Goal: Task Accomplishment & Management: Manage account settings

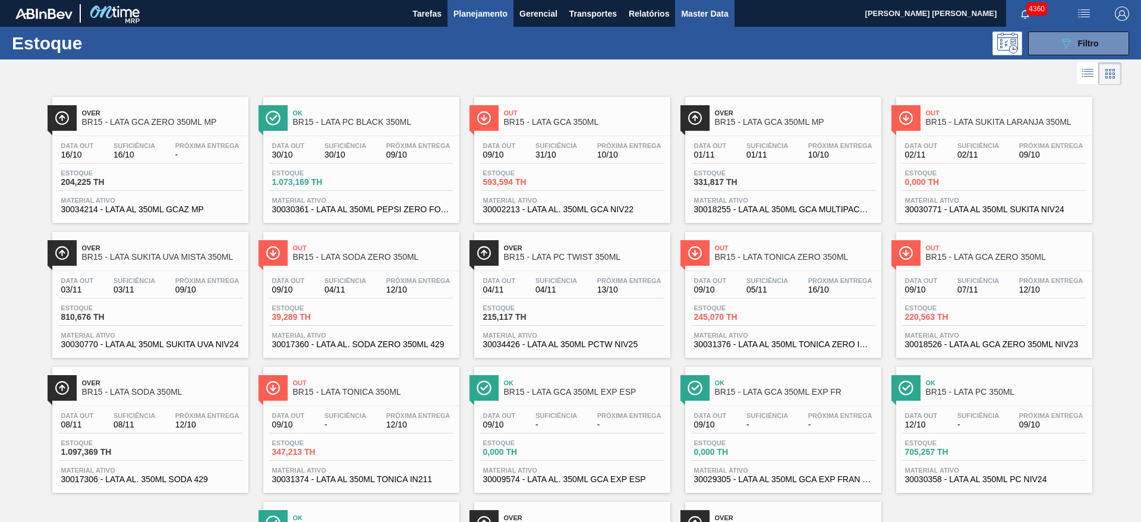
click at [712, 12] on span "Master Data" at bounding box center [704, 14] width 47 height 14
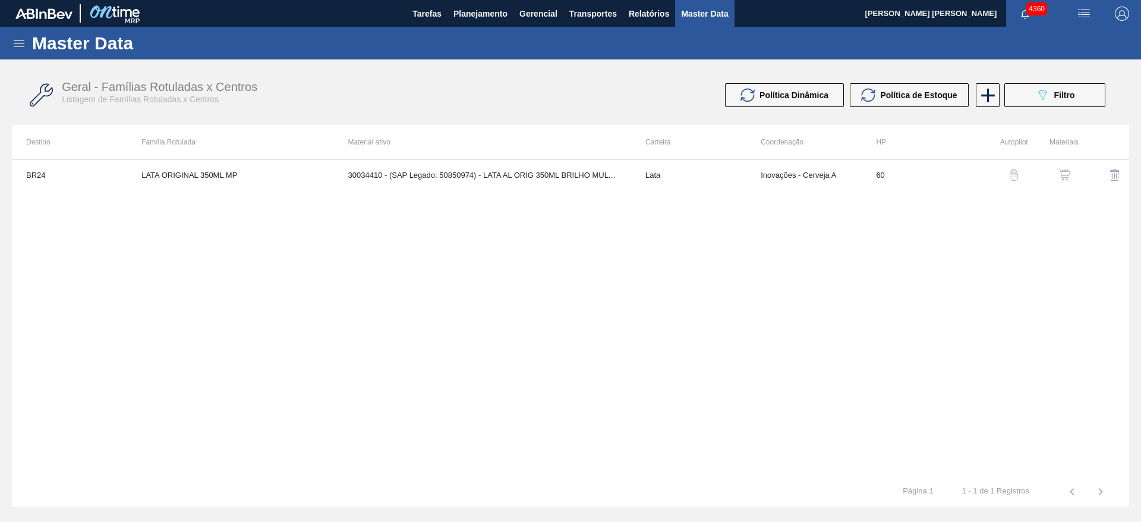
click at [19, 45] on icon at bounding box center [19, 43] width 11 height 7
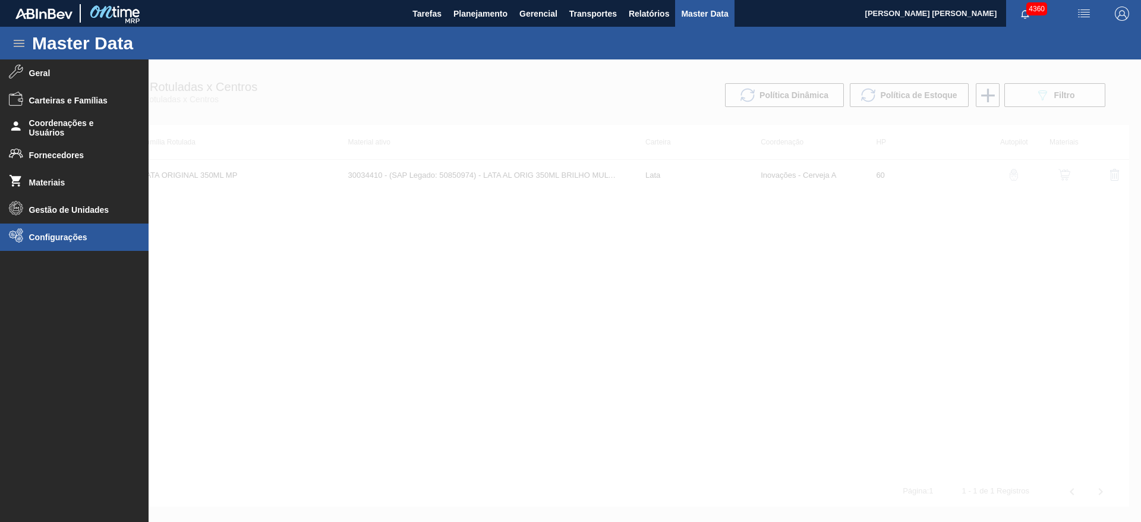
click at [55, 236] on span "Configurações" at bounding box center [78, 237] width 98 height 10
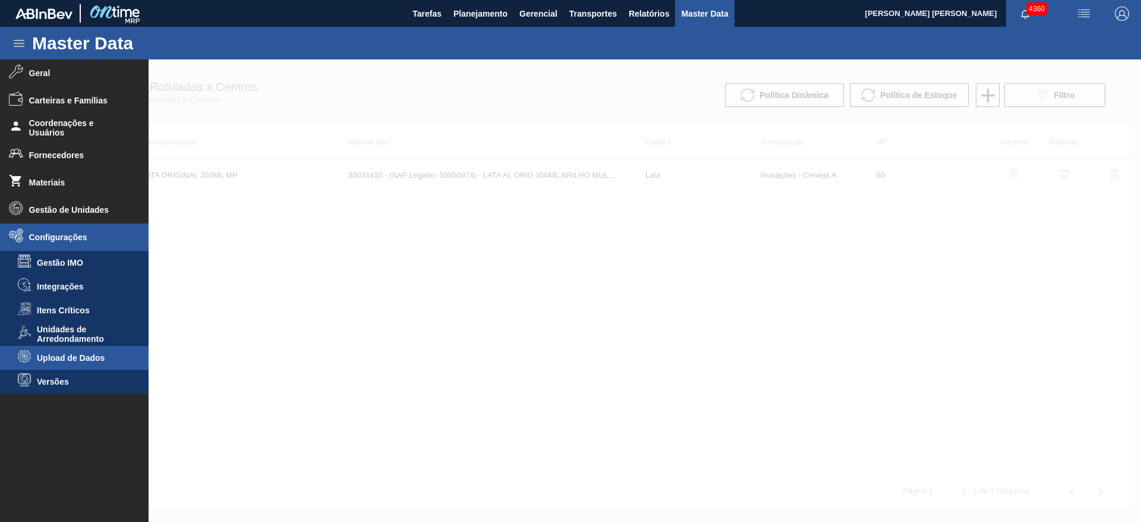
click at [60, 358] on span "Upload de Dados" at bounding box center [82, 358] width 91 height 10
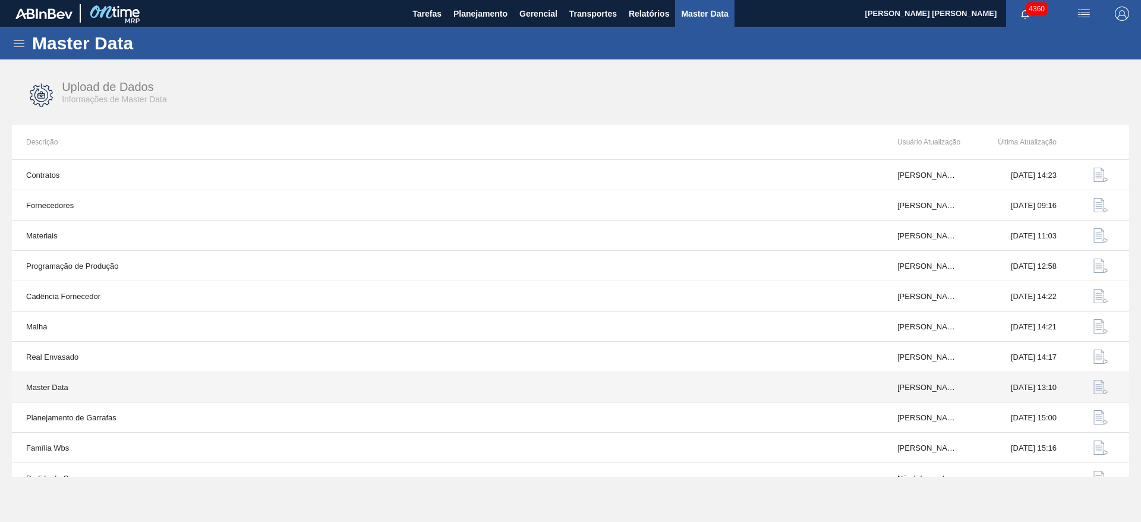
click at [1095, 386] on img "button" at bounding box center [1100, 387] width 14 height 14
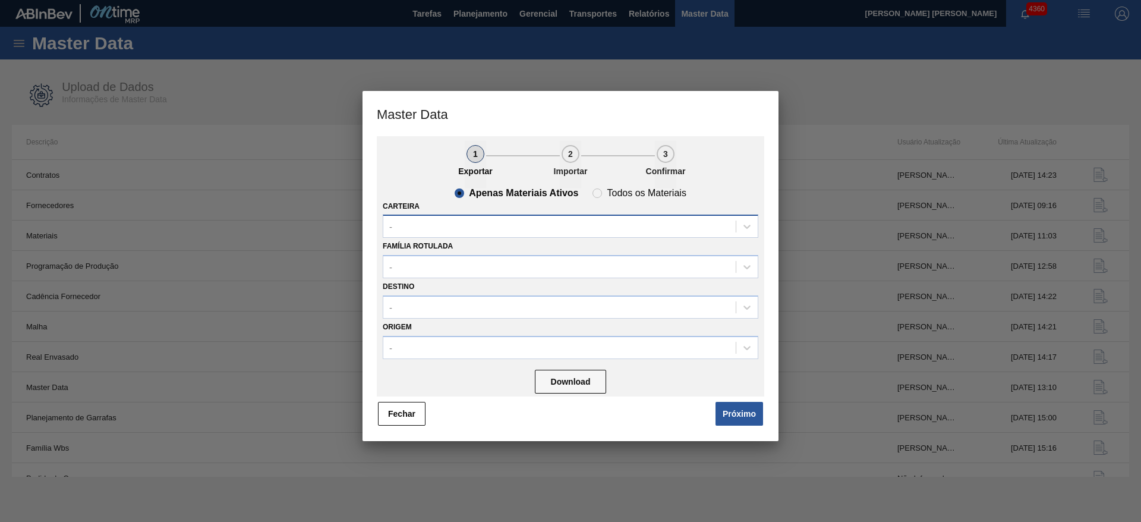
click at [468, 219] on div "-" at bounding box center [559, 226] width 352 height 17
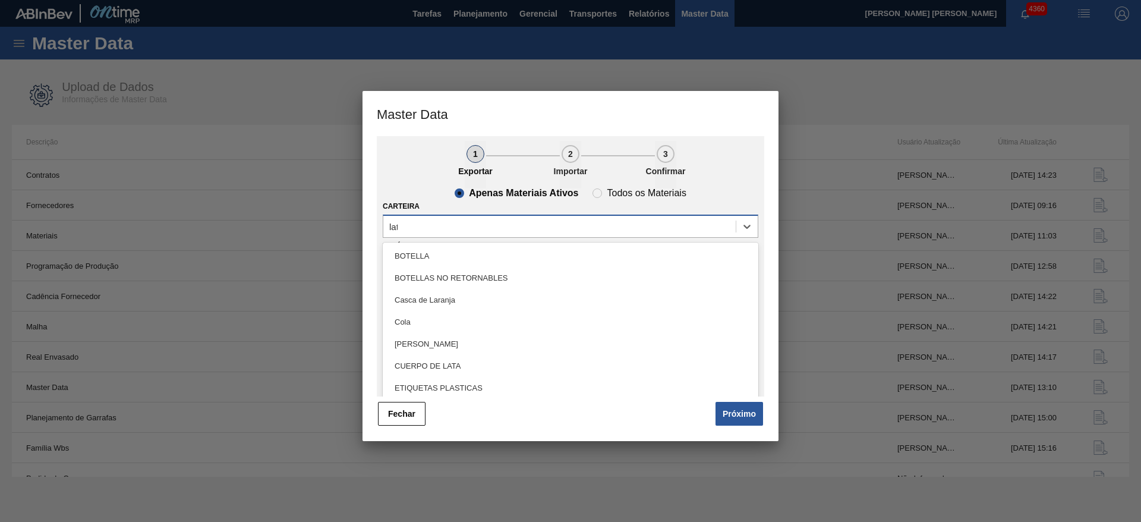
type input "lata"
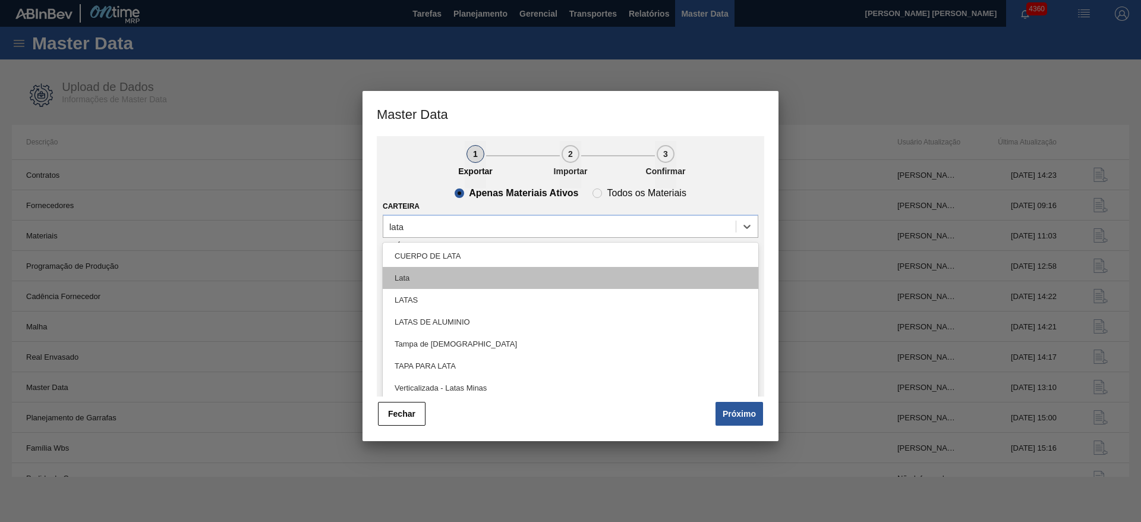
click at [461, 274] on div "Lata" at bounding box center [570, 278] width 375 height 22
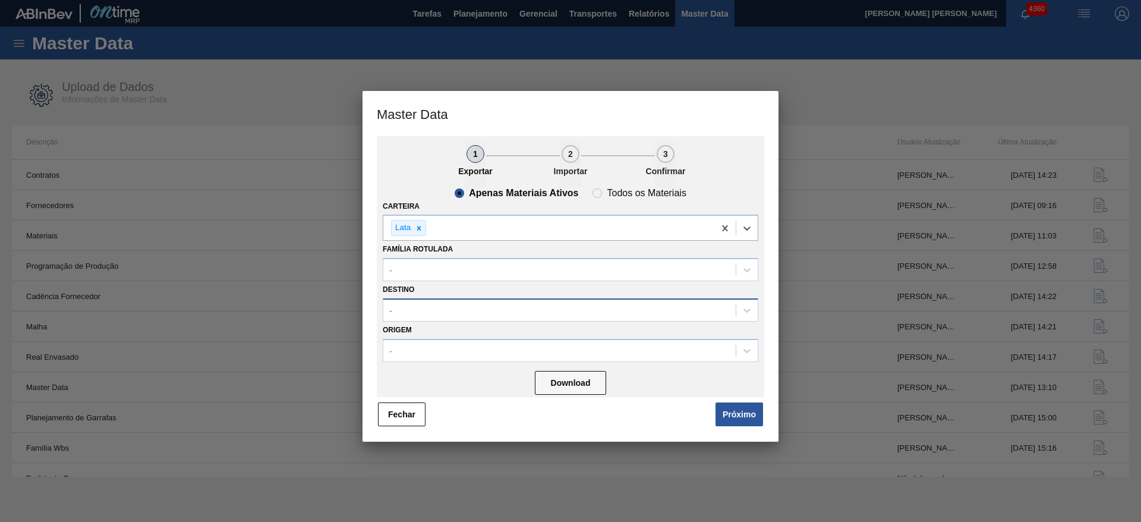
click at [460, 300] on div "-" at bounding box center [570, 309] width 375 height 23
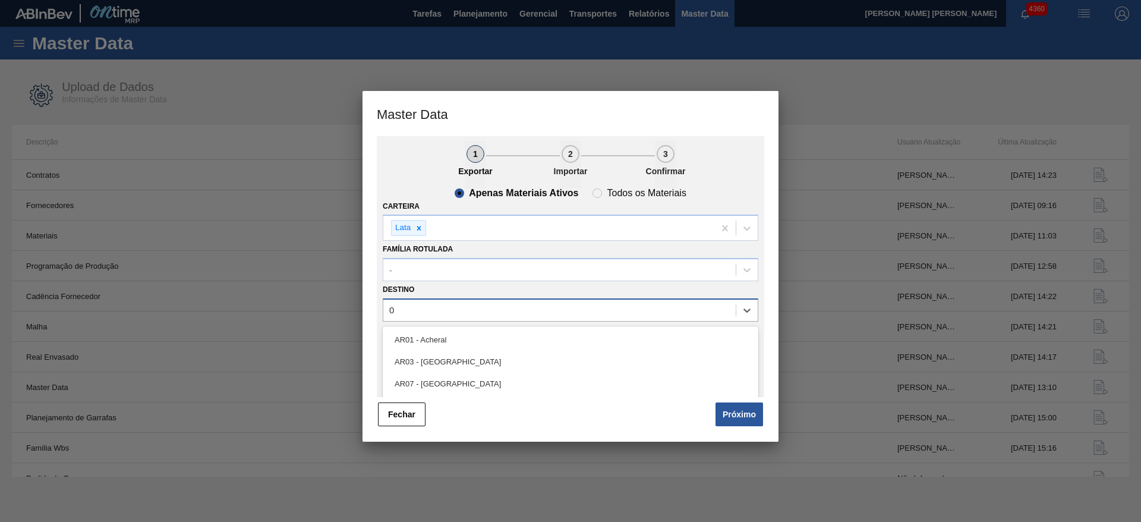
type input "02"
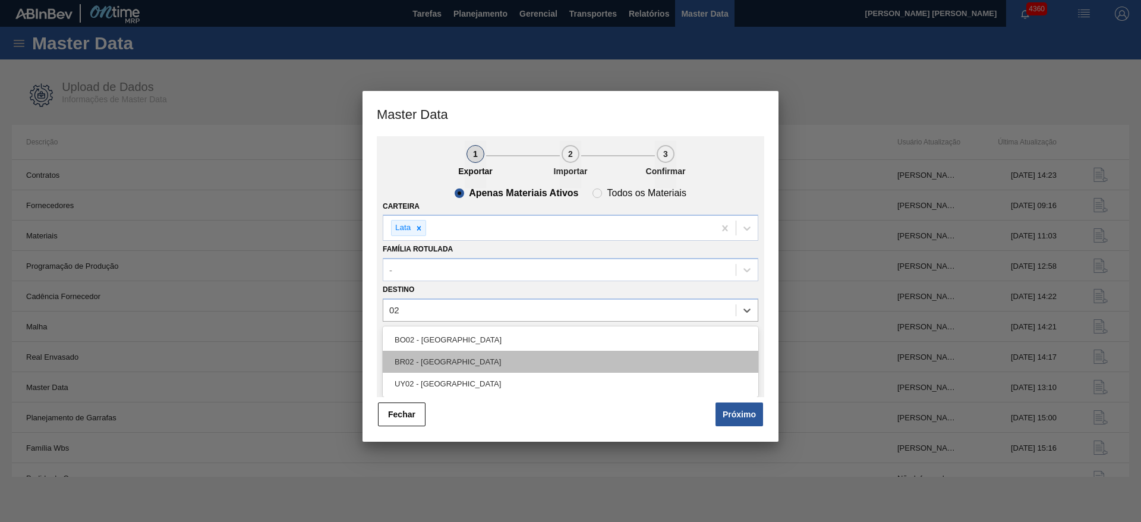
click at [447, 352] on div "BR02 - Sergipe" at bounding box center [570, 362] width 375 height 22
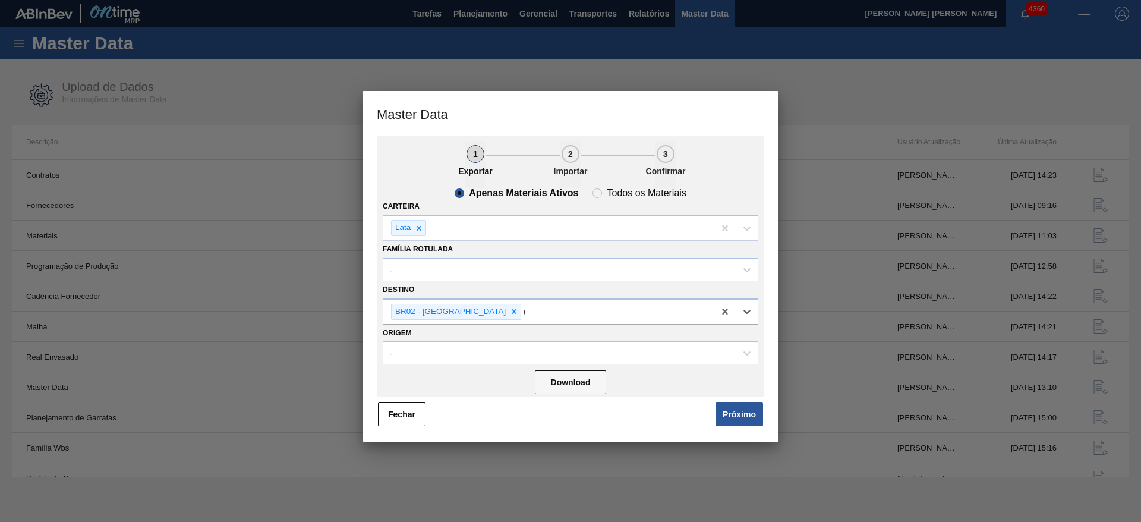
type input "04"
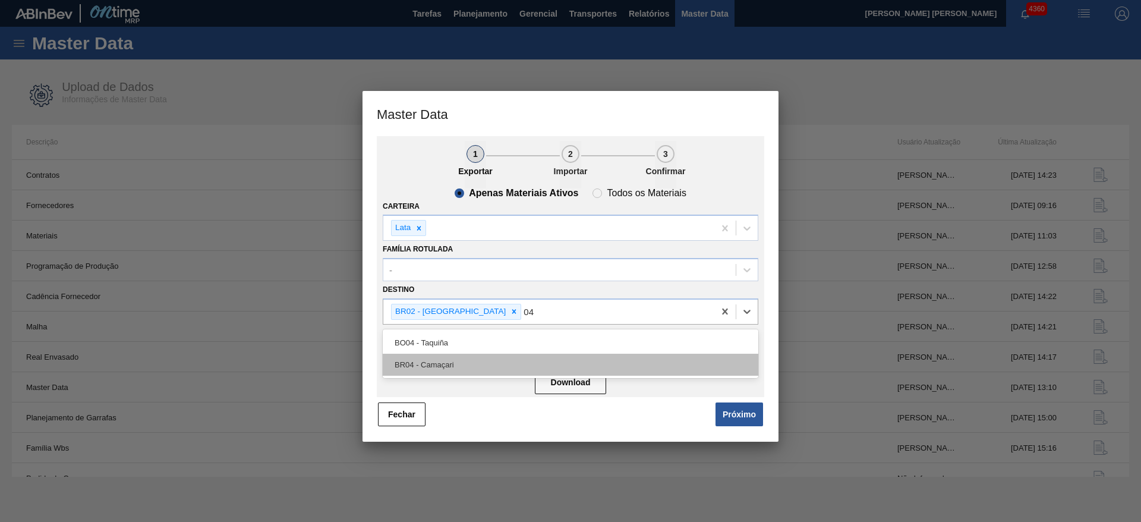
click at [461, 367] on div "BR04 - Camaçari" at bounding box center [570, 364] width 375 height 22
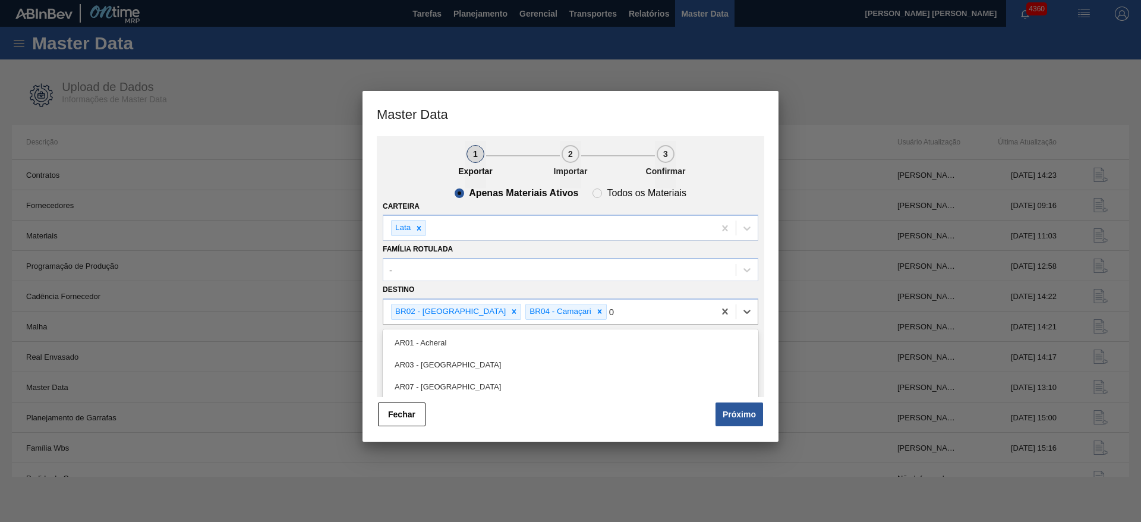
type input "08"
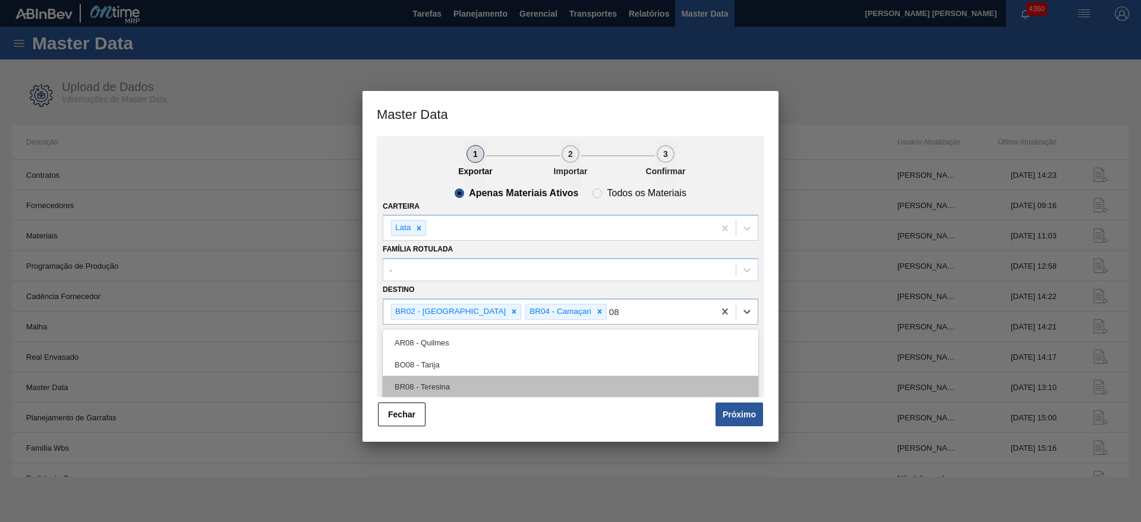
click at [434, 387] on div "BR08 - Teresina" at bounding box center [570, 386] width 375 height 22
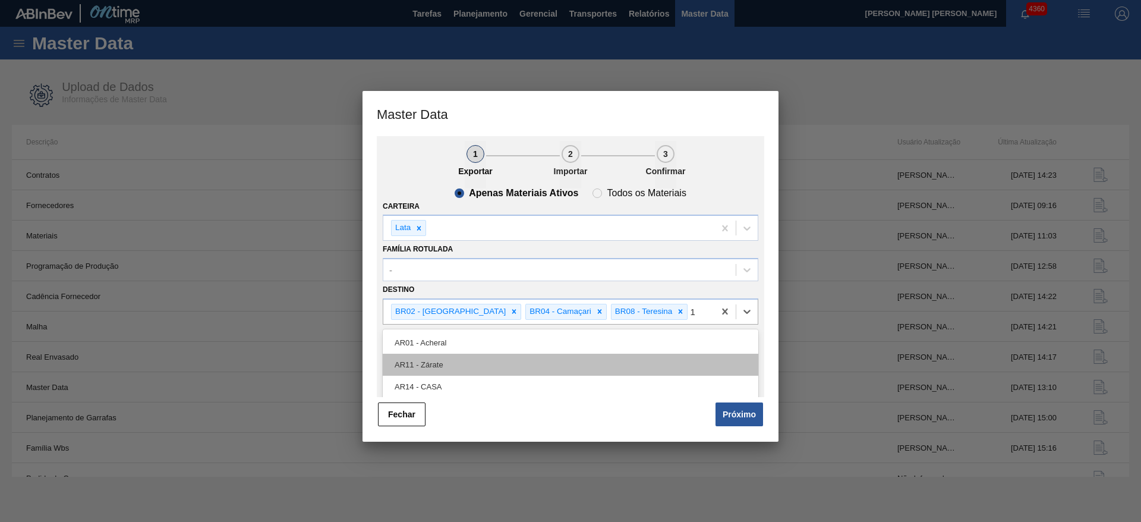
type input "11"
click at [425, 361] on div "BR11 - São Luís" at bounding box center [570, 364] width 375 height 22
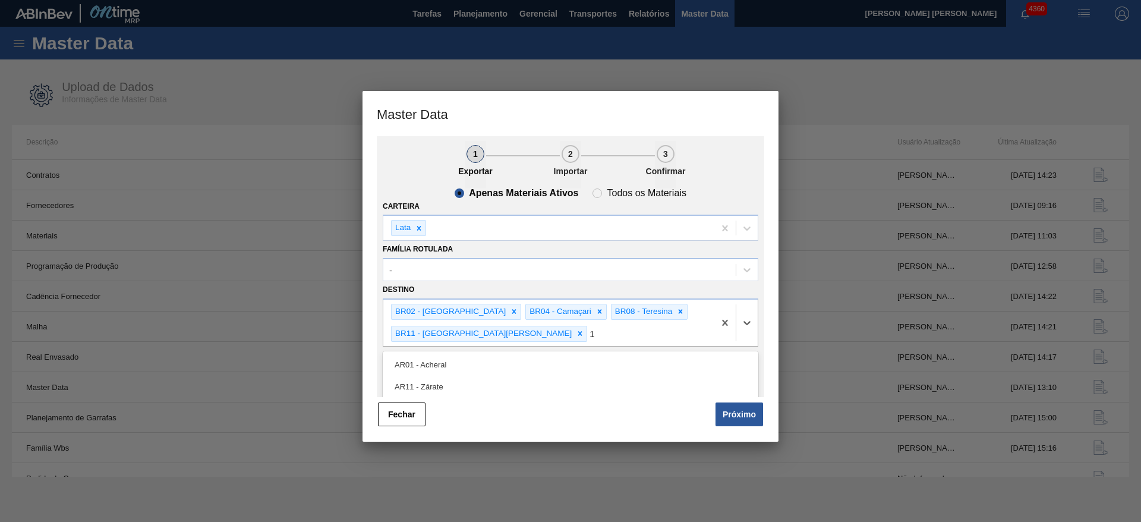
type input "18"
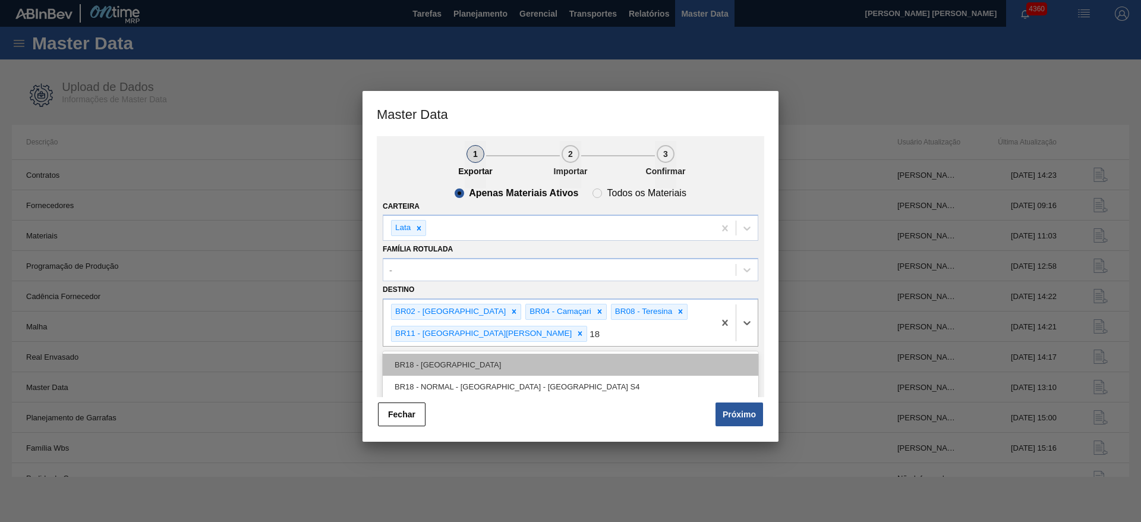
click at [456, 363] on div "BR18 - Pernambuco" at bounding box center [570, 364] width 375 height 22
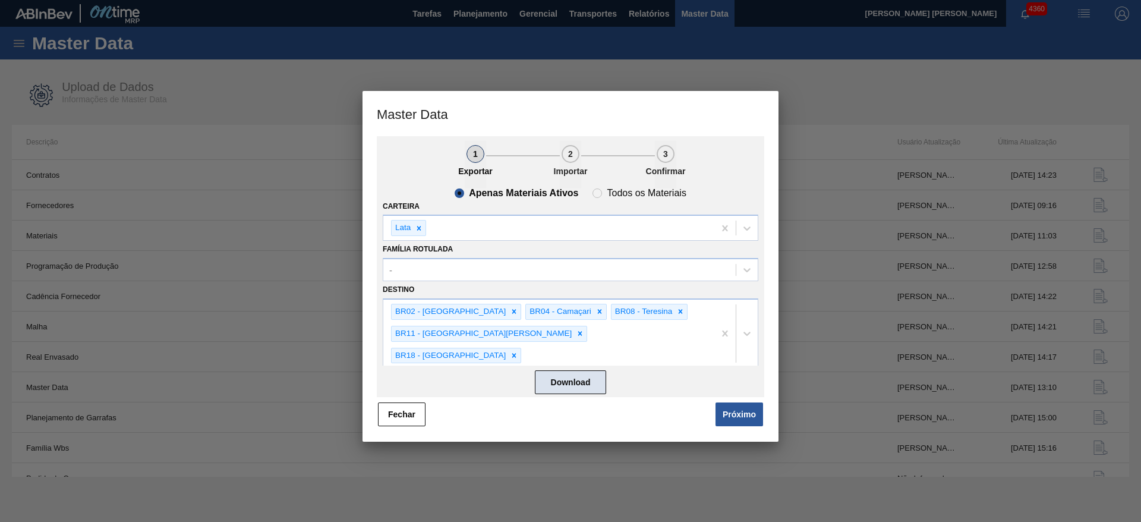
click at [572, 383] on button "Download" at bounding box center [570, 383] width 71 height 24
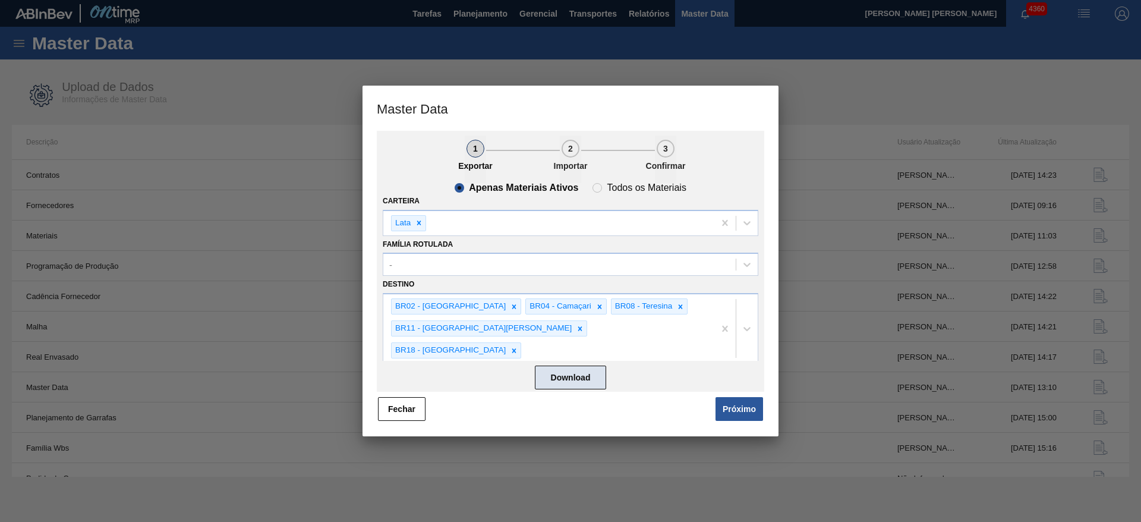
click at [586, 376] on button "Download" at bounding box center [570, 377] width 71 height 24
click at [734, 414] on button "Próximo" at bounding box center [739, 409] width 48 height 24
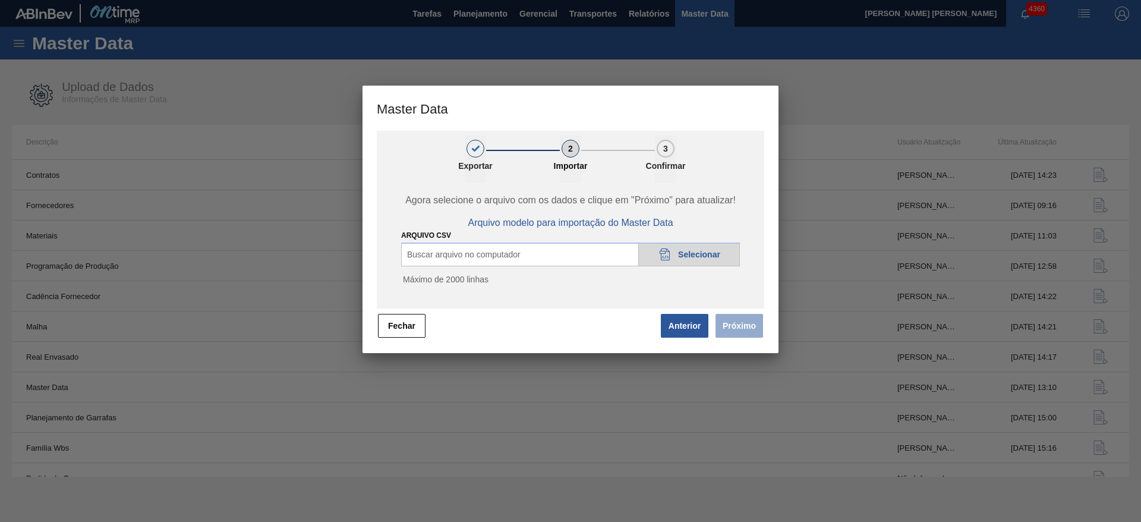
click at [689, 250] on span "Selecionar" at bounding box center [699, 255] width 42 height 10
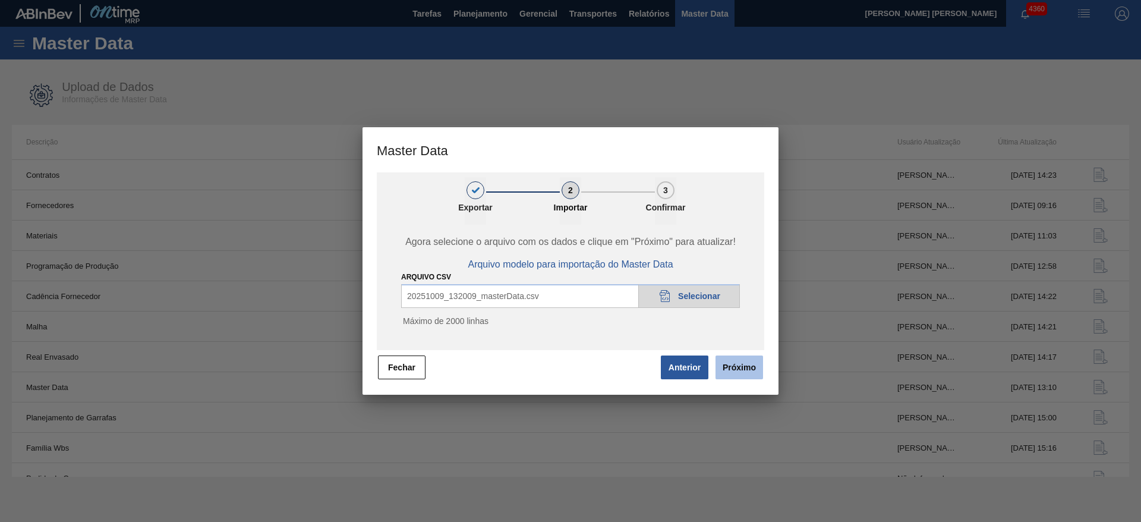
click at [744, 365] on button "Próximo" at bounding box center [739, 367] width 48 height 24
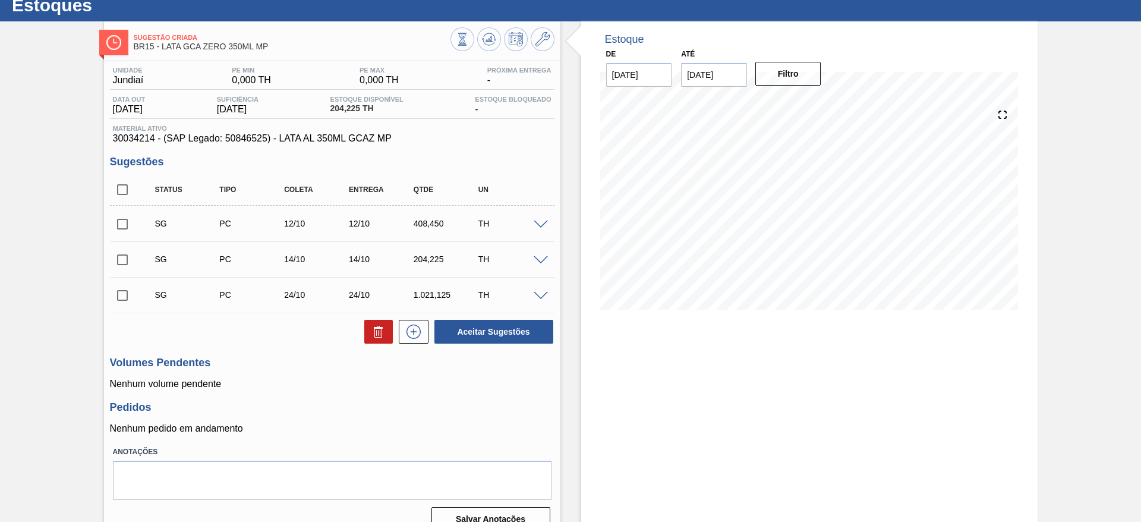
scroll to position [57, 0]
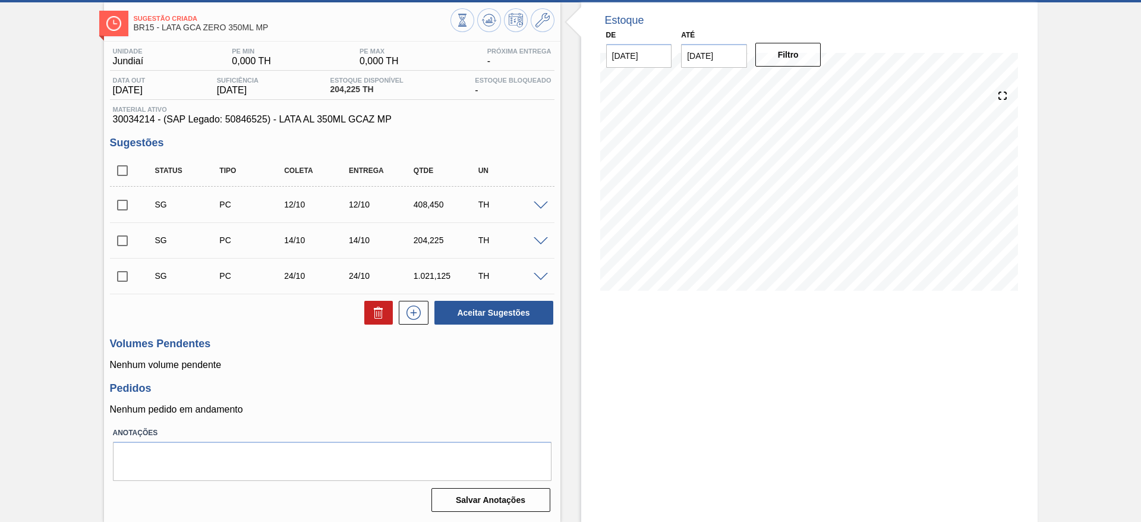
click at [689, 374] on div "Estoque De 09/10/2025 Até 31/10/2025 Filtro 17/10 Projeção de Estoque 115.188 N…" at bounding box center [809, 261] width 456 height 519
click at [750, 381] on div "Estoque De 09/10/2025 Até 31/10/2025 Filtro 17/10 Projeção de Estoque 115.188 N…" at bounding box center [809, 261] width 456 height 519
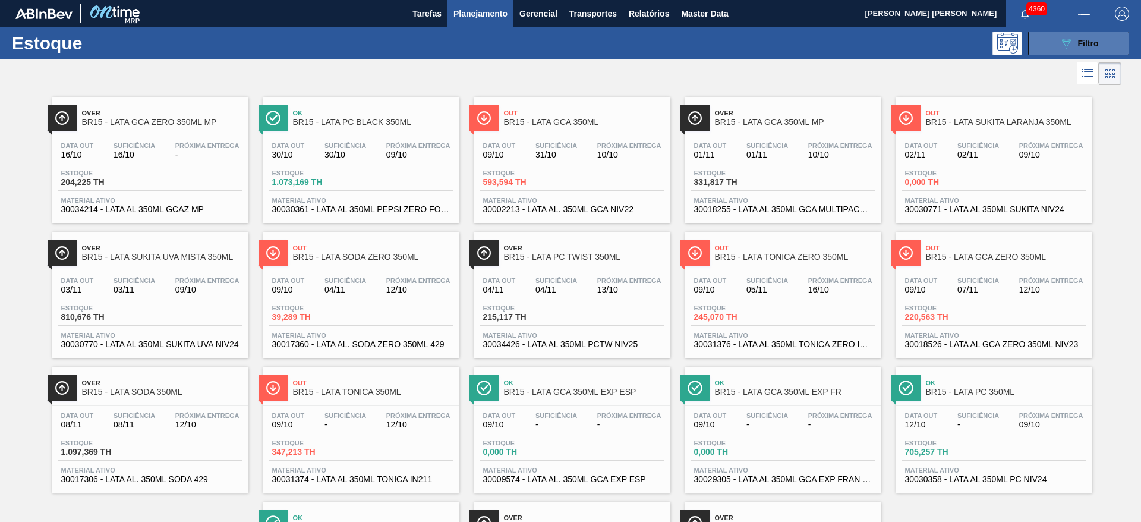
click at [1079, 41] on span "Filtro" at bounding box center [1088, 44] width 21 height 10
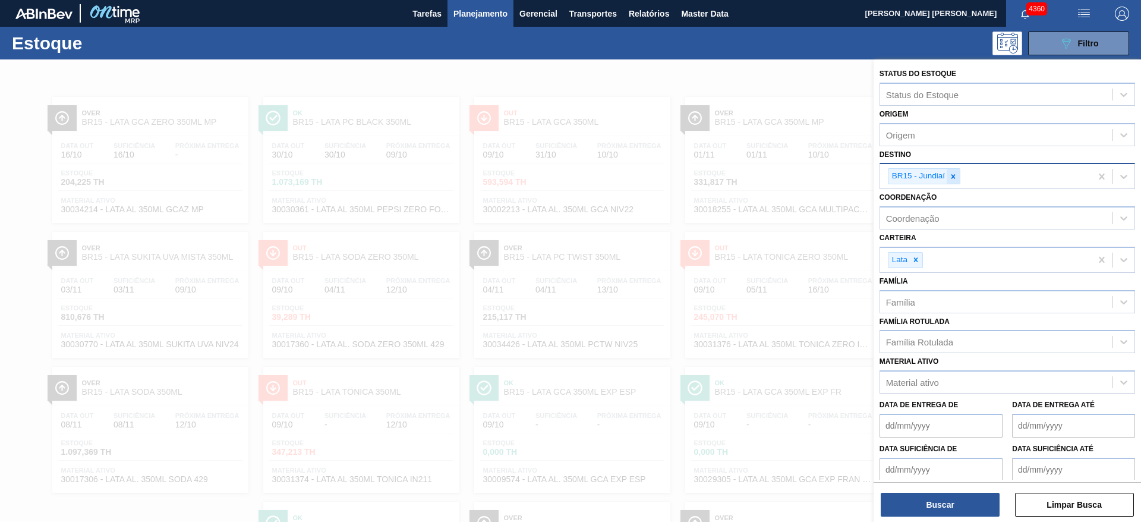
click at [950, 177] on icon at bounding box center [953, 176] width 8 height 8
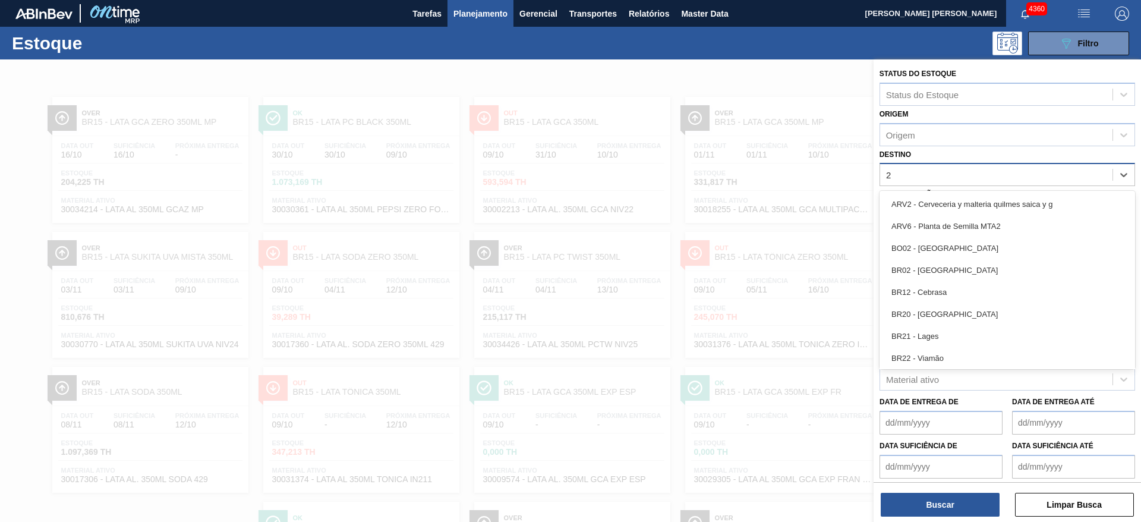
type input "21"
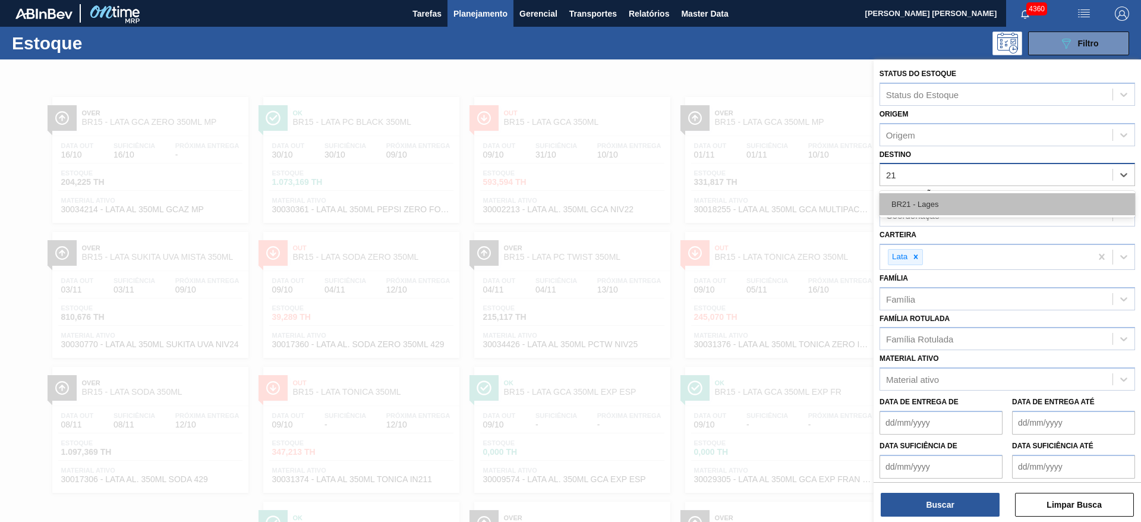
click at [919, 209] on div "BR21 - Lages" at bounding box center [1006, 204] width 255 height 22
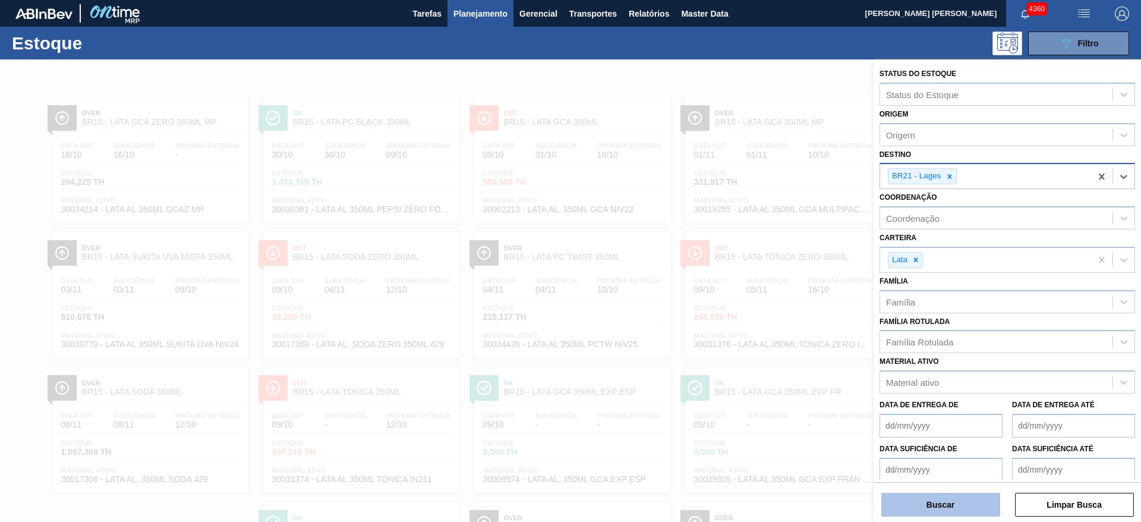
click at [959, 501] on button "Buscar" at bounding box center [940, 504] width 119 height 24
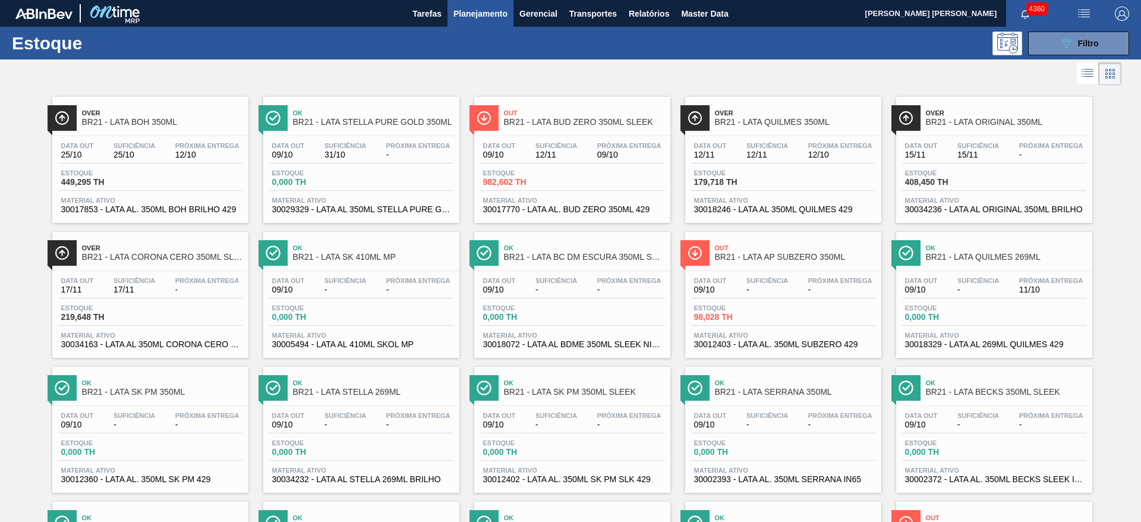
click at [551, 64] on div at bounding box center [560, 73] width 1121 height 29
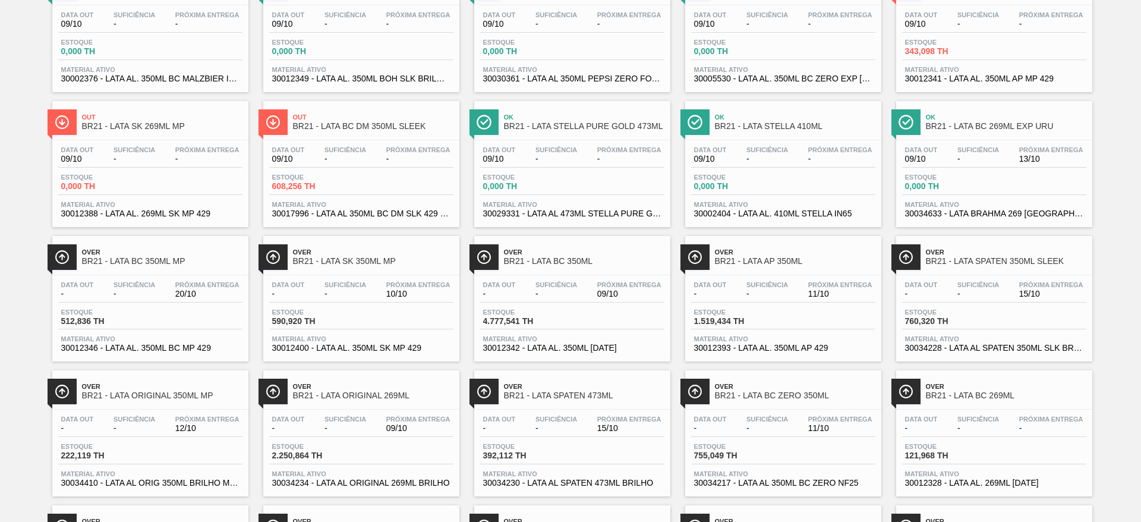
click at [605, 389] on span "Over" at bounding box center [584, 386] width 160 height 7
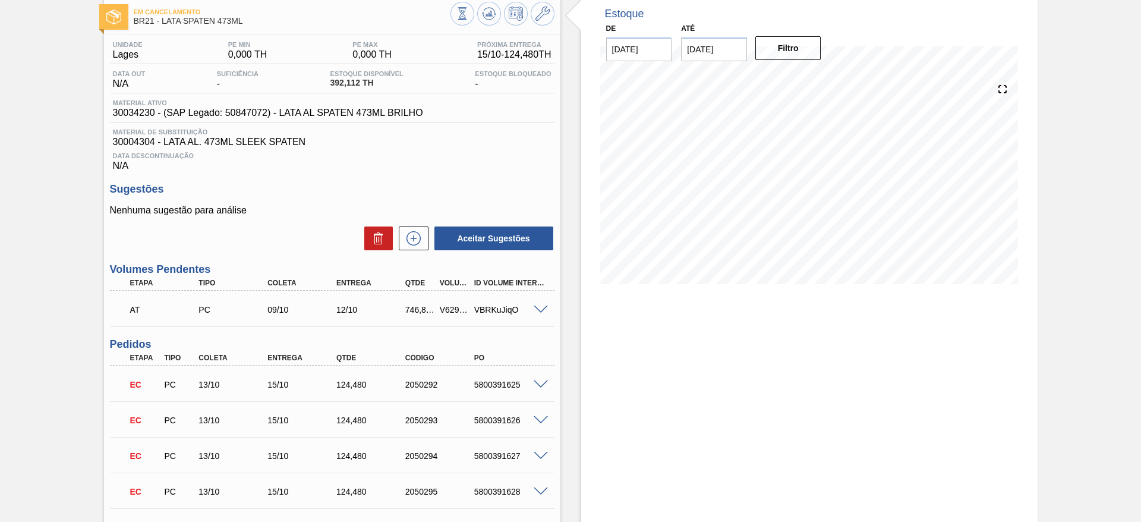
scroll to position [89, 0]
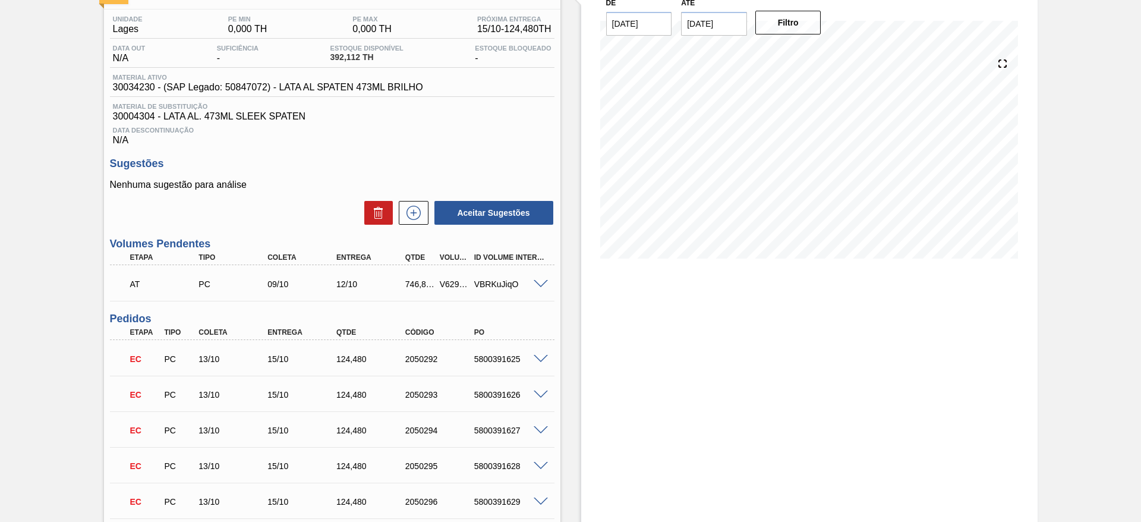
click at [545, 281] on span at bounding box center [540, 284] width 14 height 9
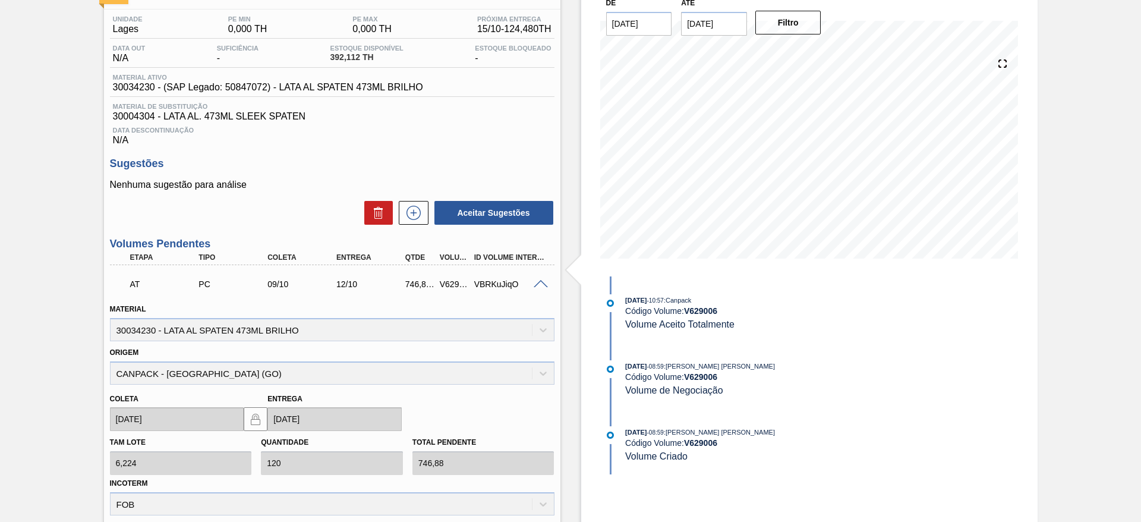
click at [447, 286] on div "V629006" at bounding box center [455, 284] width 36 height 10
copy div "V629006"
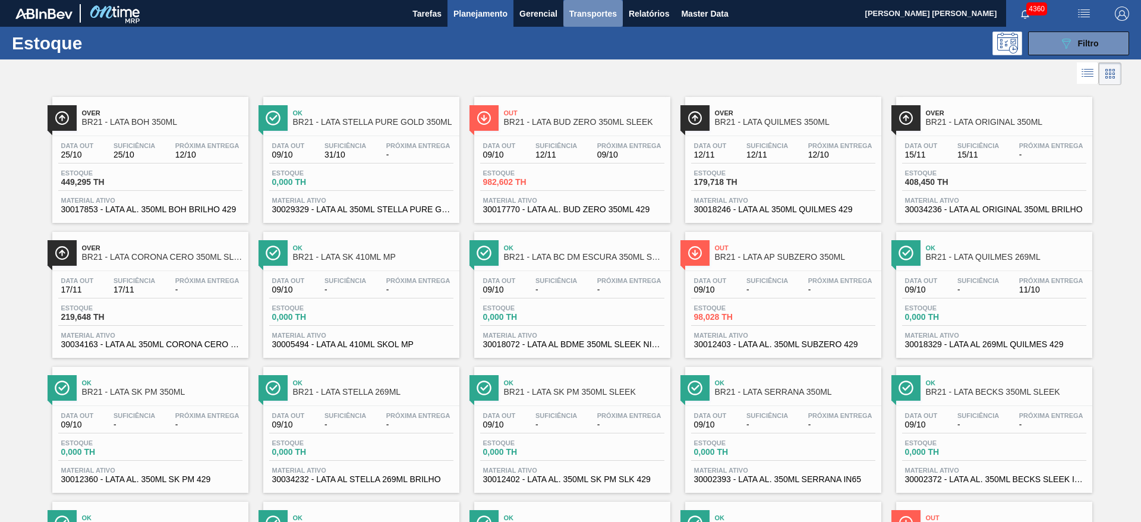
click at [608, 12] on span "Transportes" at bounding box center [593, 14] width 48 height 14
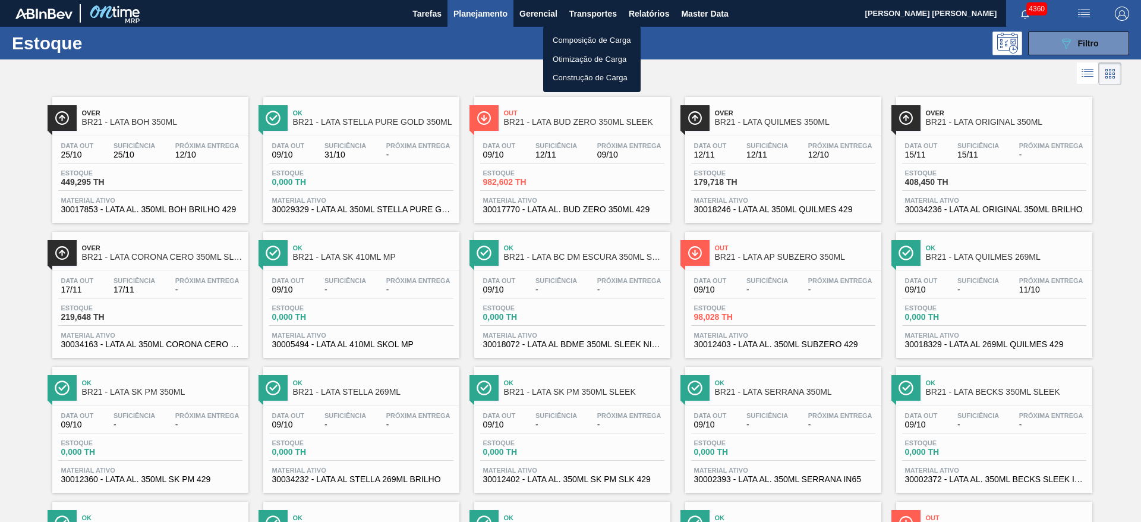
click at [585, 55] on li "Otimização de Carga" at bounding box center [591, 59] width 97 height 19
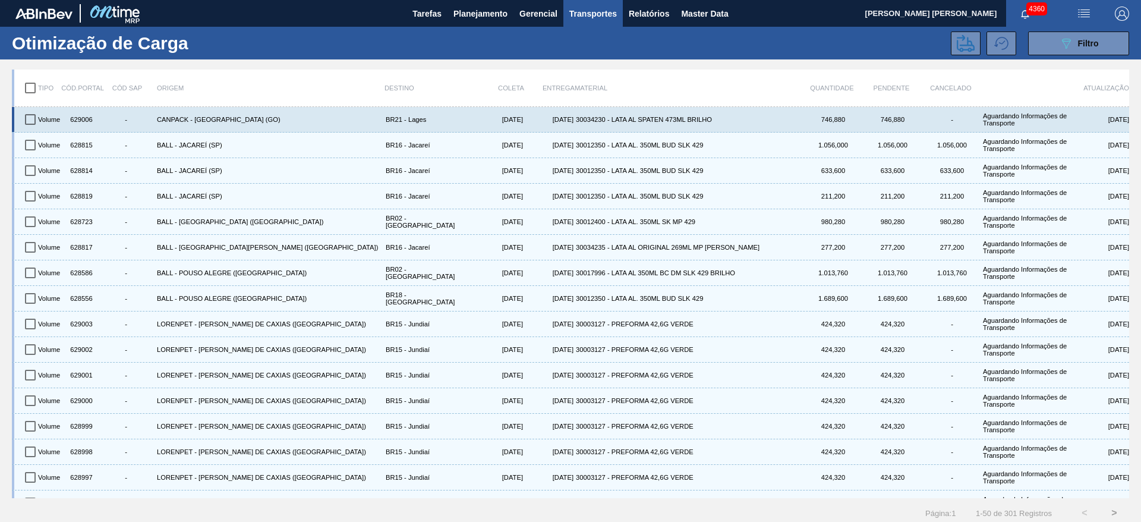
click at [32, 114] on input "checkbox" at bounding box center [30, 119] width 25 height 25
checkbox input "true"
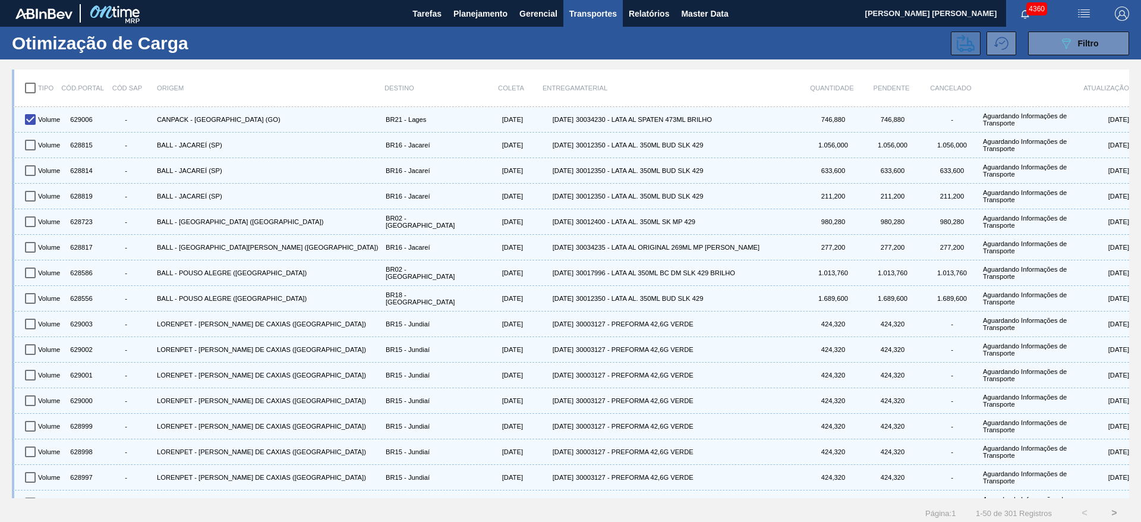
click at [964, 50] on icon at bounding box center [965, 43] width 18 height 18
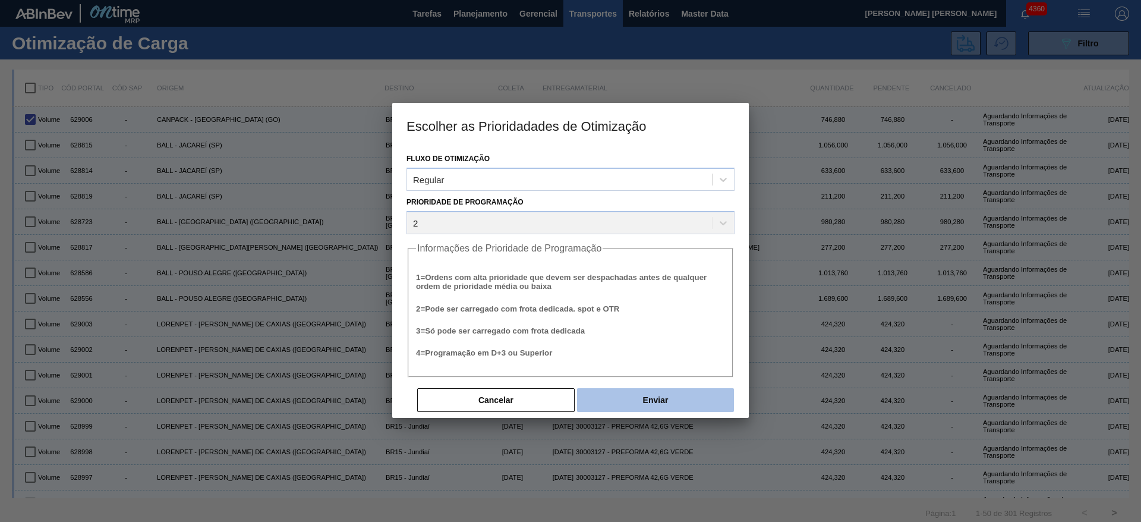
click at [603, 399] on button "Enviar" at bounding box center [655, 400] width 157 height 24
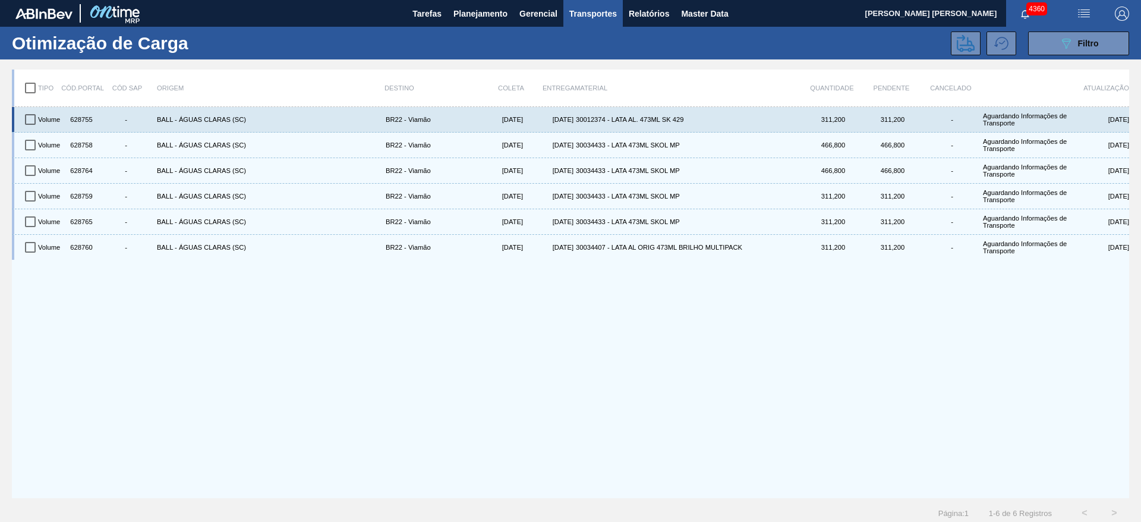
click at [32, 119] on input "checkbox" at bounding box center [30, 119] width 25 height 25
checkbox input "true"
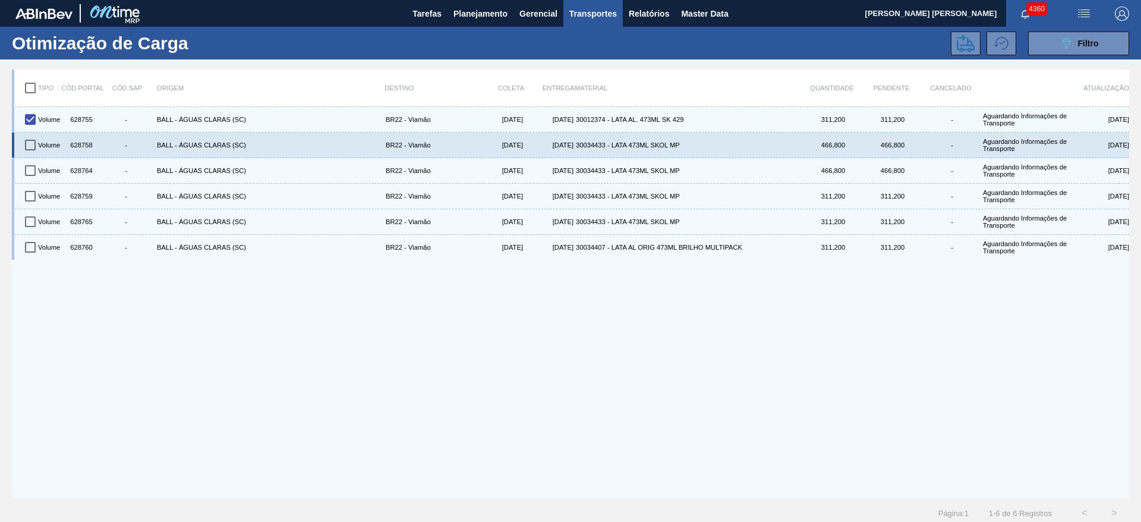
click at [33, 141] on input "checkbox" at bounding box center [30, 144] width 25 height 25
checkbox input "true"
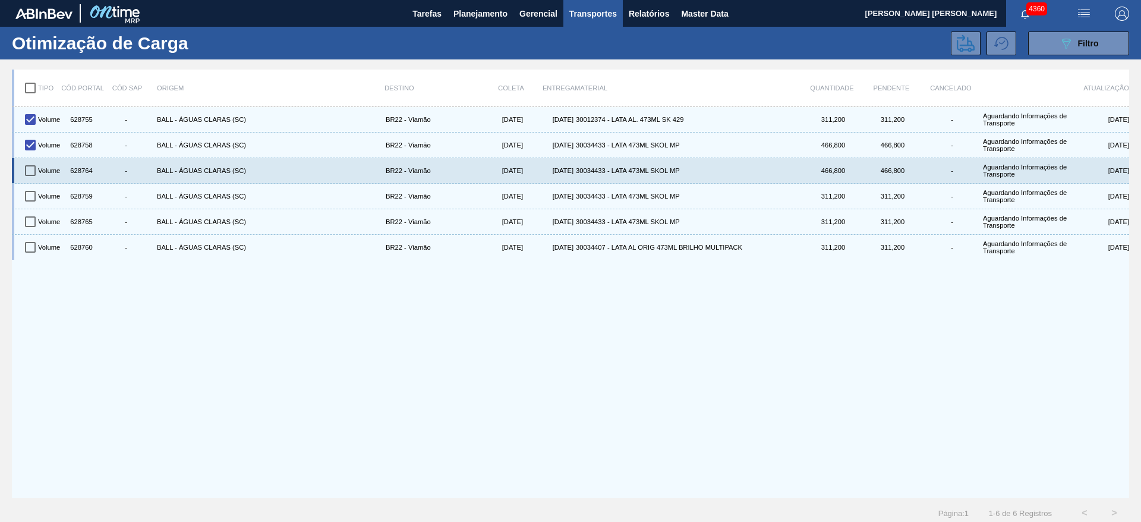
click at [31, 169] on input "checkbox" at bounding box center [30, 170] width 25 height 25
checkbox input "true"
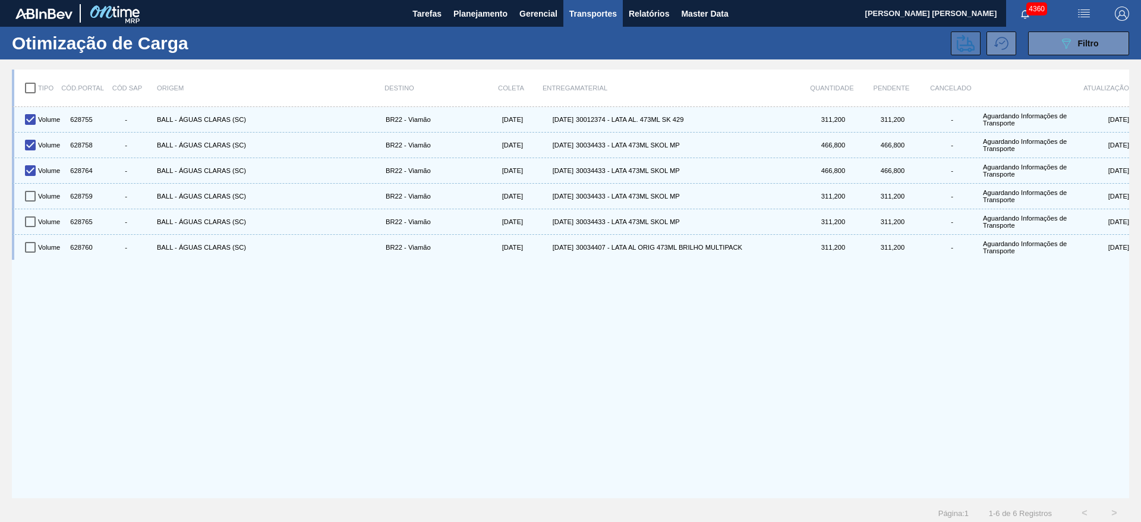
click at [951, 43] on button at bounding box center [966, 43] width 30 height 24
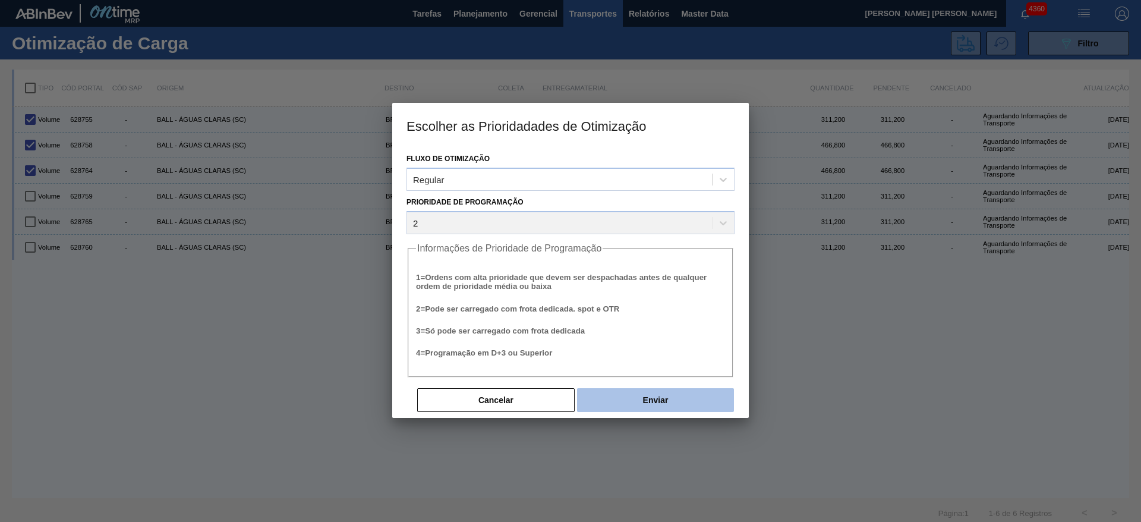
click at [660, 402] on button "Enviar" at bounding box center [655, 400] width 157 height 24
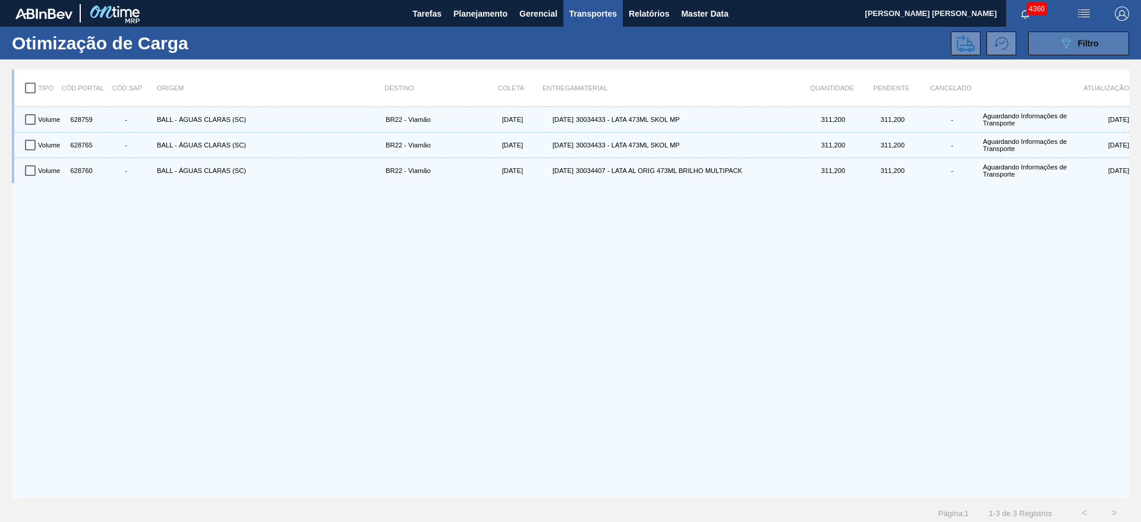
click at [1072, 42] on div "089F7B8B-B2A5-4AFE-B5C0-19BA573D28AC Filtro" at bounding box center [1079, 43] width 40 height 14
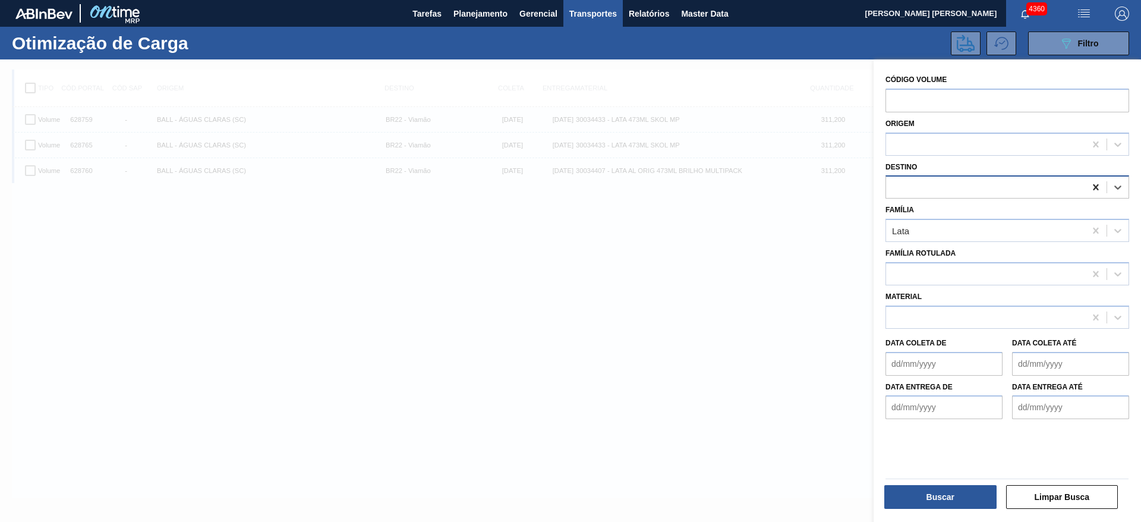
click at [1096, 185] on icon at bounding box center [1094, 187] width 5 height 6
type input "21"
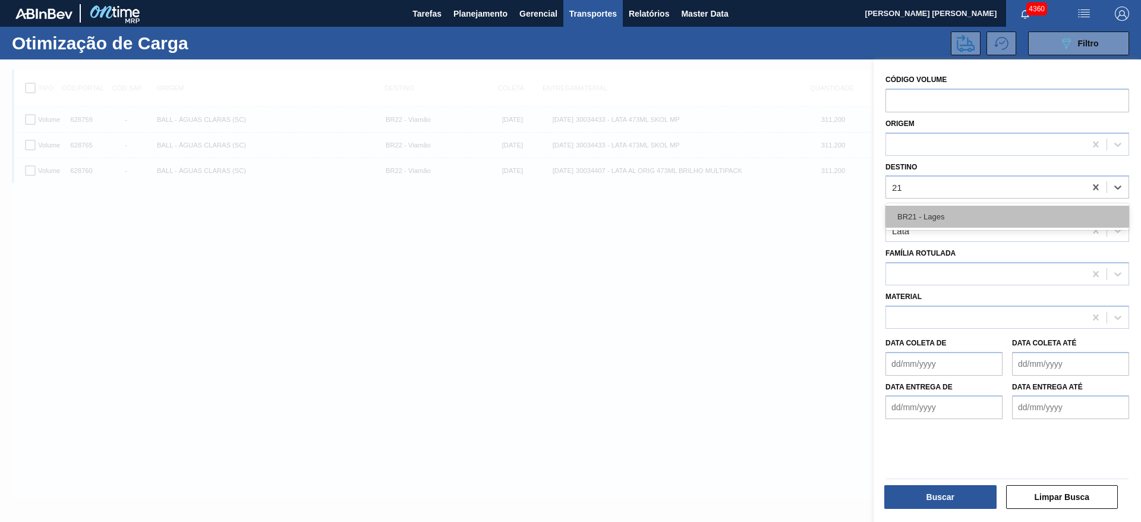
click at [978, 213] on div "BR21 - Lages" at bounding box center [1007, 217] width 244 height 22
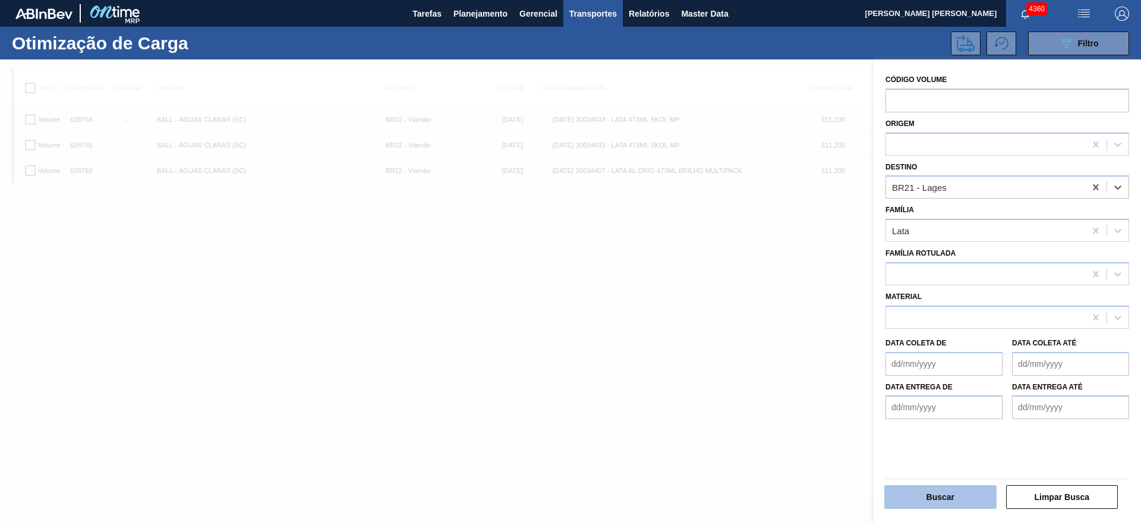
click at [932, 501] on button "Buscar" at bounding box center [940, 497] width 112 height 24
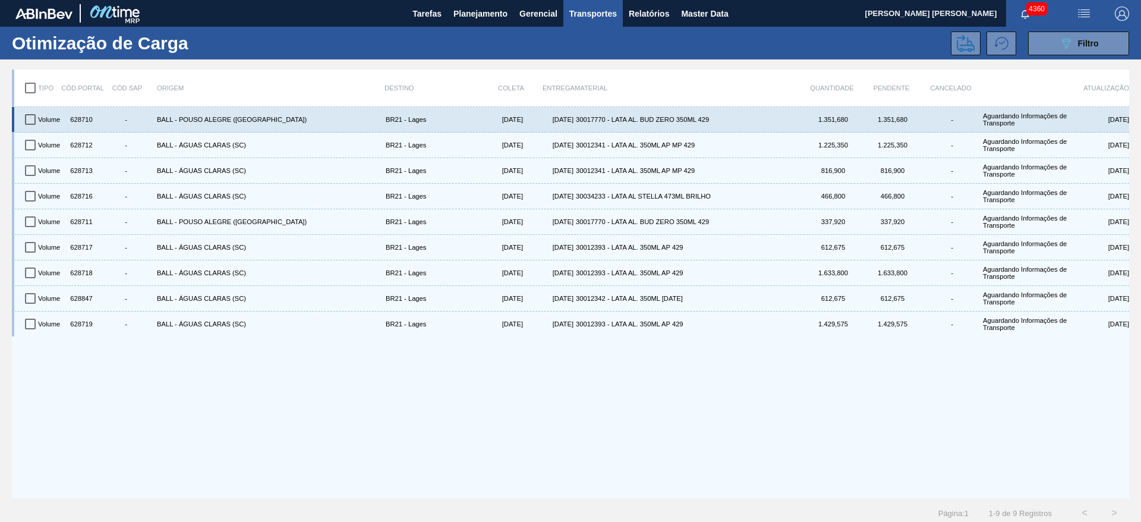
click at [27, 125] on input "checkbox" at bounding box center [30, 119] width 25 height 25
checkbox input "true"
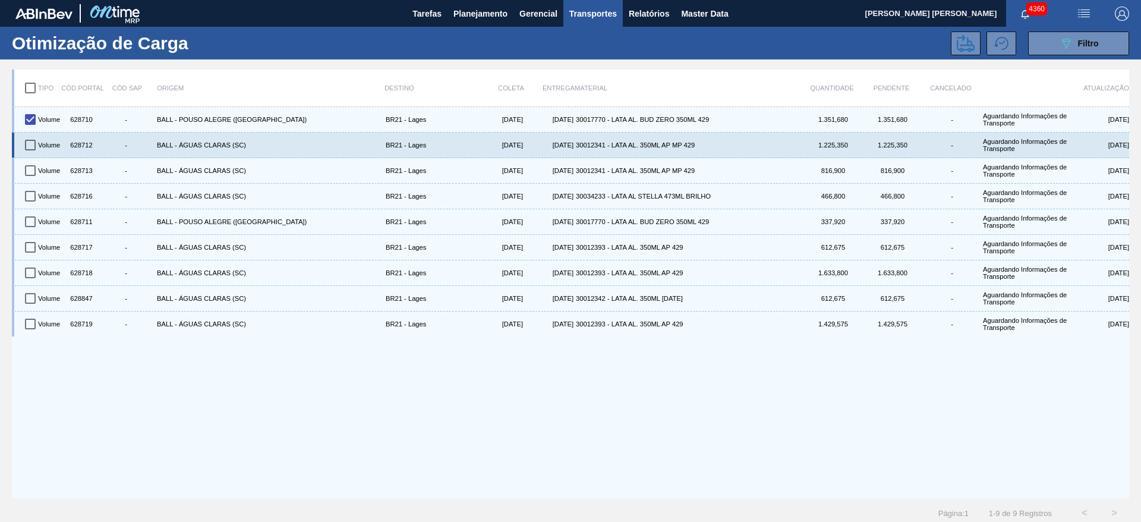
click at [27, 147] on input "checkbox" at bounding box center [30, 144] width 25 height 25
checkbox input "true"
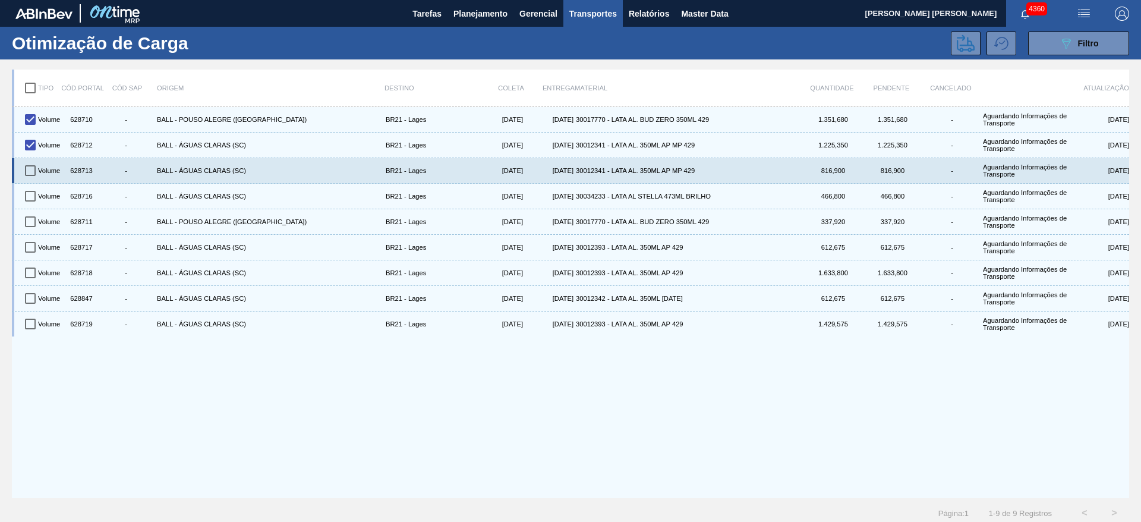
click at [31, 170] on input "checkbox" at bounding box center [30, 170] width 25 height 25
checkbox input "true"
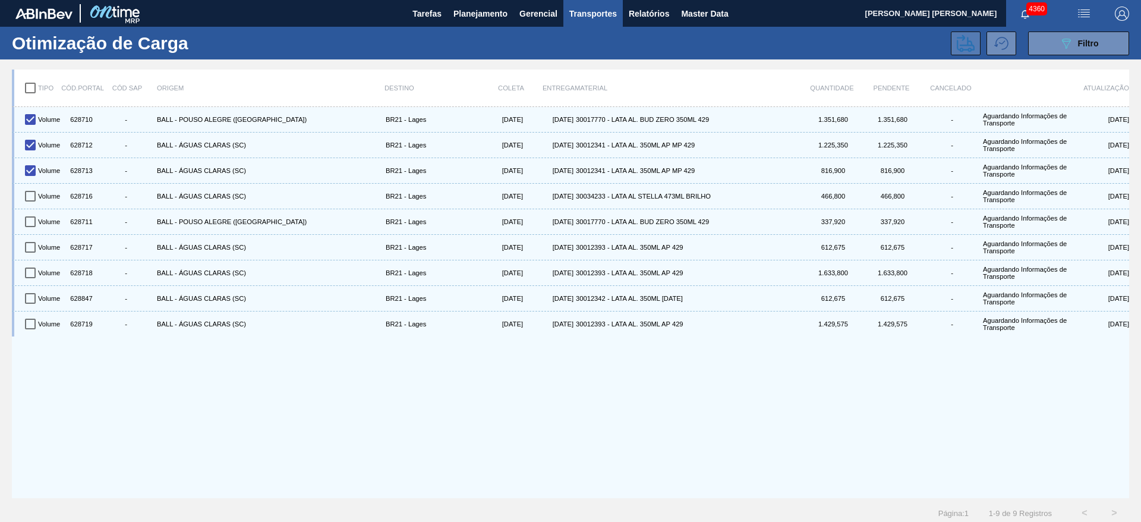
click at [976, 49] on button at bounding box center [966, 43] width 30 height 24
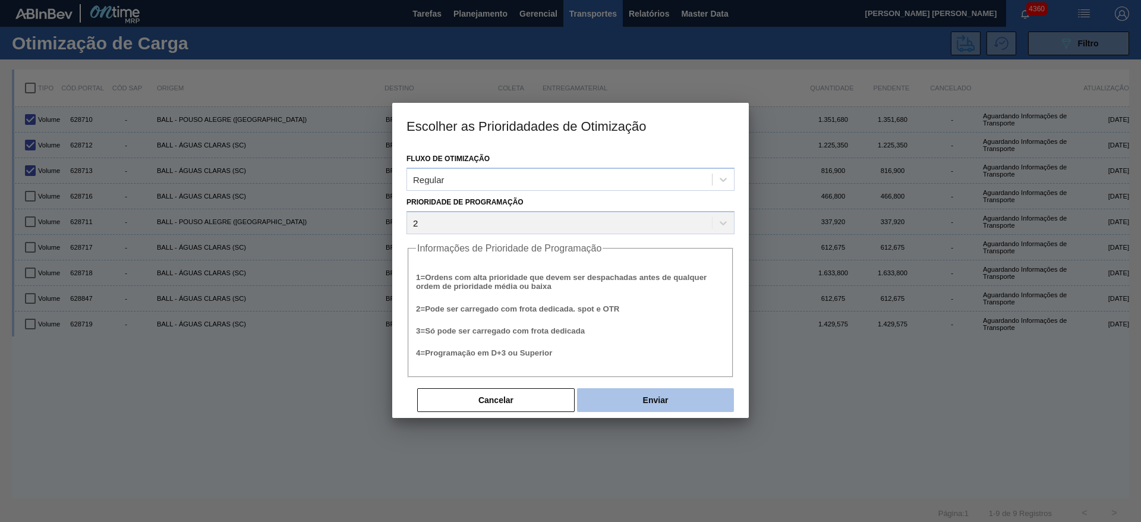
click at [652, 400] on button "Enviar" at bounding box center [655, 400] width 157 height 24
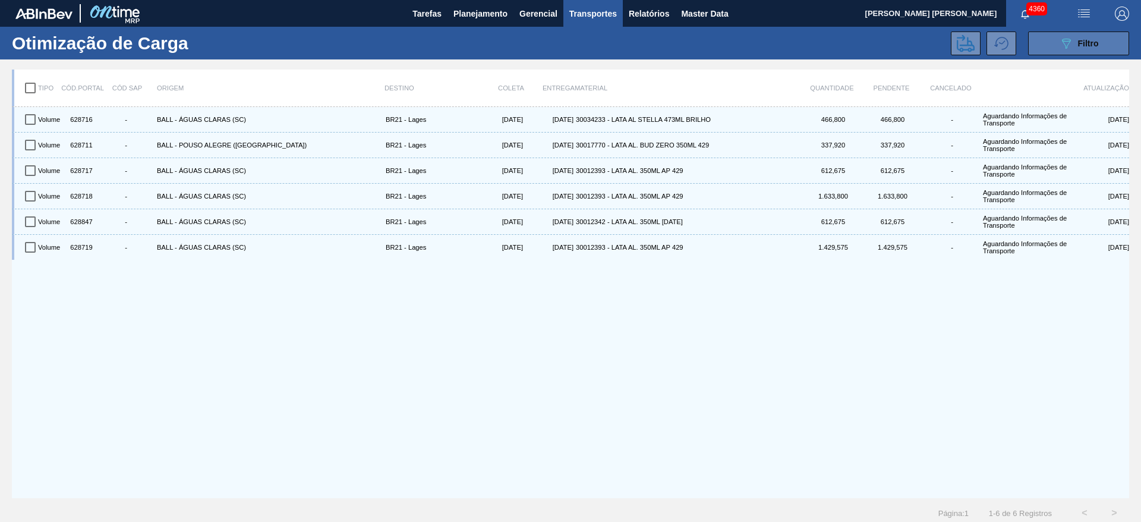
click at [1068, 48] on icon "089F7B8B-B2A5-4AFE-B5C0-19BA573D28AC" at bounding box center [1066, 43] width 14 height 14
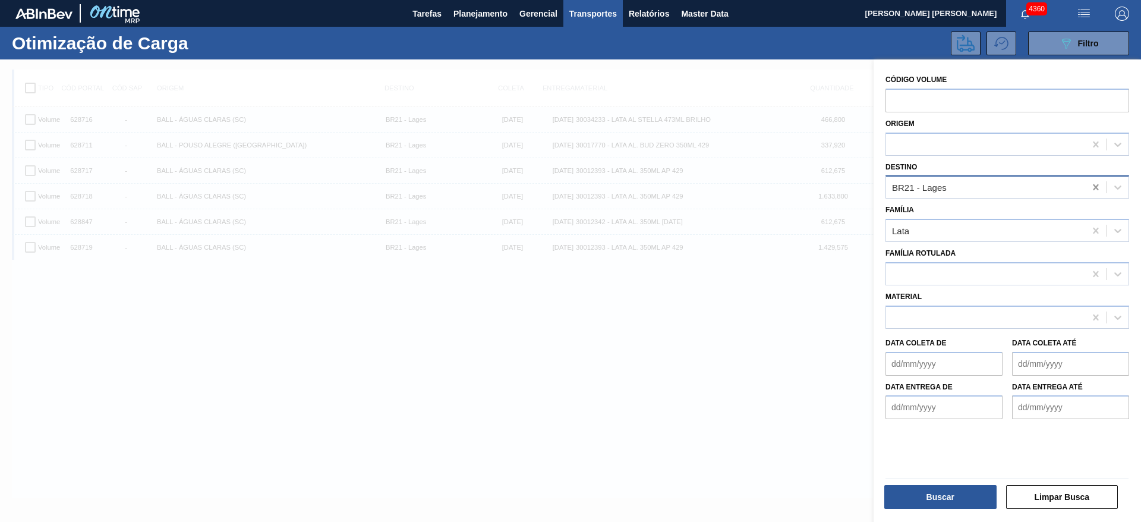
click at [1092, 185] on icon at bounding box center [1094, 187] width 5 height 6
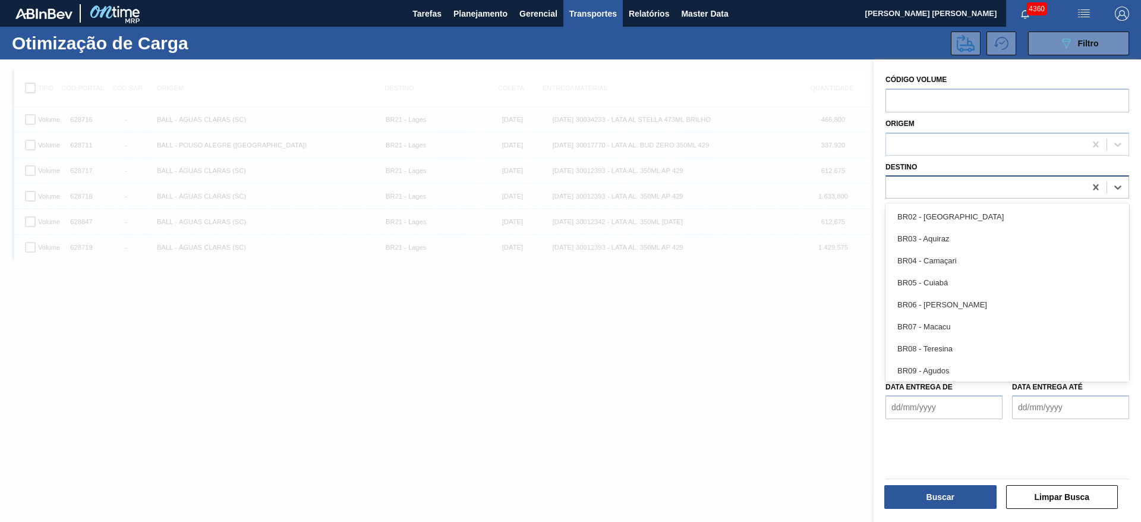
click at [990, 187] on div at bounding box center [985, 187] width 199 height 17
type input "24"
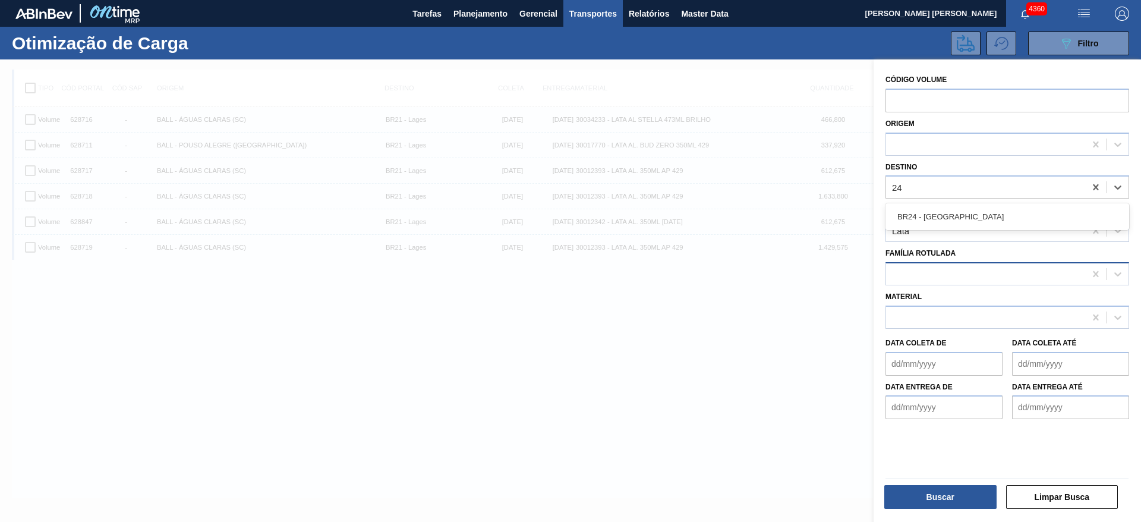
drag, startPoint x: 965, startPoint y: 219, endPoint x: 974, endPoint y: 267, distance: 48.8
click at [965, 220] on div "BR24 - Ponta Grossa" at bounding box center [1007, 217] width 244 height 22
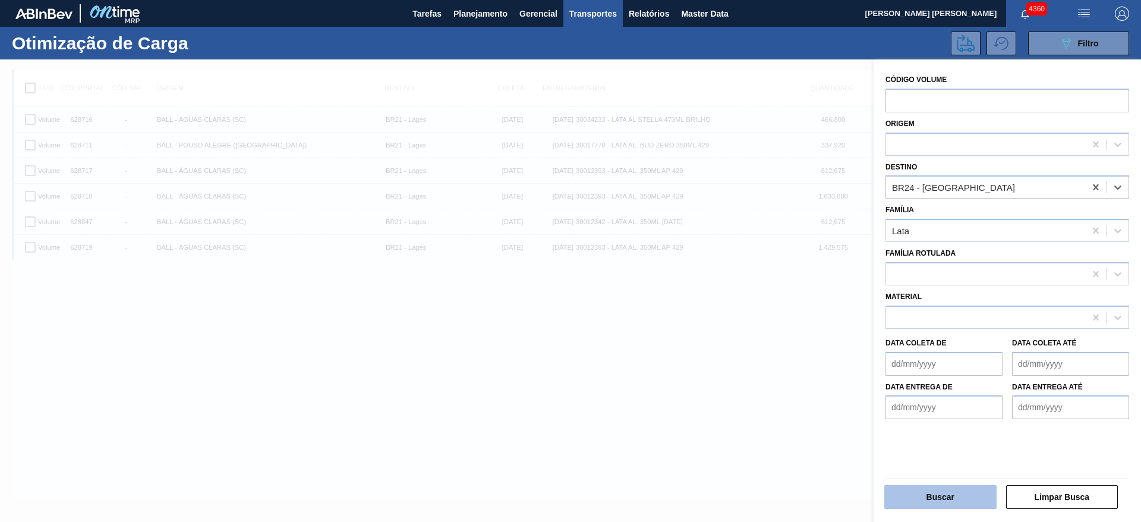
click at [947, 493] on button "Buscar" at bounding box center [940, 497] width 112 height 24
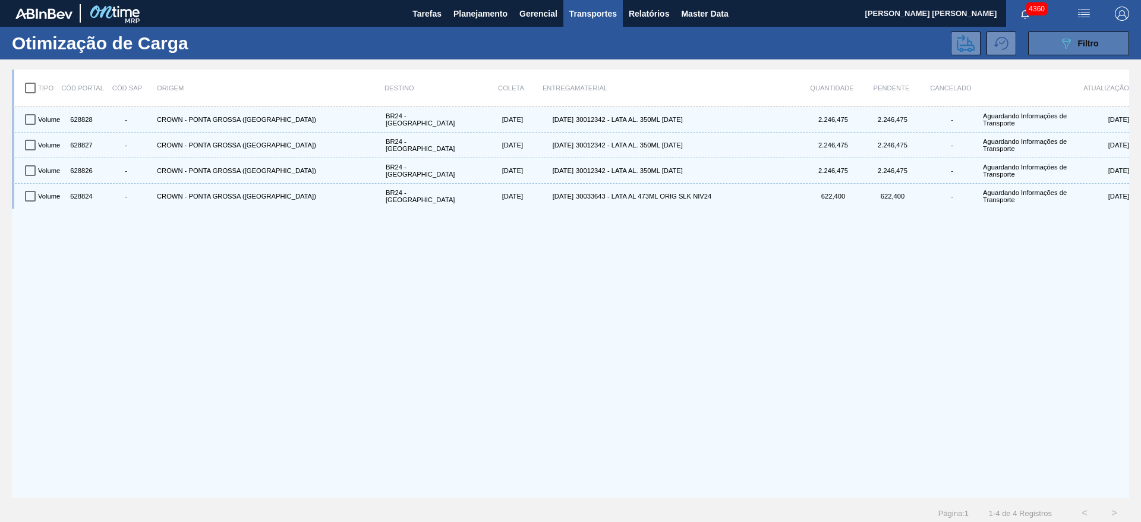
click at [1053, 45] on button "089F7B8B-B2A5-4AFE-B5C0-19BA573D28AC Filtro" at bounding box center [1078, 43] width 101 height 24
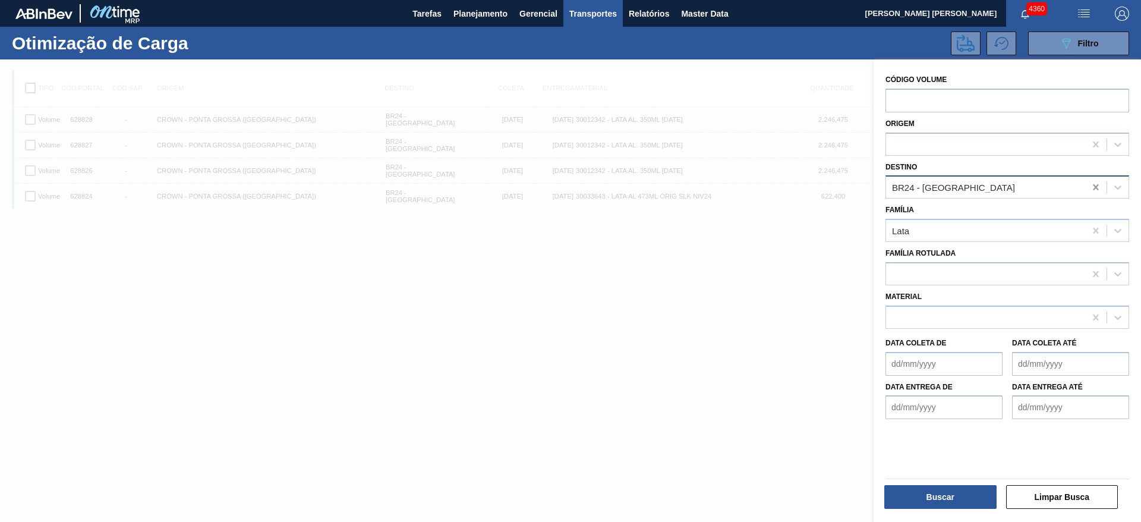
click at [1093, 188] on icon at bounding box center [1094, 187] width 5 height 6
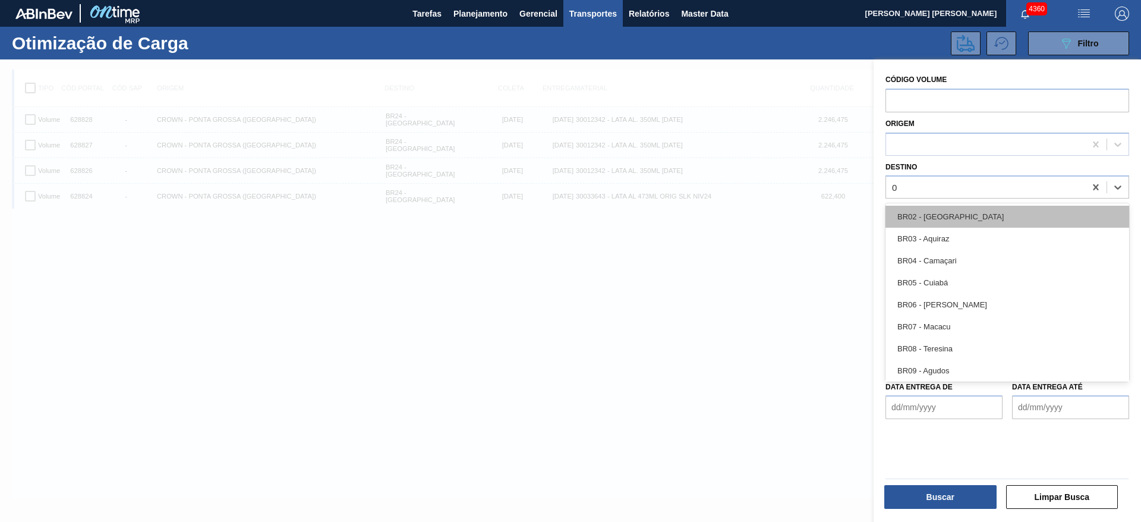
type input "09"
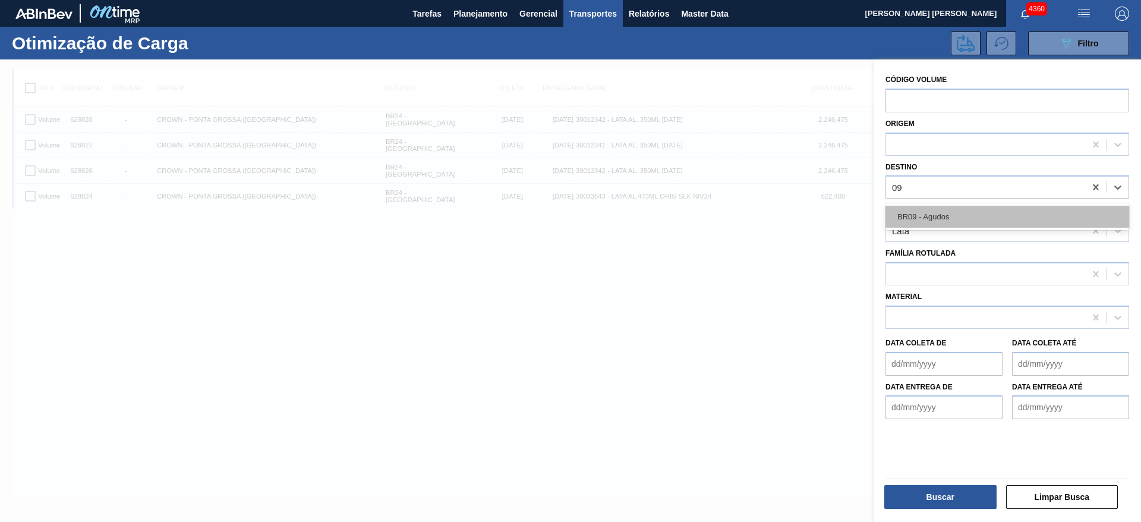
click at [927, 220] on div "BR09 - Agudos" at bounding box center [1007, 217] width 244 height 22
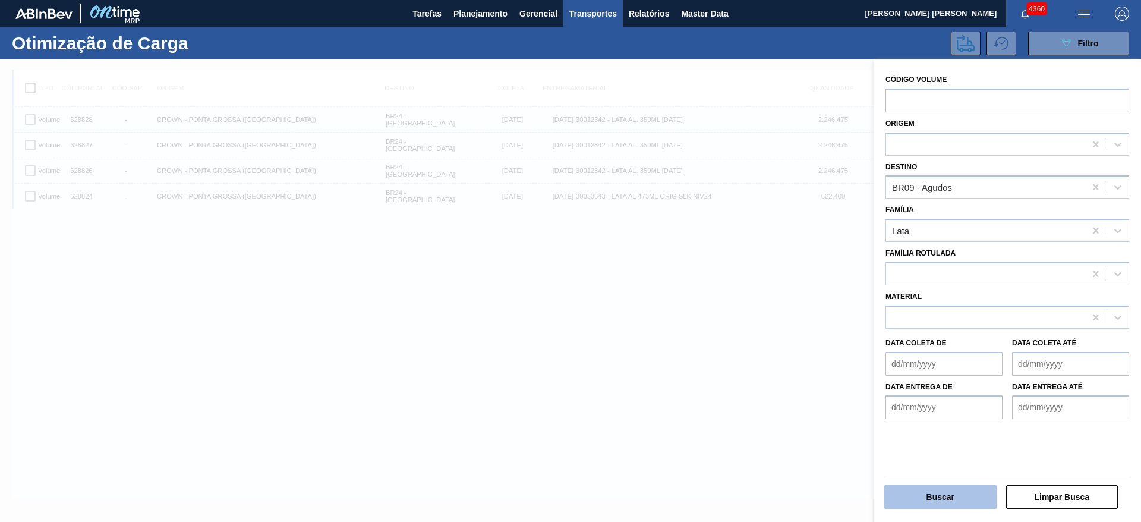
click at [940, 498] on button "Buscar" at bounding box center [940, 497] width 112 height 24
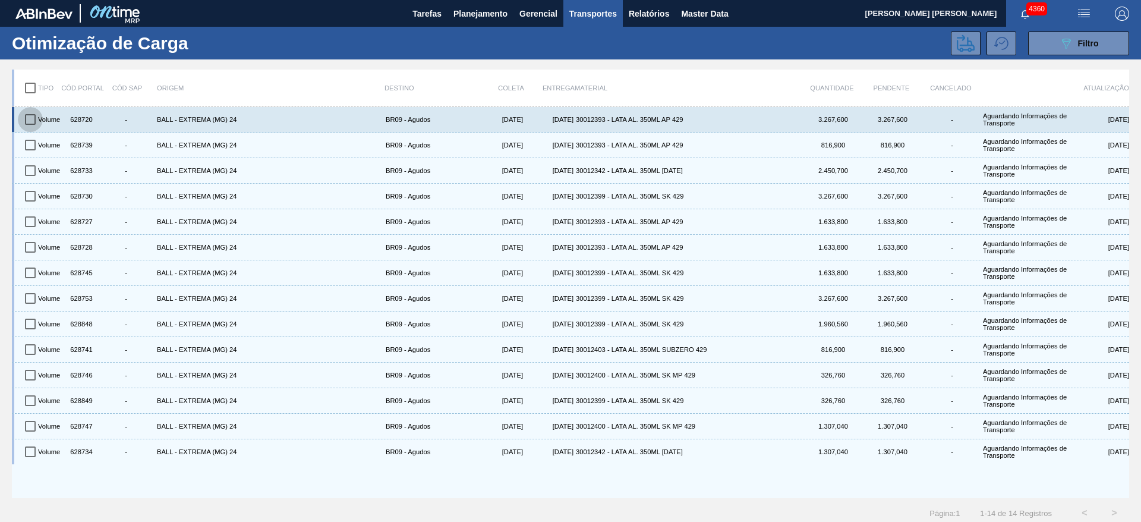
click at [29, 120] on input "checkbox" at bounding box center [30, 119] width 25 height 25
checkbox input "true"
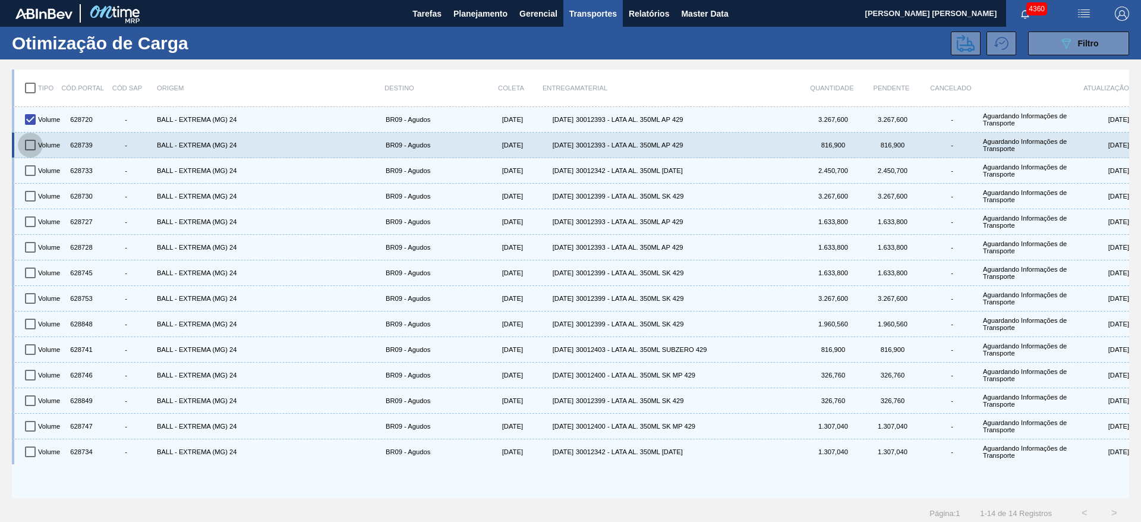
click at [32, 144] on input "checkbox" at bounding box center [30, 144] width 25 height 25
checkbox input "true"
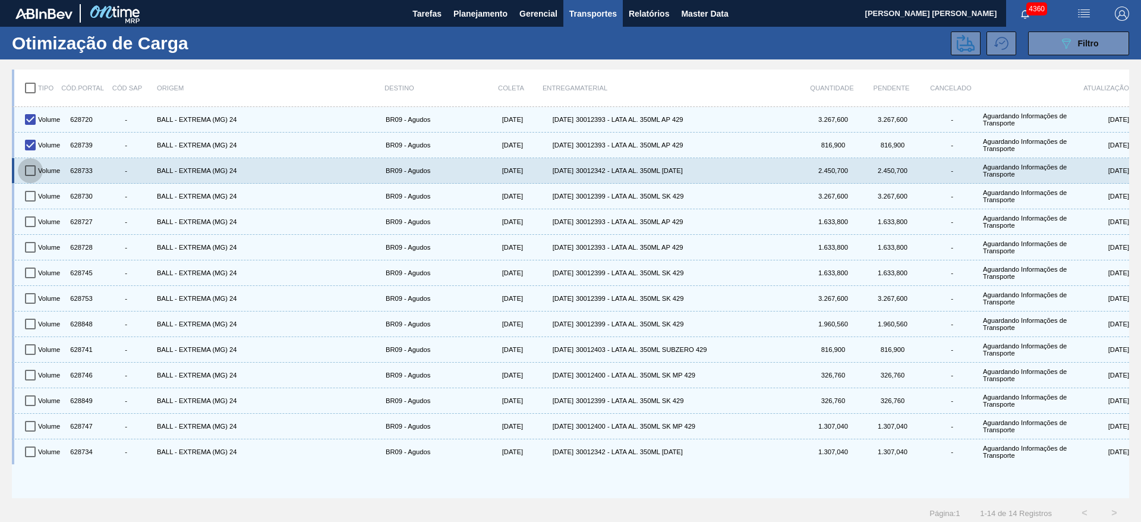
click at [30, 166] on input "checkbox" at bounding box center [30, 170] width 25 height 25
checkbox input "true"
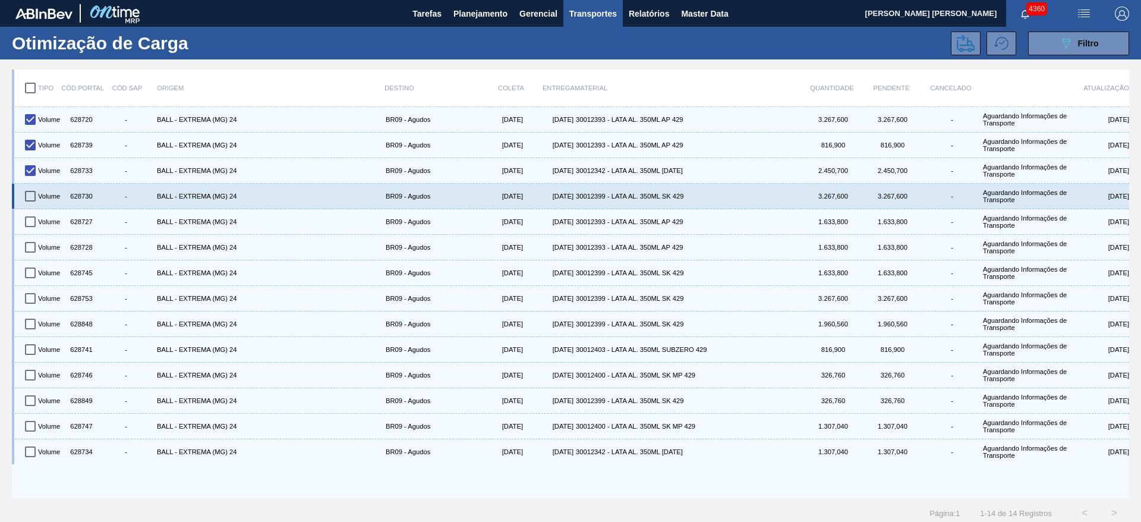
click at [34, 194] on input "checkbox" at bounding box center [30, 196] width 25 height 25
checkbox input "true"
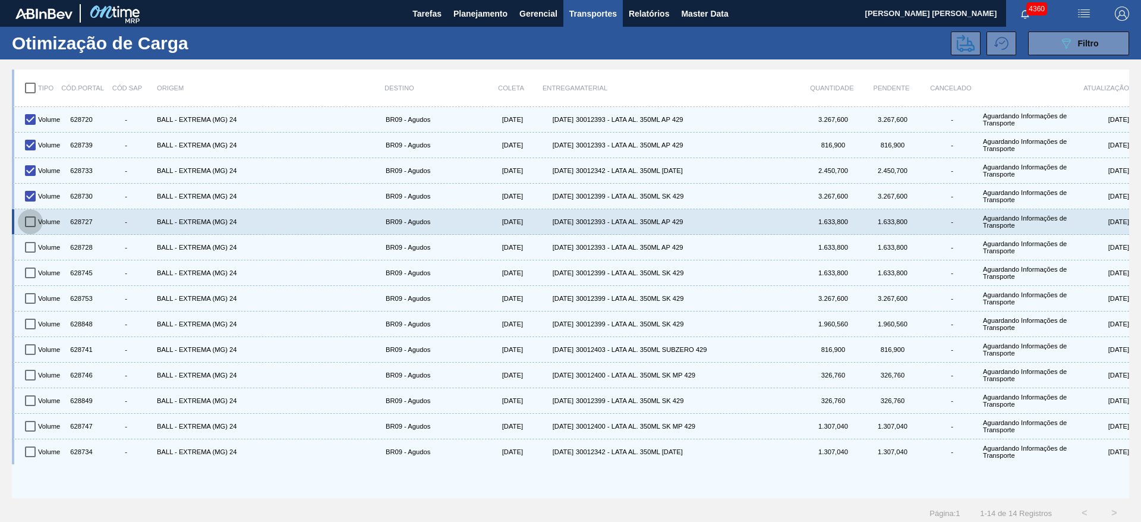
click at [29, 217] on input "checkbox" at bounding box center [30, 221] width 25 height 25
click at [33, 222] on input "checkbox" at bounding box center [30, 221] width 25 height 25
checkbox input "false"
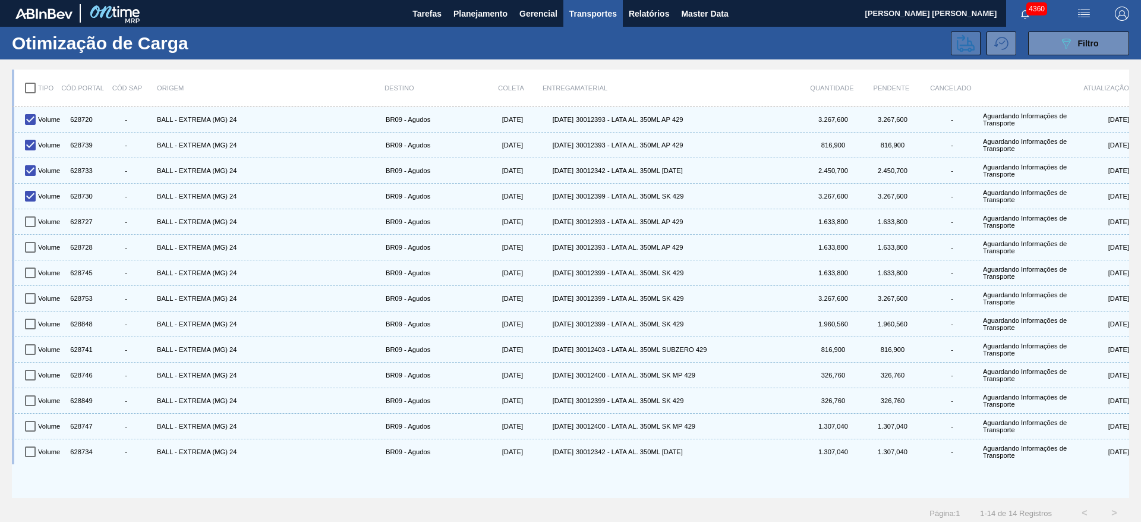
click at [961, 48] on icon at bounding box center [965, 42] width 18 height 17
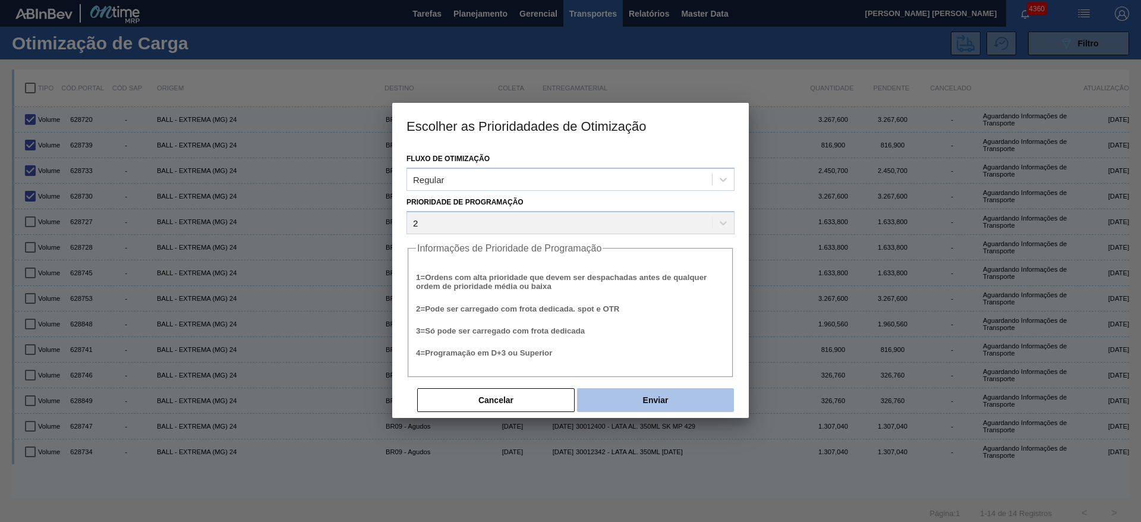
click at [687, 396] on button "Enviar" at bounding box center [655, 400] width 157 height 24
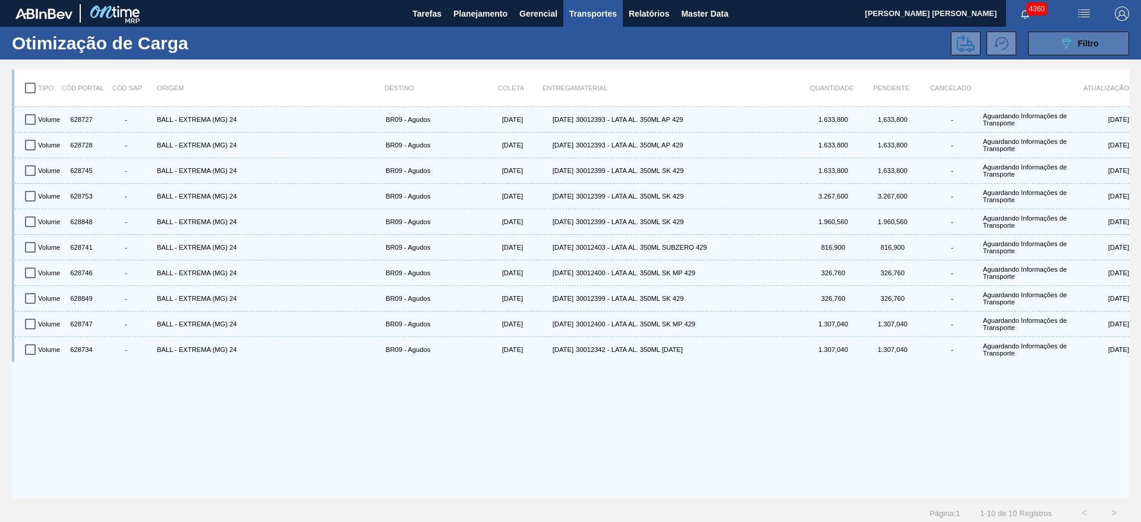
click at [1059, 39] on icon "089F7B8B-B2A5-4AFE-B5C0-19BA573D28AC" at bounding box center [1066, 43] width 14 height 14
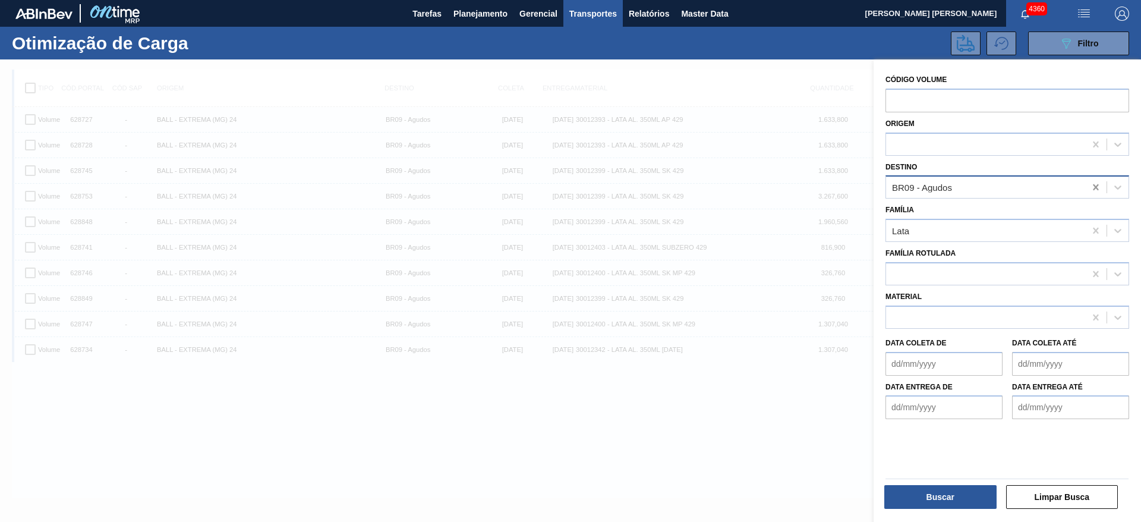
click at [1095, 190] on icon at bounding box center [1094, 187] width 5 height 6
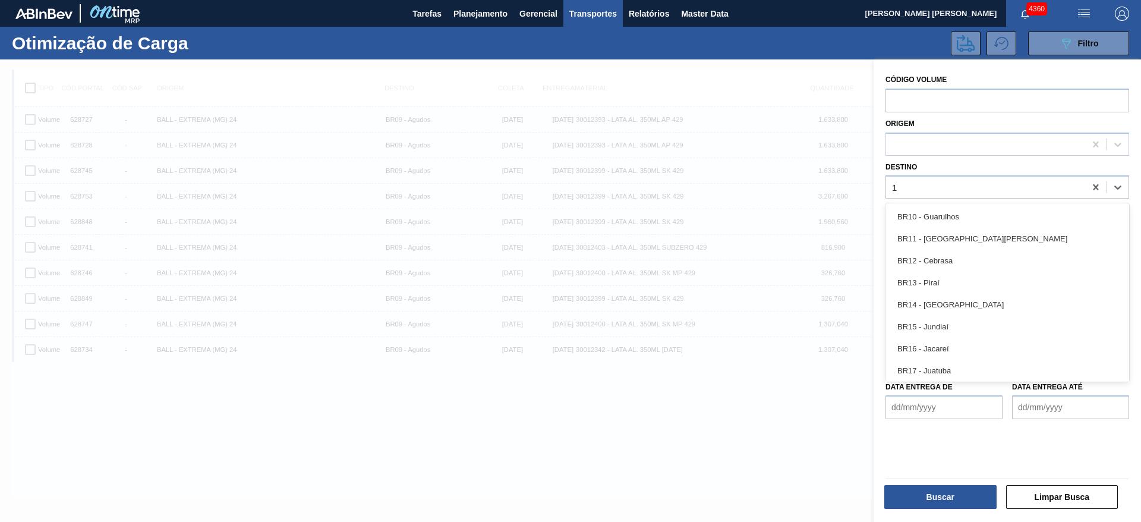
type input "15"
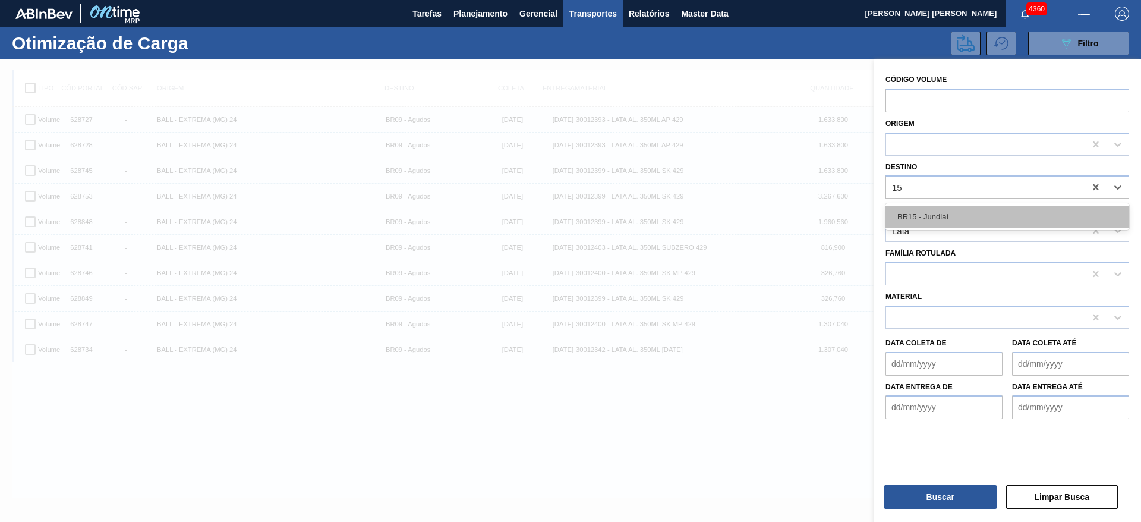
click at [956, 219] on div "BR15 - Jundiaí" at bounding box center [1007, 217] width 244 height 22
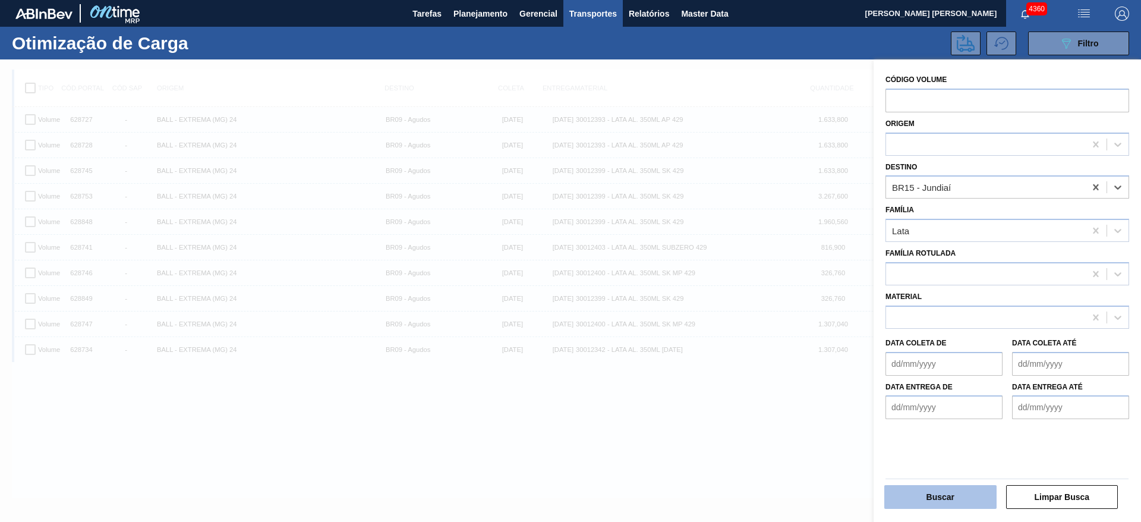
click at [942, 500] on button "Buscar" at bounding box center [940, 497] width 112 height 24
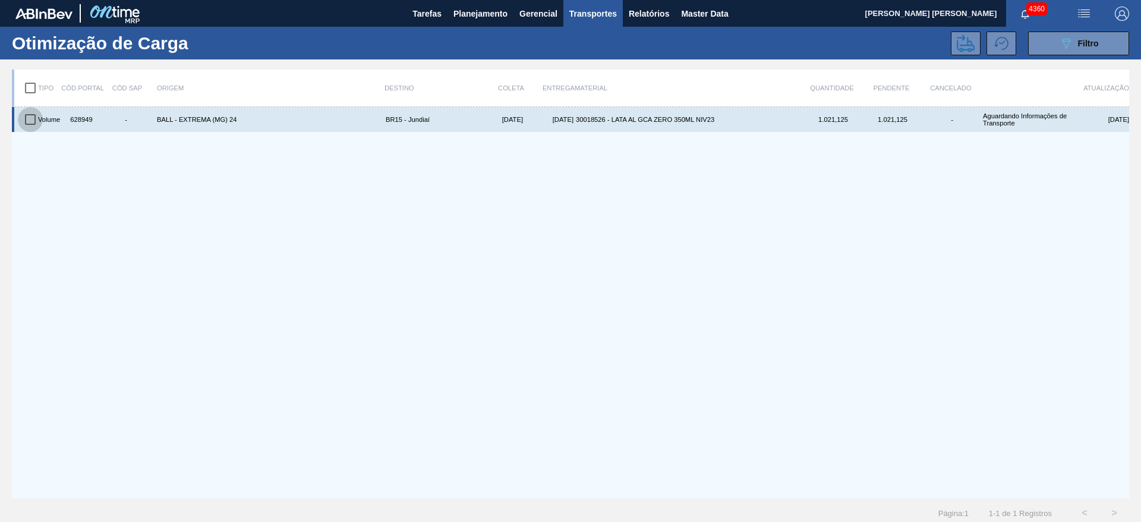
click at [32, 119] on input "checkbox" at bounding box center [30, 119] width 25 height 25
checkbox input "true"
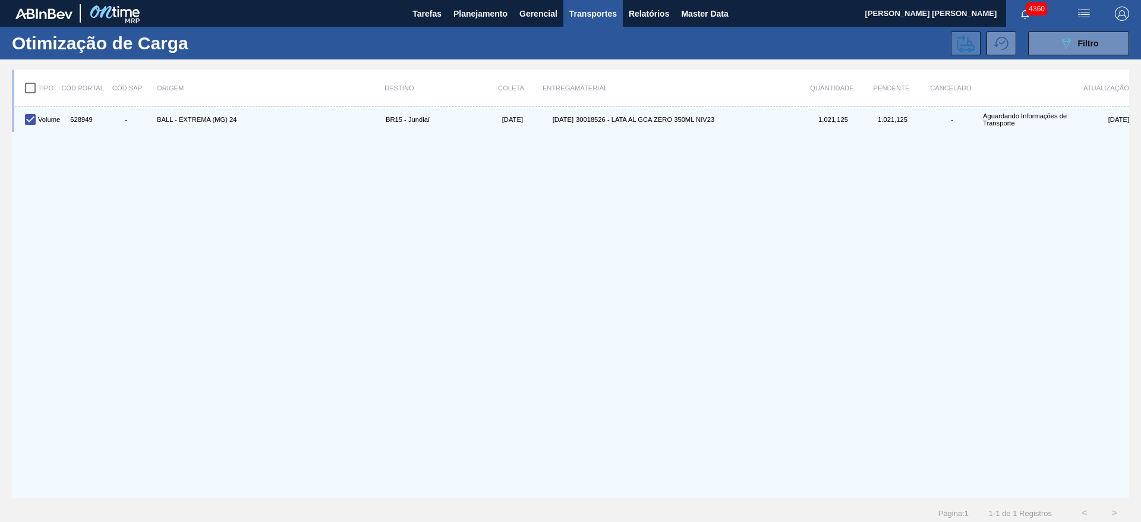
click at [968, 40] on icon at bounding box center [965, 42] width 18 height 17
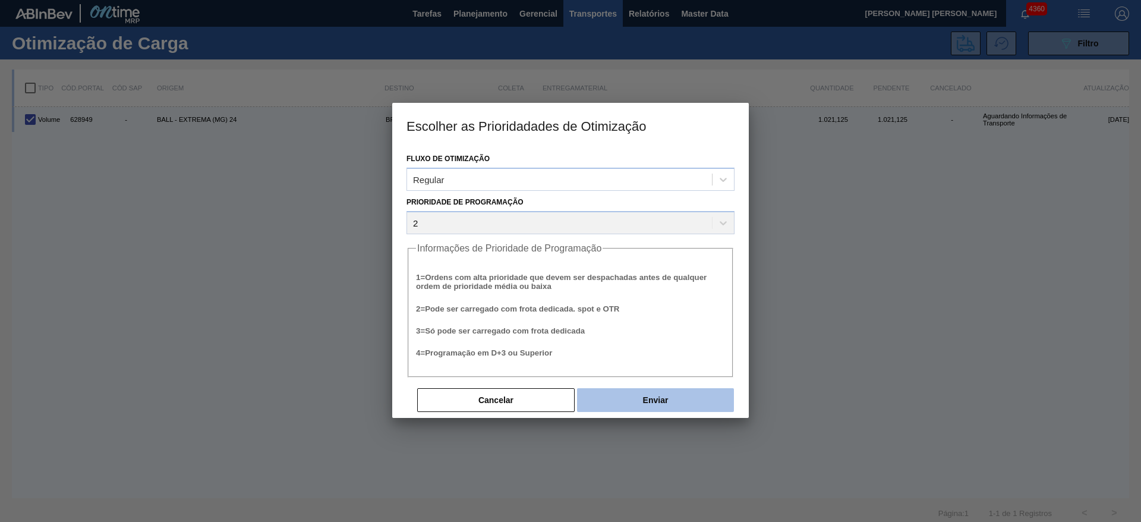
click at [704, 397] on button "Enviar" at bounding box center [655, 400] width 157 height 24
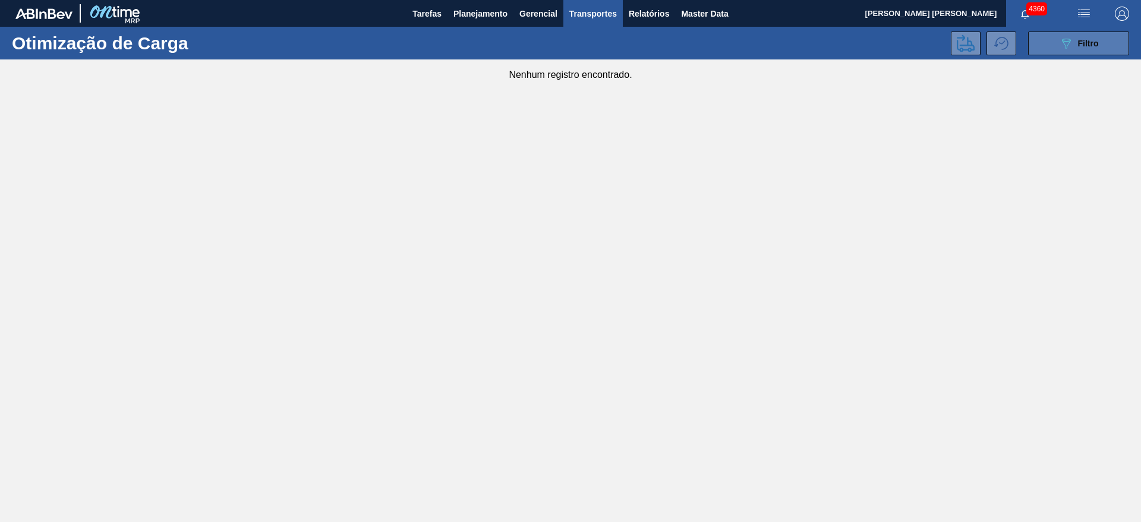
click at [1068, 39] on icon at bounding box center [1066, 44] width 9 height 10
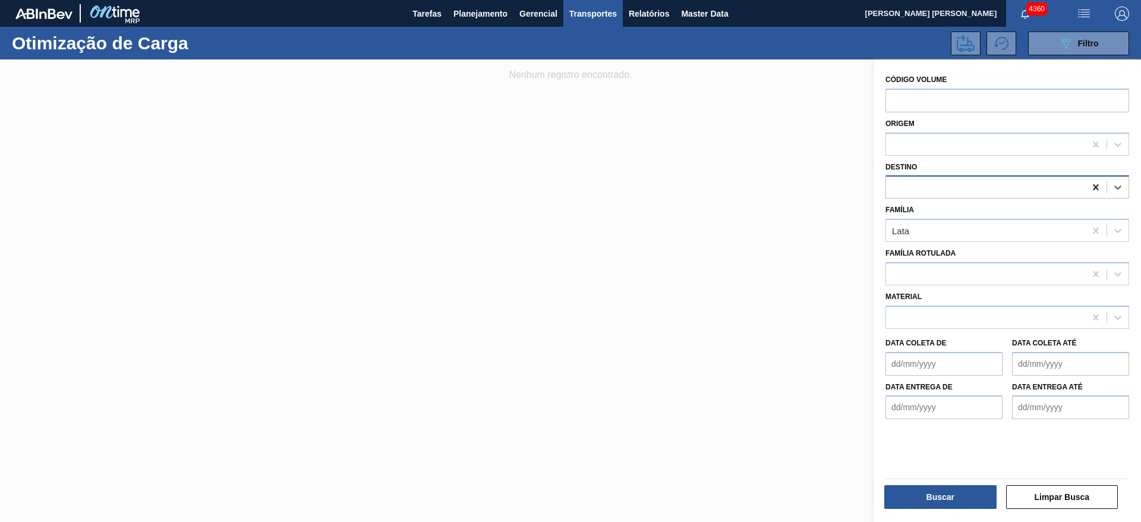
click at [1092, 188] on icon at bounding box center [1094, 187] width 5 height 6
type input "16"
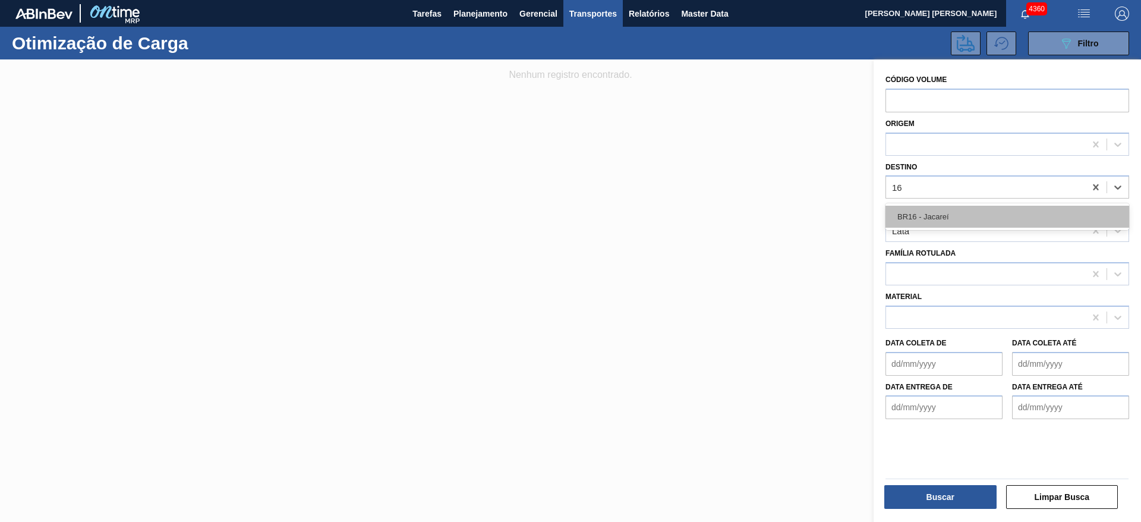
click at [1002, 214] on div "BR16 - Jacareí" at bounding box center [1007, 217] width 244 height 22
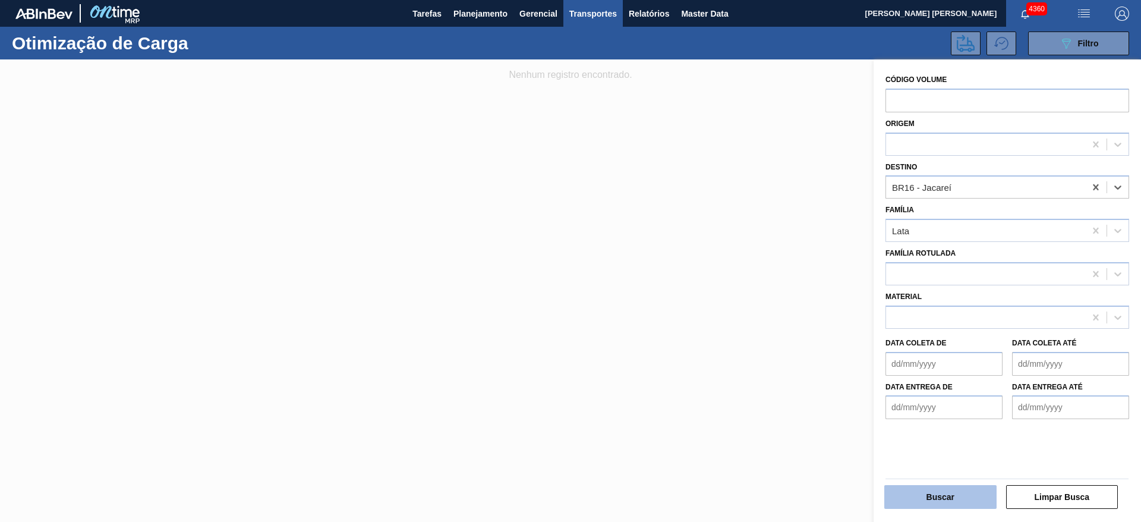
click at [937, 488] on button "Buscar" at bounding box center [940, 497] width 112 height 24
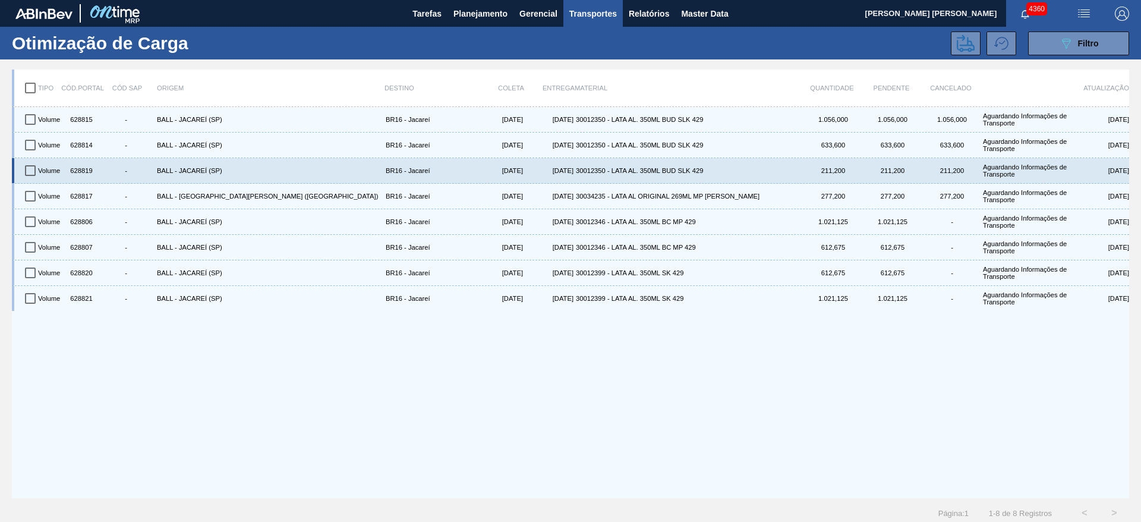
click at [33, 173] on input "checkbox" at bounding box center [30, 170] width 25 height 25
checkbox input "true"
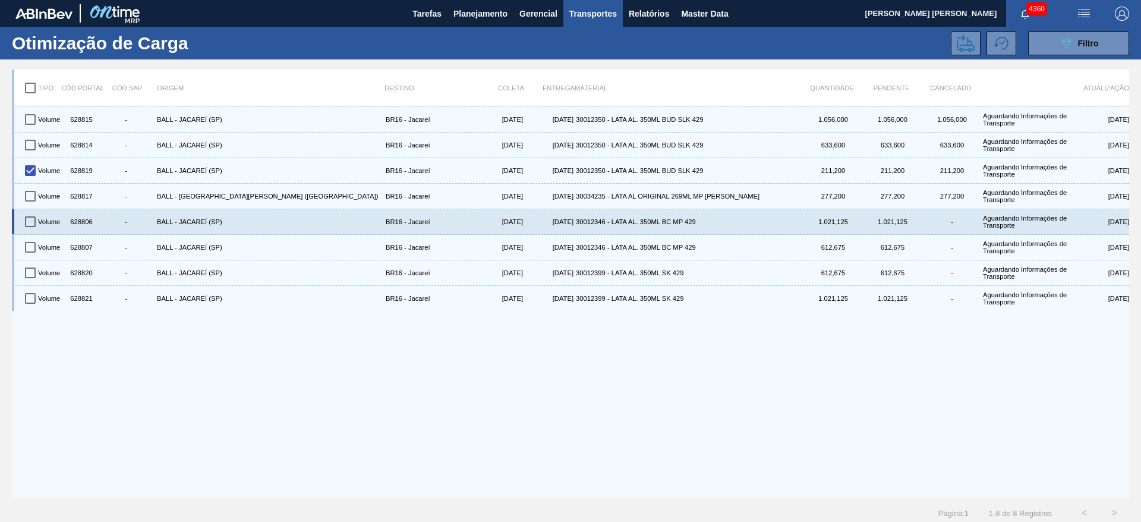
click at [30, 223] on input "checkbox" at bounding box center [30, 221] width 25 height 25
checkbox input "true"
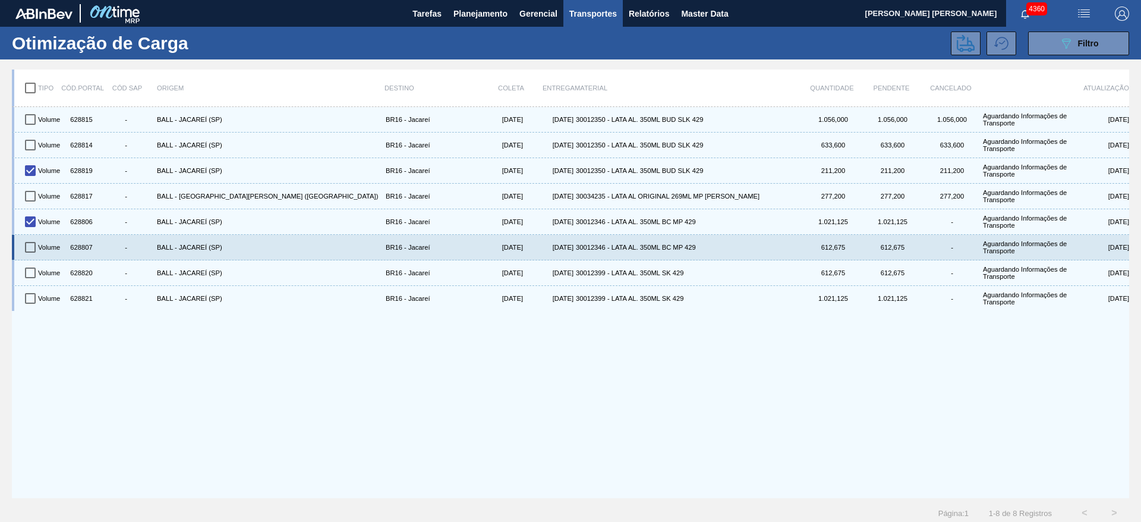
click at [29, 242] on input "checkbox" at bounding box center [30, 247] width 25 height 25
checkbox input "true"
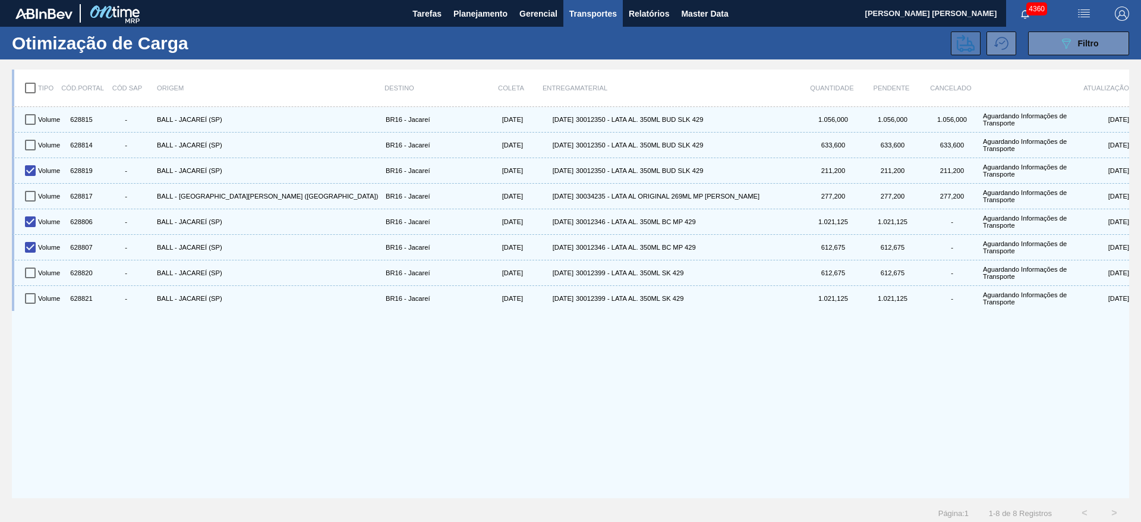
click at [959, 51] on icon at bounding box center [965, 42] width 18 height 17
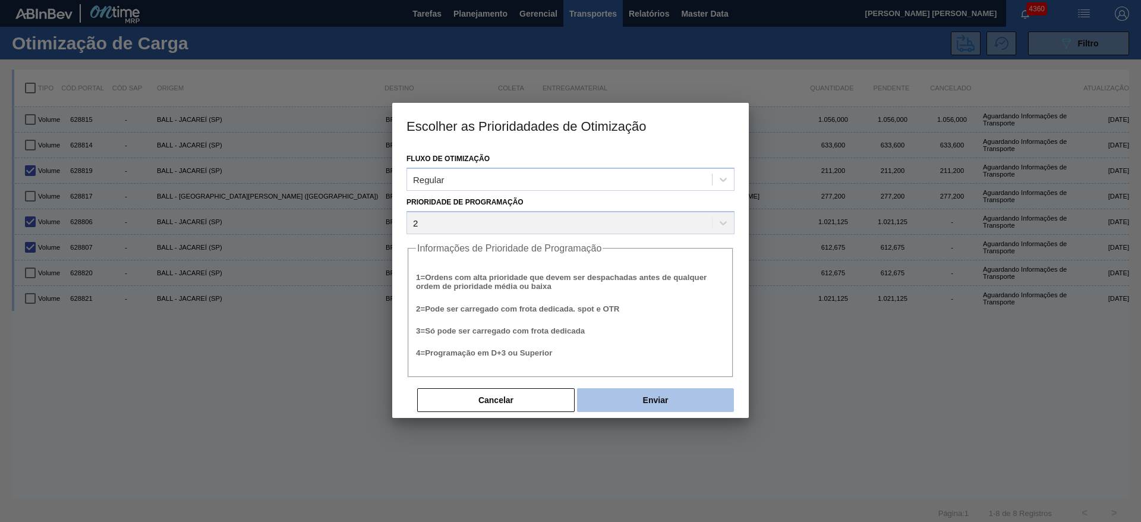
click at [653, 404] on button "Enviar" at bounding box center [655, 400] width 157 height 24
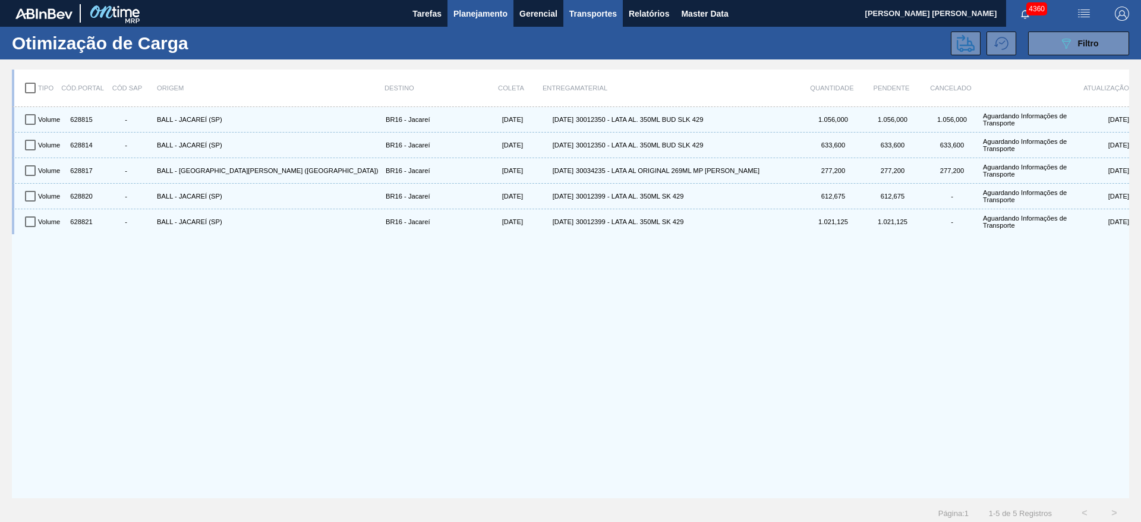
click at [465, 18] on span "Planejamento" at bounding box center [480, 14] width 54 height 14
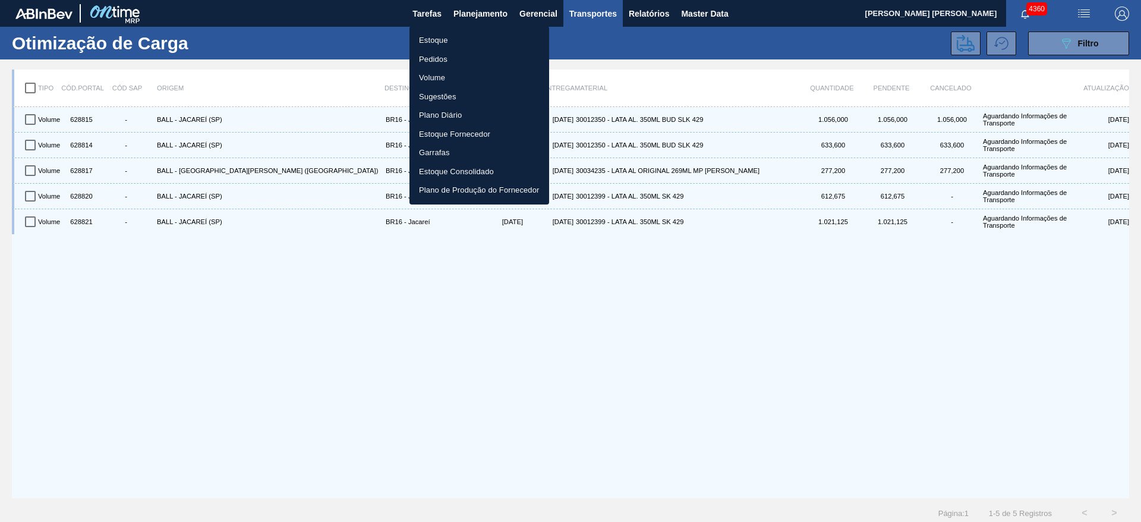
click at [447, 37] on li "Estoque" at bounding box center [479, 40] width 140 height 19
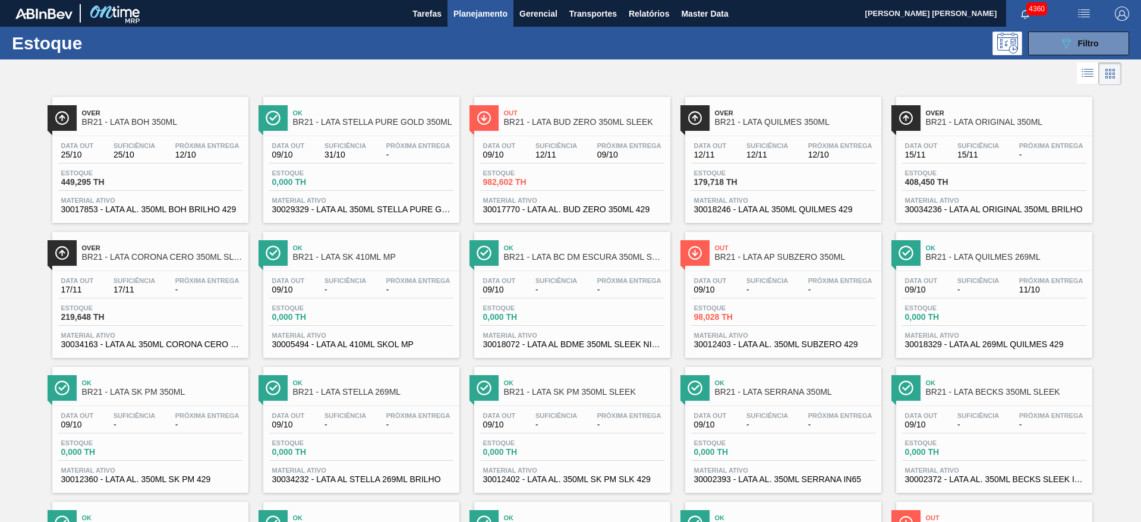
click at [623, 109] on span "Out" at bounding box center [584, 112] width 160 height 7
click at [670, 58] on div "Estoque 089F7B8B-B2A5-4AFE-B5C0-19BA573D28AC Filtro" at bounding box center [570, 43] width 1141 height 33
click at [1094, 36] on div "089F7B8B-B2A5-4AFE-B5C0-19BA573D28AC Filtro" at bounding box center [1079, 43] width 40 height 14
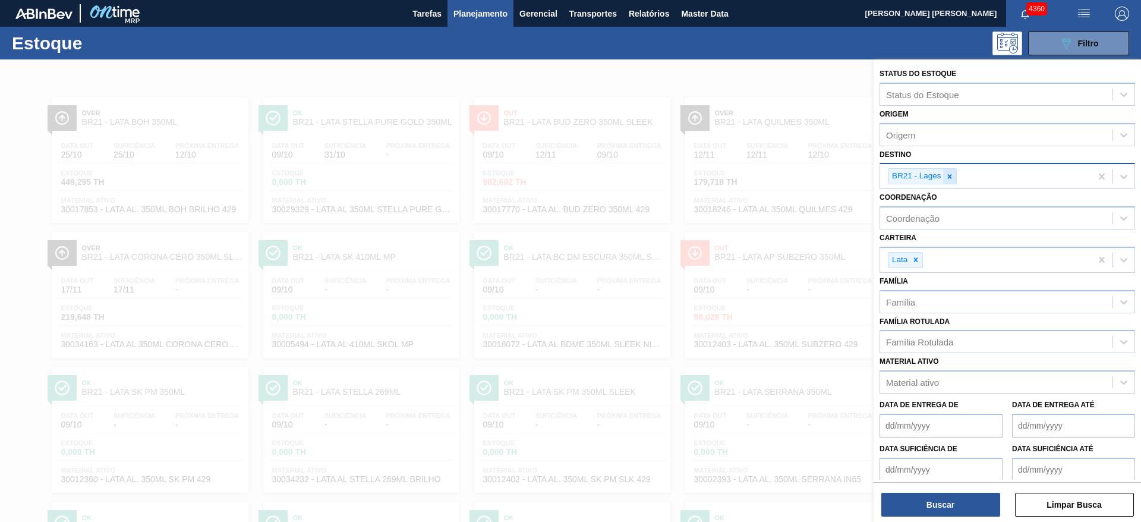
click at [947, 176] on icon at bounding box center [949, 176] width 8 height 8
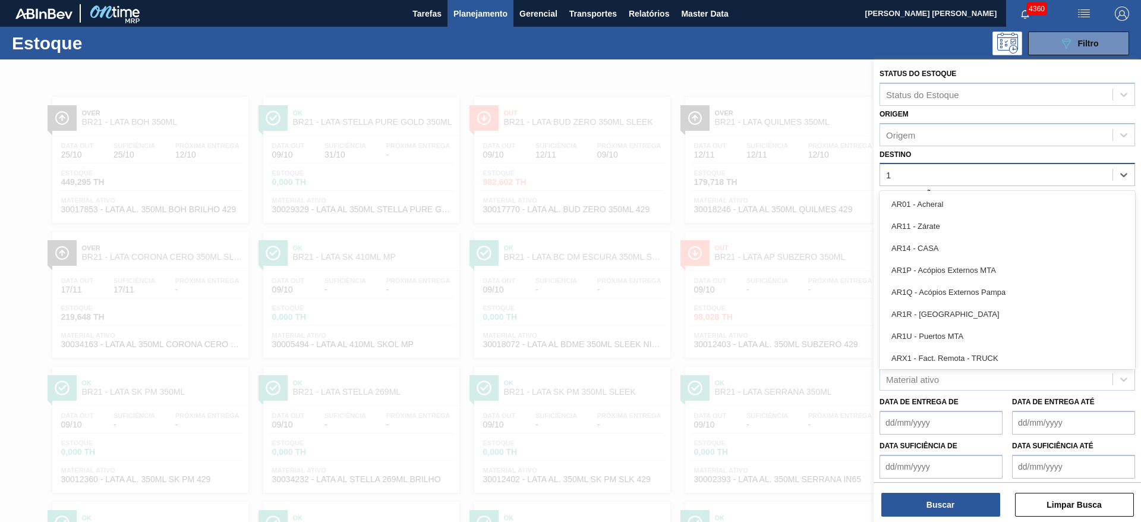
type input "16"
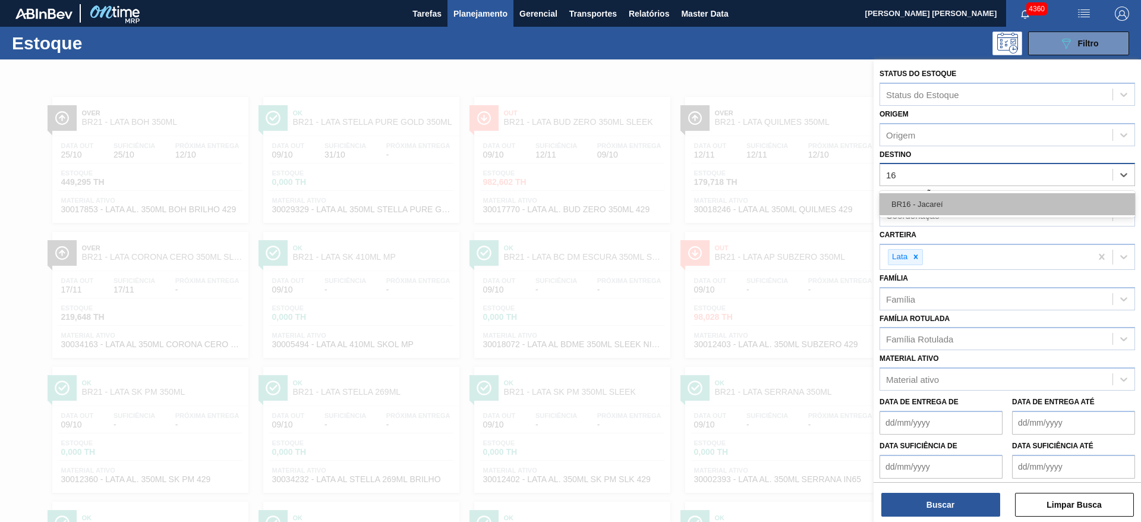
click at [937, 197] on div "BR16 - Jacareí" at bounding box center [1006, 204] width 255 height 22
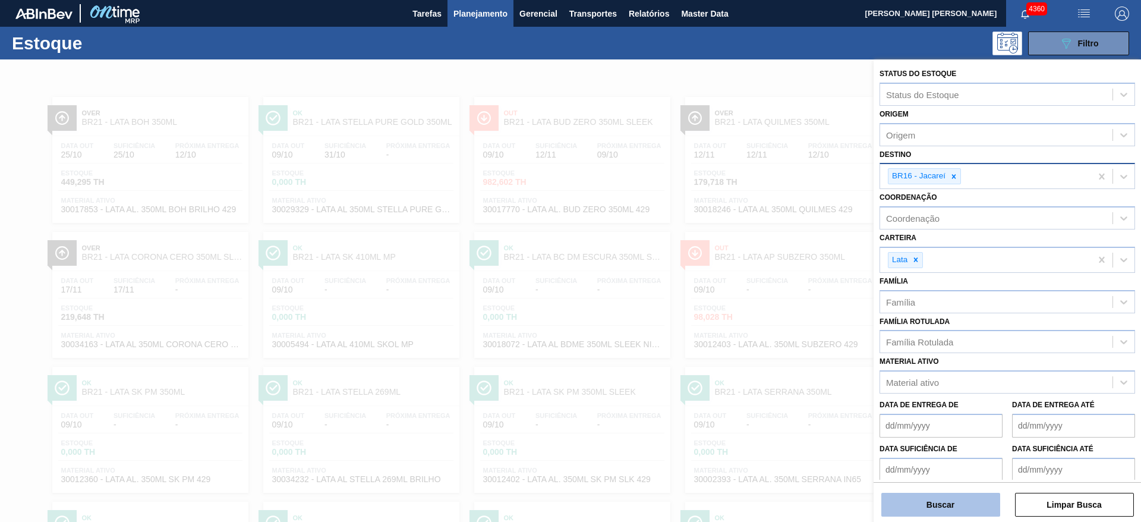
click at [923, 512] on button "Buscar" at bounding box center [940, 504] width 119 height 24
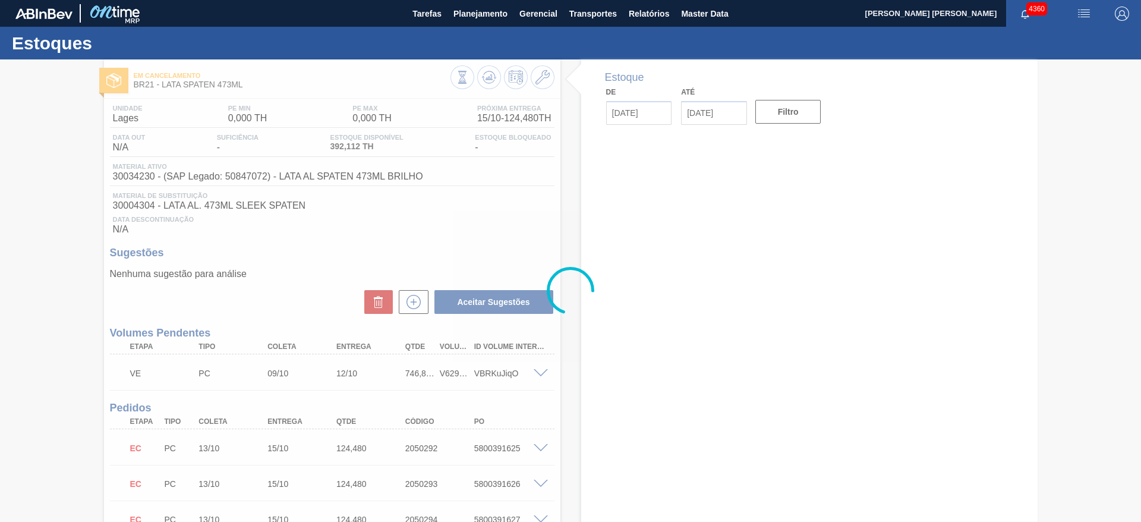
type input "[DATE]"
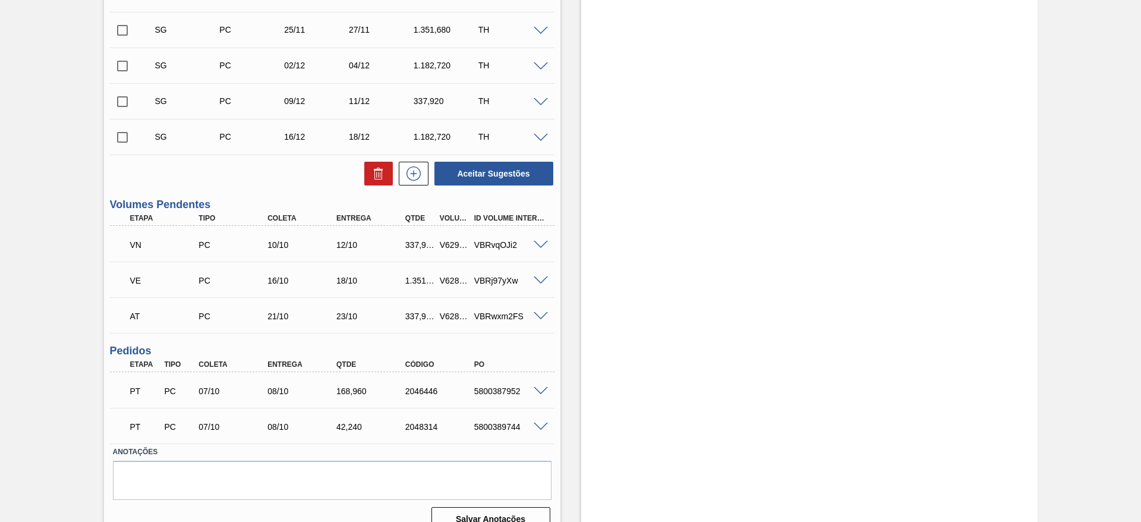
scroll to position [411, 0]
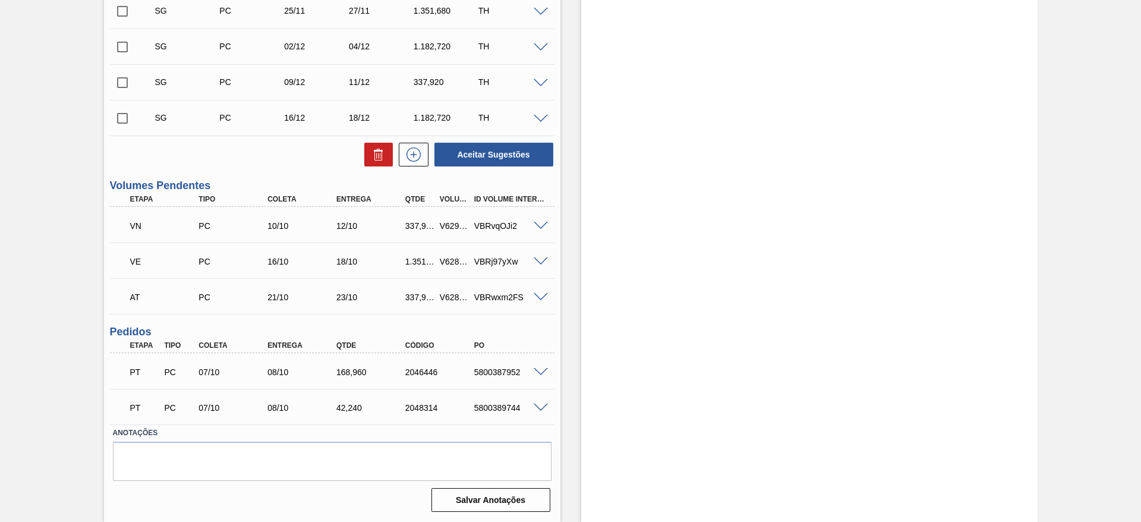
click at [536, 225] on span at bounding box center [540, 226] width 14 height 9
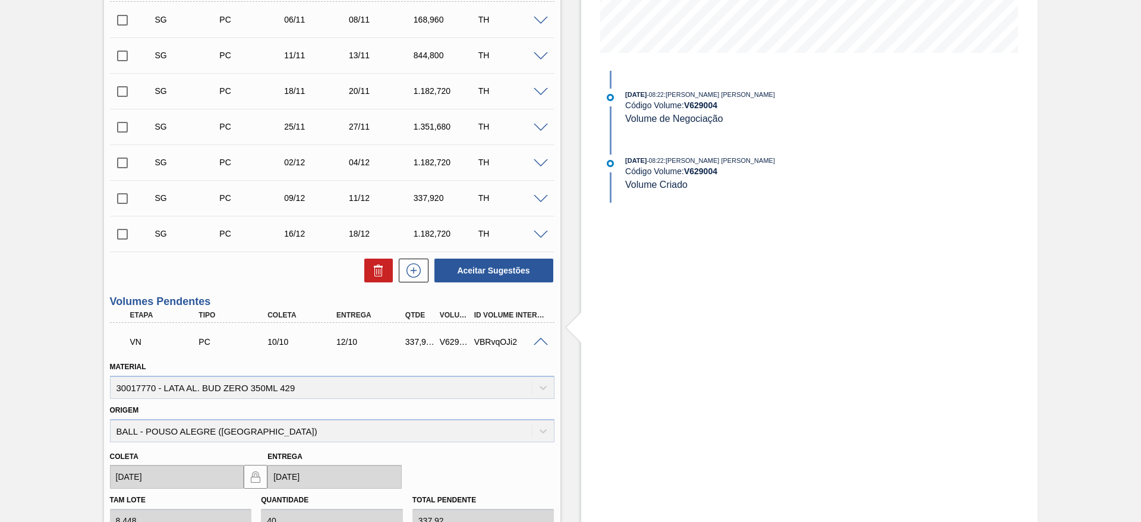
scroll to position [321, 0]
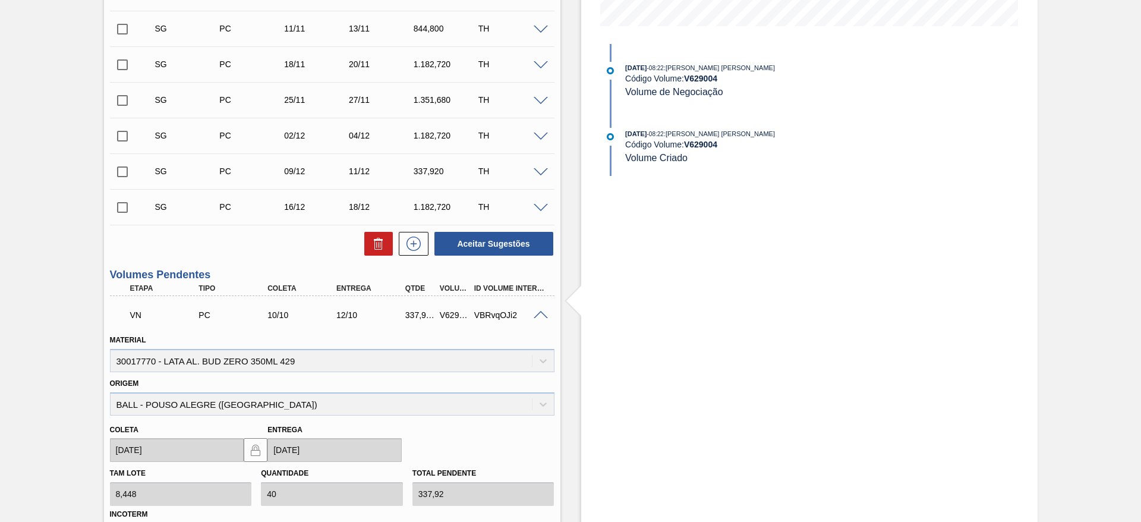
click at [537, 313] on span at bounding box center [540, 315] width 14 height 9
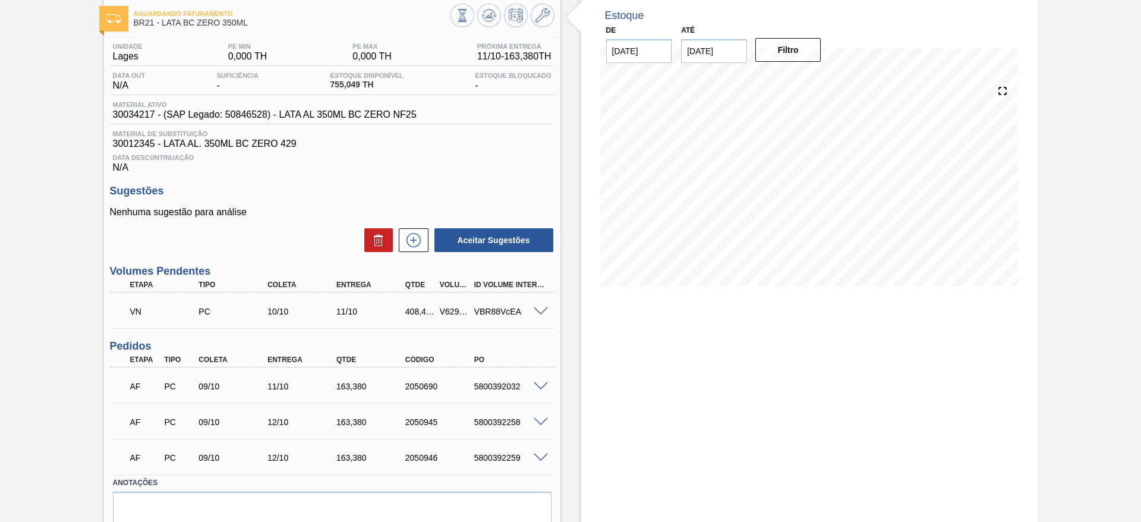
scroll to position [89, 0]
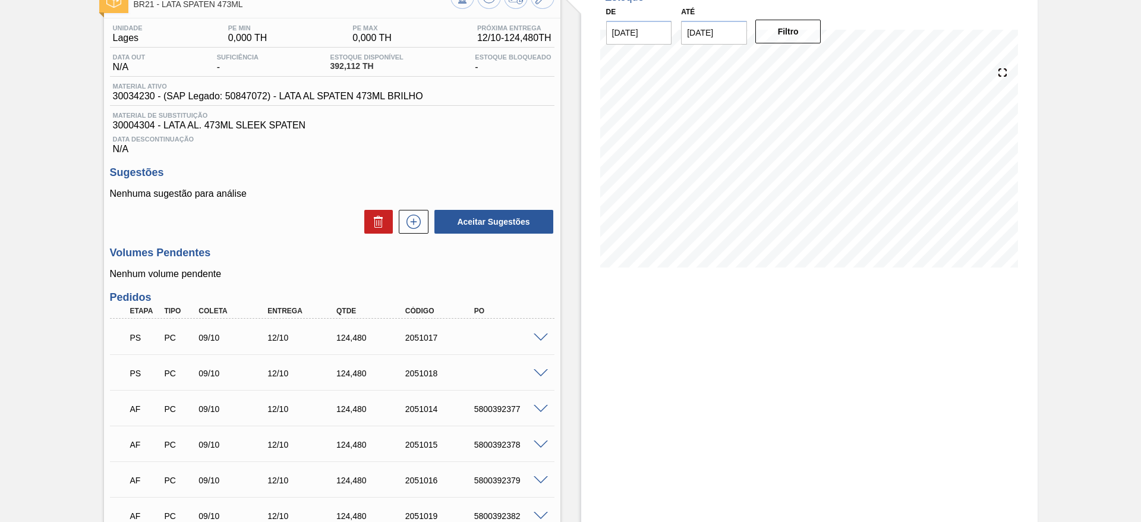
scroll to position [178, 0]
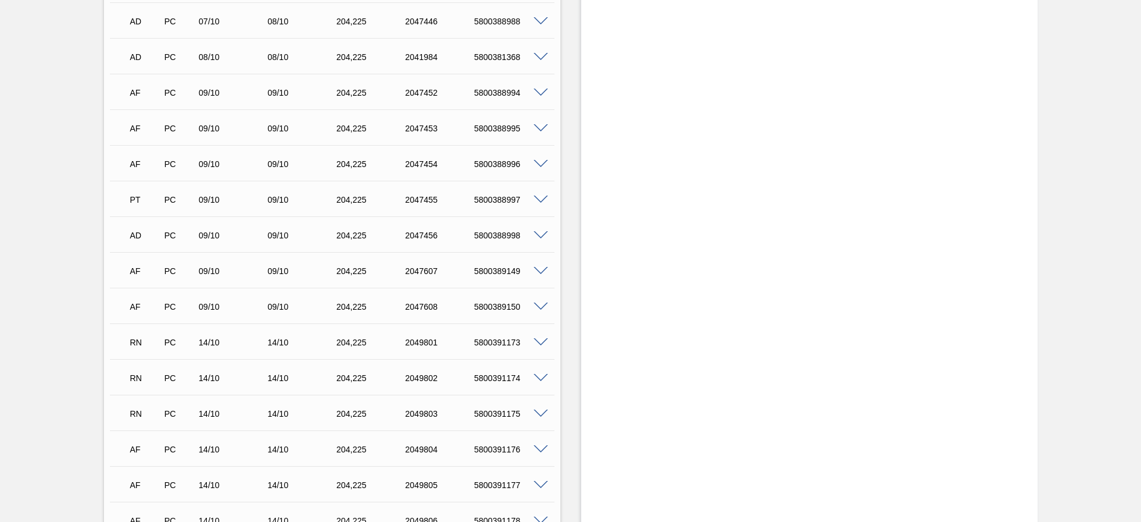
scroll to position [980, 0]
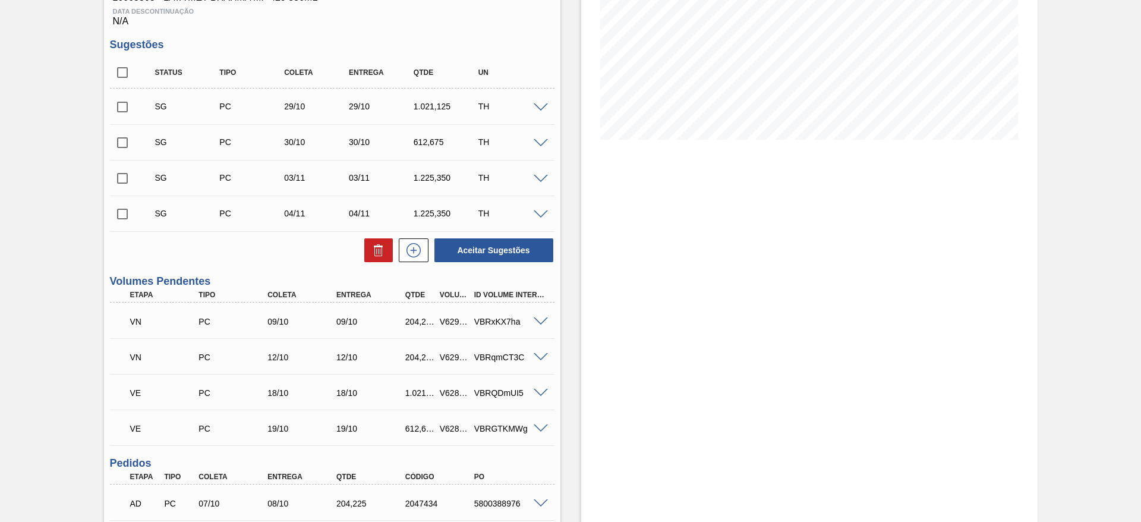
scroll to position [267, 0]
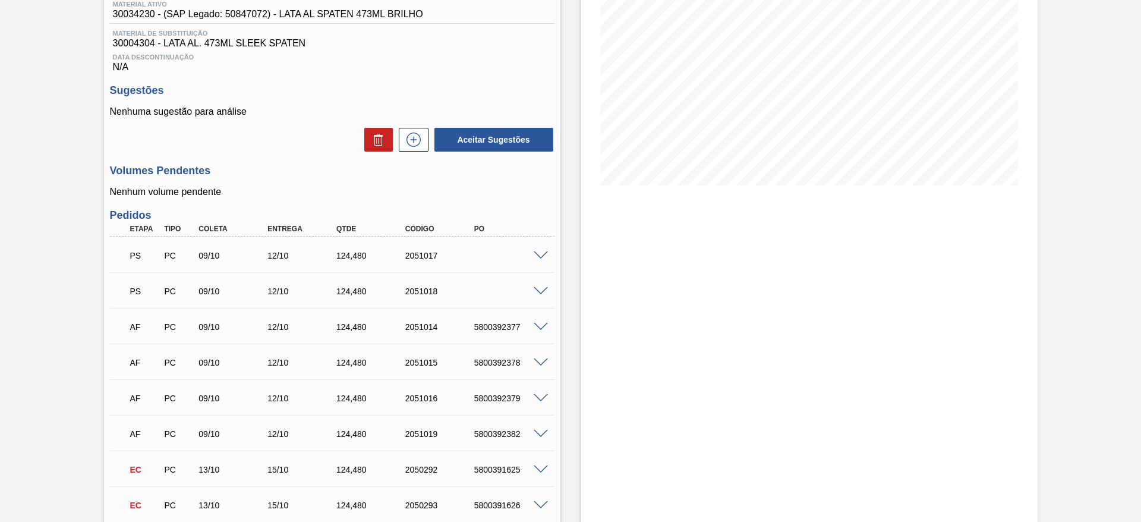
scroll to position [178, 0]
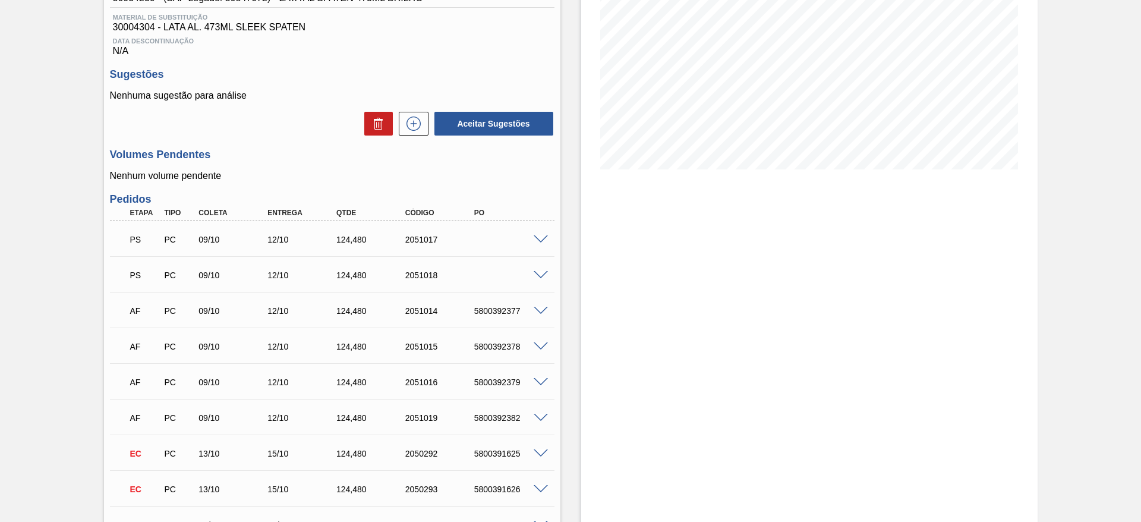
click at [496, 310] on div "5800392377" at bounding box center [509, 311] width 77 height 10
copy div "5800392377"
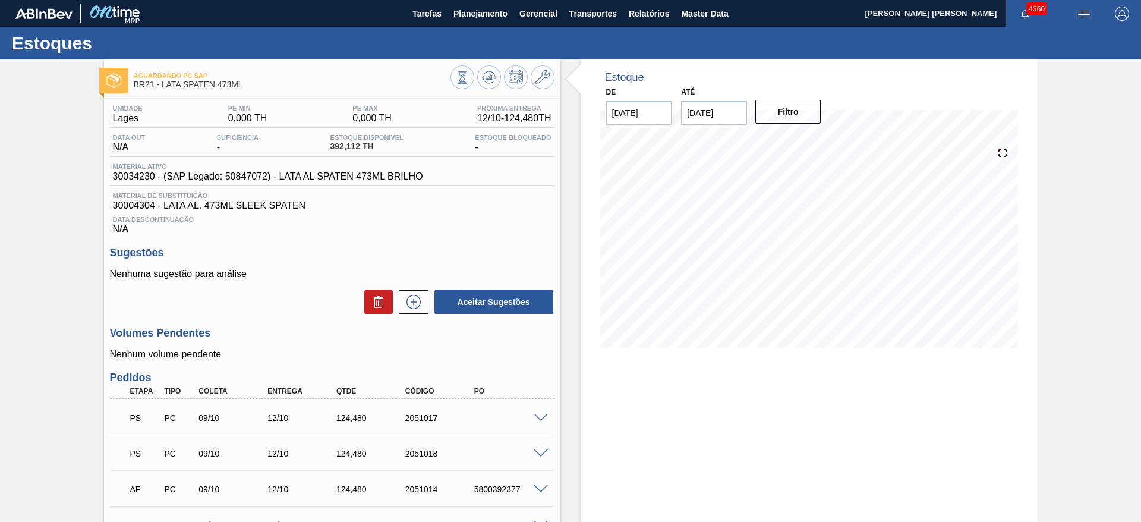
click at [538, 415] on span at bounding box center [540, 417] width 14 height 9
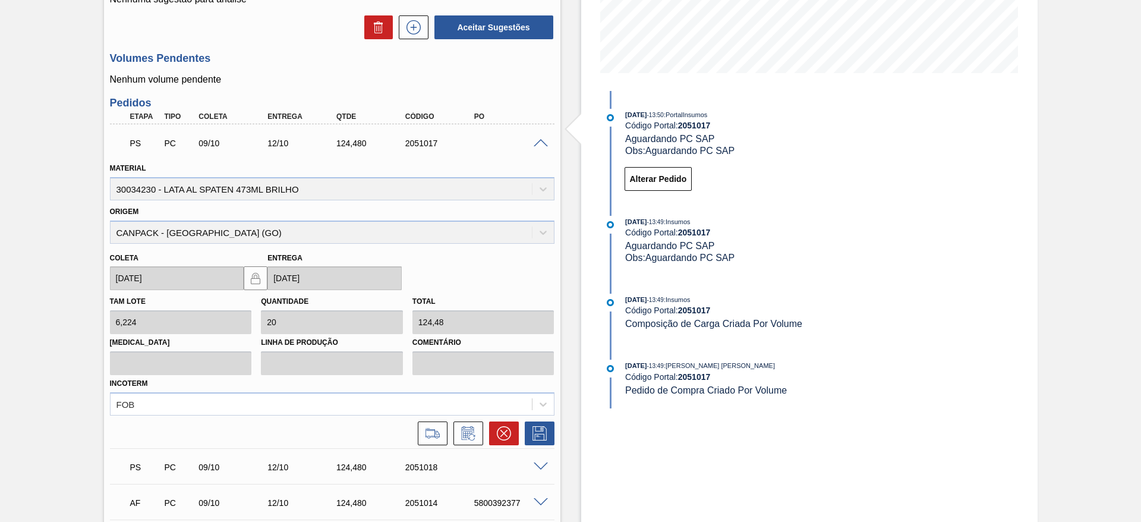
scroll to position [356, 0]
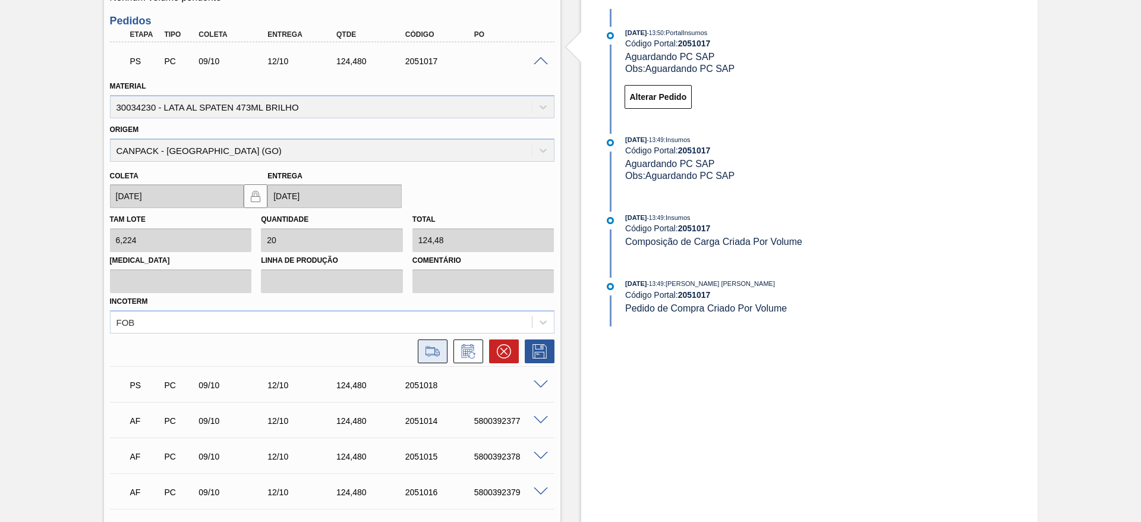
click at [437, 355] on icon at bounding box center [432, 351] width 19 height 14
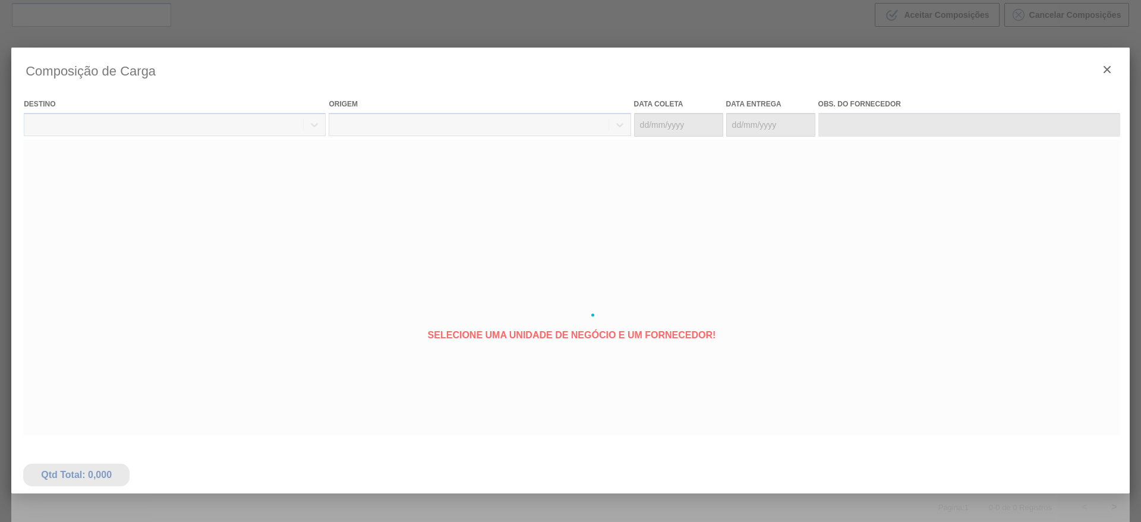
type coleta "[DATE]"
type Entrega "[DATE]"
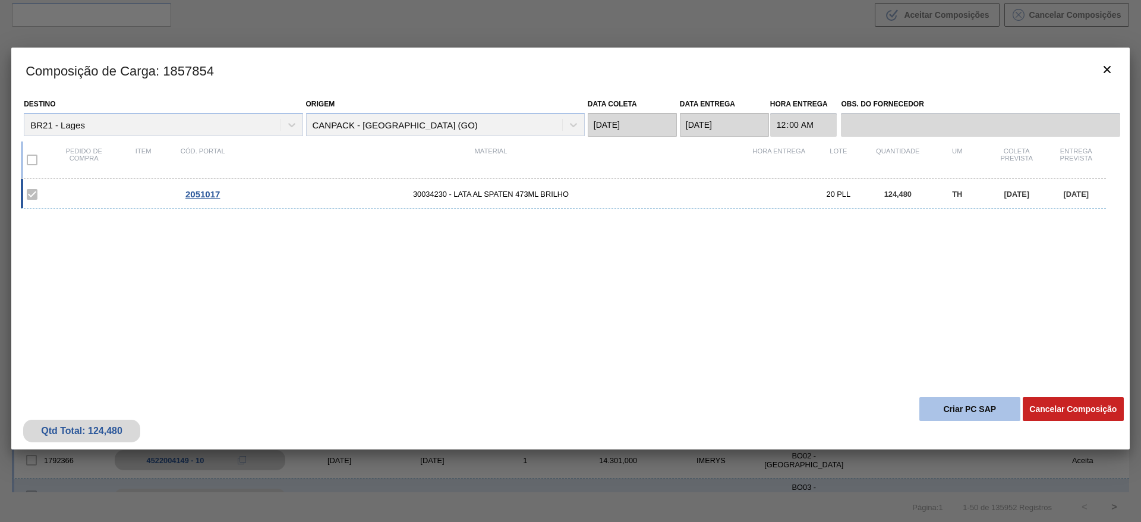
click at [953, 409] on button "Criar PC SAP" at bounding box center [969, 409] width 101 height 24
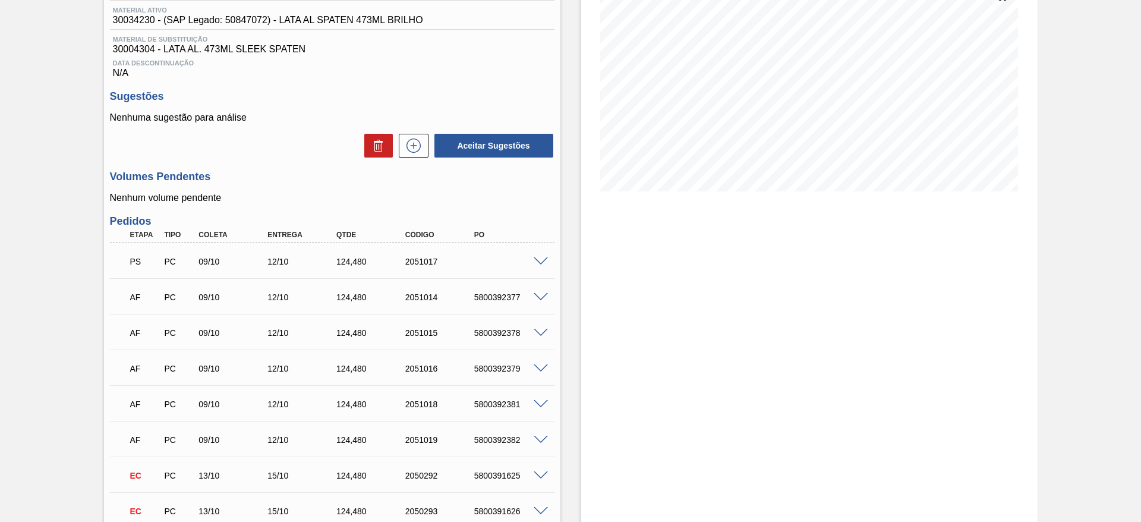
scroll to position [178, 0]
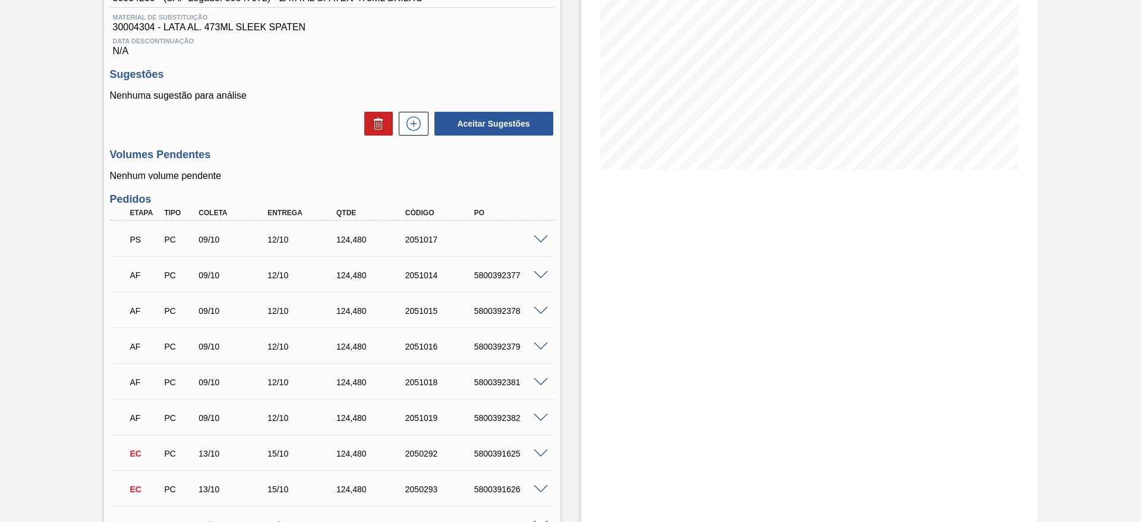
click at [501, 383] on div "5800392381" at bounding box center [509, 382] width 77 height 10
click at [542, 239] on span at bounding box center [540, 239] width 14 height 9
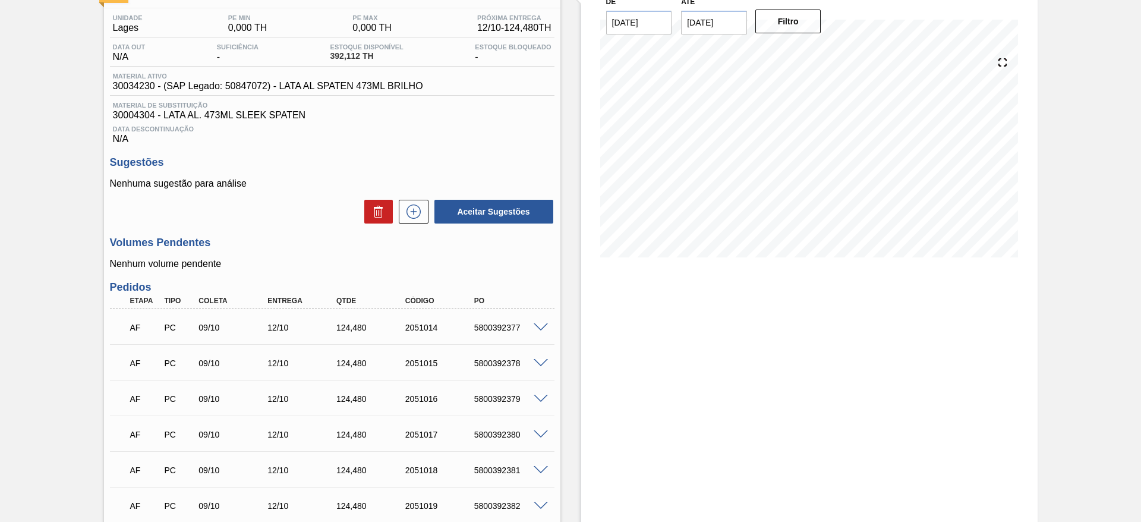
scroll to position [178, 0]
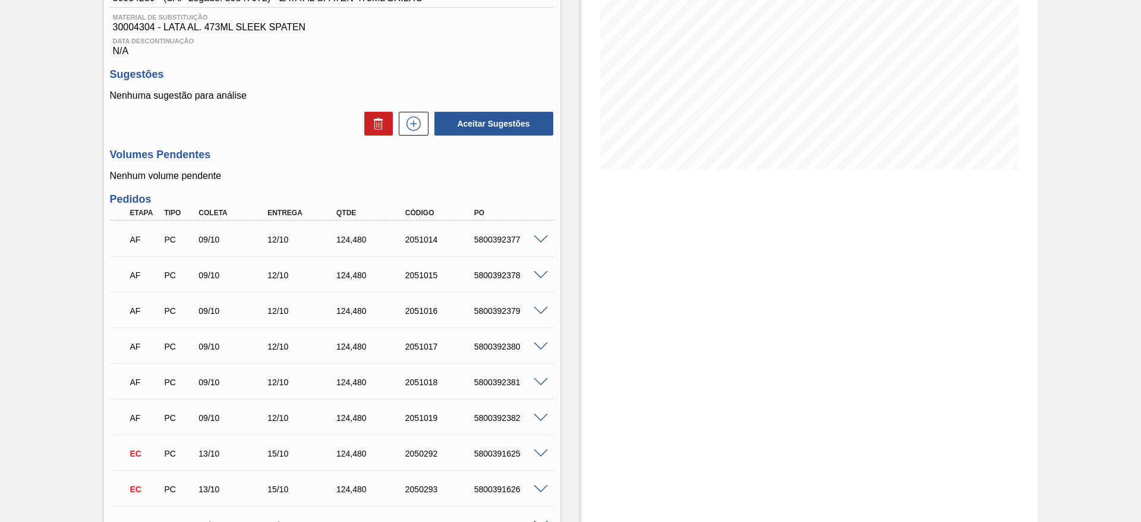
click at [501, 345] on div "5800392380" at bounding box center [509, 347] width 77 height 10
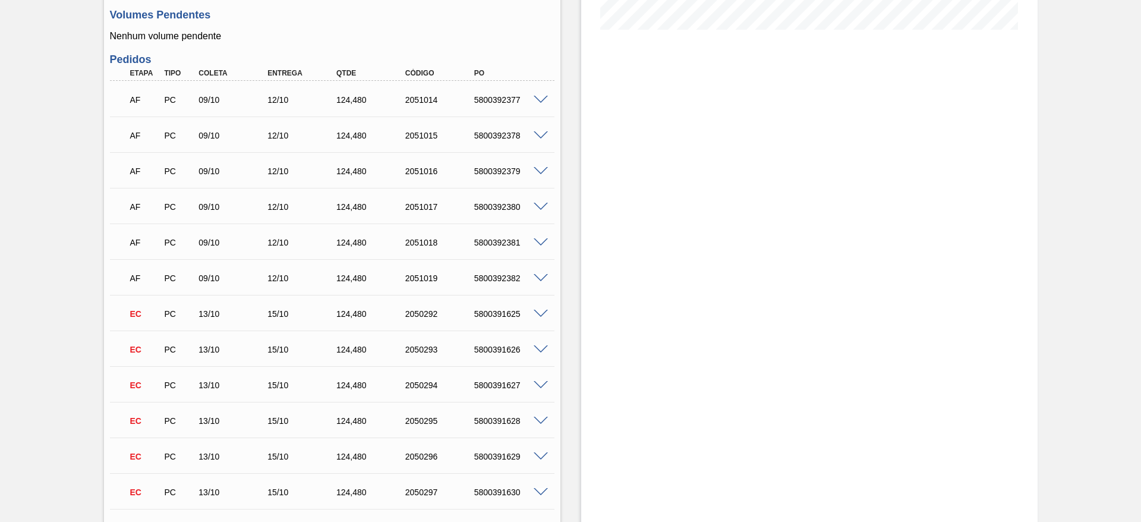
scroll to position [356, 0]
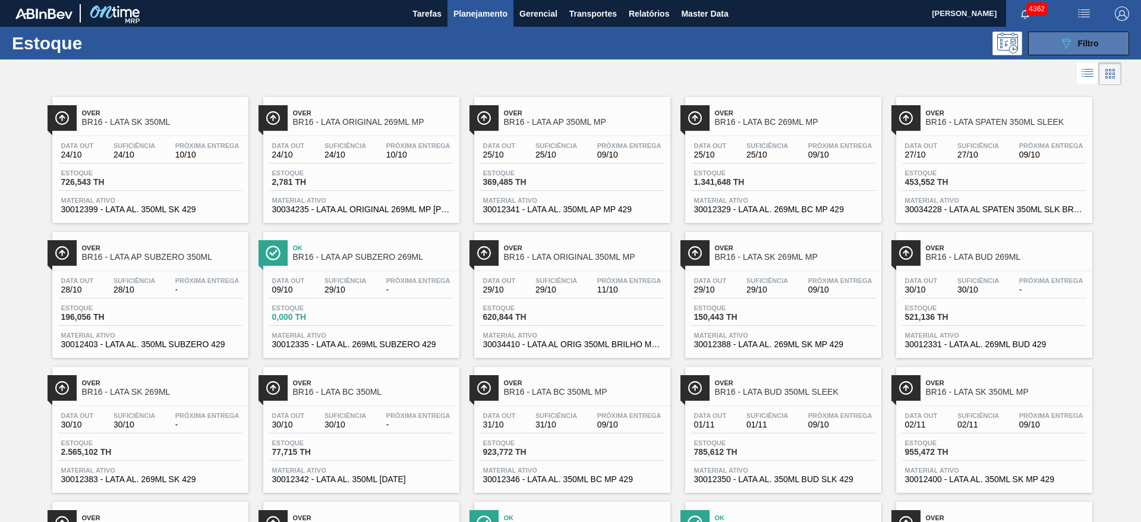
click at [1052, 54] on button "089F7B8B-B2A5-4AFE-B5C0-19BA573D28AC Filtro" at bounding box center [1078, 43] width 101 height 24
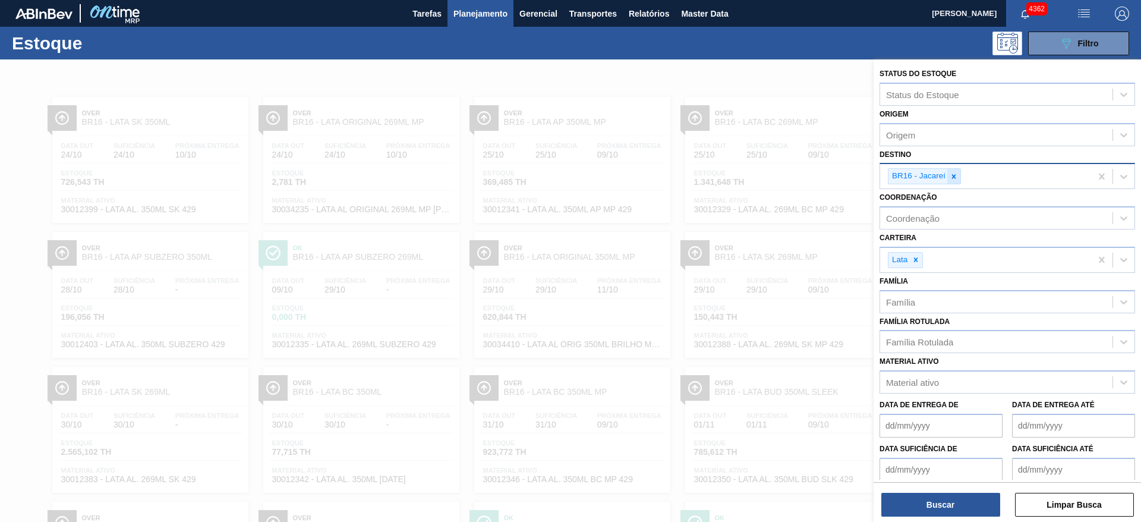
click at [951, 175] on icon at bounding box center [953, 176] width 8 height 8
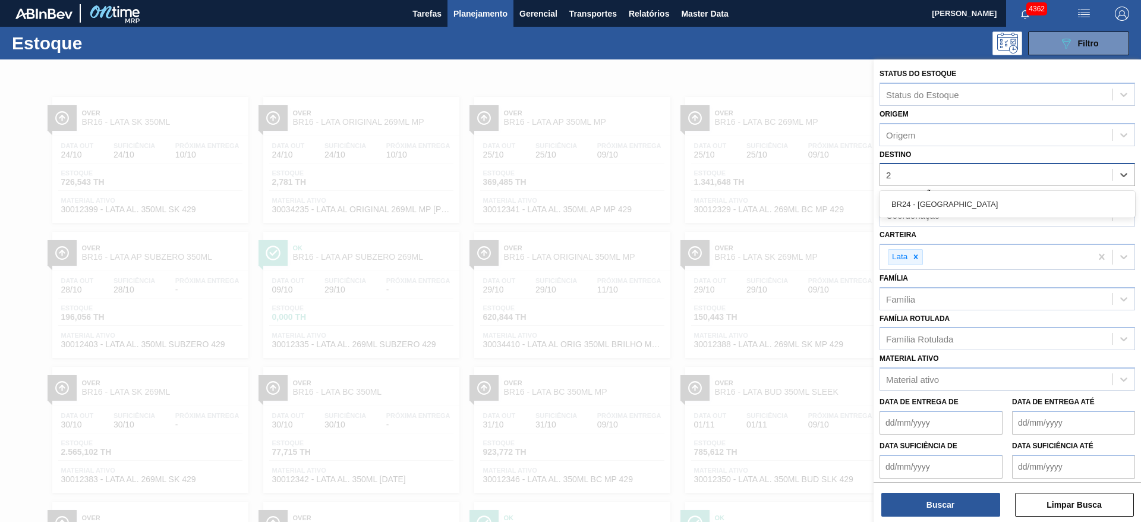
type input "24"
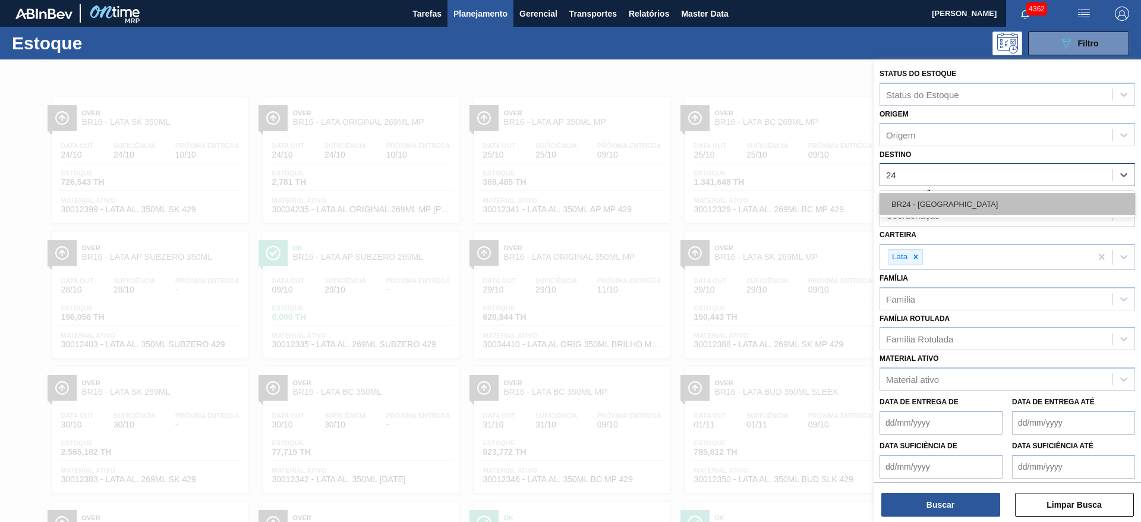
click at [943, 206] on div "BR24 - Ponta Grossa" at bounding box center [1006, 204] width 255 height 22
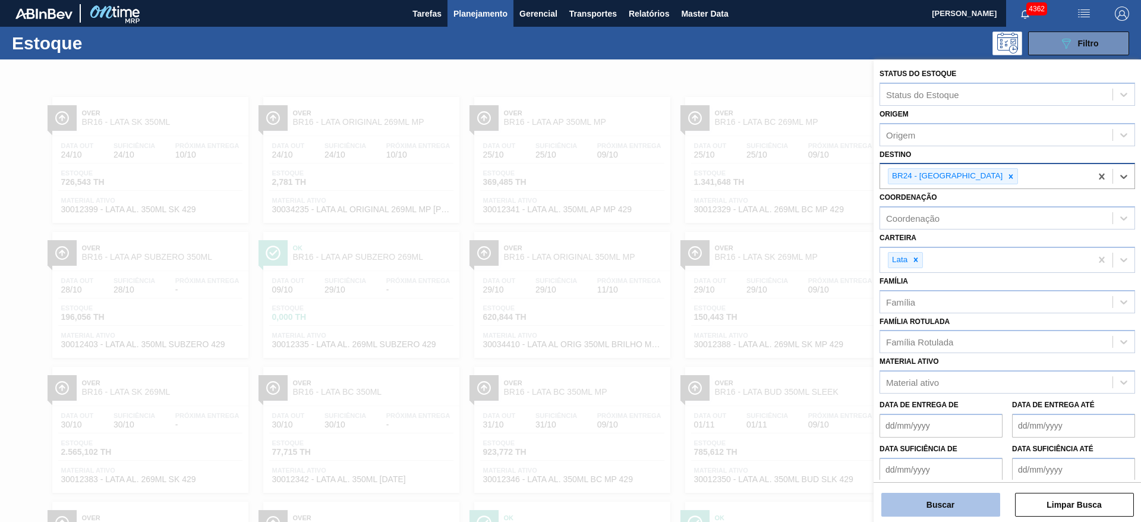
click at [955, 504] on button "Buscar" at bounding box center [940, 504] width 119 height 24
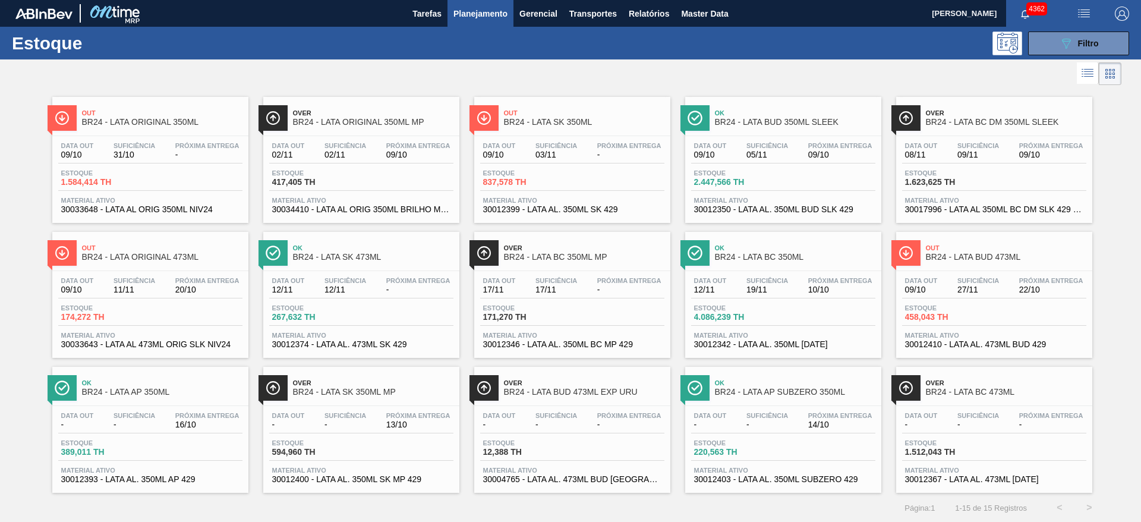
click at [773, 258] on span "BR24 - LATA BC 350ML" at bounding box center [795, 256] width 160 height 9
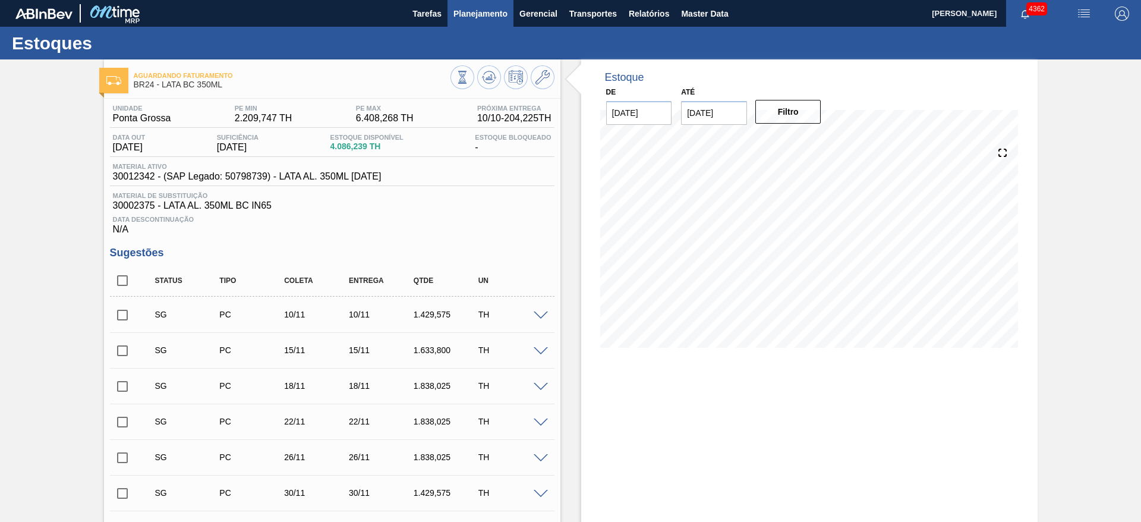
click at [476, 16] on span "Planejamento" at bounding box center [480, 14] width 54 height 14
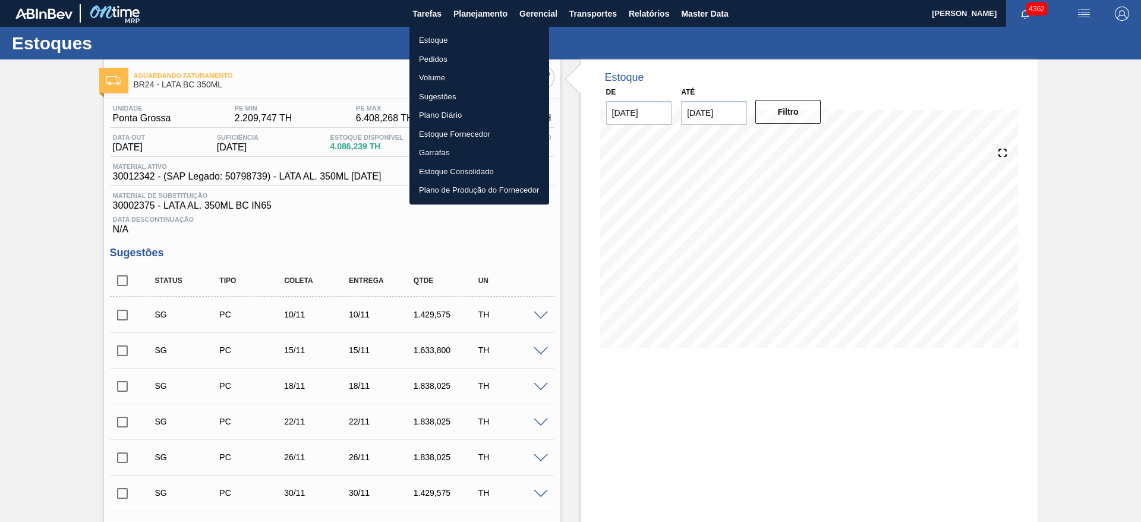
click at [442, 37] on li "Estoque" at bounding box center [479, 40] width 140 height 19
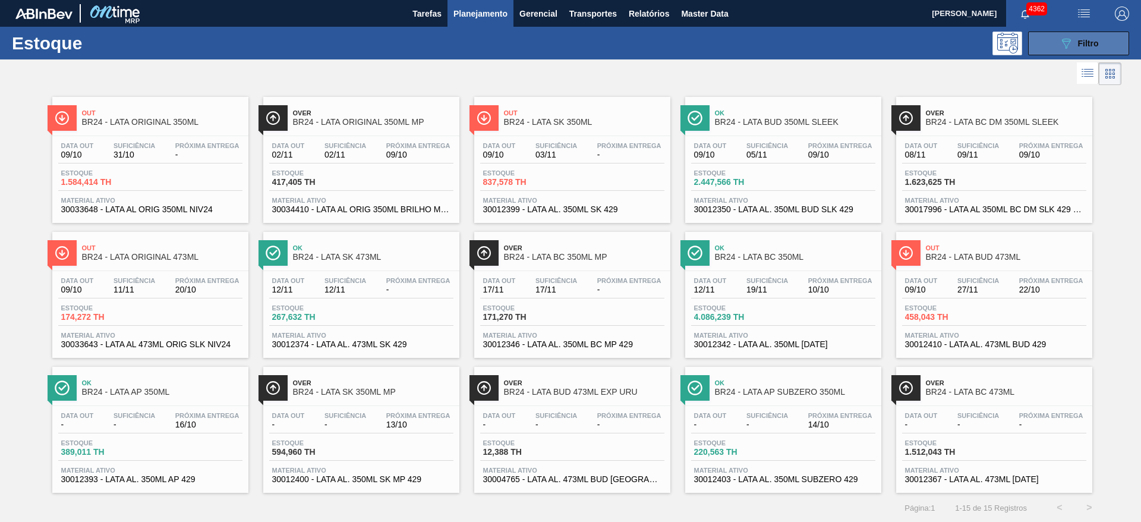
click at [1062, 40] on icon at bounding box center [1066, 44] width 9 height 10
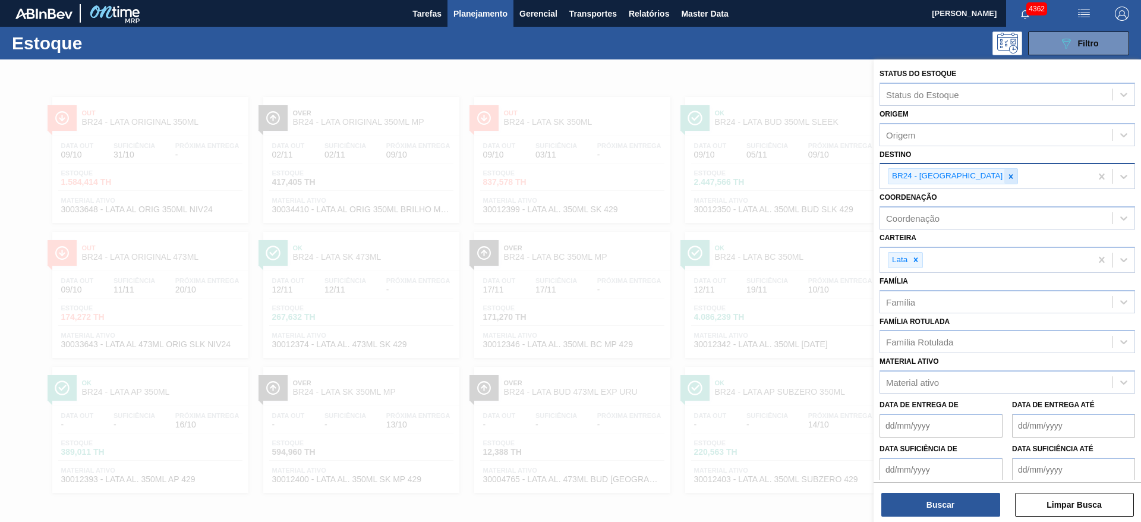
click at [1009, 178] on icon at bounding box center [1011, 176] width 4 height 4
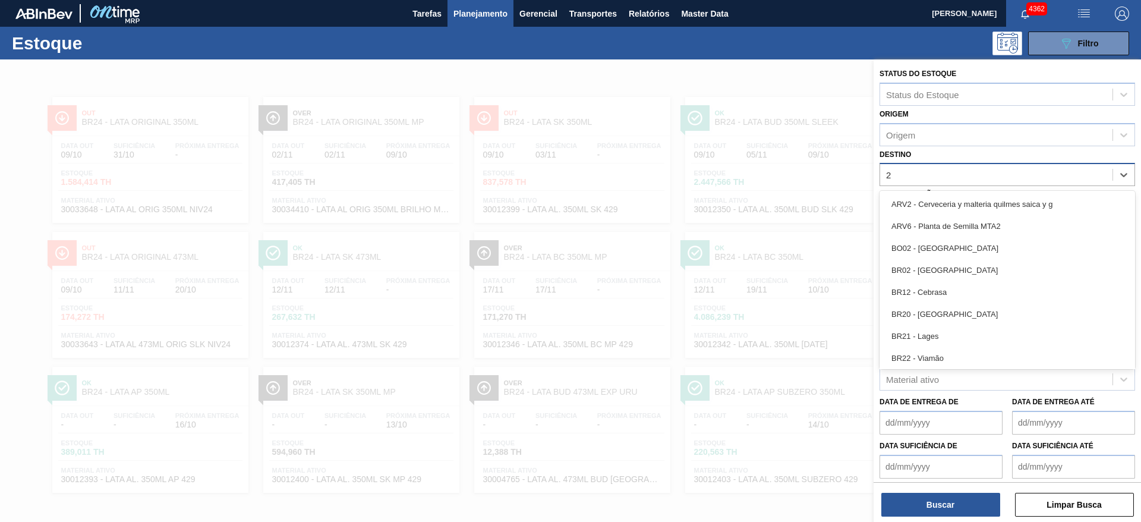
type input "21"
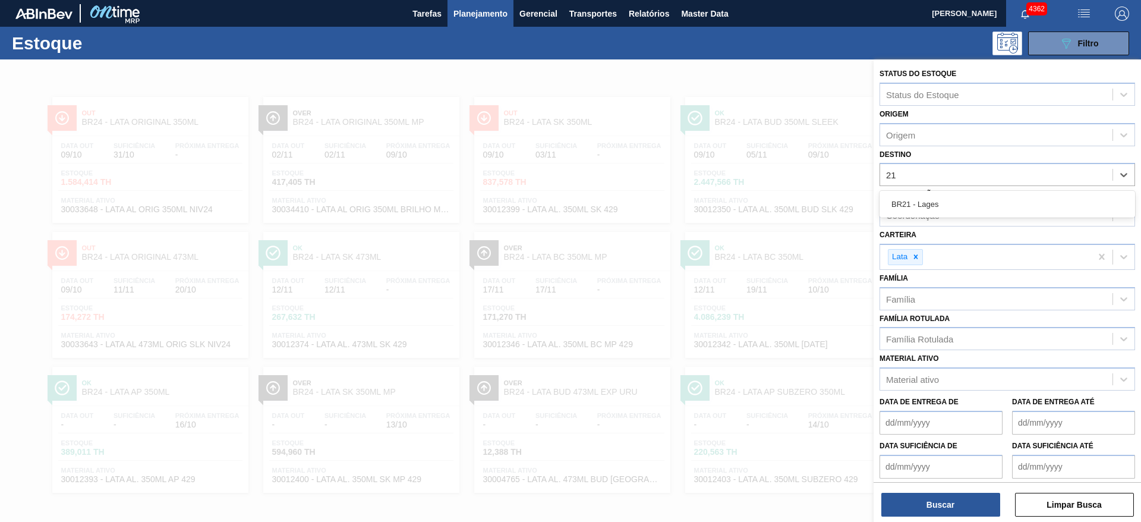
click at [949, 195] on div "BR21 - Lages" at bounding box center [1006, 204] width 255 height 22
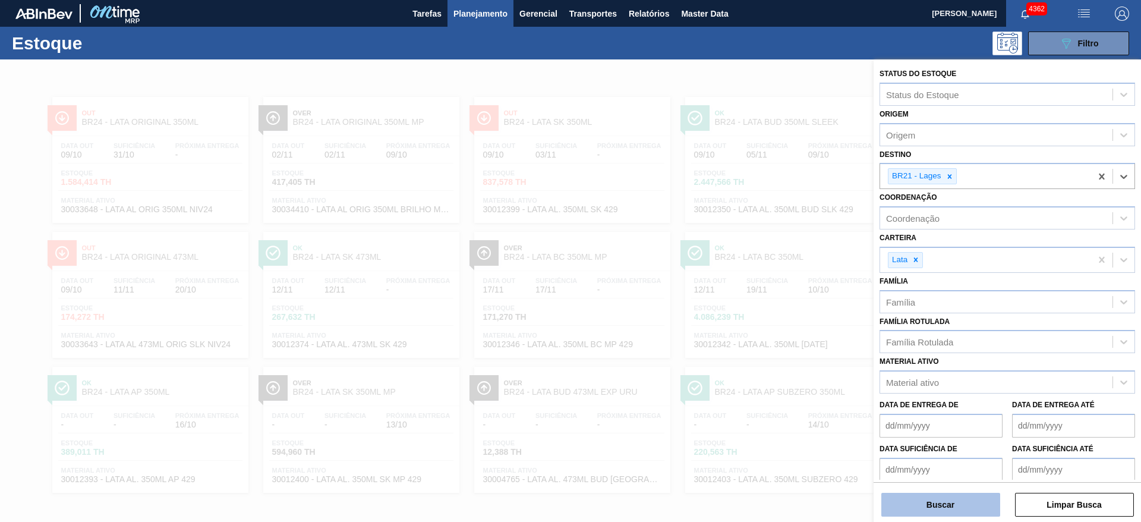
click at [942, 506] on button "Buscar" at bounding box center [940, 504] width 119 height 24
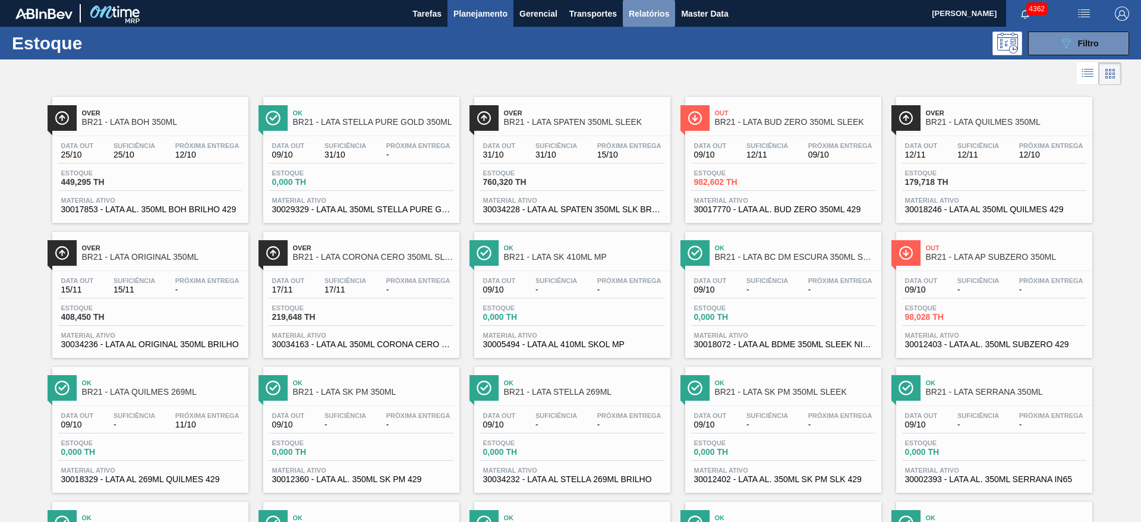
click at [652, 14] on span "Relatórios" at bounding box center [649, 14] width 40 height 14
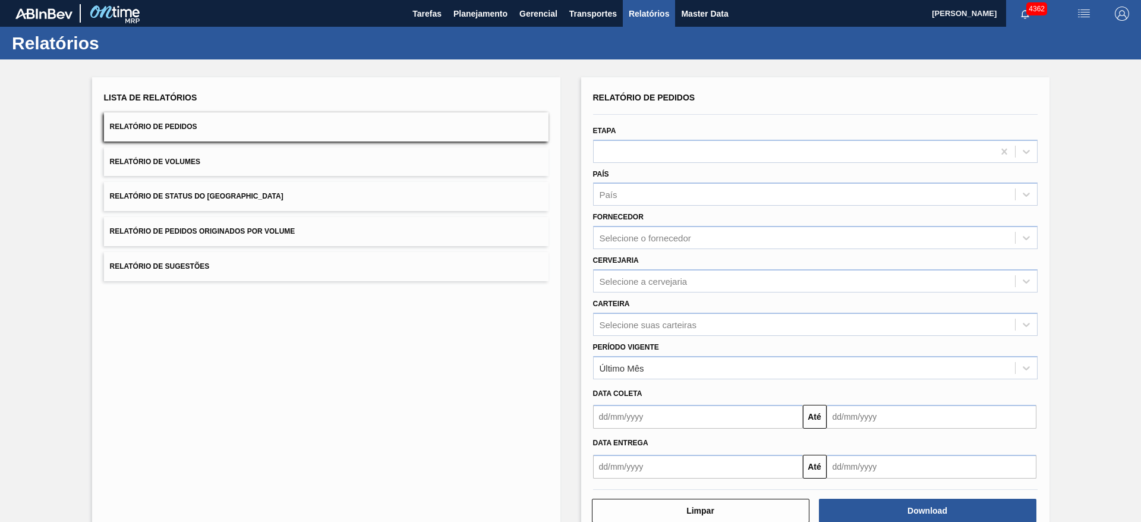
click at [387, 165] on button "Relatório de Volumes" at bounding box center [326, 161] width 444 height 29
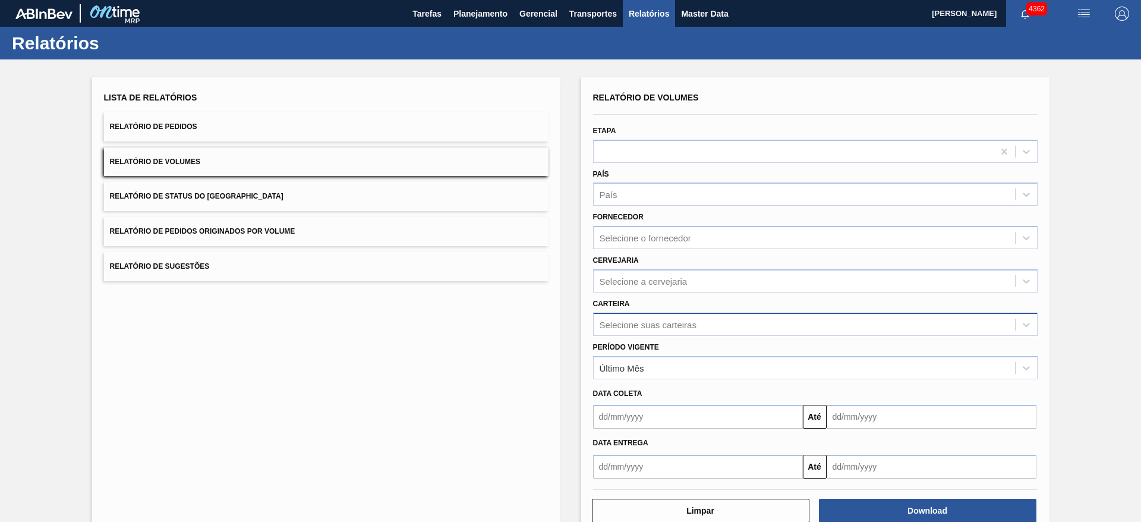
click at [684, 319] on div "Selecione suas carteiras" at bounding box center [647, 324] width 97 height 10
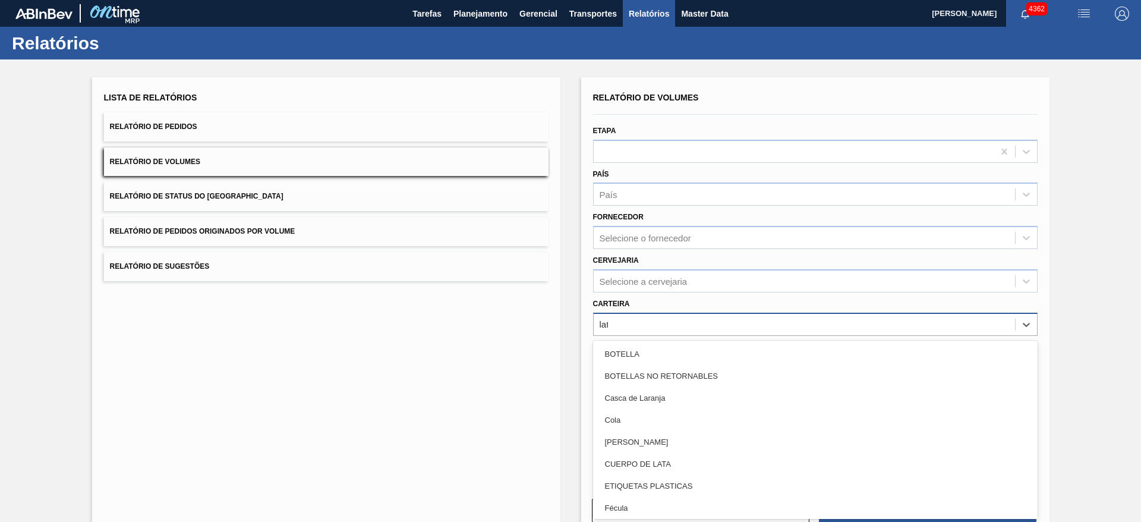
type input "lata"
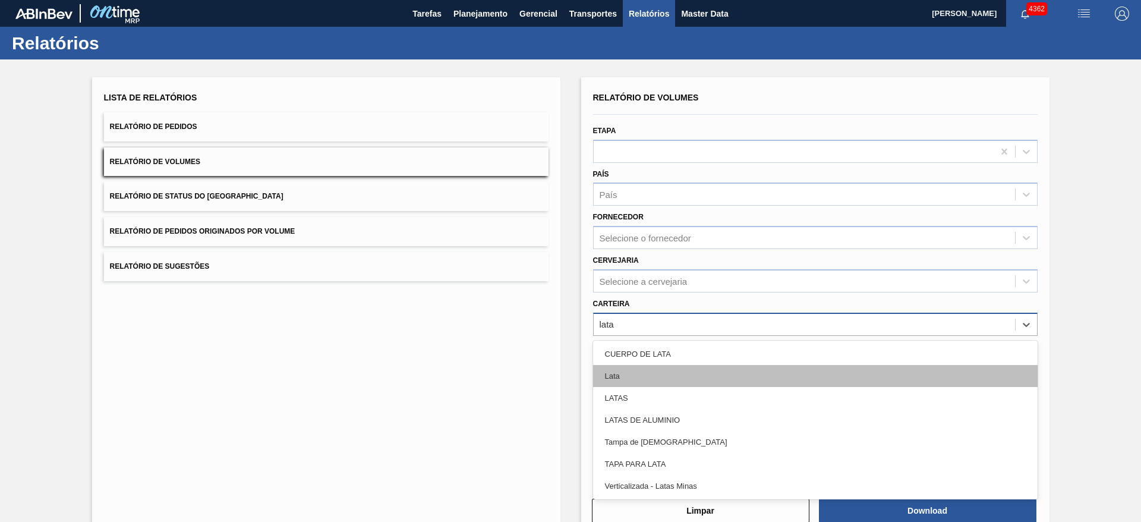
click at [610, 374] on div "Lata" at bounding box center [815, 376] width 444 height 22
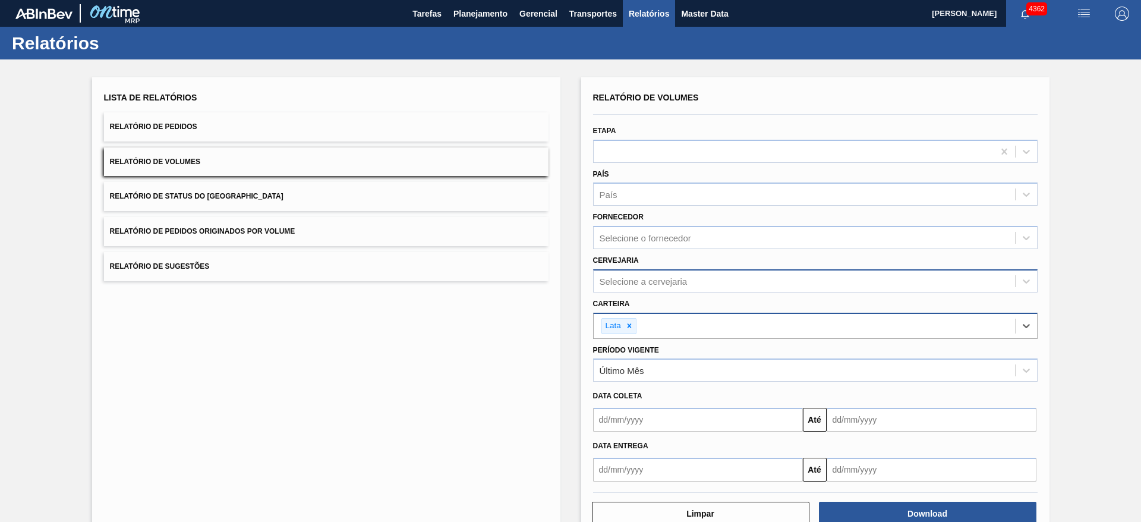
click at [648, 286] on div "Selecione a cervejaria" at bounding box center [803, 280] width 421 height 17
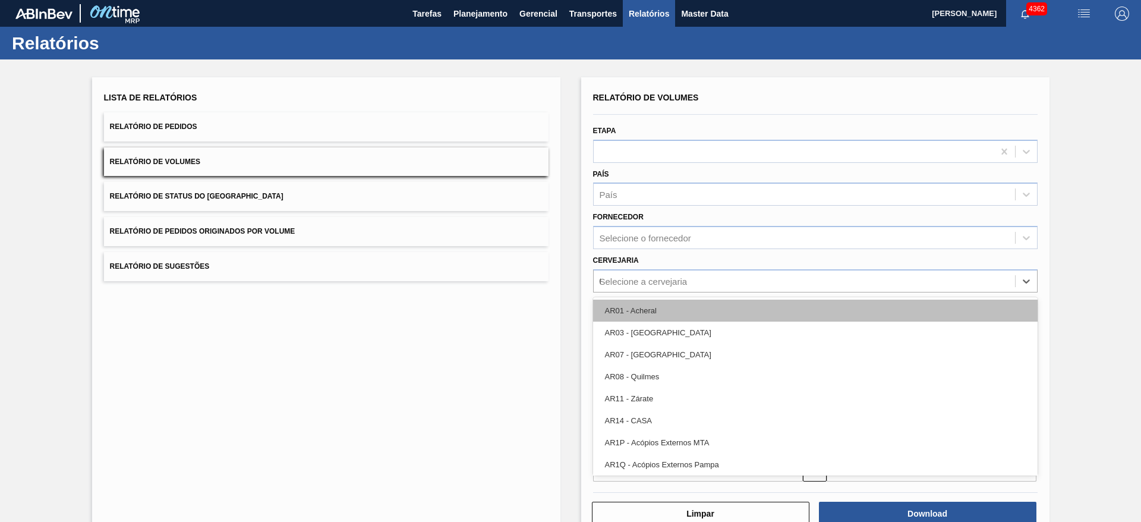
type input "09"
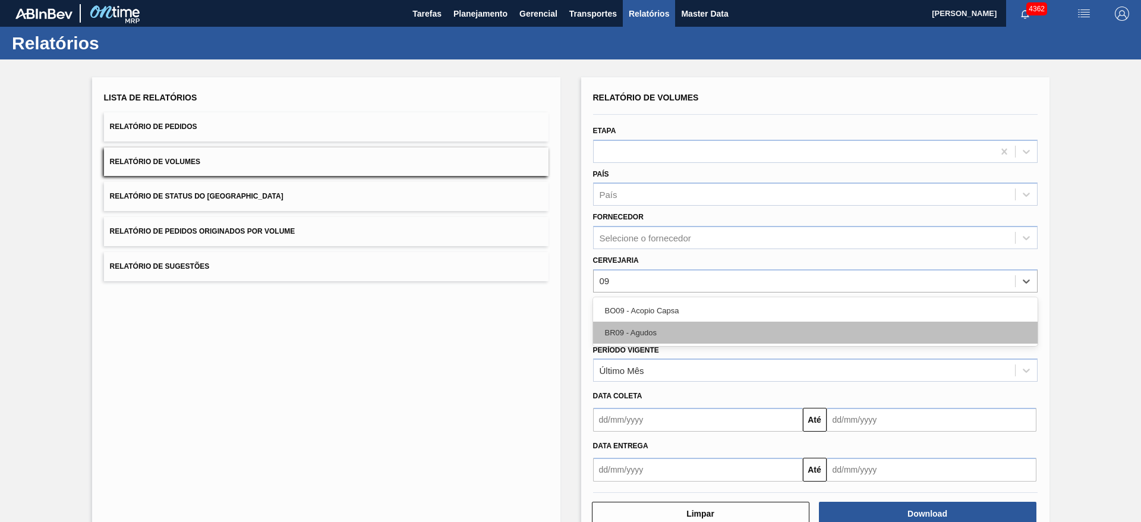
click at [654, 324] on div "BR09 - Agudos" at bounding box center [815, 332] width 444 height 22
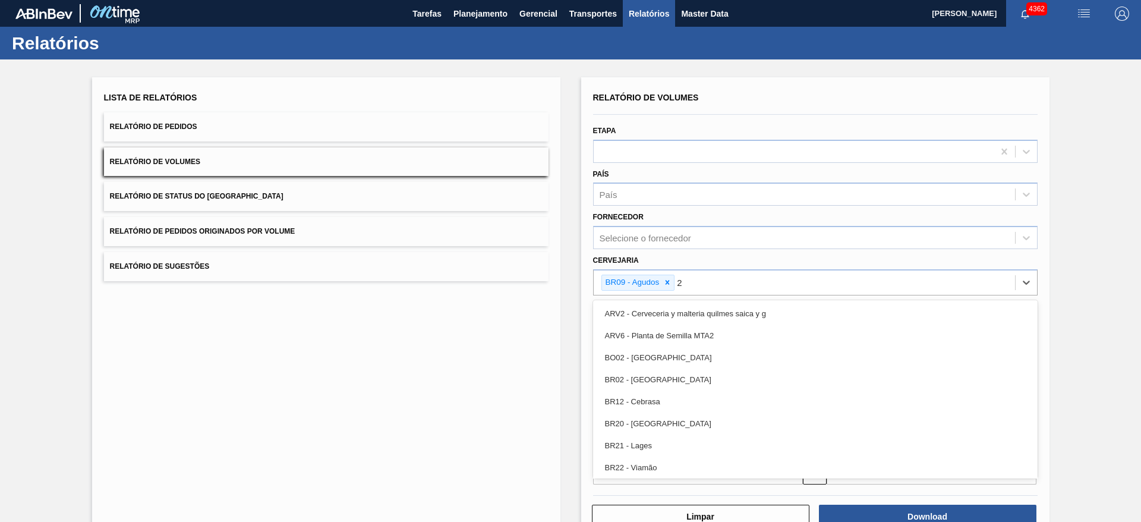
type input "21"
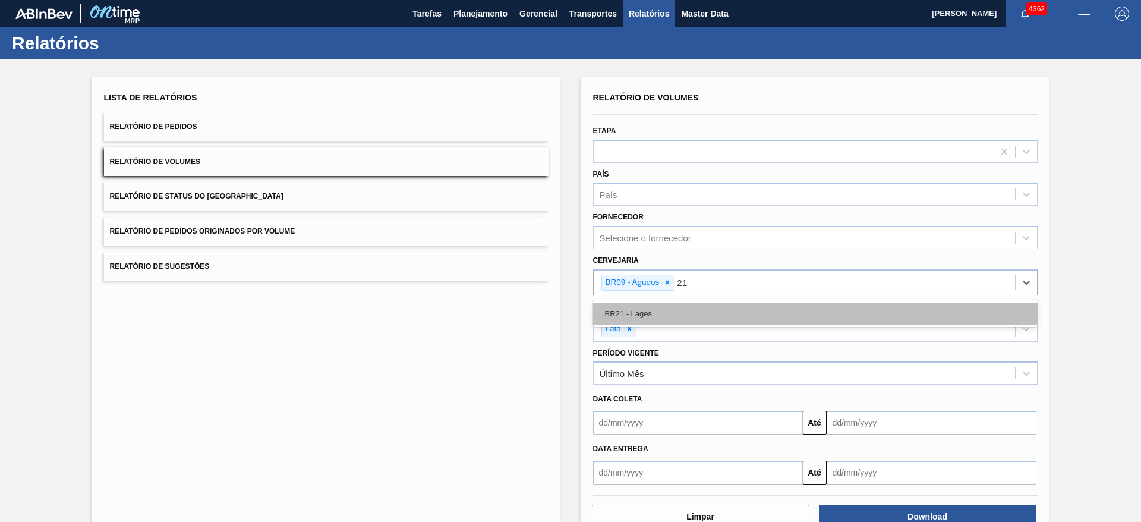
click at [639, 315] on div "BR21 - Lages" at bounding box center [815, 313] width 444 height 22
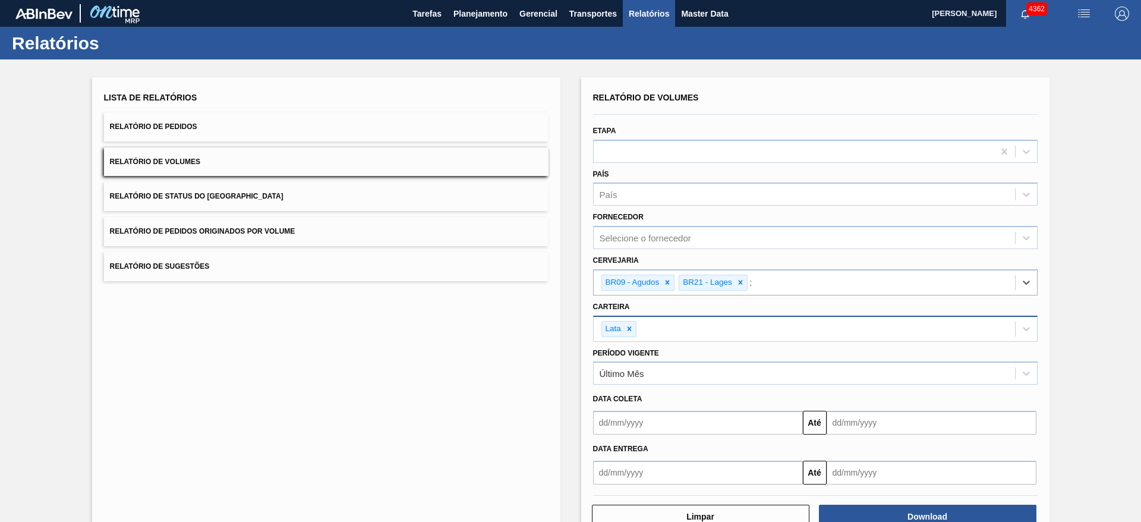
type input "22"
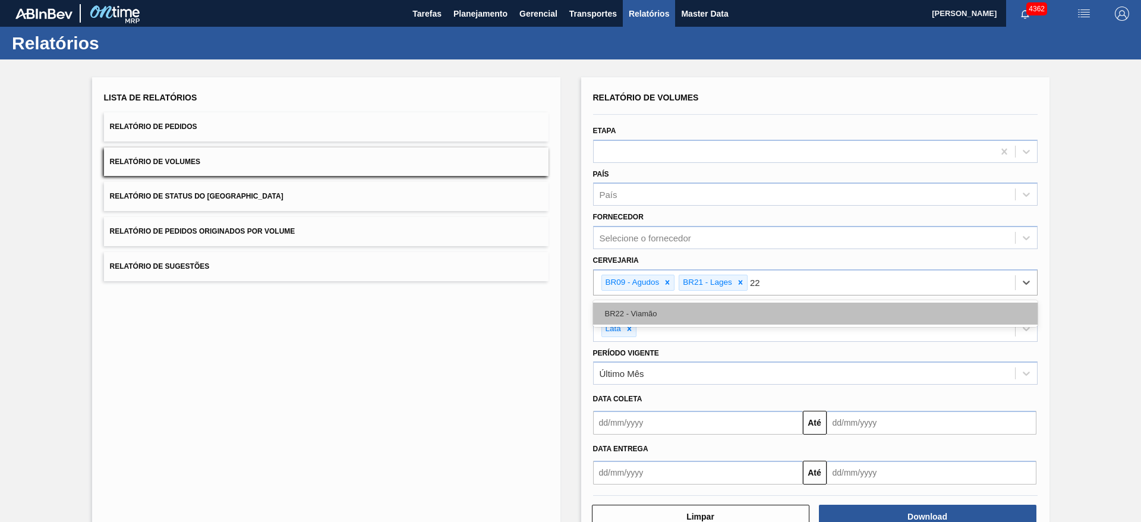
click at [676, 307] on div "BR22 - Viamão" at bounding box center [815, 313] width 444 height 22
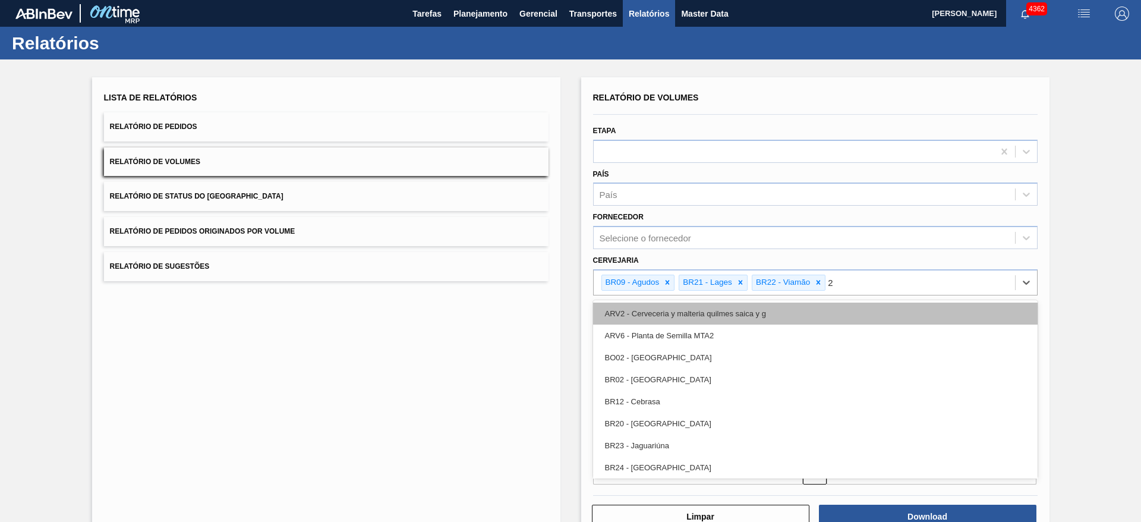
type input "24"
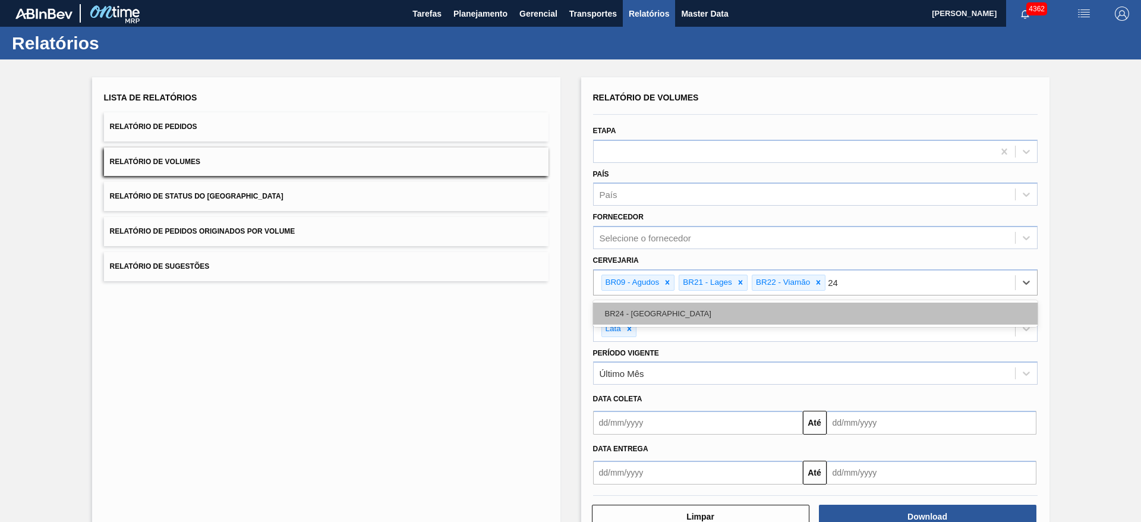
click at [714, 308] on div "BR24 - Ponta Grossa" at bounding box center [815, 313] width 444 height 22
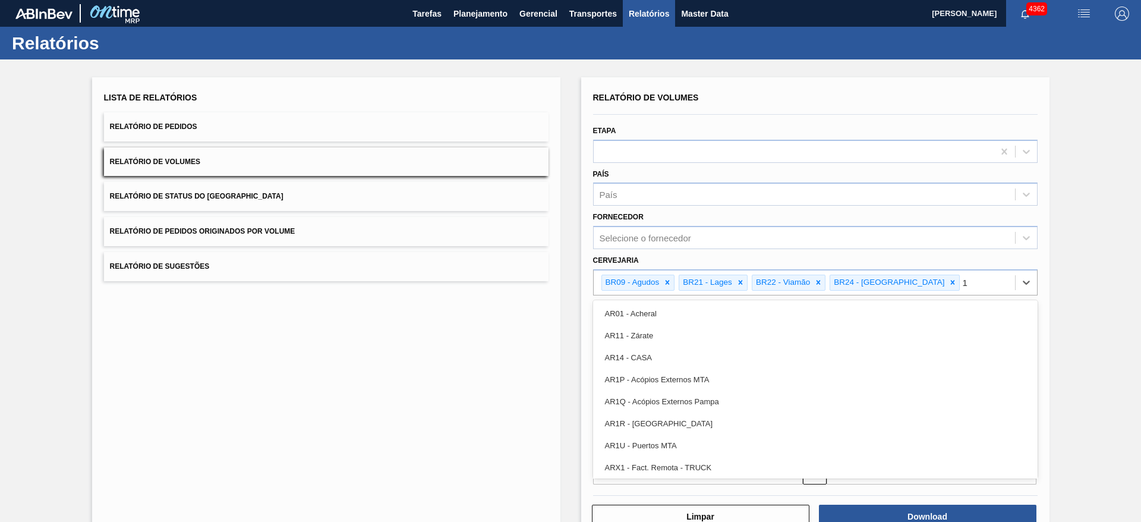
type input "15"
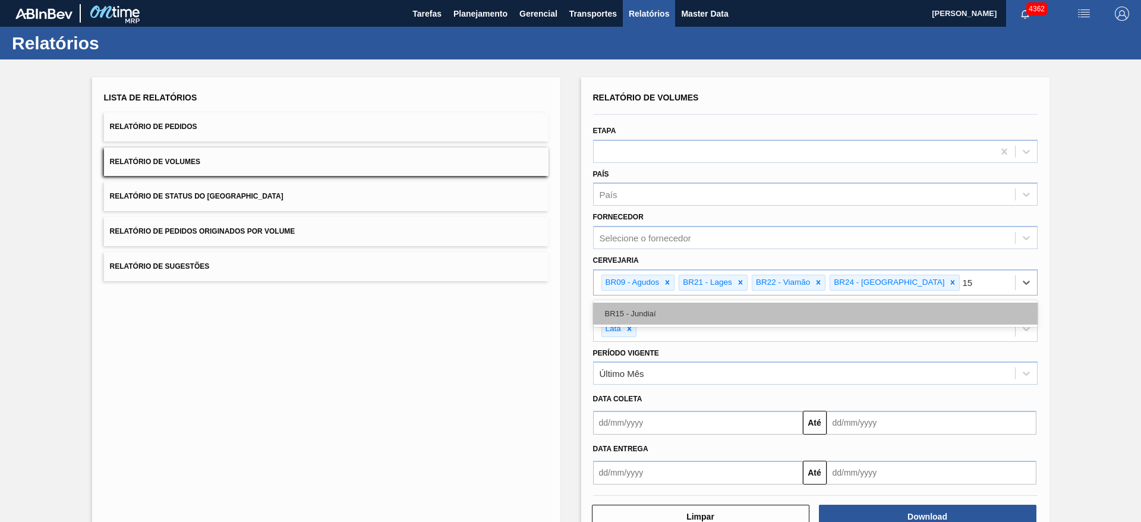
click at [700, 311] on div "BR15 - Jundiaí" at bounding box center [815, 313] width 444 height 22
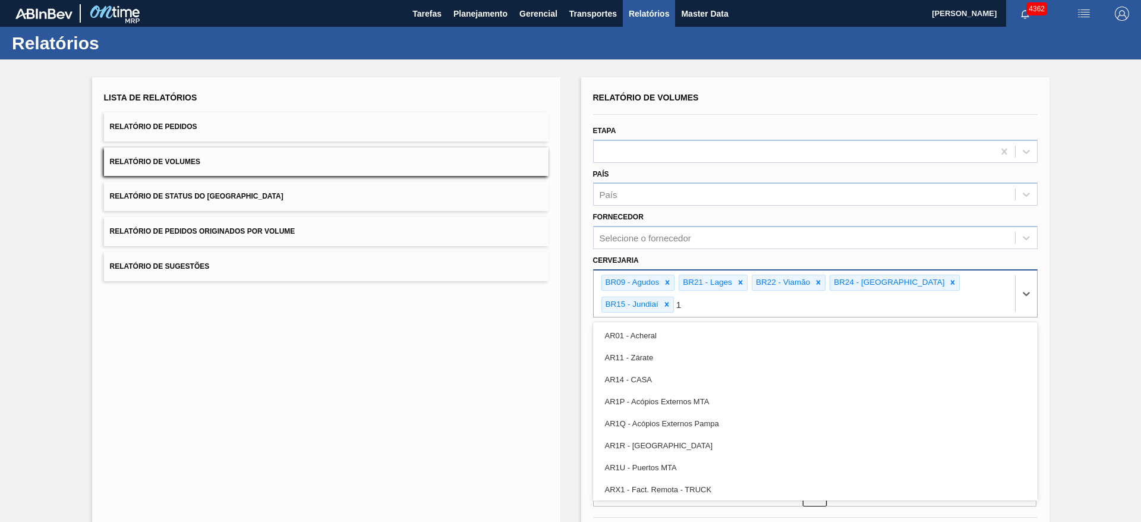
type input "16"
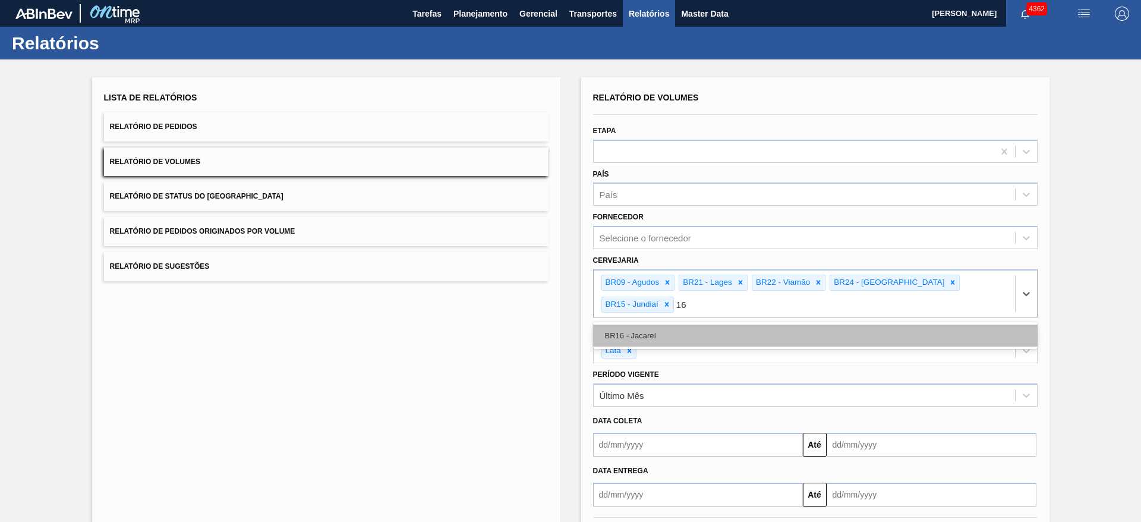
click at [664, 324] on div "BR16 - Jacareí" at bounding box center [815, 335] width 444 height 22
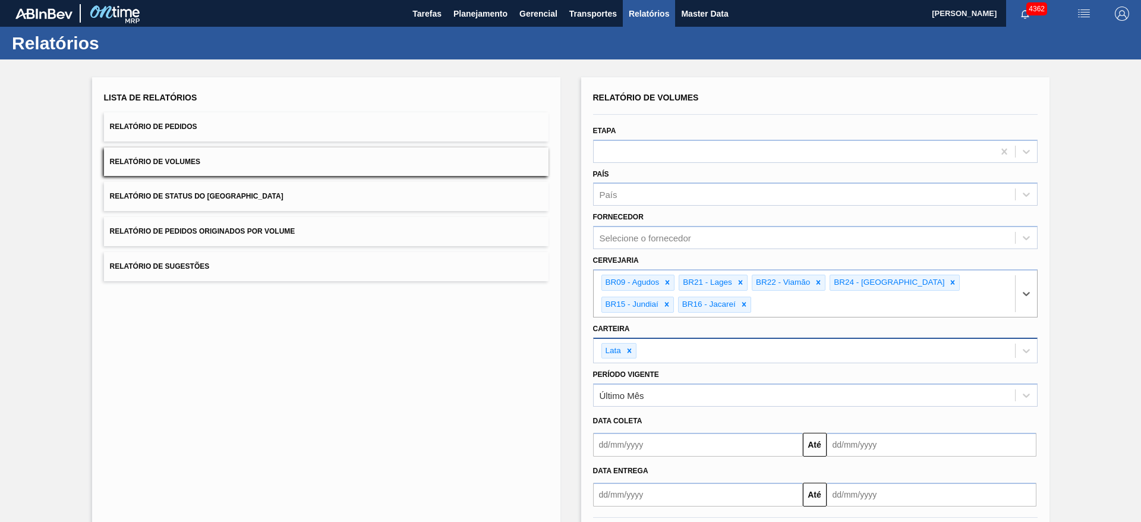
click at [659, 444] on input "text" at bounding box center [698, 444] width 210 height 24
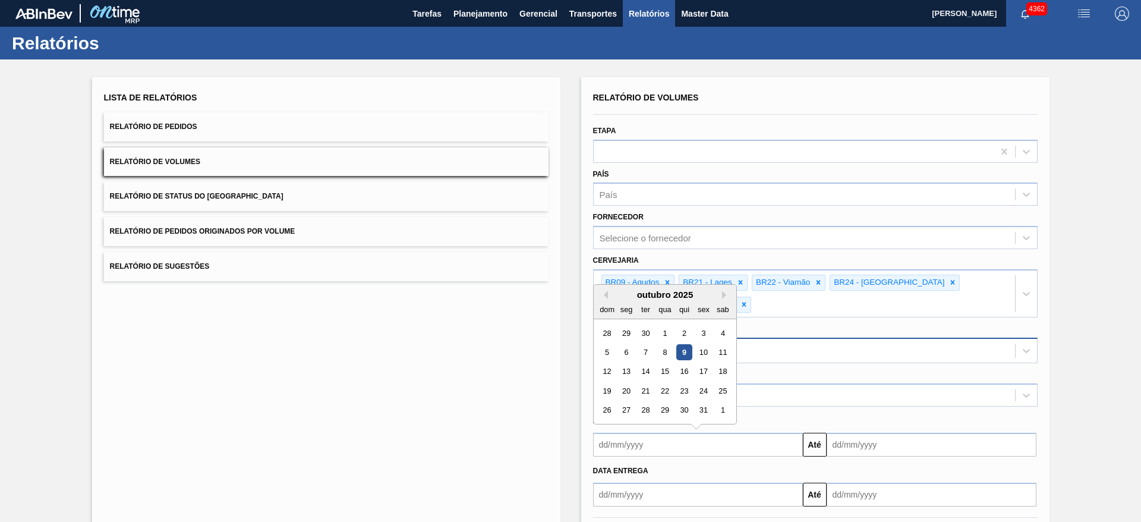
click at [615, 296] on div "outubro 2025" at bounding box center [664, 294] width 143 height 10
click at [681, 352] on div "9" at bounding box center [683, 352] width 16 height 16
type input "[DATE]"
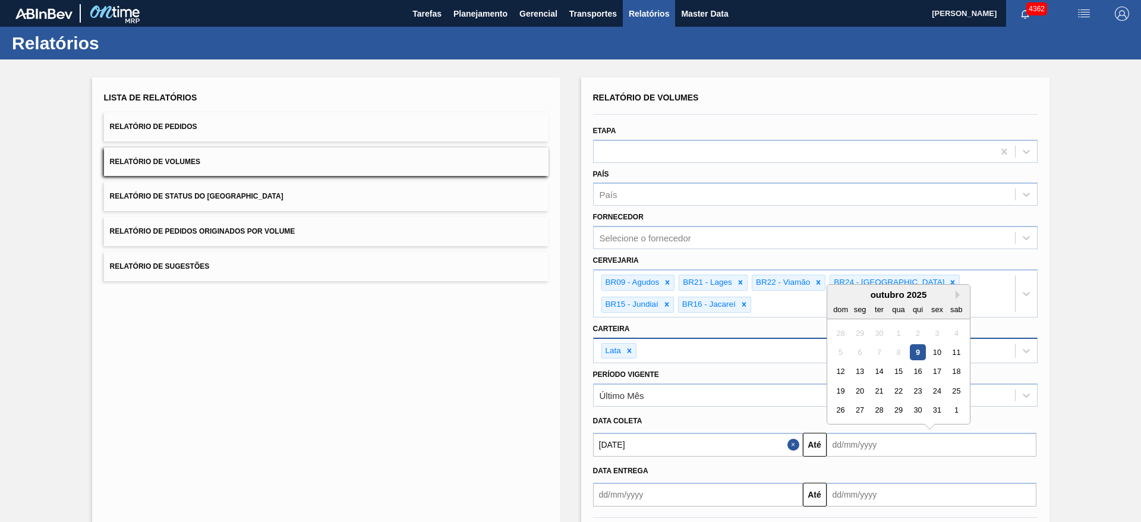
click at [844, 440] on input "text" at bounding box center [931, 444] width 210 height 24
drag, startPoint x: 876, startPoint y: 371, endPoint x: 893, endPoint y: 410, distance: 42.3
click at [876, 371] on div "14" at bounding box center [878, 372] width 16 height 16
type input "[DATE]"
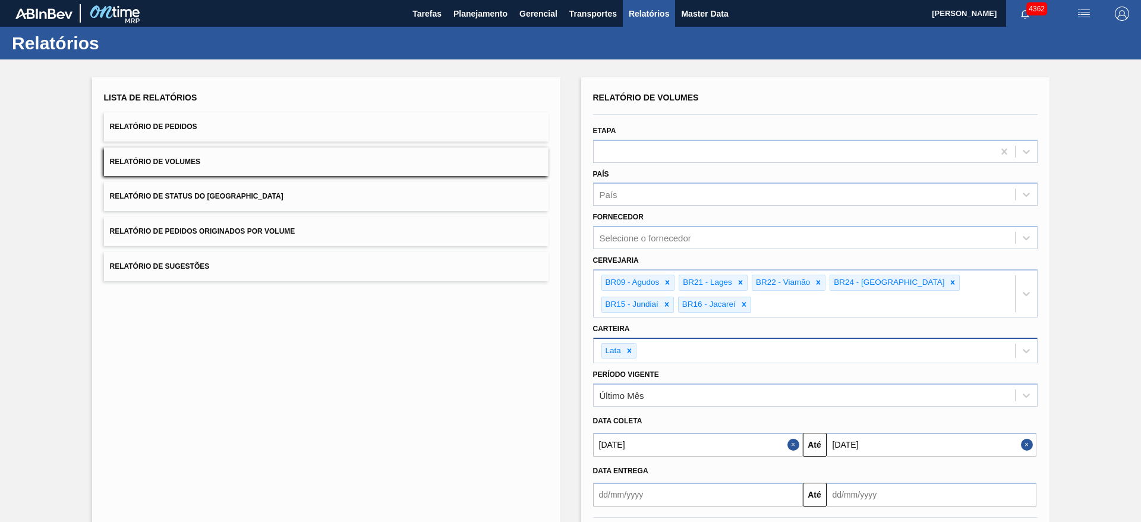
scroll to position [56, 0]
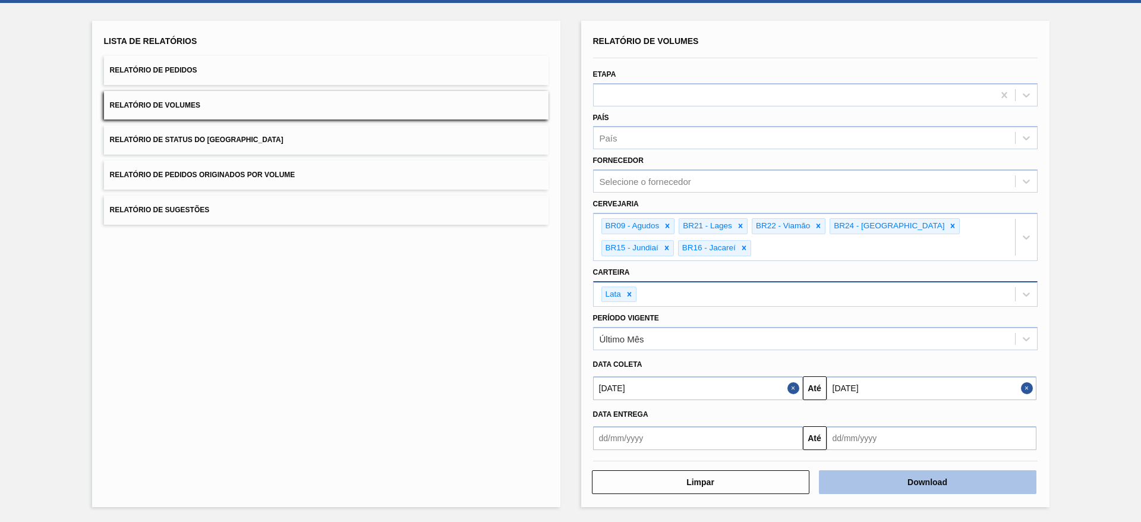
click at [961, 478] on button "Download" at bounding box center [927, 482] width 217 height 24
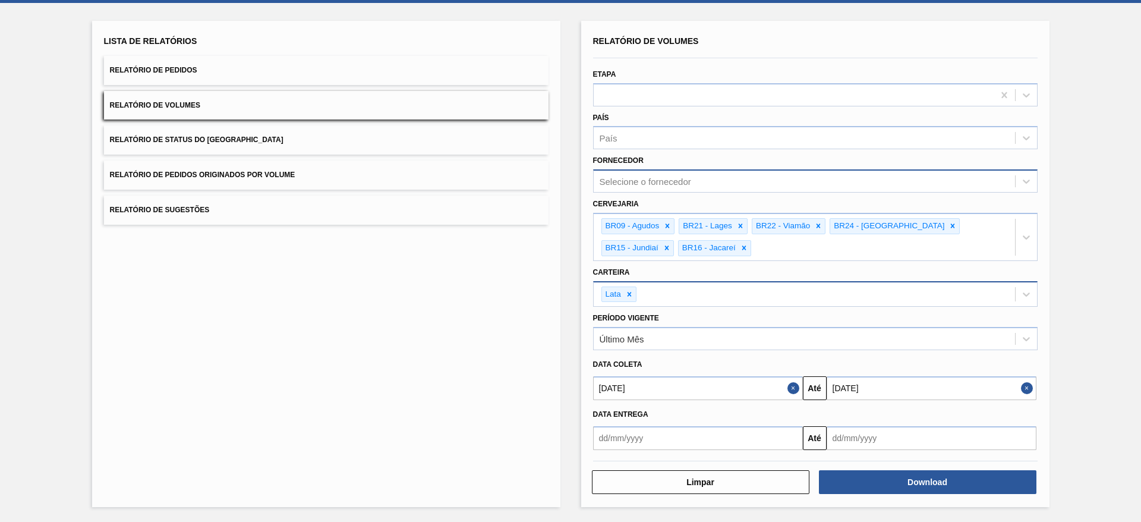
scroll to position [0, 0]
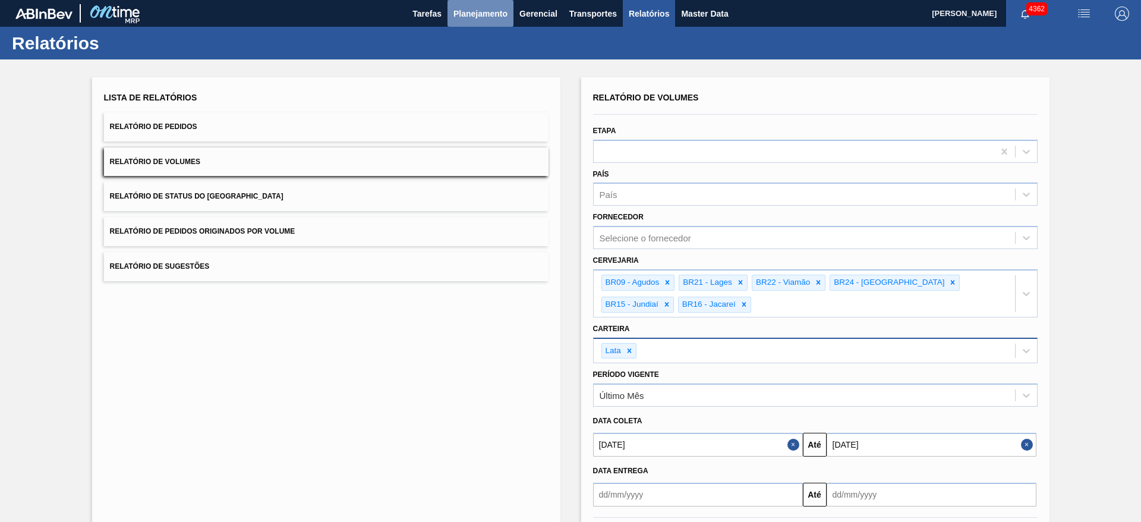
click at [471, 11] on span "Planejamento" at bounding box center [480, 14] width 54 height 14
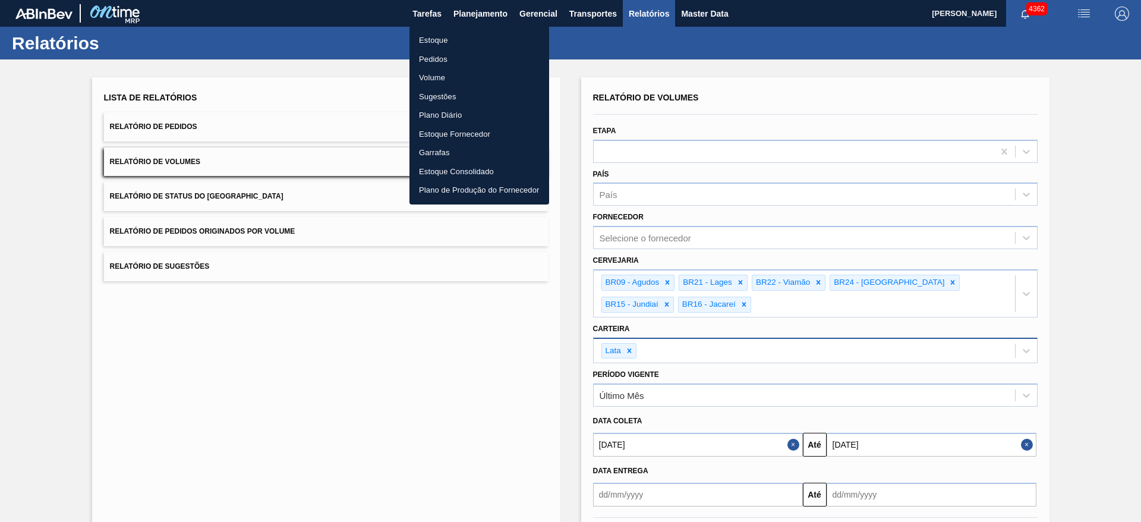
click at [437, 44] on li "Estoque" at bounding box center [479, 40] width 140 height 19
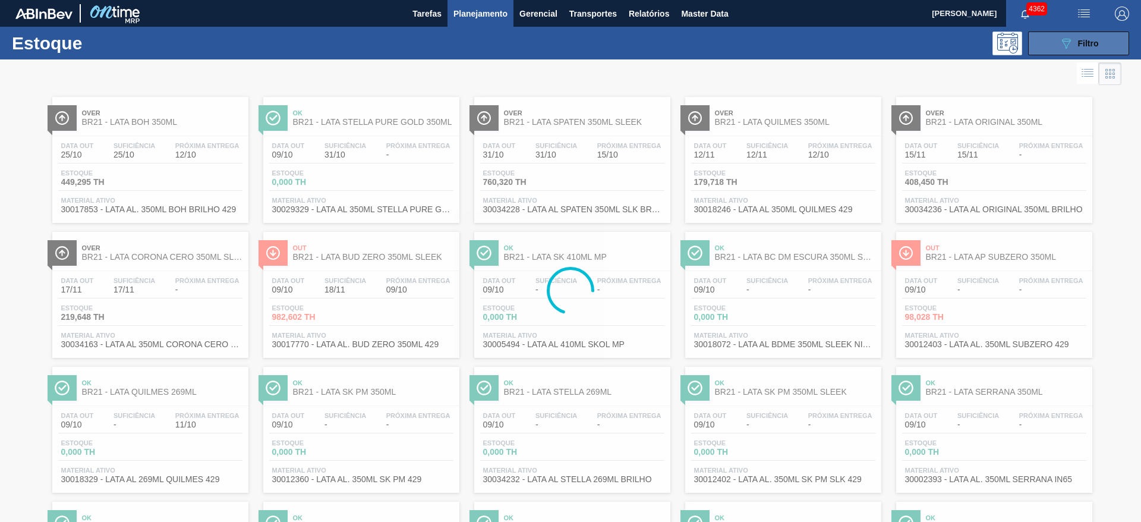
click at [1075, 48] on div "089F7B8B-B2A5-4AFE-B5C0-19BA573D28AC Filtro" at bounding box center [1079, 43] width 40 height 14
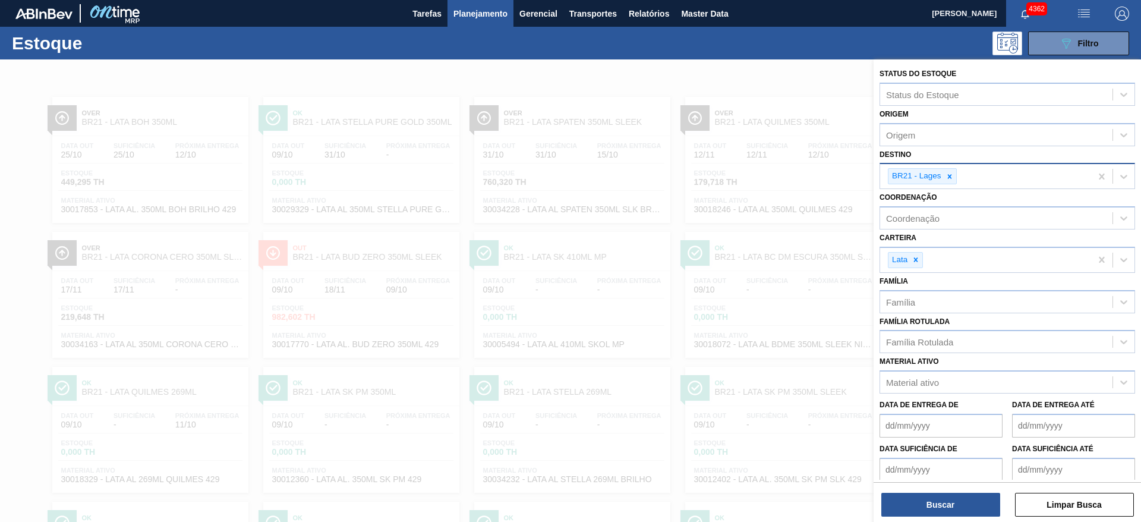
click at [950, 181] on div at bounding box center [949, 176] width 13 height 15
type input "16"
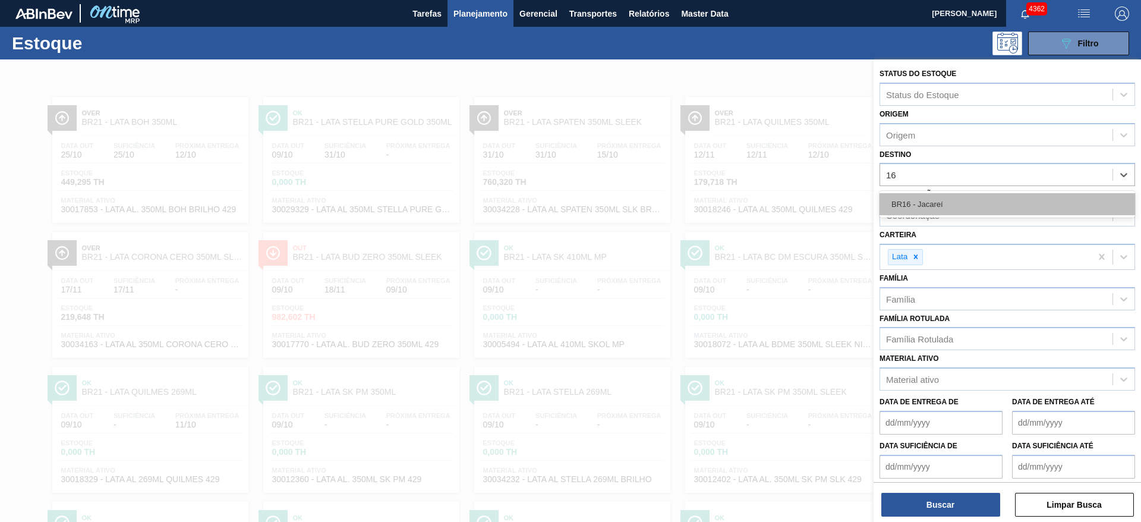
click at [942, 201] on div "BR16 - Jacareí" at bounding box center [1006, 204] width 255 height 22
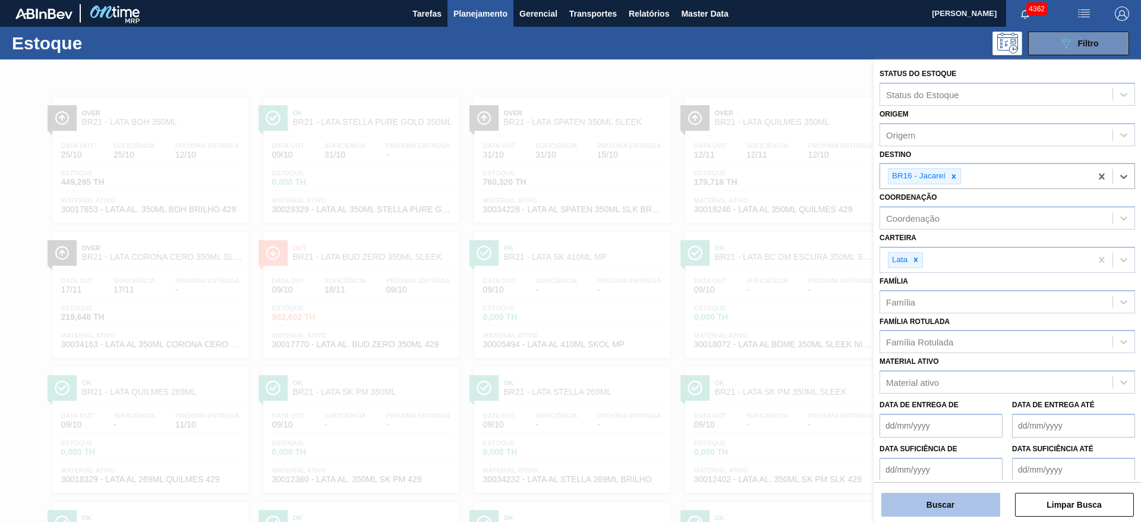
click at [949, 500] on button "Buscar" at bounding box center [940, 504] width 119 height 24
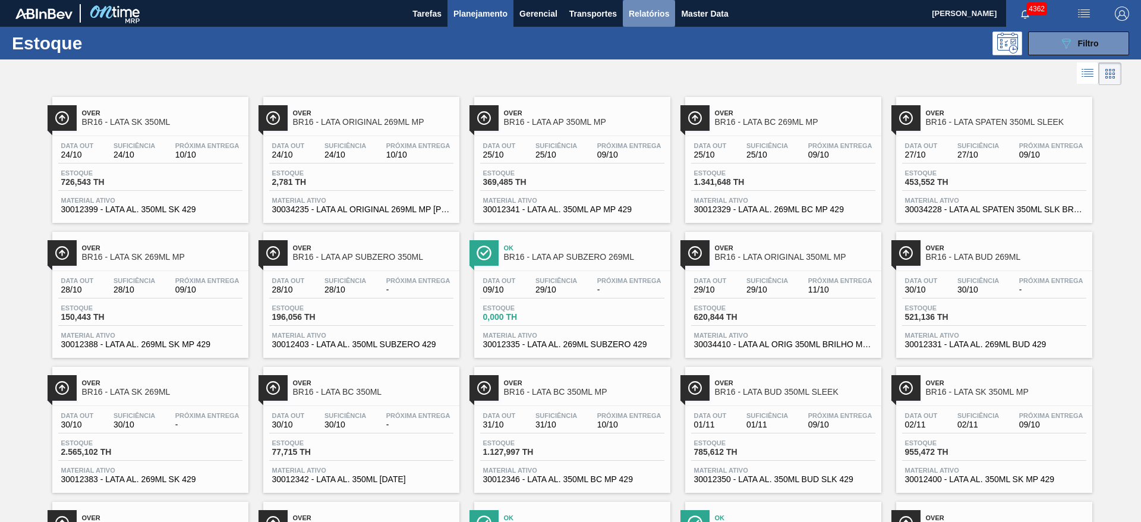
click at [635, 12] on span "Relatórios" at bounding box center [649, 14] width 40 height 14
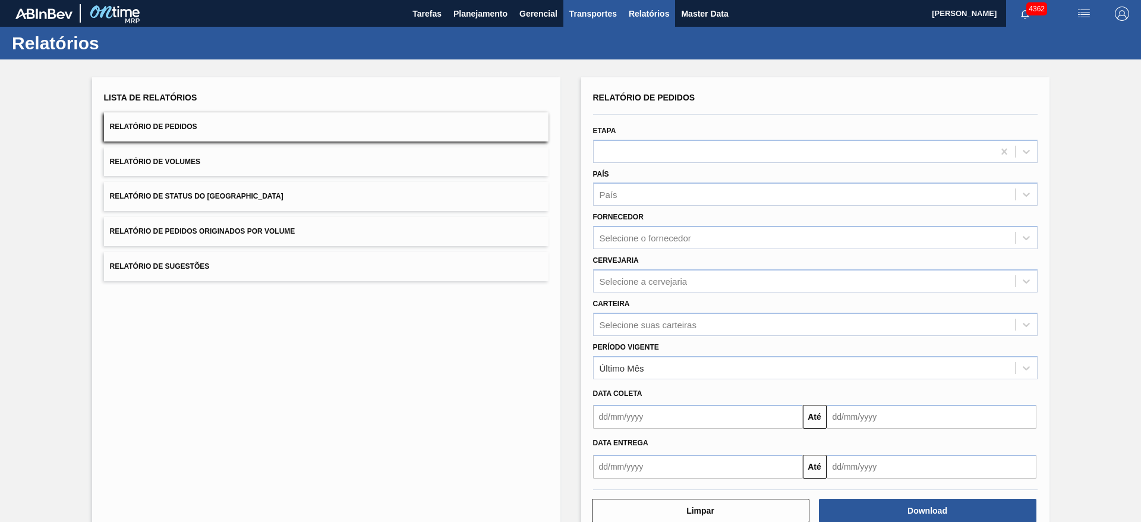
click at [592, 16] on span "Transportes" at bounding box center [593, 14] width 48 height 14
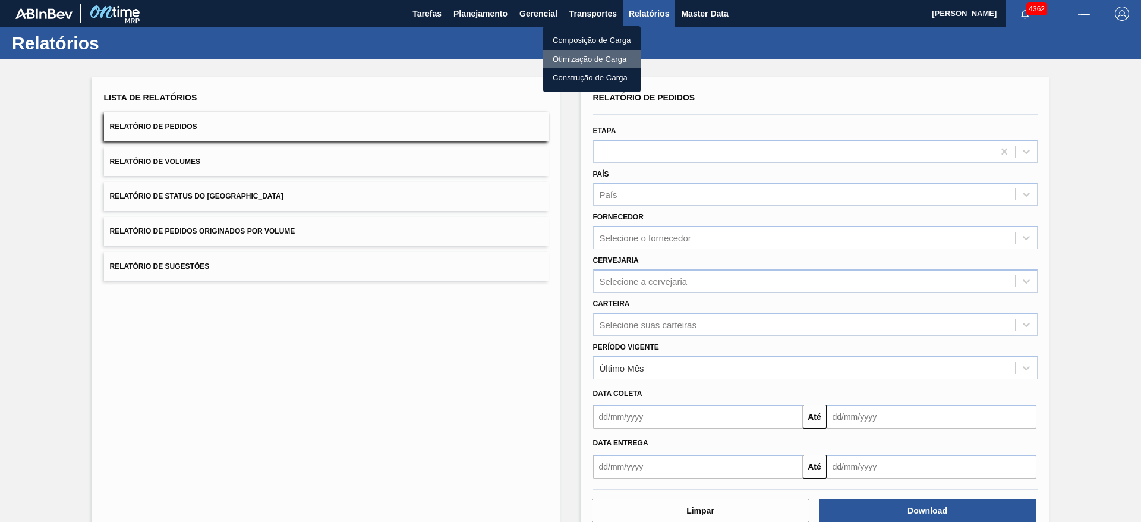
click at [595, 61] on li "Otimização de Carga" at bounding box center [591, 59] width 97 height 19
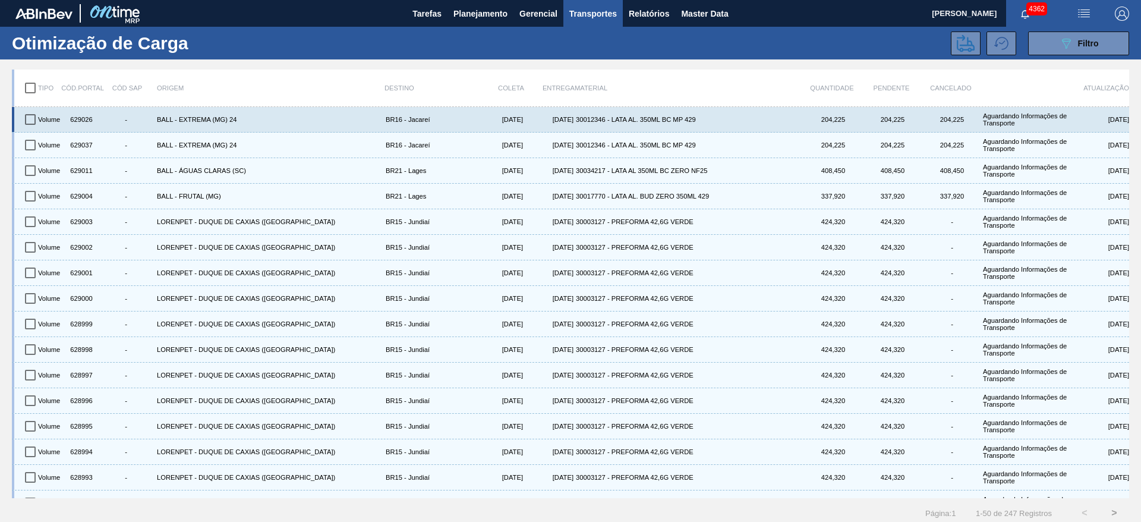
click at [34, 115] on input "checkbox" at bounding box center [30, 119] width 25 height 25
checkbox input "true"
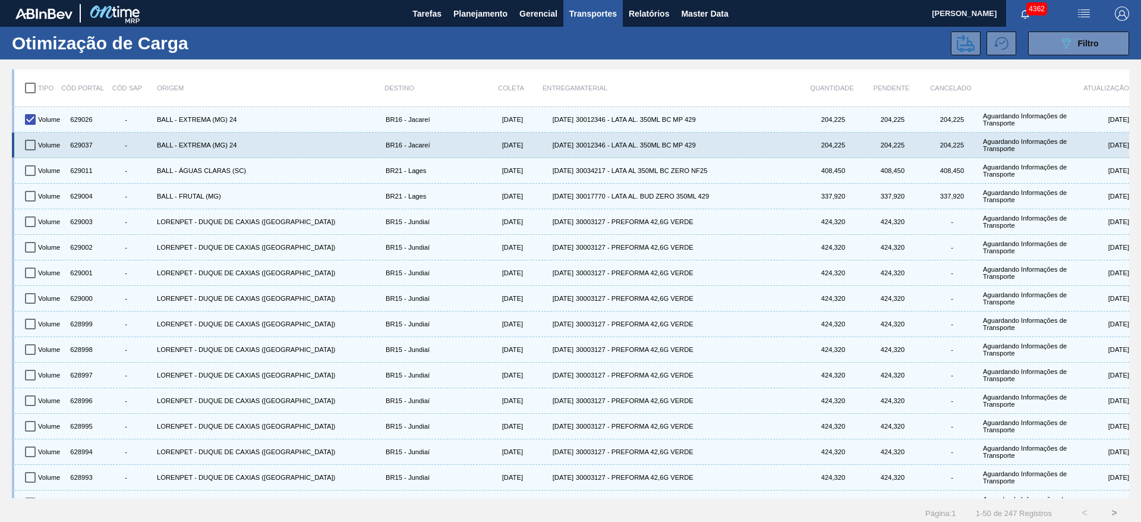
click at [36, 146] on input "checkbox" at bounding box center [30, 144] width 25 height 25
checkbox input "true"
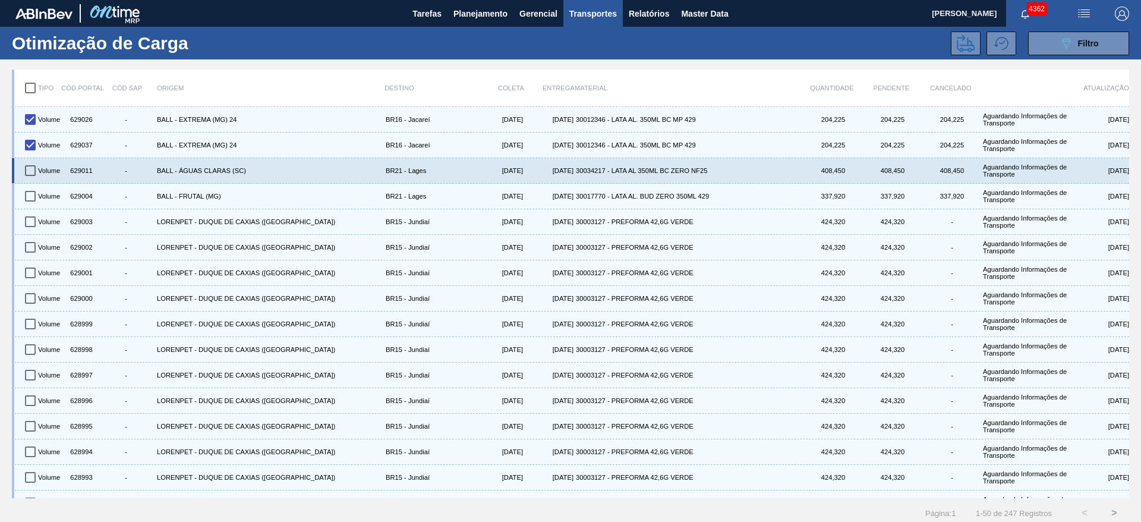
click at [31, 169] on input "checkbox" at bounding box center [30, 170] width 25 height 25
checkbox input "true"
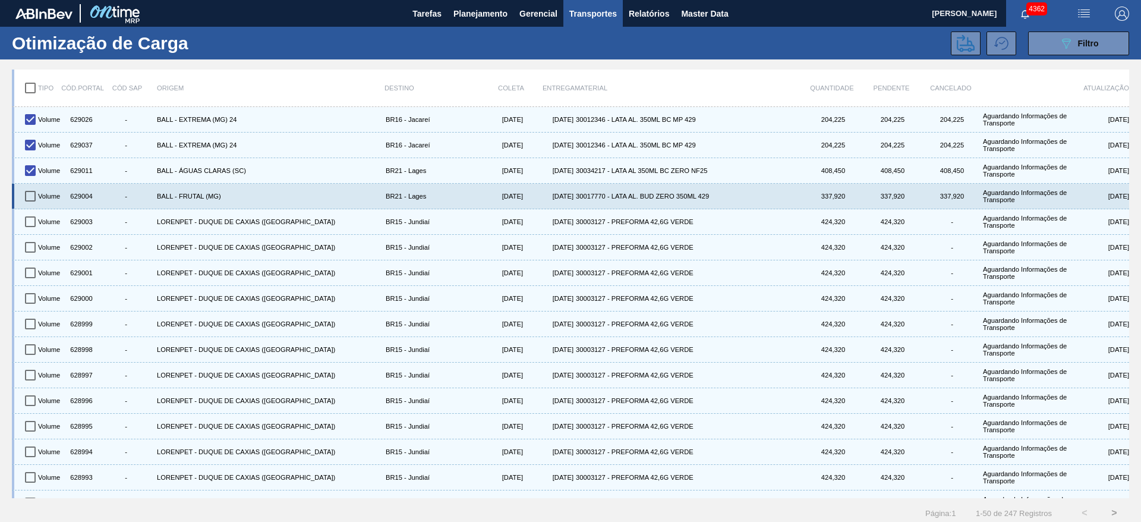
click at [30, 198] on input "checkbox" at bounding box center [30, 196] width 25 height 25
checkbox input "true"
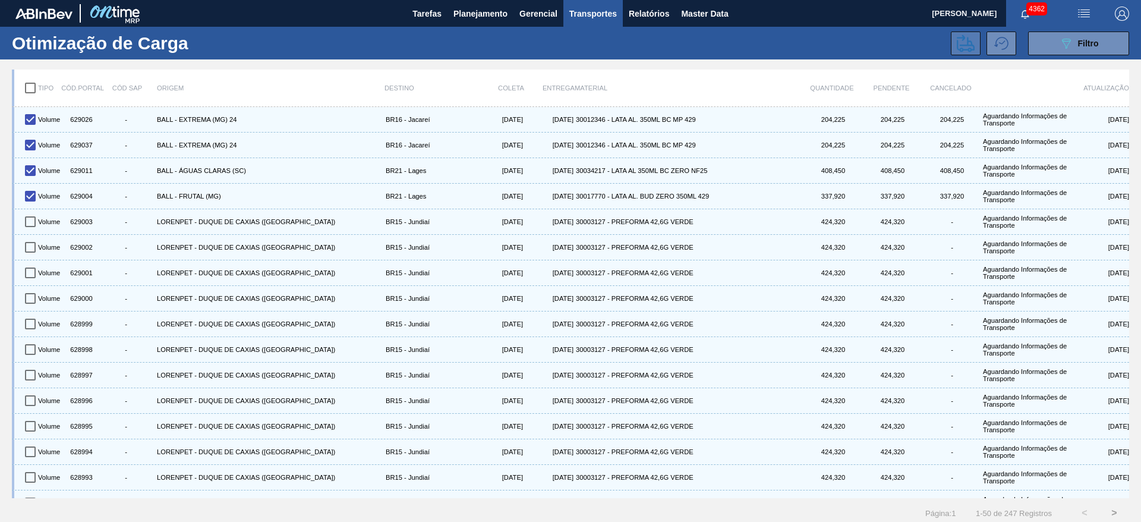
click at [971, 48] on icon at bounding box center [965, 42] width 18 height 17
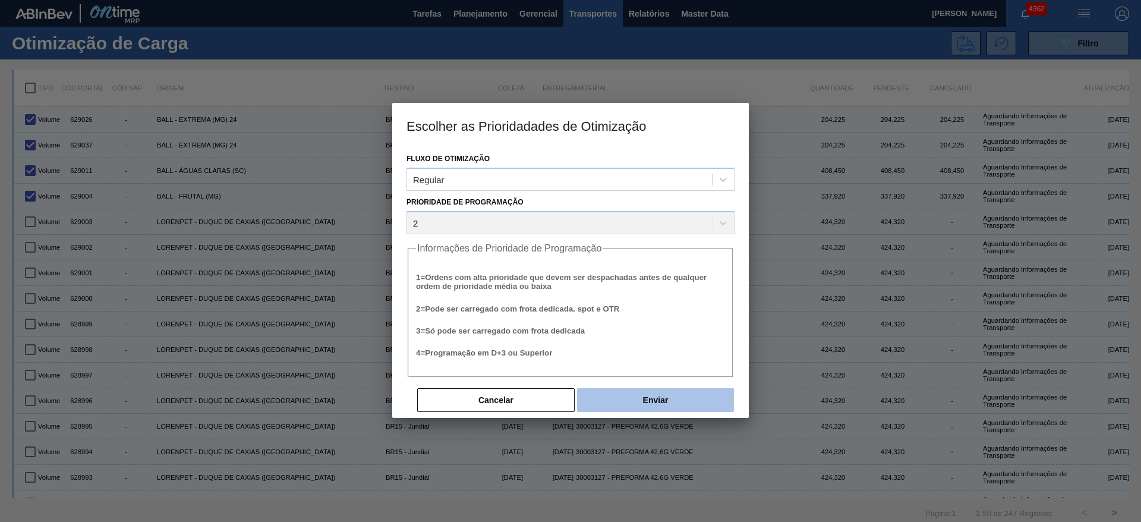
click at [615, 393] on button "Enviar" at bounding box center [655, 400] width 157 height 24
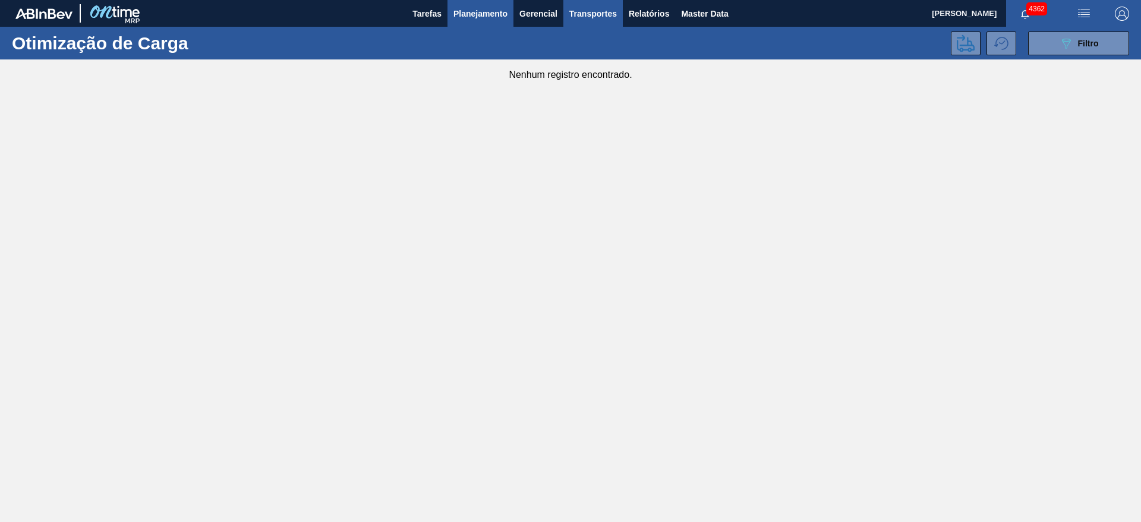
click at [468, 15] on span "Planejamento" at bounding box center [480, 14] width 54 height 14
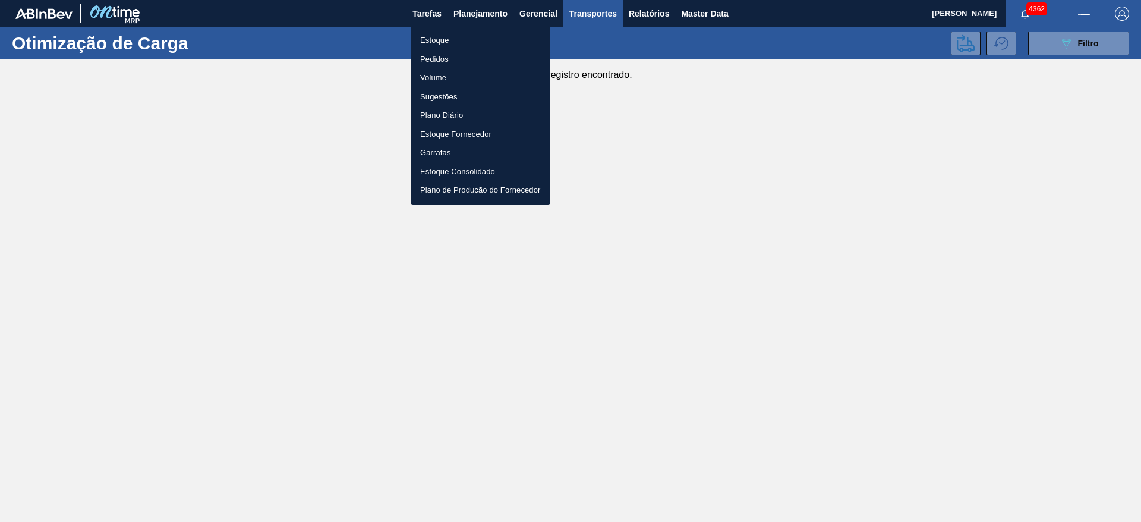
click at [431, 77] on li "Volume" at bounding box center [481, 77] width 140 height 19
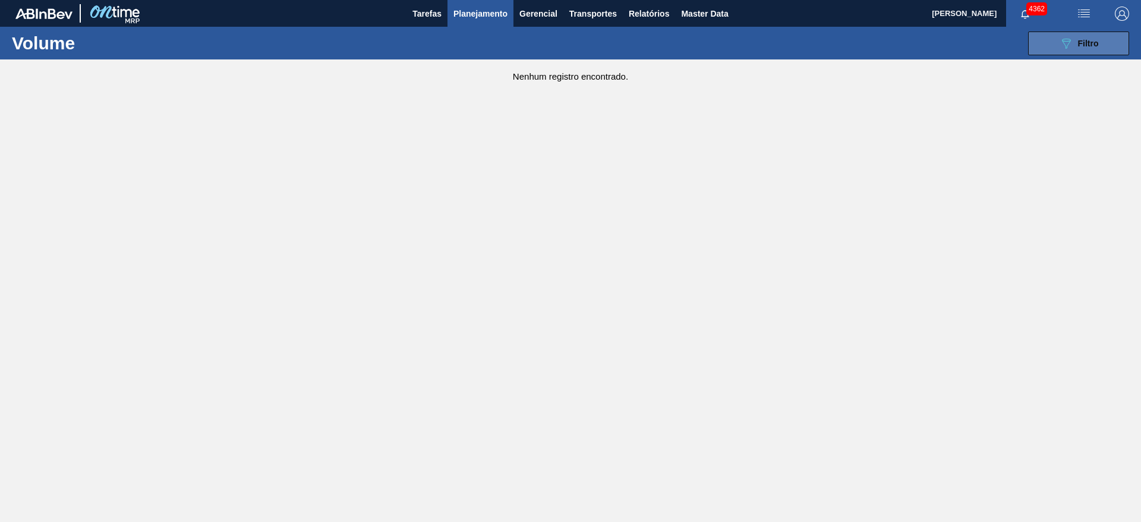
click at [1095, 49] on div "089F7B8B-B2A5-4AFE-B5C0-19BA573D28AC Filtro" at bounding box center [1079, 43] width 40 height 14
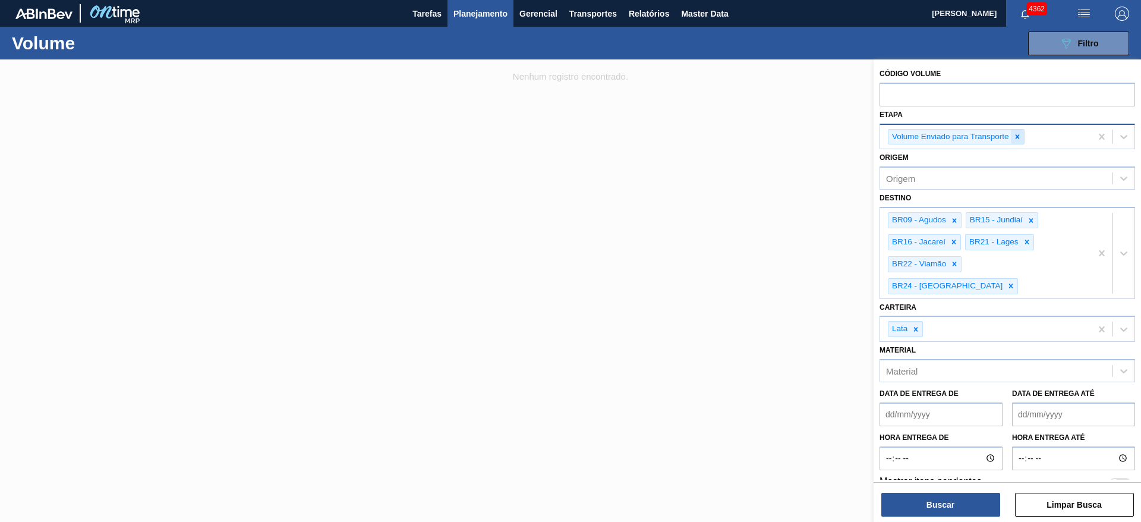
click at [1019, 136] on icon at bounding box center [1017, 136] width 8 height 8
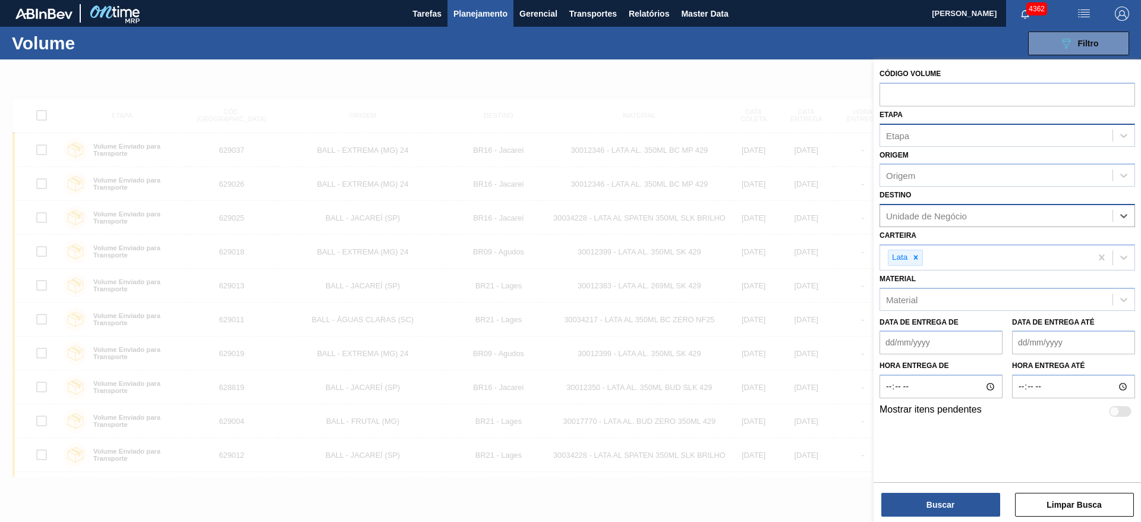
click at [1028, 142] on div "Etapa" at bounding box center [996, 135] width 232 height 17
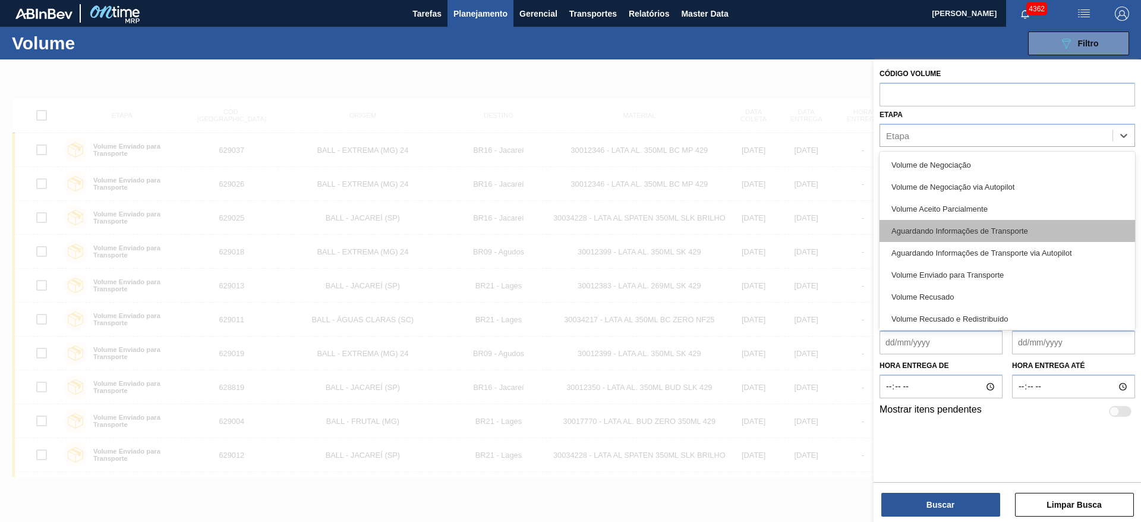
scroll to position [24, 0]
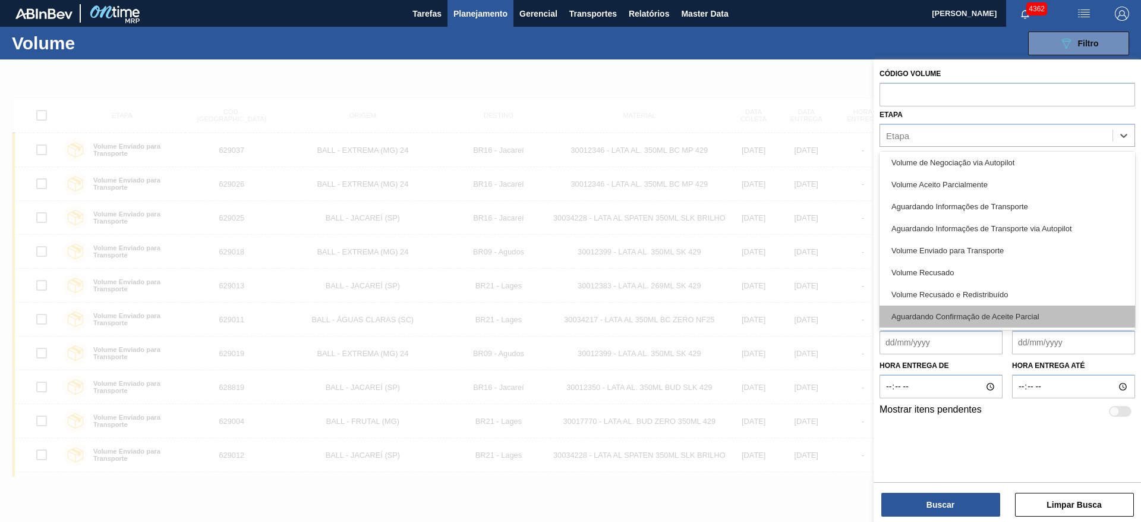
click at [1024, 312] on div "Aguardando Confirmação de Aceite Parcial" at bounding box center [1006, 316] width 255 height 22
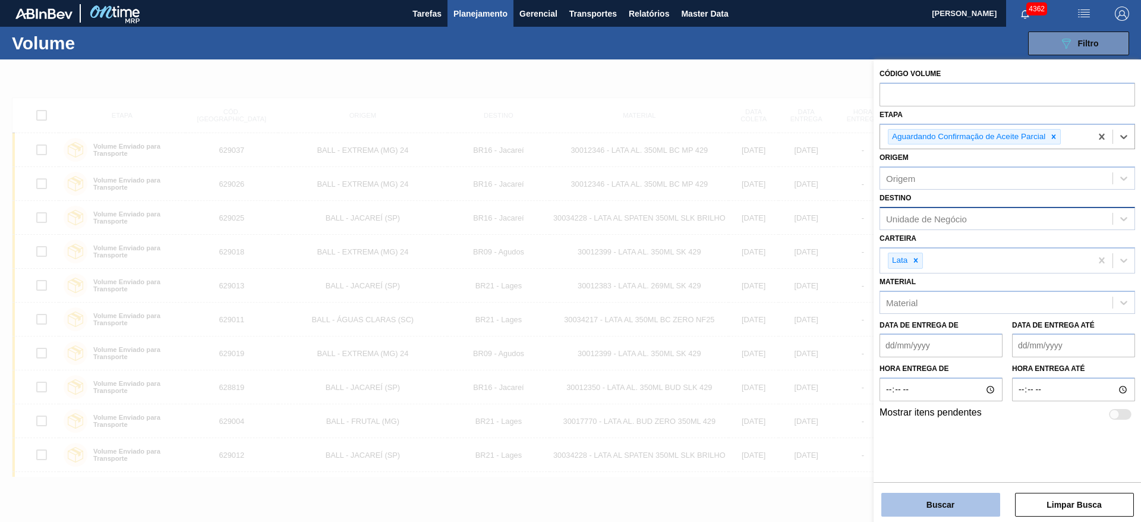
click at [943, 503] on button "Buscar" at bounding box center [940, 504] width 119 height 24
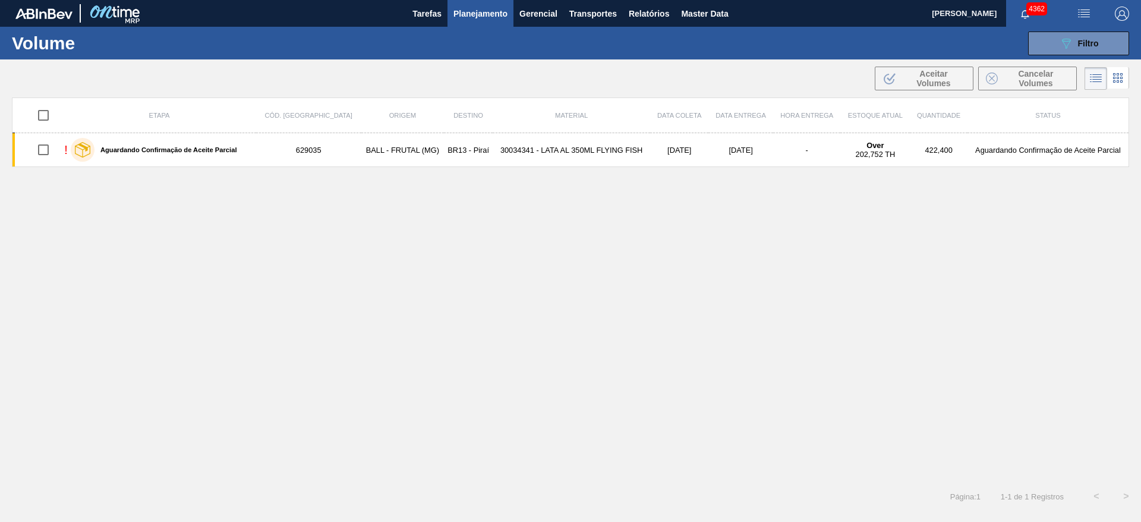
drag, startPoint x: 1032, startPoint y: 248, endPoint x: 872, endPoint y: 85, distance: 229.4
click at [1031, 246] on div "Etapa Cód. Pedido Origem Destino Material Data coleta Data Entrega Hora Entrega…" at bounding box center [570, 286] width 1117 height 379
click at [473, 12] on span "Planejamento" at bounding box center [480, 14] width 54 height 14
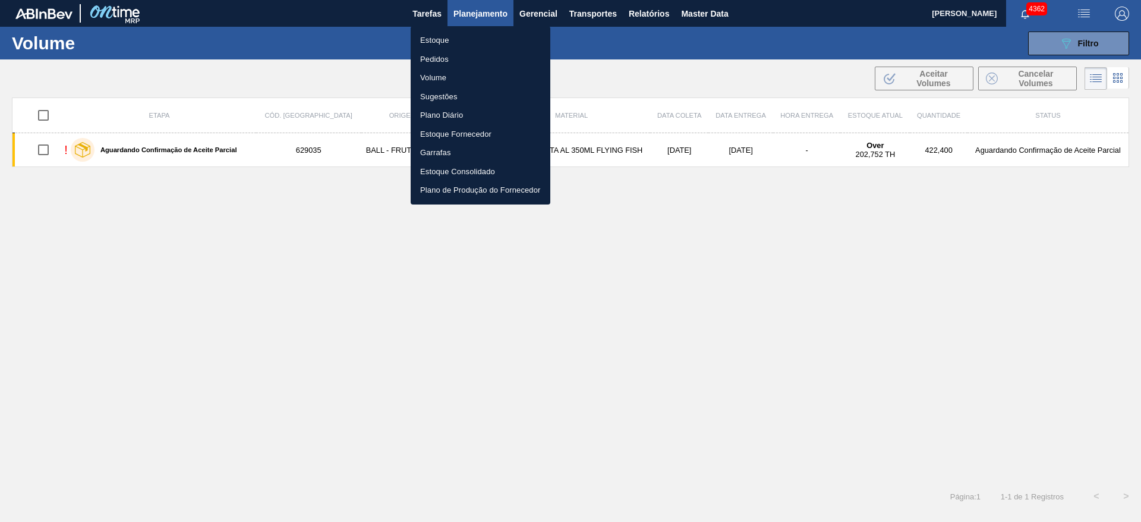
click at [437, 57] on li "Pedidos" at bounding box center [481, 59] width 140 height 19
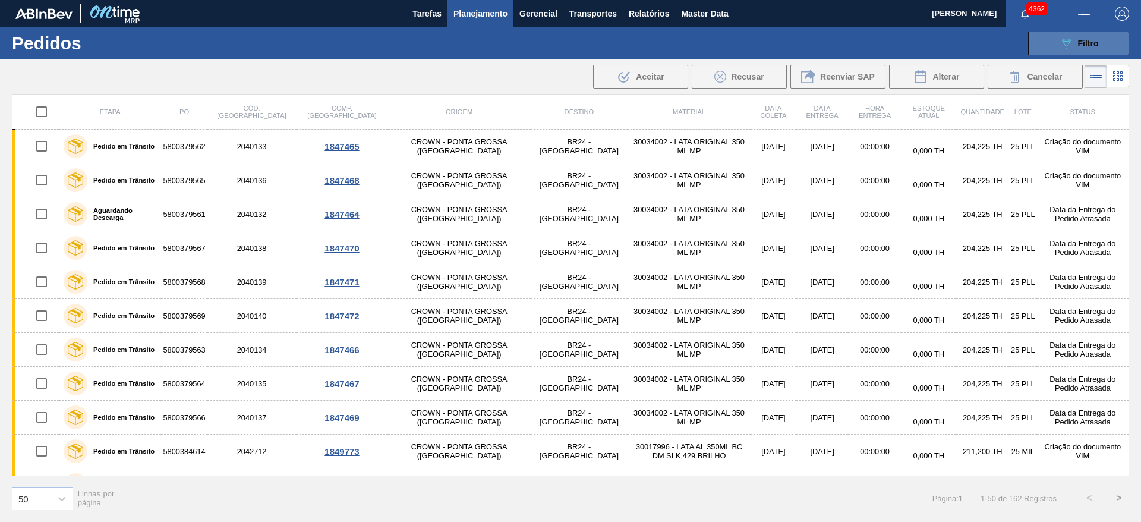
click at [1052, 52] on button "089F7B8B-B2A5-4AFE-B5C0-19BA573D28AC Filtro" at bounding box center [1078, 43] width 101 height 24
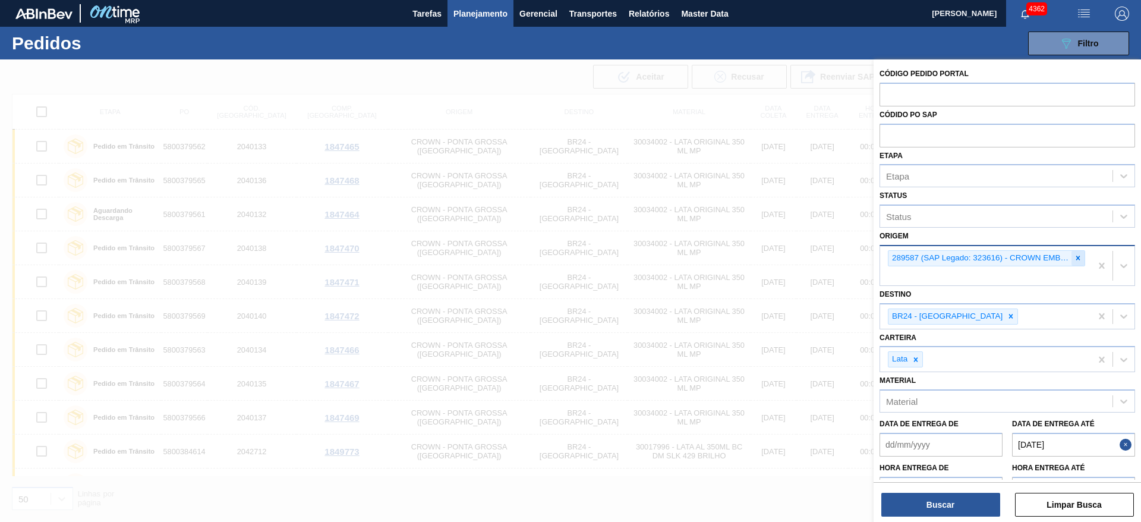
click at [1073, 257] on icon at bounding box center [1077, 258] width 8 height 8
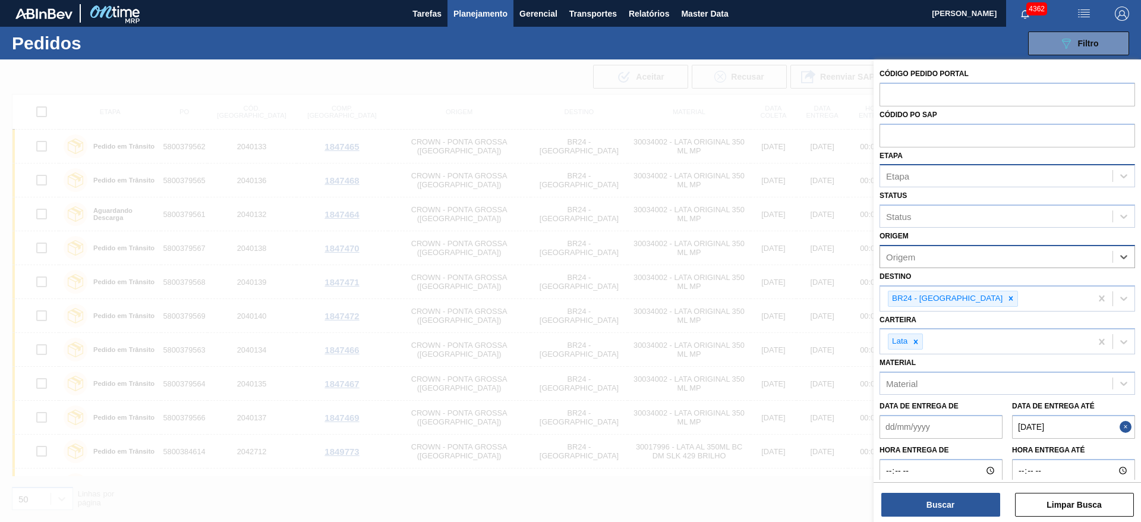
click at [936, 168] on div "Etapa" at bounding box center [996, 176] width 232 height 17
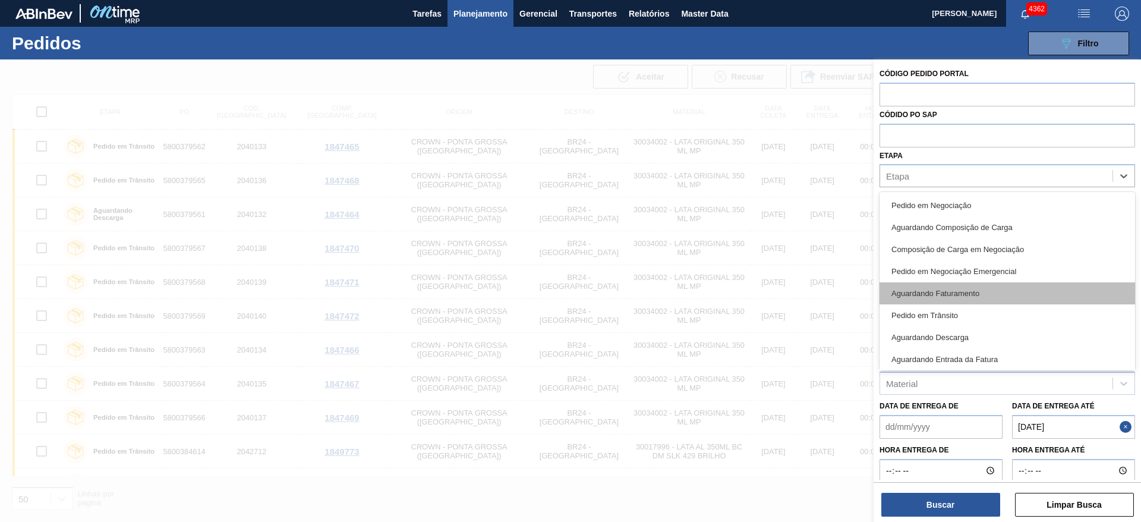
scroll to position [156, 0]
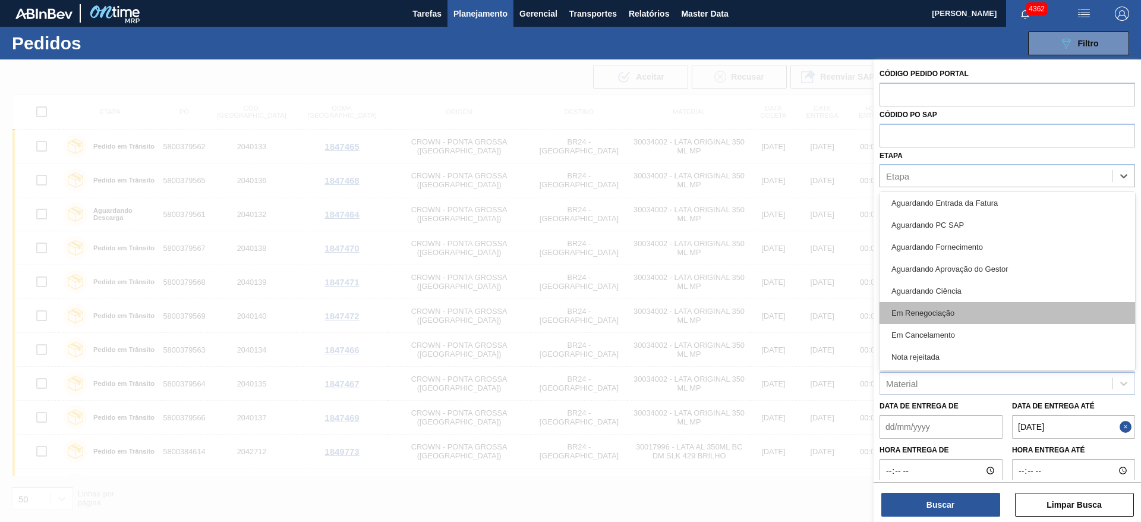
click at [940, 307] on div "Em Renegociação" at bounding box center [1006, 313] width 255 height 22
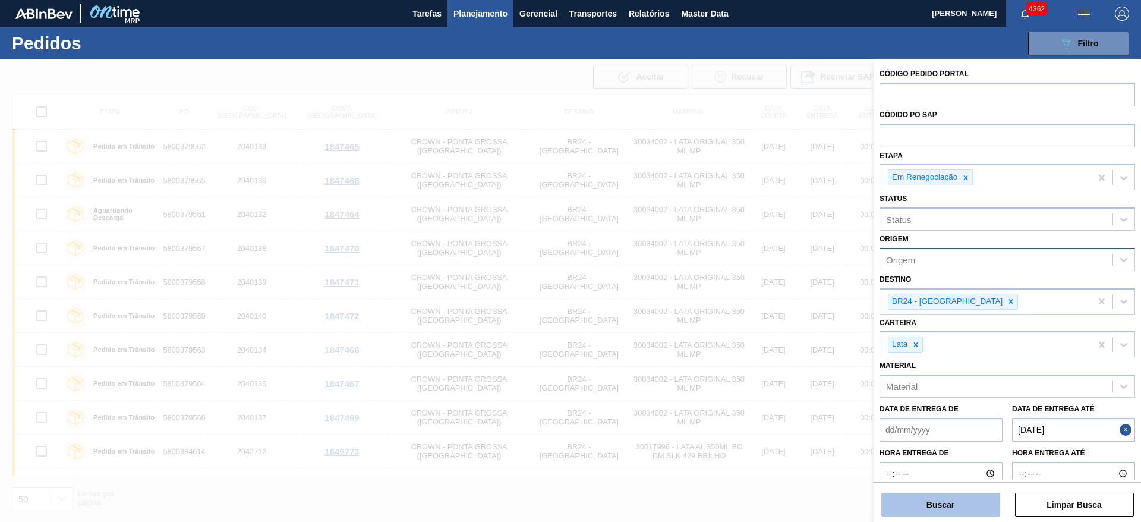
click at [949, 493] on button "Buscar" at bounding box center [940, 504] width 119 height 24
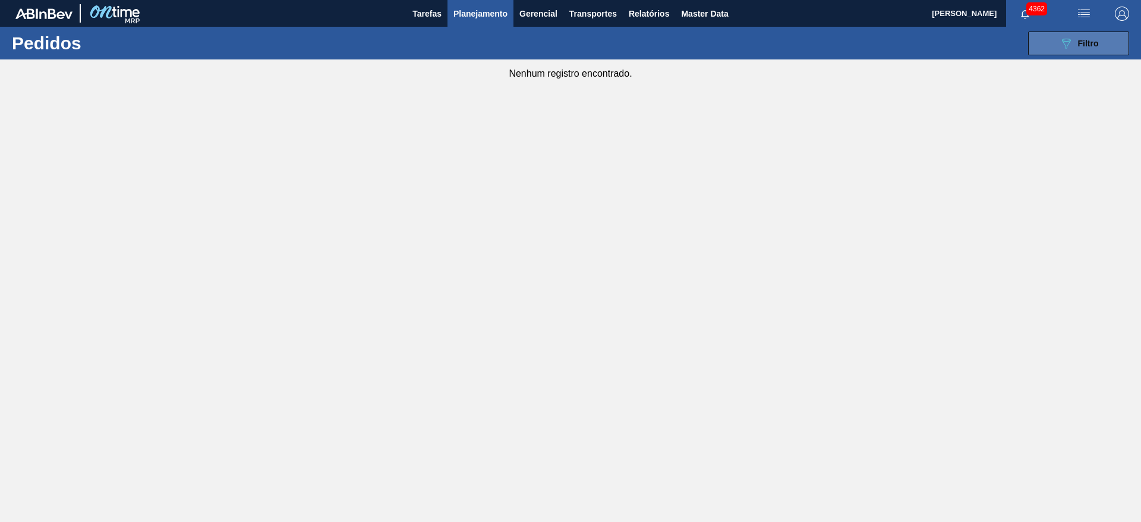
click at [1061, 37] on icon "089F7B8B-B2A5-4AFE-B5C0-19BA573D28AC" at bounding box center [1066, 43] width 14 height 14
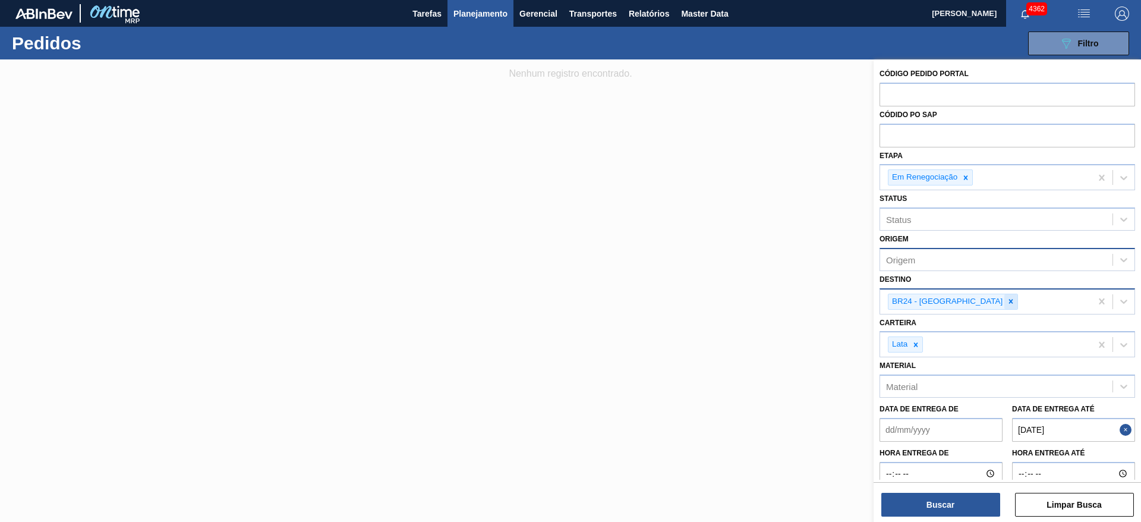
click at [1004, 296] on div at bounding box center [1010, 301] width 13 height 15
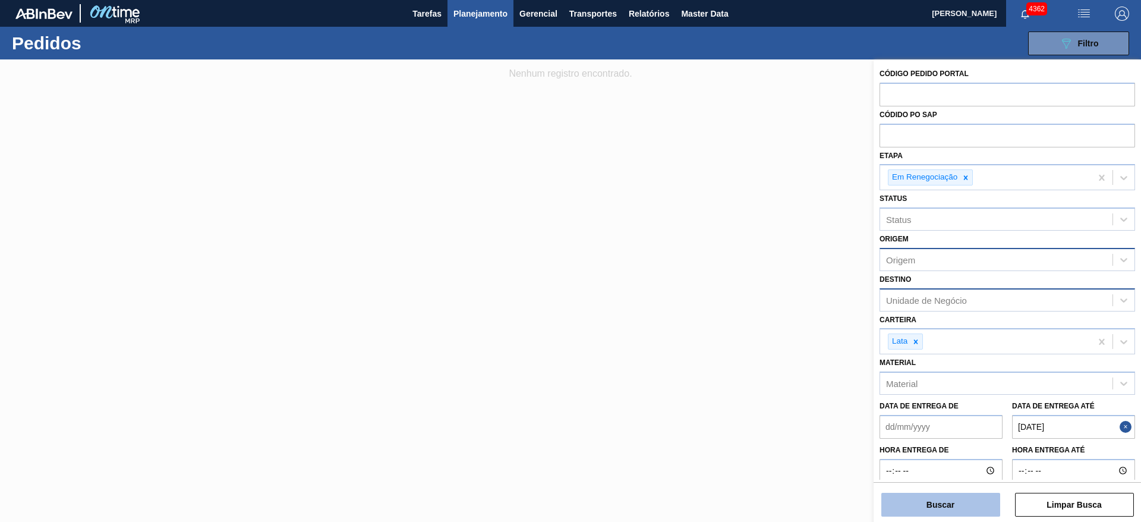
click at [961, 501] on button "Buscar" at bounding box center [940, 504] width 119 height 24
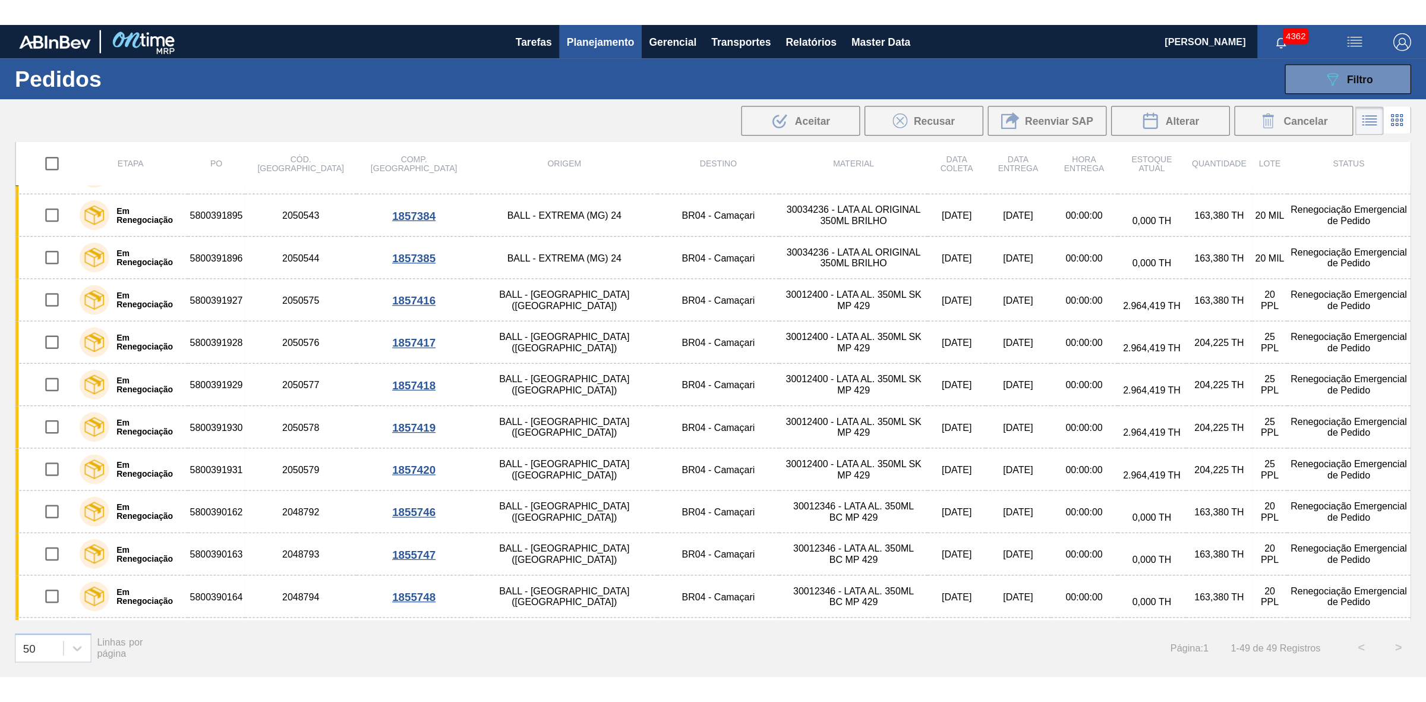
scroll to position [0, 0]
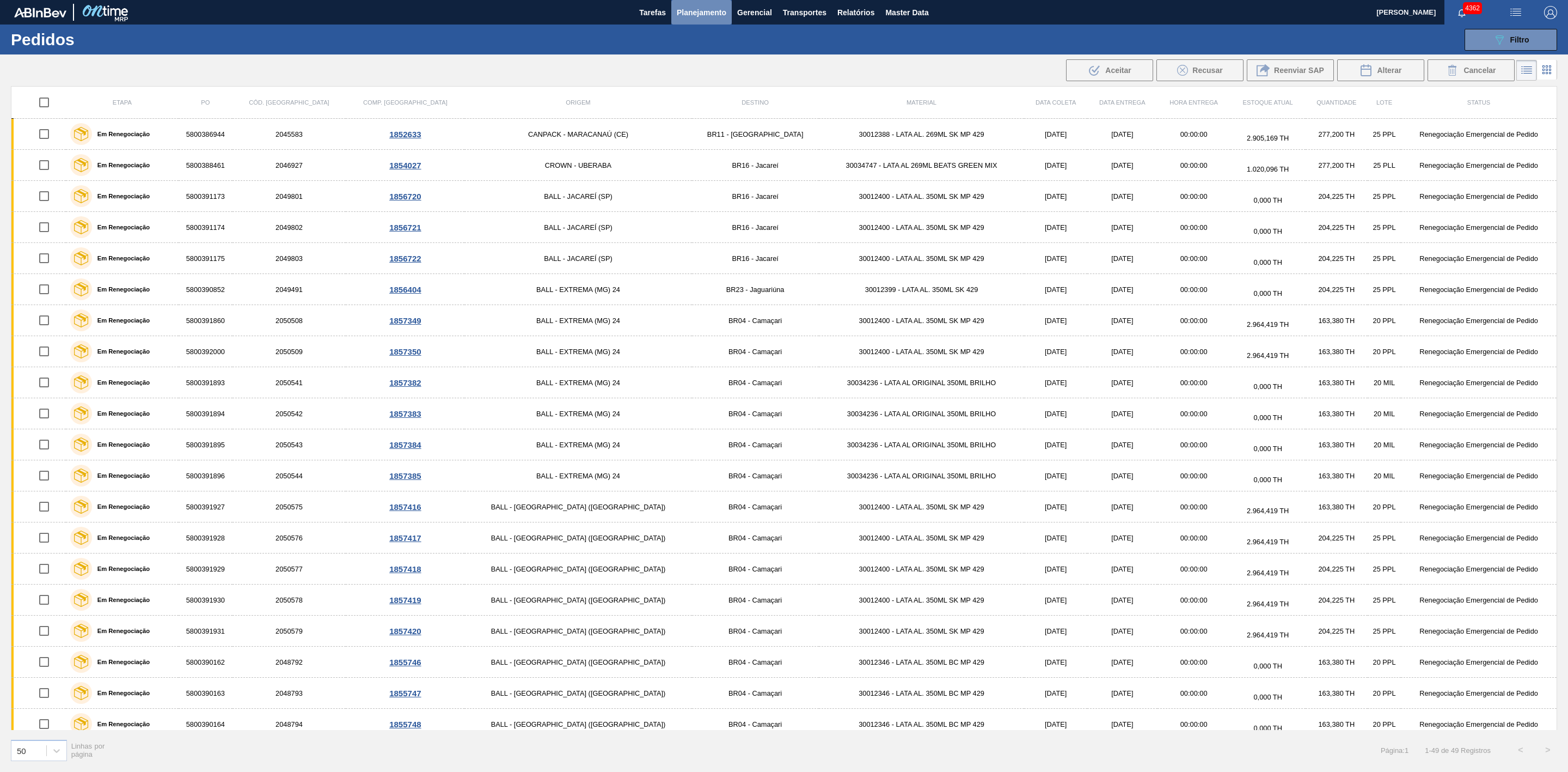
click at [698, 7] on span "Planejamento" at bounding box center [701, 13] width 49 height 13
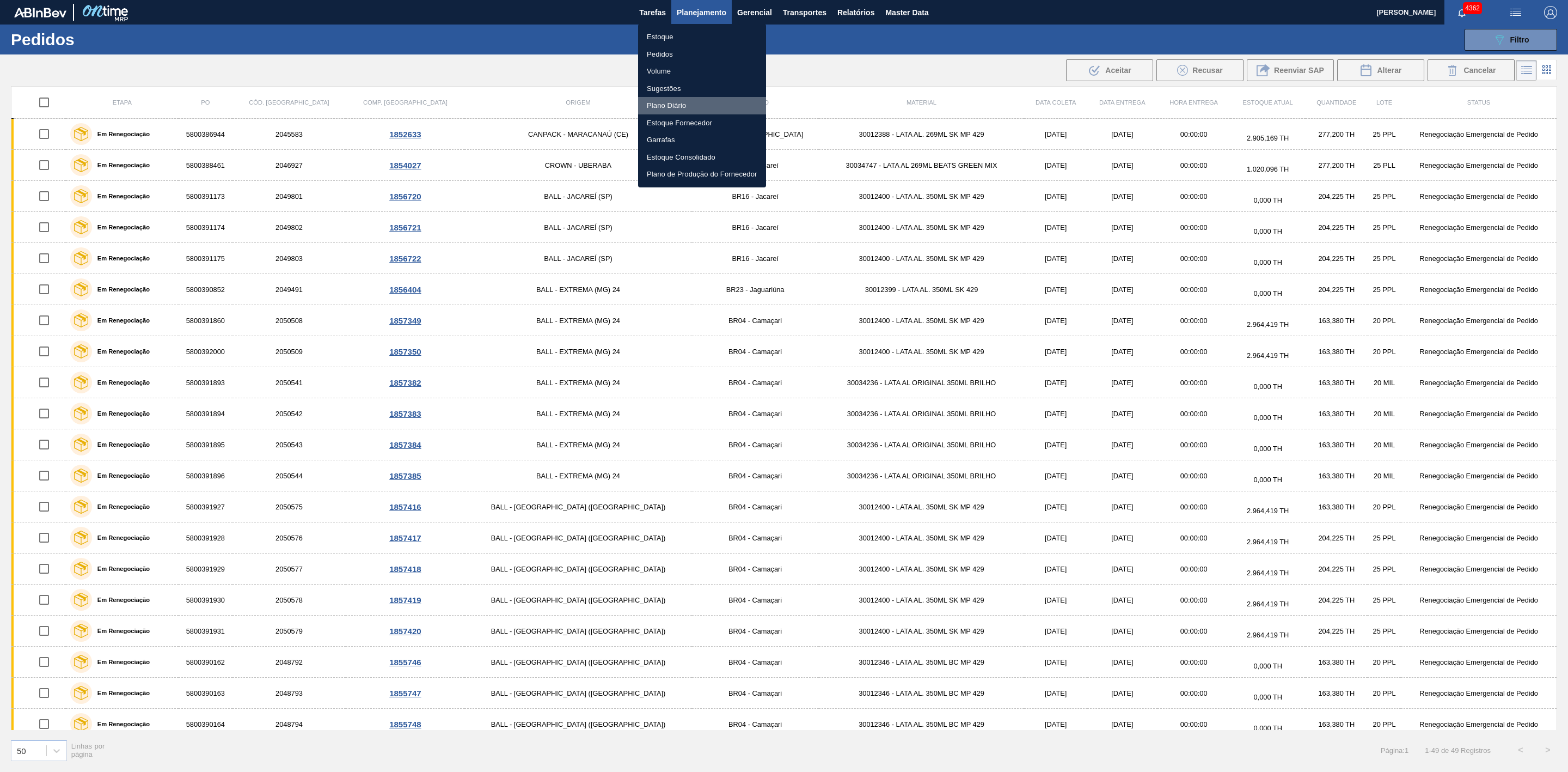
click at [665, 106] on li "Plano Diário" at bounding box center [702, 105] width 128 height 17
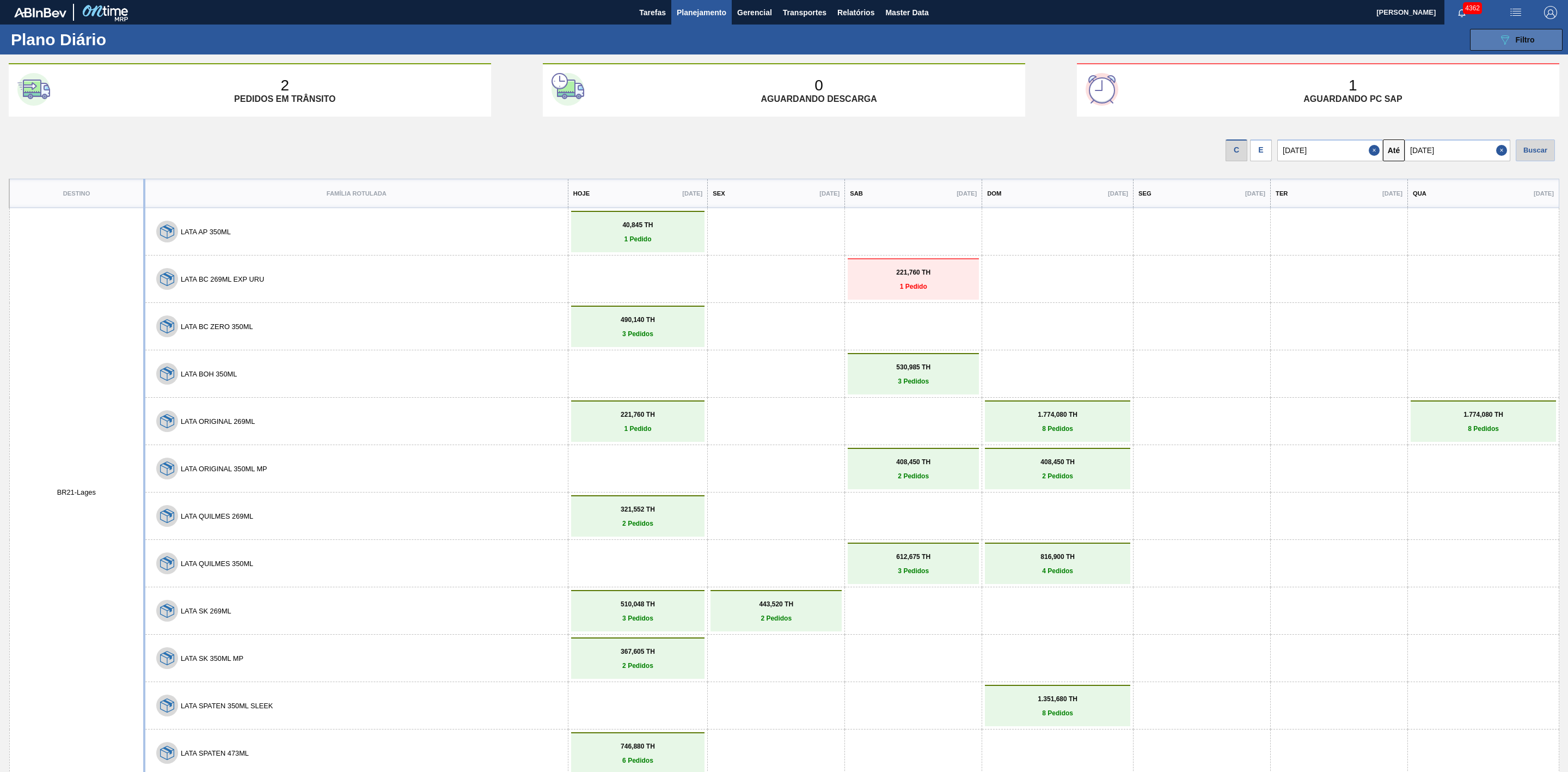
click at [1045, 48] on button "089F7B8B-B2A5-4AFE-B5C0-19BA573D28AC Filtro" at bounding box center [1516, 39] width 93 height 22
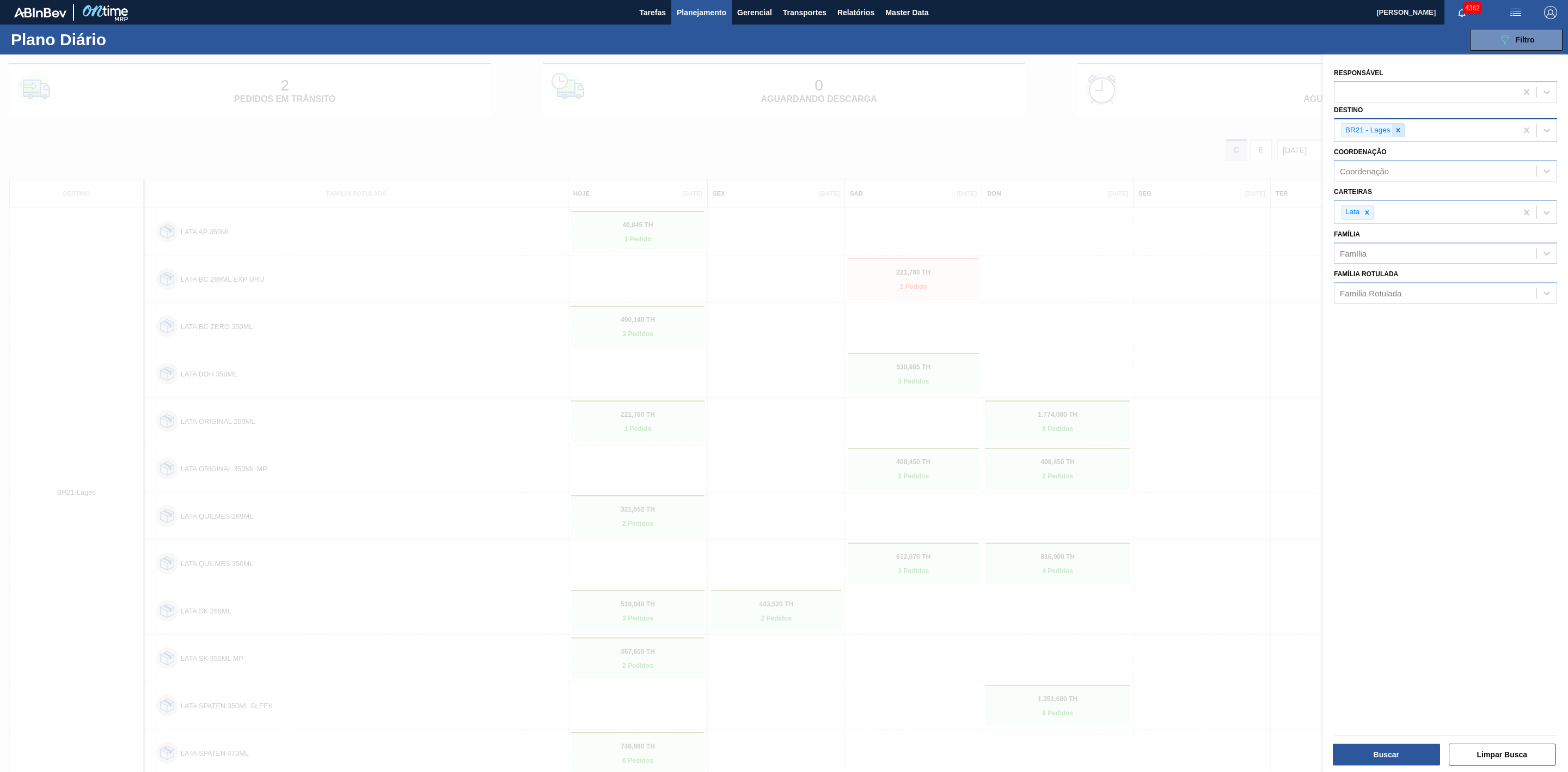
click at [1045, 133] on icon at bounding box center [1398, 130] width 7 height 7
type input "15"
click at [1045, 157] on div "BR15 - Jundiaí" at bounding box center [1445, 156] width 224 height 20
click at [1045, 478] on button "Buscar" at bounding box center [1386, 755] width 107 height 22
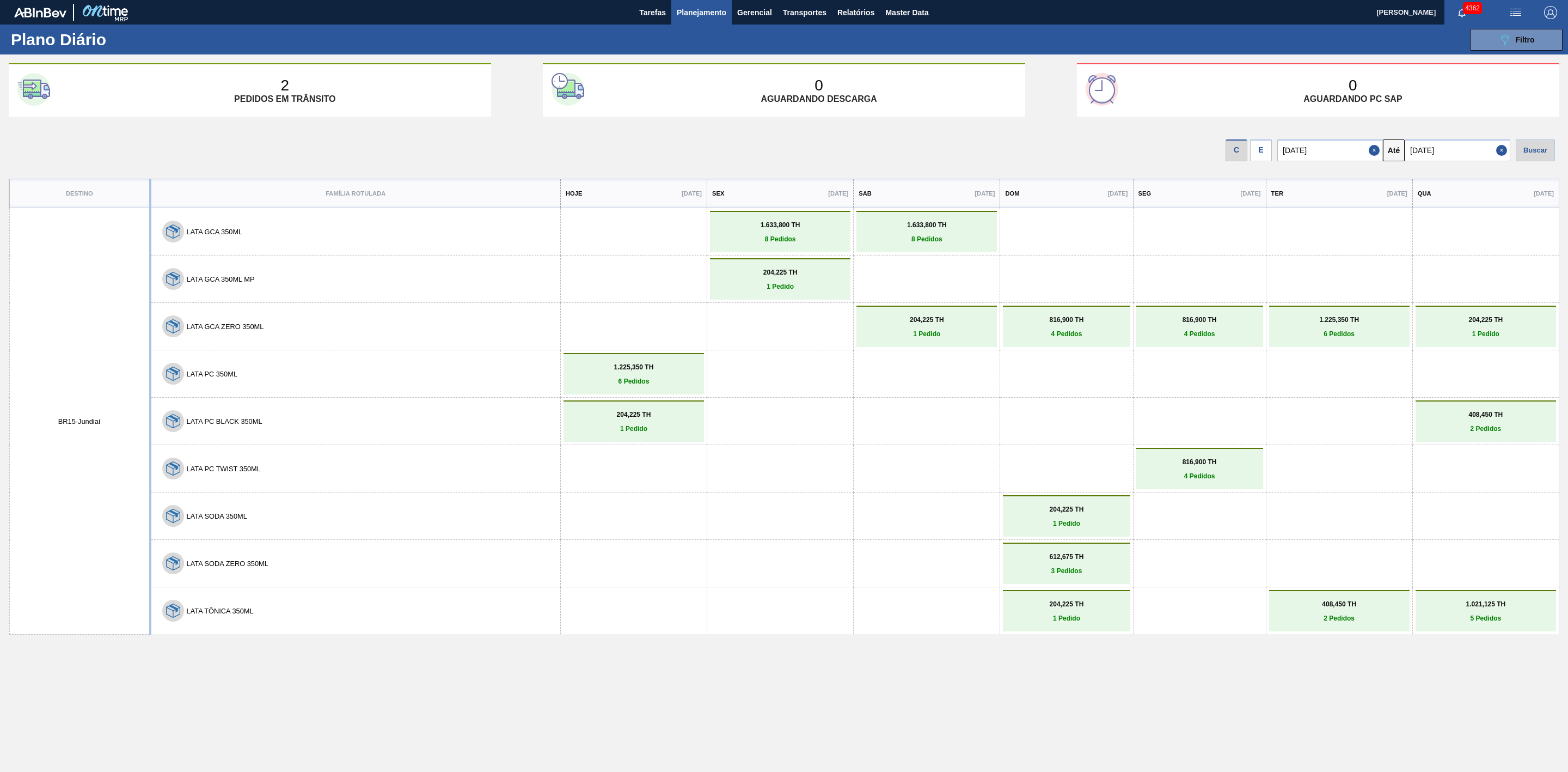
click at [1045, 478] on div "Destino Família Rotulada Hoje 09/10/2025 Sex 10/10/2025 Sab 11/10/2025 Dom 12/1…" at bounding box center [784, 498] width 1551 height 638
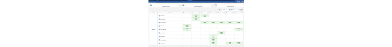
scroll to position [49, 0]
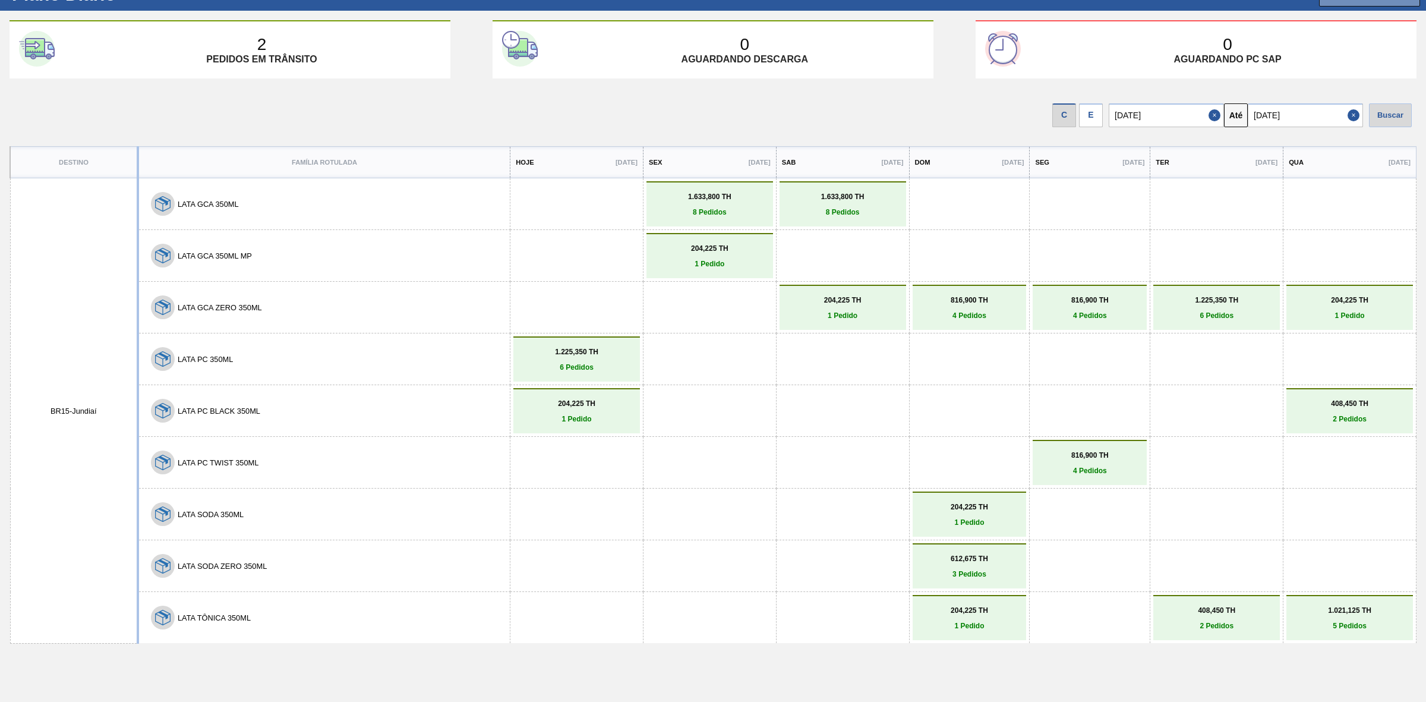
drag, startPoint x: 1157, startPoint y: 388, endPoint x: 1062, endPoint y: 390, distance: 95.7
drag, startPoint x: 1062, startPoint y: 390, endPoint x: 897, endPoint y: 395, distance: 164.6
click at [915, 395] on div at bounding box center [969, 410] width 108 height 38
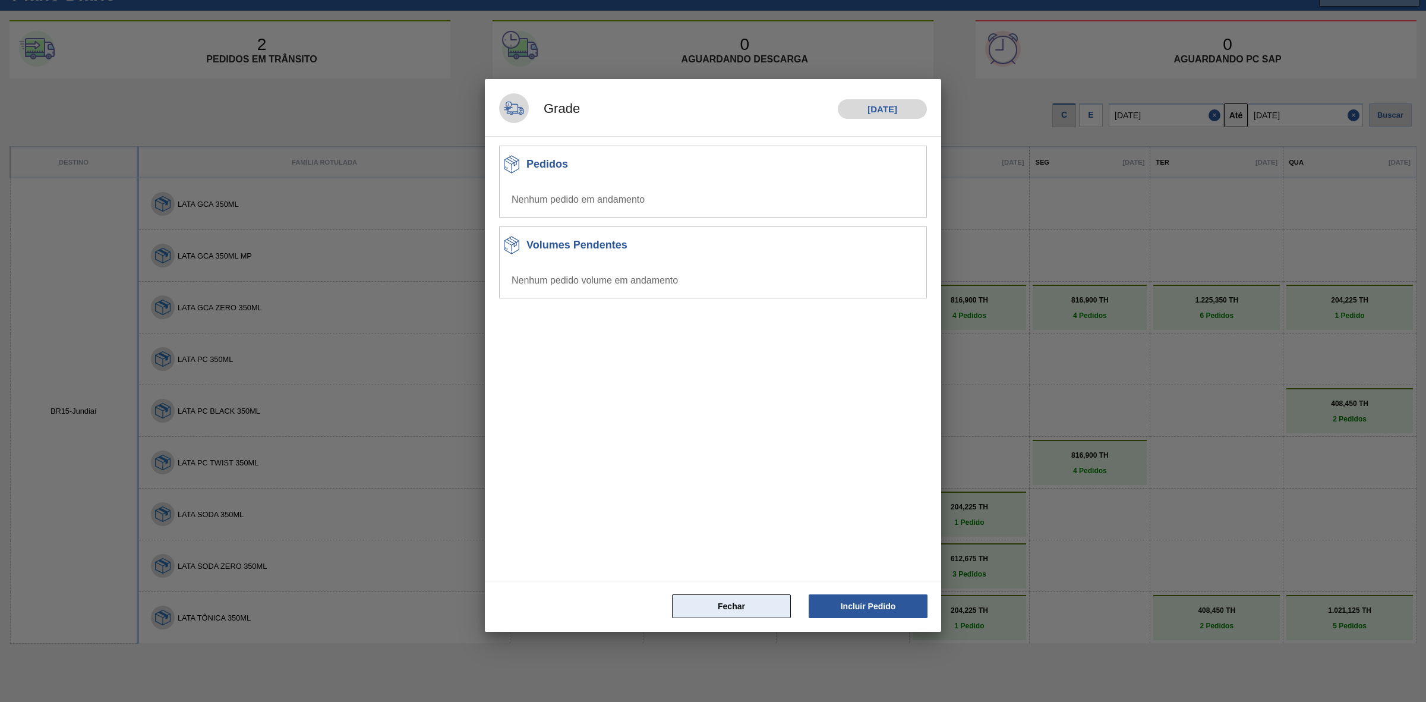
click at [746, 521] on button "Fechar" at bounding box center [731, 606] width 119 height 24
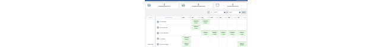
scroll to position [49, 0]
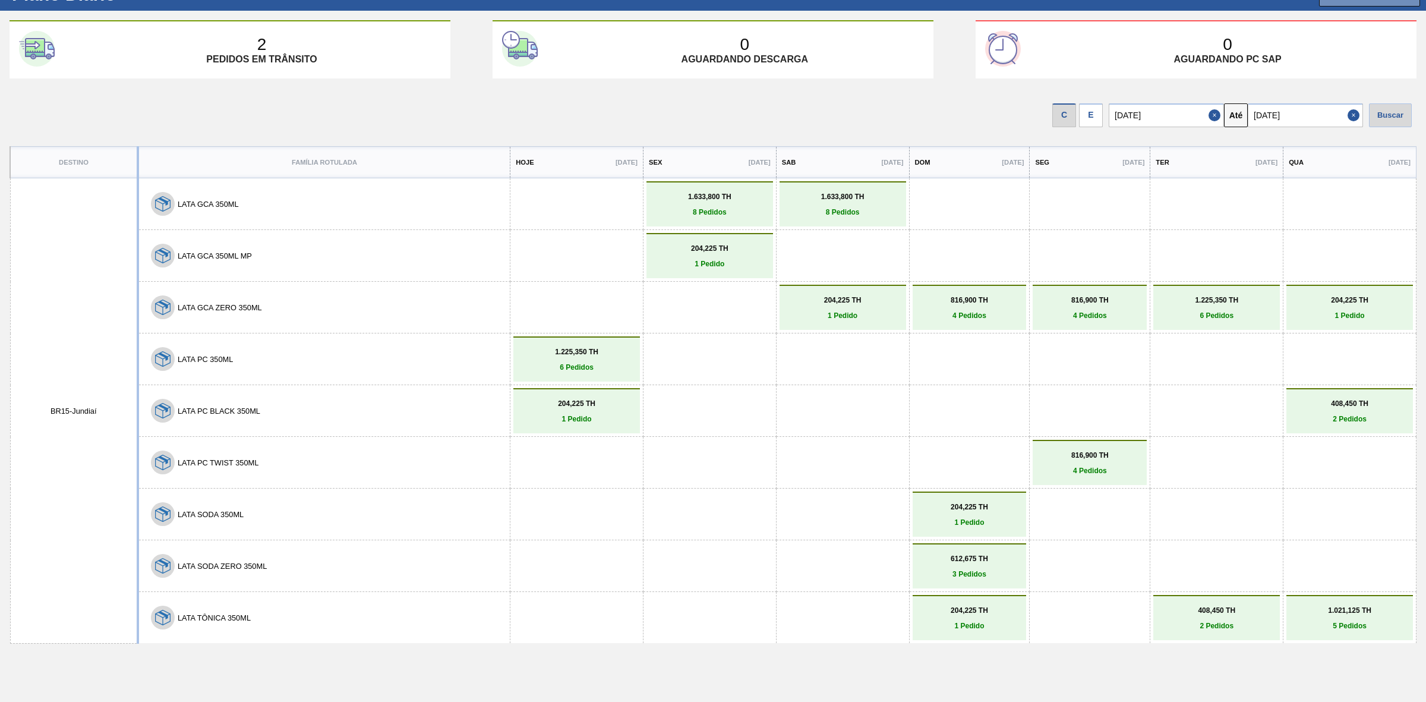
click at [972, 313] on p "4 Pedidos" at bounding box center [969, 315] width 108 height 8
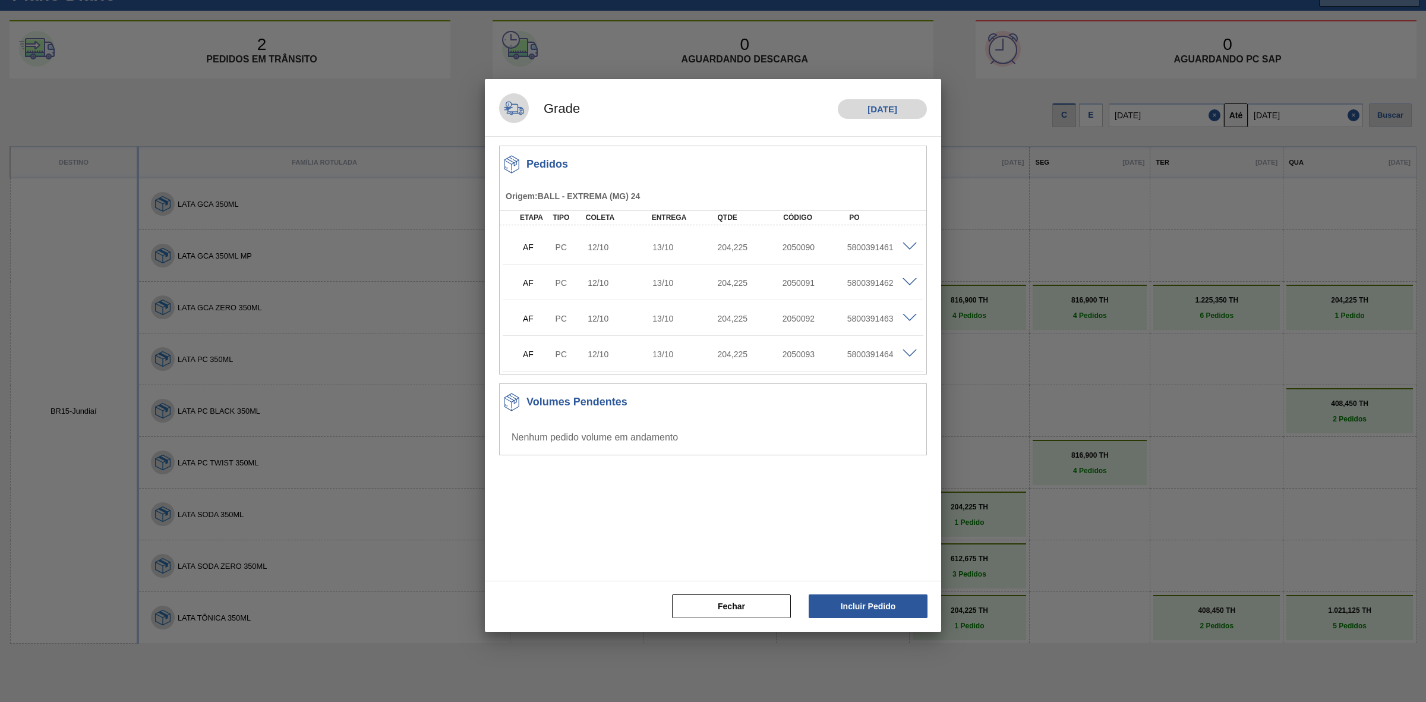
click at [908, 244] on span at bounding box center [909, 246] width 14 height 9
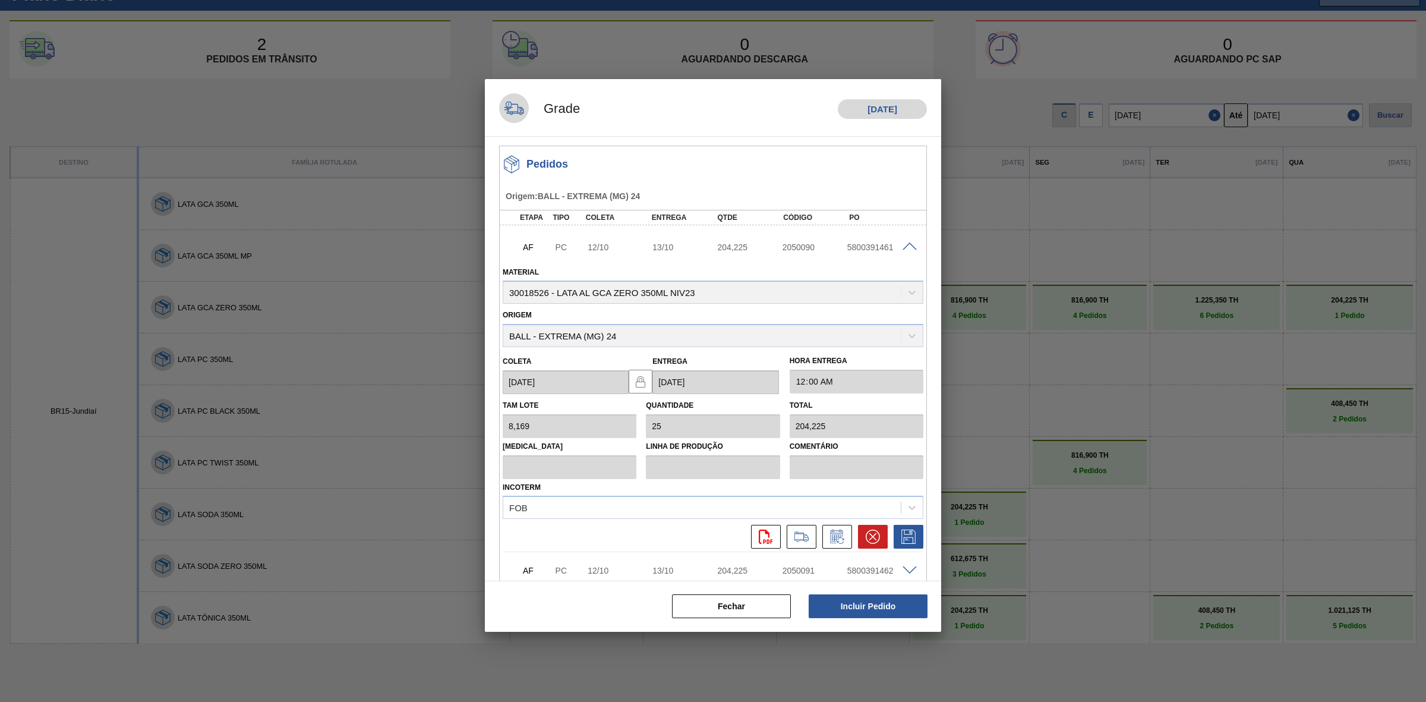
click at [907, 244] on span at bounding box center [909, 246] width 14 height 9
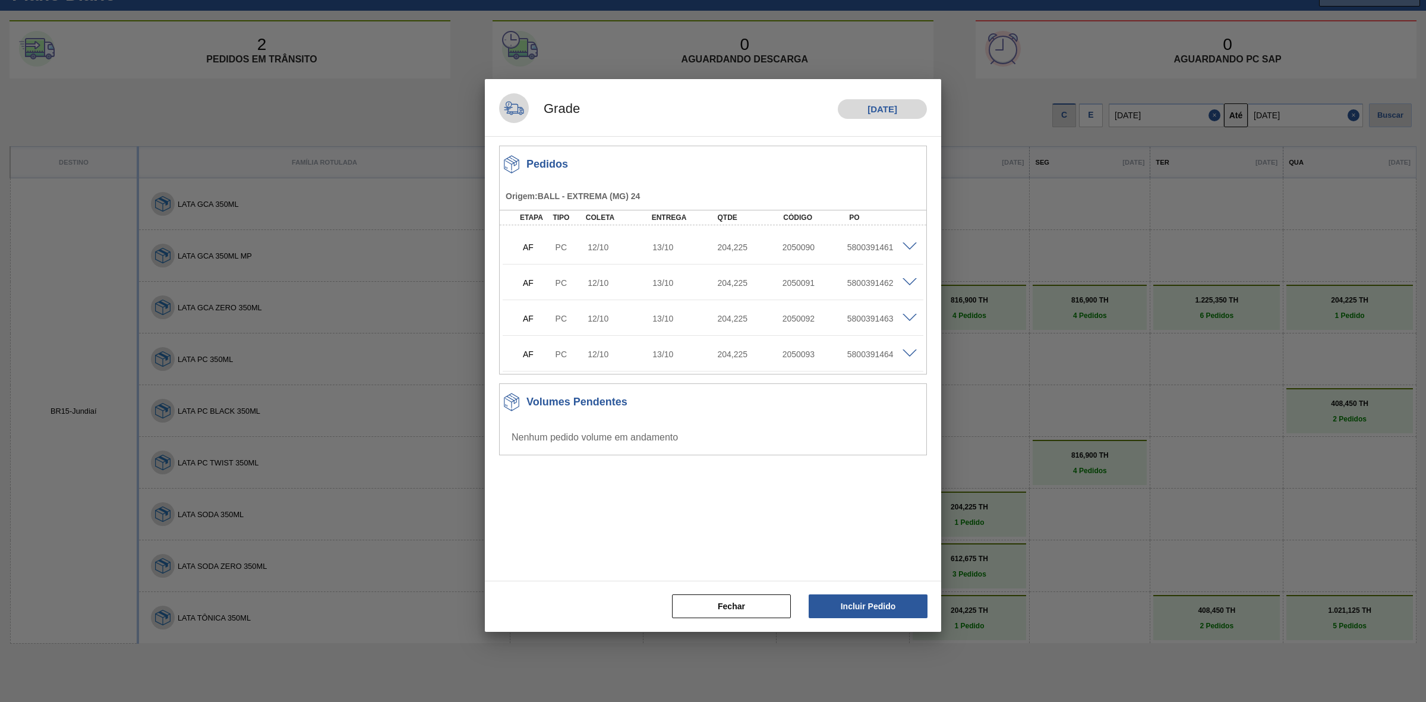
click at [1073, 371] on div at bounding box center [713, 351] width 1426 height 702
click at [747, 521] on button "Fechar" at bounding box center [731, 606] width 119 height 24
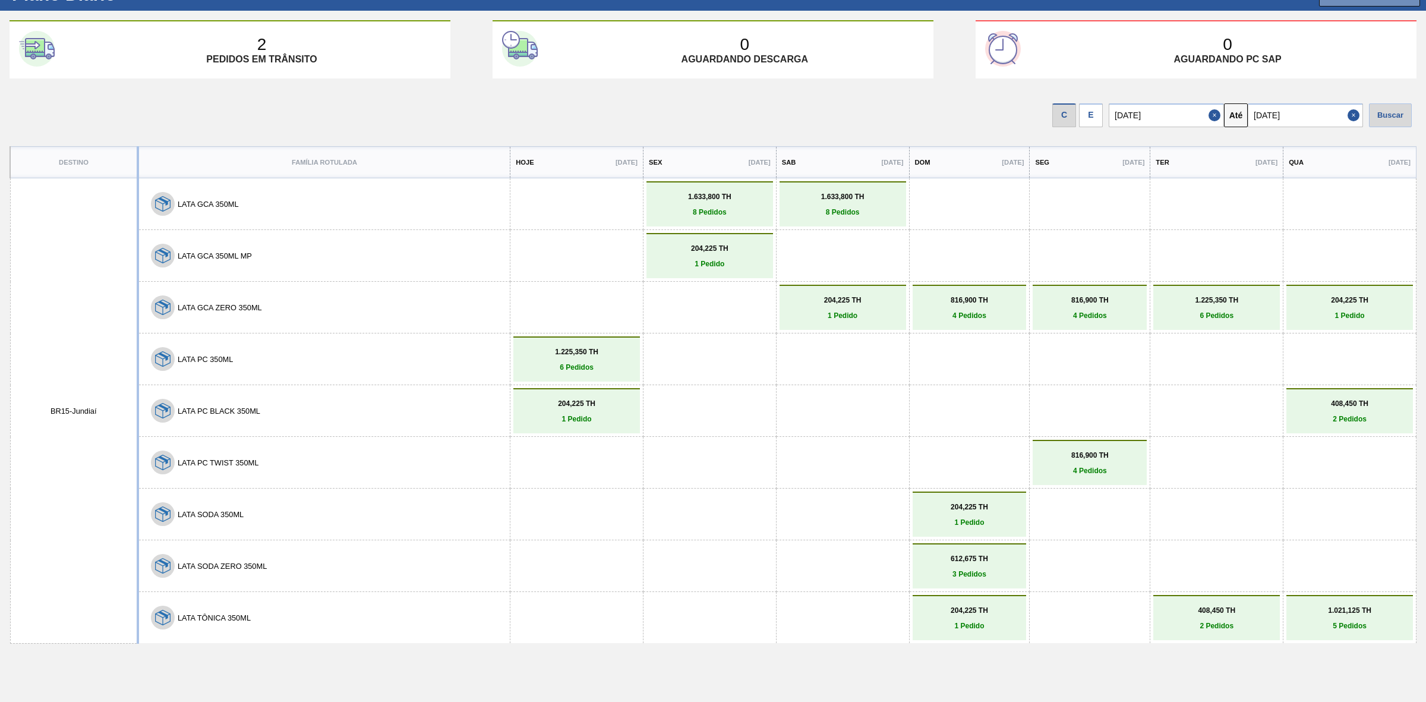
click at [1086, 113] on div "E" at bounding box center [1091, 115] width 24 height 24
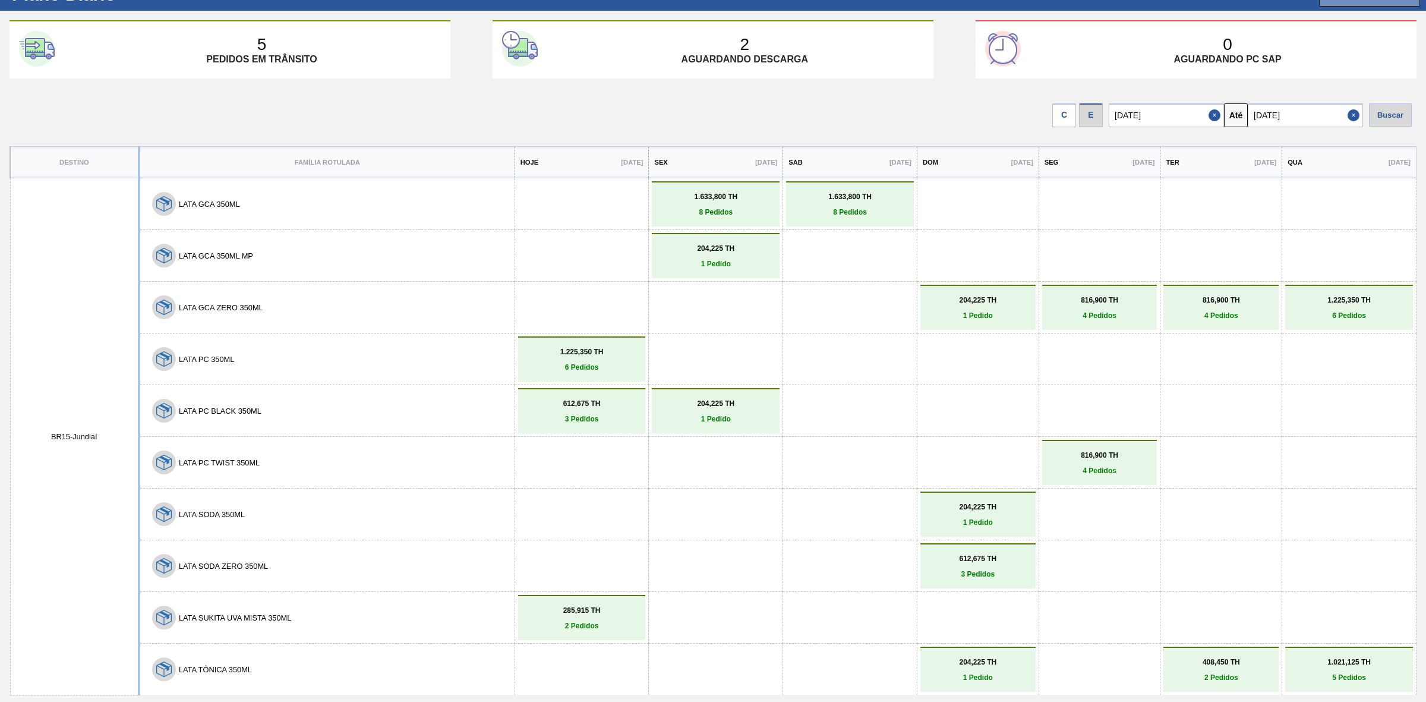
drag, startPoint x: 1240, startPoint y: 402, endPoint x: 1135, endPoint y: 401, distance: 104.6
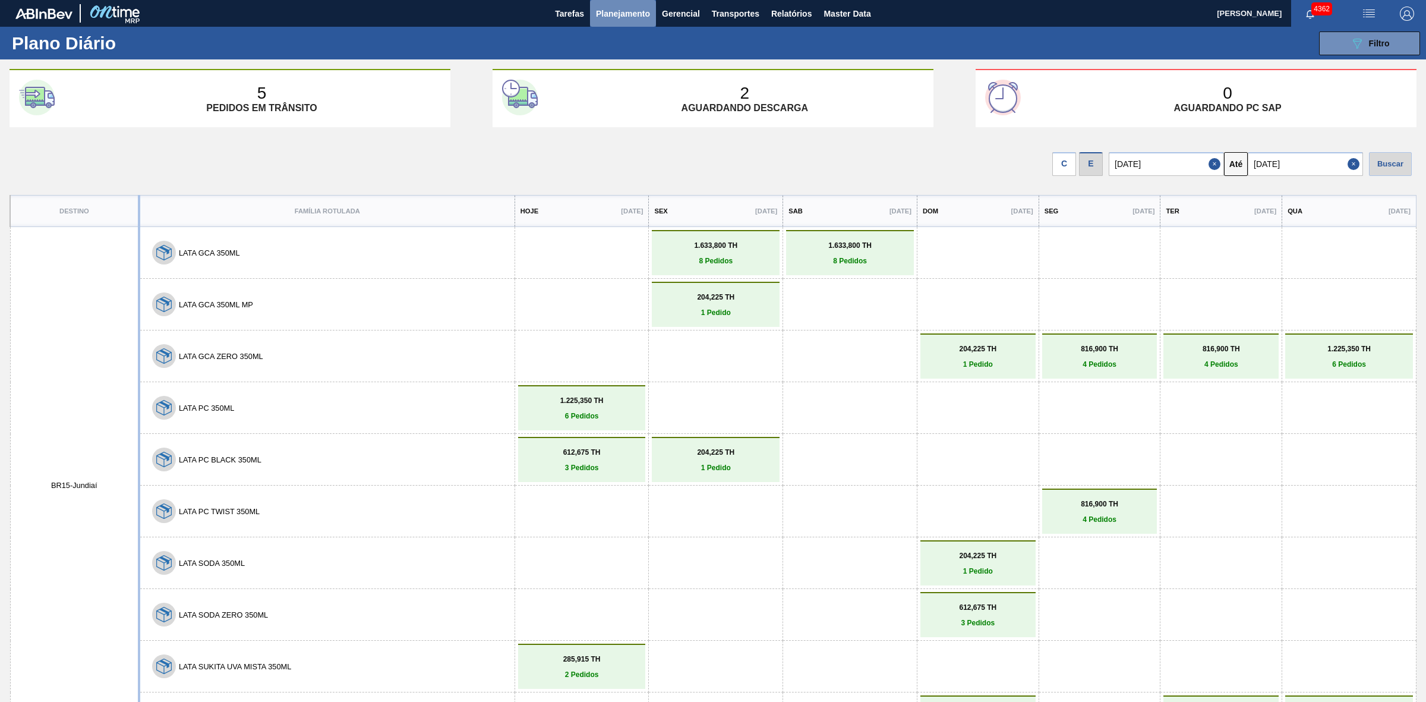
click at [637, 10] on span "Planejamento" at bounding box center [623, 14] width 54 height 14
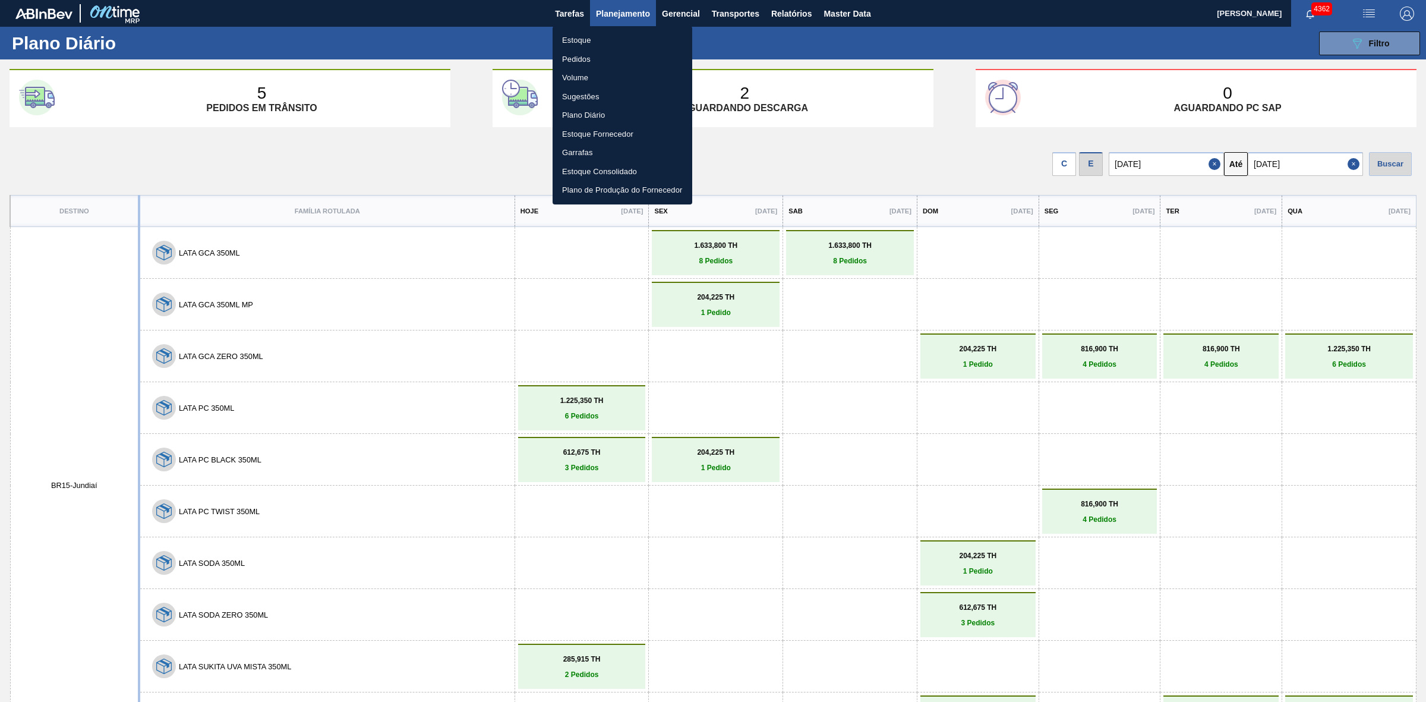
click at [953, 435] on div at bounding box center [713, 351] width 1426 height 702
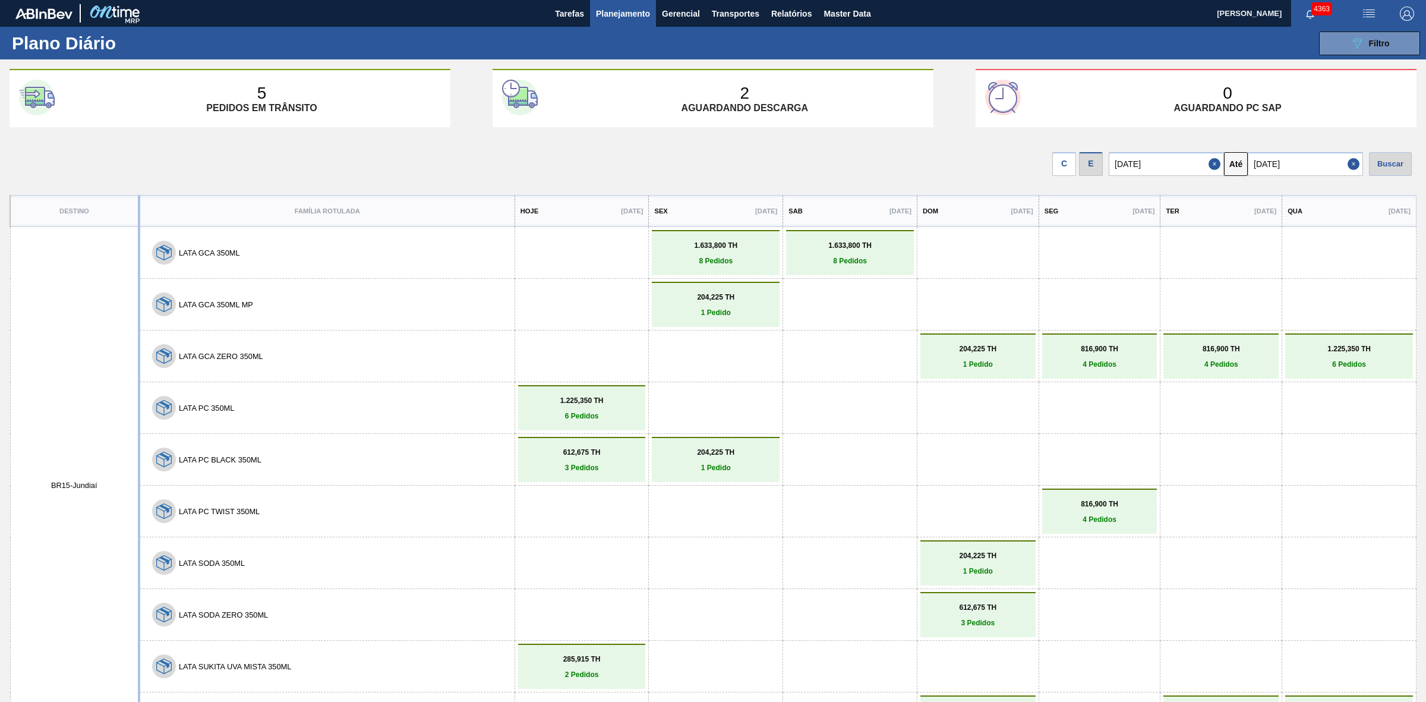
click at [620, 15] on span "Planejamento" at bounding box center [623, 14] width 54 height 14
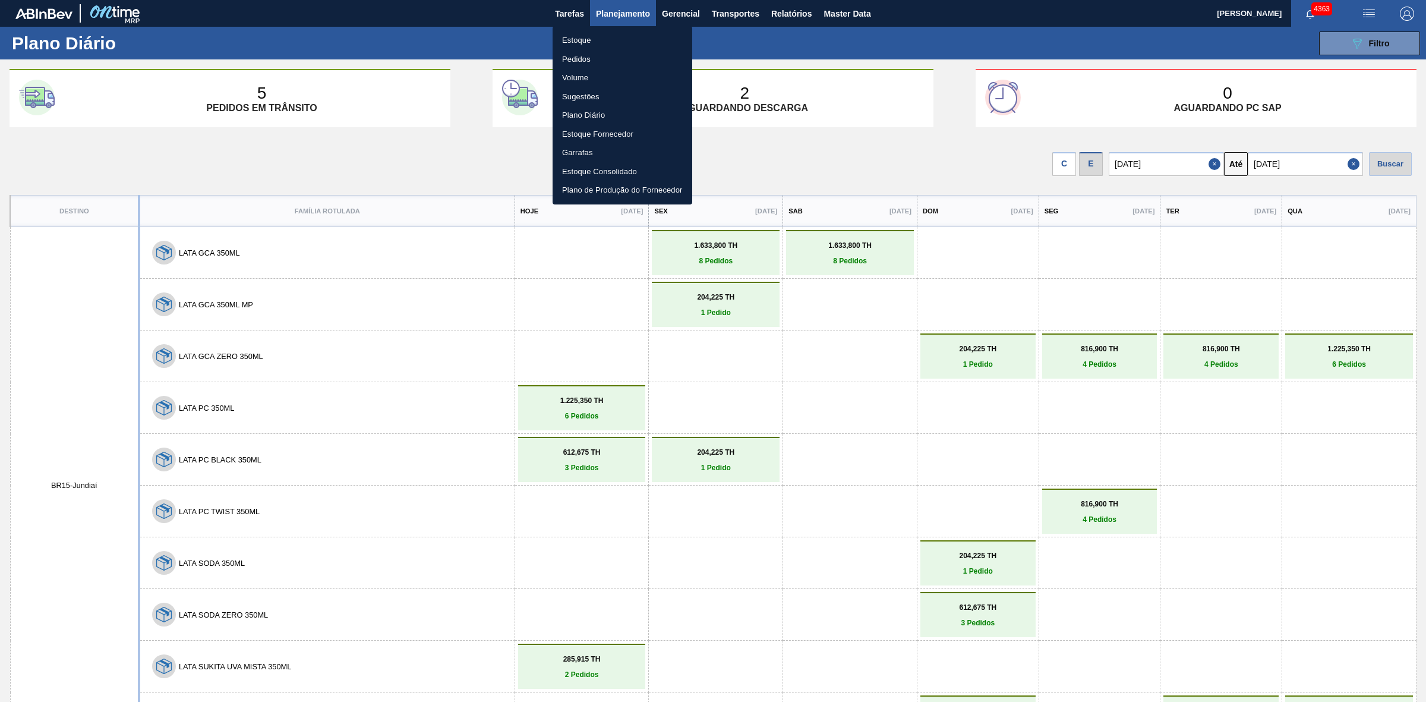
click at [583, 39] on li "Estoque" at bounding box center [622, 40] width 140 height 19
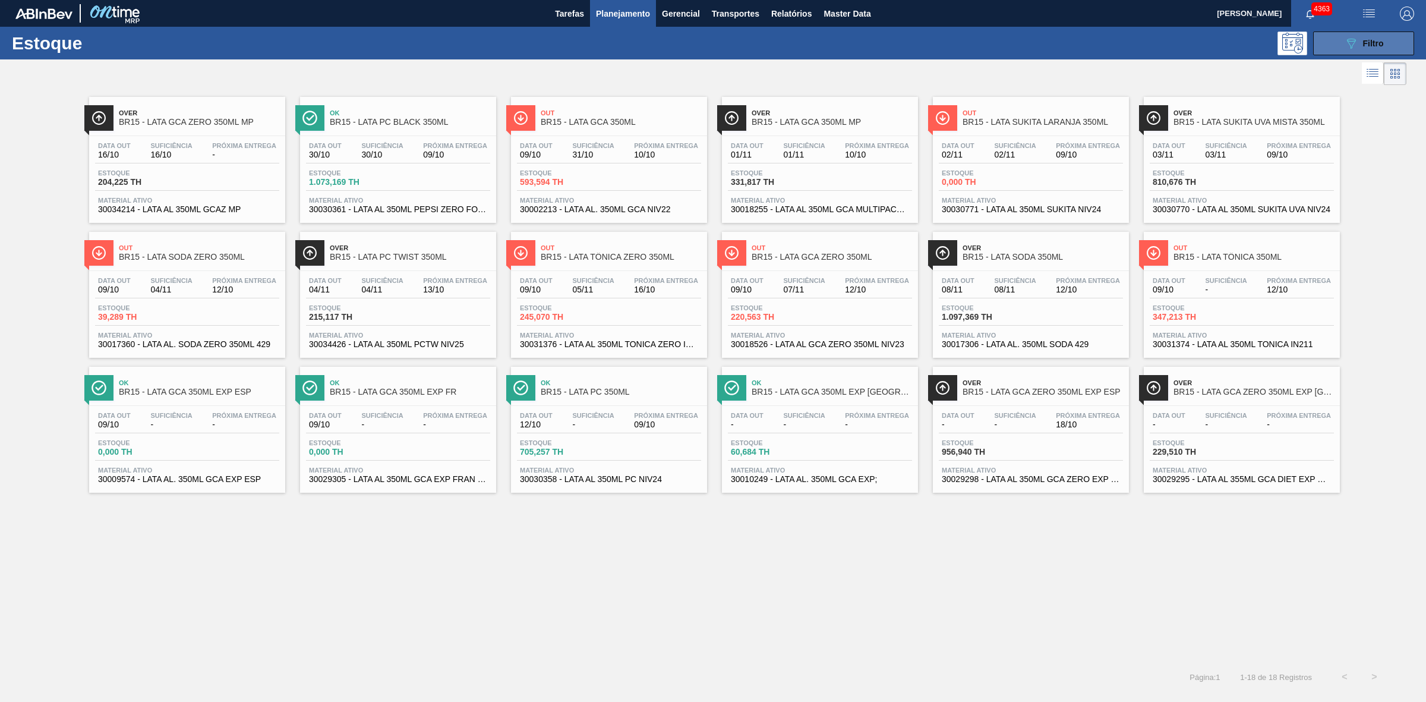
click at [1140, 37] on div "089F7B8B-B2A5-4AFE-B5C0-19BA573D28AC Filtro" at bounding box center [1364, 43] width 40 height 14
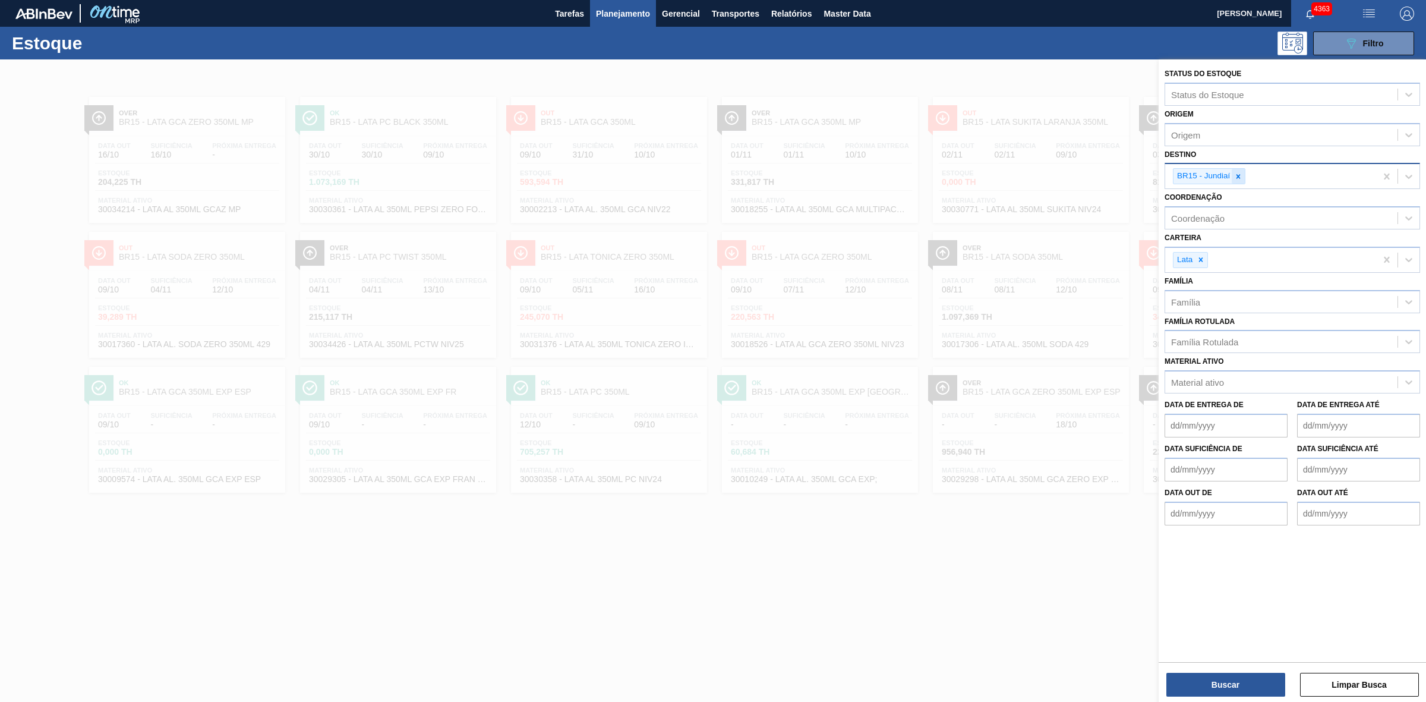
click at [1140, 179] on div at bounding box center [1238, 176] width 13 height 15
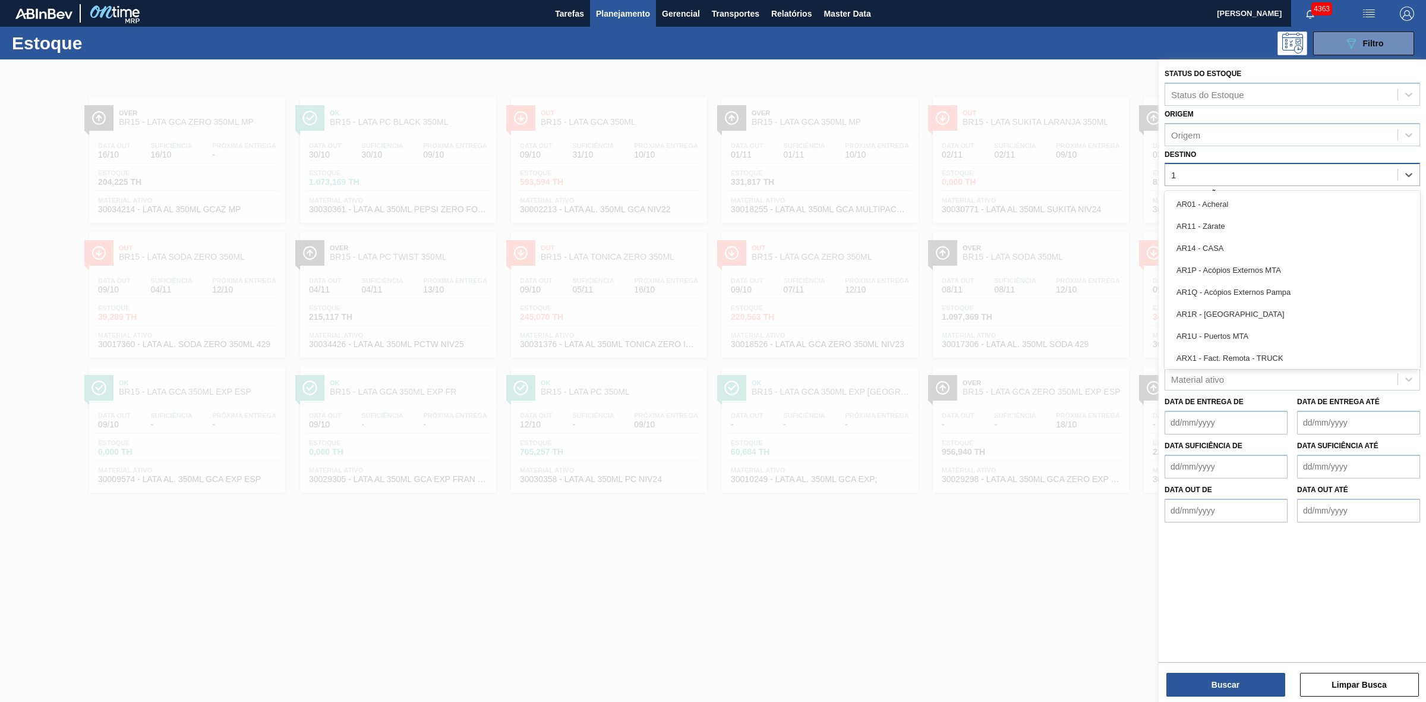
type input "16"
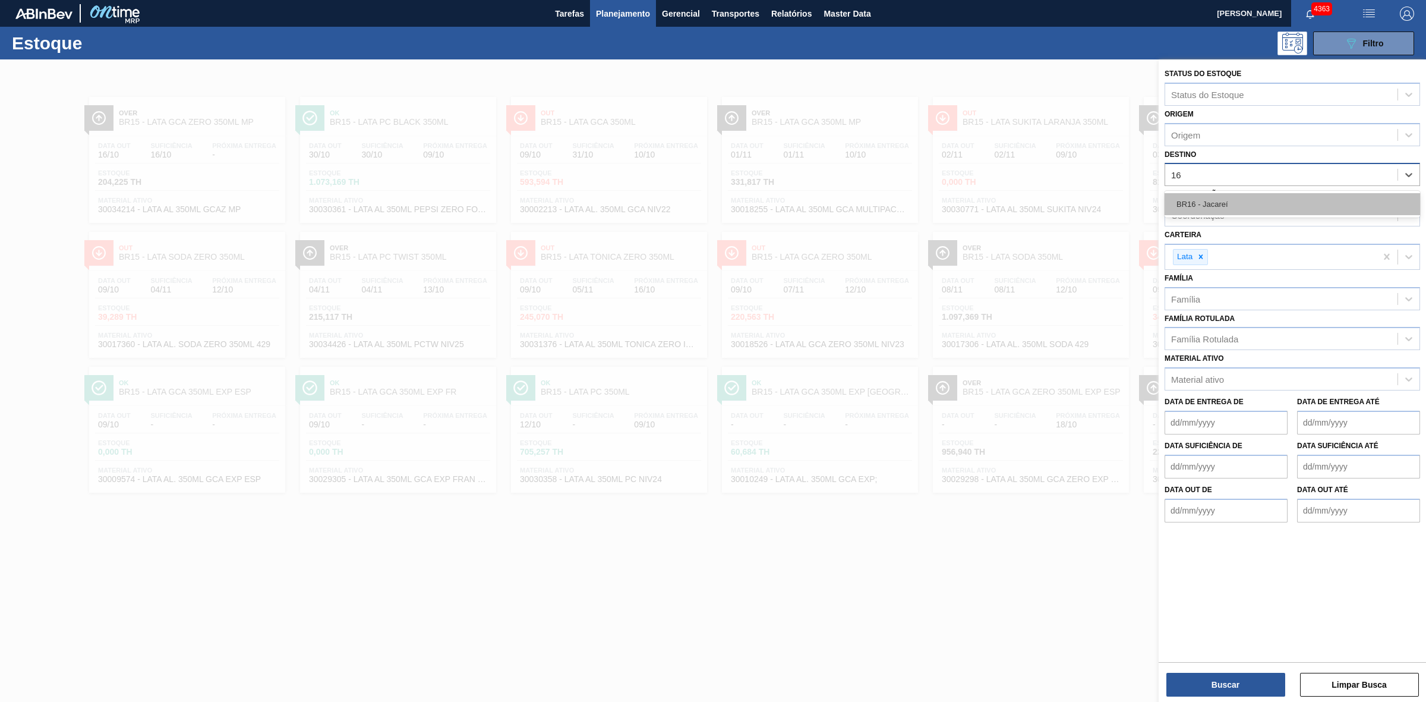
click at [1140, 198] on div "BR16 - Jacareí" at bounding box center [1291, 204] width 255 height 22
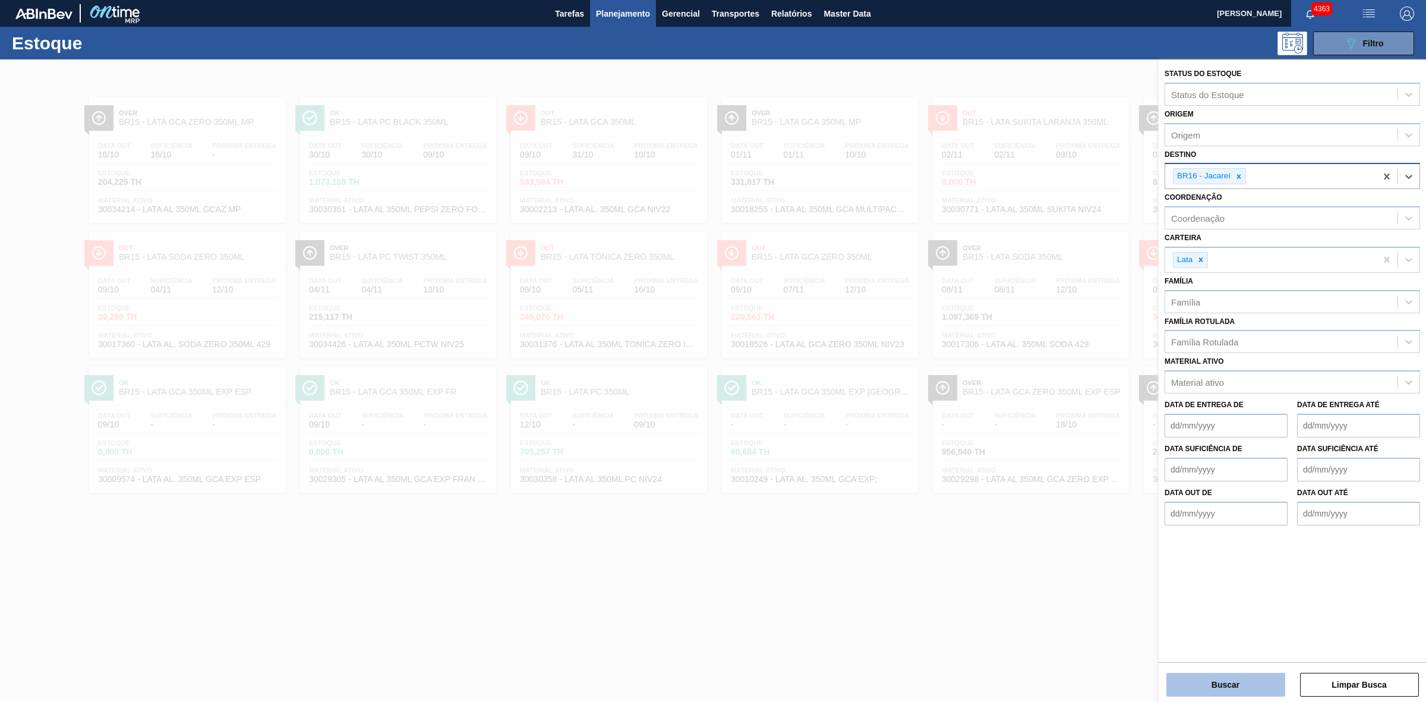
click at [1140, 521] on button "Buscar" at bounding box center [1225, 684] width 119 height 24
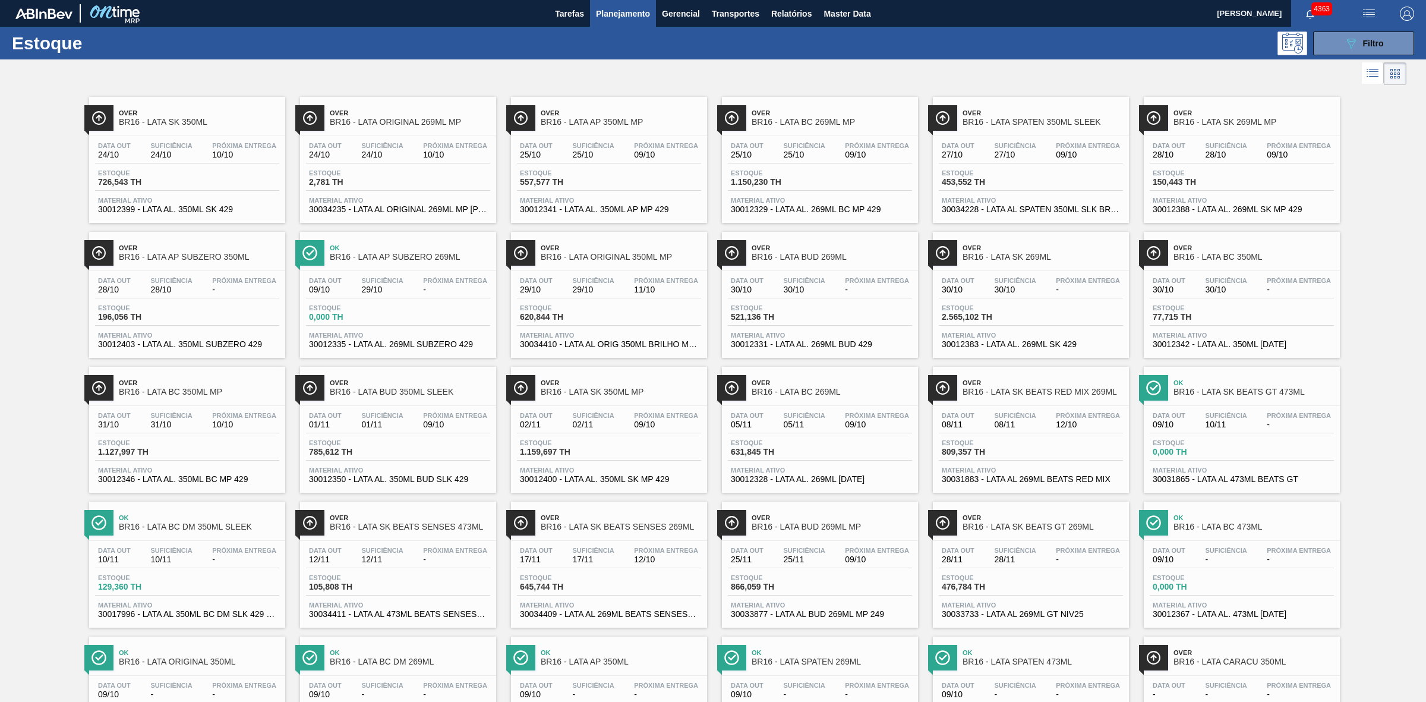
click at [973, 59] on div at bounding box center [703, 73] width 1406 height 29
click at [895, 74] on div at bounding box center [703, 73] width 1406 height 29
click at [1140, 45] on icon "089F7B8B-B2A5-4AFE-B5C0-19BA573D28AC" at bounding box center [1351, 43] width 14 height 14
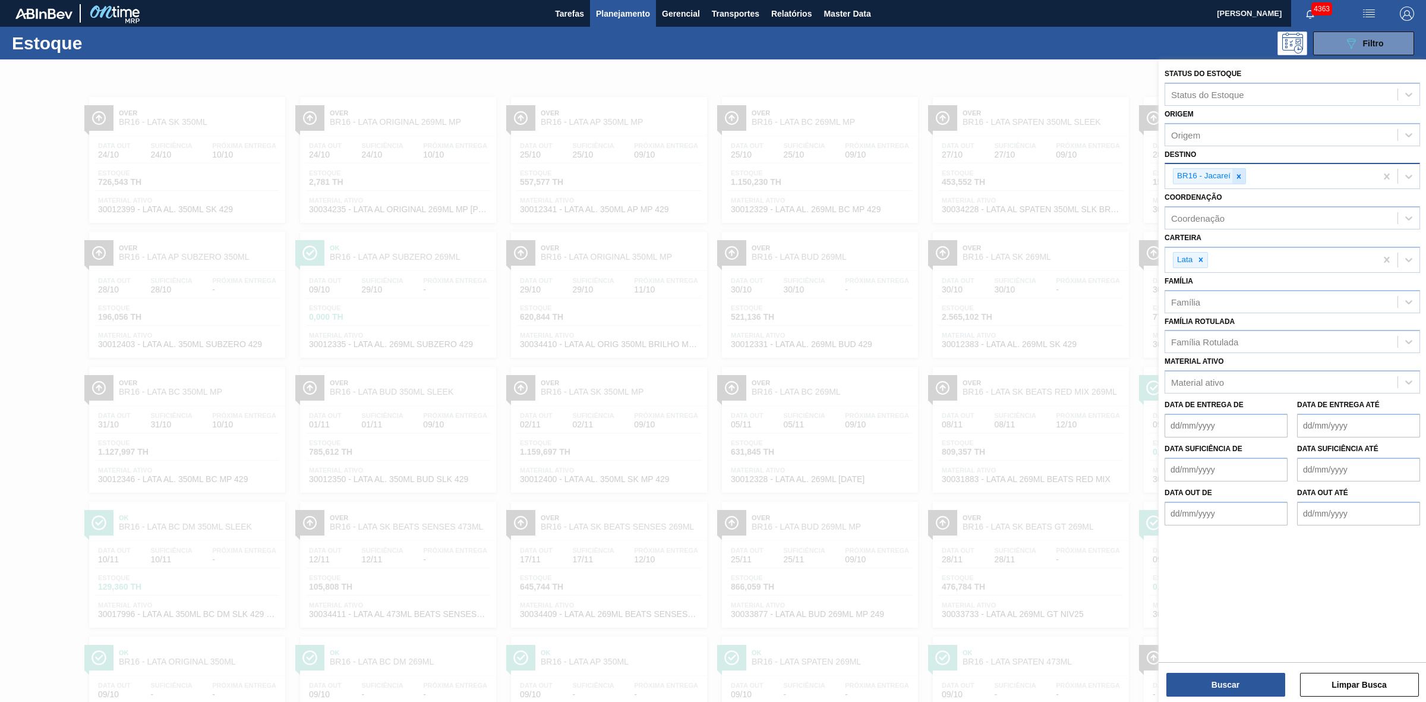
click at [1140, 175] on icon at bounding box center [1238, 176] width 8 height 8
type input "04"
click at [1140, 232] on div "BR04 - Camaçari" at bounding box center [1291, 226] width 255 height 22
click at [1140, 521] on button "Buscar" at bounding box center [1225, 684] width 119 height 24
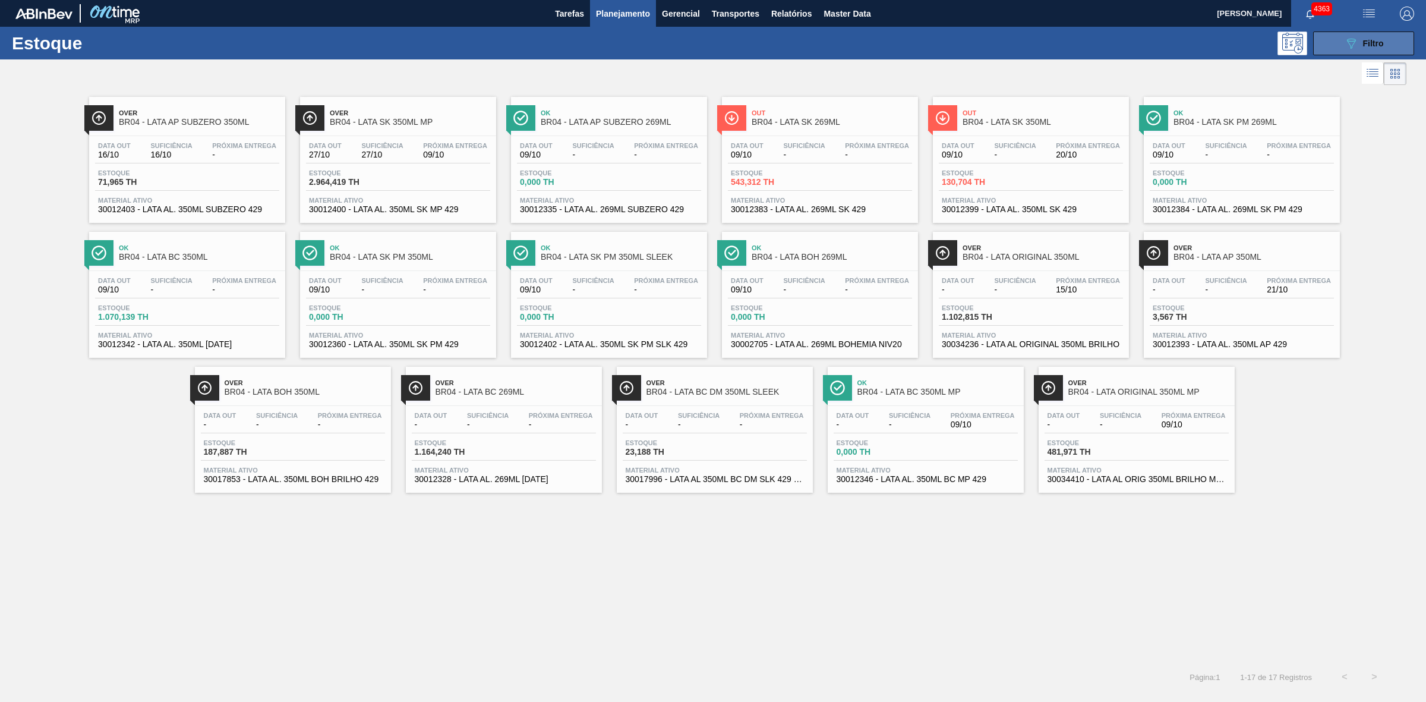
click at [1140, 48] on button "089F7B8B-B2A5-4AFE-B5C0-19BA573D28AC Filtro" at bounding box center [1363, 43] width 101 height 24
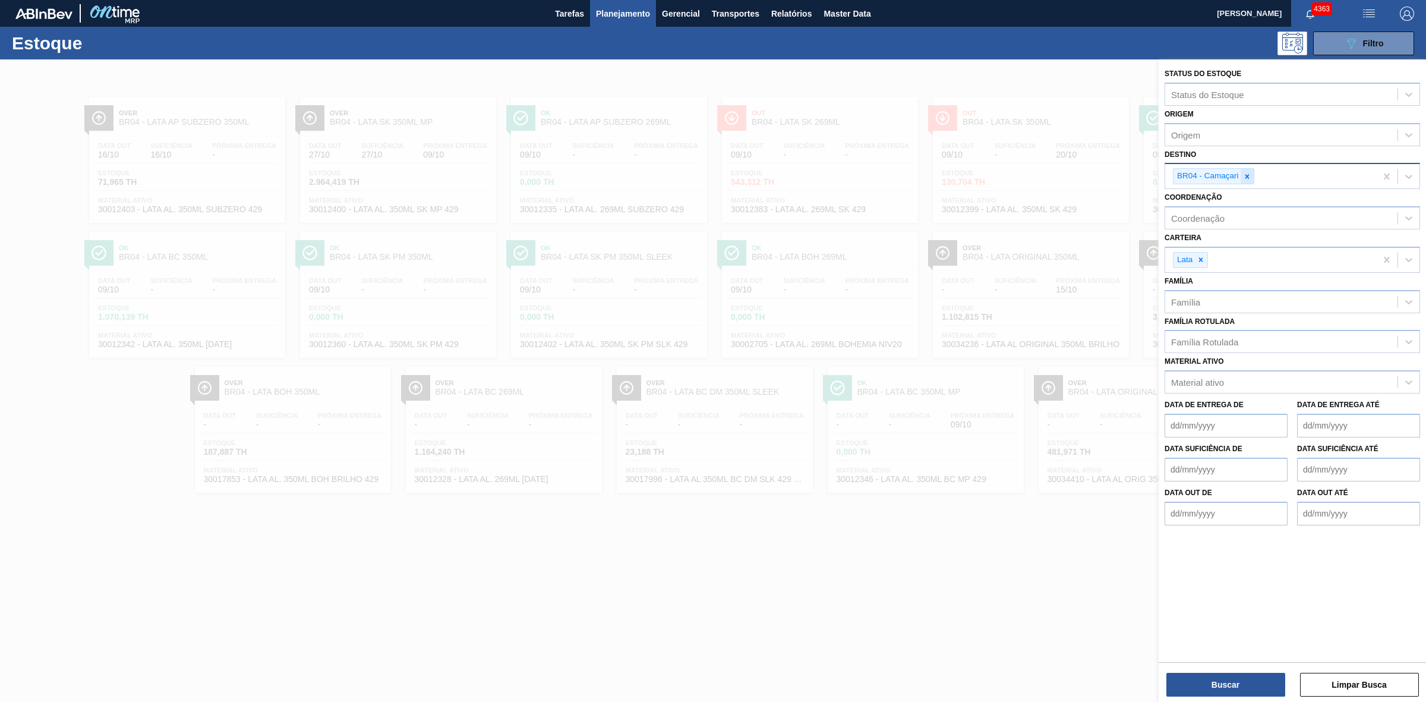
click at [1140, 176] on div at bounding box center [1246, 176] width 13 height 15
type input "21"
click at [1140, 195] on div "BR21 - Lages" at bounding box center [1291, 204] width 255 height 22
click at [1140, 521] on button "Buscar" at bounding box center [1225, 684] width 119 height 24
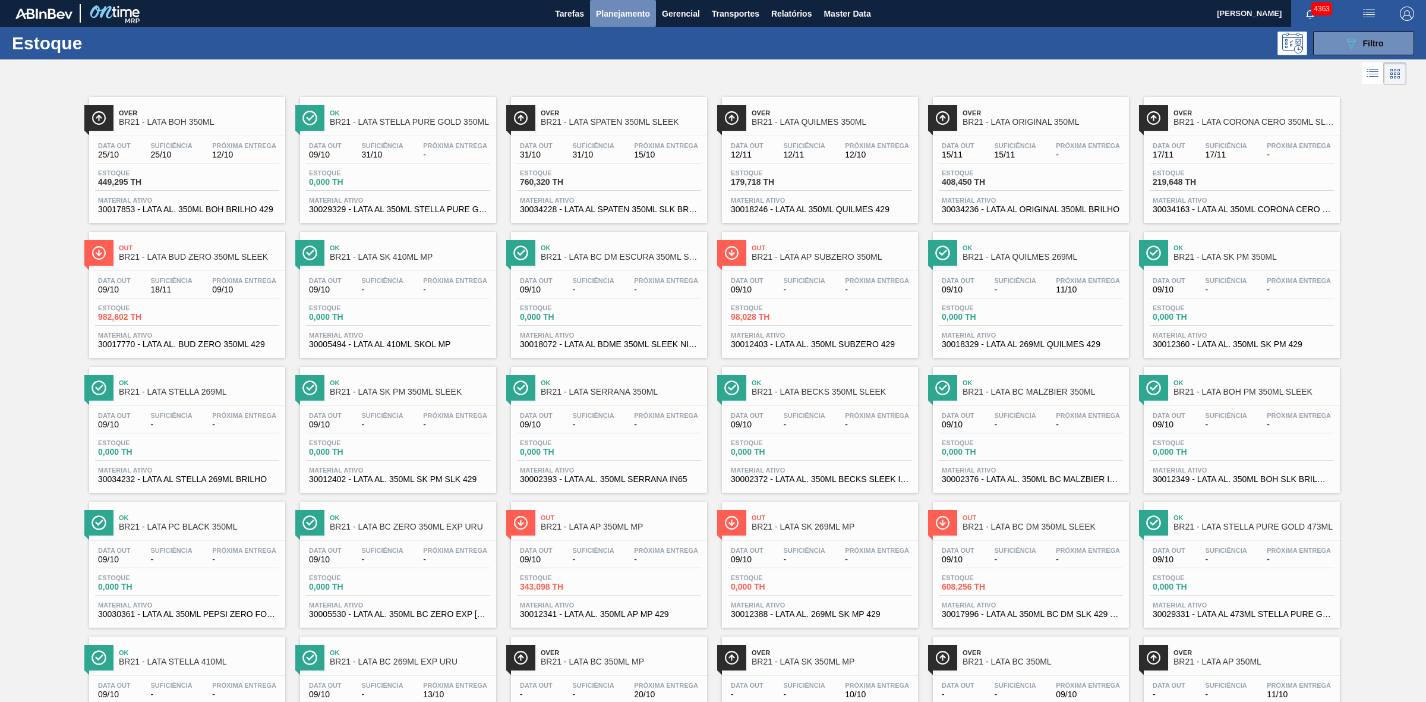
click at [620, 11] on span "Planejamento" at bounding box center [623, 14] width 54 height 14
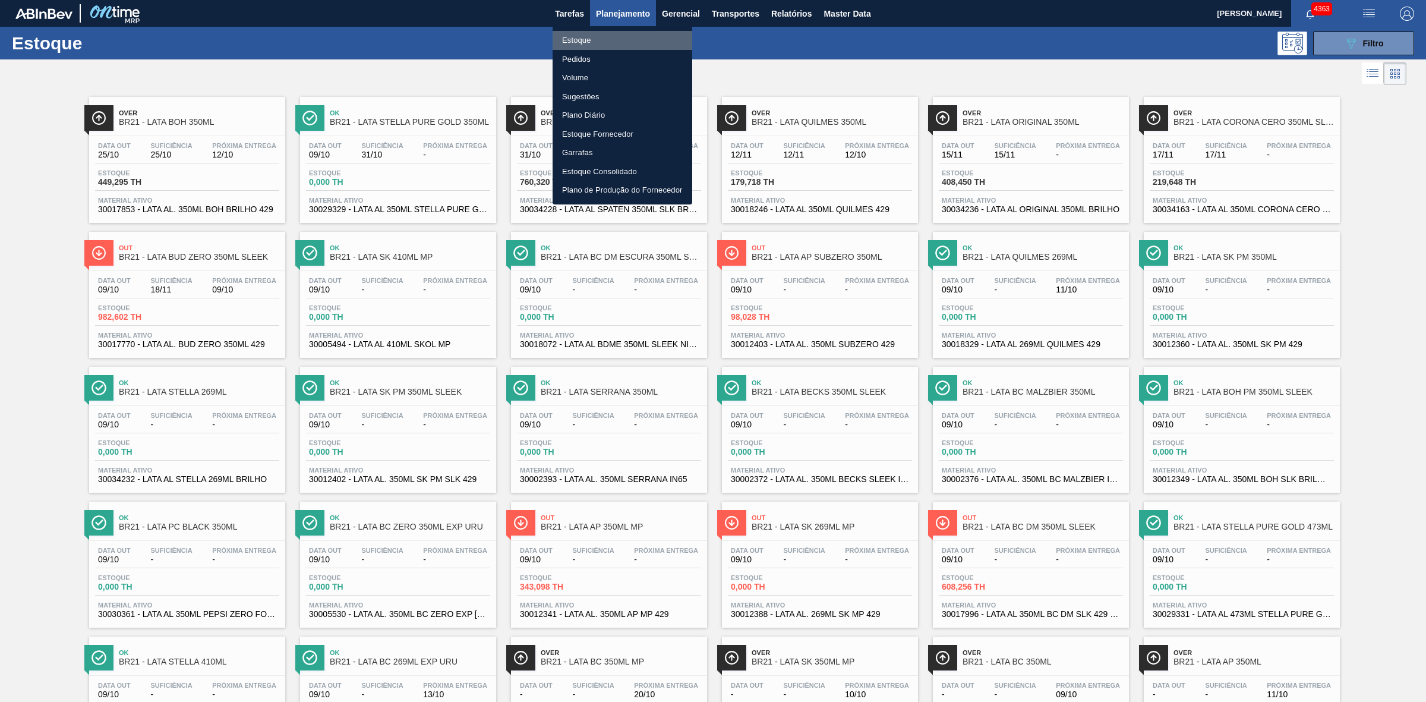
click at [573, 33] on li "Estoque" at bounding box center [622, 40] width 140 height 19
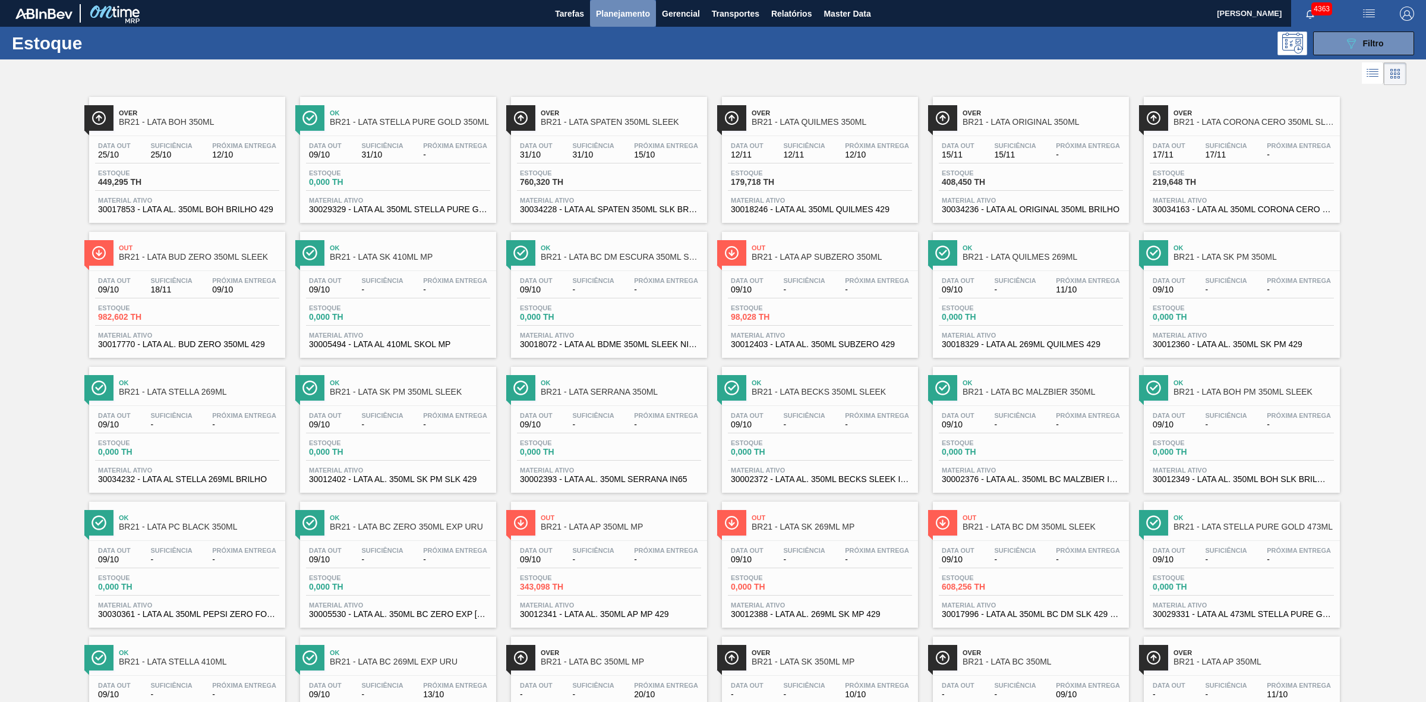
click at [623, 12] on span "Planejamento" at bounding box center [623, 14] width 54 height 14
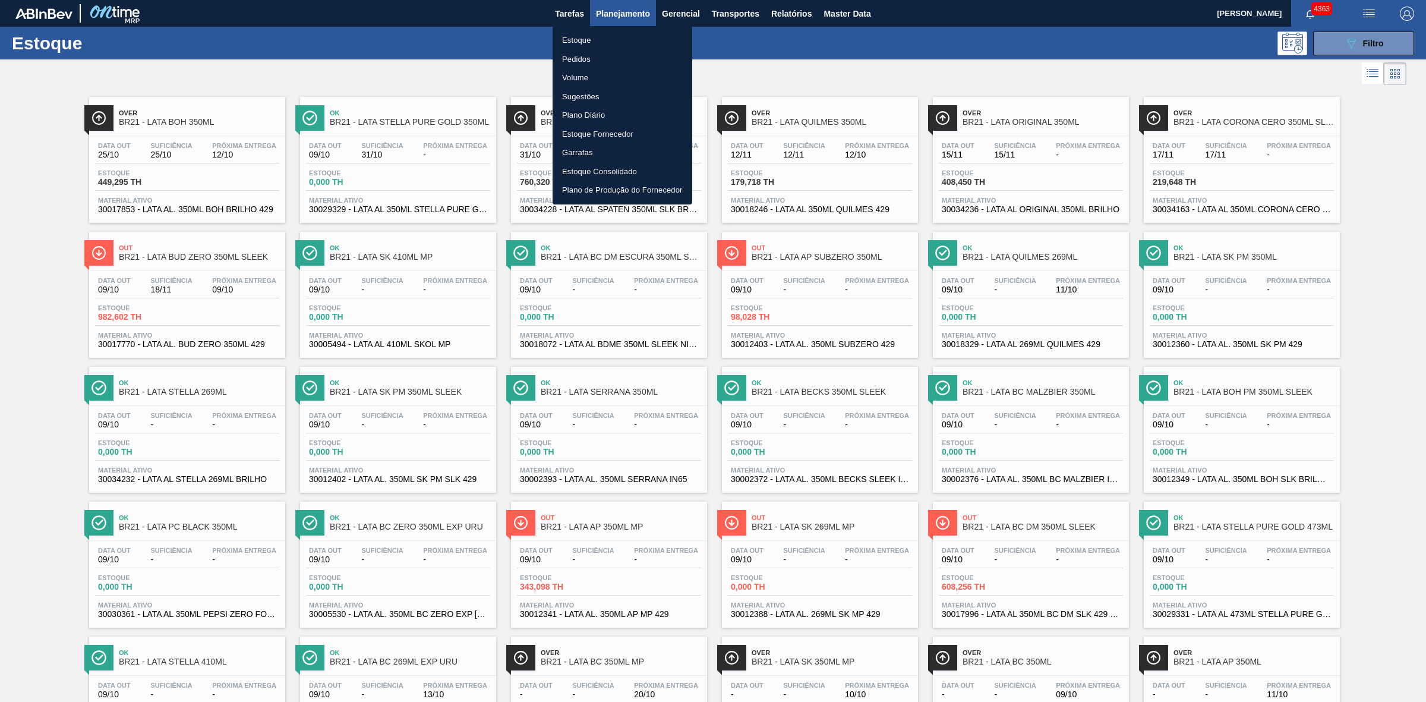
click at [571, 59] on li "Pedidos" at bounding box center [622, 59] width 140 height 19
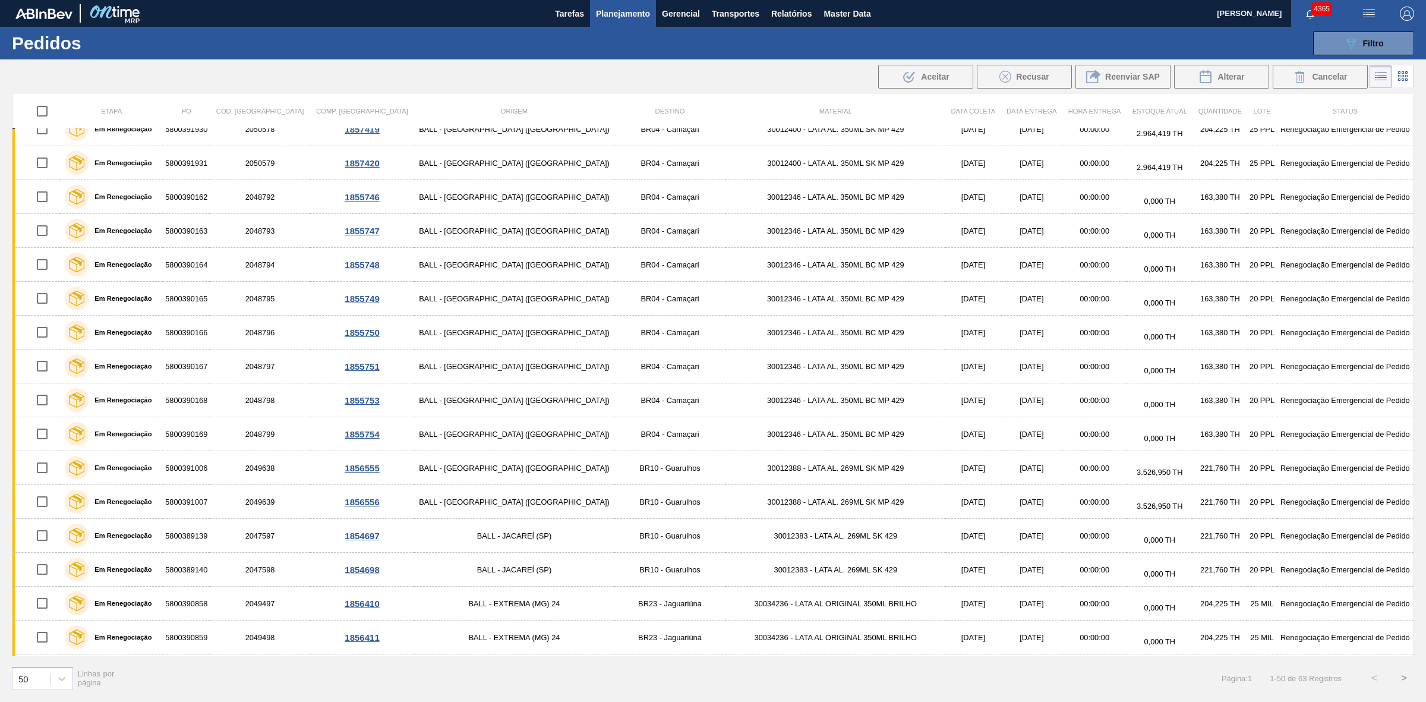
scroll to position [1173, 0]
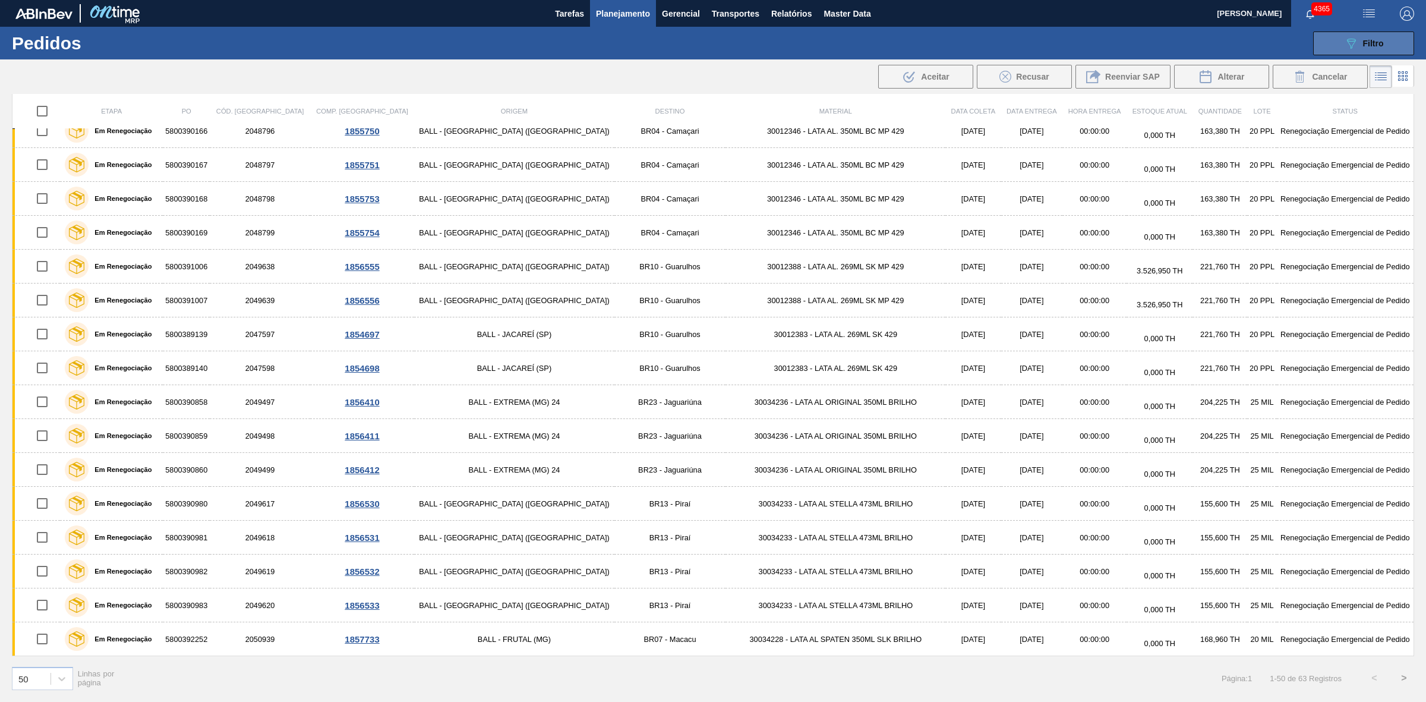
click at [1140, 48] on div "089F7B8B-B2A5-4AFE-B5C0-19BA573D28AC Filtro" at bounding box center [1364, 43] width 40 height 14
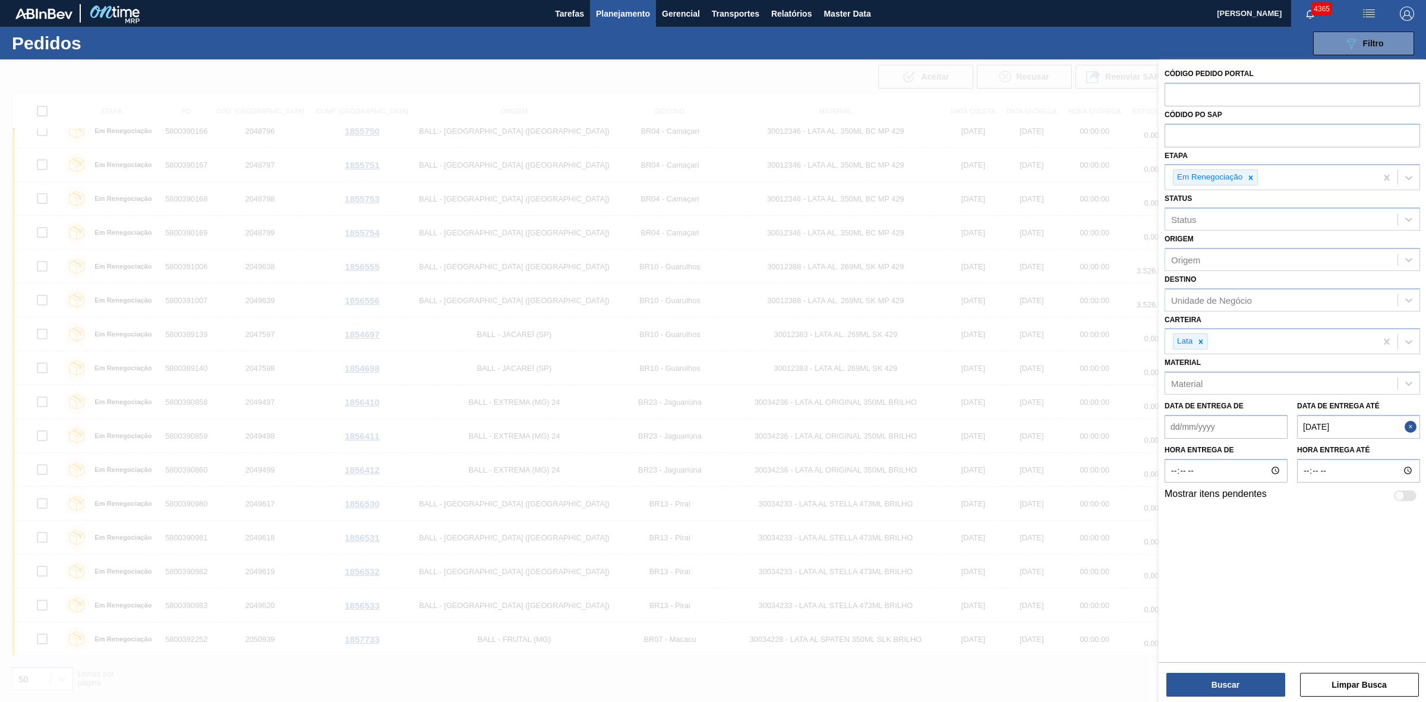
click at [1140, 423] on button "Close" at bounding box center [1411, 427] width 15 height 24
click at [1140, 301] on div "Unidade de Negócio" at bounding box center [1211, 300] width 81 height 10
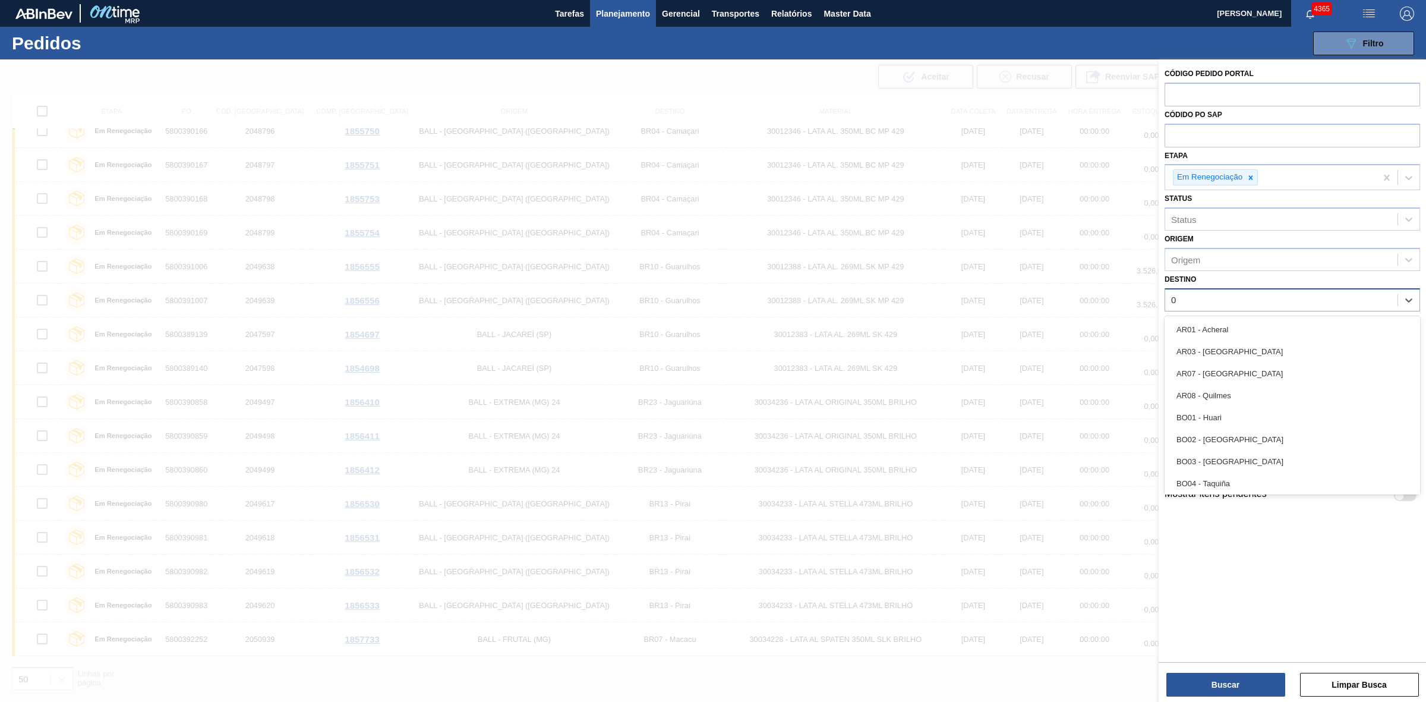
type input "09"
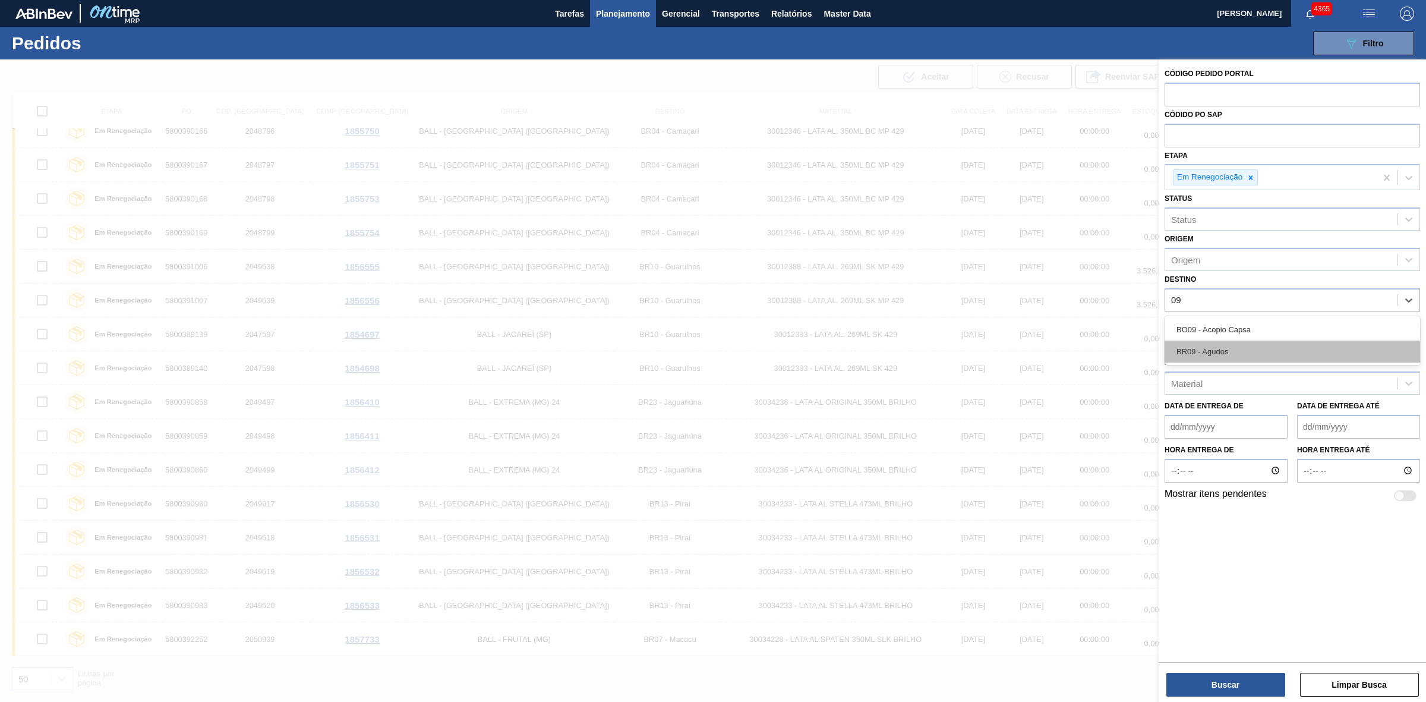
click at [1140, 345] on div "BR09 - Agudos" at bounding box center [1291, 351] width 255 height 22
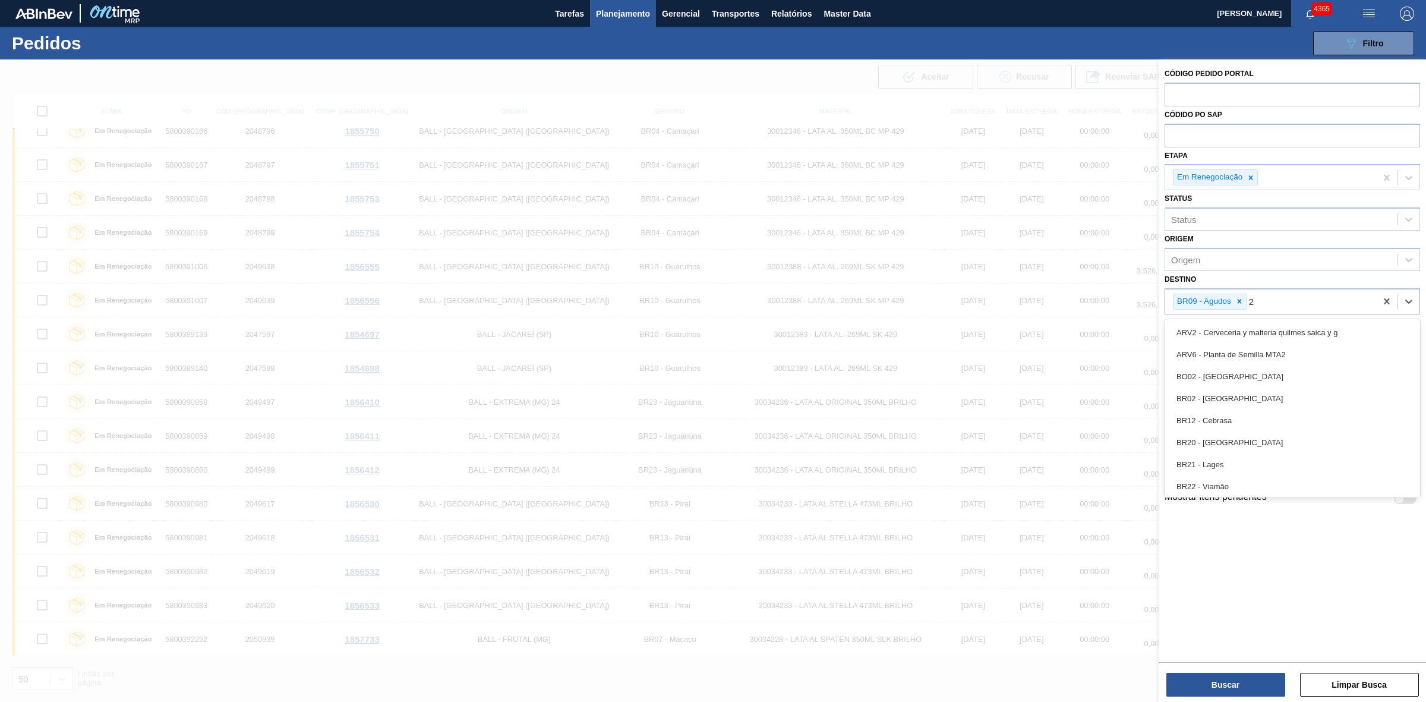
type input "21"
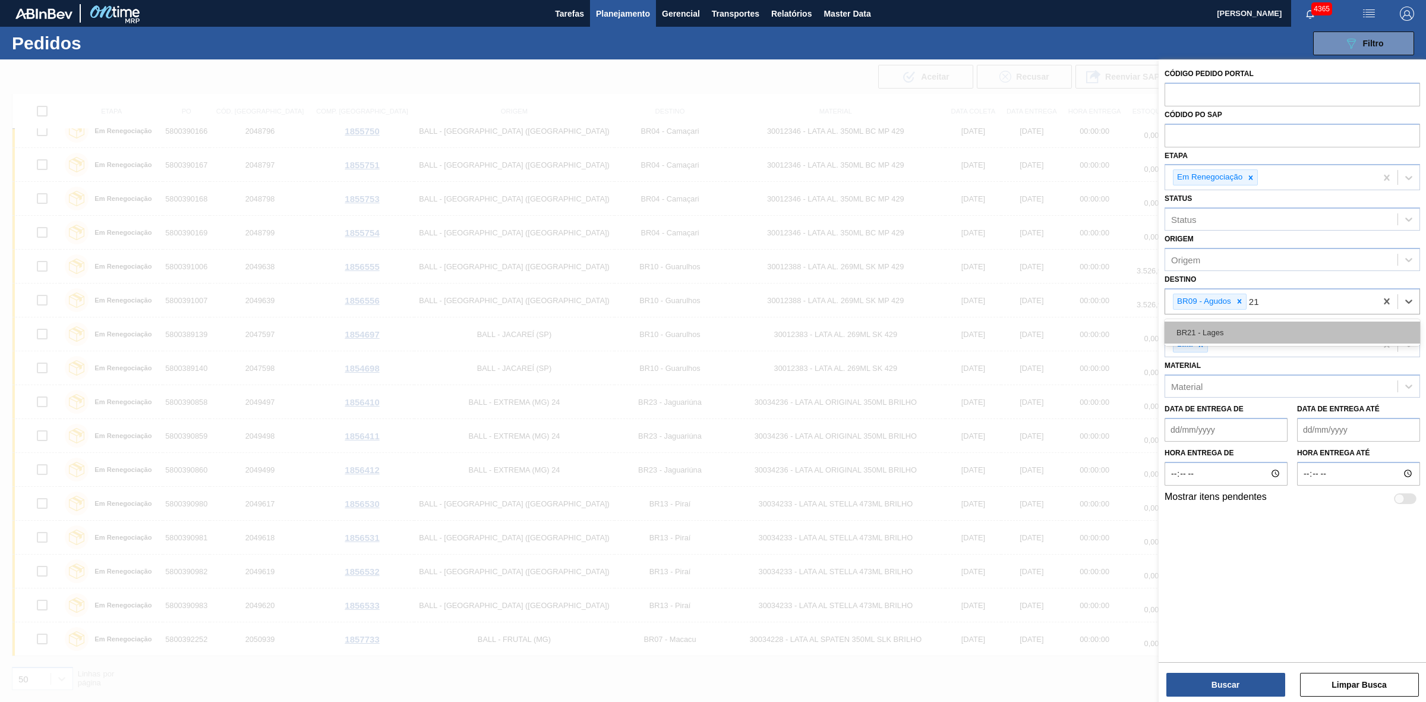
click at [1140, 333] on div "BR21 - Lages" at bounding box center [1291, 332] width 255 height 22
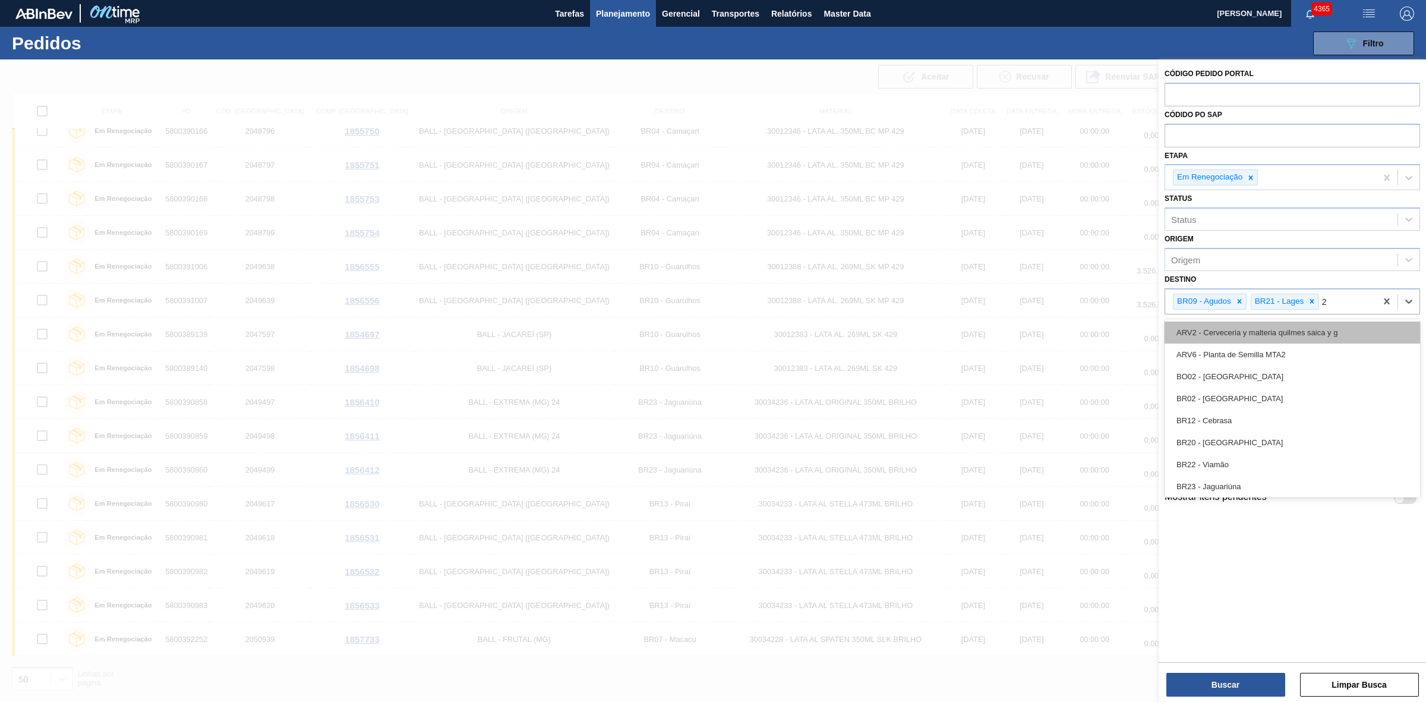
type input "22"
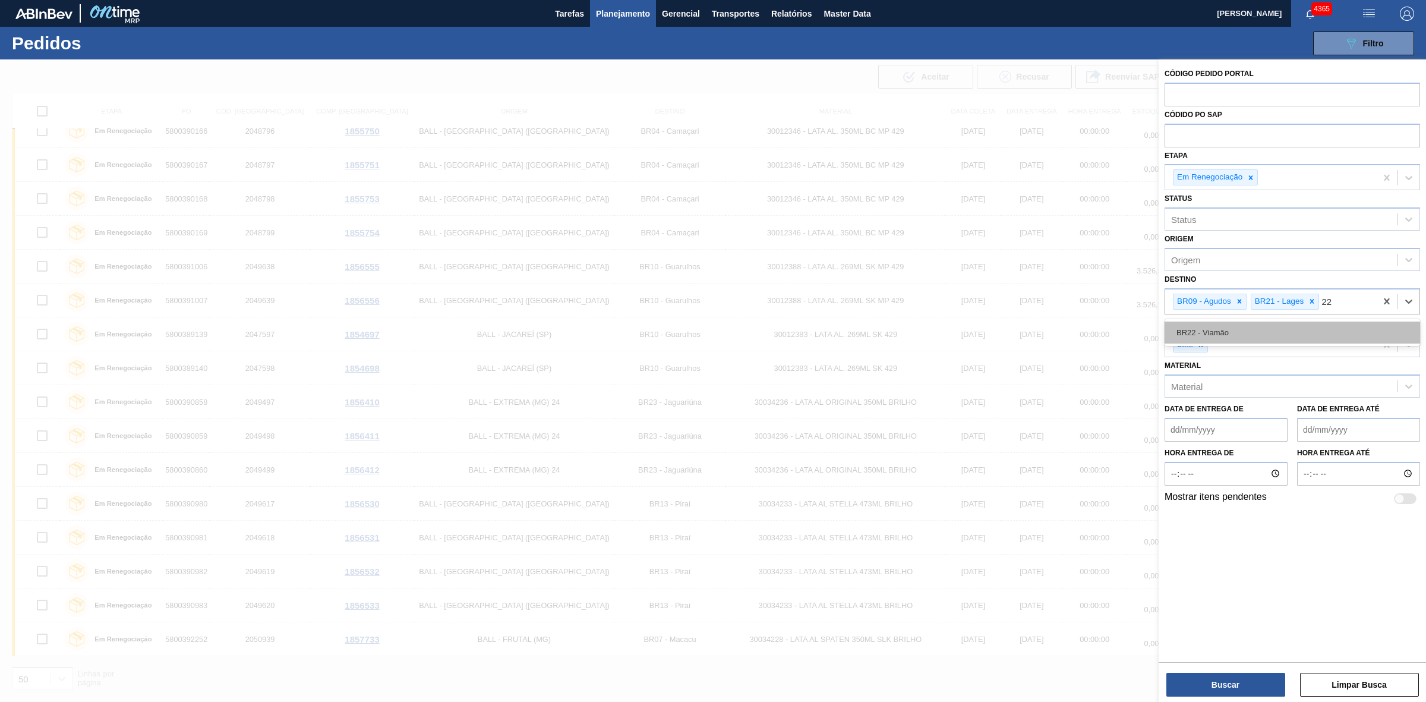
click at [1140, 331] on div "BR22 - Viamão" at bounding box center [1291, 332] width 255 height 22
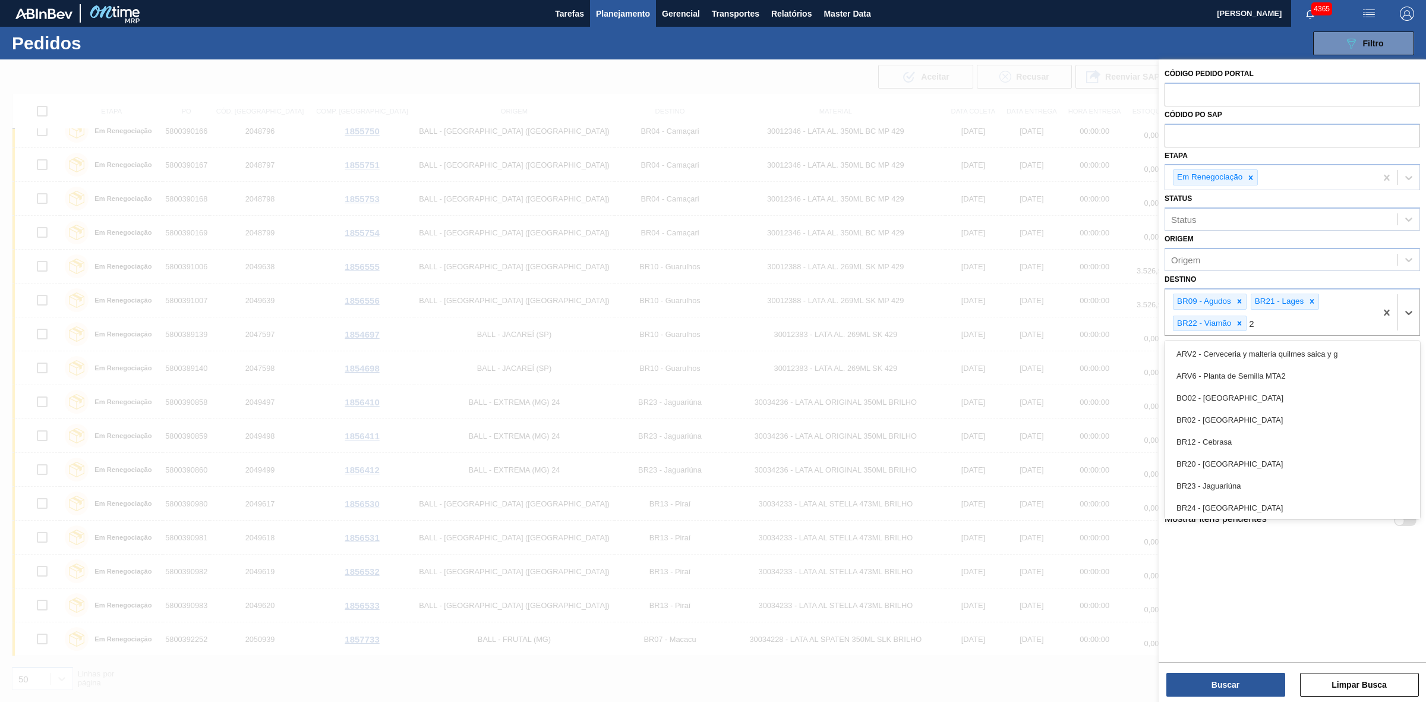
type input "24"
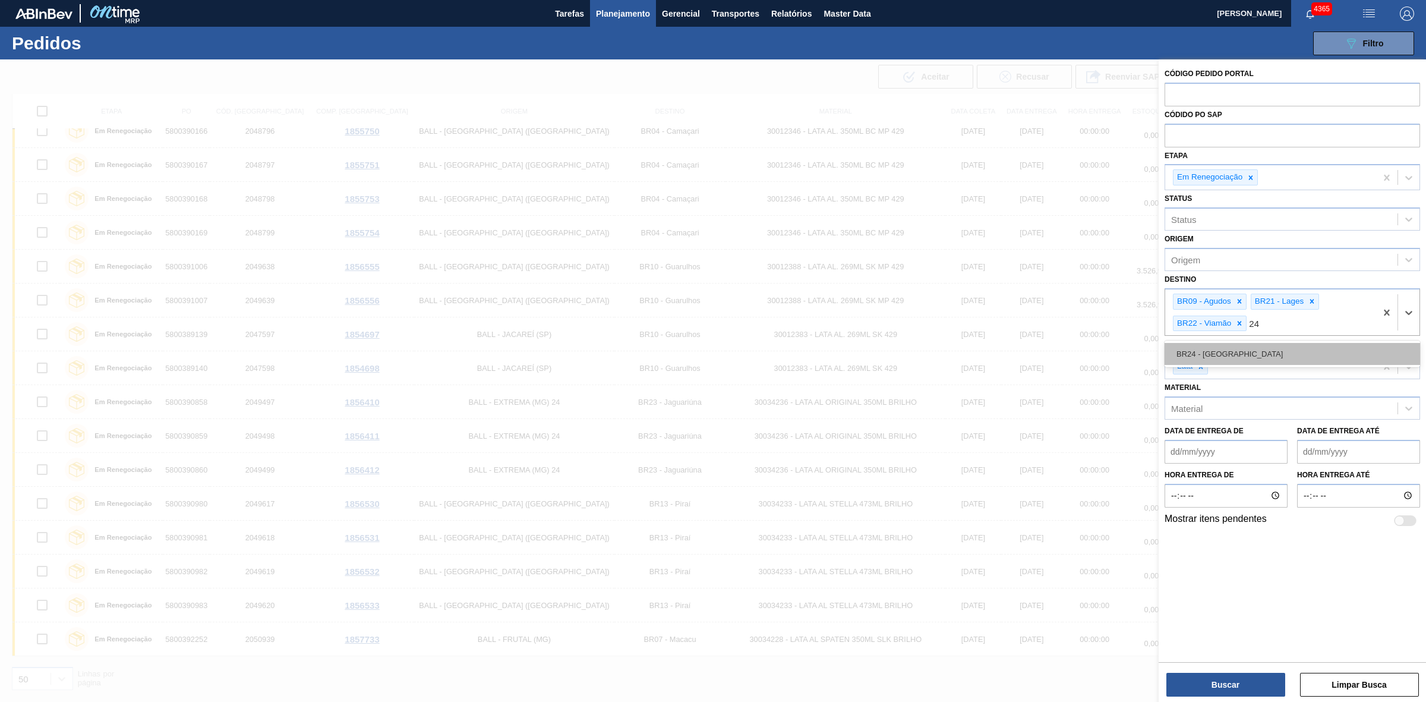
click at [1140, 349] on div "BR24 - Ponta Grossa" at bounding box center [1291, 354] width 255 height 22
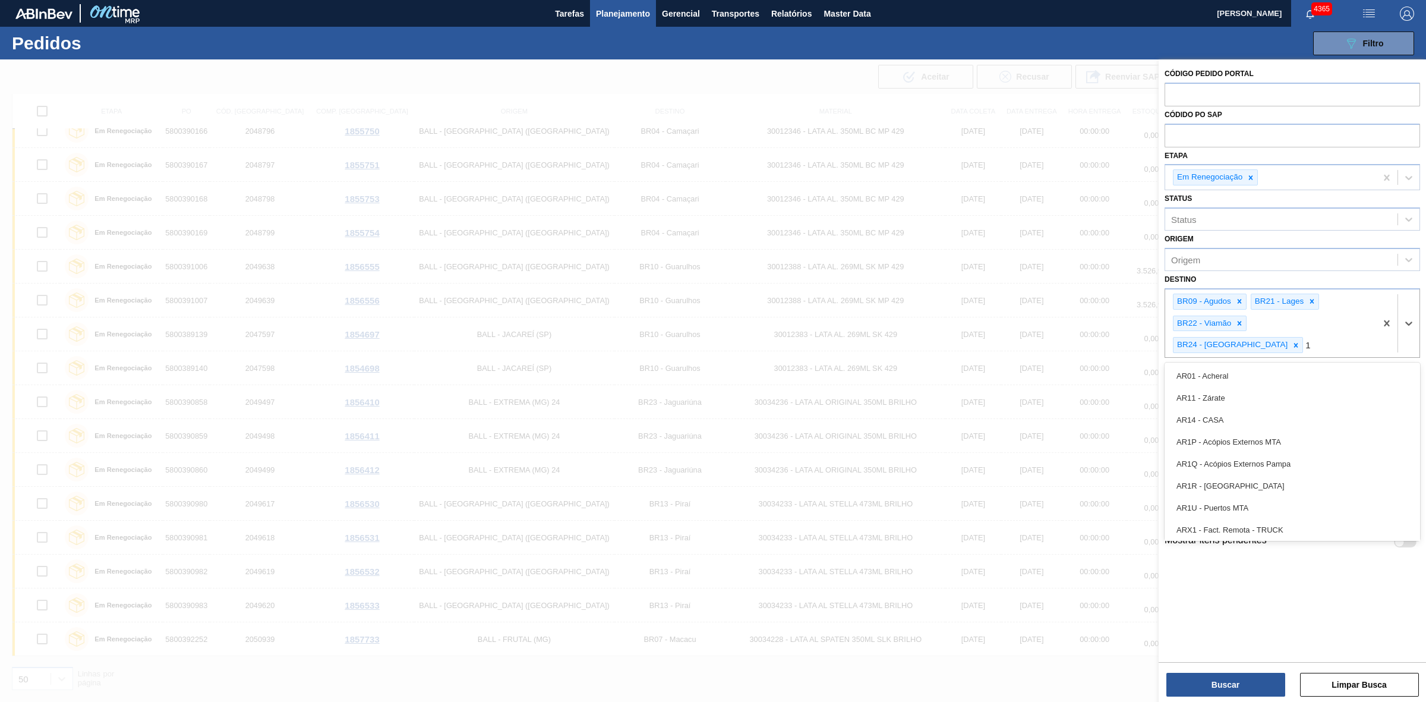
type input "15"
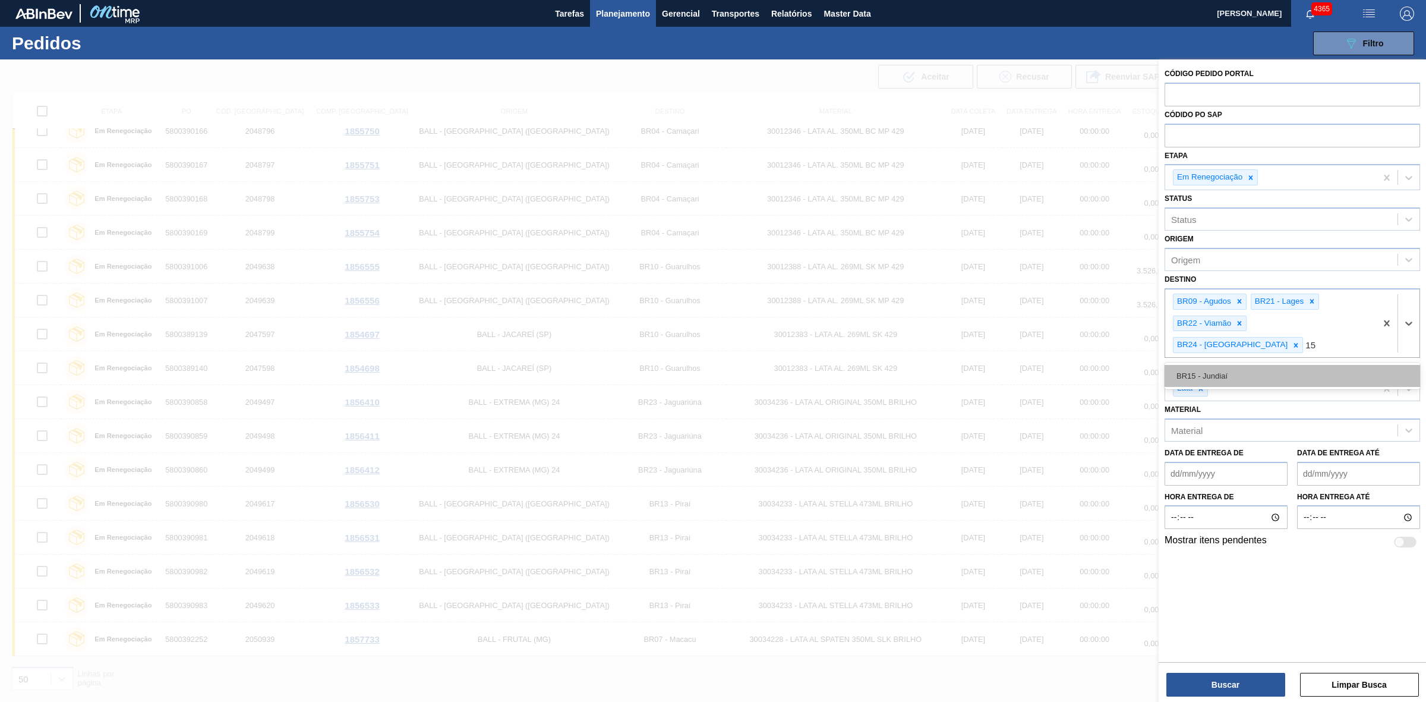
click at [1140, 365] on div "BR15 - Jundiaí" at bounding box center [1291, 376] width 255 height 22
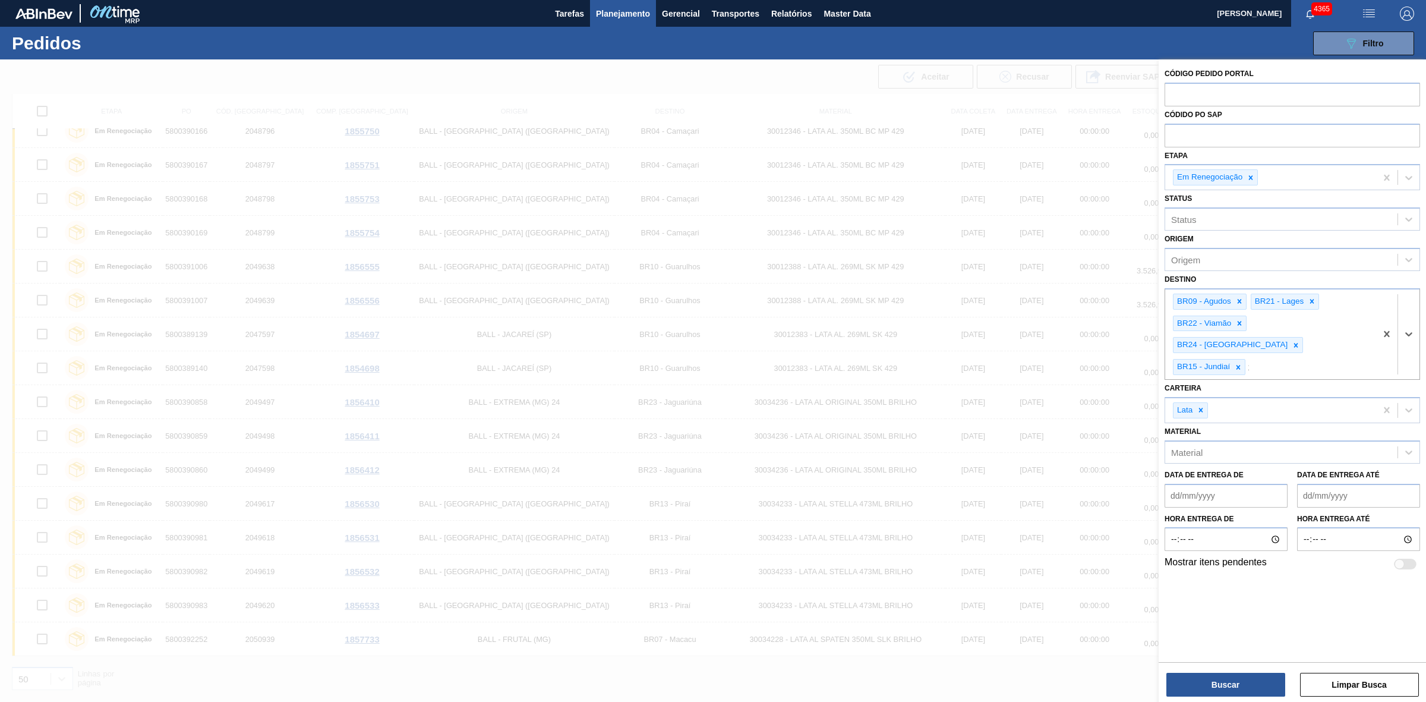
type input "16"
click at [1140, 387] on div "BR16 - Jacareí" at bounding box center [1291, 398] width 255 height 22
click at [1140, 521] on button "Buscar" at bounding box center [1225, 684] width 119 height 24
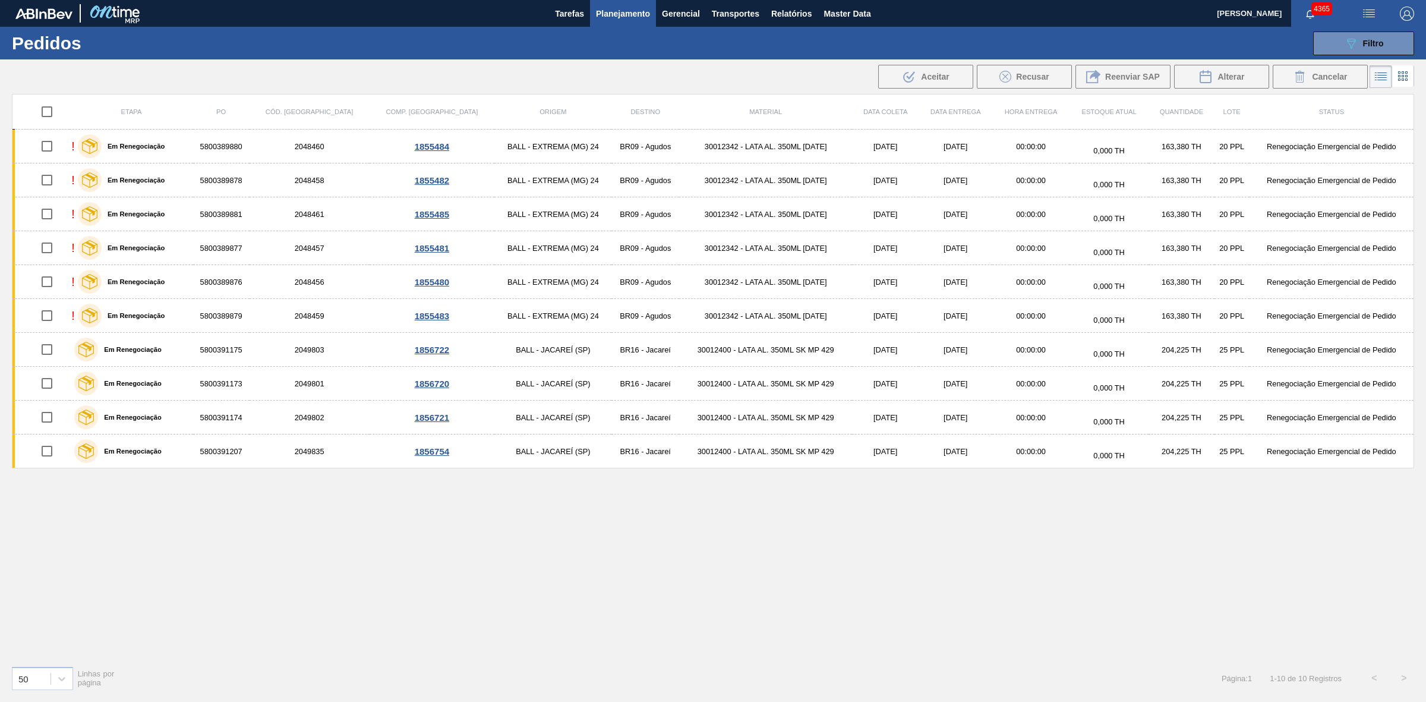
scroll to position [0, 0]
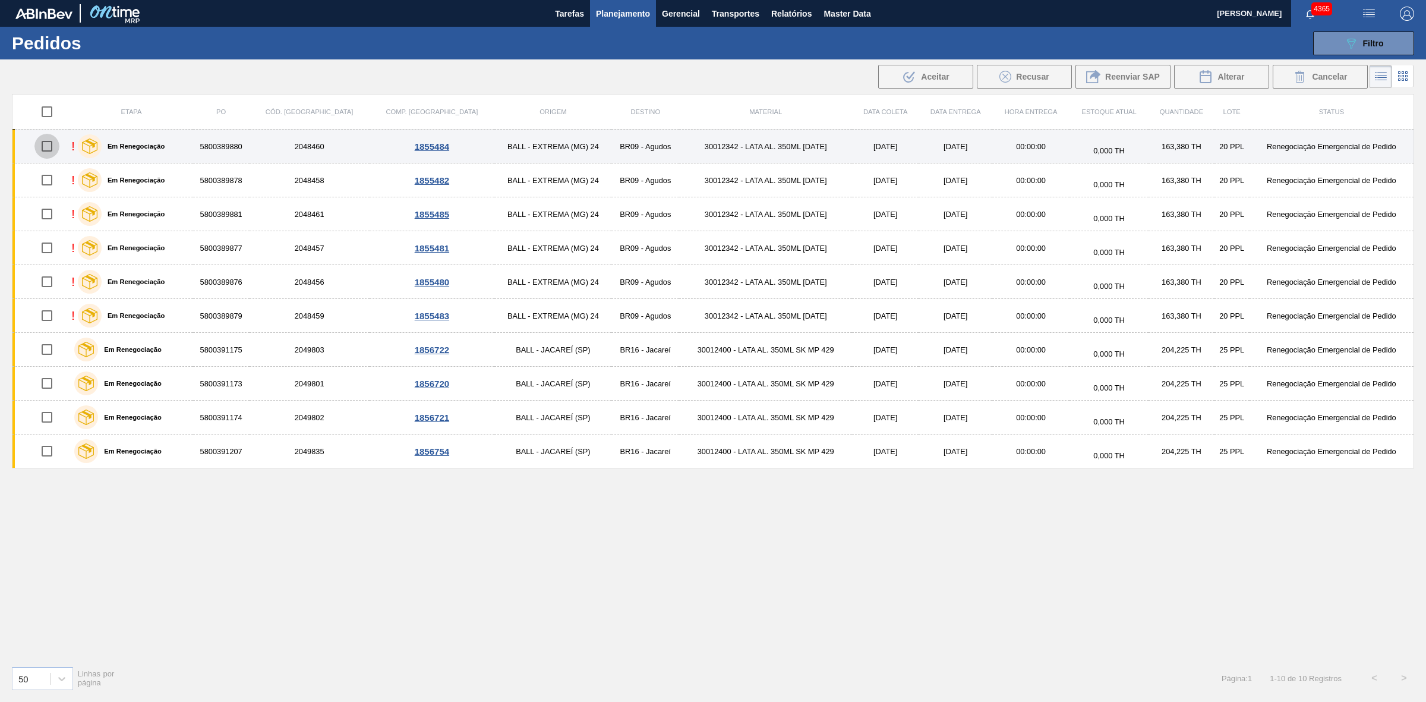
click at [52, 151] on input "checkbox" at bounding box center [46, 146] width 25 height 25
checkbox input "true"
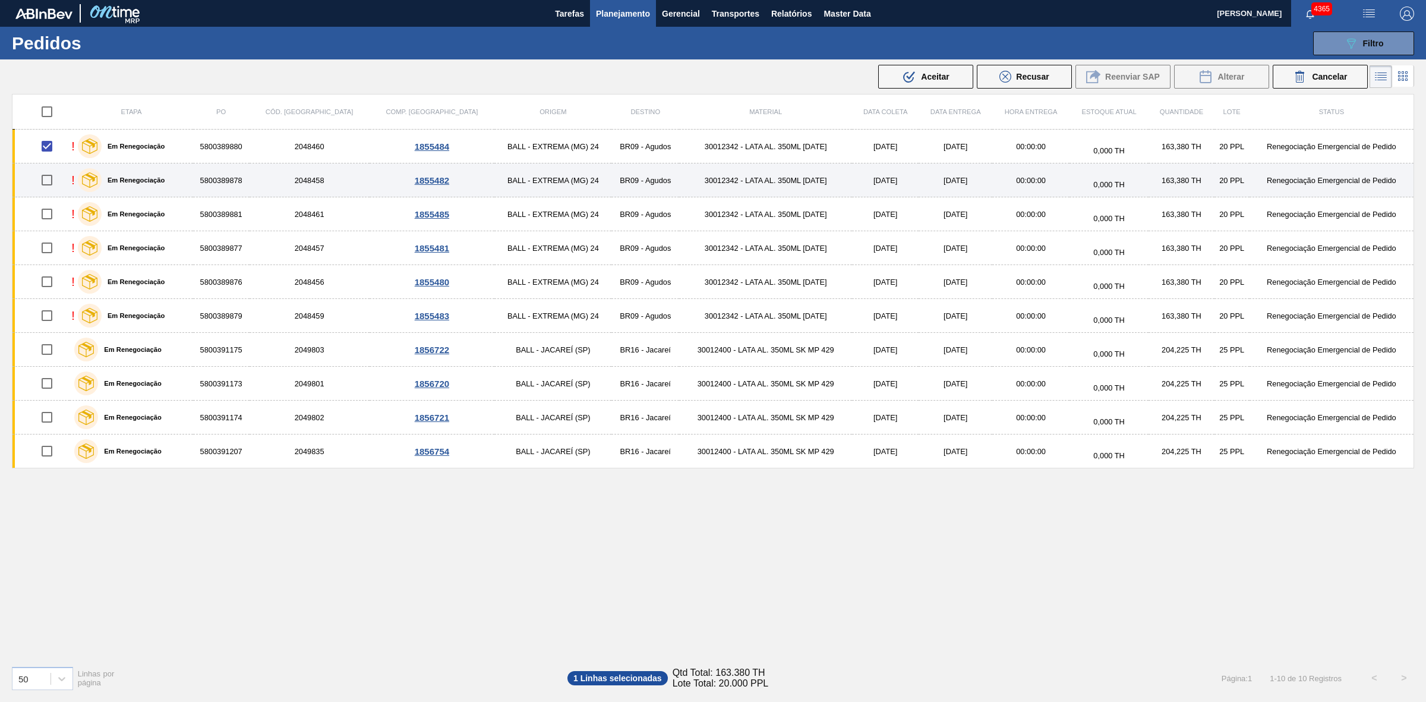
click at [48, 179] on input "checkbox" at bounding box center [46, 180] width 25 height 25
checkbox input "true"
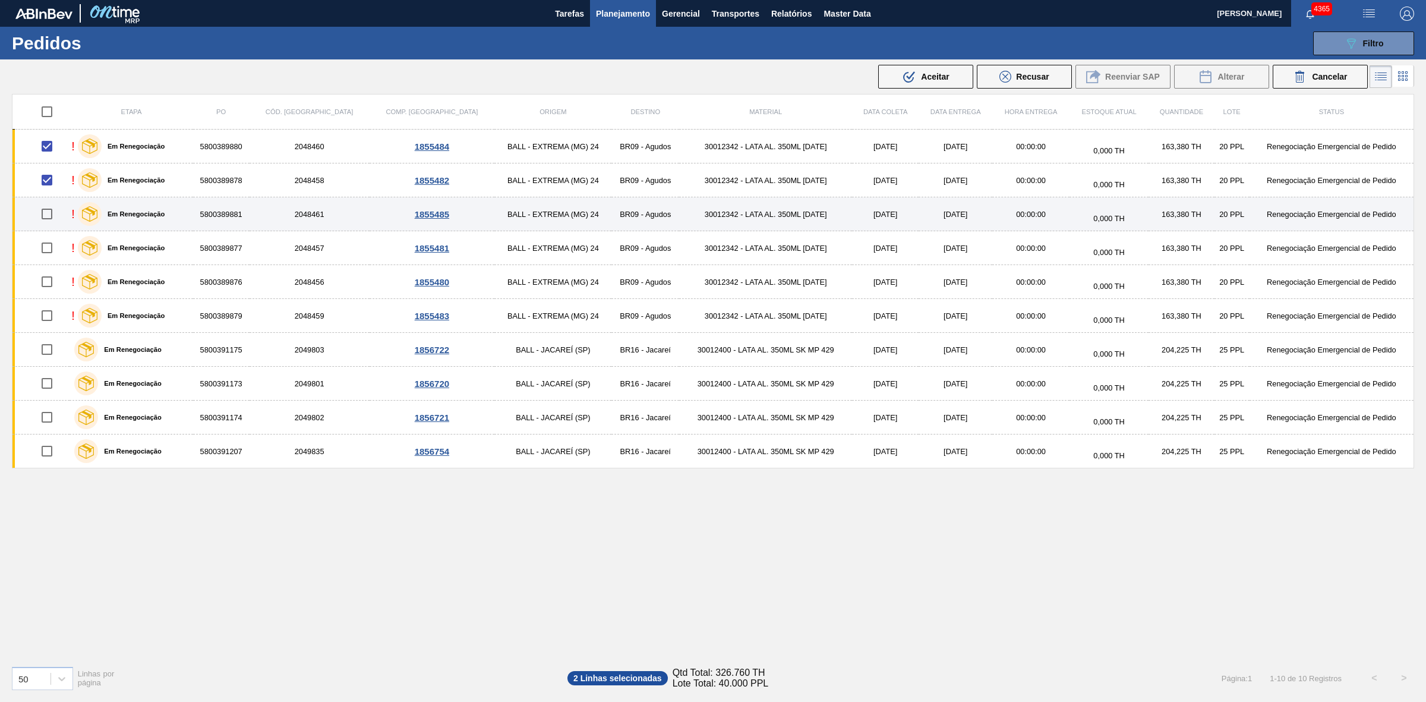
click at [46, 209] on input "checkbox" at bounding box center [46, 213] width 25 height 25
checkbox input "true"
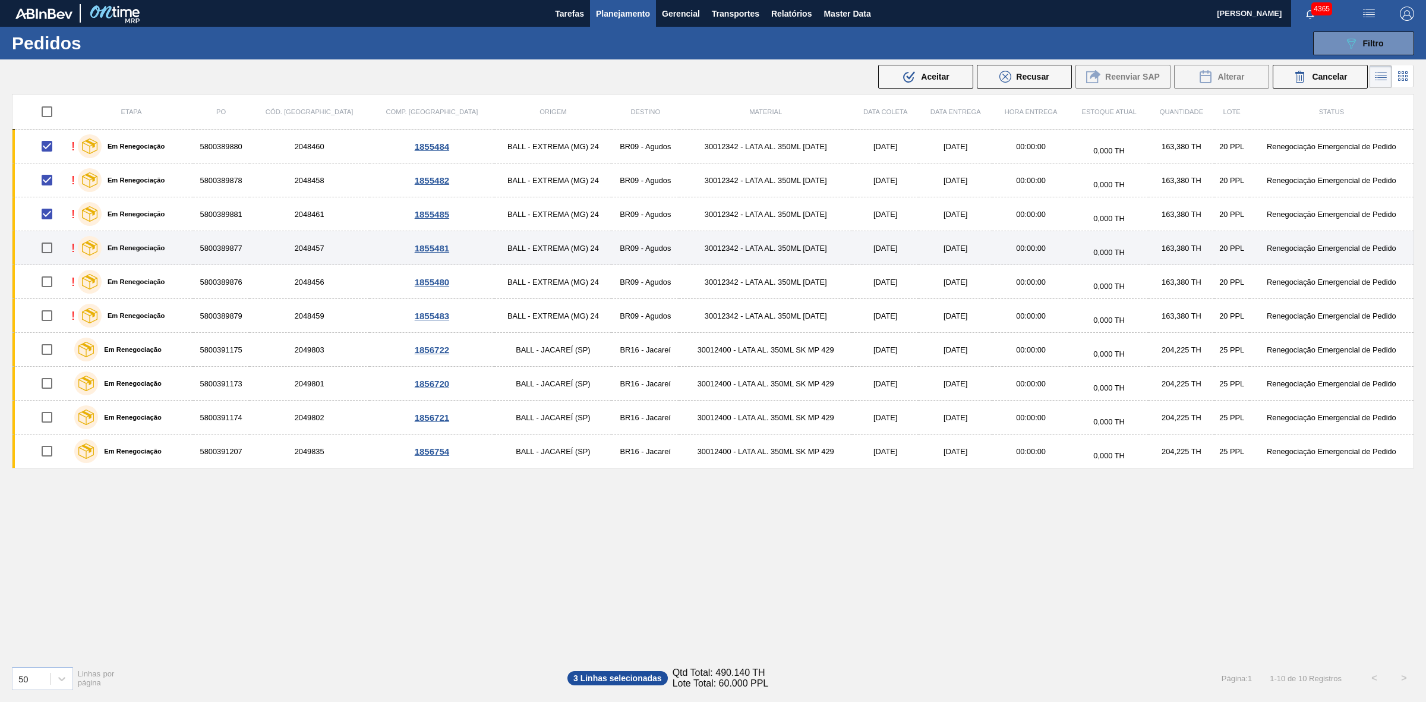
click at [48, 245] on input "checkbox" at bounding box center [46, 247] width 25 height 25
checkbox input "true"
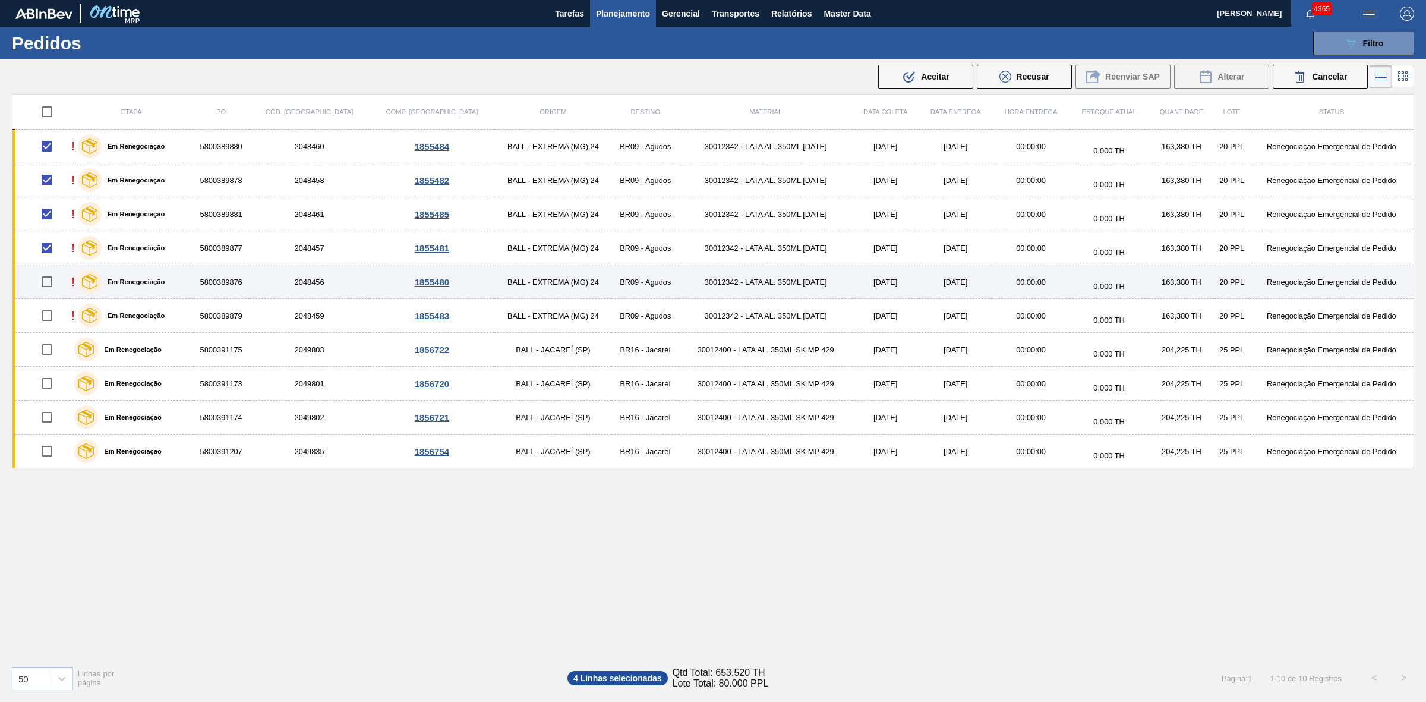
click at [49, 281] on input "checkbox" at bounding box center [46, 281] width 25 height 25
checkbox input "true"
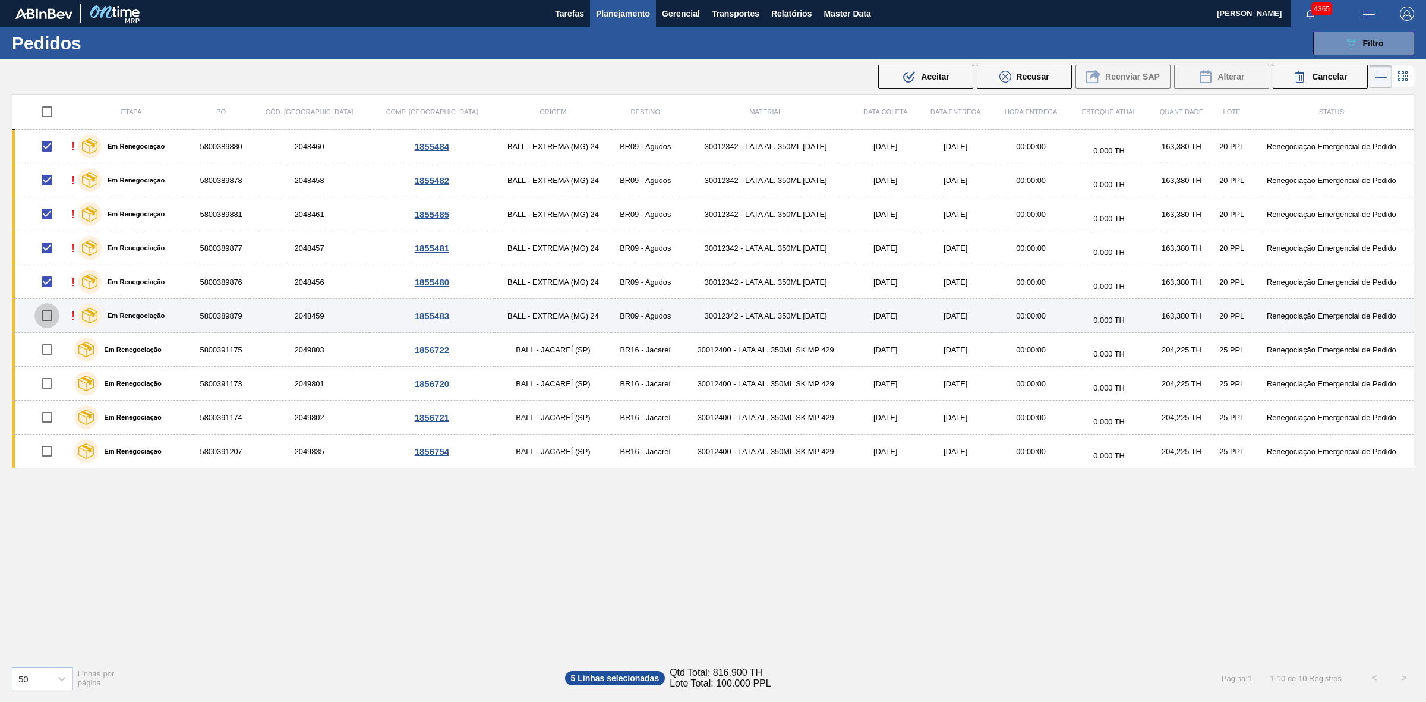
click at [49, 315] on input "checkbox" at bounding box center [46, 315] width 25 height 25
checkbox input "true"
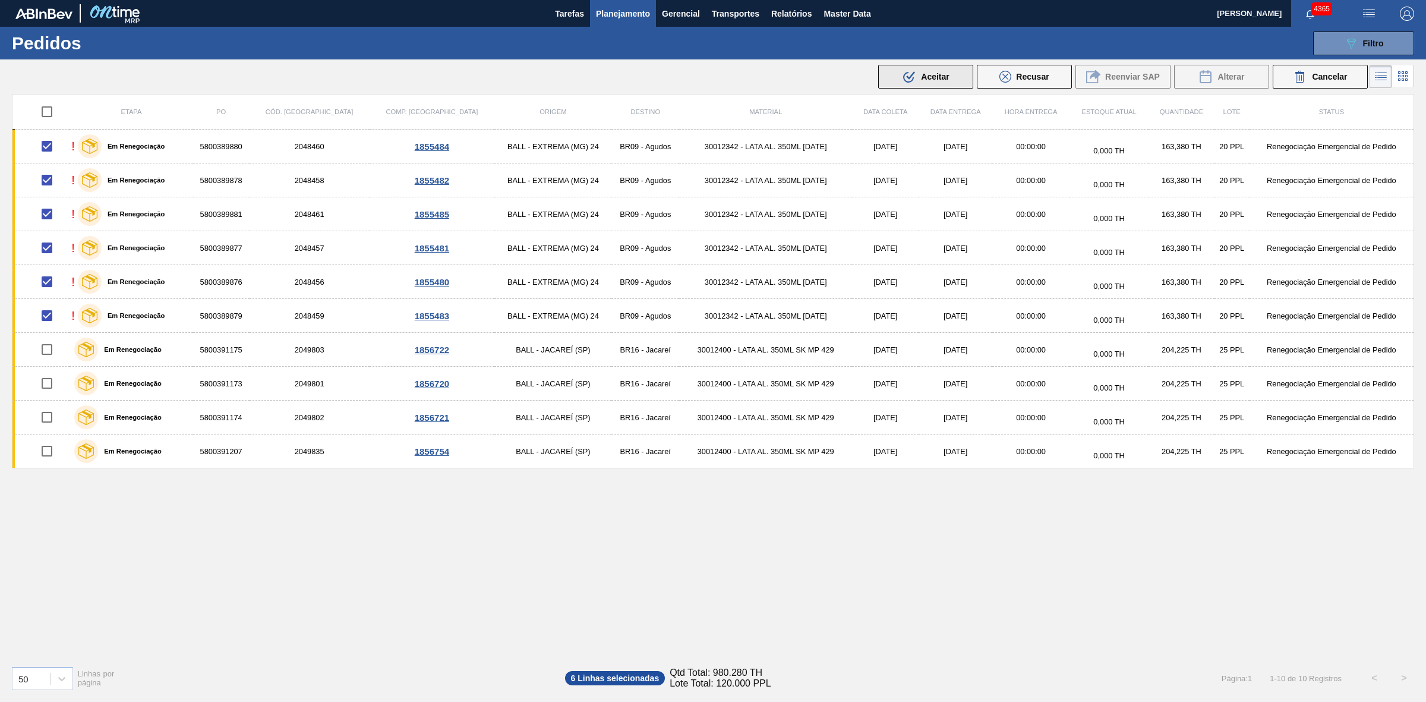
click at [931, 75] on span "Aceitar" at bounding box center [935, 77] width 28 height 10
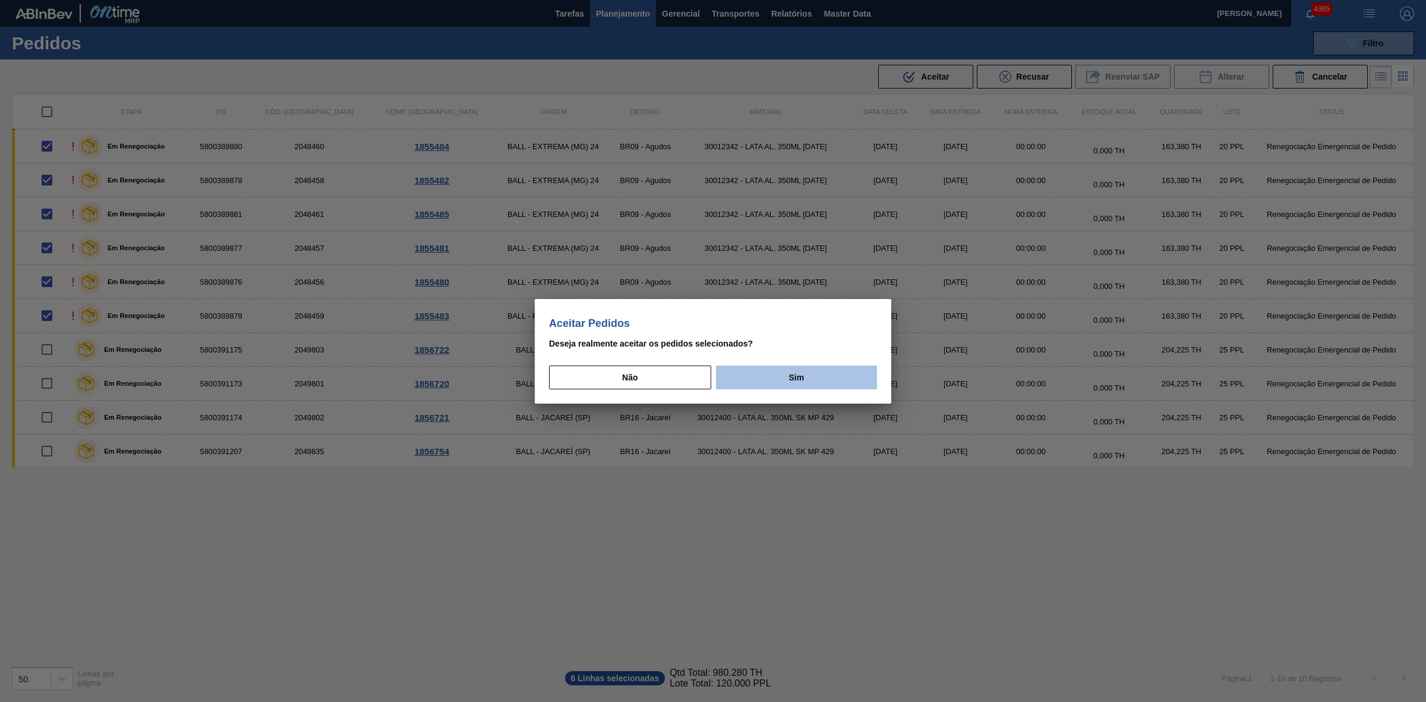
click at [773, 381] on button "Sim" at bounding box center [796, 377] width 161 height 24
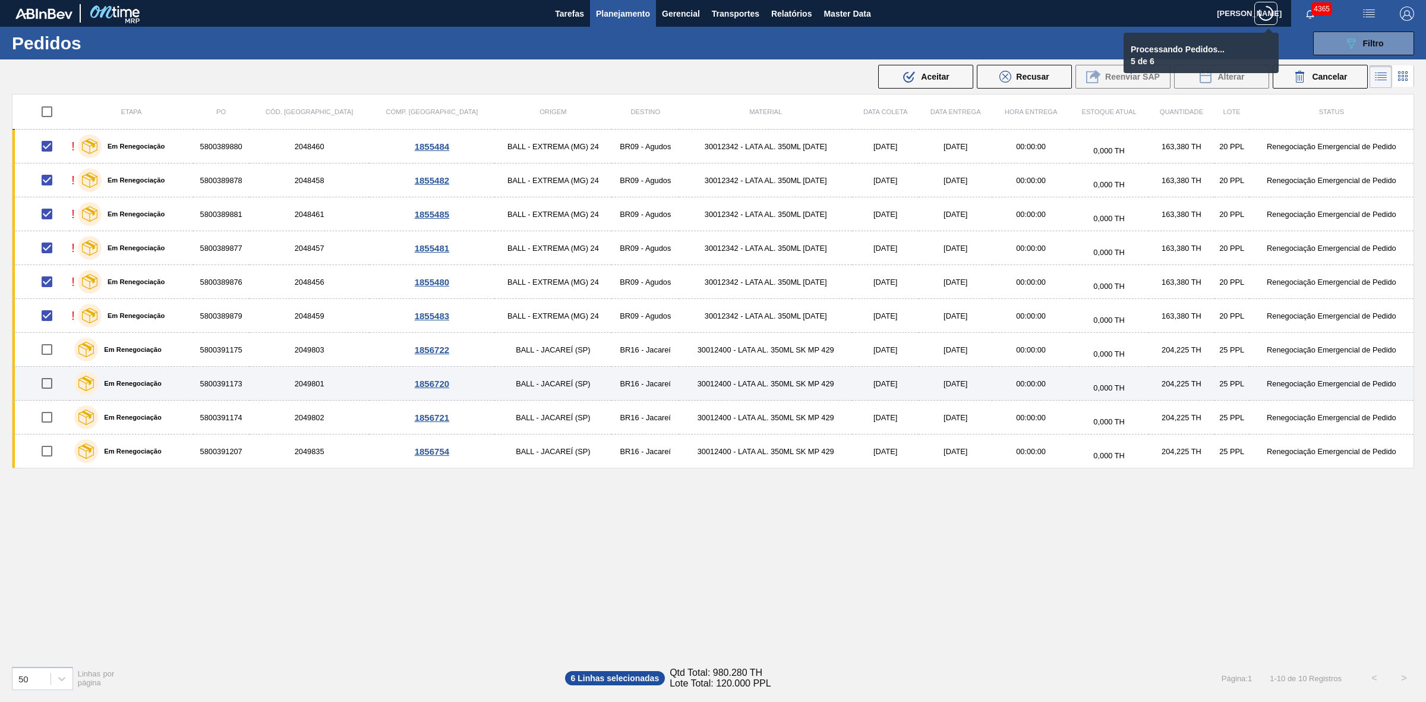
checkbox input "false"
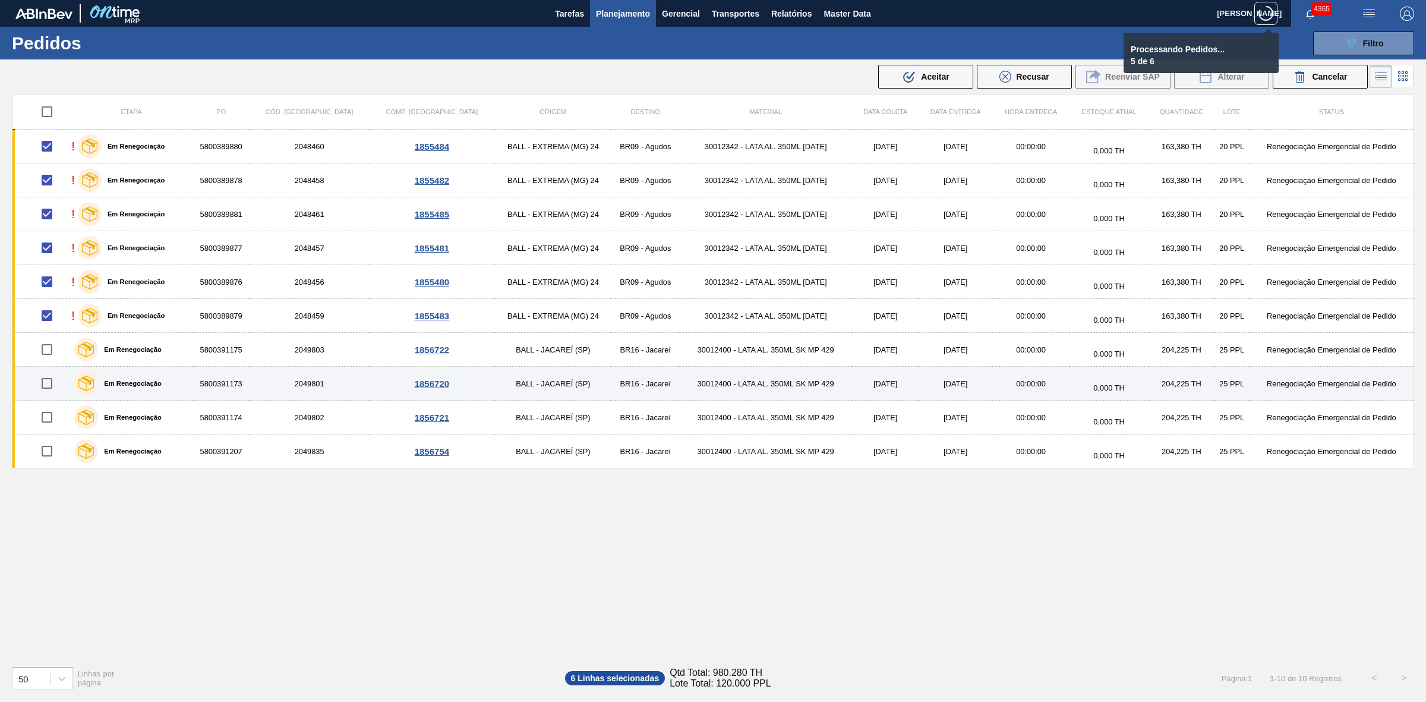
checkbox input "false"
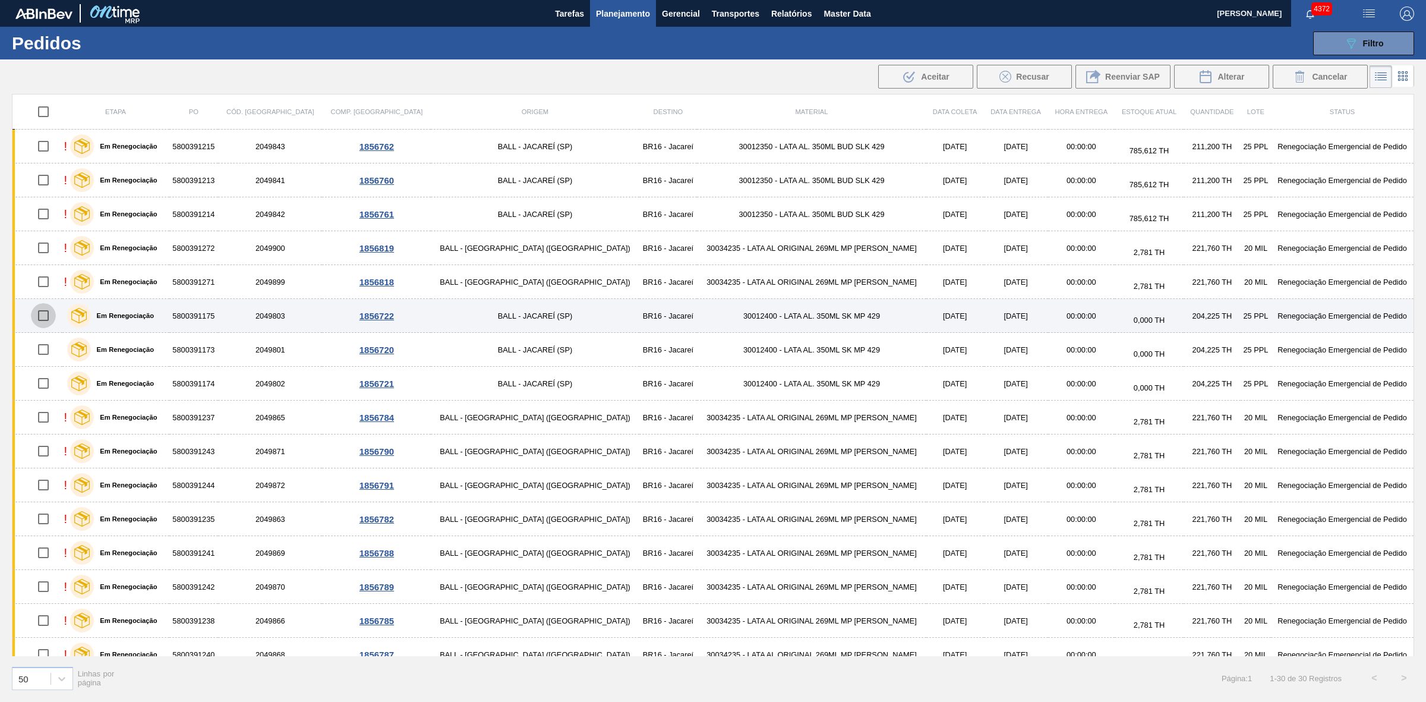
click at [49, 318] on input "checkbox" at bounding box center [43, 315] width 25 height 25
checkbox input "true"
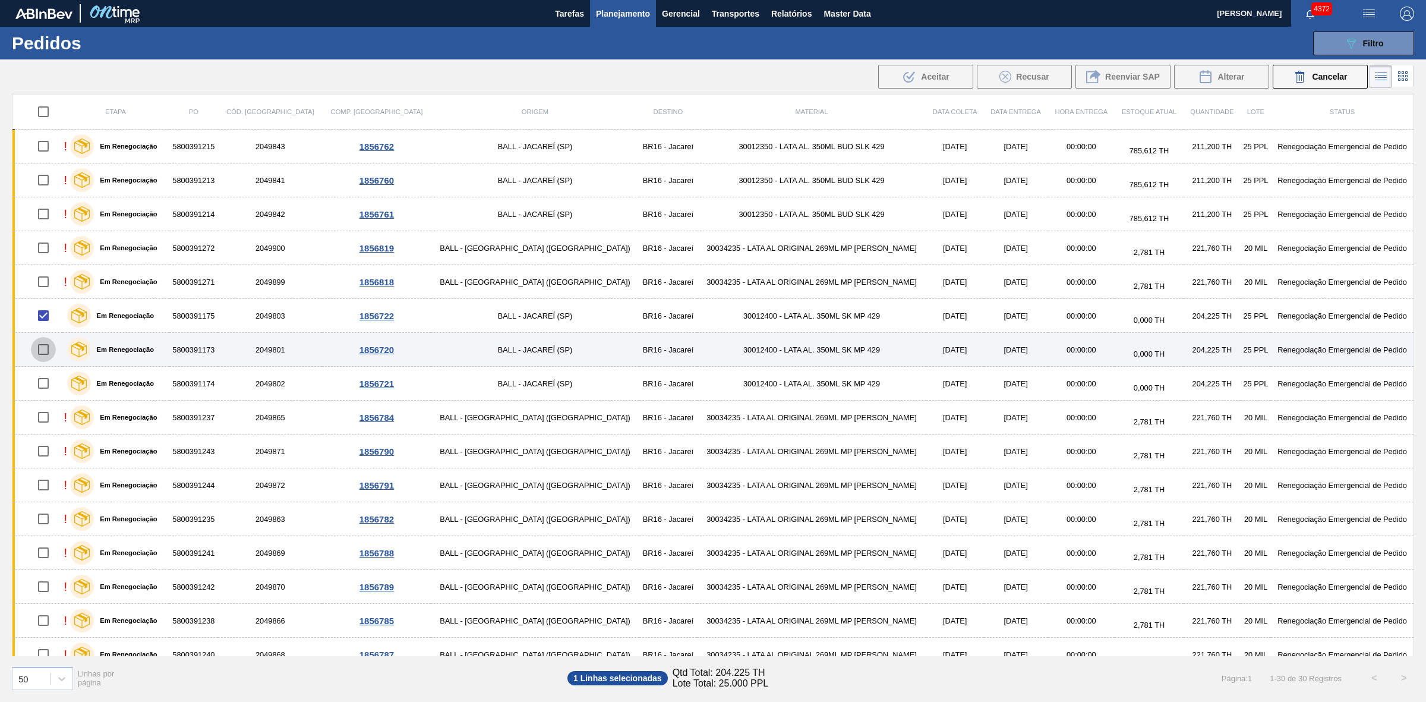
click at [46, 349] on input "checkbox" at bounding box center [43, 349] width 25 height 25
checkbox input "true"
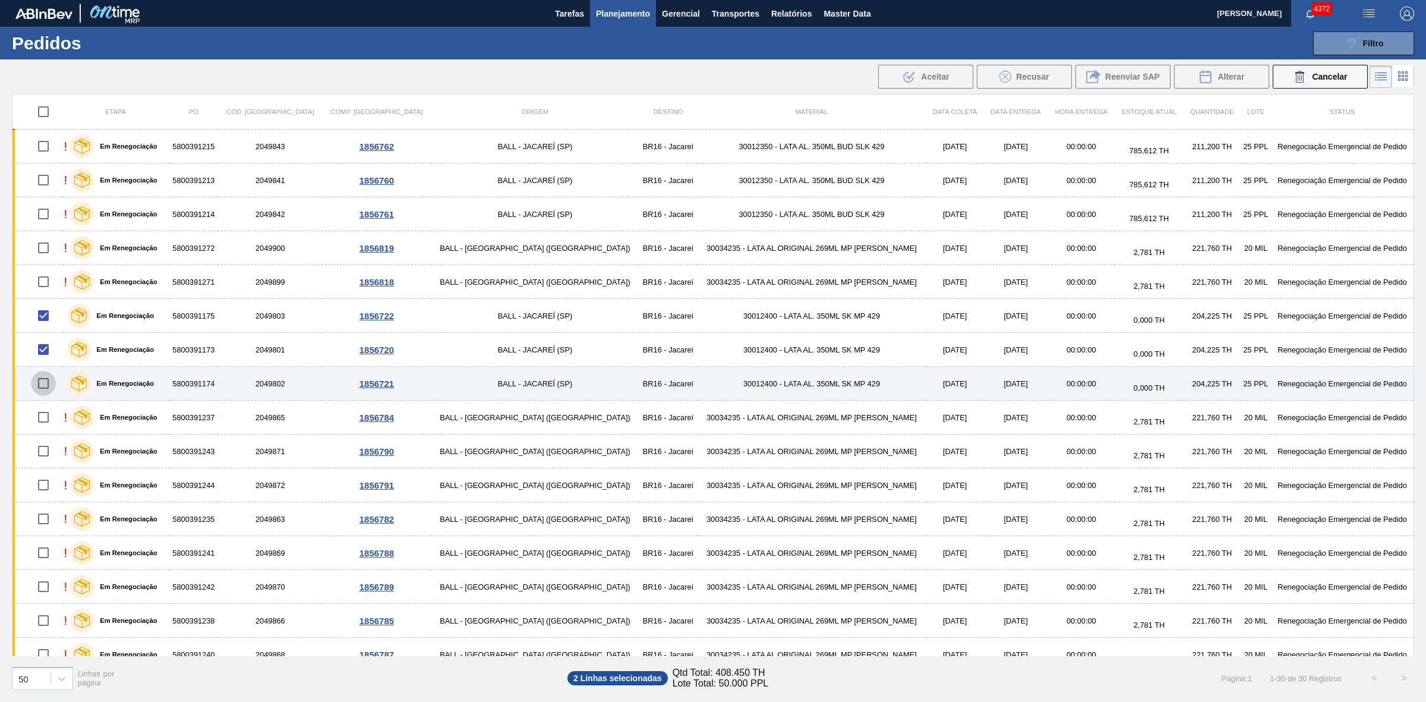
click at [46, 387] on input "checkbox" at bounding box center [43, 383] width 25 height 25
checkbox input "true"
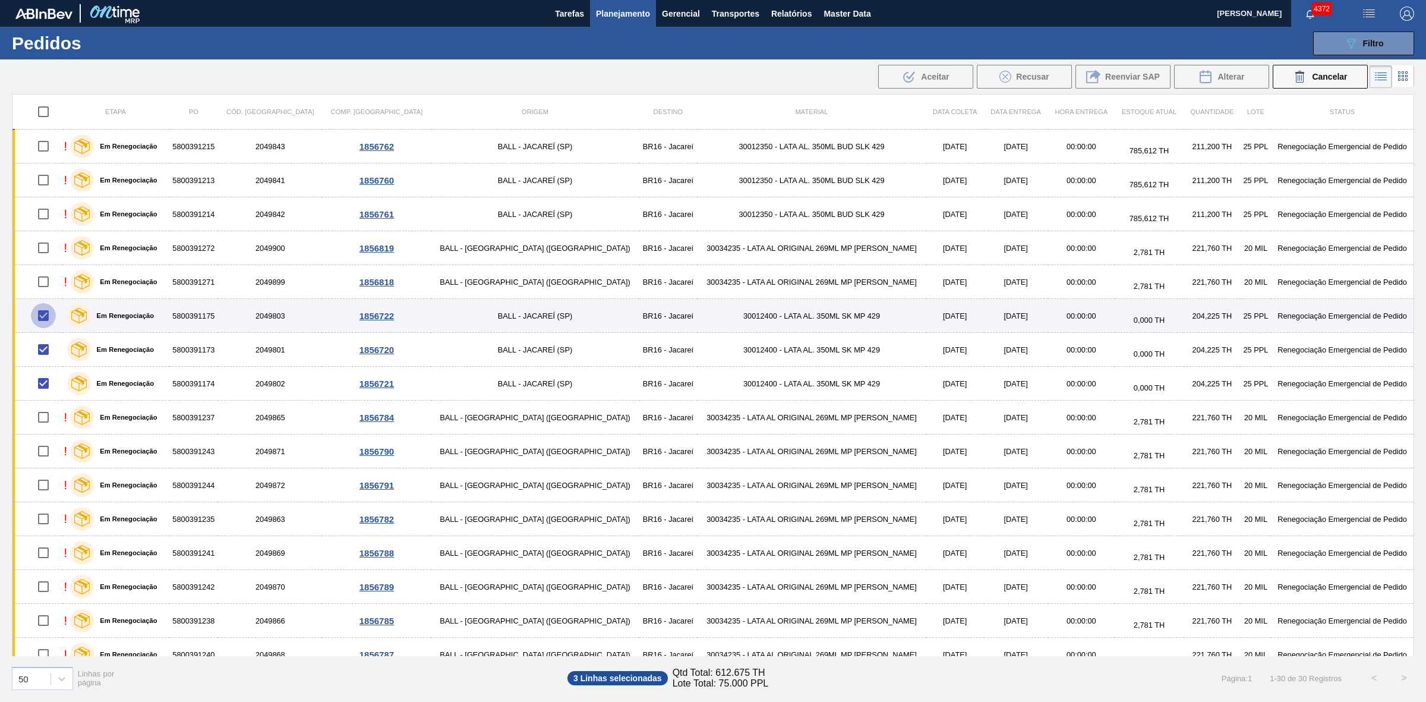
click at [43, 320] on input "checkbox" at bounding box center [43, 315] width 25 height 25
checkbox input "false"
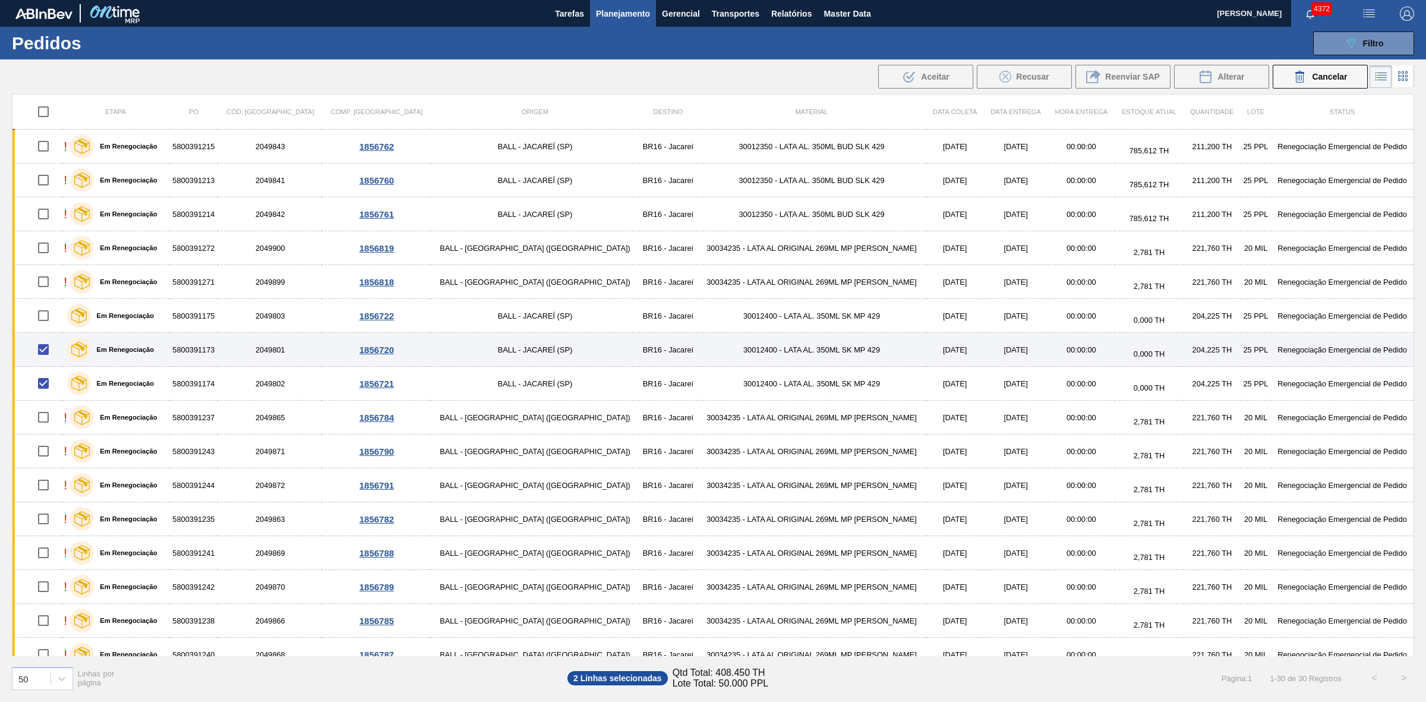
click at [46, 349] on input "checkbox" at bounding box center [43, 349] width 25 height 25
checkbox input "false"
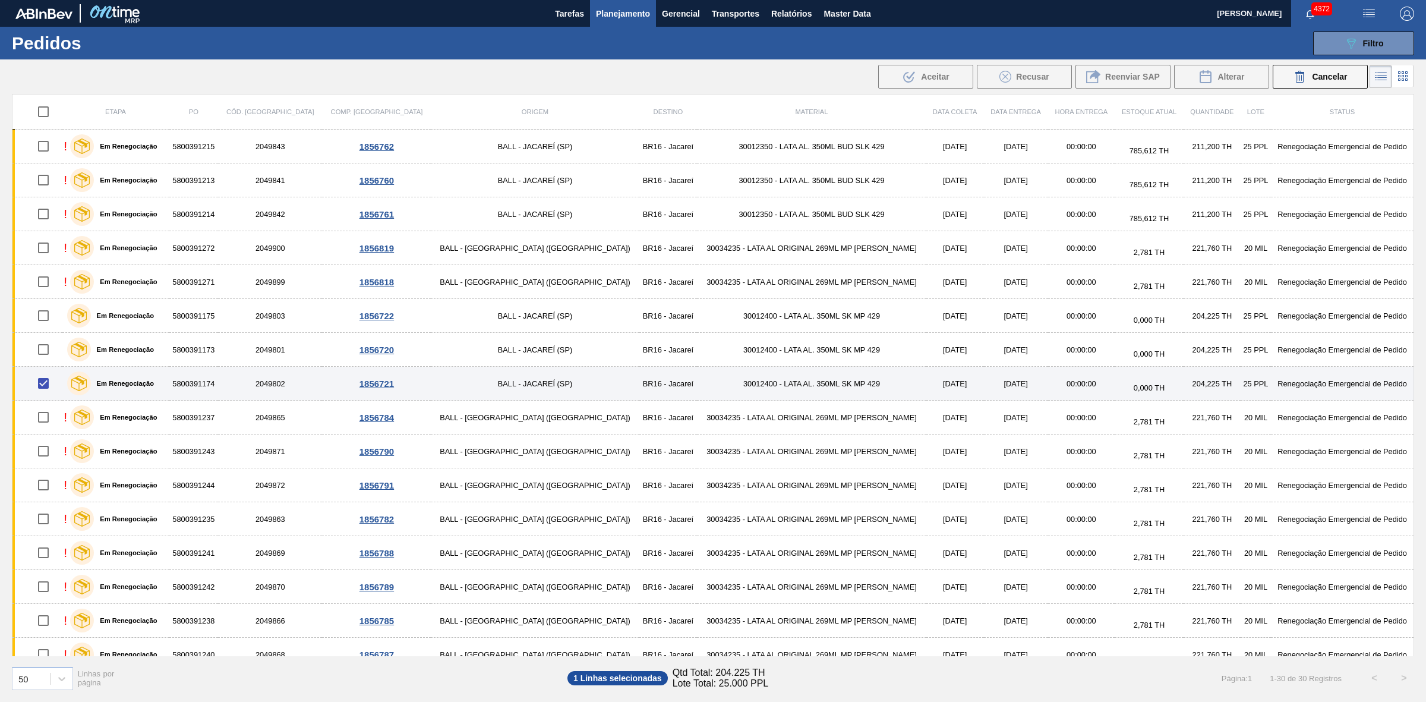
click at [50, 387] on input "checkbox" at bounding box center [43, 383] width 25 height 25
checkbox input "false"
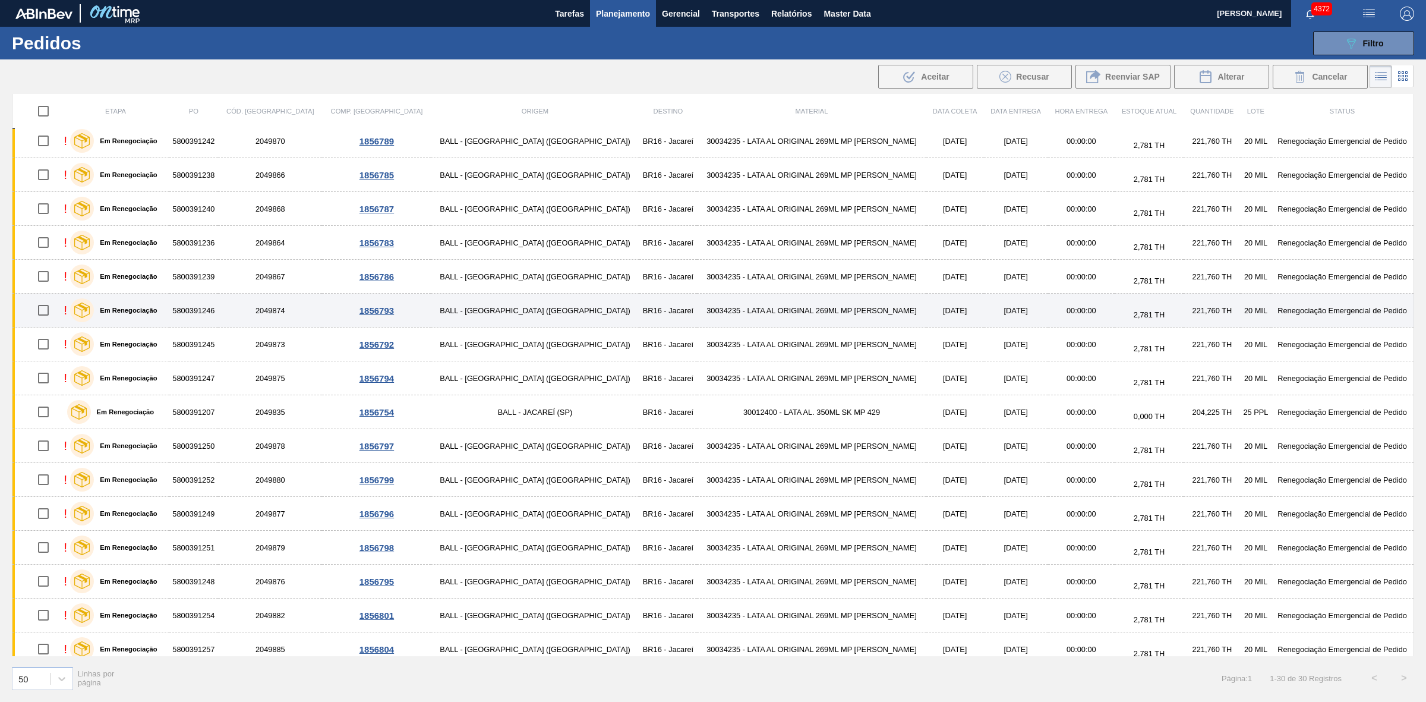
scroll to position [494, 0]
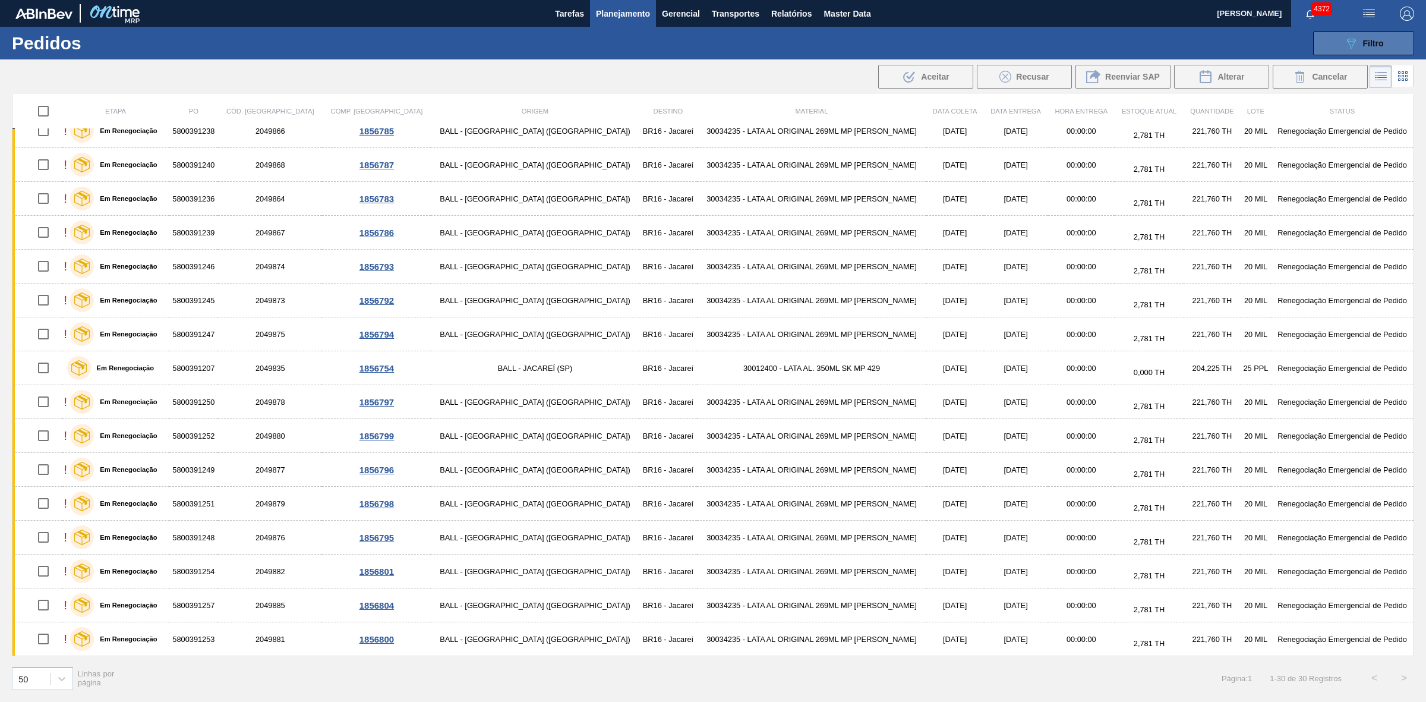
click at [1140, 51] on button "089F7B8B-B2A5-4AFE-B5C0-19BA573D28AC Filtro" at bounding box center [1363, 43] width 101 height 24
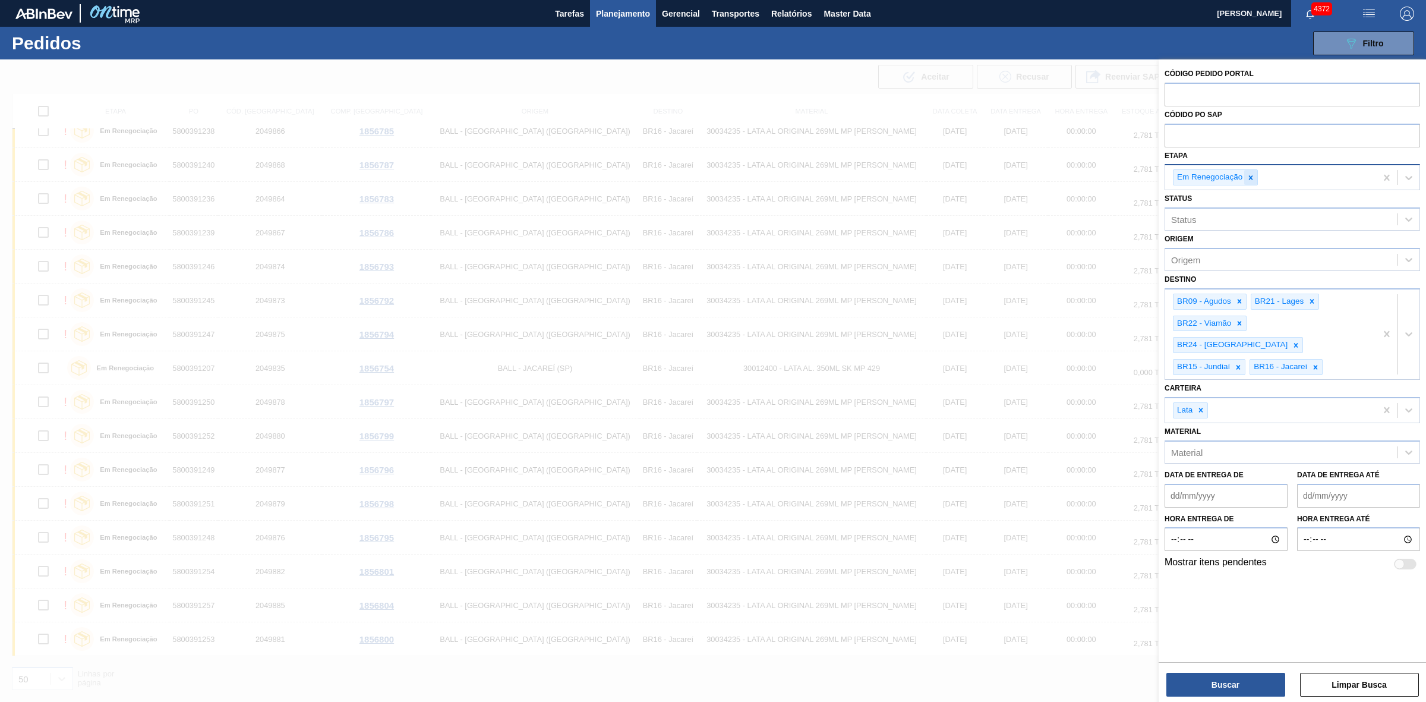
click at [1140, 180] on icon at bounding box center [1250, 177] width 8 height 8
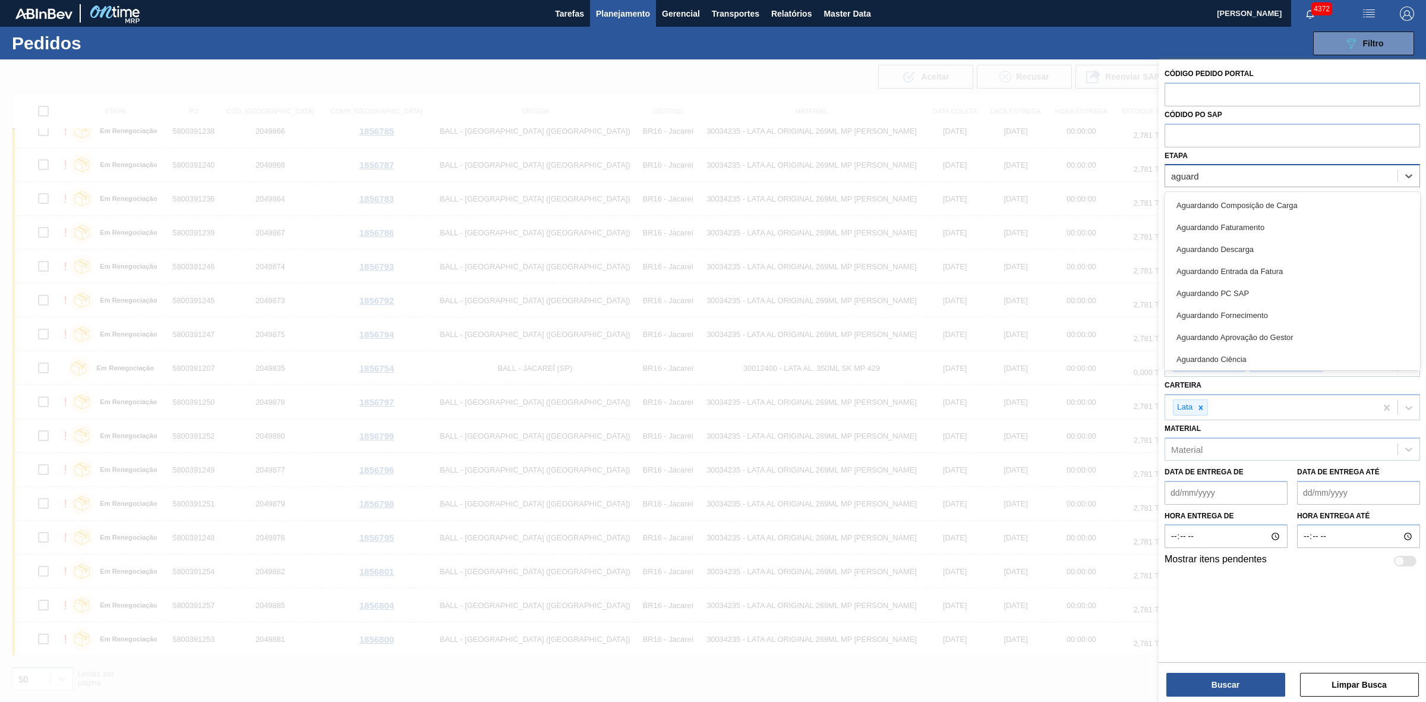
type input "aguarda"
click at [1140, 228] on div "Aguardando Faturamento" at bounding box center [1291, 227] width 255 height 22
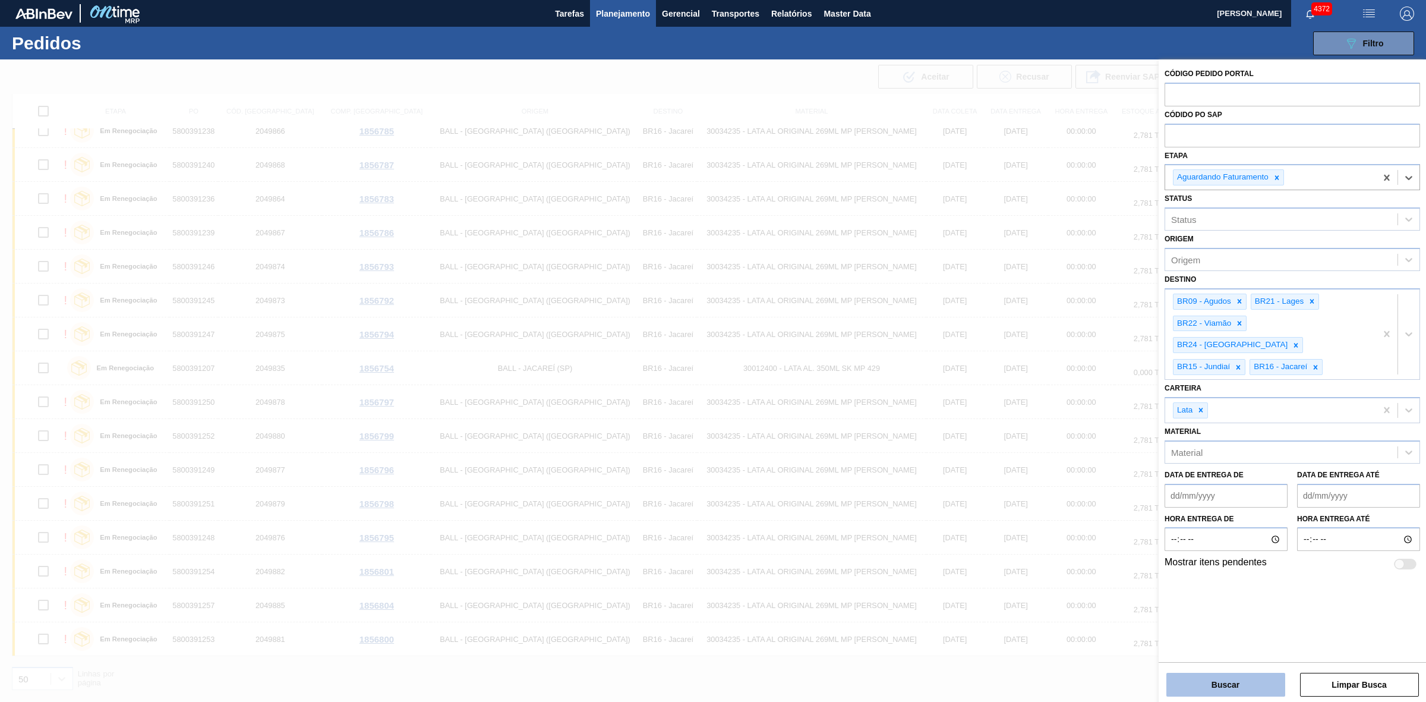
click at [1140, 521] on button "Buscar" at bounding box center [1225, 684] width 119 height 24
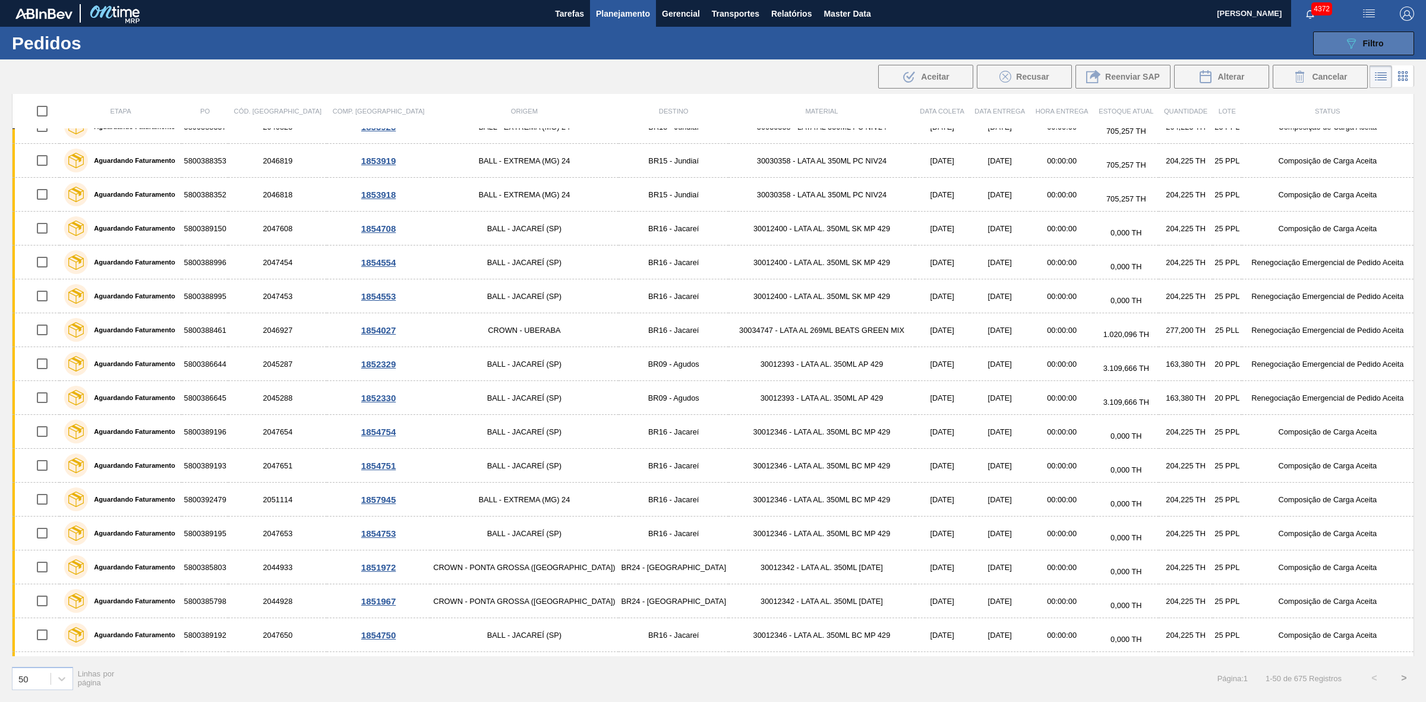
click at [1140, 39] on span "Filtro" at bounding box center [1373, 44] width 21 height 10
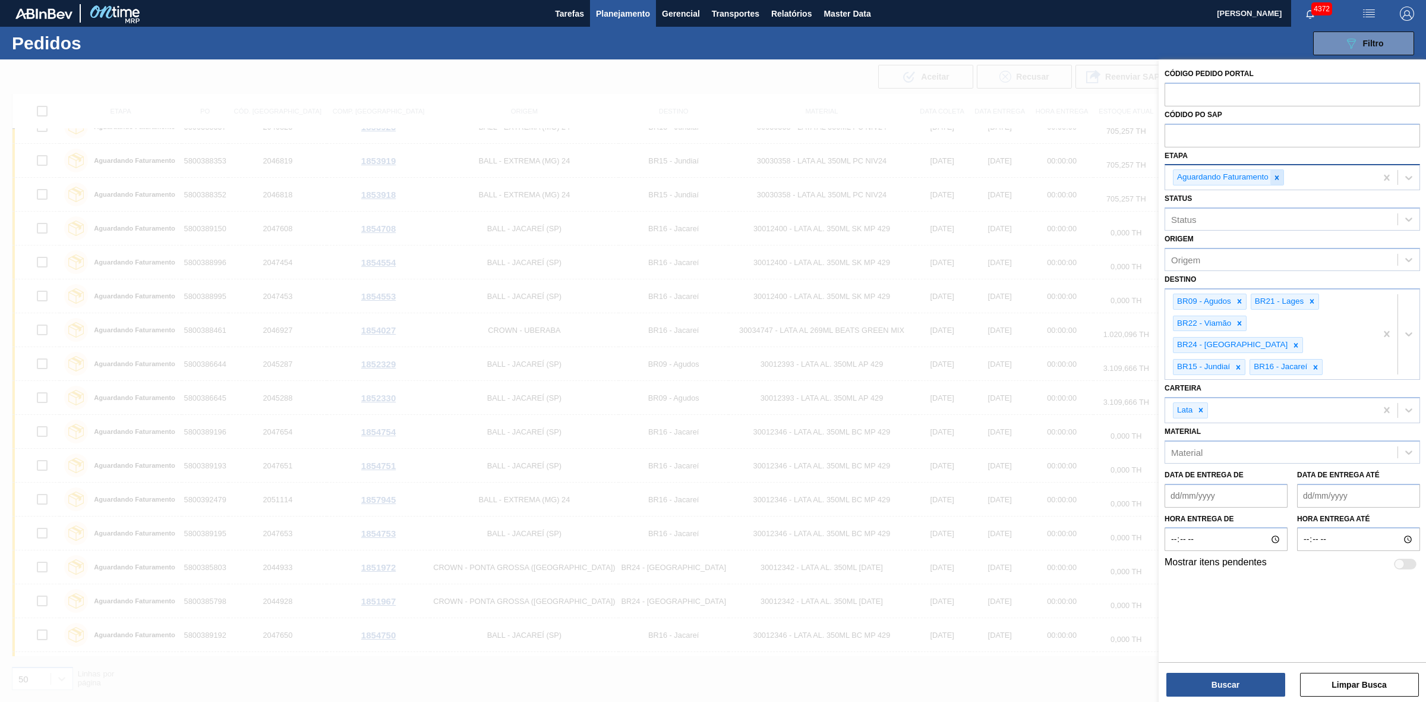
click at [1140, 179] on icon at bounding box center [1276, 177] width 8 height 8
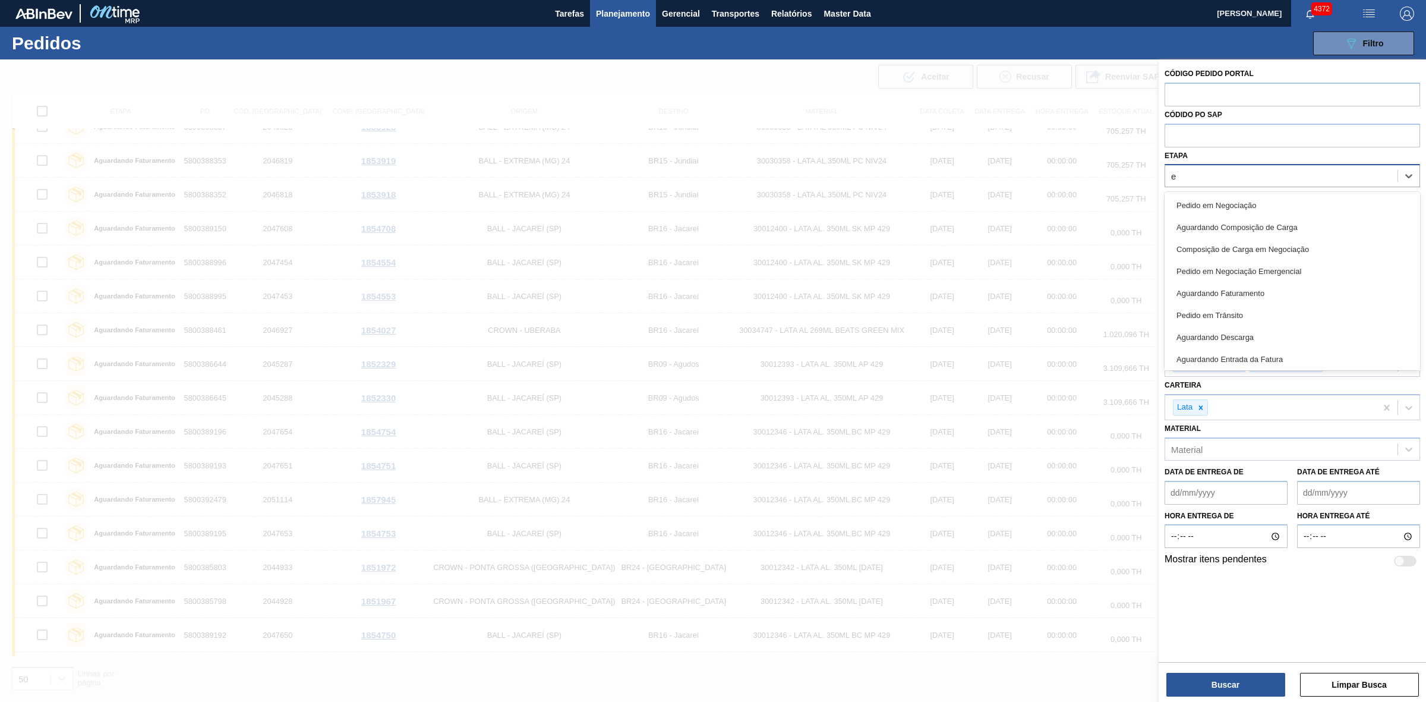
type input "em"
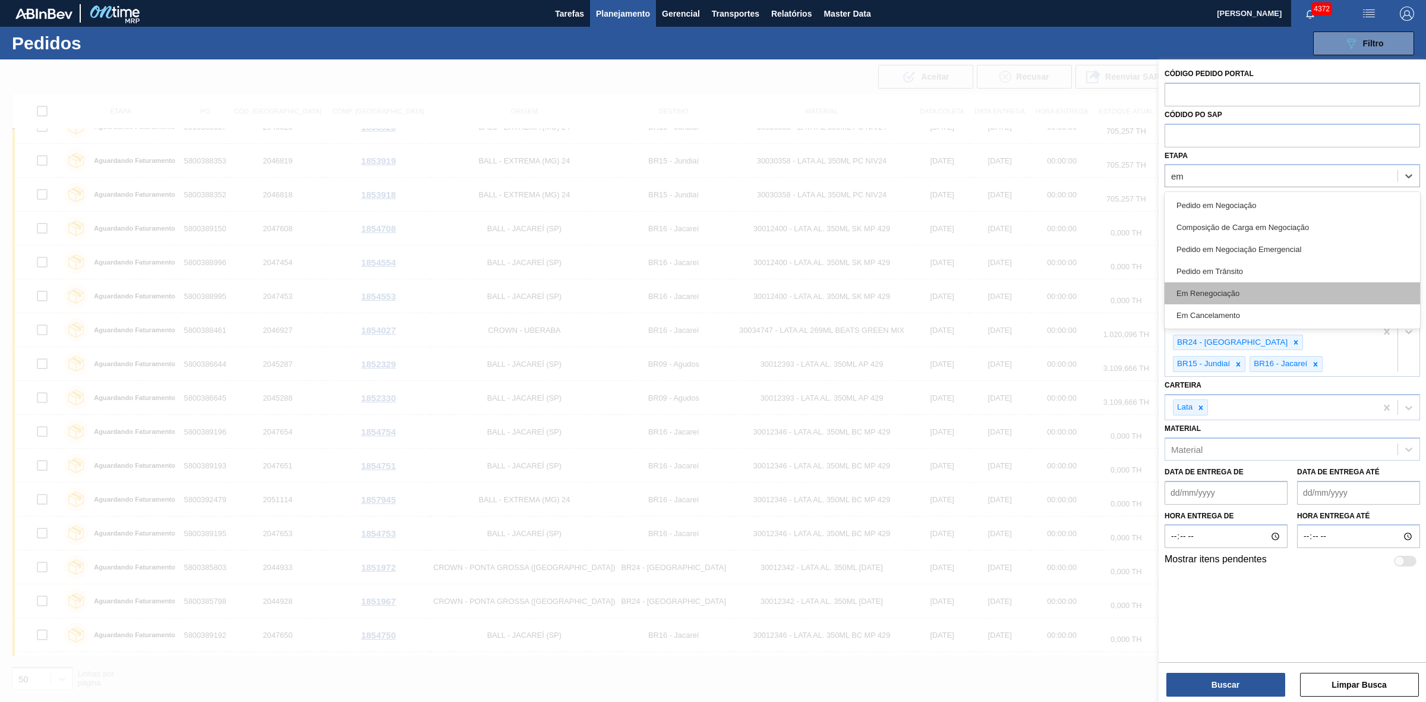
click at [1140, 286] on div "Em Renegociação" at bounding box center [1291, 293] width 255 height 22
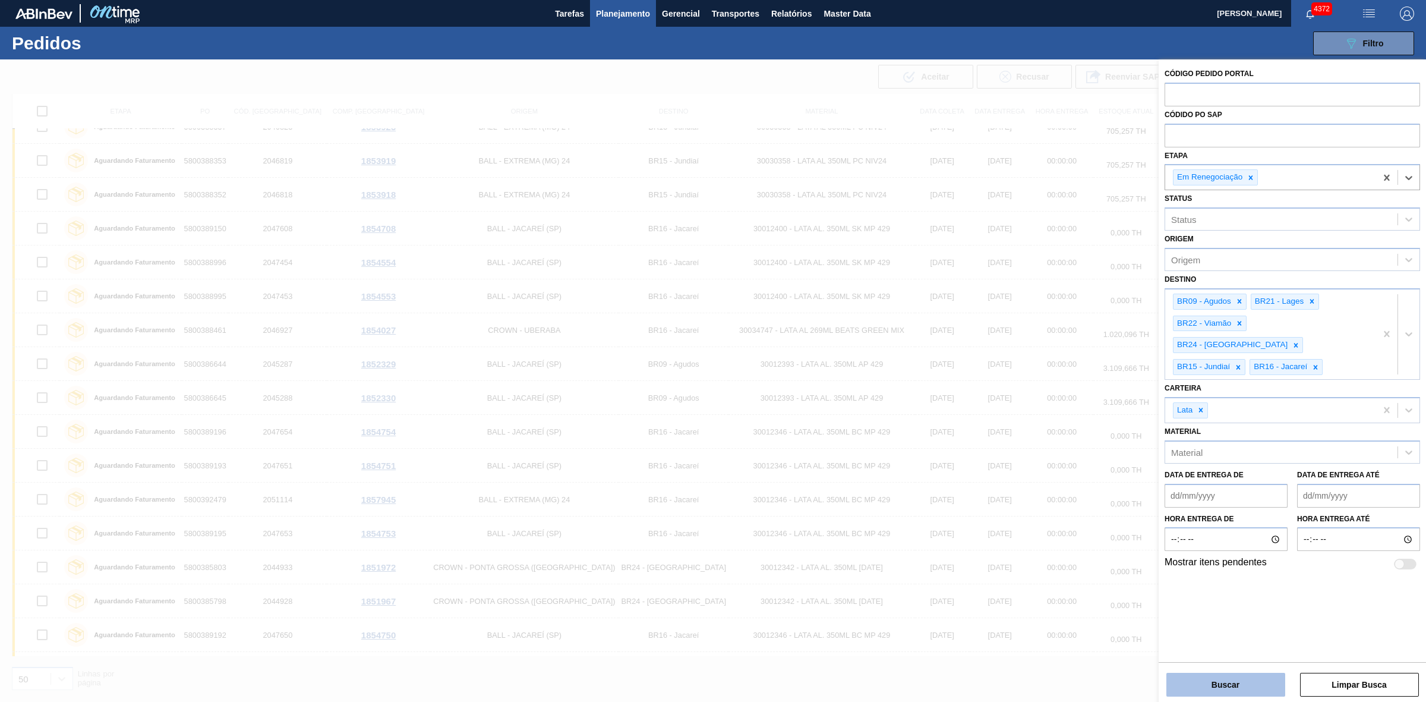
click at [1140, 521] on button "Buscar" at bounding box center [1225, 684] width 119 height 24
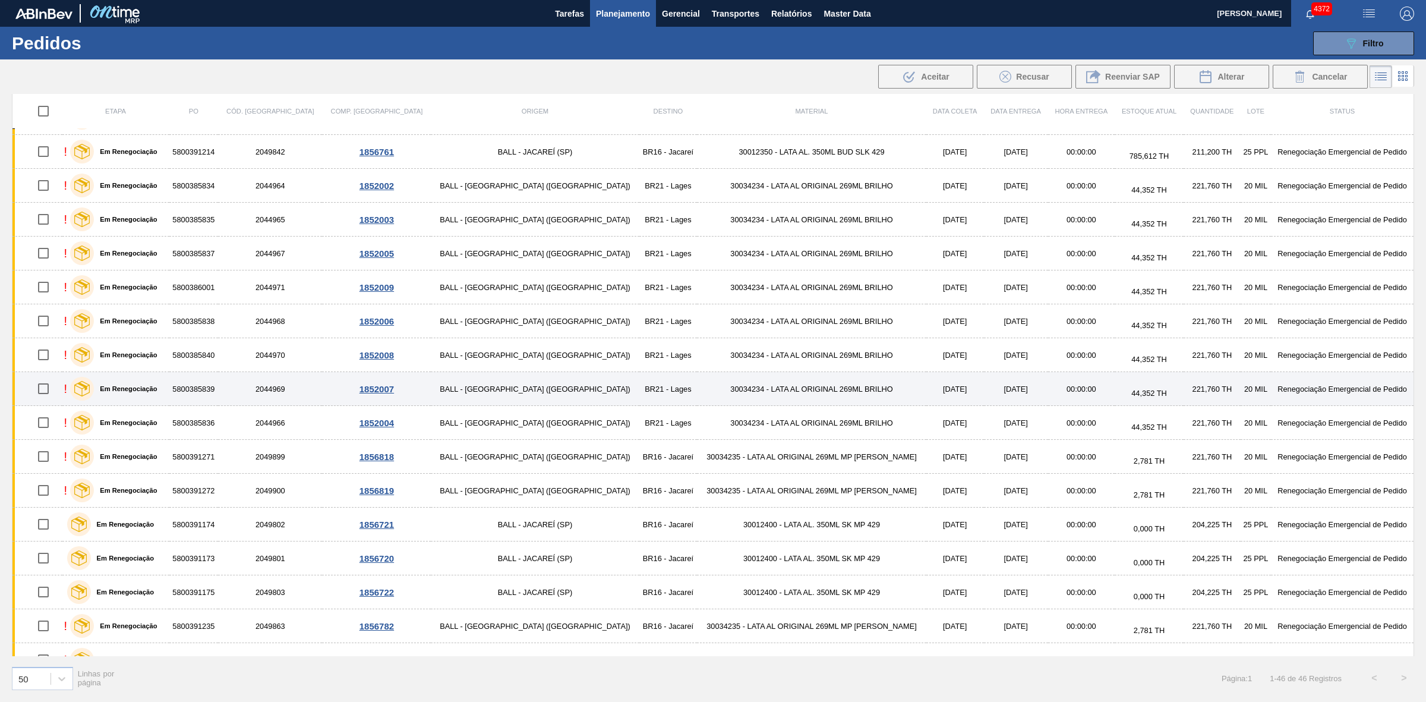
scroll to position [0, 0]
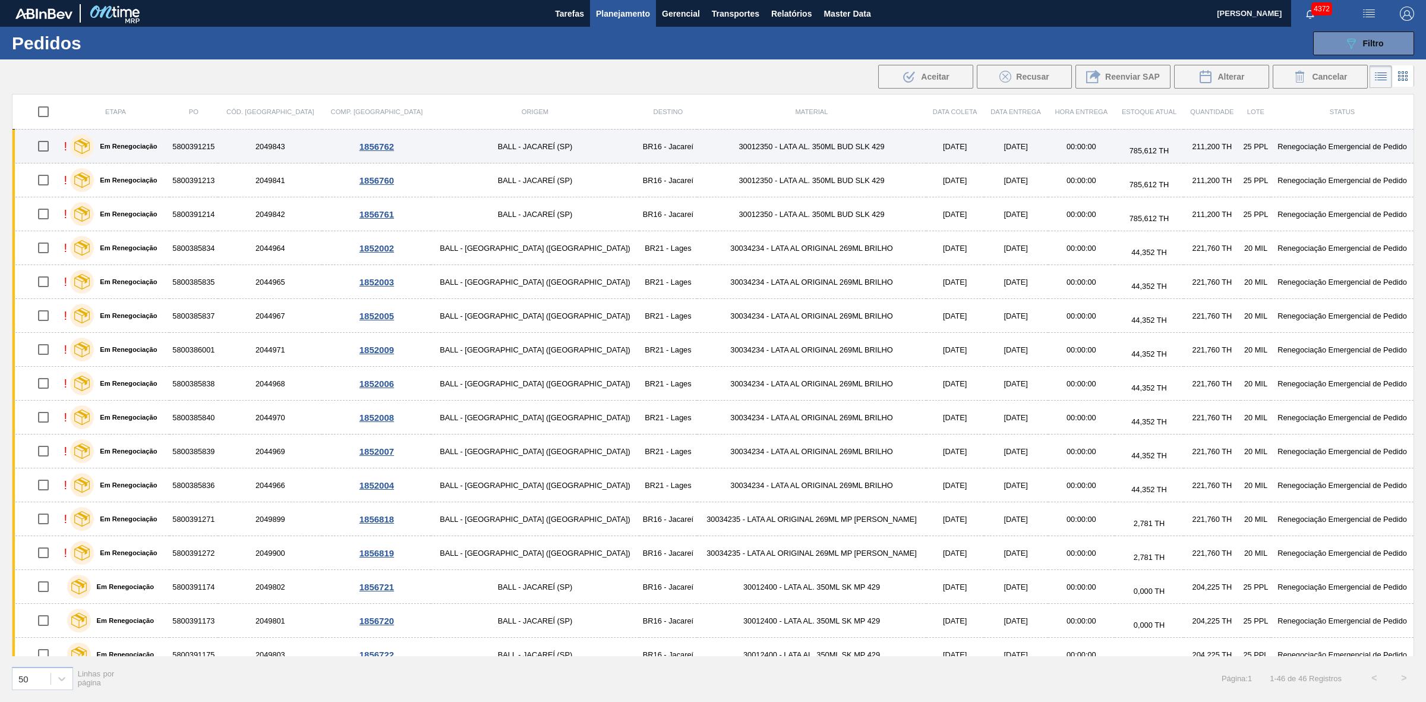
click at [51, 146] on input "checkbox" at bounding box center [43, 146] width 25 height 25
checkbox input "true"
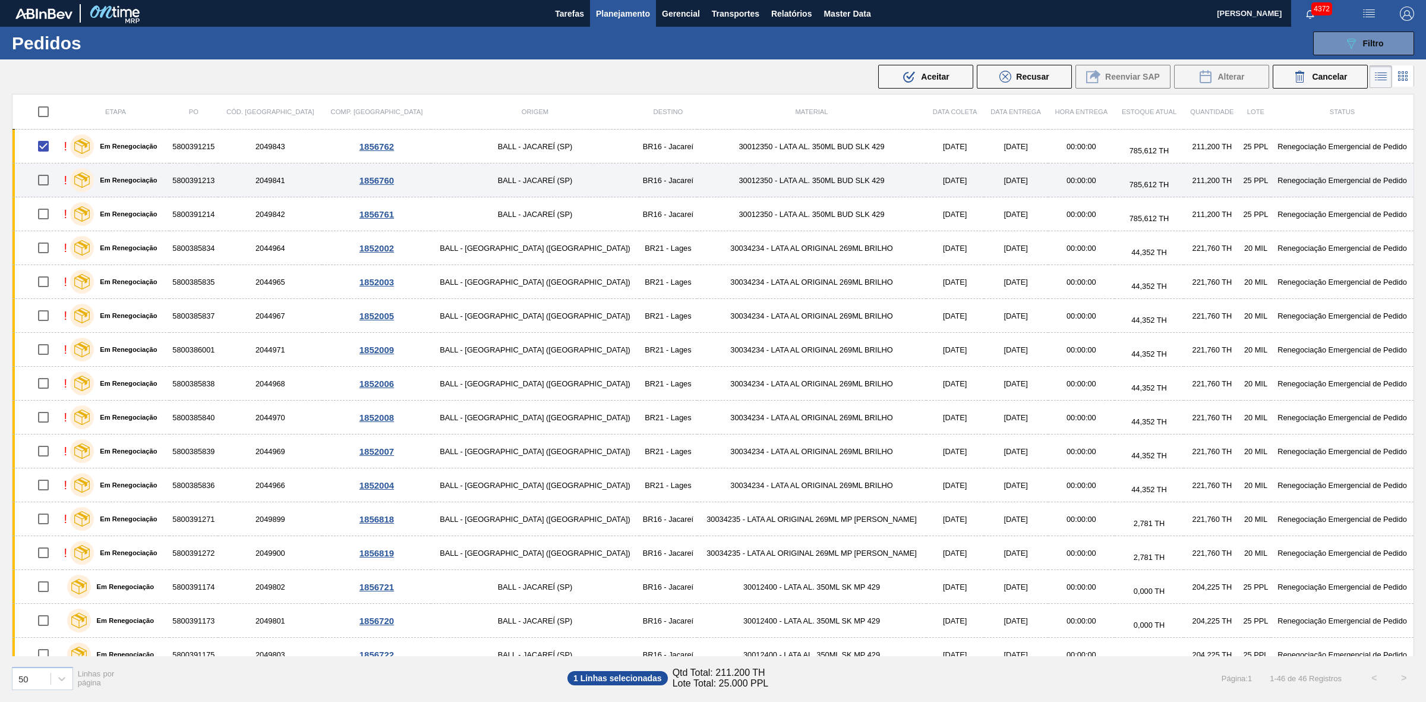
click at [48, 182] on input "checkbox" at bounding box center [43, 180] width 25 height 25
checkbox input "true"
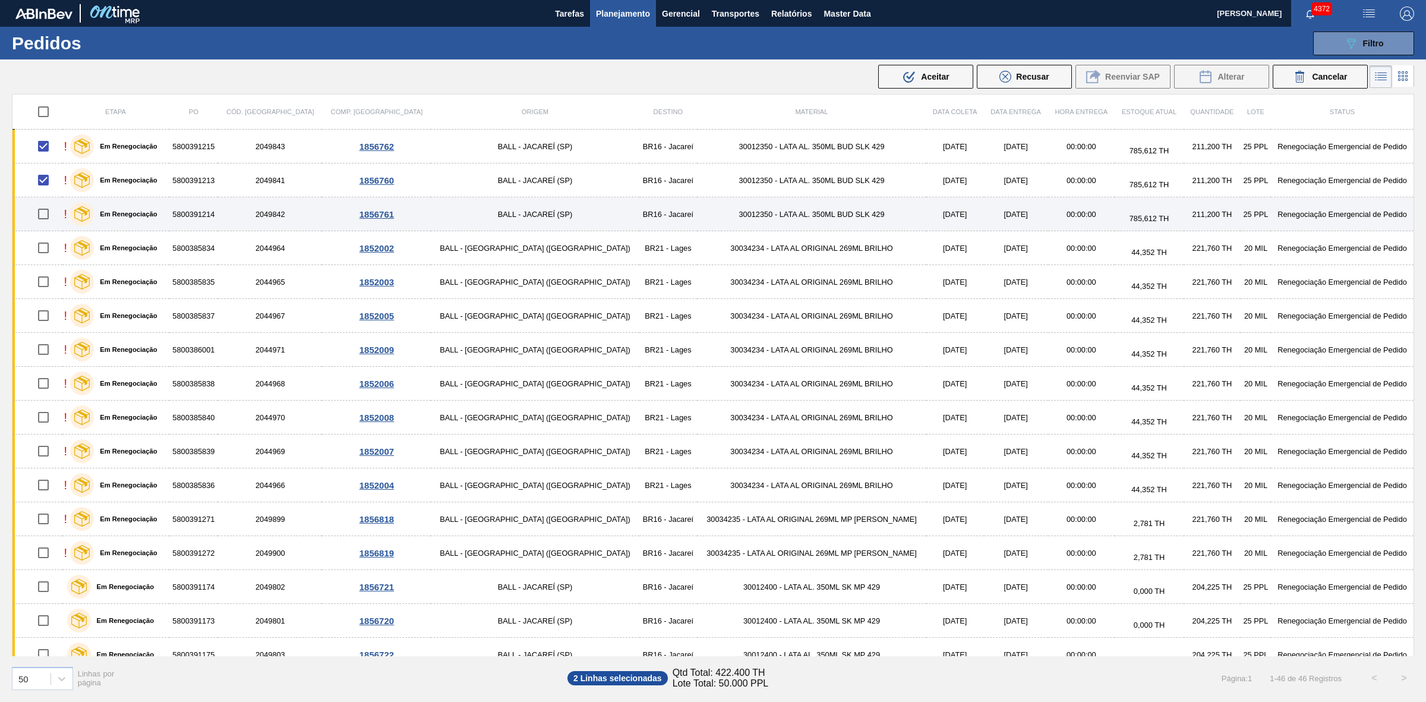
click at [48, 209] on input "checkbox" at bounding box center [43, 213] width 25 height 25
checkbox input "true"
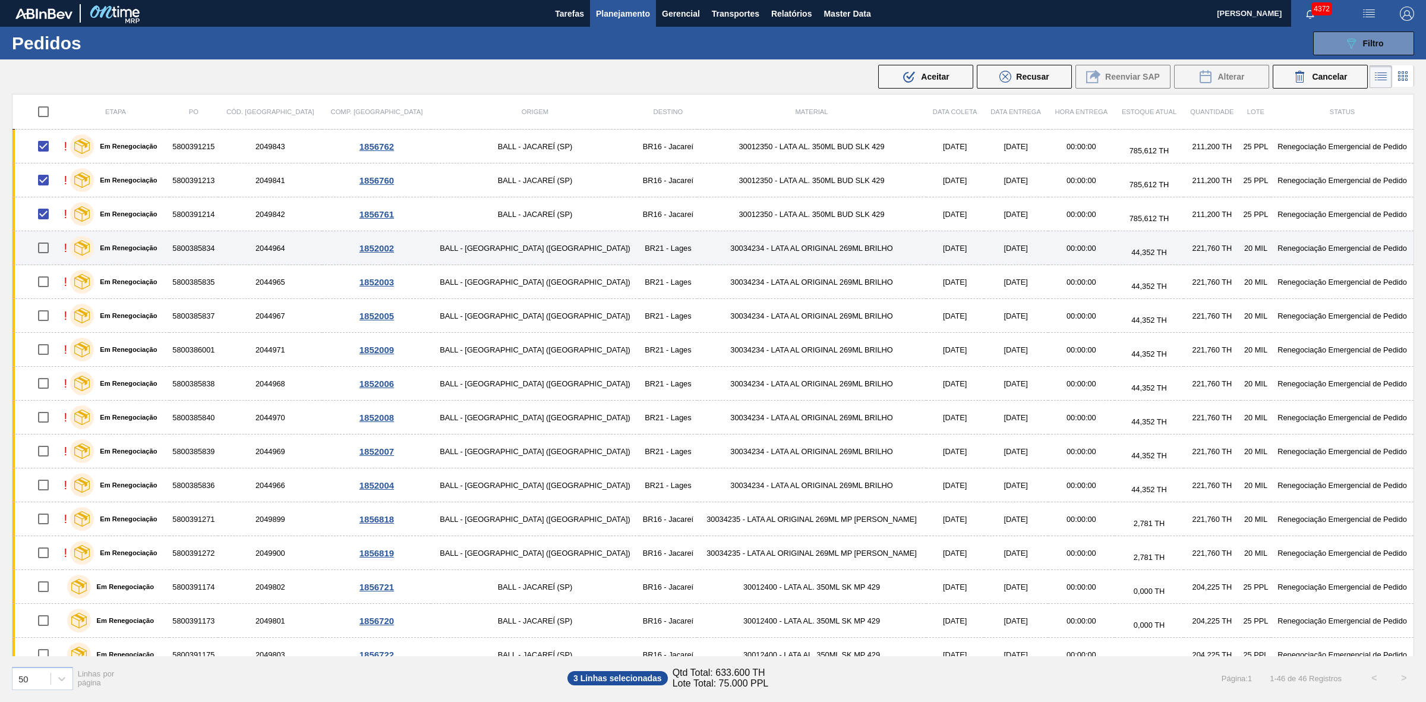
click at [50, 248] on input "checkbox" at bounding box center [43, 247] width 25 height 25
checkbox input "true"
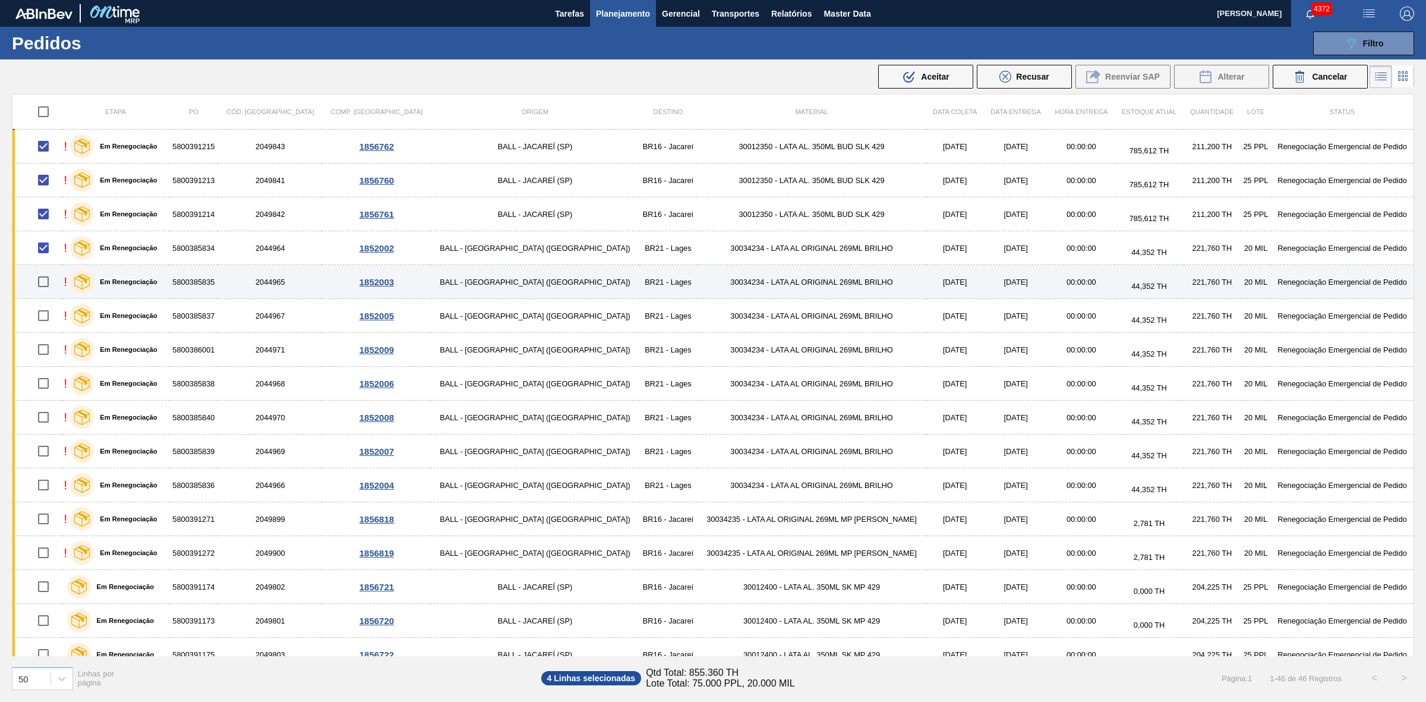
click at [45, 283] on input "checkbox" at bounding box center [43, 281] width 25 height 25
checkbox input "true"
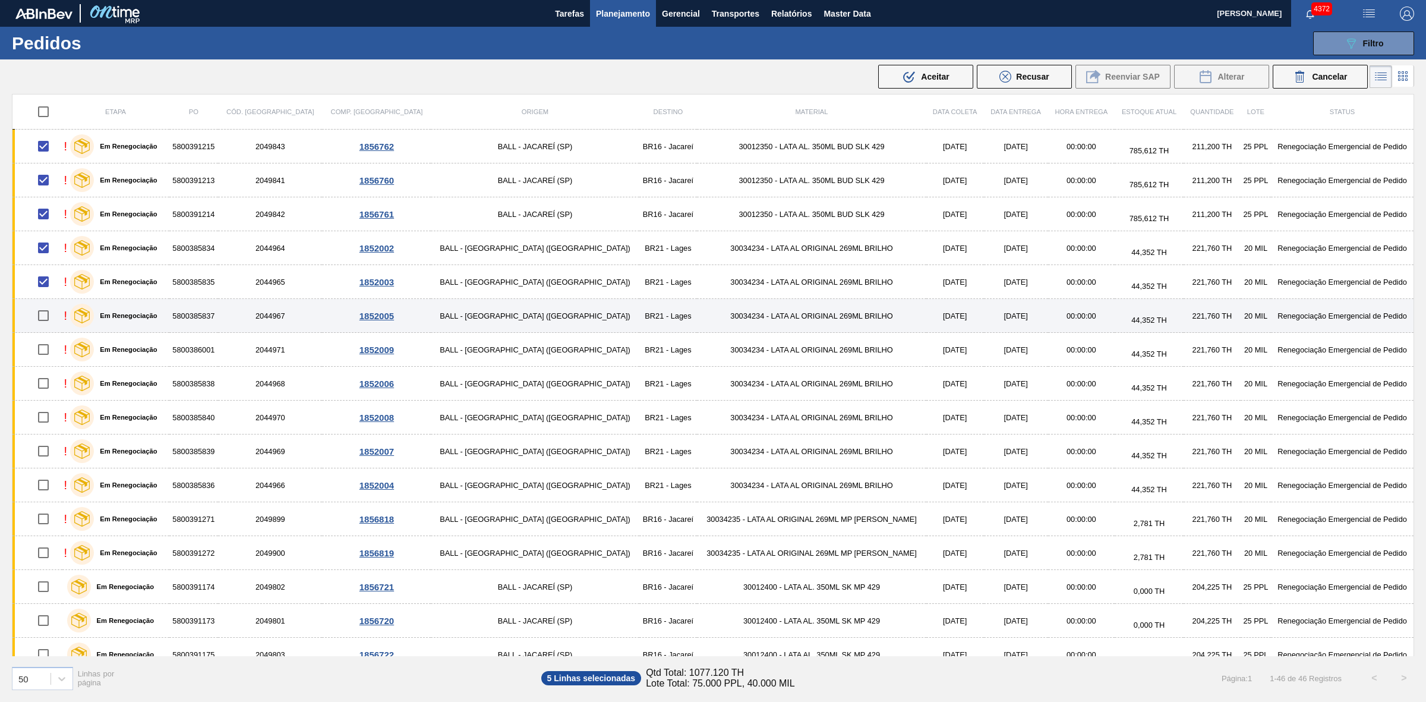
click at [48, 307] on input "checkbox" at bounding box center [43, 315] width 25 height 25
checkbox input "true"
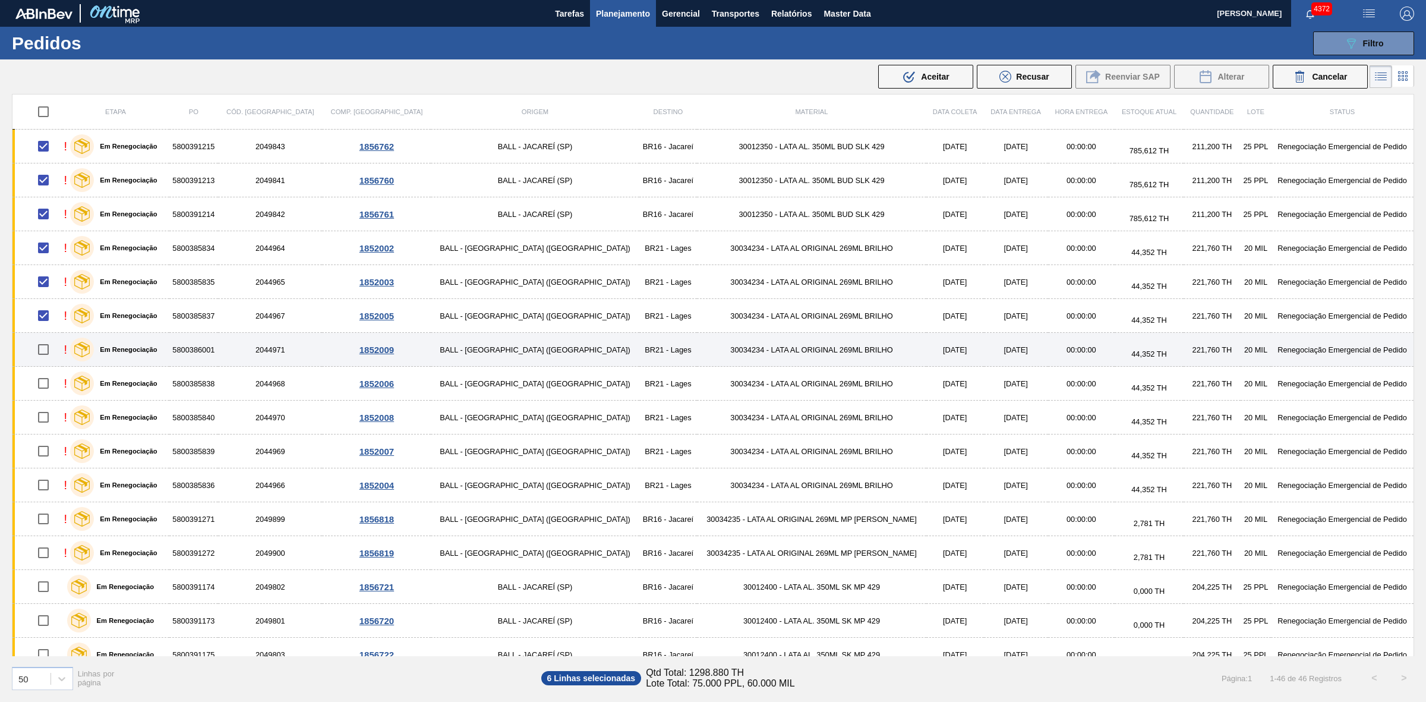
click at [50, 352] on input "checkbox" at bounding box center [43, 349] width 25 height 25
checkbox input "true"
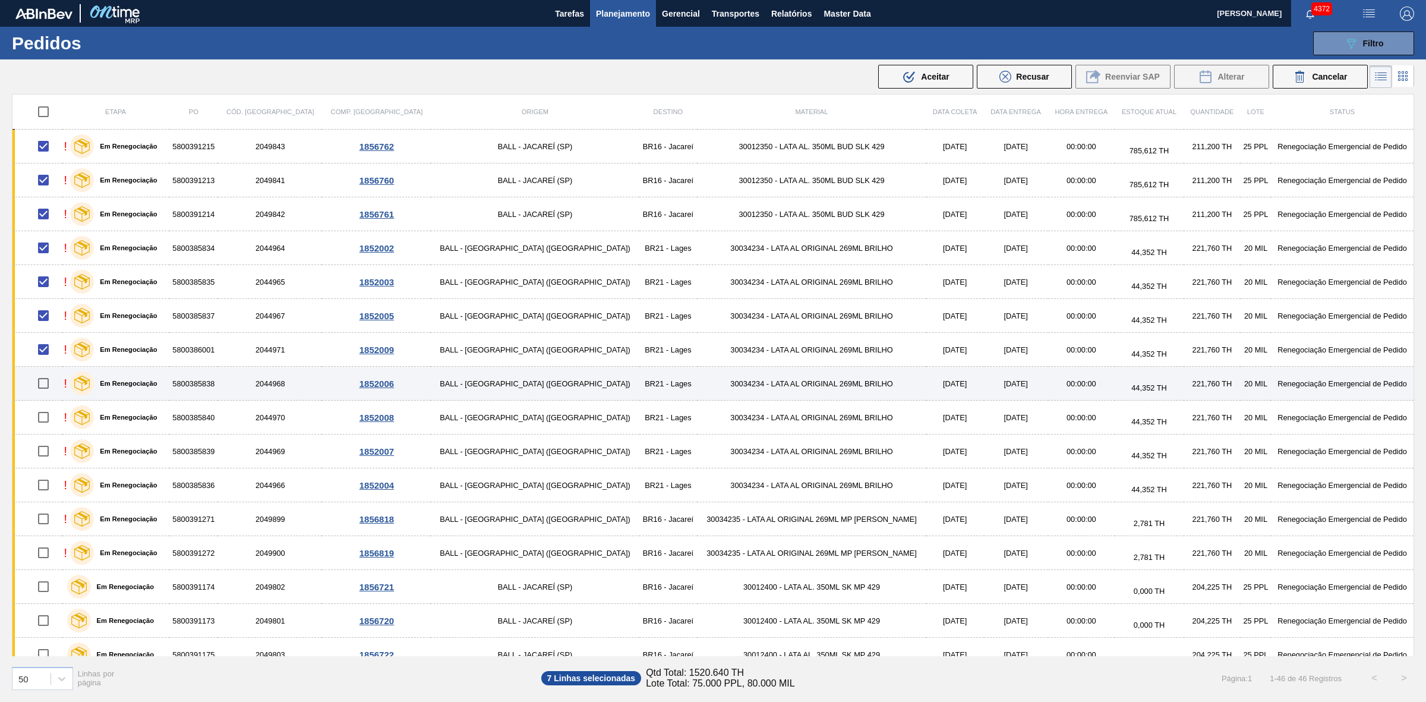
click at [45, 387] on input "checkbox" at bounding box center [43, 383] width 25 height 25
checkbox input "true"
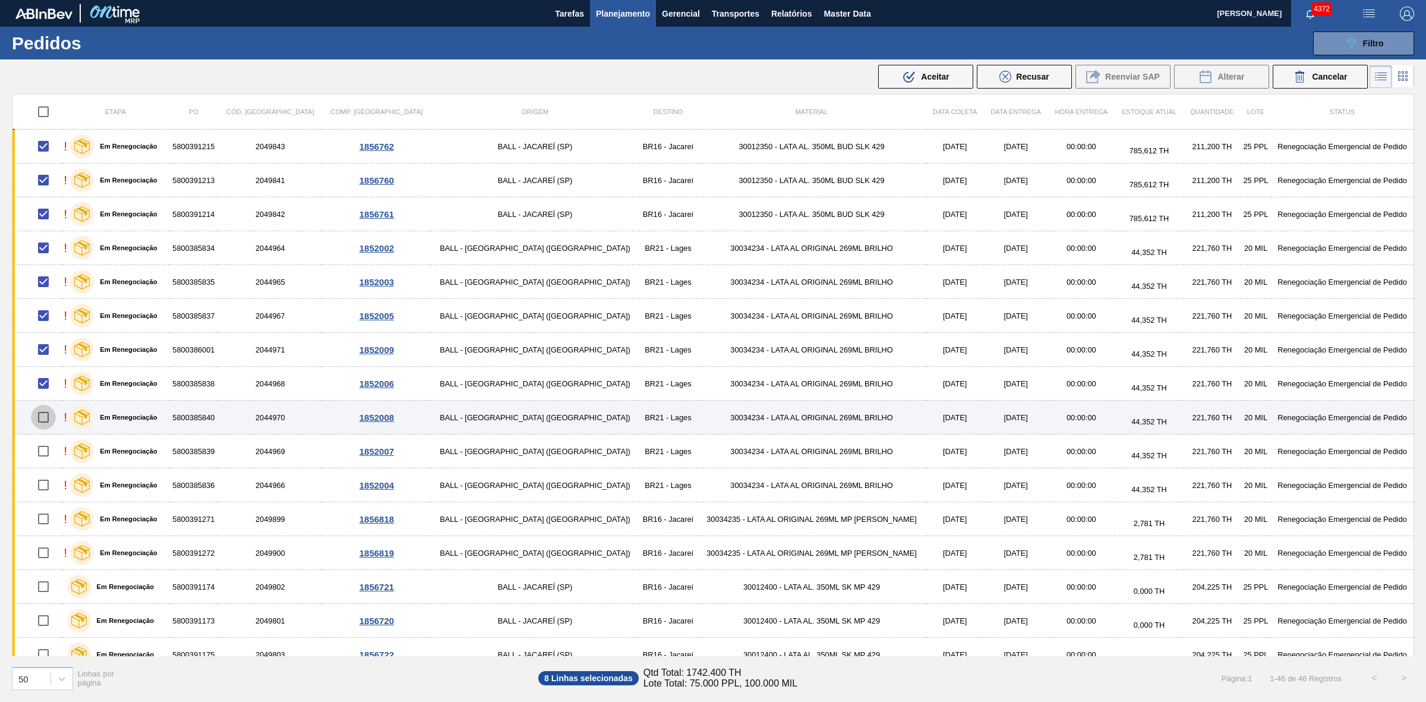
click at [46, 422] on input "checkbox" at bounding box center [43, 417] width 25 height 25
checkbox input "true"
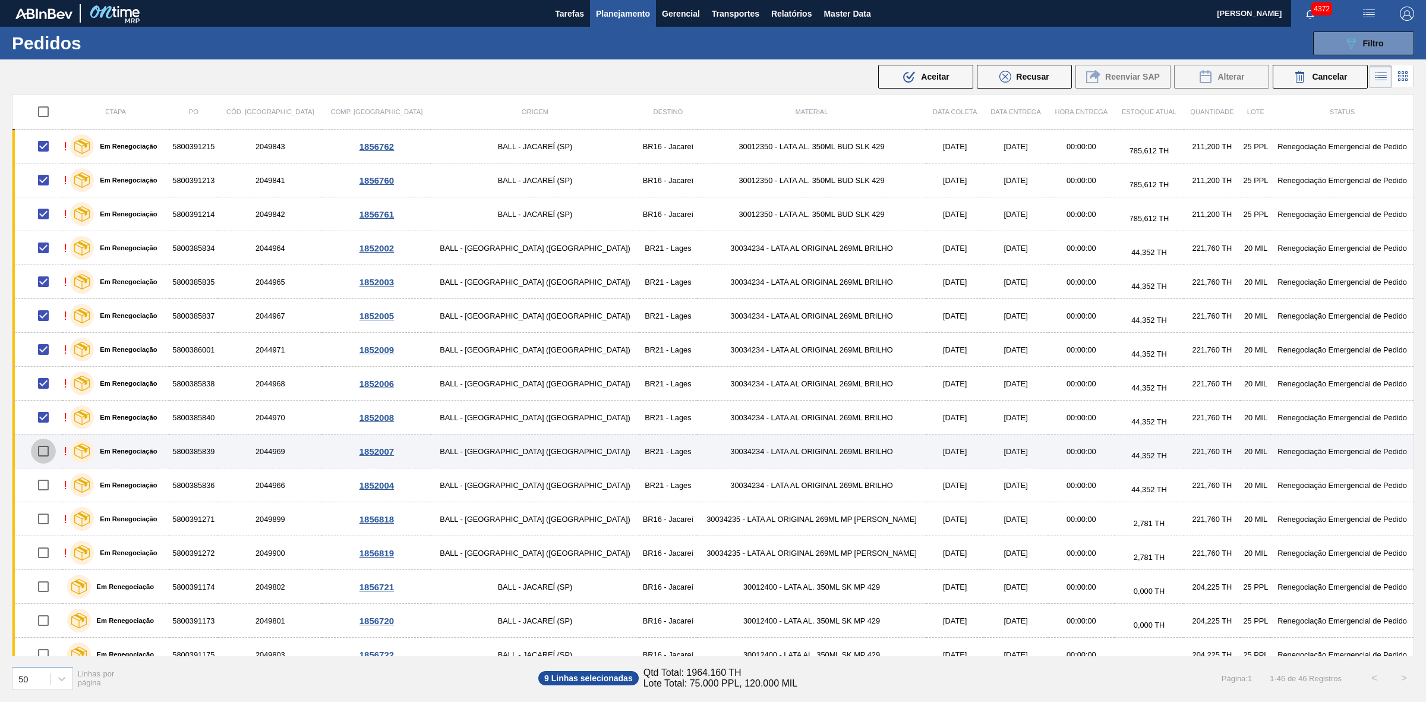
click at [49, 450] on input "checkbox" at bounding box center [43, 450] width 25 height 25
checkbox input "true"
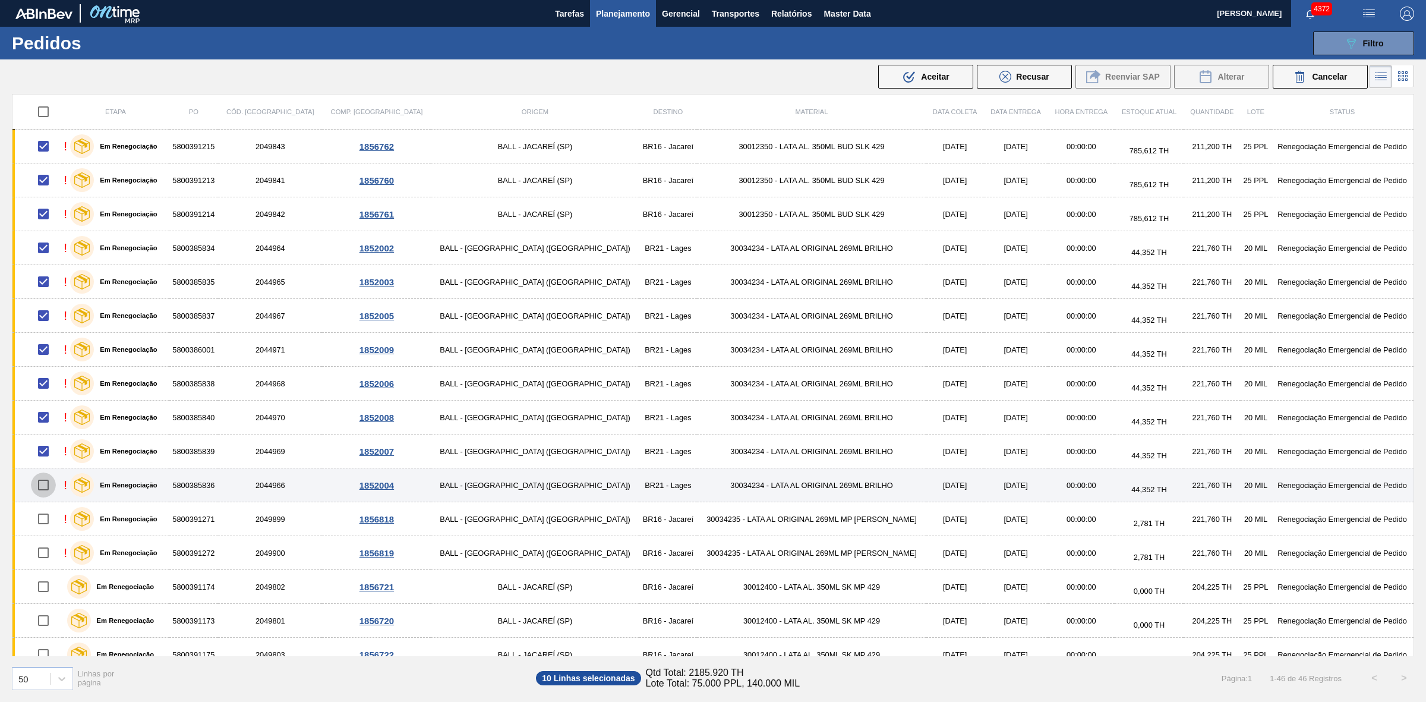
click at [48, 483] on input "checkbox" at bounding box center [43, 484] width 25 height 25
checkbox input "true"
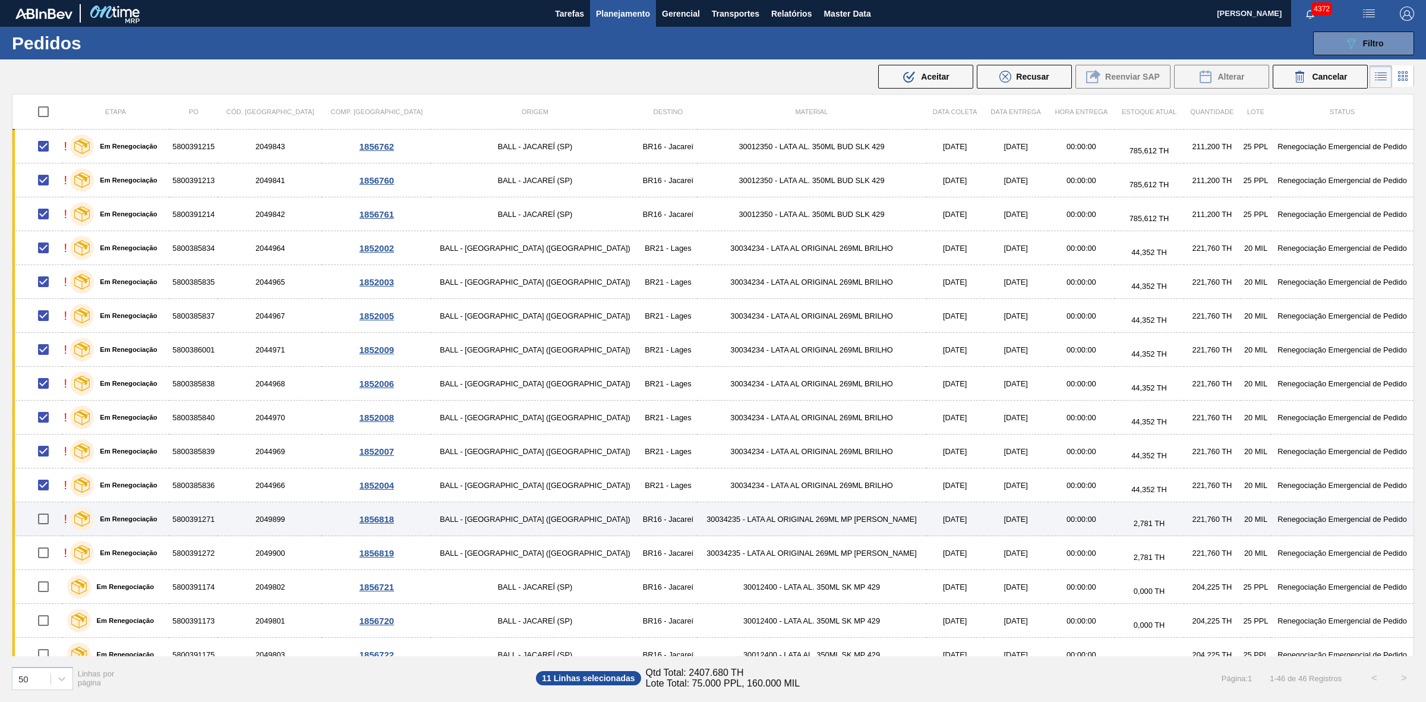
click at [49, 520] on input "checkbox" at bounding box center [43, 518] width 25 height 25
checkbox input "true"
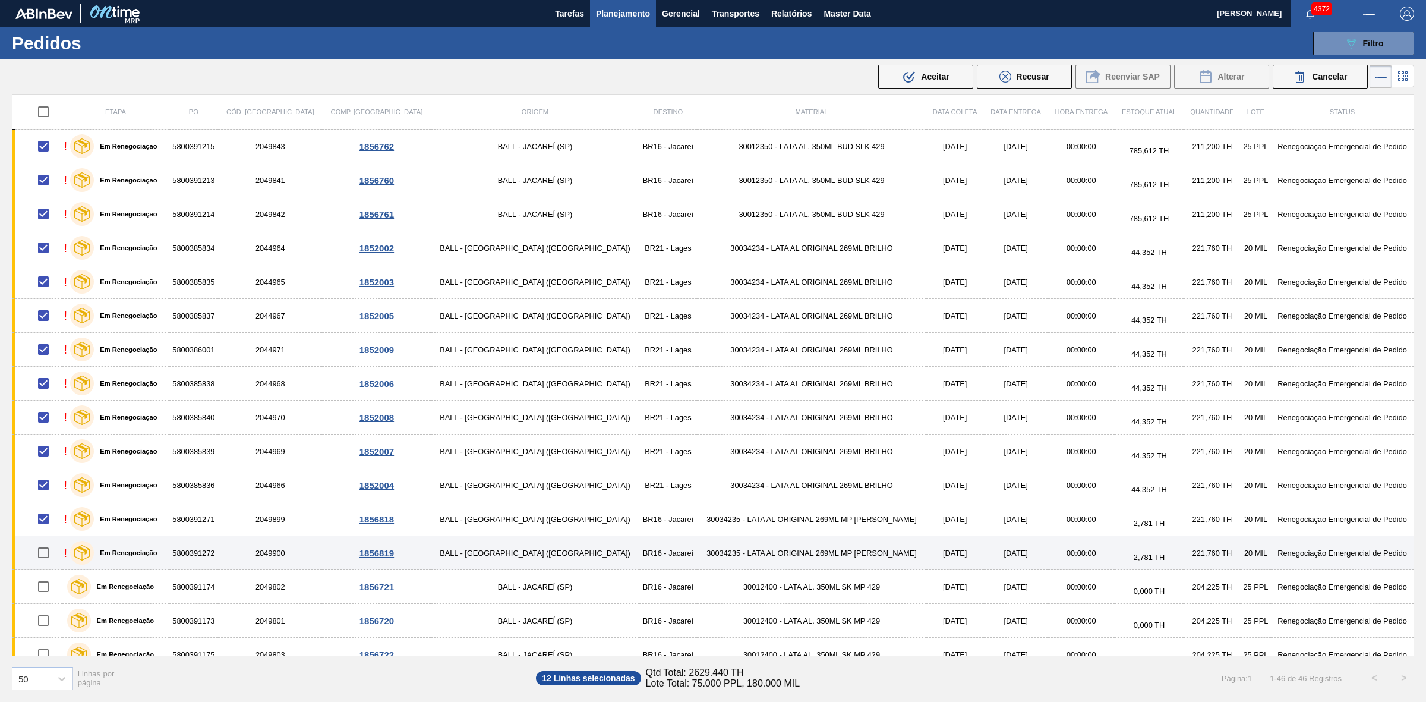
click at [46, 521] on input "checkbox" at bounding box center [43, 552] width 25 height 25
checkbox input "true"
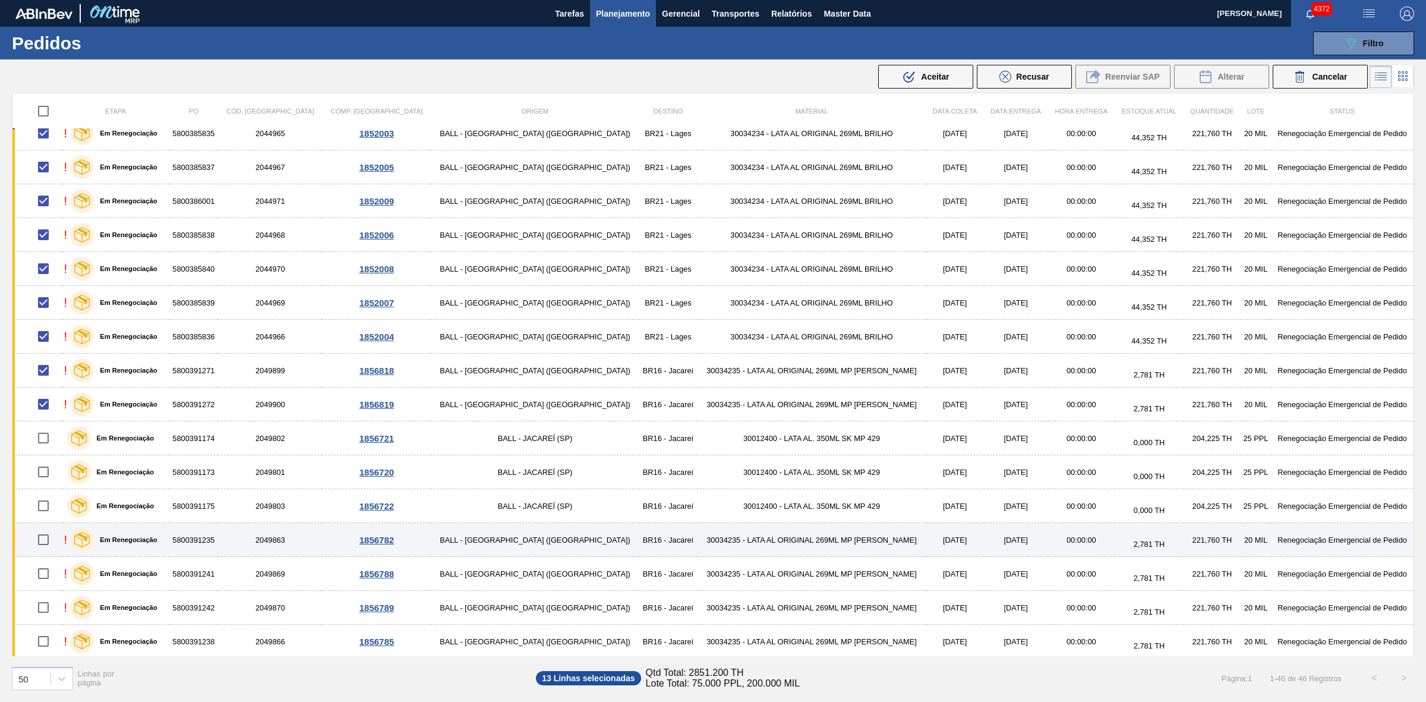
scroll to position [223, 0]
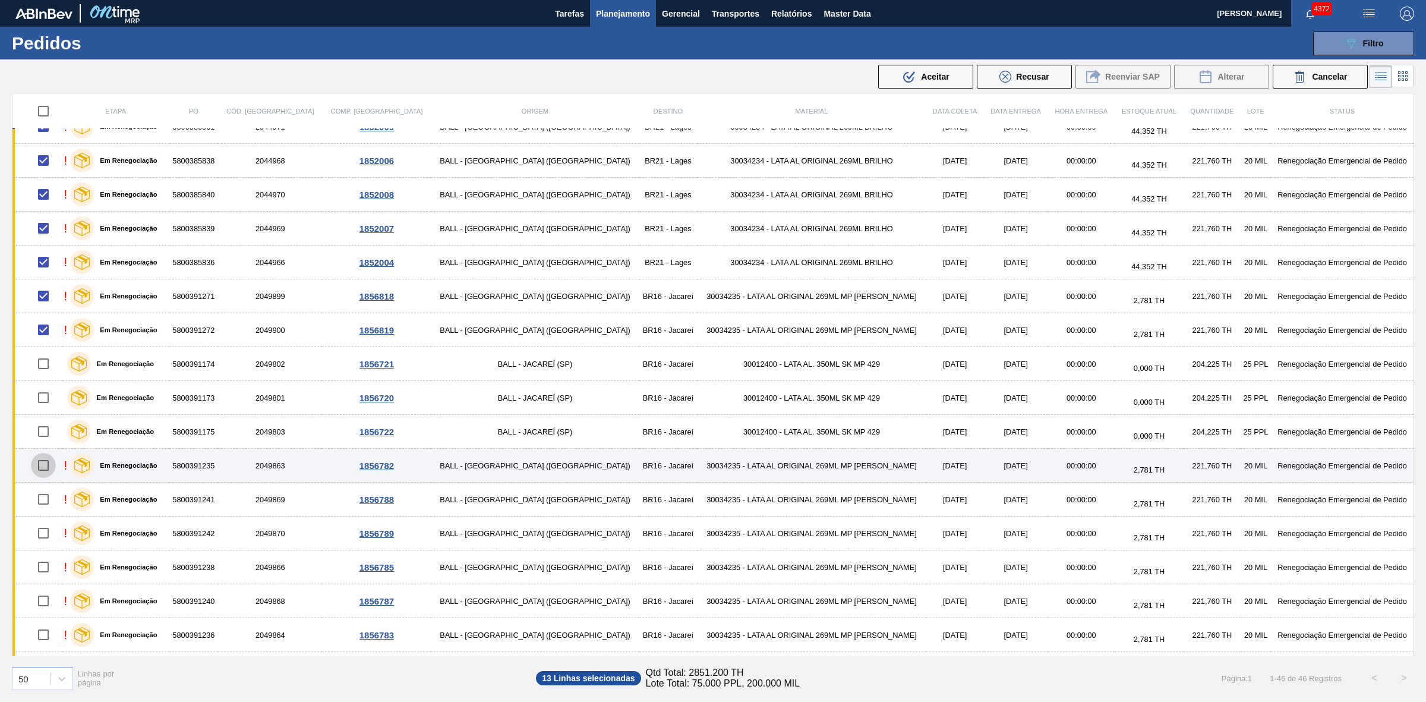
click at [46, 463] on input "checkbox" at bounding box center [43, 465] width 25 height 25
checkbox input "true"
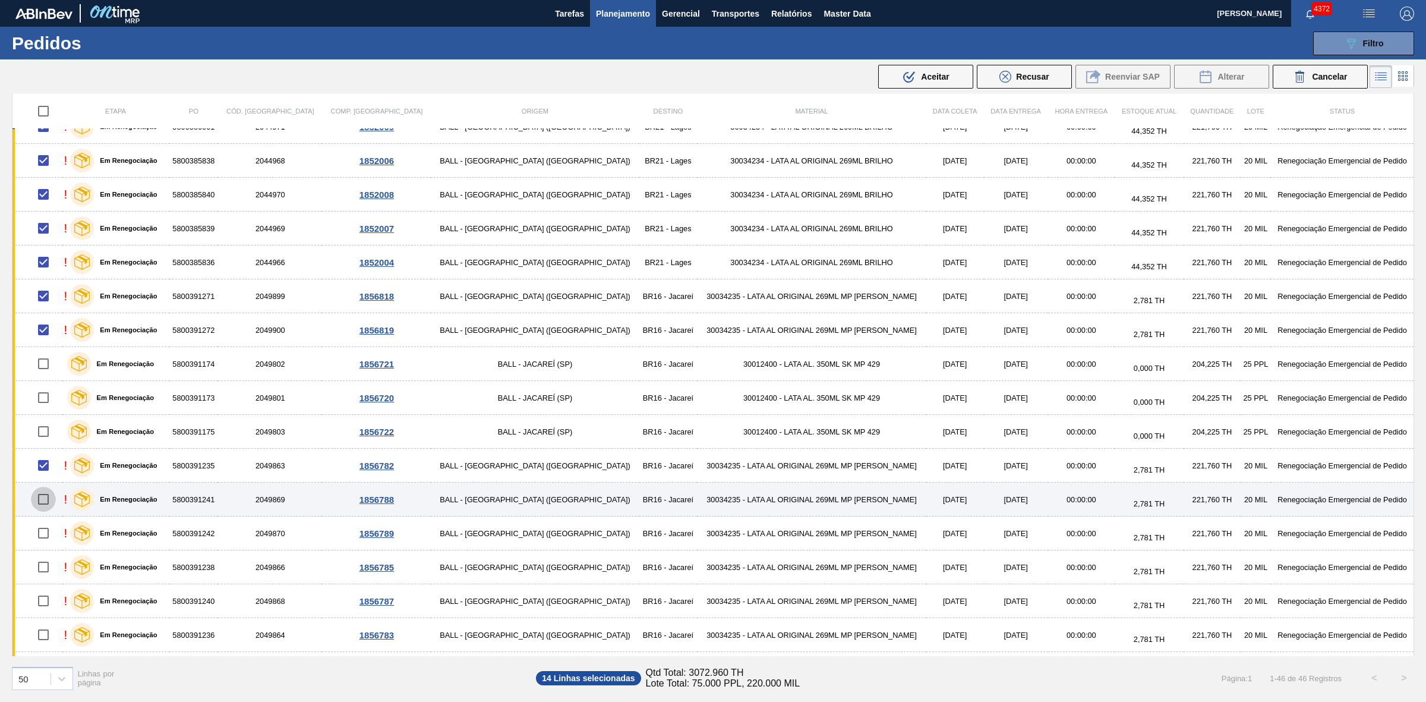
click at [46, 505] on input "checkbox" at bounding box center [43, 499] width 25 height 25
checkbox input "true"
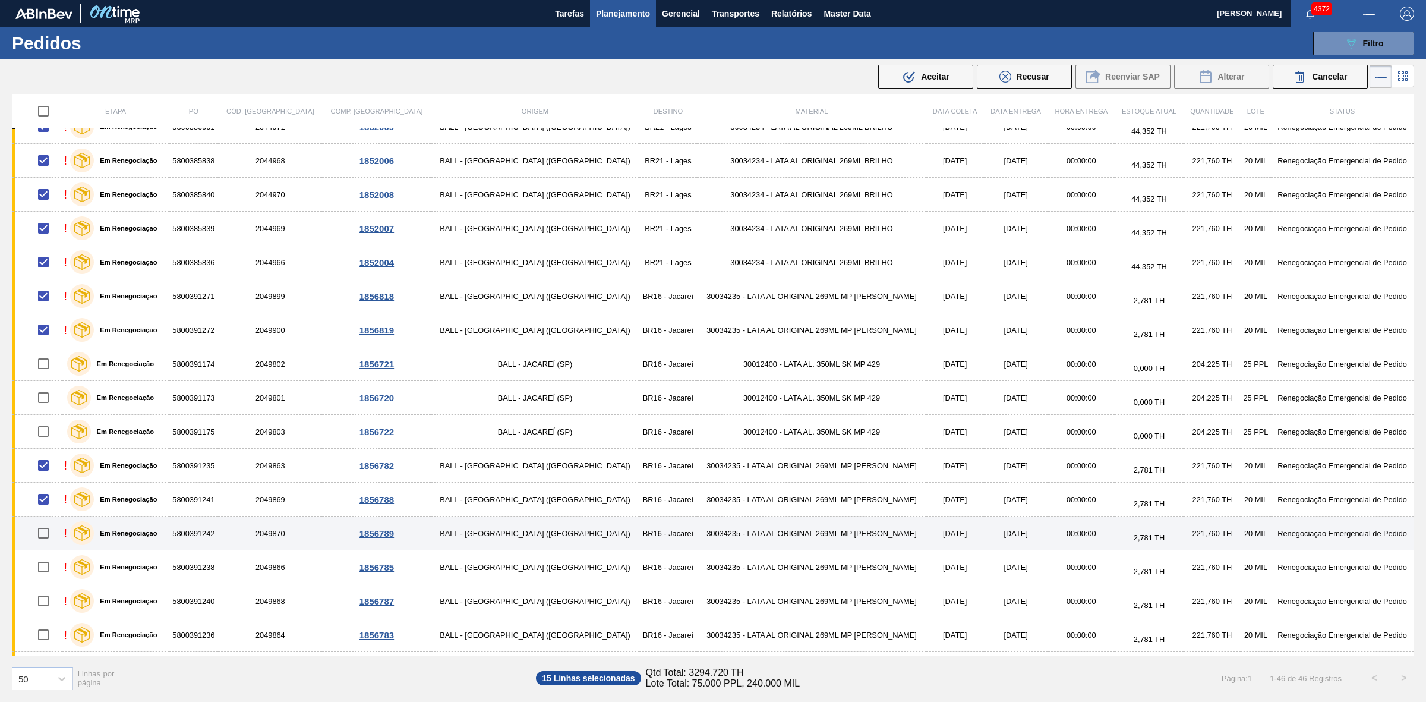
click at [46, 521] on input "checkbox" at bounding box center [43, 532] width 25 height 25
checkbox input "true"
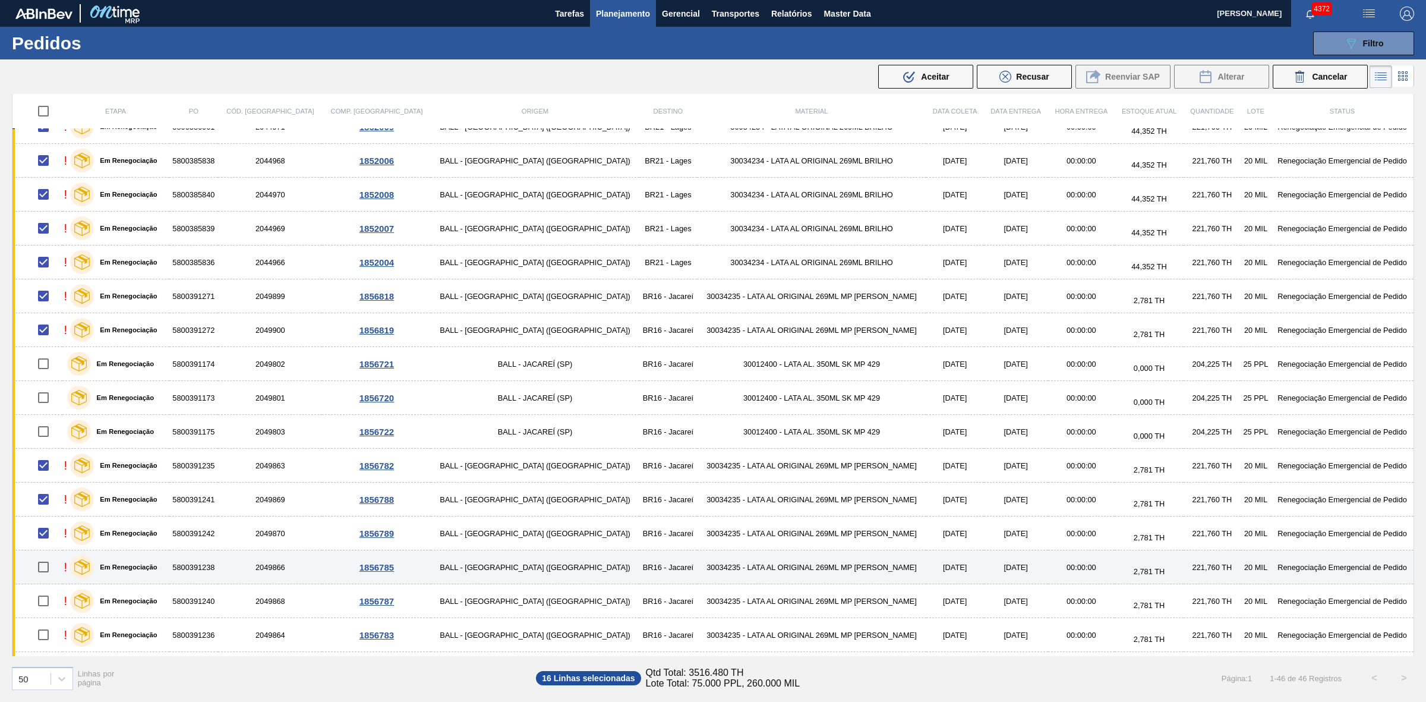
click at [52, 521] on input "checkbox" at bounding box center [43, 566] width 25 height 25
checkbox input "true"
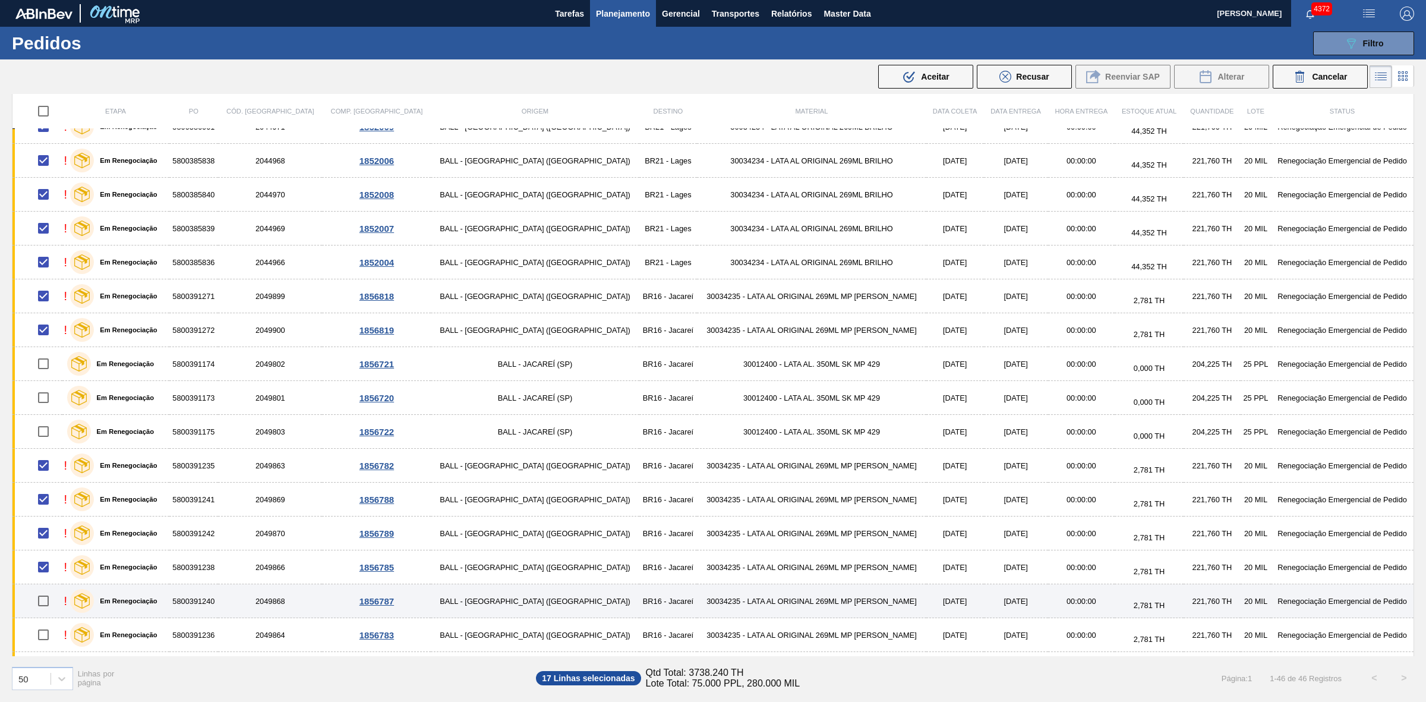
click at [51, 521] on input "checkbox" at bounding box center [43, 600] width 25 height 25
checkbox input "true"
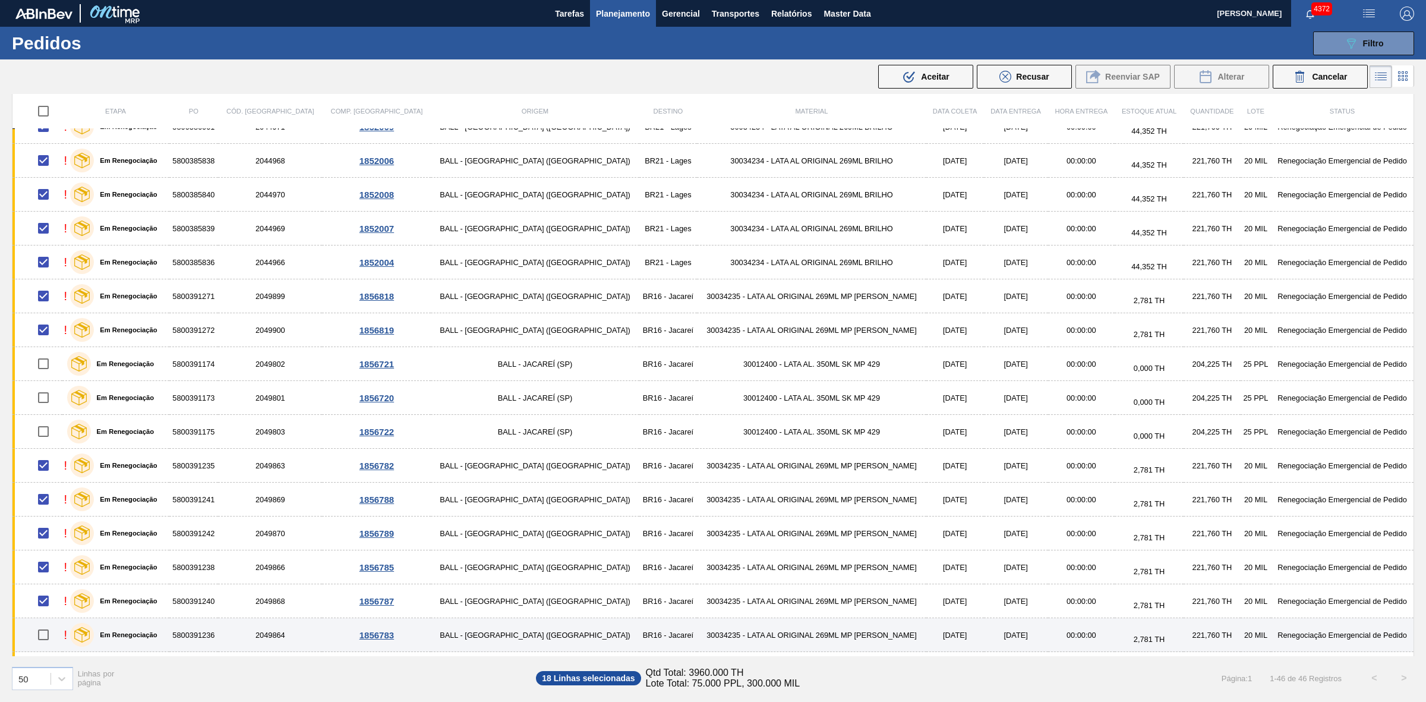
click at [46, 521] on input "checkbox" at bounding box center [43, 634] width 25 height 25
checkbox input "true"
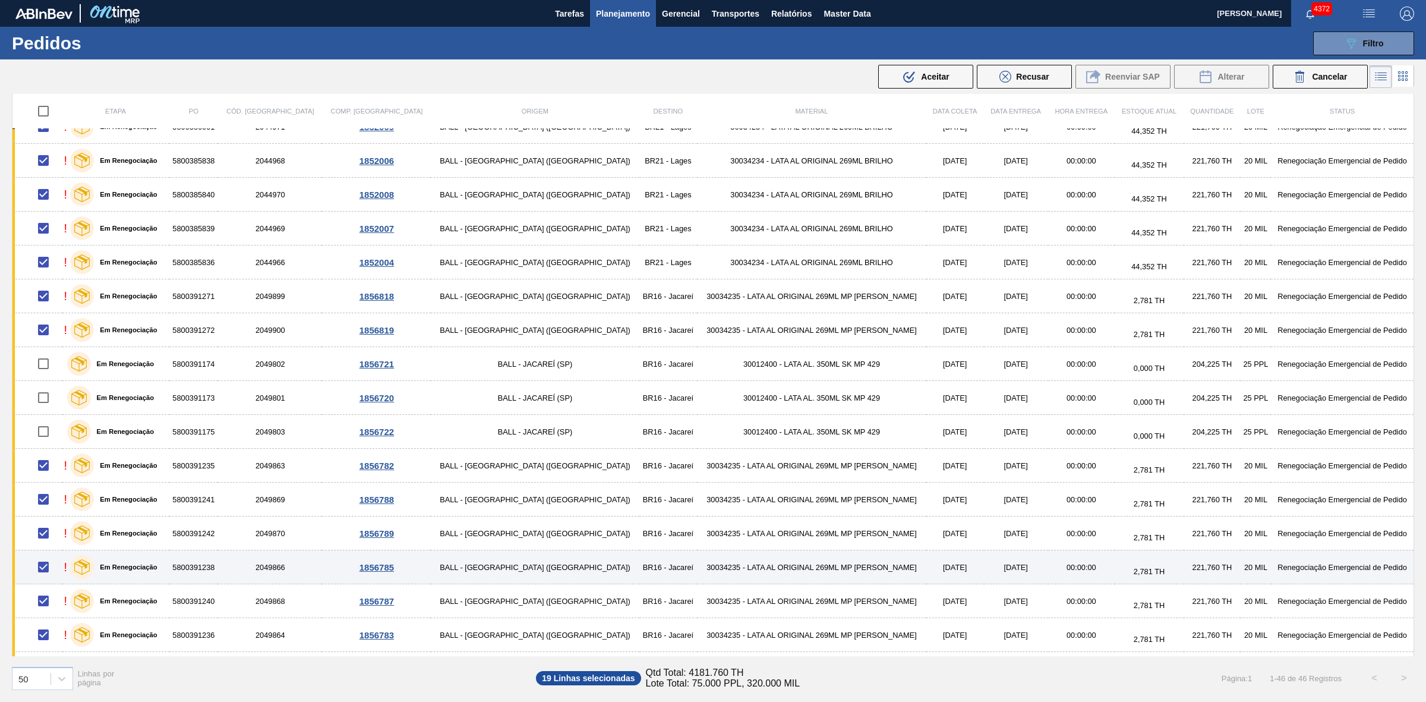
scroll to position [371, 0]
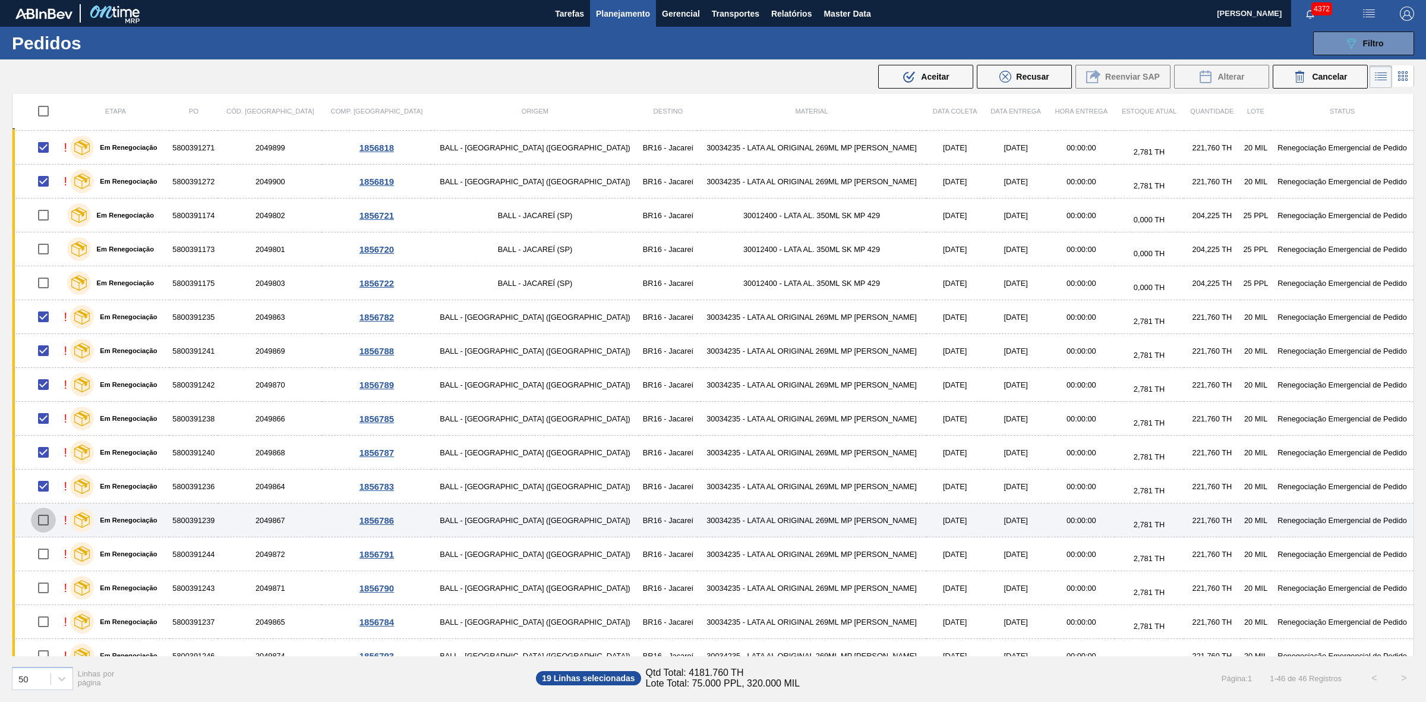
click at [46, 521] on input "checkbox" at bounding box center [43, 519] width 25 height 25
checkbox input "true"
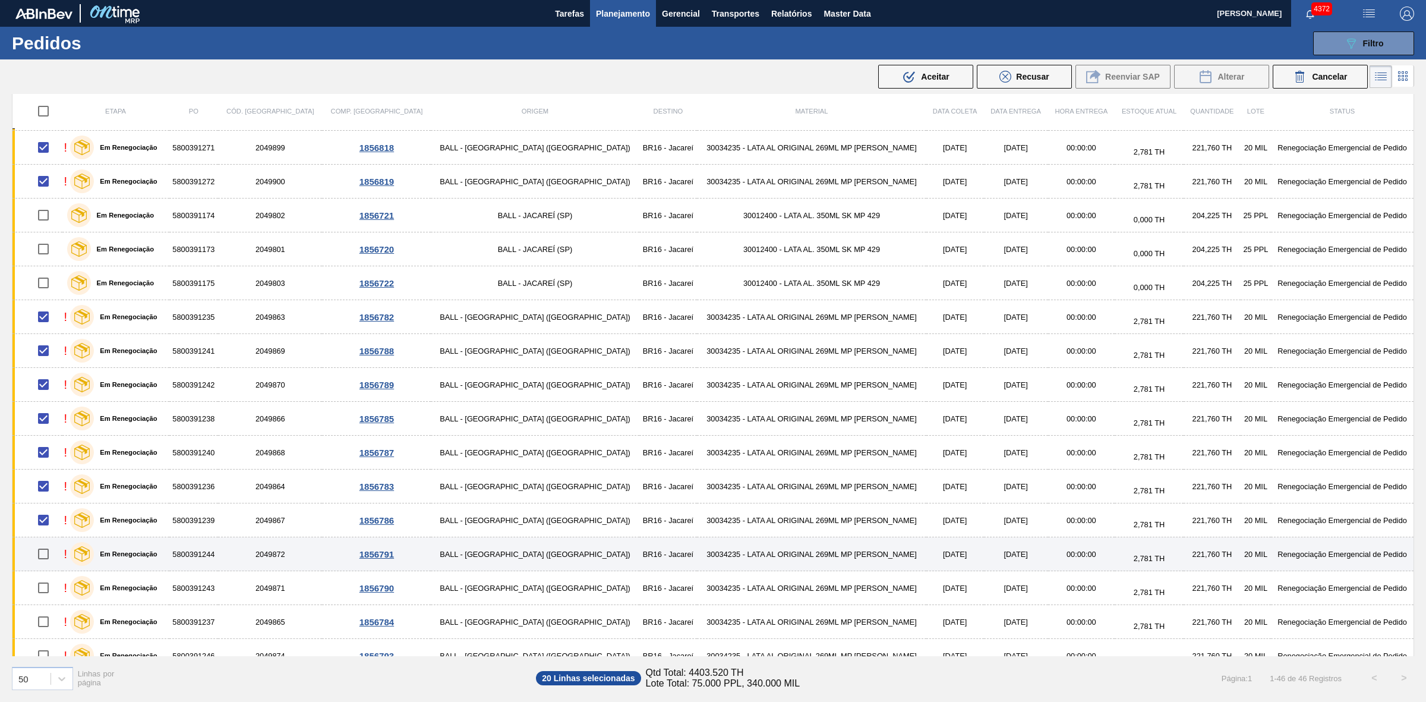
click at [48, 521] on input "checkbox" at bounding box center [43, 553] width 25 height 25
checkbox input "true"
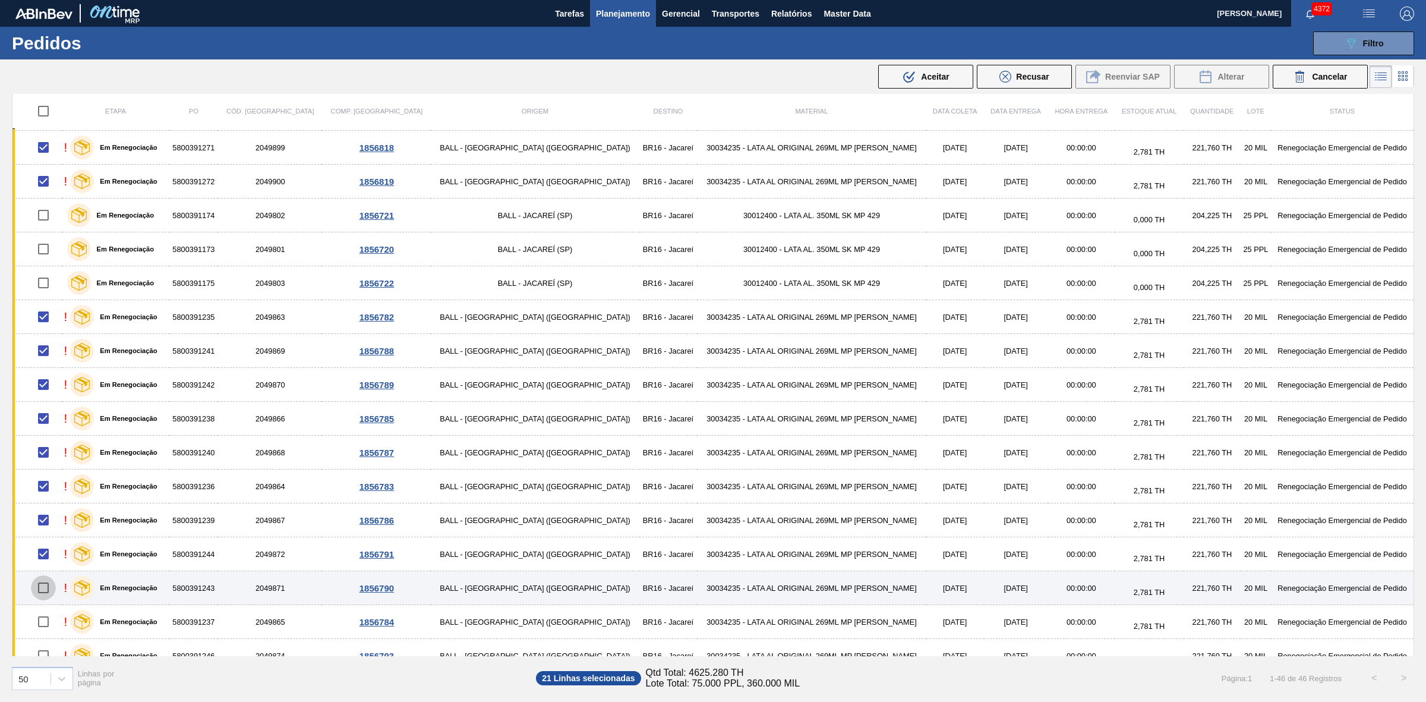
click at [49, 521] on input "checkbox" at bounding box center [43, 587] width 25 height 25
checkbox input "true"
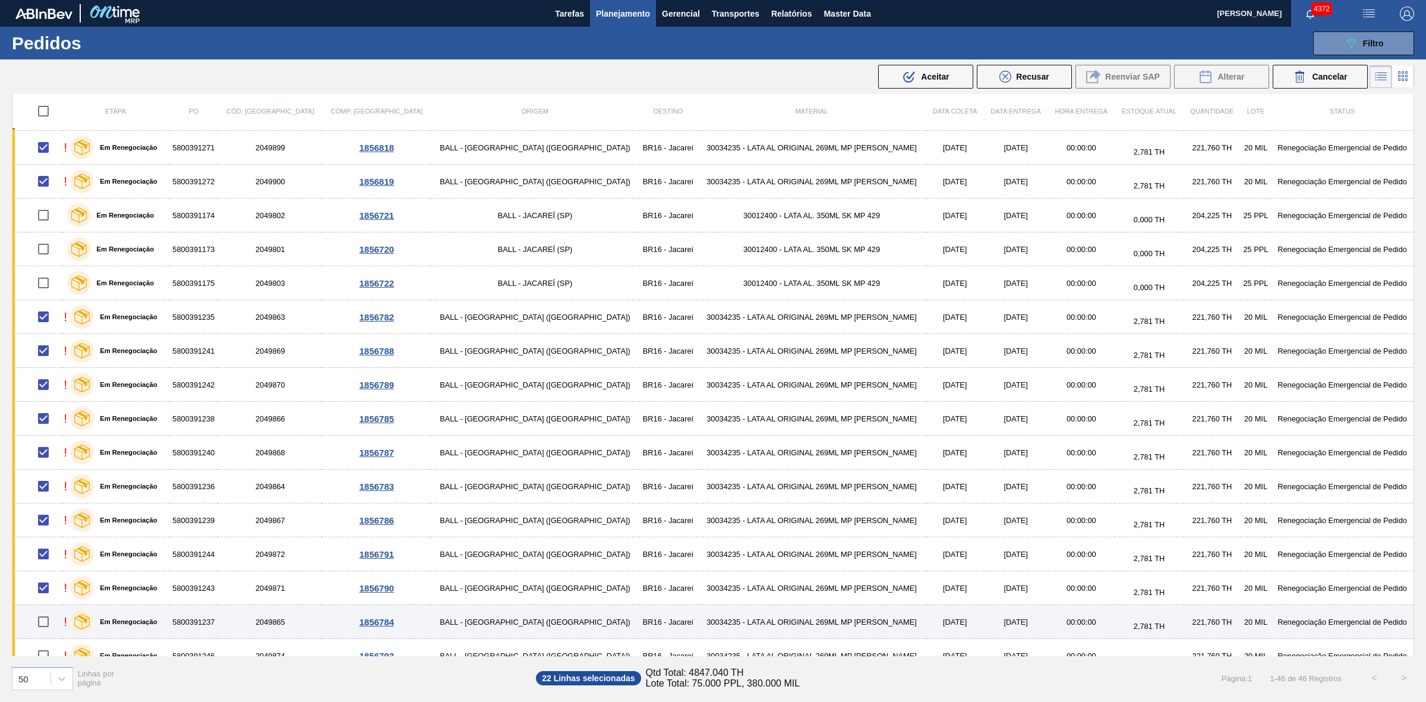
click at [46, 521] on input "checkbox" at bounding box center [43, 621] width 25 height 25
checkbox input "true"
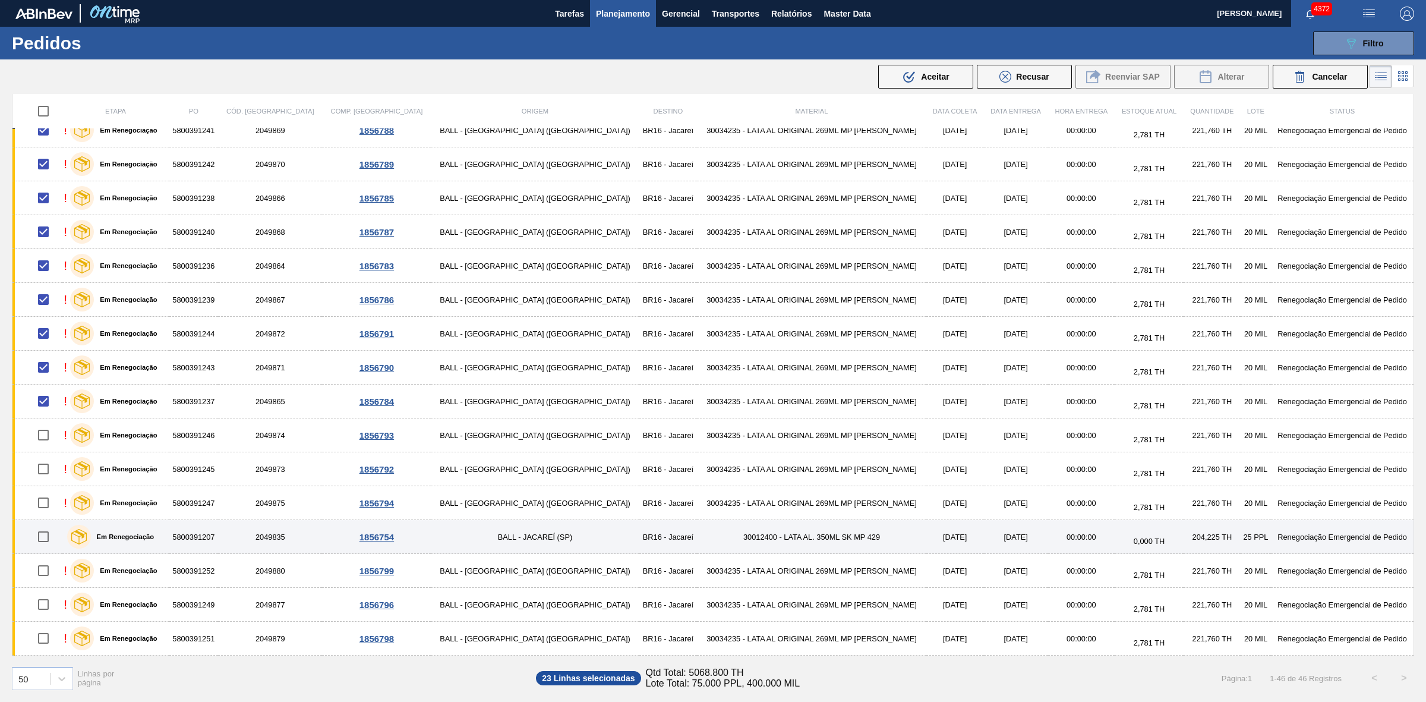
scroll to position [594, 0]
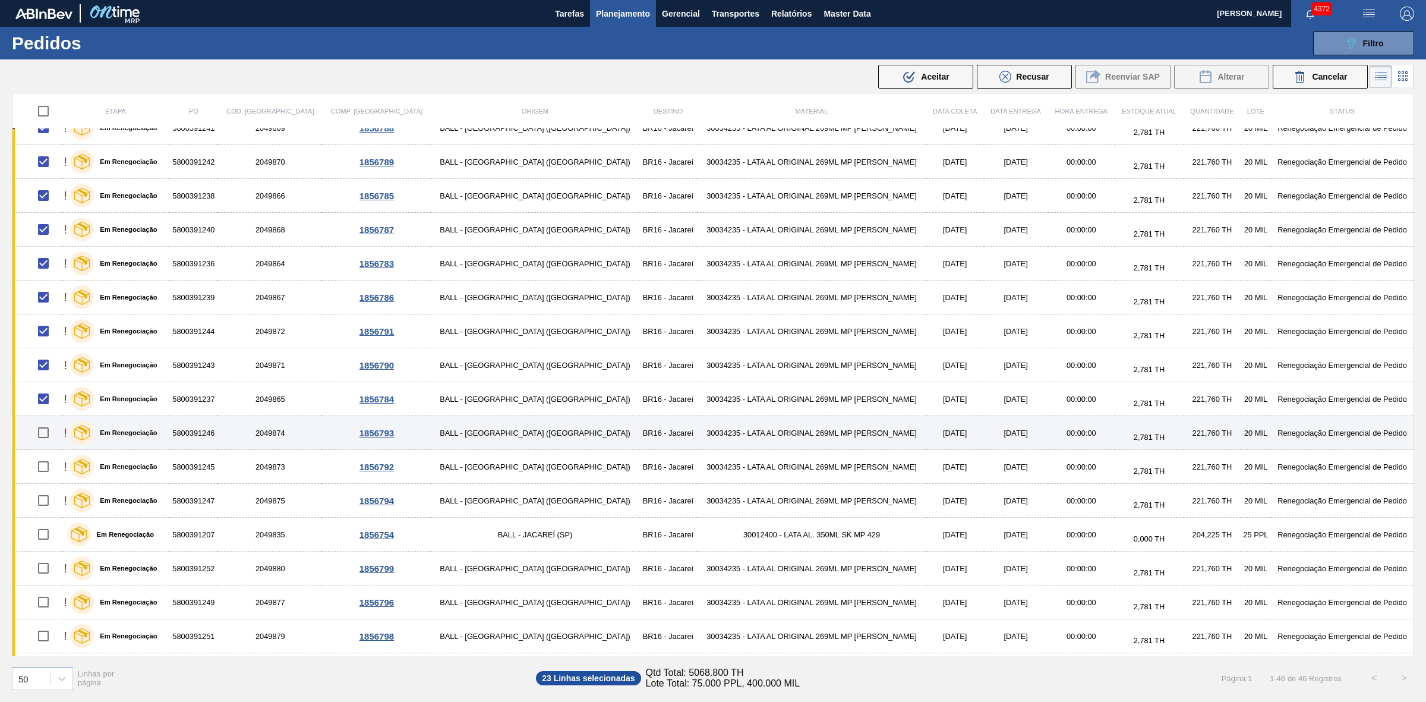
click at [46, 438] on input "checkbox" at bounding box center [43, 432] width 25 height 25
checkbox input "true"
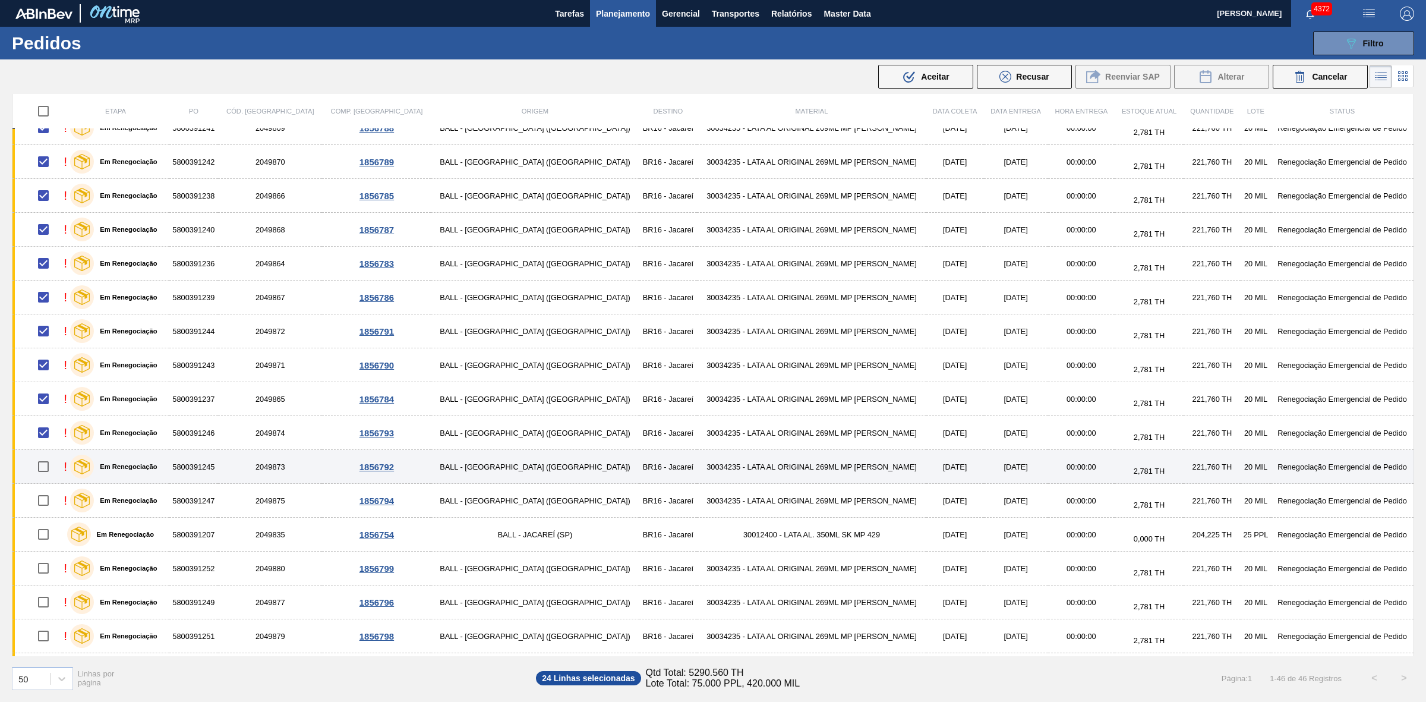
click at [46, 468] on input "checkbox" at bounding box center [43, 466] width 25 height 25
checkbox input "true"
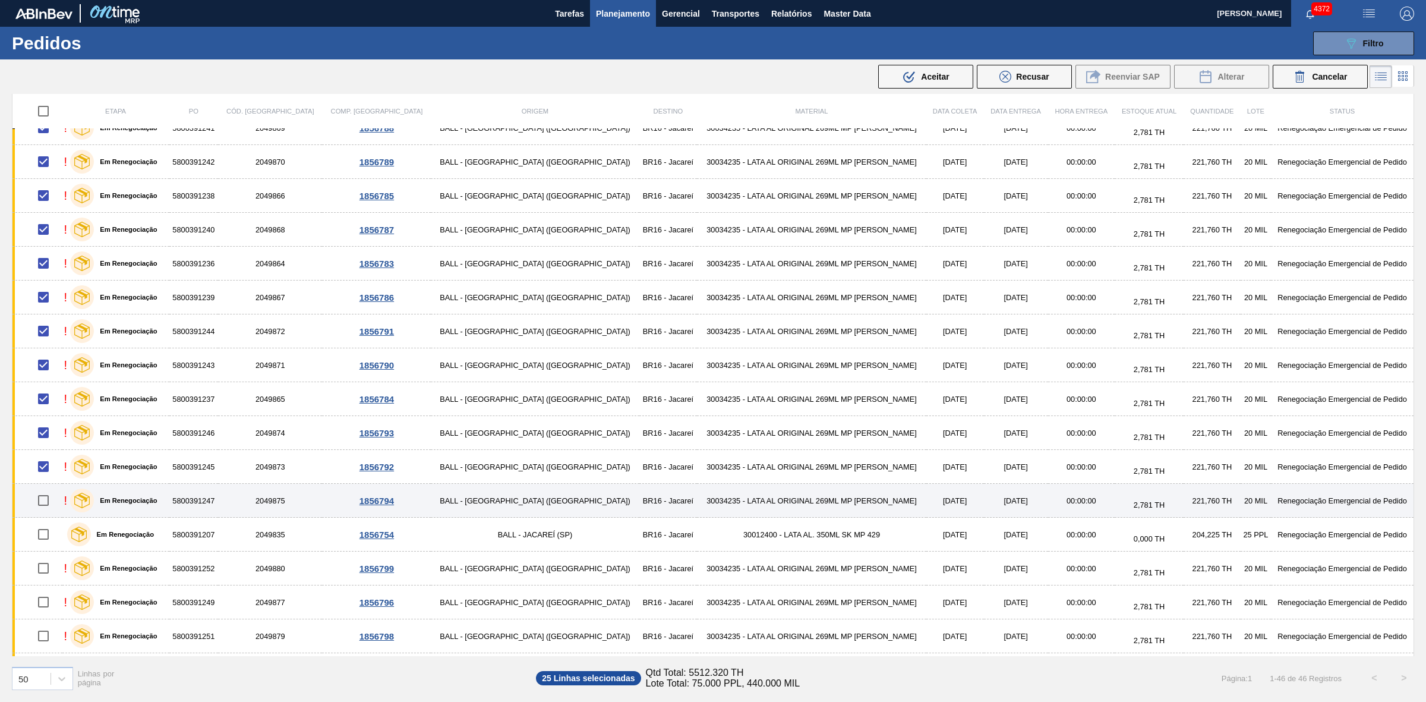
click at [51, 503] on input "checkbox" at bounding box center [43, 500] width 25 height 25
checkbox input "true"
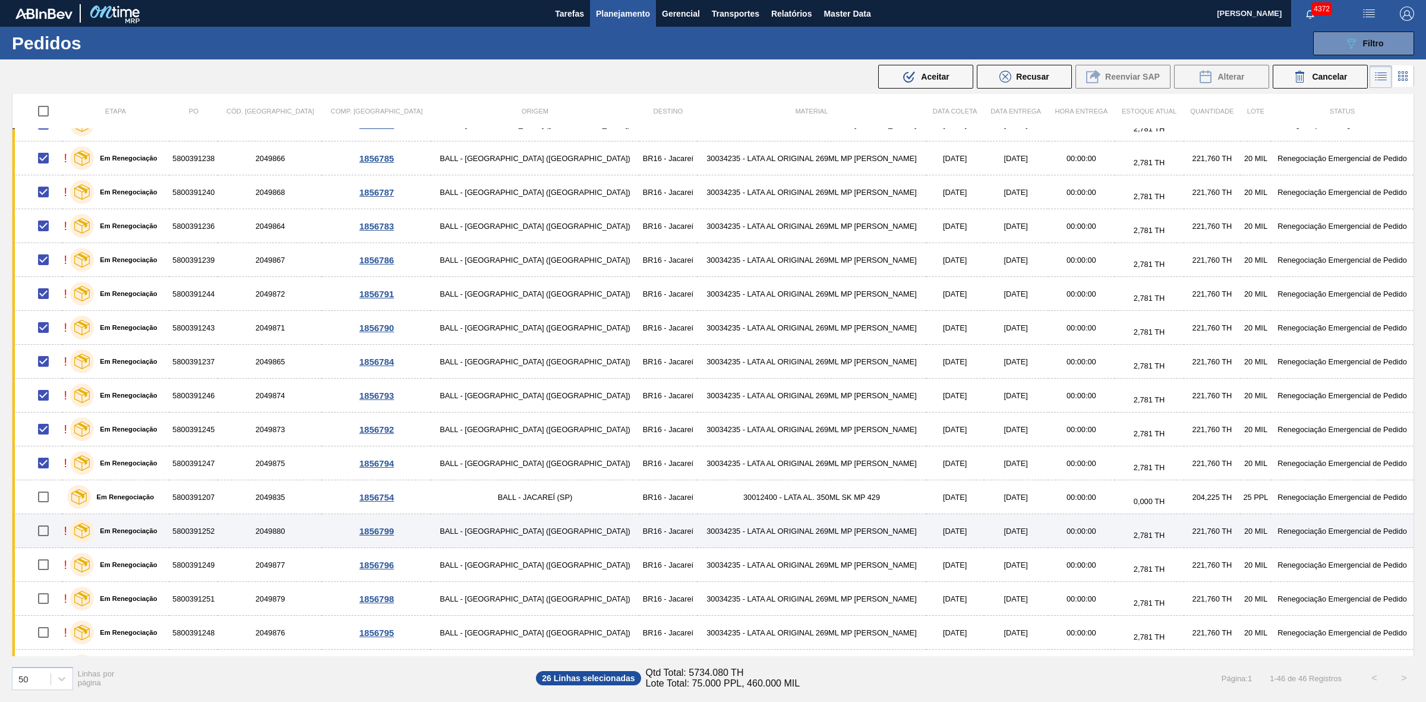
scroll to position [668, 0]
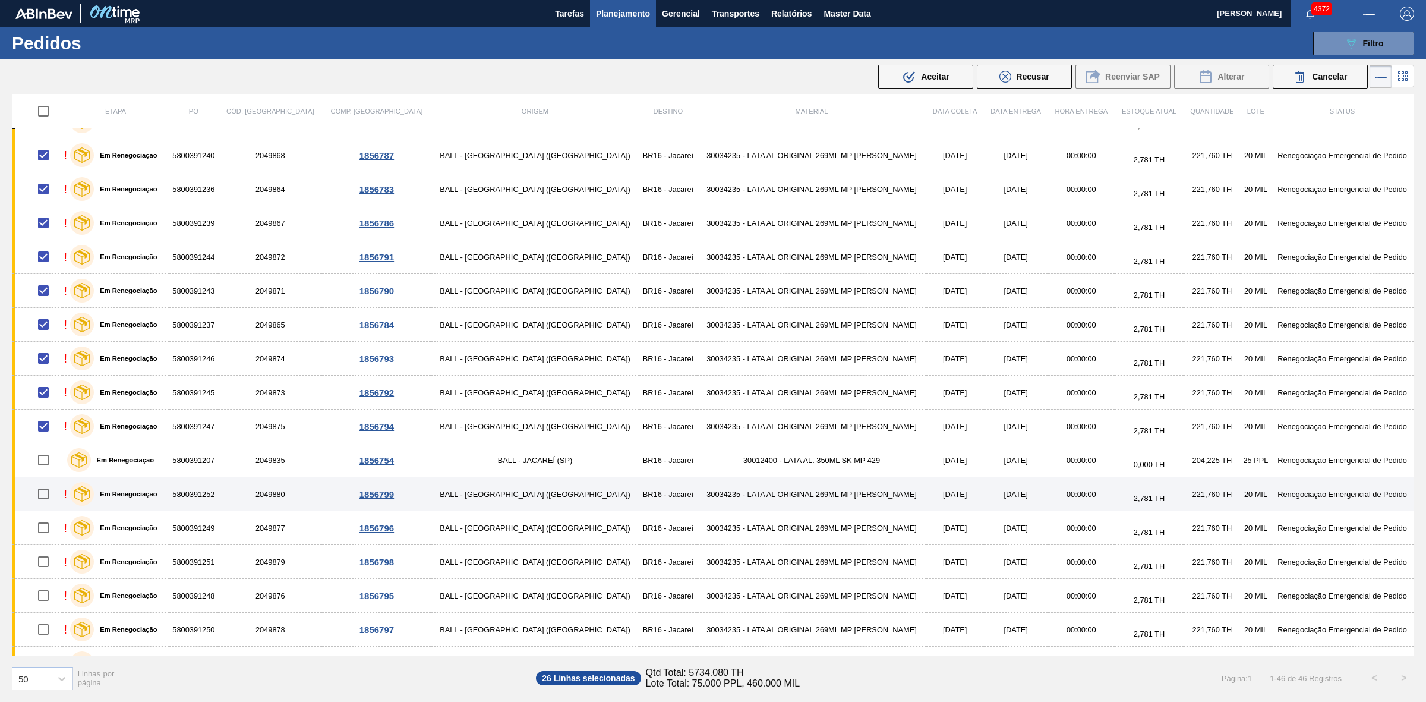
click at [48, 501] on input "checkbox" at bounding box center [43, 493] width 25 height 25
checkbox input "true"
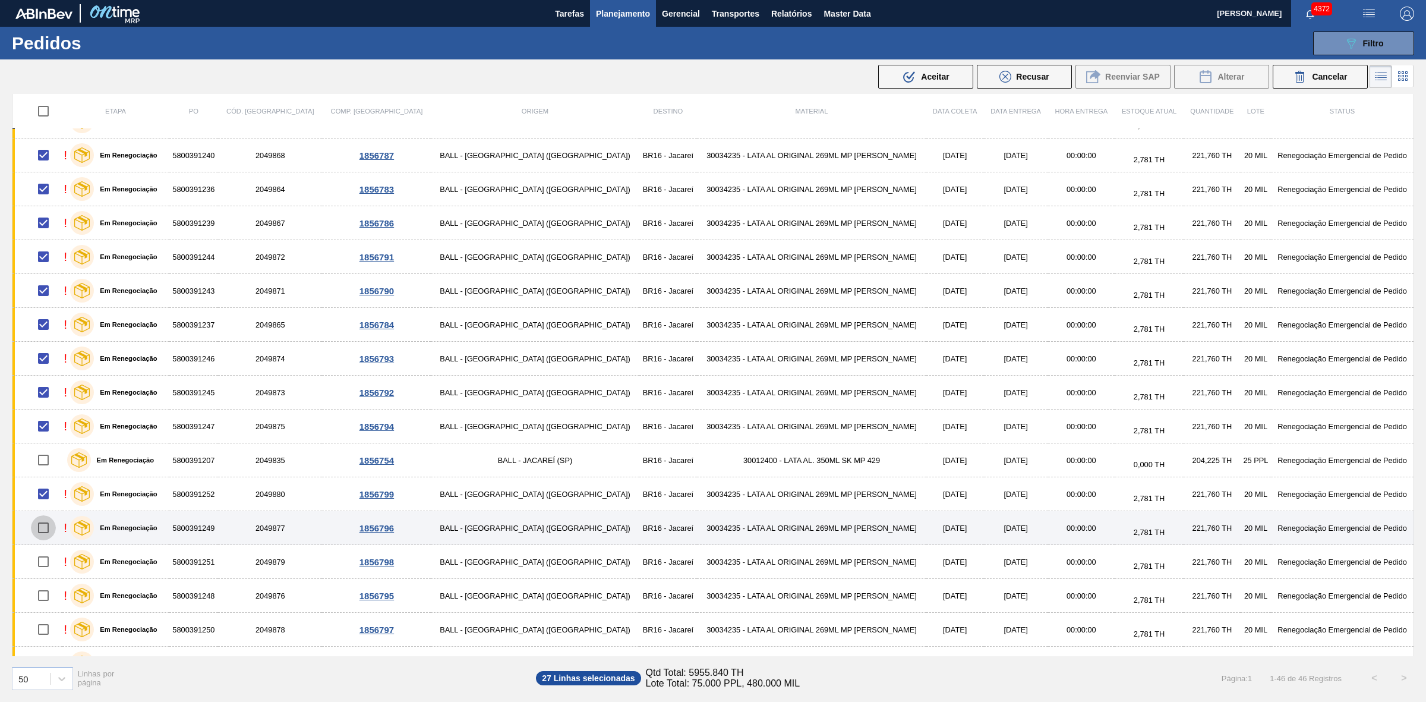
click at [52, 521] on input "checkbox" at bounding box center [43, 527] width 25 height 25
checkbox input "true"
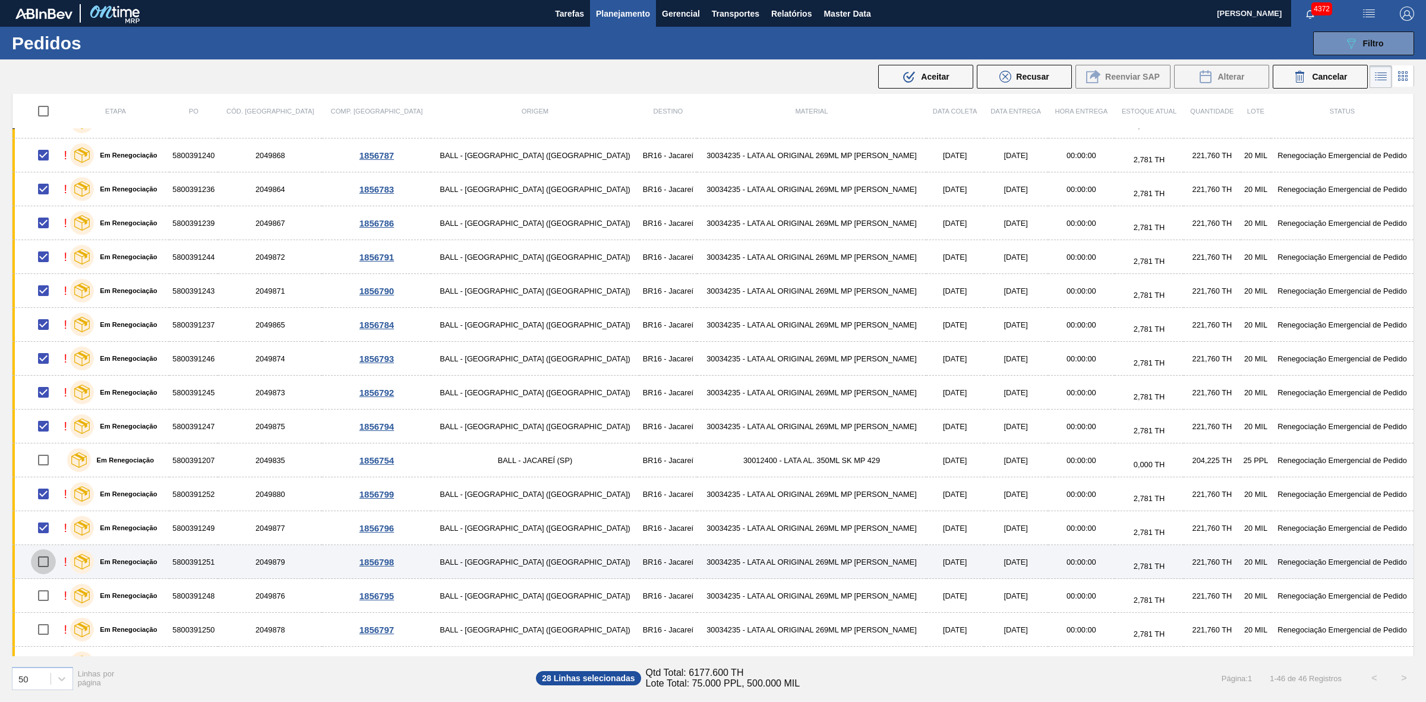
click at [50, 521] on input "checkbox" at bounding box center [43, 561] width 25 height 25
checkbox input "true"
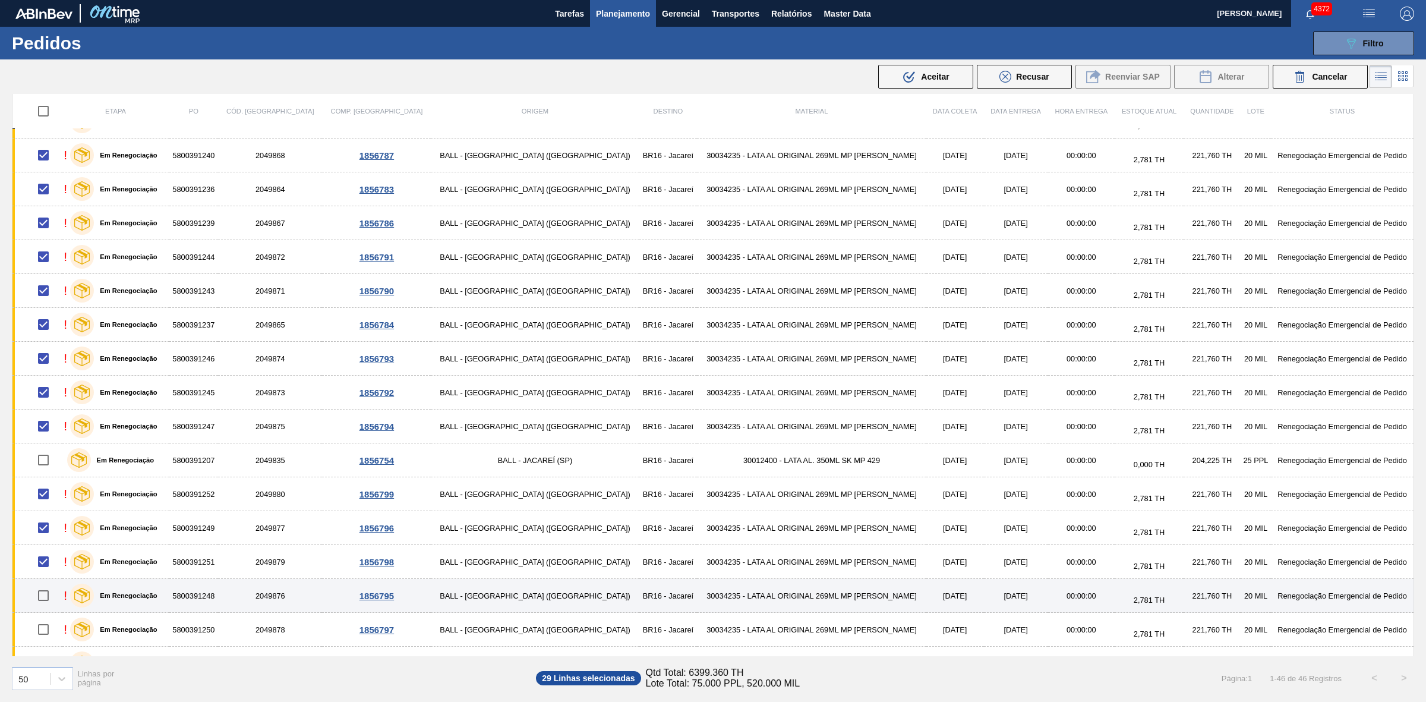
click at [49, 521] on input "checkbox" at bounding box center [43, 595] width 25 height 25
checkbox input "true"
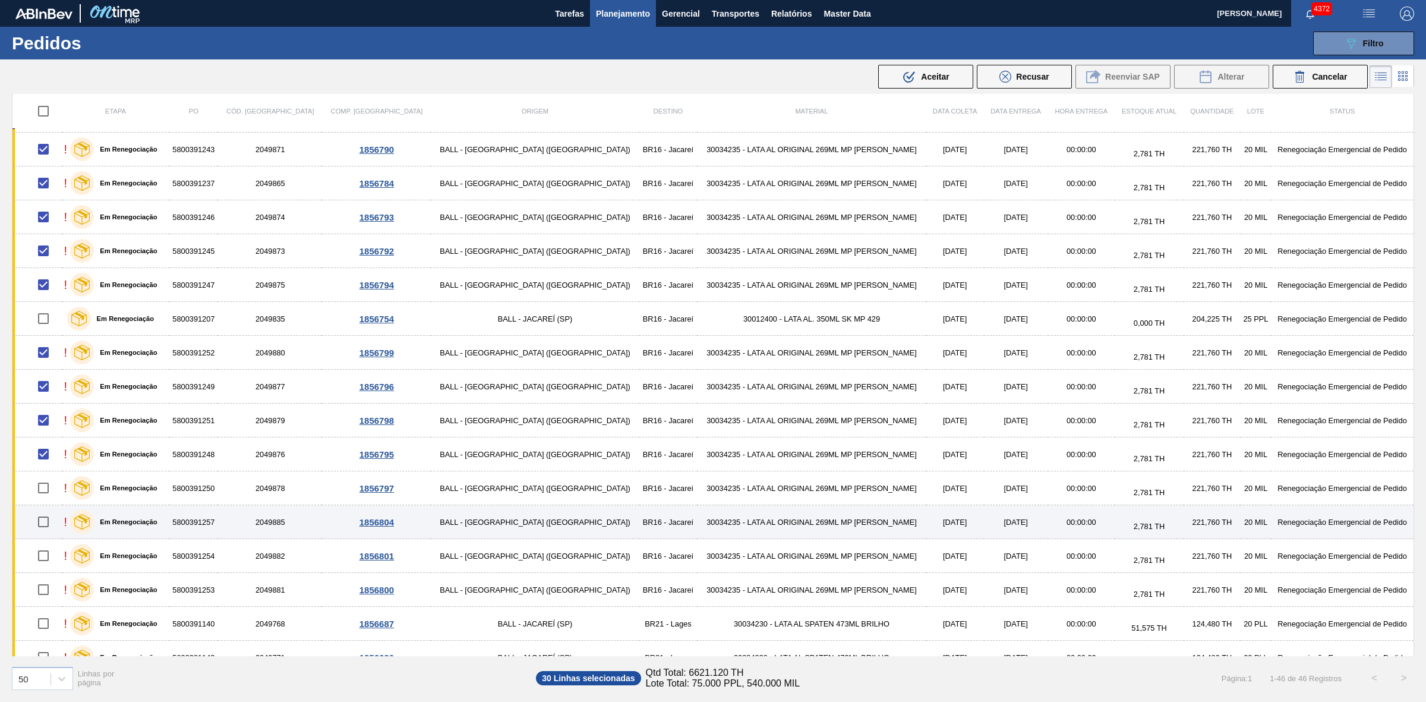
scroll to position [817, 0]
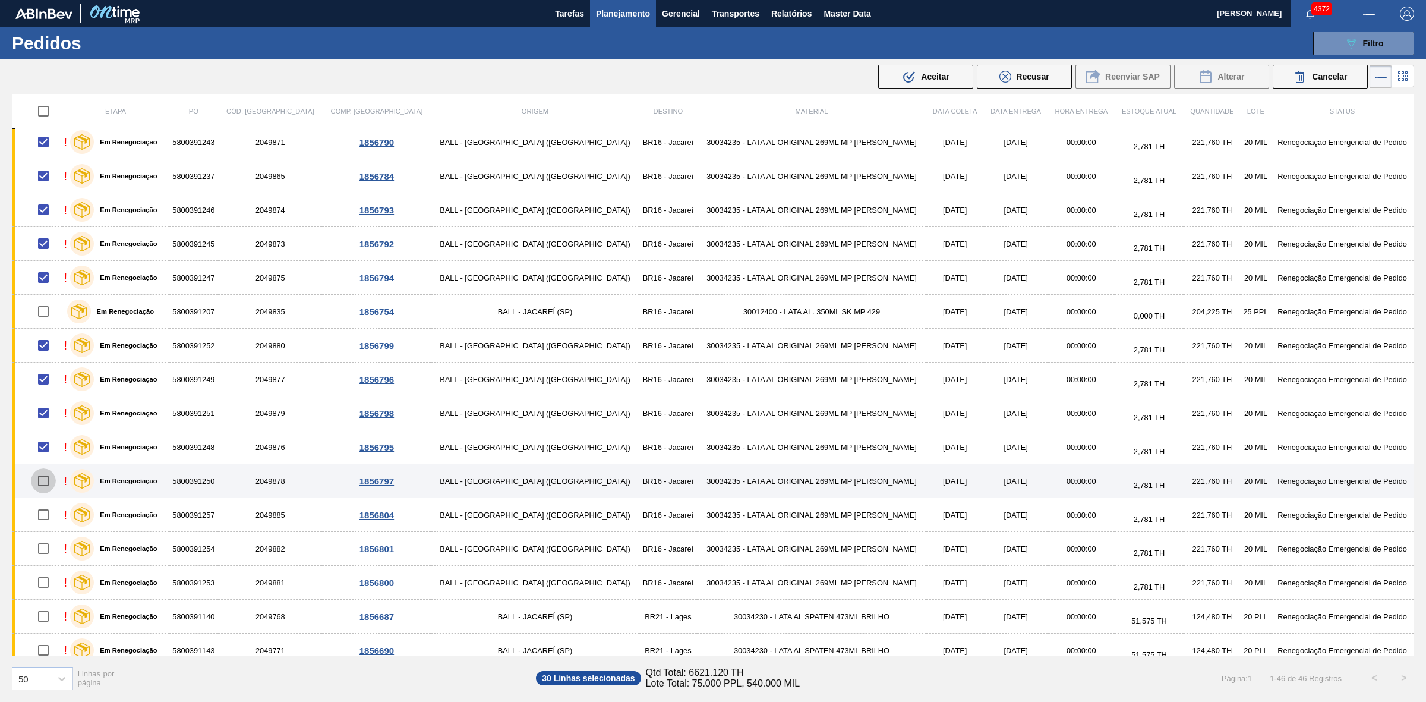
click at [43, 485] on input "checkbox" at bounding box center [43, 480] width 25 height 25
checkbox input "true"
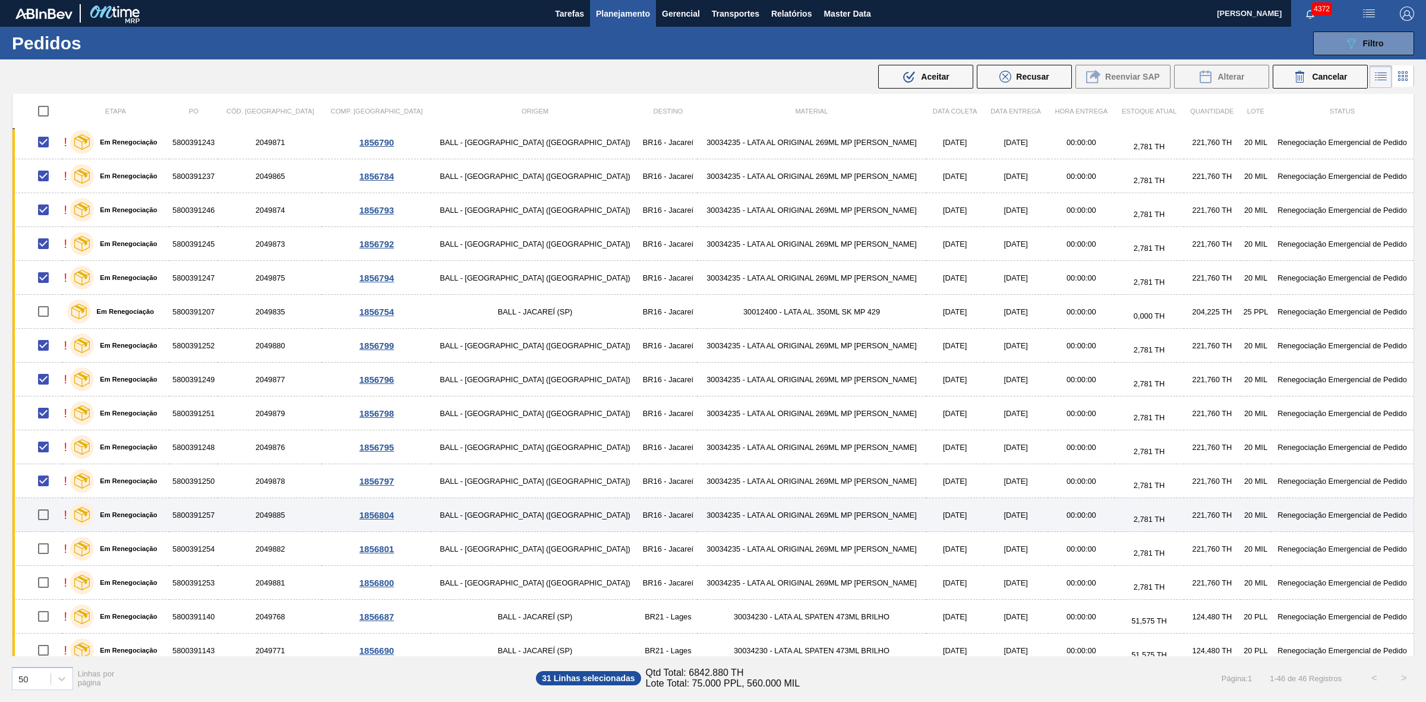
click at [50, 521] on input "checkbox" at bounding box center [43, 514] width 25 height 25
checkbox input "true"
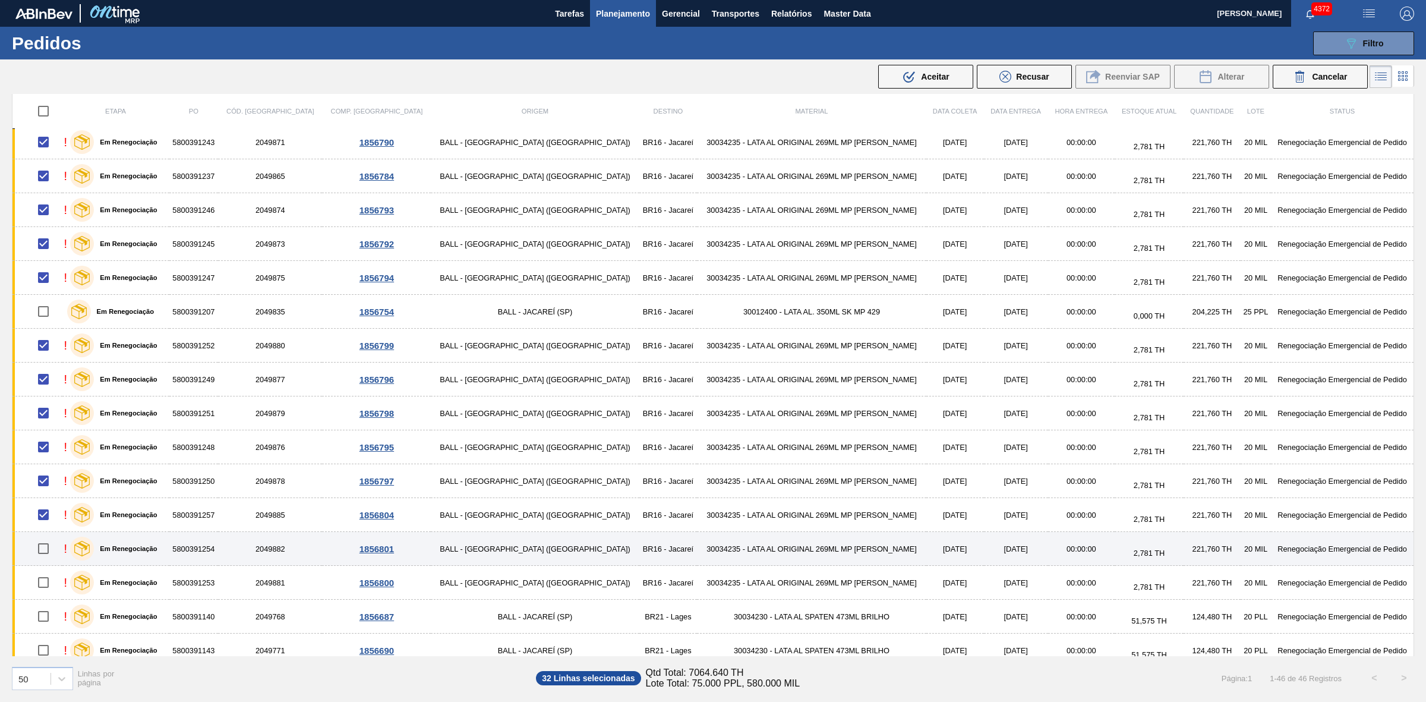
click at [50, 521] on input "checkbox" at bounding box center [43, 548] width 25 height 25
checkbox input "true"
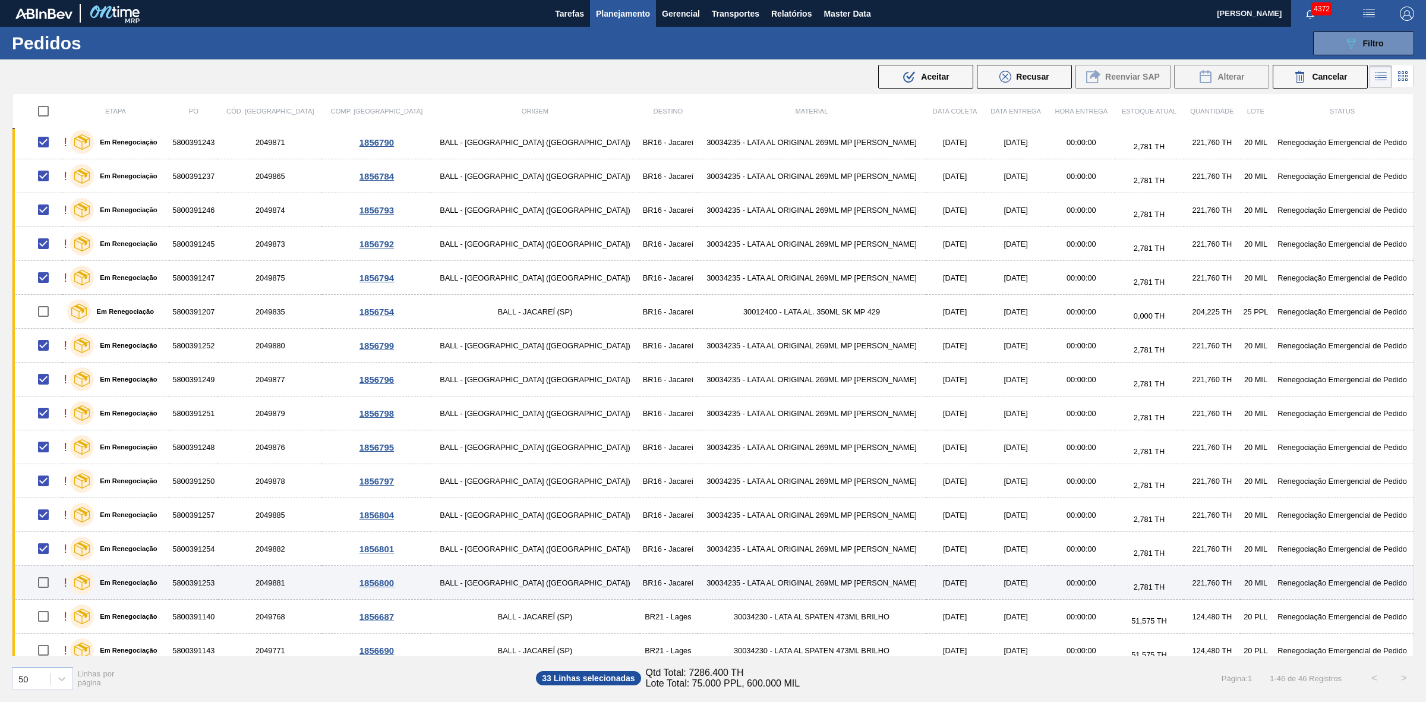
click at [49, 521] on input "checkbox" at bounding box center [43, 582] width 25 height 25
checkbox input "true"
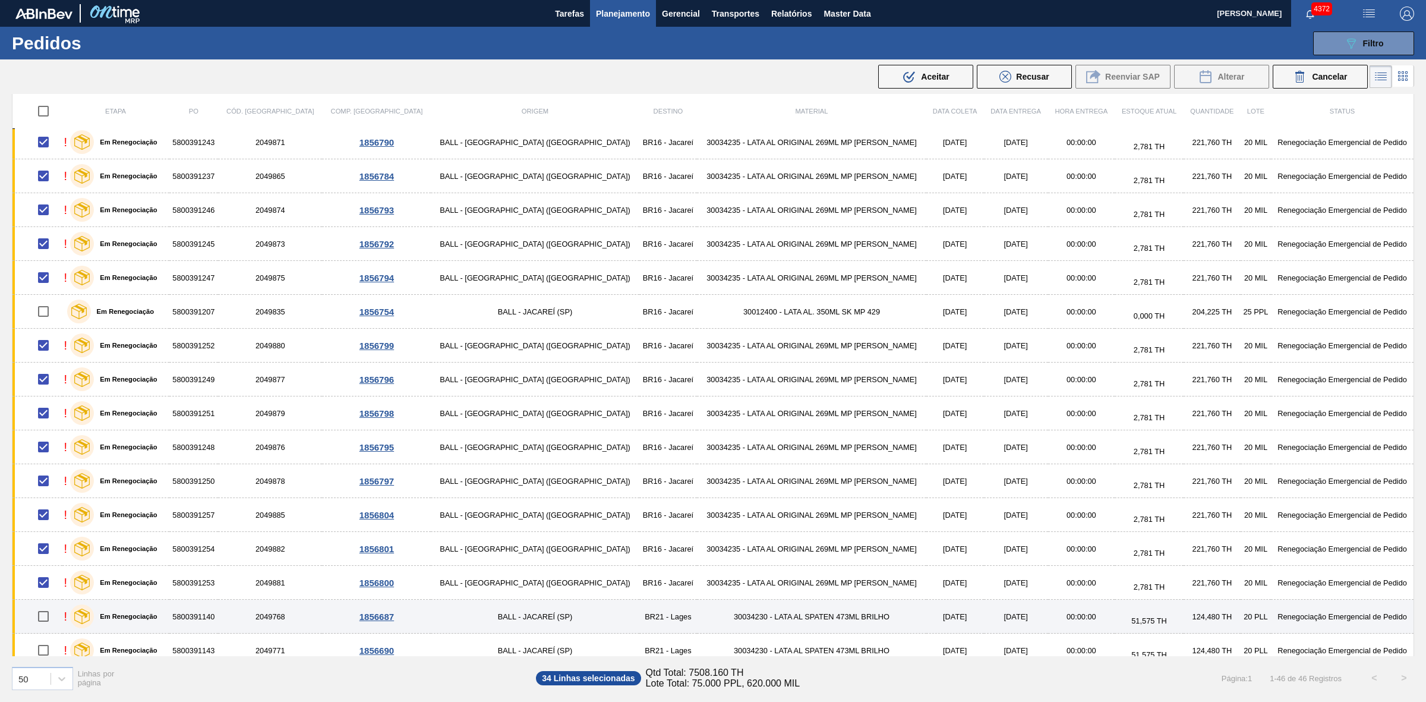
click at [48, 521] on input "checkbox" at bounding box center [43, 616] width 25 height 25
checkbox input "true"
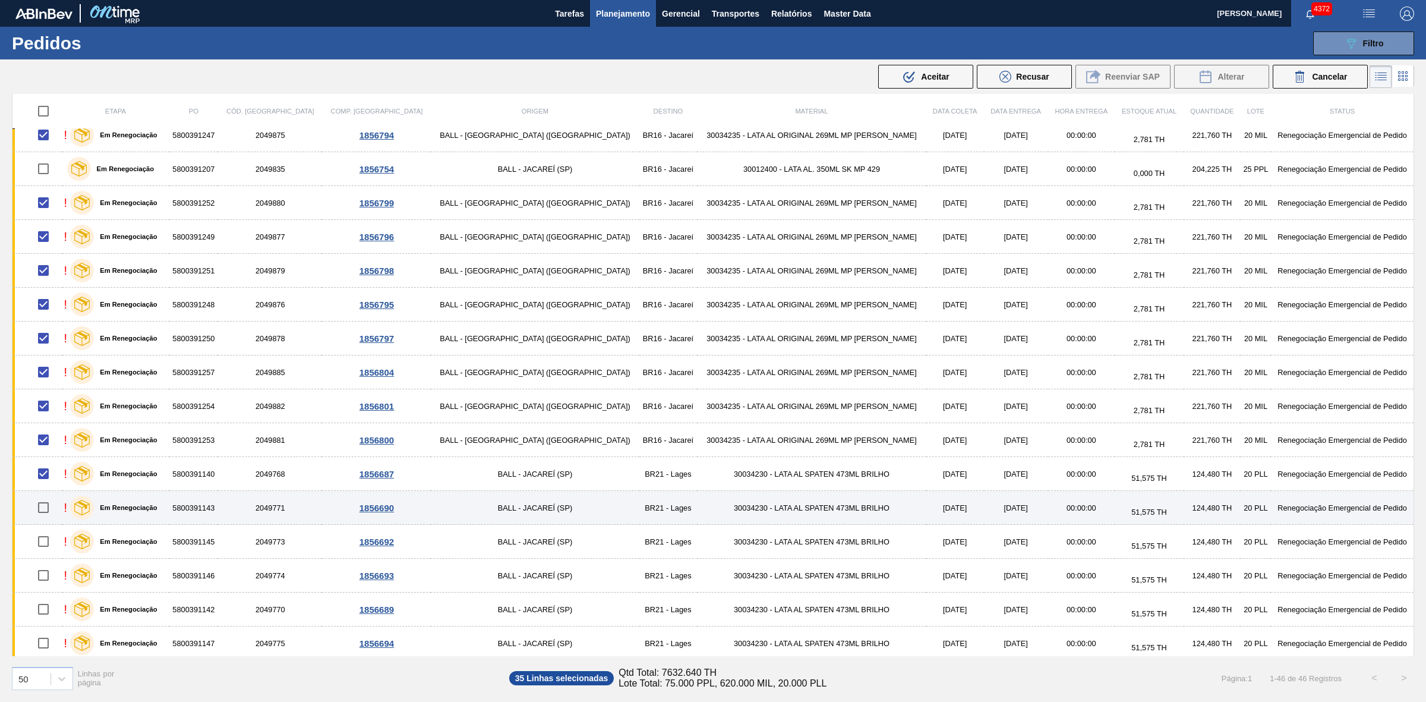
scroll to position [965, 0]
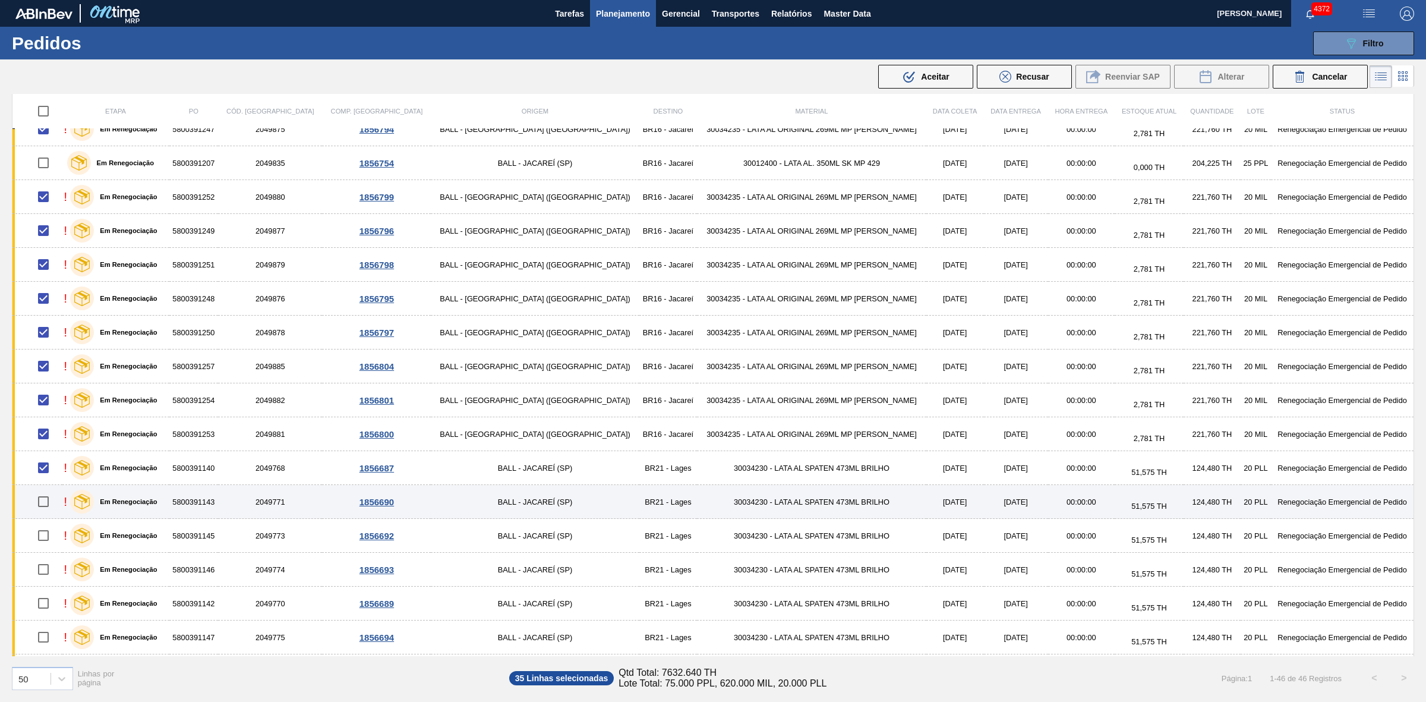
click at [48, 507] on input "checkbox" at bounding box center [43, 501] width 25 height 25
checkbox input "true"
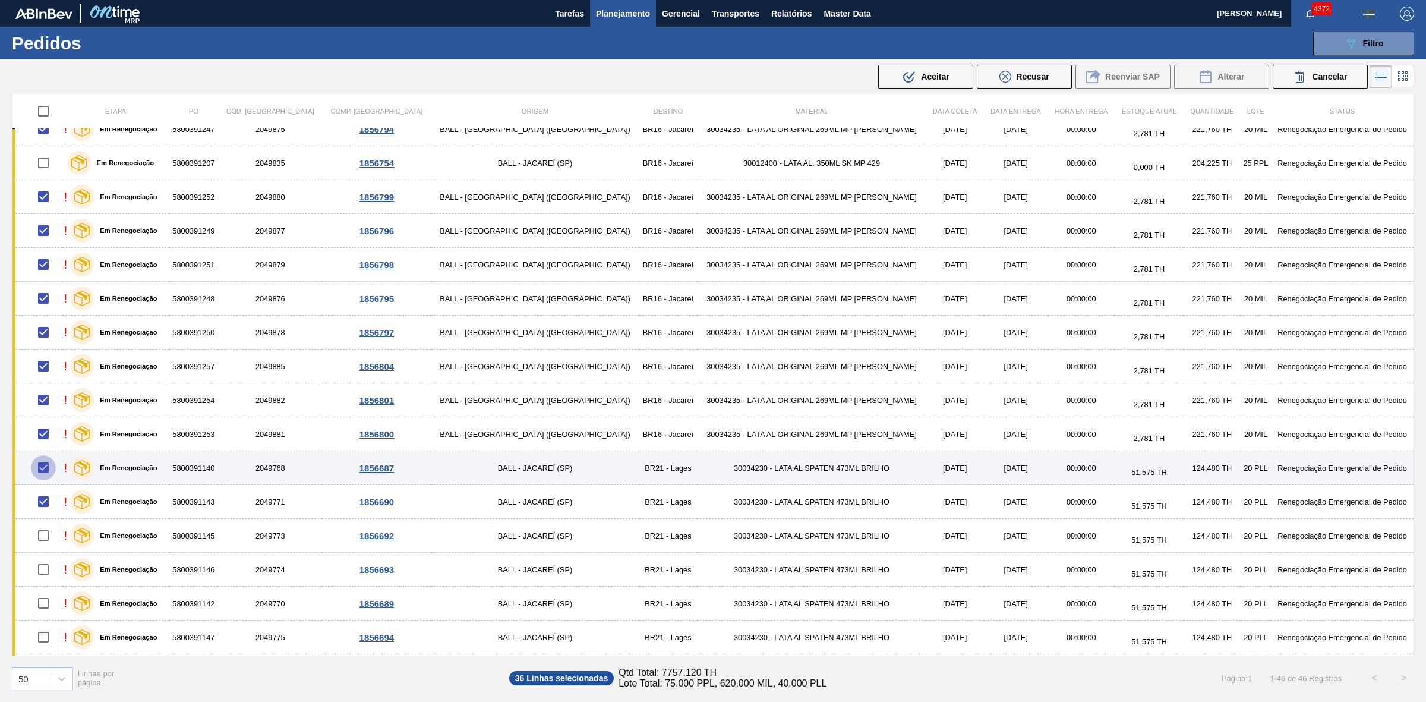
click at [46, 476] on input "checkbox" at bounding box center [43, 467] width 25 height 25
checkbox input "false"
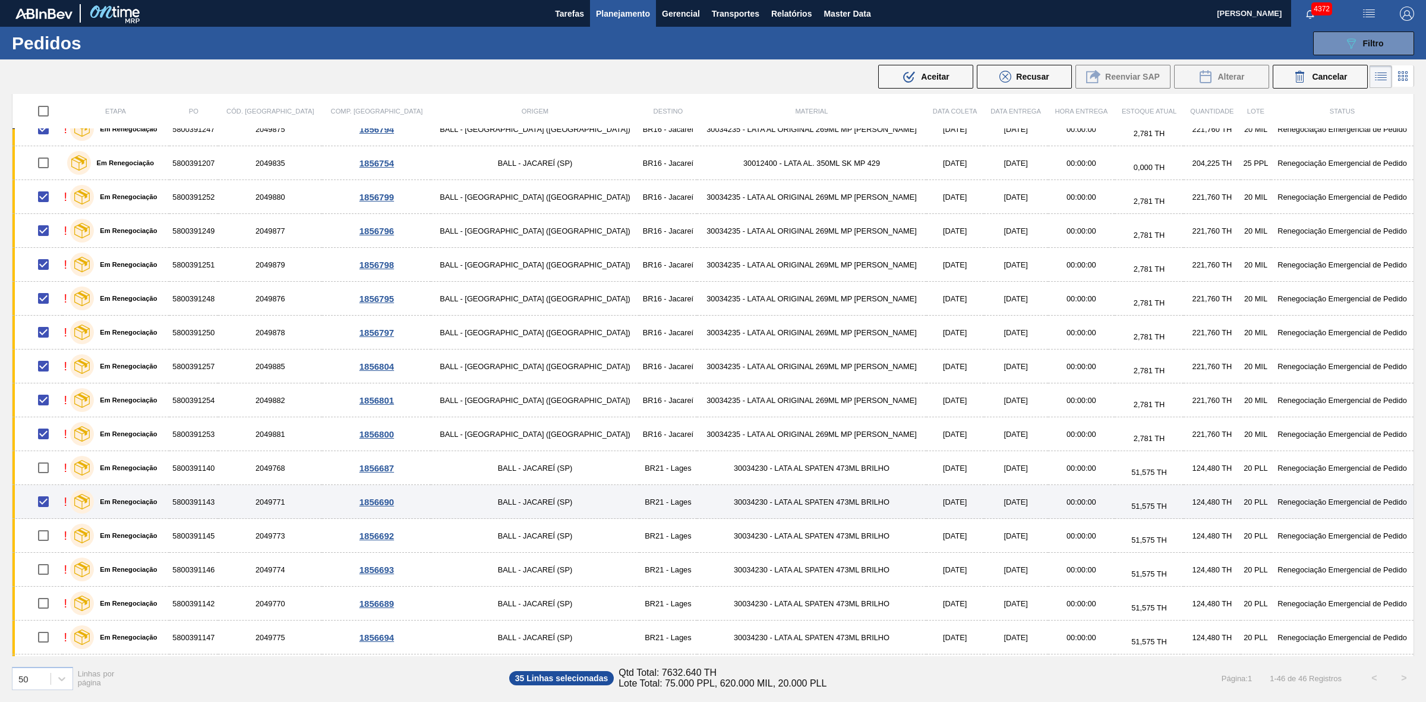
click at [46, 510] on input "checkbox" at bounding box center [43, 501] width 25 height 25
checkbox input "false"
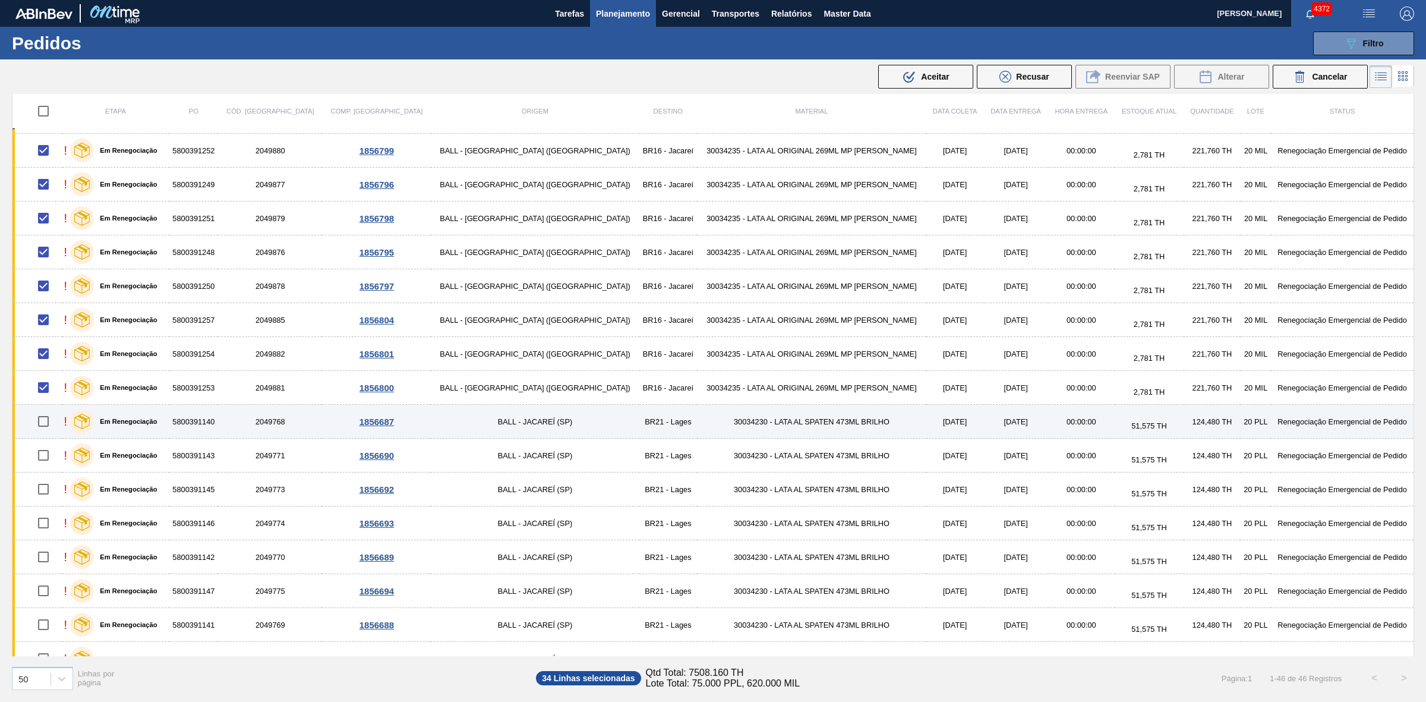
scroll to position [1037, 0]
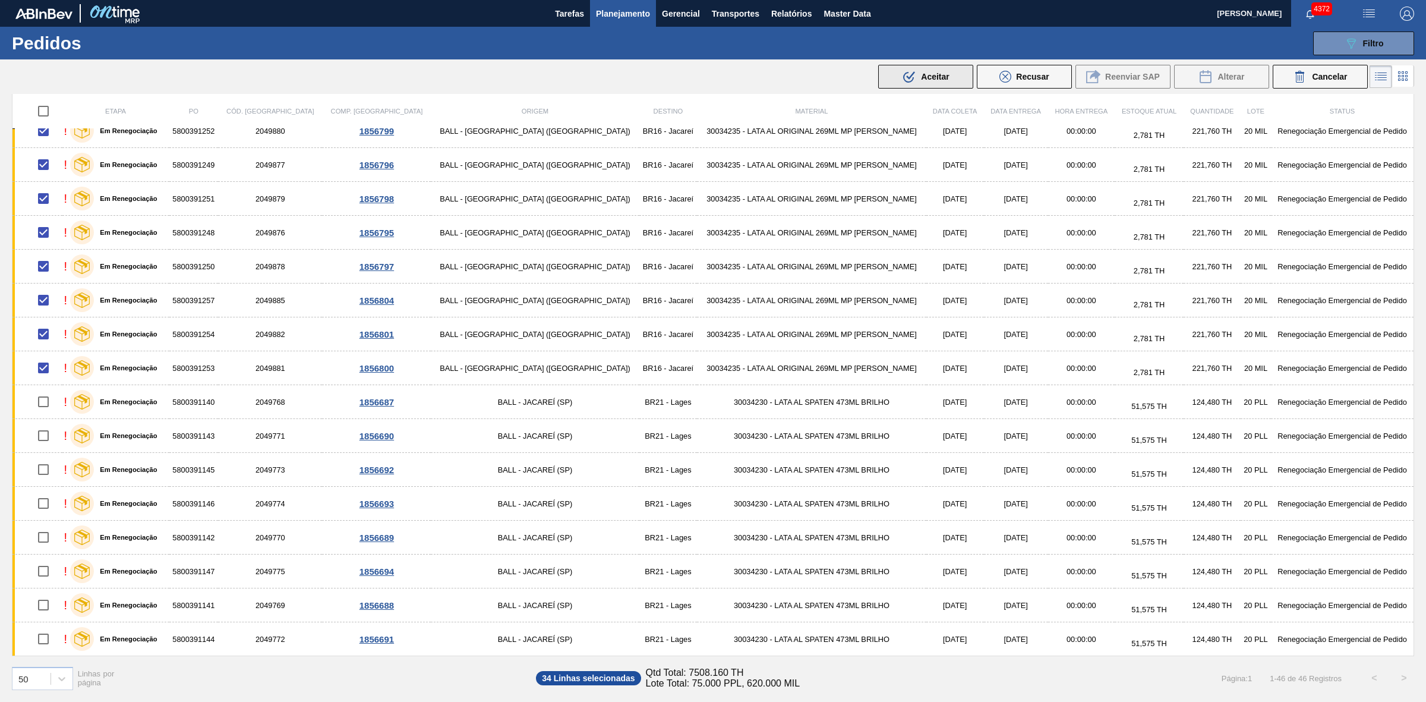
click at [946, 71] on div ".b{fill:var(--color-action-default)} Aceitar" at bounding box center [925, 77] width 47 height 14
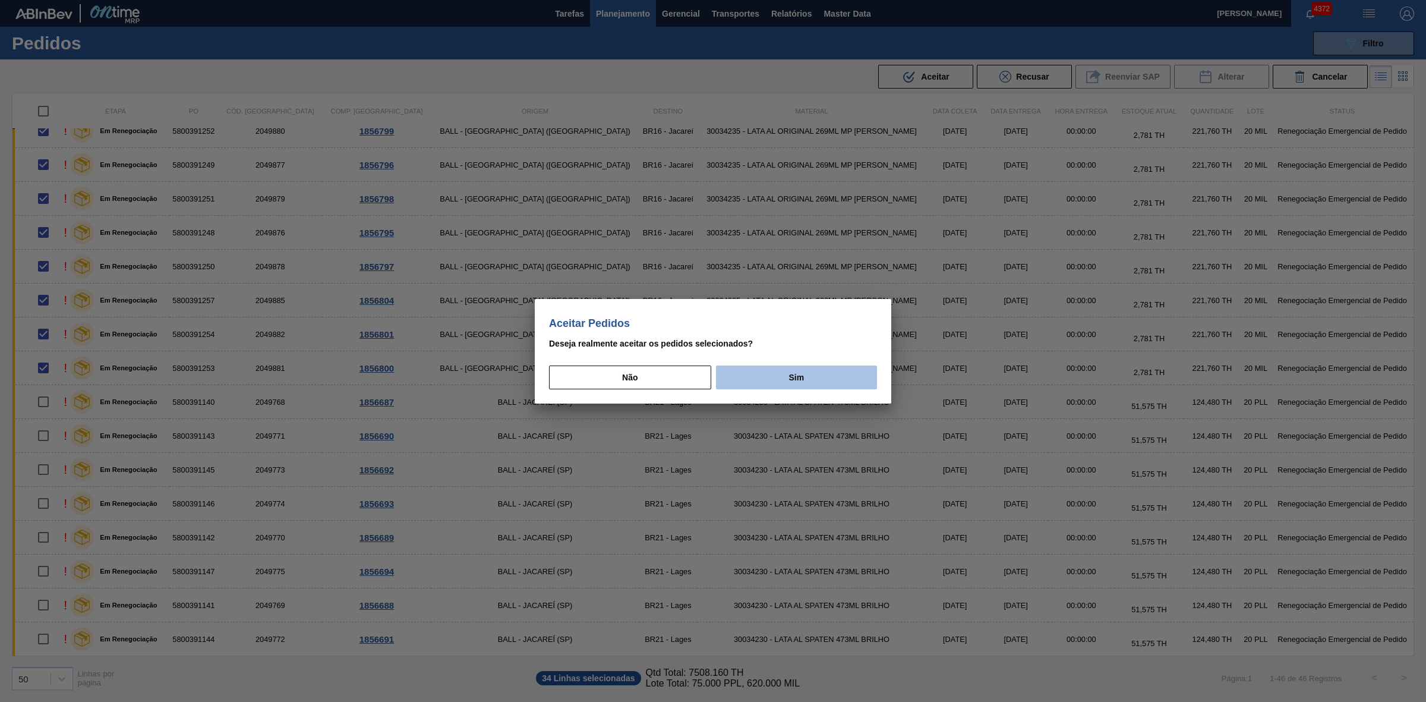
click at [807, 374] on button "Sim" at bounding box center [796, 377] width 161 height 24
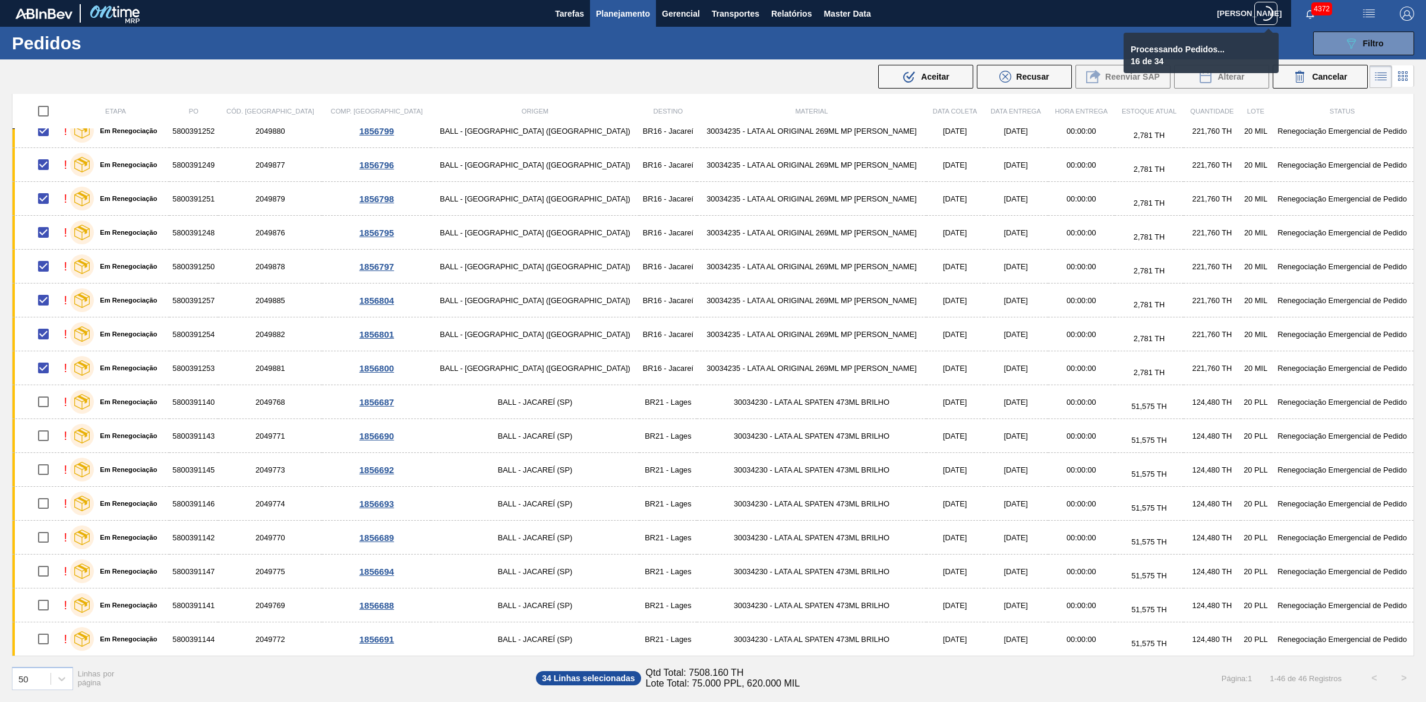
click at [506, 70] on div ".b{fill:var(--color-action-default)} Aceitar Recusar Reenviar SAP Alterar Cance…" at bounding box center [713, 76] width 1426 height 29
click at [1140, 12] on icon at bounding box center [1265, 13] width 15 height 15
click at [1076, 29] on div "089F7B8B-B2A5-4AFE-B5C0-19BA573D28AC Filtro Código Pedido Portal Códido PO SAP …" at bounding box center [807, 44] width 1224 height 36
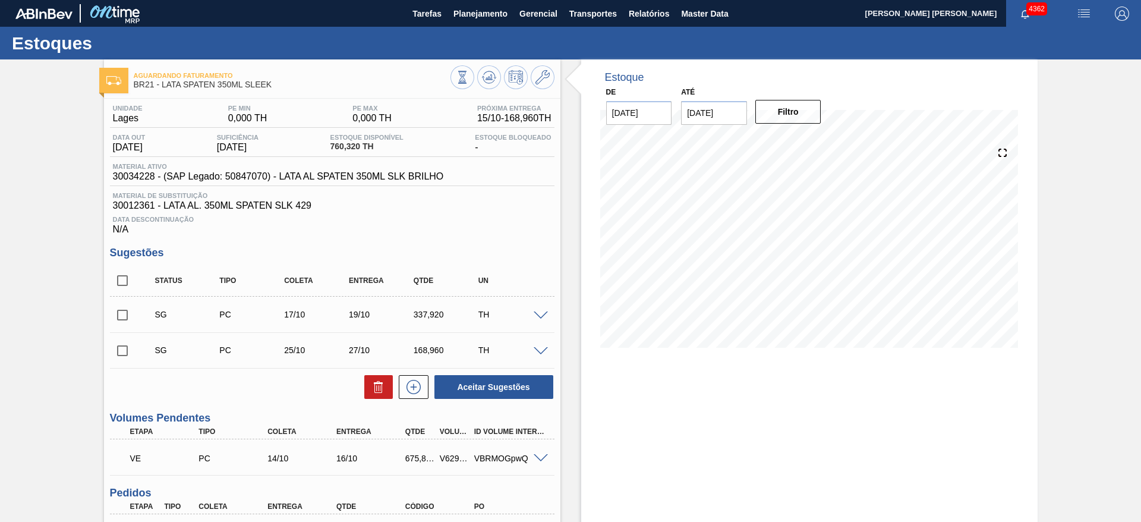
click at [537, 458] on span at bounding box center [540, 458] width 14 height 9
type input "675,840"
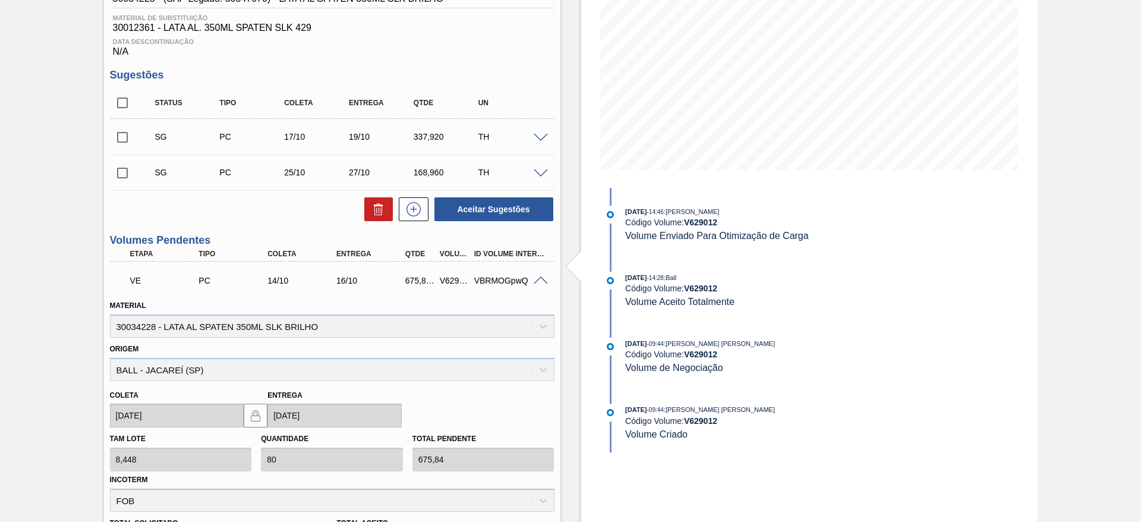
scroll to position [178, 0]
click at [538, 282] on span at bounding box center [540, 280] width 14 height 9
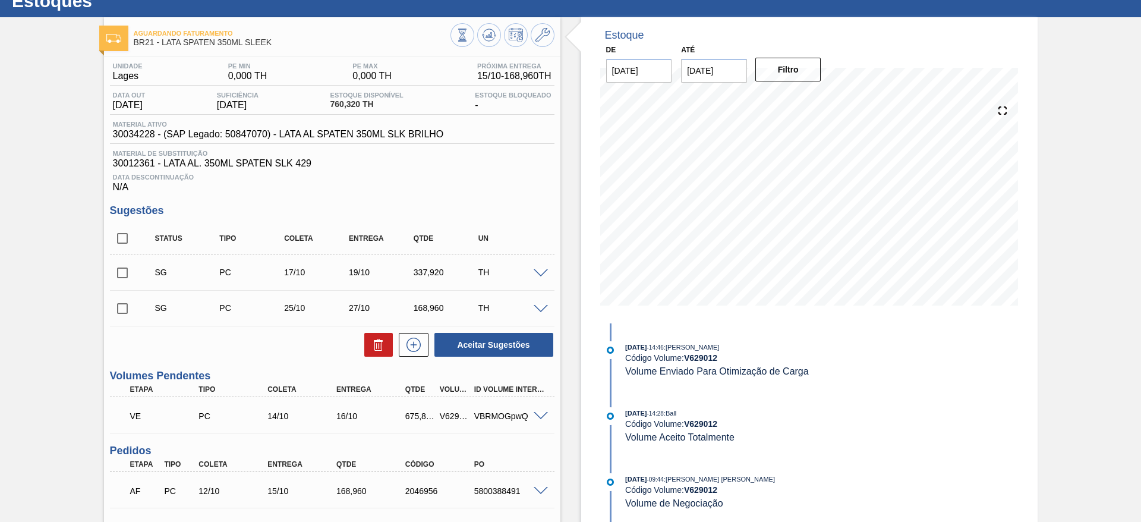
scroll to position [0, 0]
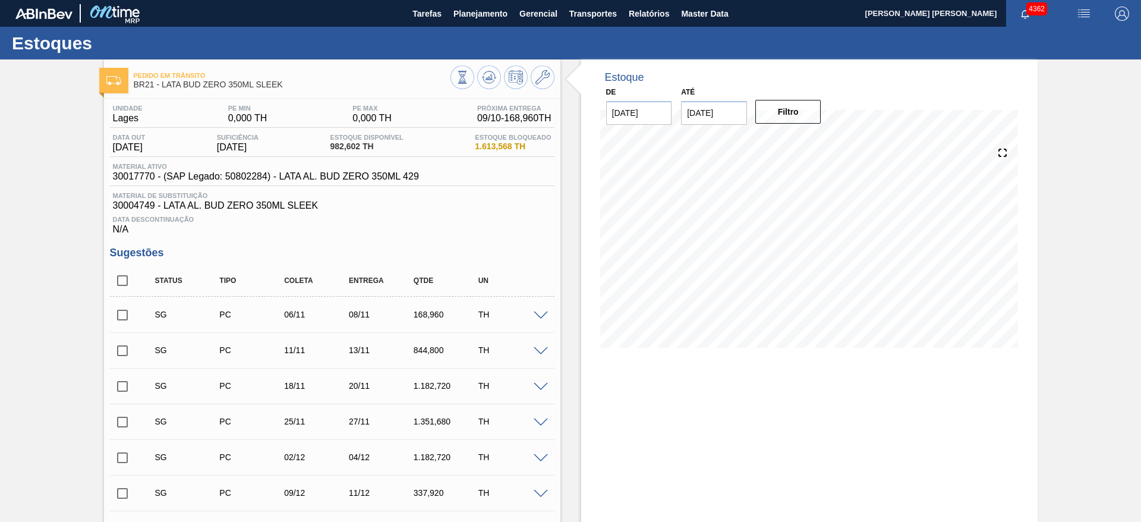
scroll to position [356, 0]
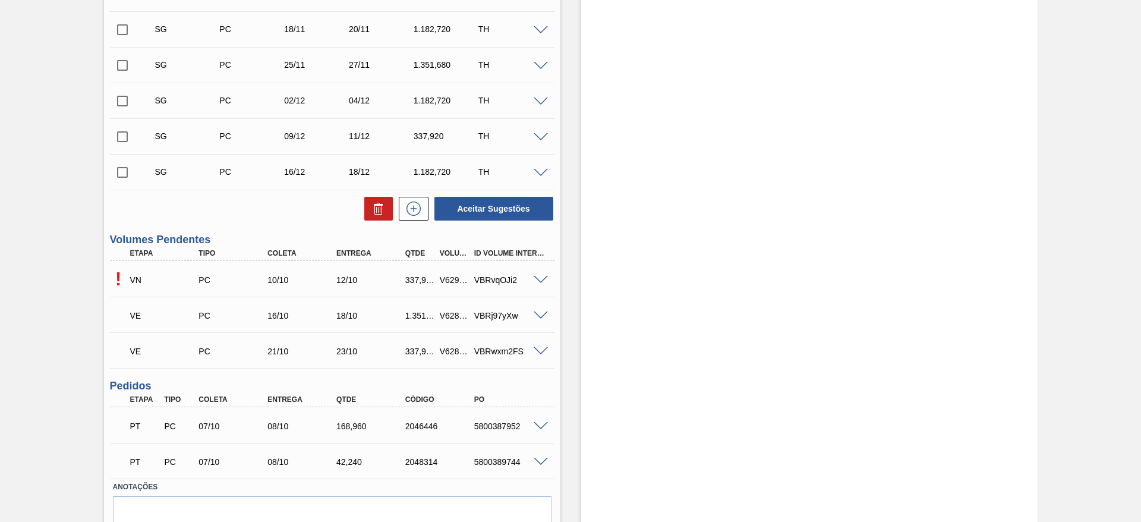
click at [541, 280] on span at bounding box center [540, 280] width 14 height 9
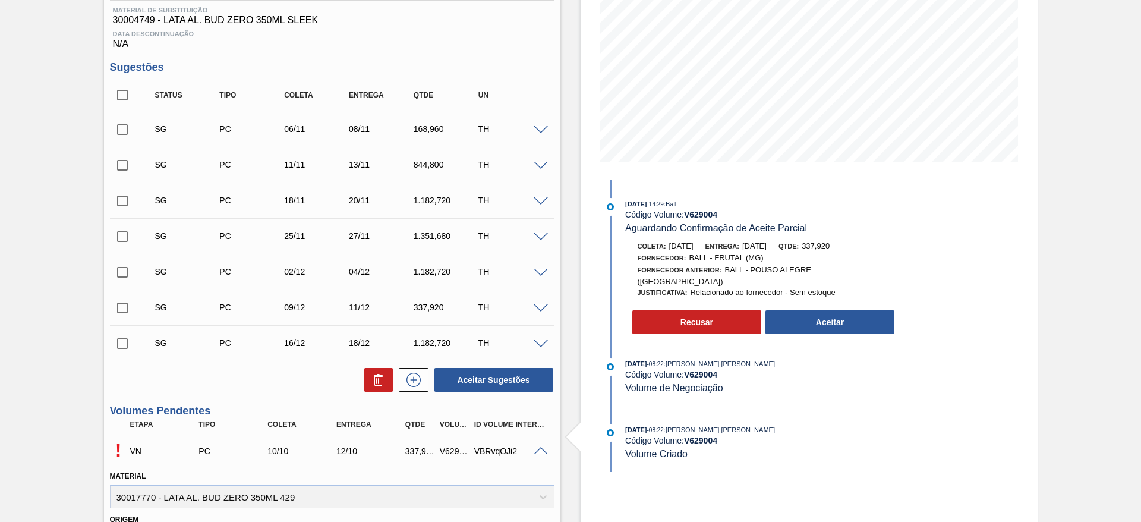
scroll to position [169, 0]
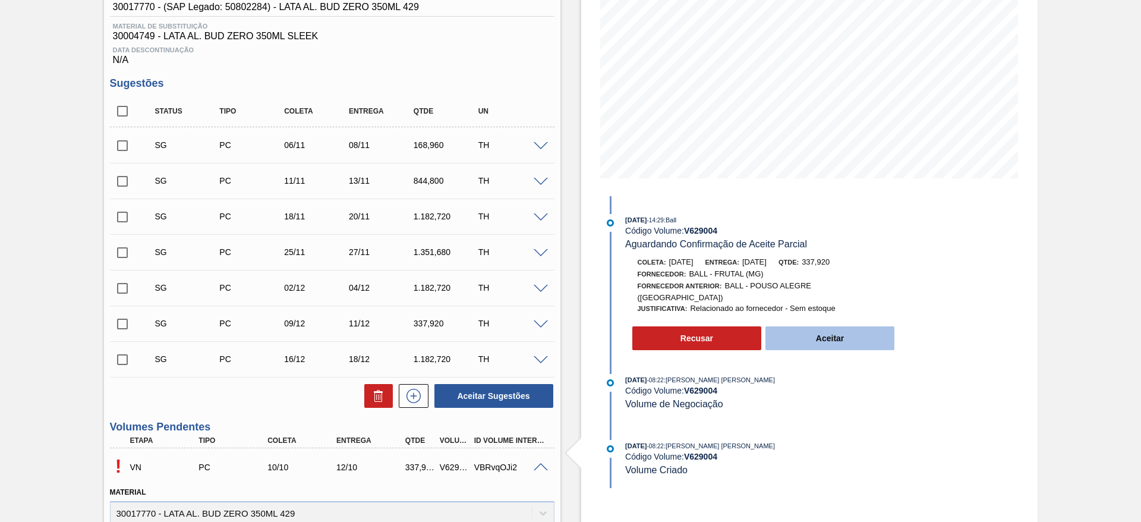
click at [807, 326] on button "Aceitar" at bounding box center [830, 338] width 130 height 24
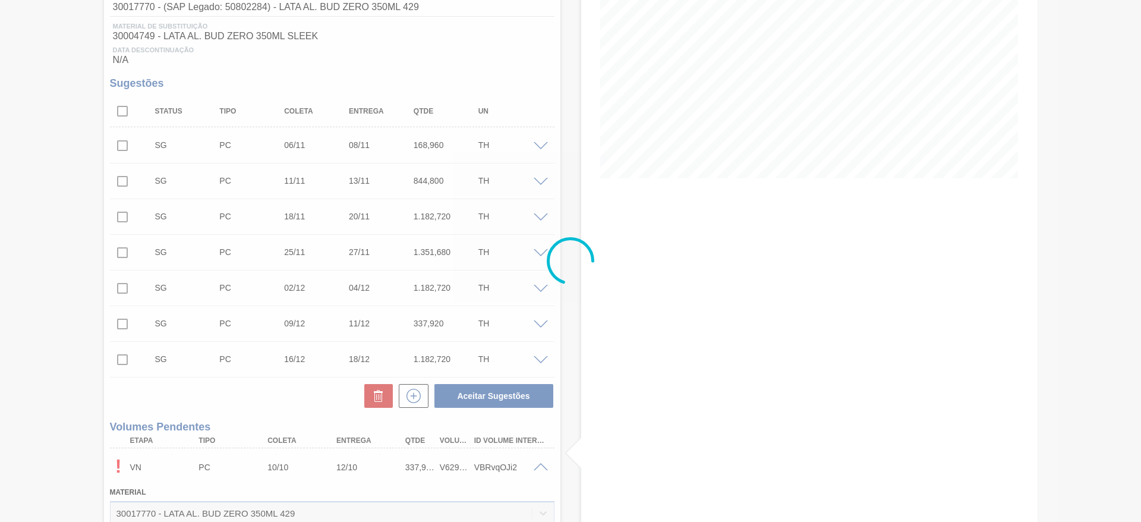
type input "337,920"
type input "[DATE]"
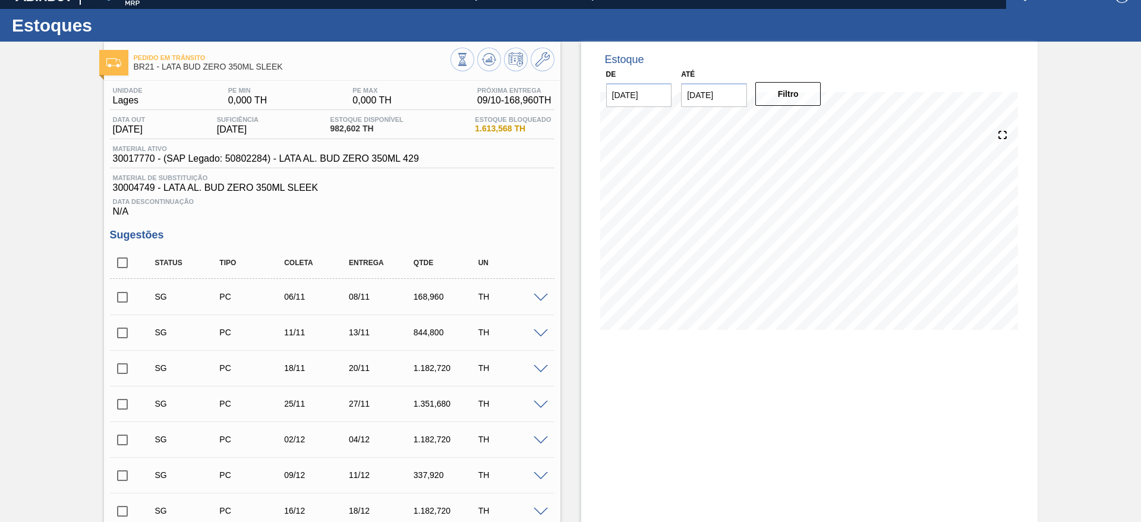
scroll to position [0, 0]
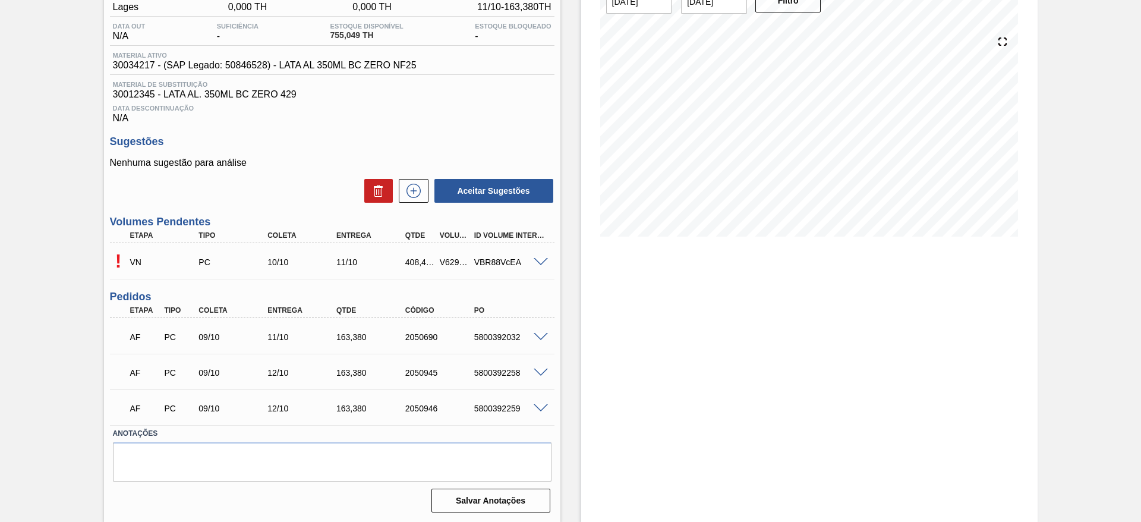
scroll to position [112, 0]
click at [542, 261] on span at bounding box center [540, 261] width 14 height 9
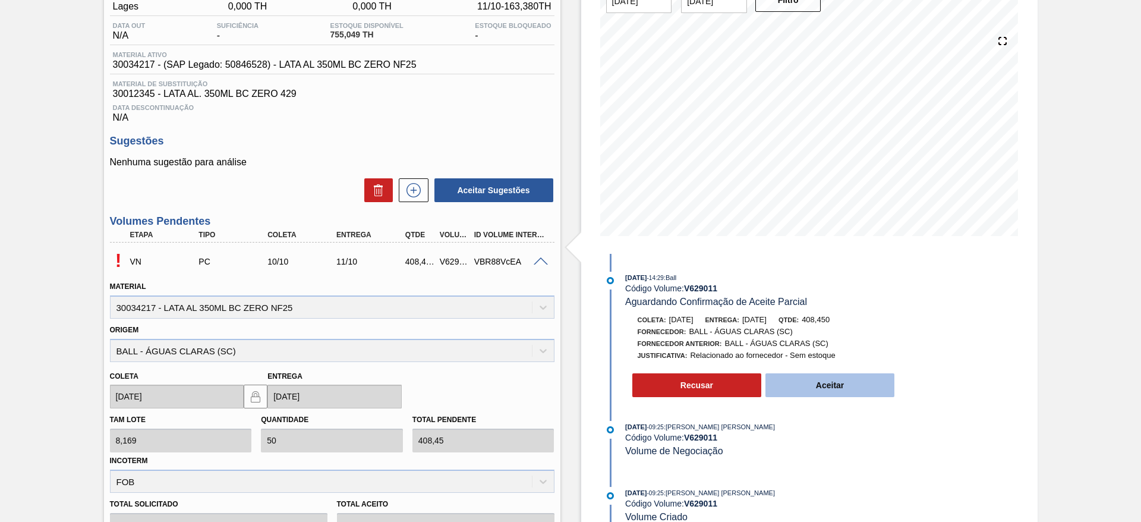
click at [835, 380] on button "Aceitar" at bounding box center [830, 385] width 130 height 24
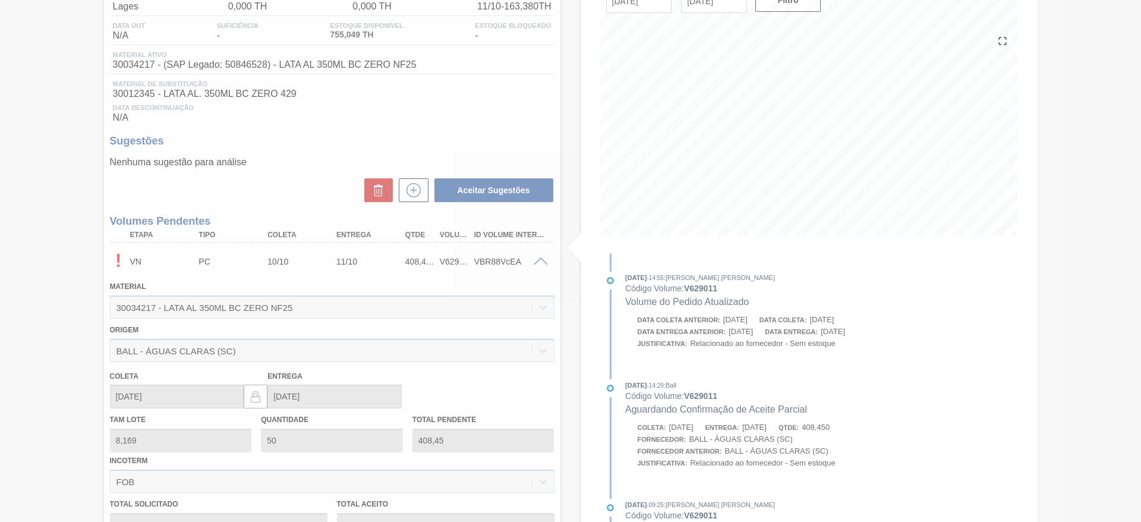
type input "408,450"
type input "13/10/2025"
type input "14/10/2025"
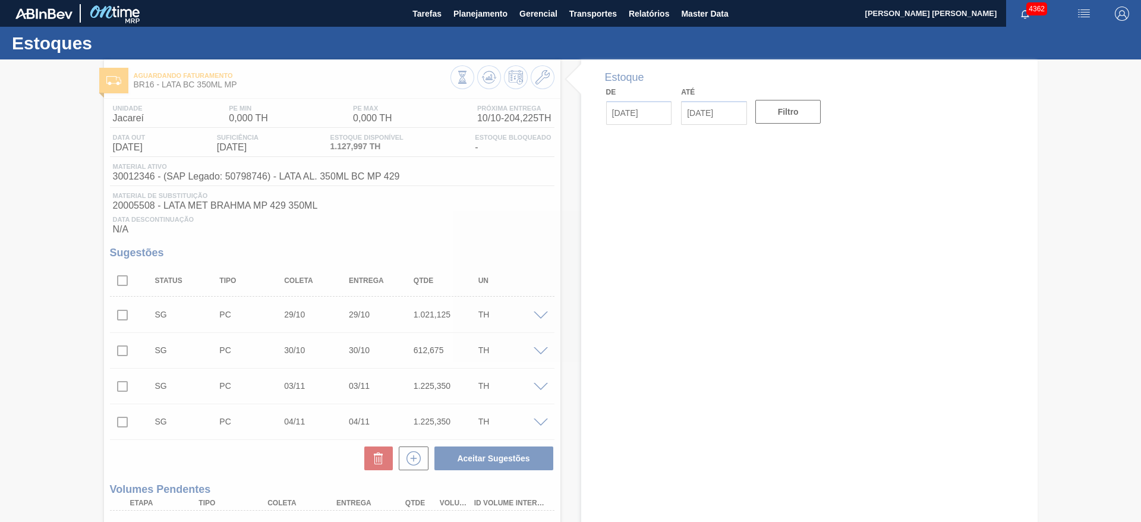
type input "[DATE]"
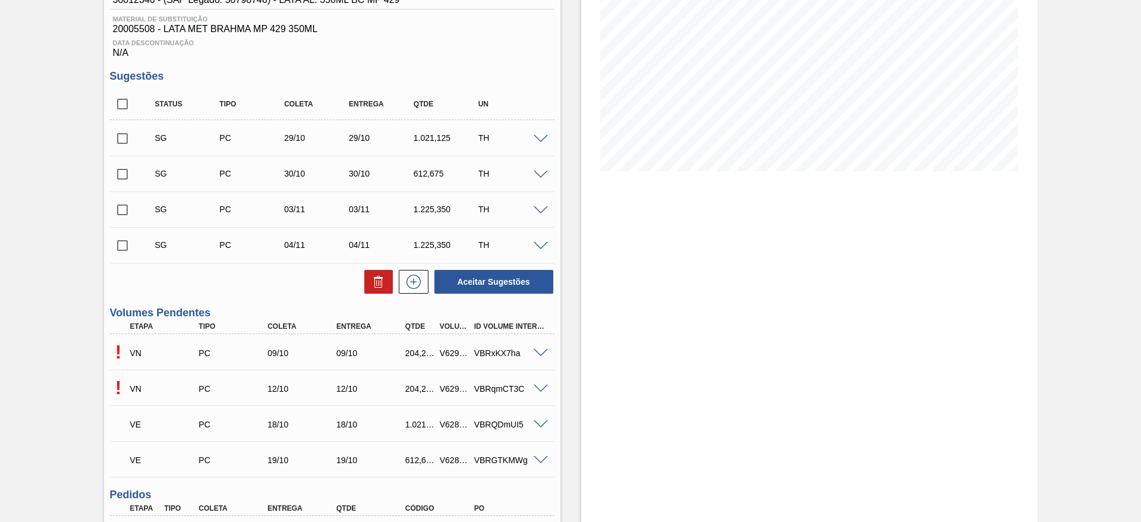
scroll to position [178, 0]
click at [540, 351] on span at bounding box center [540, 351] width 14 height 9
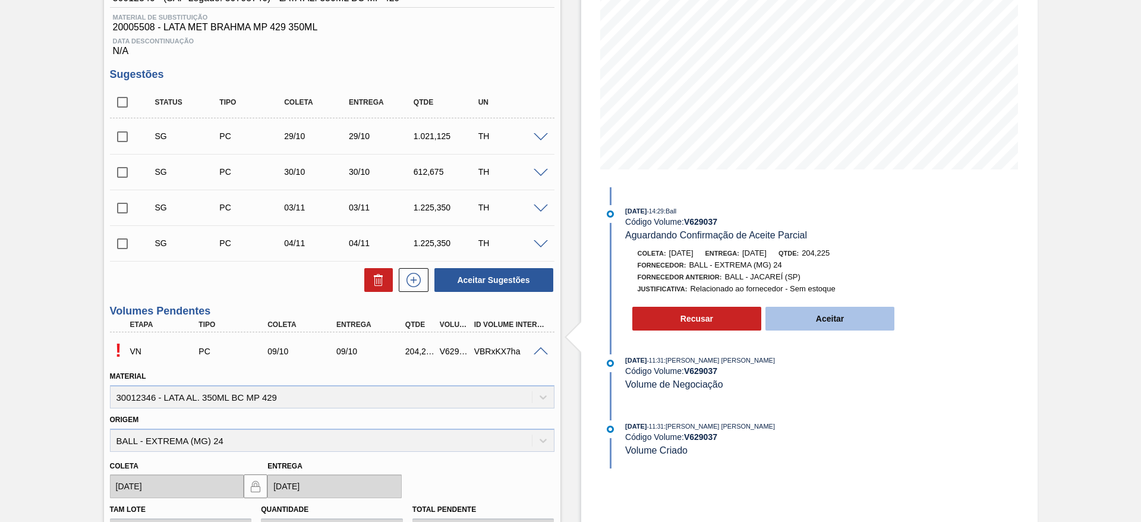
click at [810, 315] on button "Aceitar" at bounding box center [830, 319] width 130 height 24
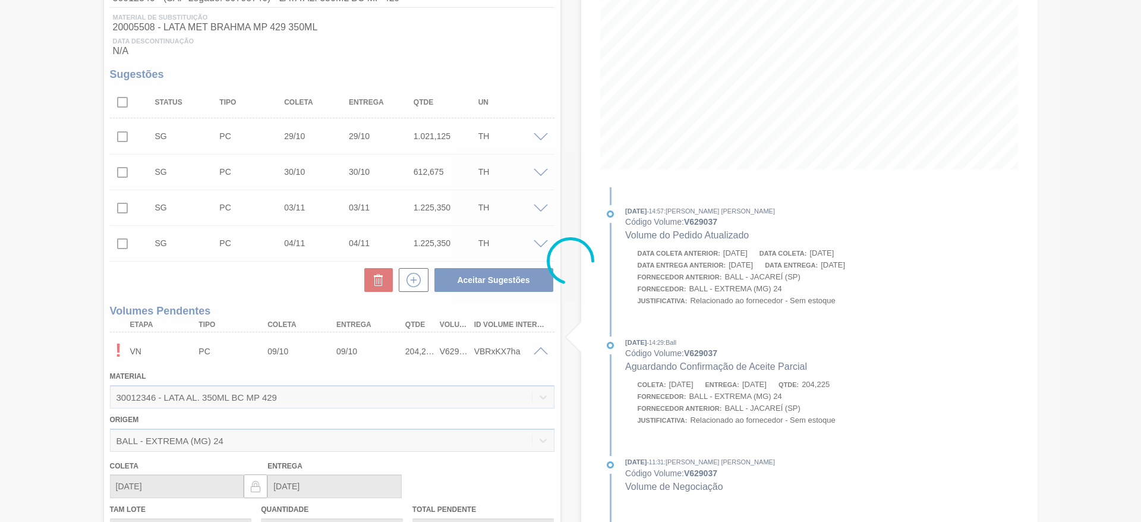
type input "204,225"
type input "10/10/2025"
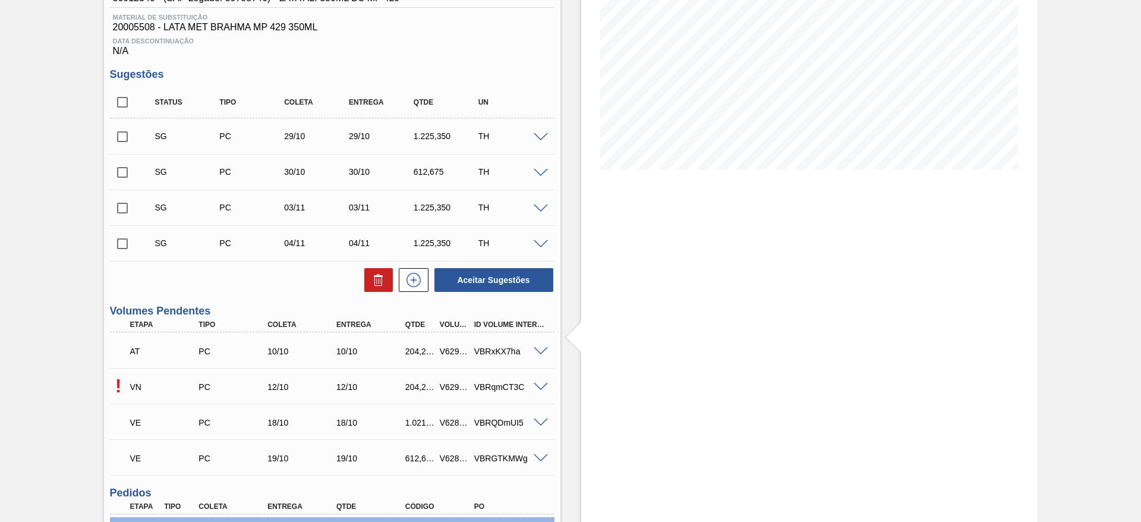
click at [539, 387] on span at bounding box center [540, 387] width 14 height 9
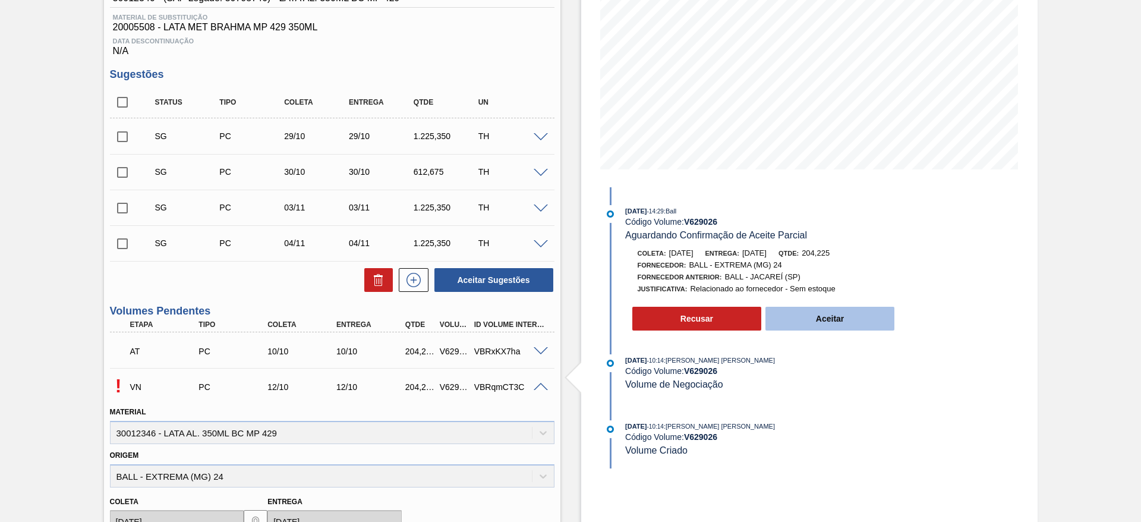
click at [818, 316] on button "Aceitar" at bounding box center [830, 319] width 130 height 24
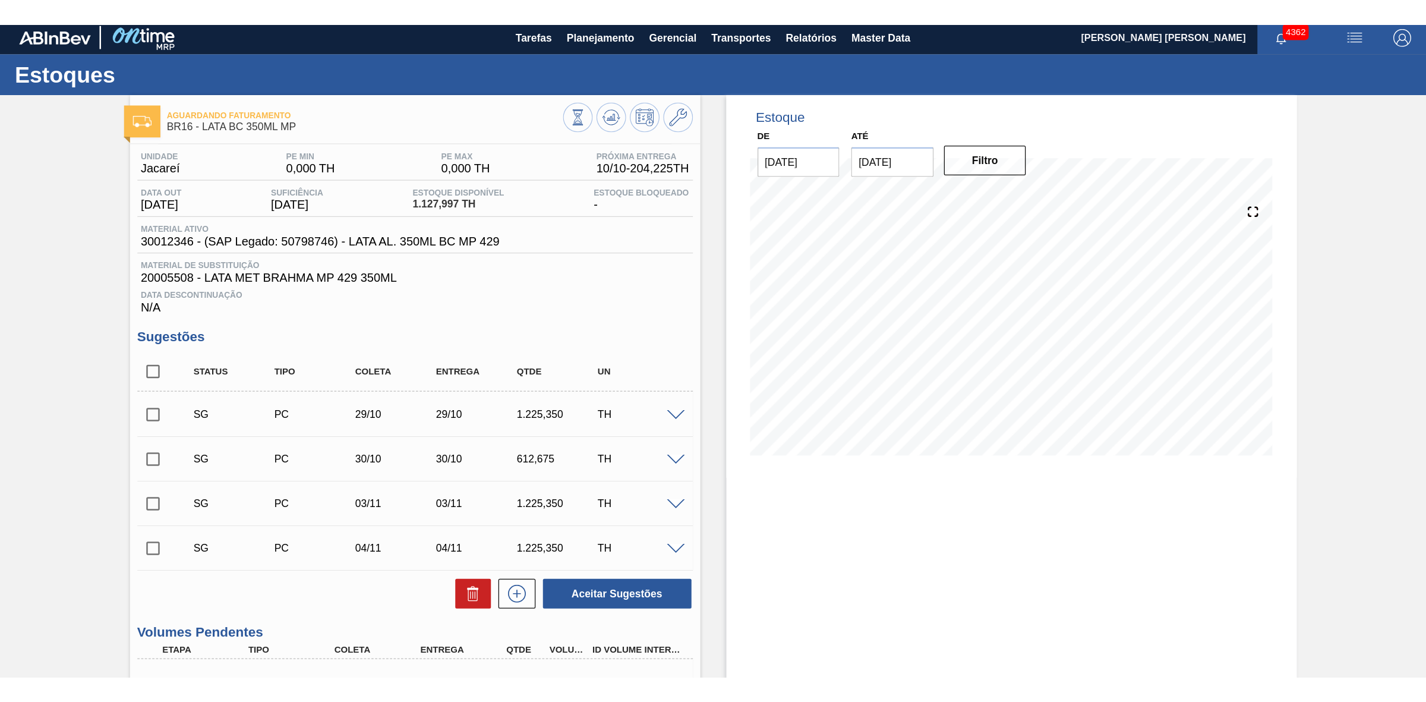
scroll to position [0, 0]
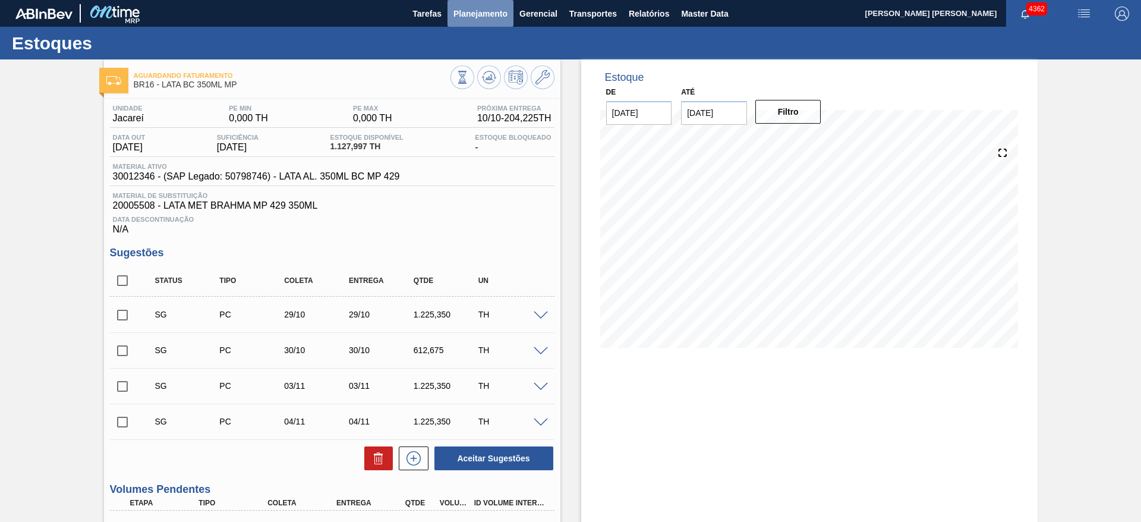
click at [488, 20] on span "Planejamento" at bounding box center [480, 14] width 54 height 14
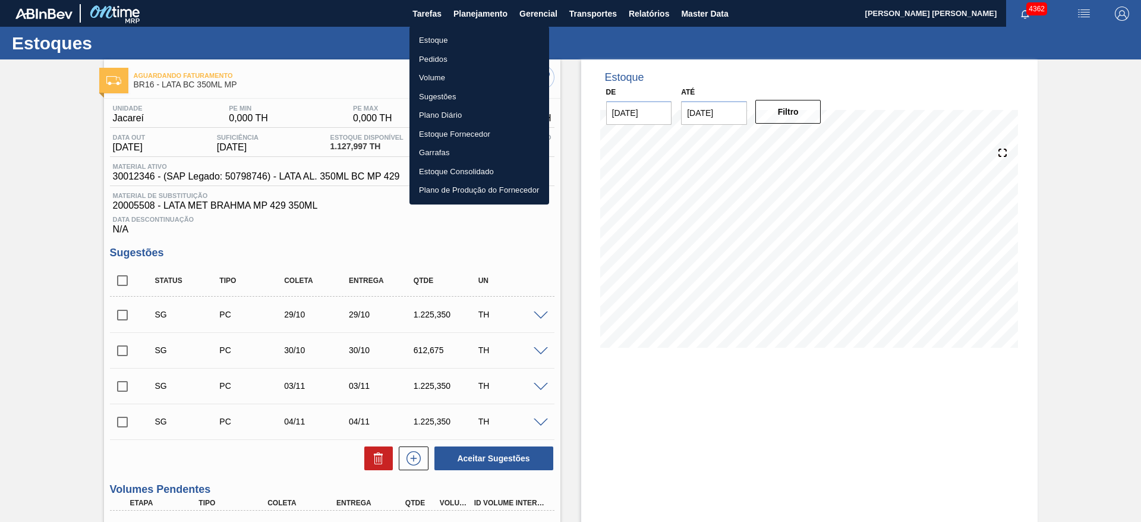
click at [447, 37] on li "Estoque" at bounding box center [479, 40] width 140 height 19
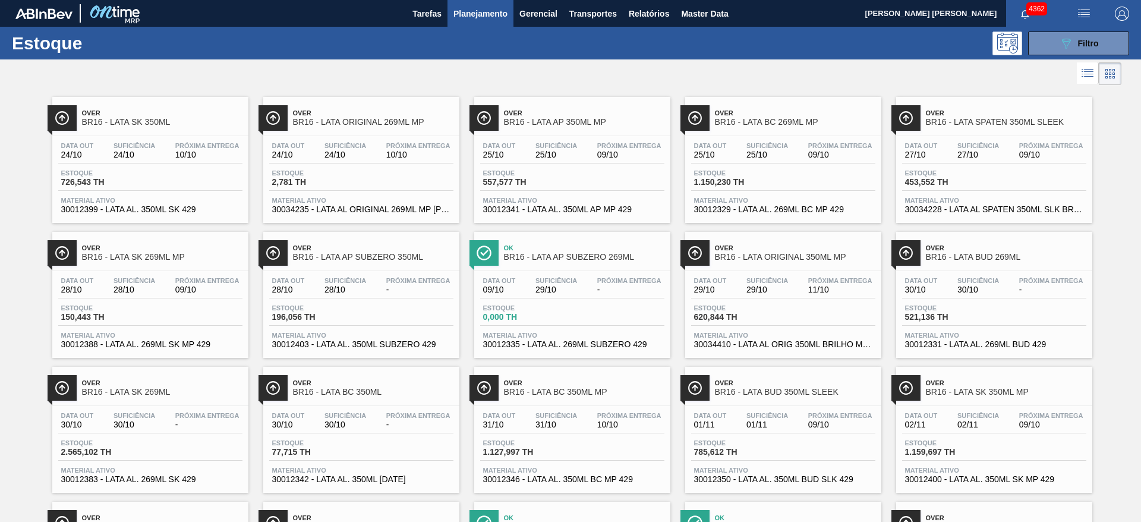
click at [473, 14] on span "Planejamento" at bounding box center [480, 14] width 54 height 14
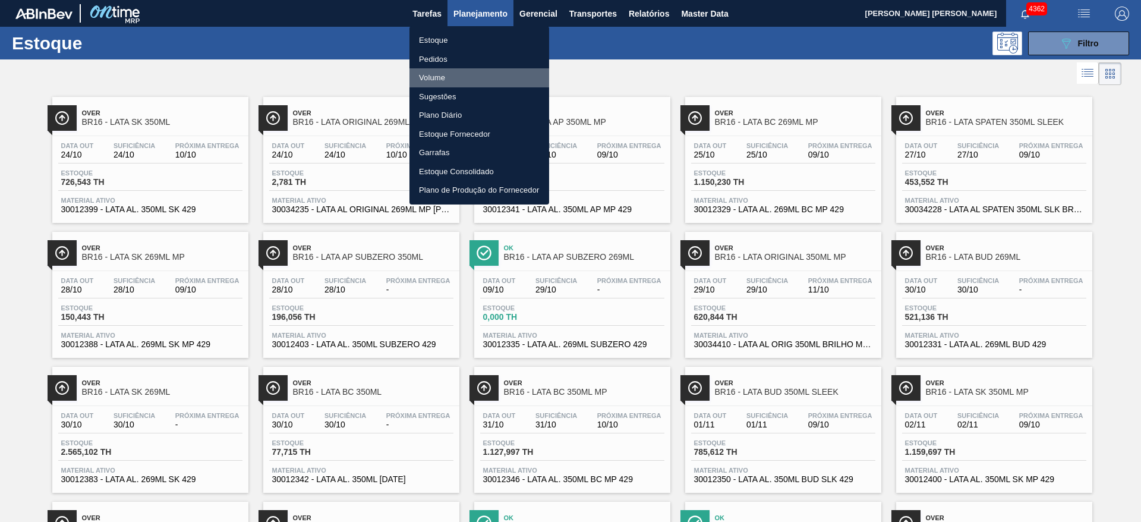
click at [440, 79] on li "Volume" at bounding box center [479, 77] width 140 height 19
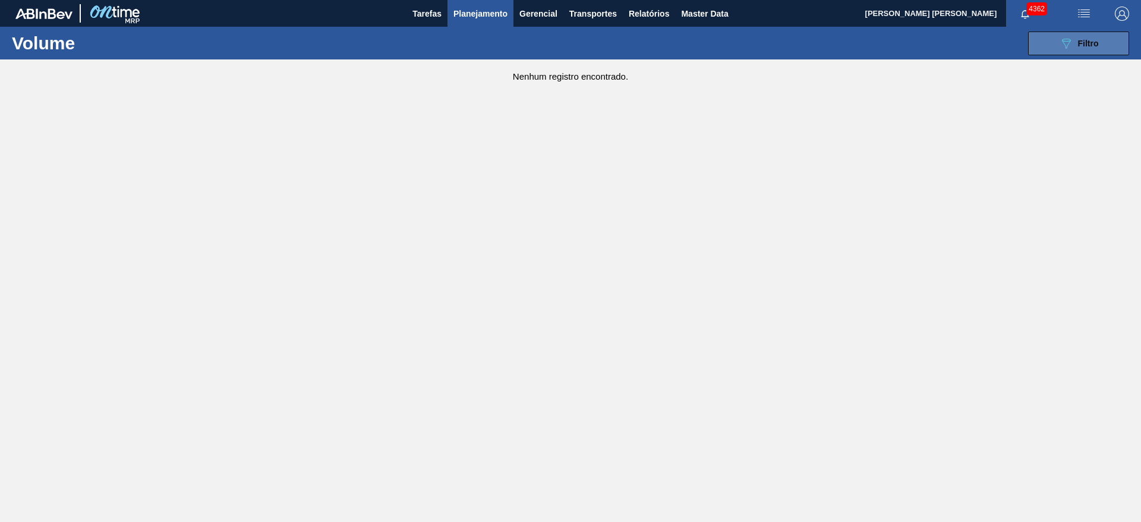
click at [1070, 48] on icon "089F7B8B-B2A5-4AFE-B5C0-19BA573D28AC" at bounding box center [1066, 43] width 14 height 14
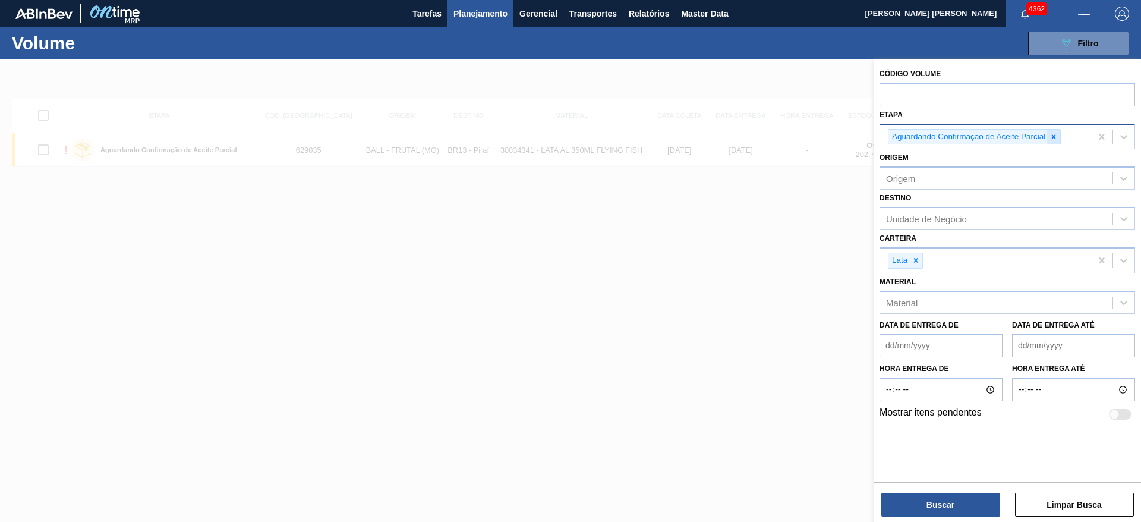
click at [1052, 135] on icon at bounding box center [1053, 136] width 8 height 8
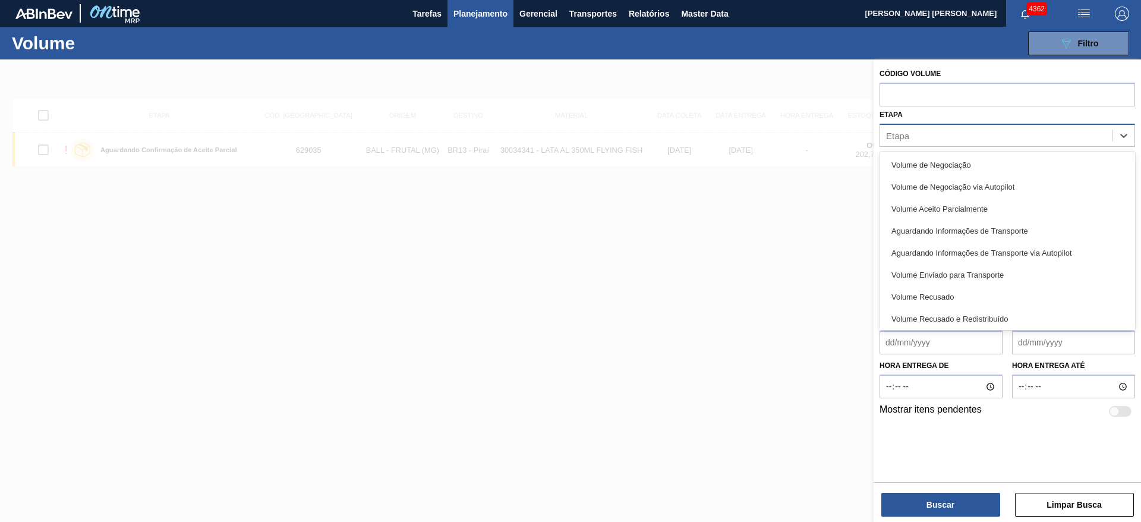
click at [998, 132] on div "Etapa" at bounding box center [996, 135] width 232 height 17
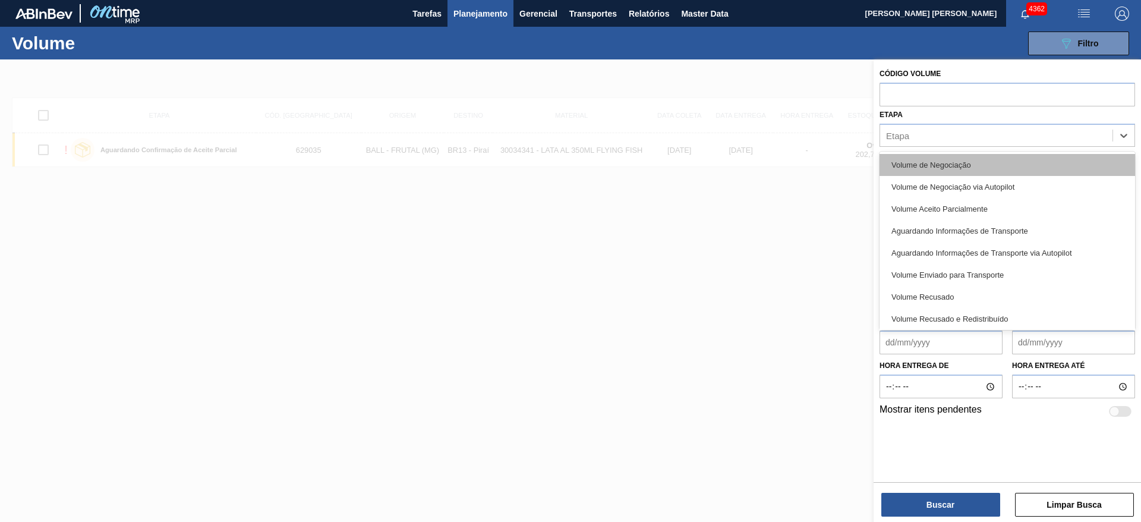
click at [975, 160] on div "Volume de Negociação" at bounding box center [1006, 165] width 255 height 22
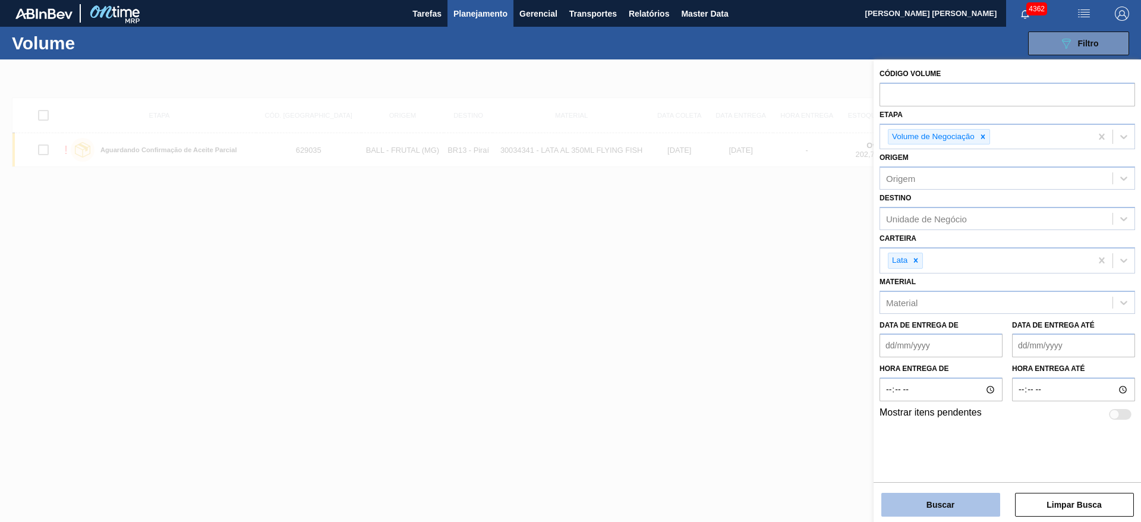
click at [958, 504] on button "Buscar" at bounding box center [940, 504] width 119 height 24
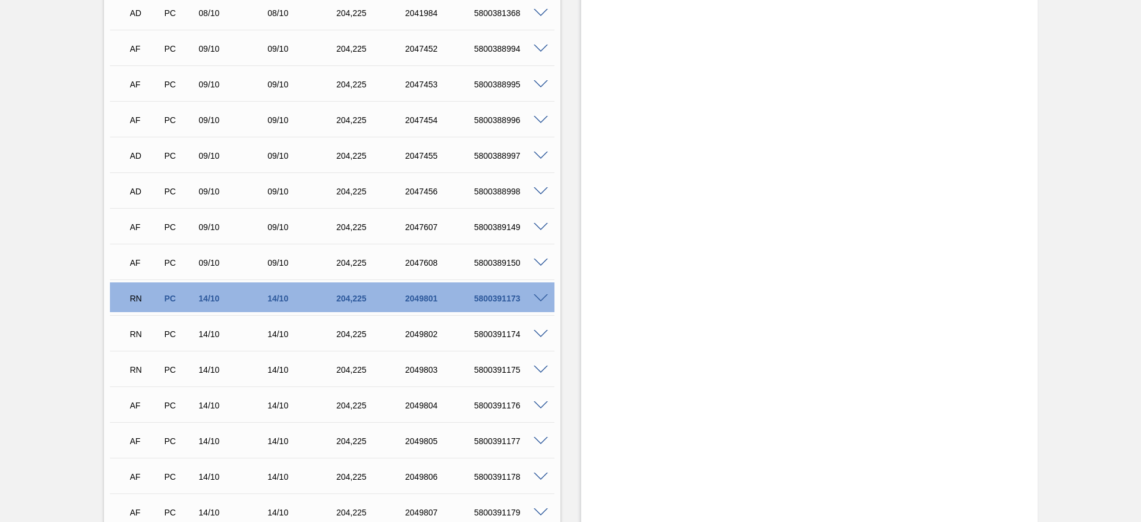
scroll to position [891, 0]
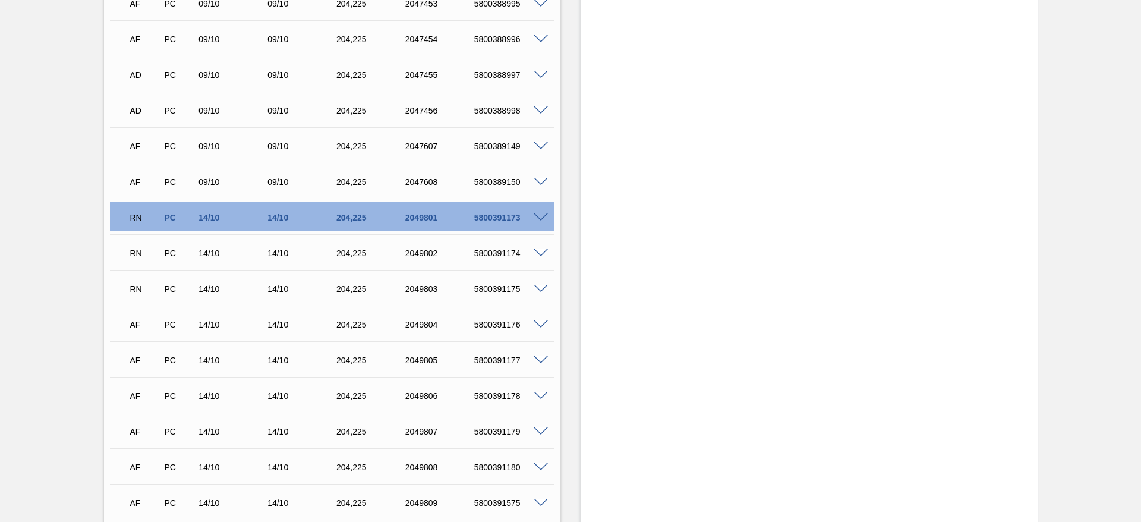
click at [541, 218] on span at bounding box center [540, 217] width 14 height 9
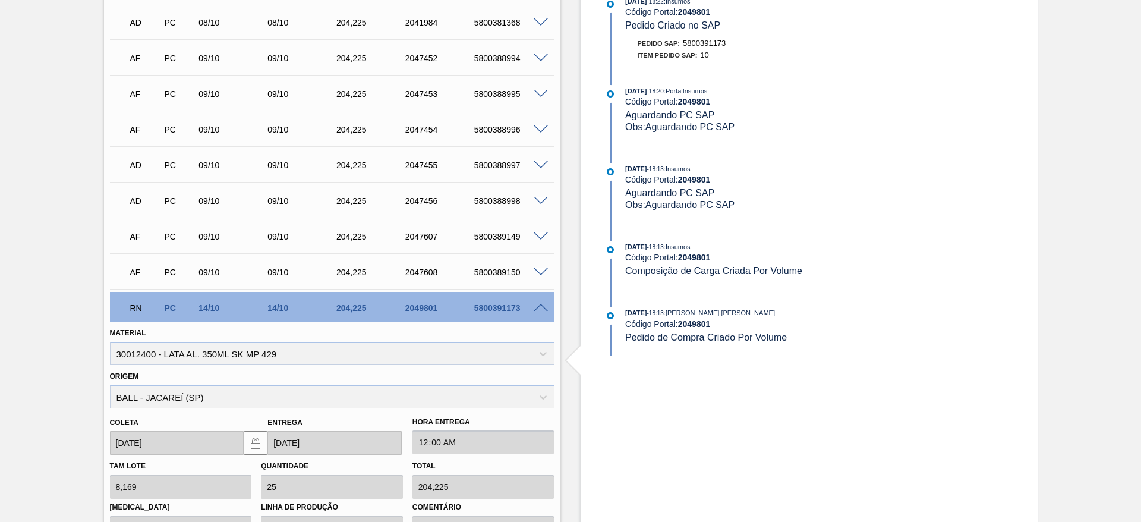
scroll to position [802, 0]
click at [541, 305] on span at bounding box center [540, 306] width 14 height 9
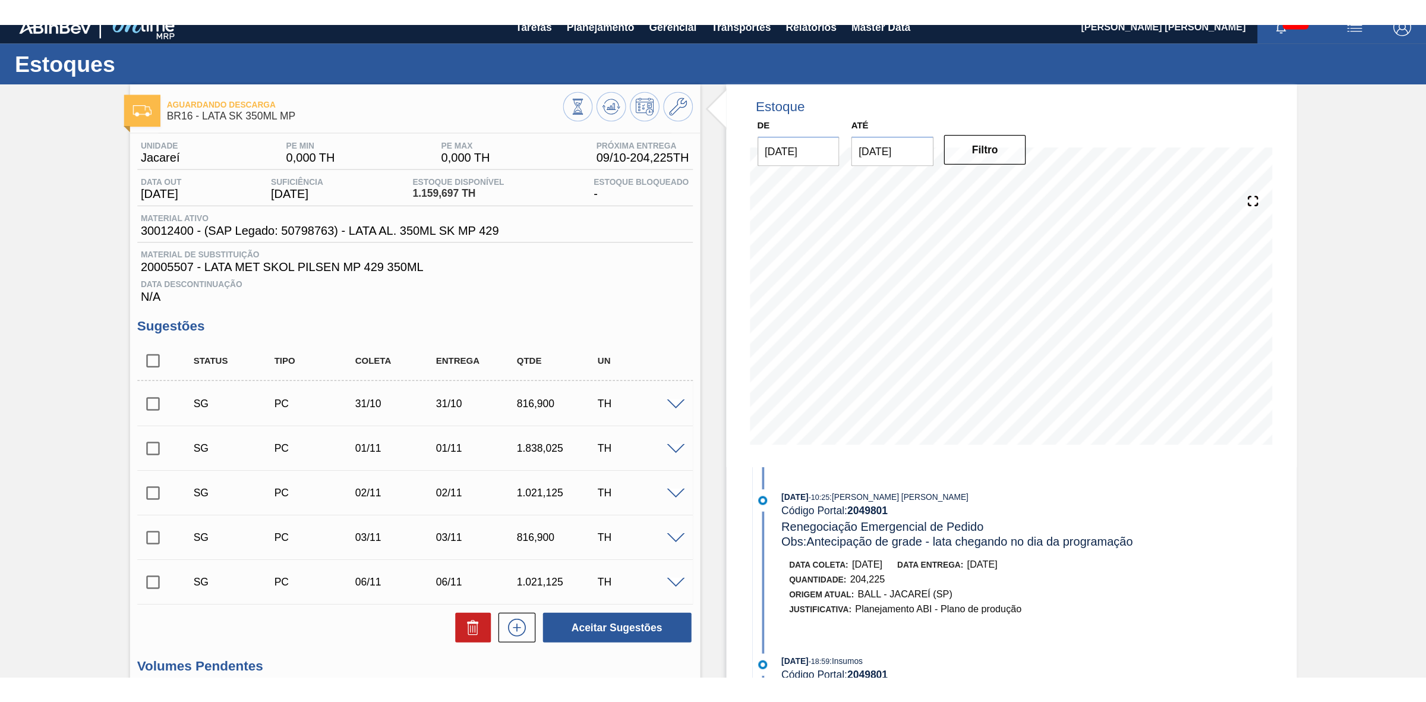
scroll to position [0, 0]
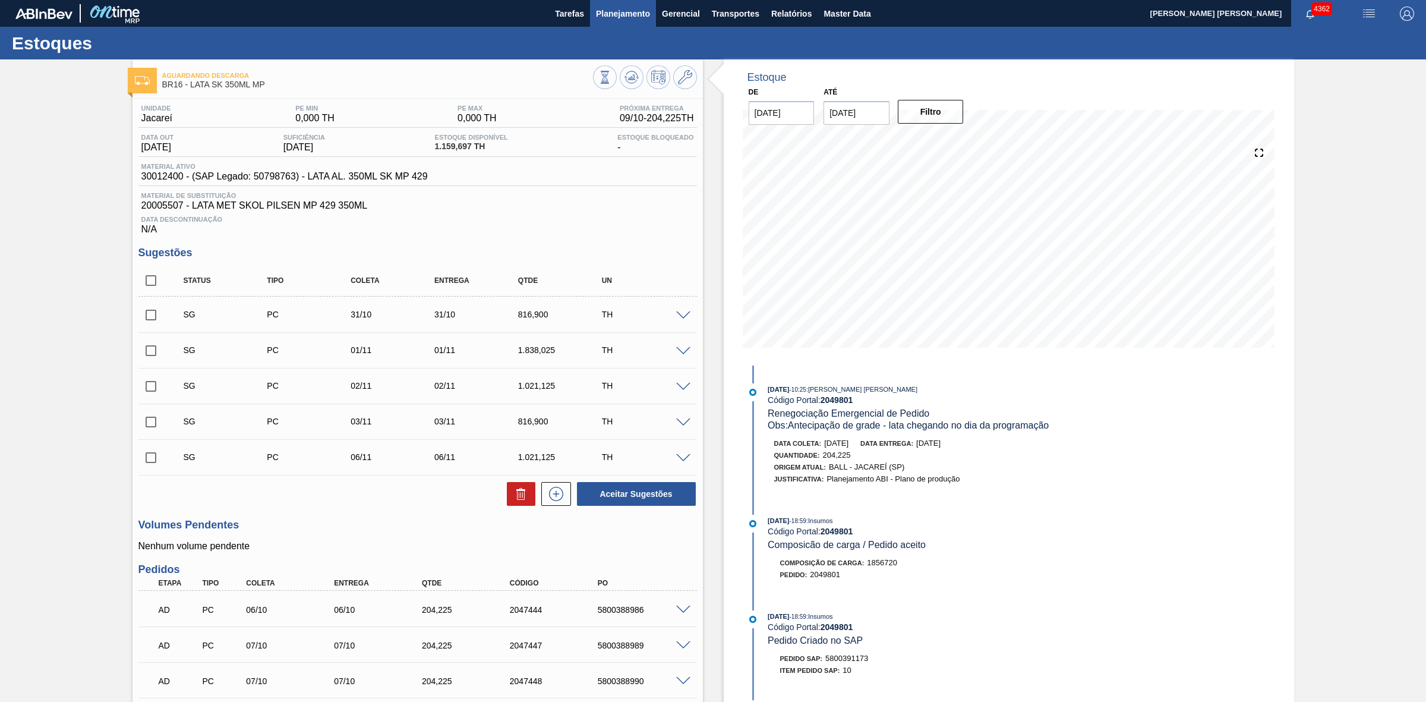
click at [633, 10] on span "Planejamento" at bounding box center [623, 14] width 54 height 14
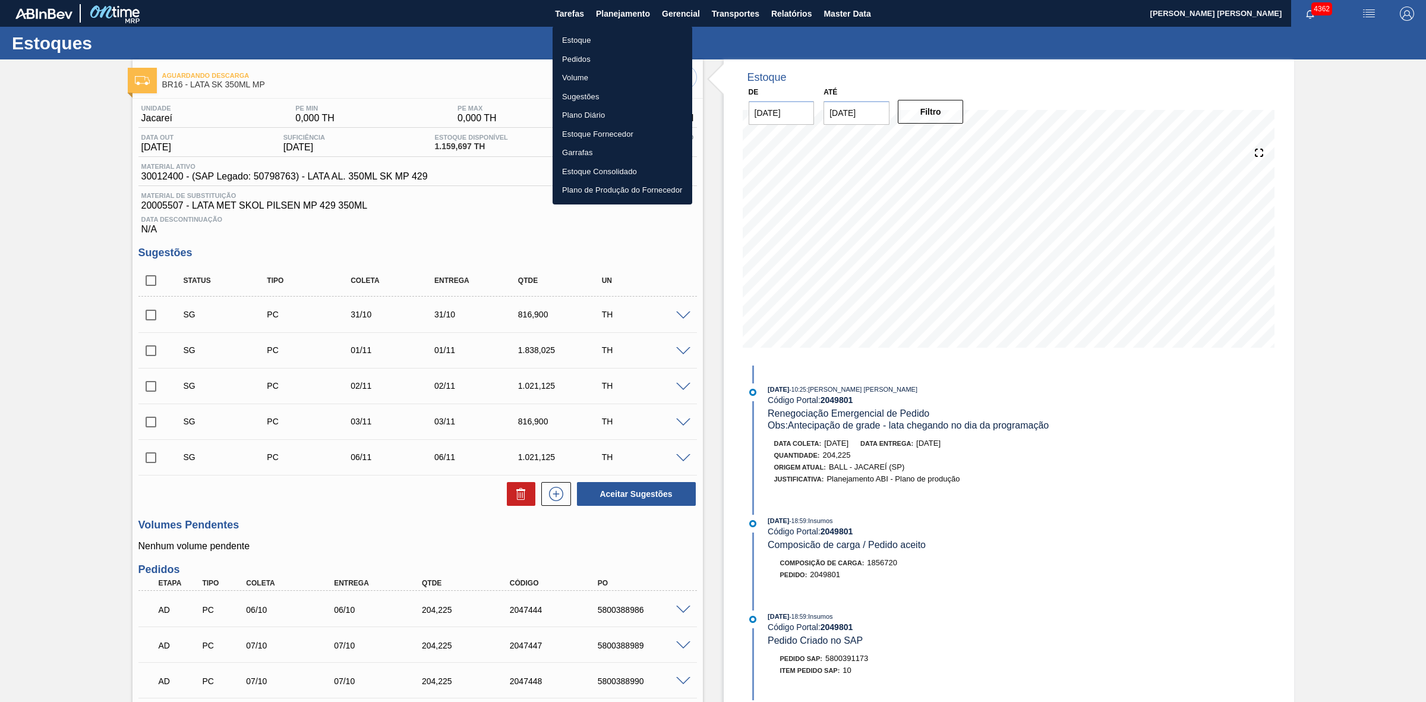
click at [583, 37] on li "Estoque" at bounding box center [622, 40] width 140 height 19
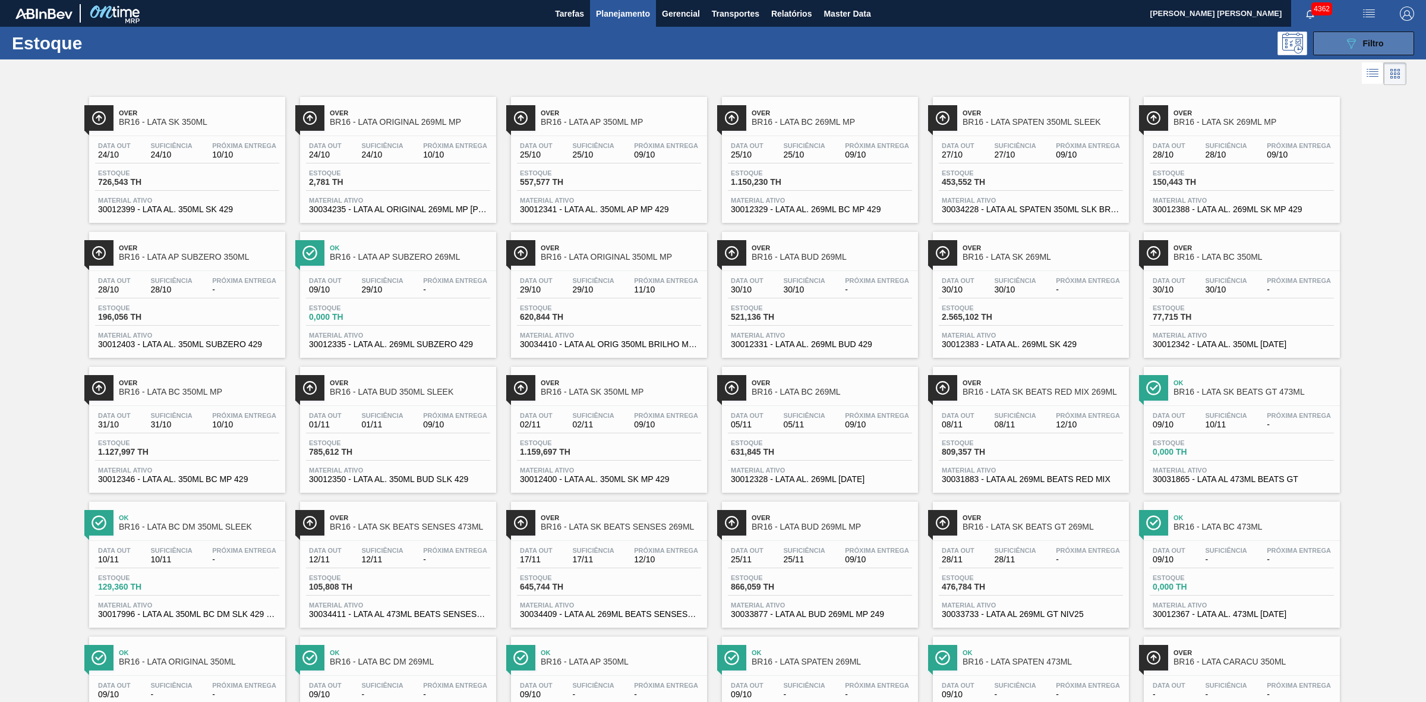
click at [1140, 50] on button "089F7B8B-B2A5-4AFE-B5C0-19BA573D28AC Filtro" at bounding box center [1363, 43] width 101 height 24
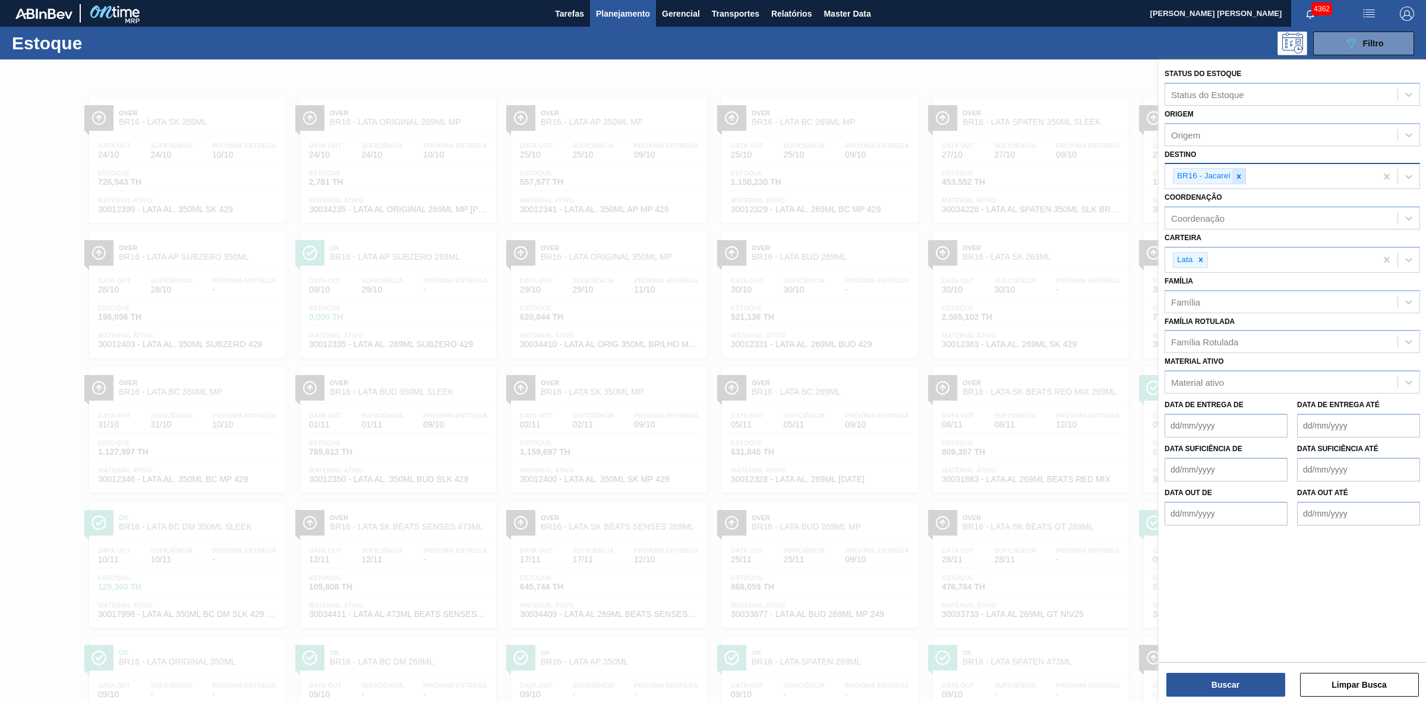
click at [1140, 176] on icon at bounding box center [1239, 176] width 4 height 4
type input "15"
click at [1140, 197] on div "BR15 - Jundiaí" at bounding box center [1291, 204] width 255 height 22
click at [1140, 521] on button "Buscar" at bounding box center [1225, 684] width 119 height 24
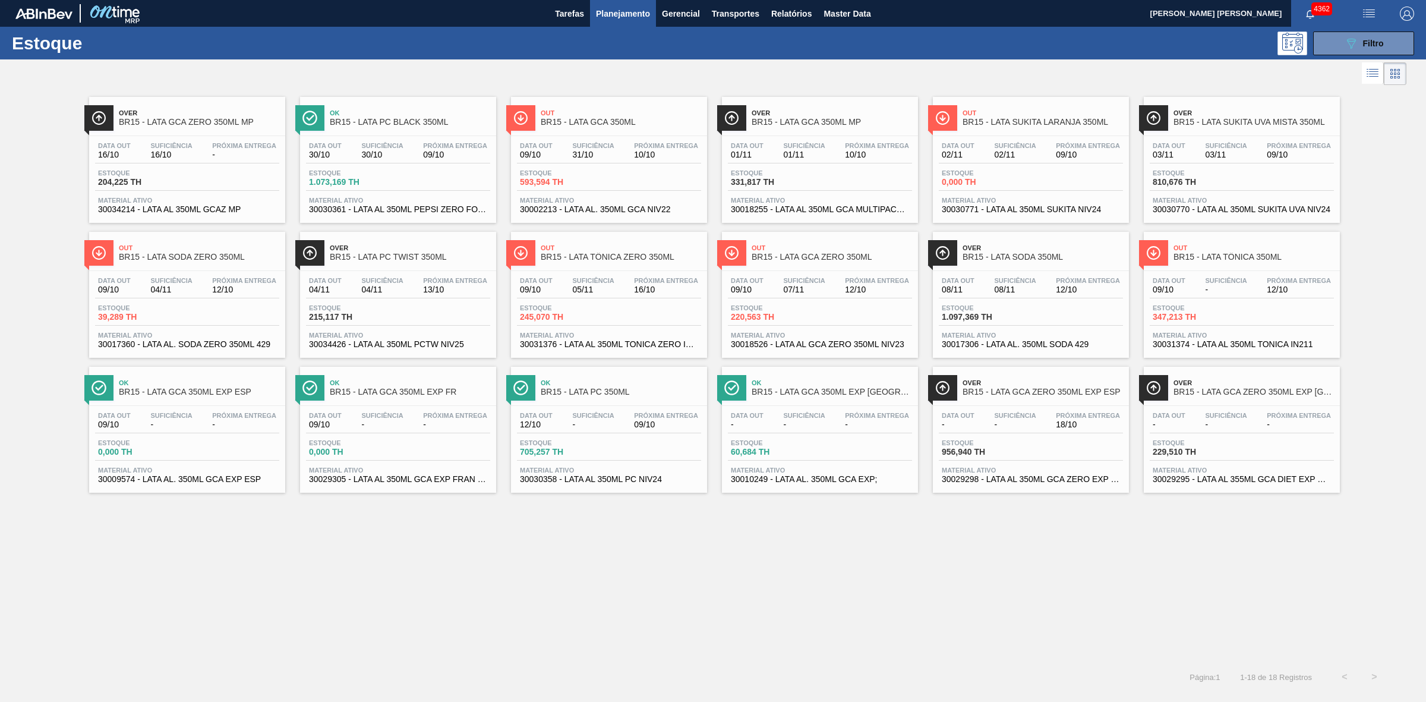
click at [723, 65] on div at bounding box center [703, 73] width 1406 height 29
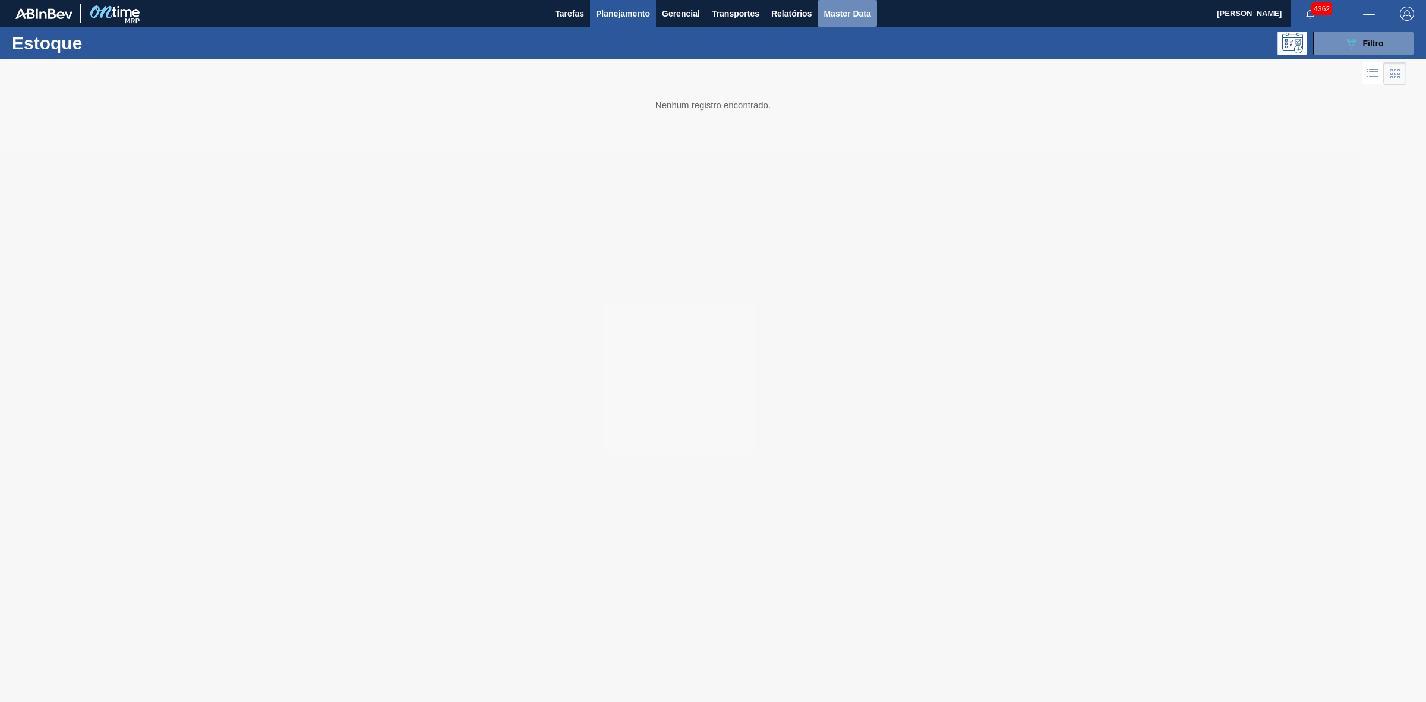
click at [827, 15] on span "Master Data" at bounding box center [846, 14] width 47 height 14
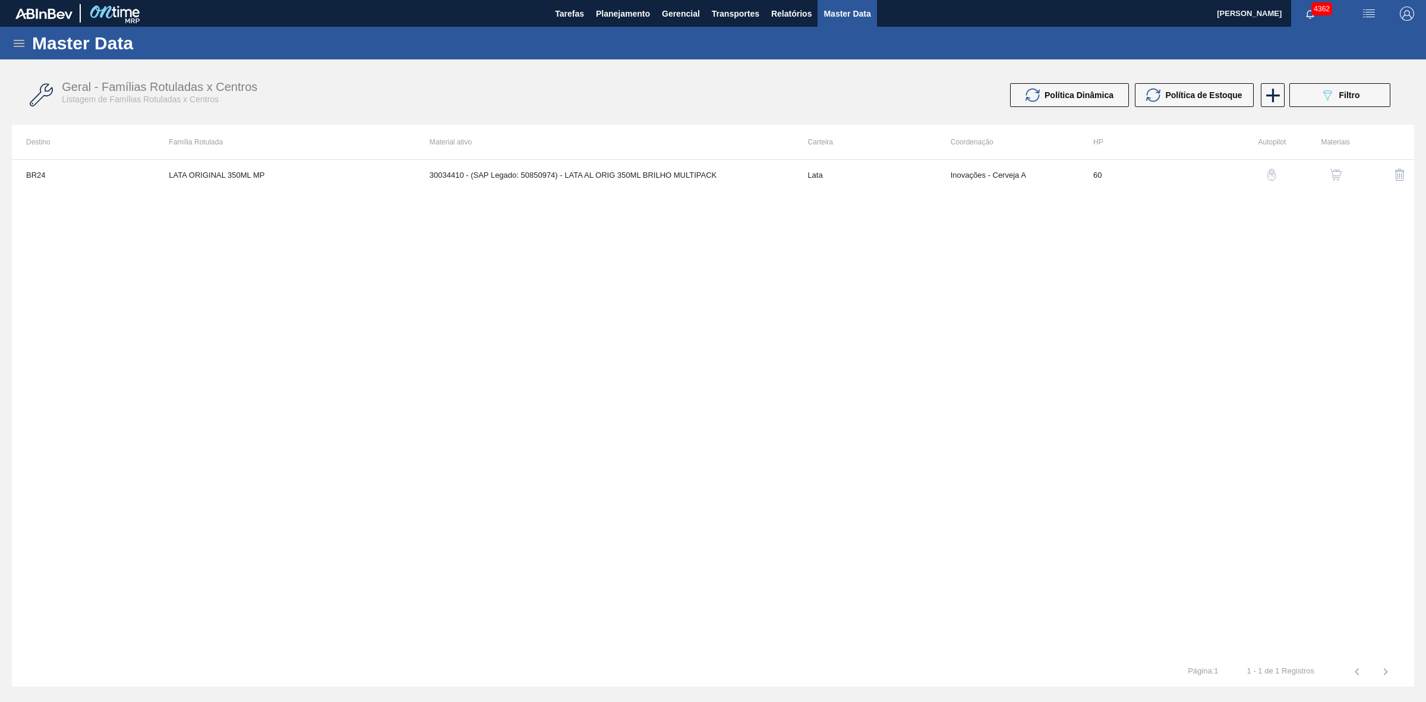
click at [21, 45] on icon at bounding box center [19, 43] width 14 height 14
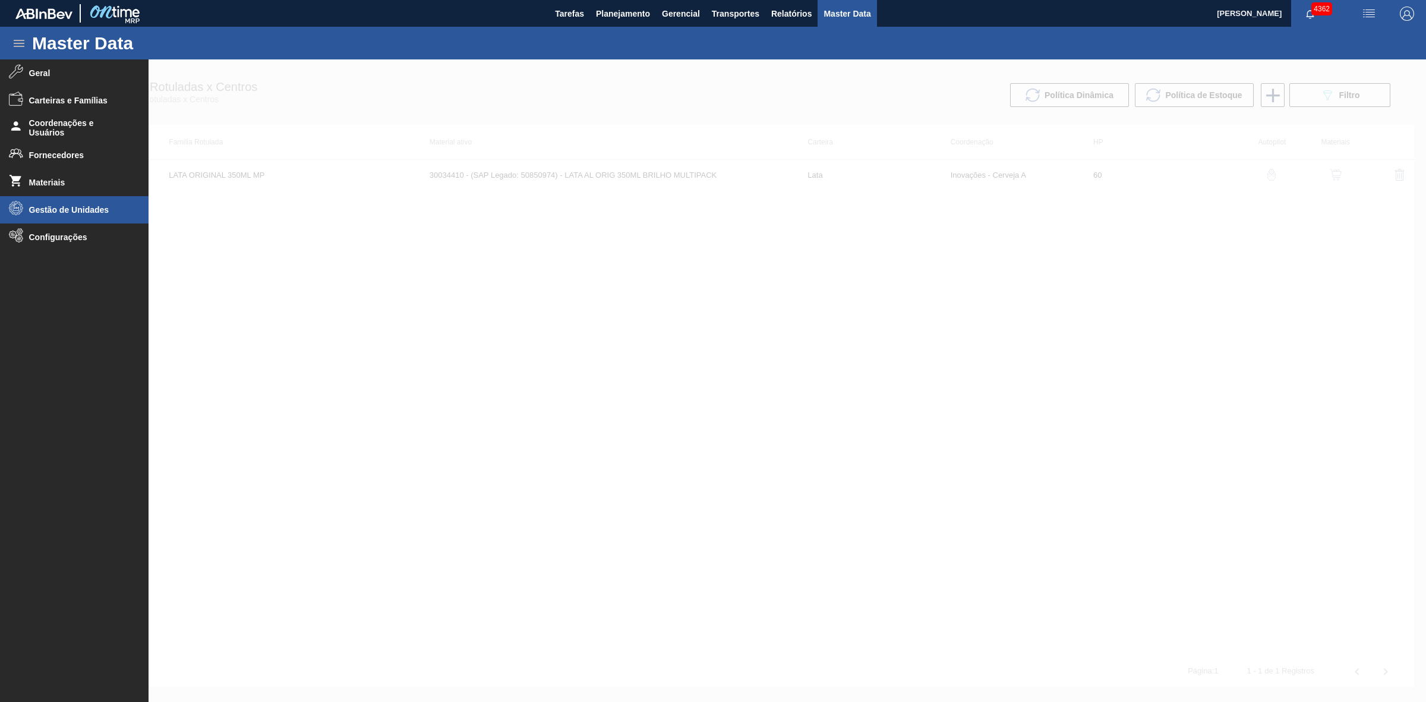
click at [75, 211] on span "Gestão de Unidades" at bounding box center [78, 210] width 98 height 10
click at [49, 257] on span "Grade" at bounding box center [82, 259] width 91 height 10
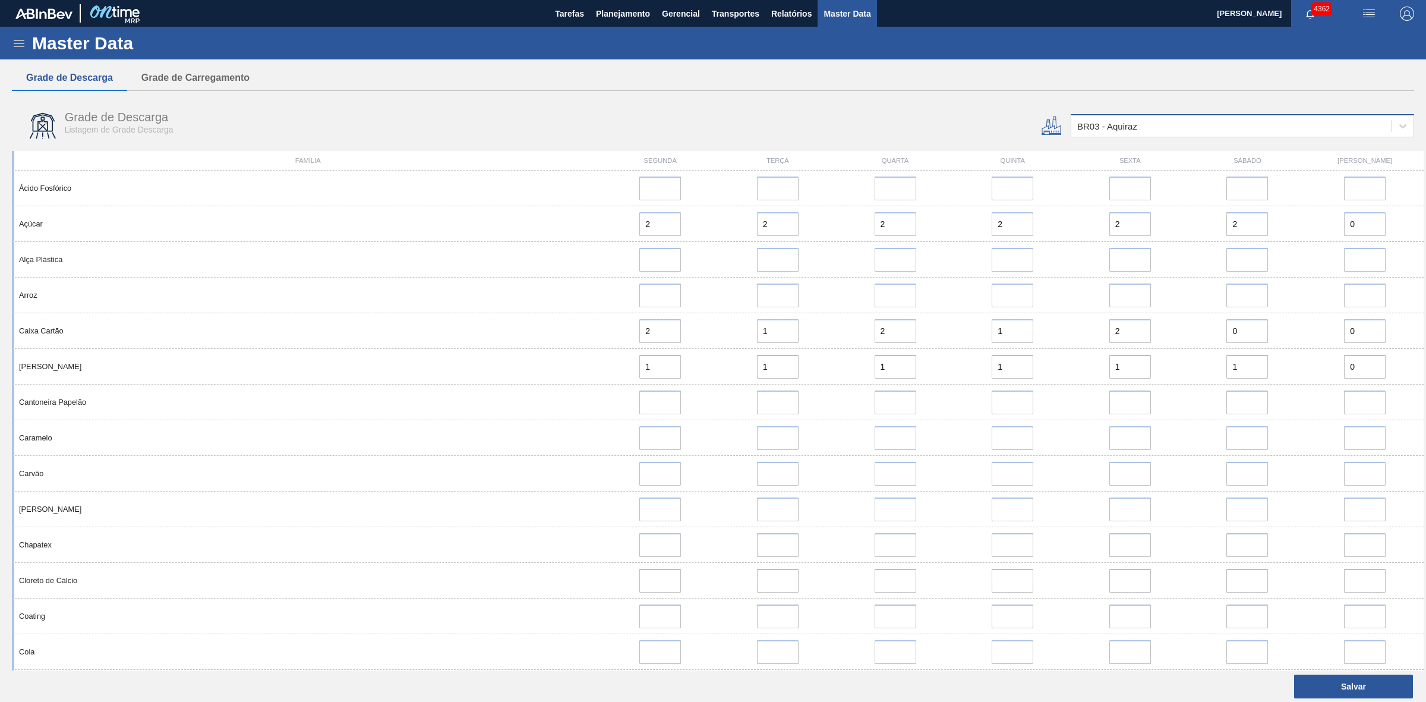
click at [1102, 122] on div "BR03 - Aquiraz" at bounding box center [1107, 126] width 60 height 10
type input "15"
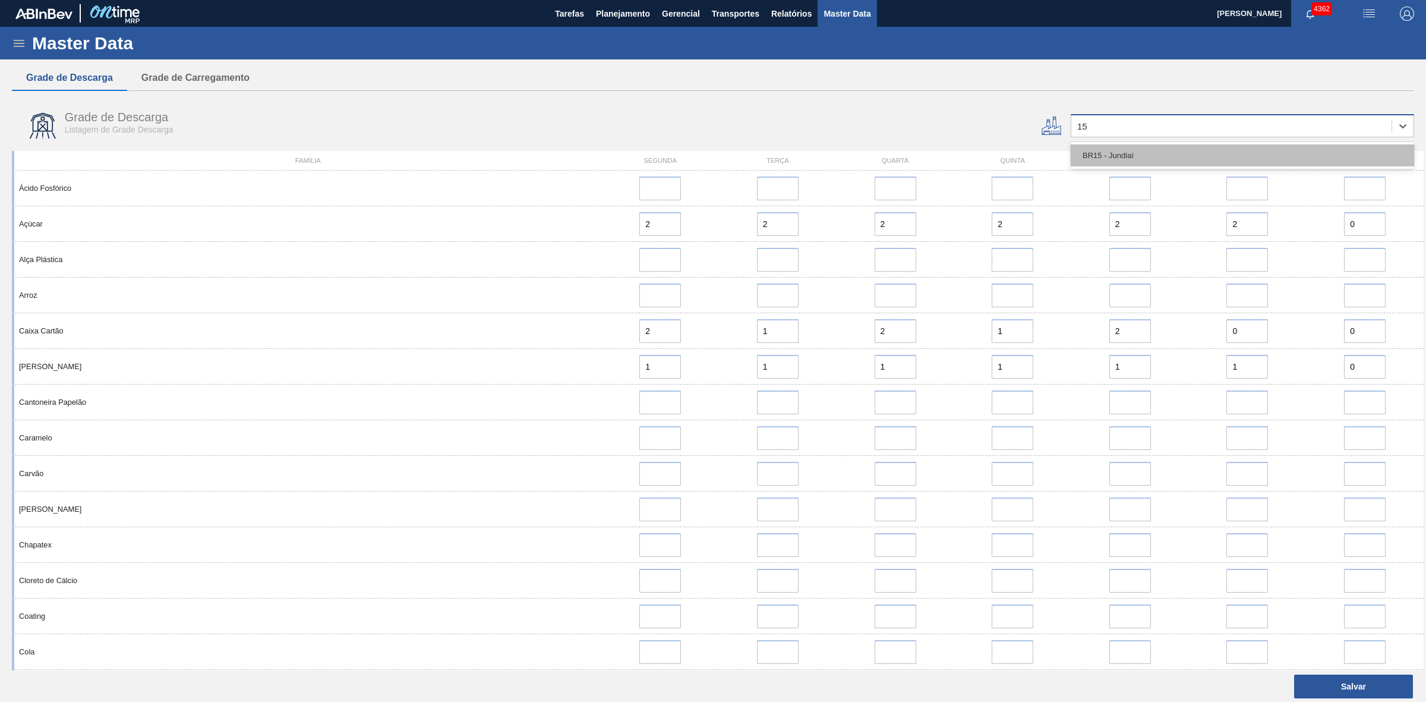
click at [1100, 155] on div "BR15 - Jundiaí" at bounding box center [1242, 155] width 343 height 22
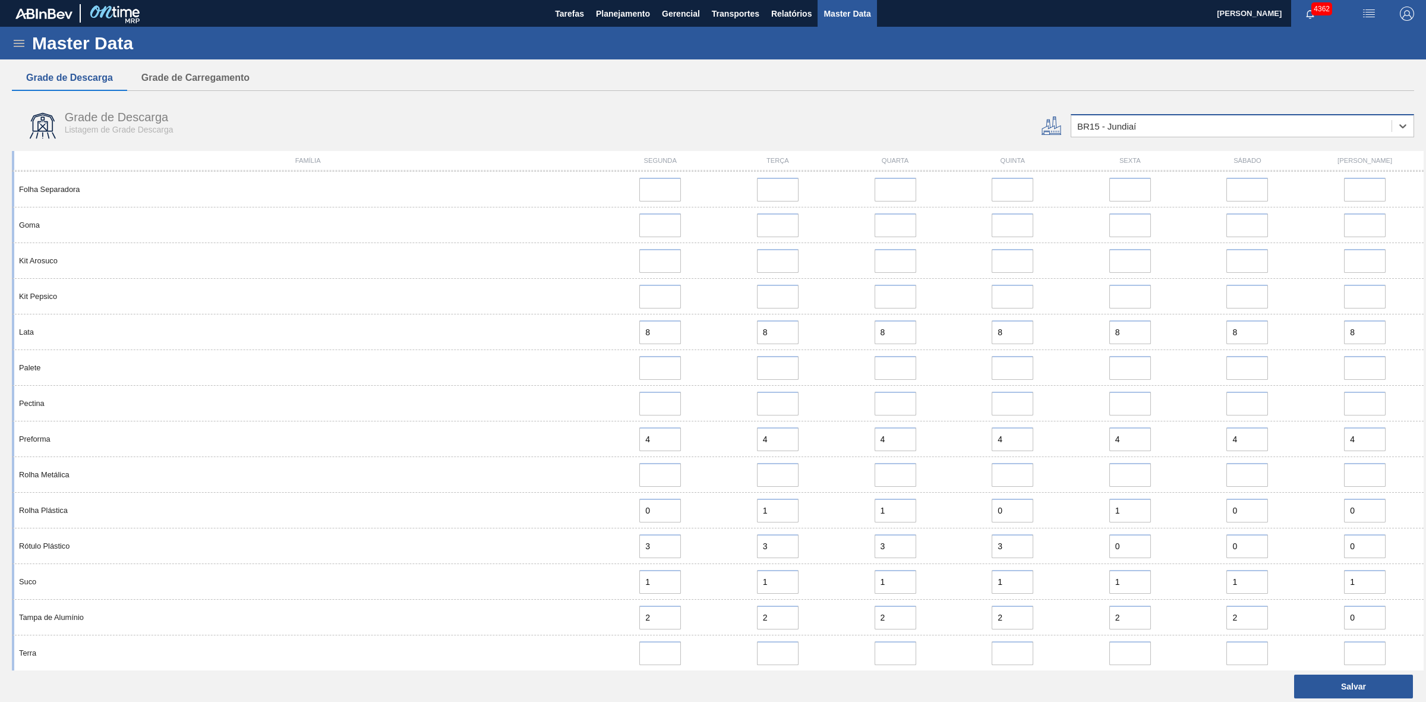
scroll to position [712, 0]
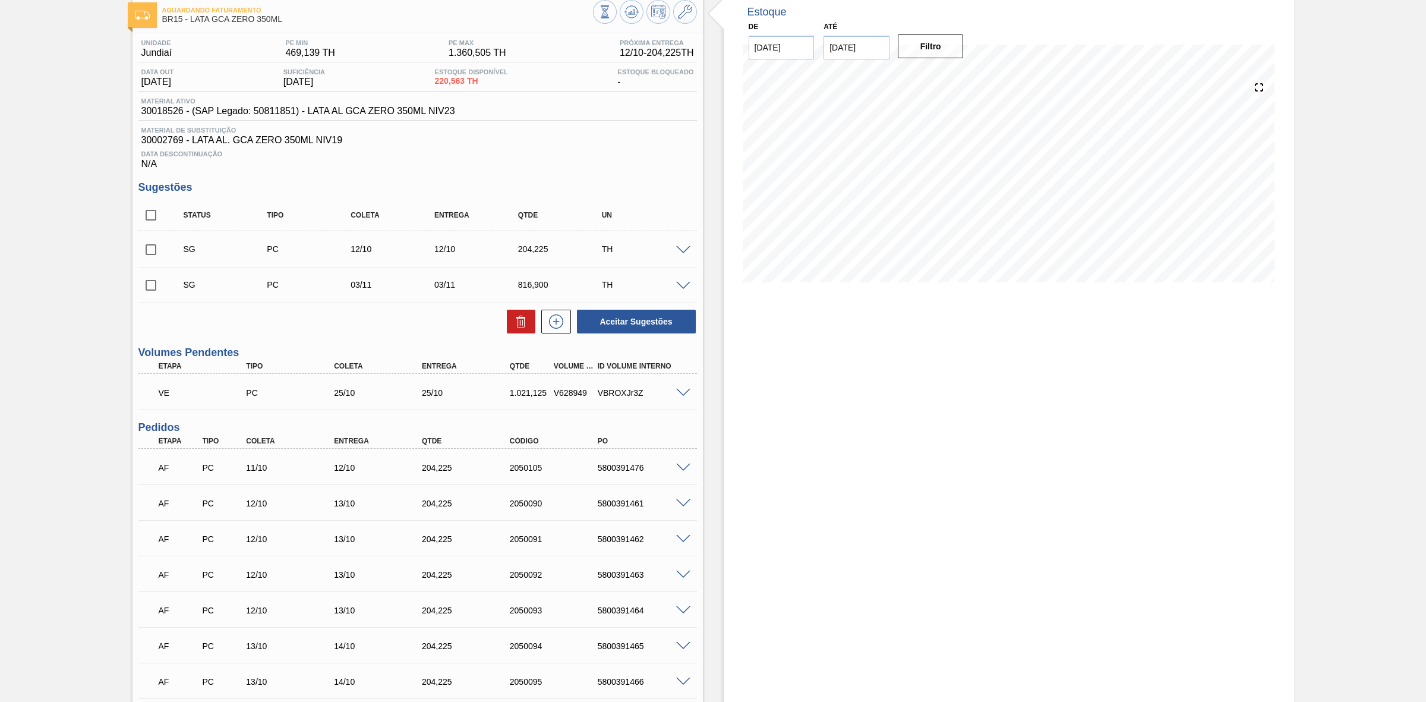
scroll to position [36, 0]
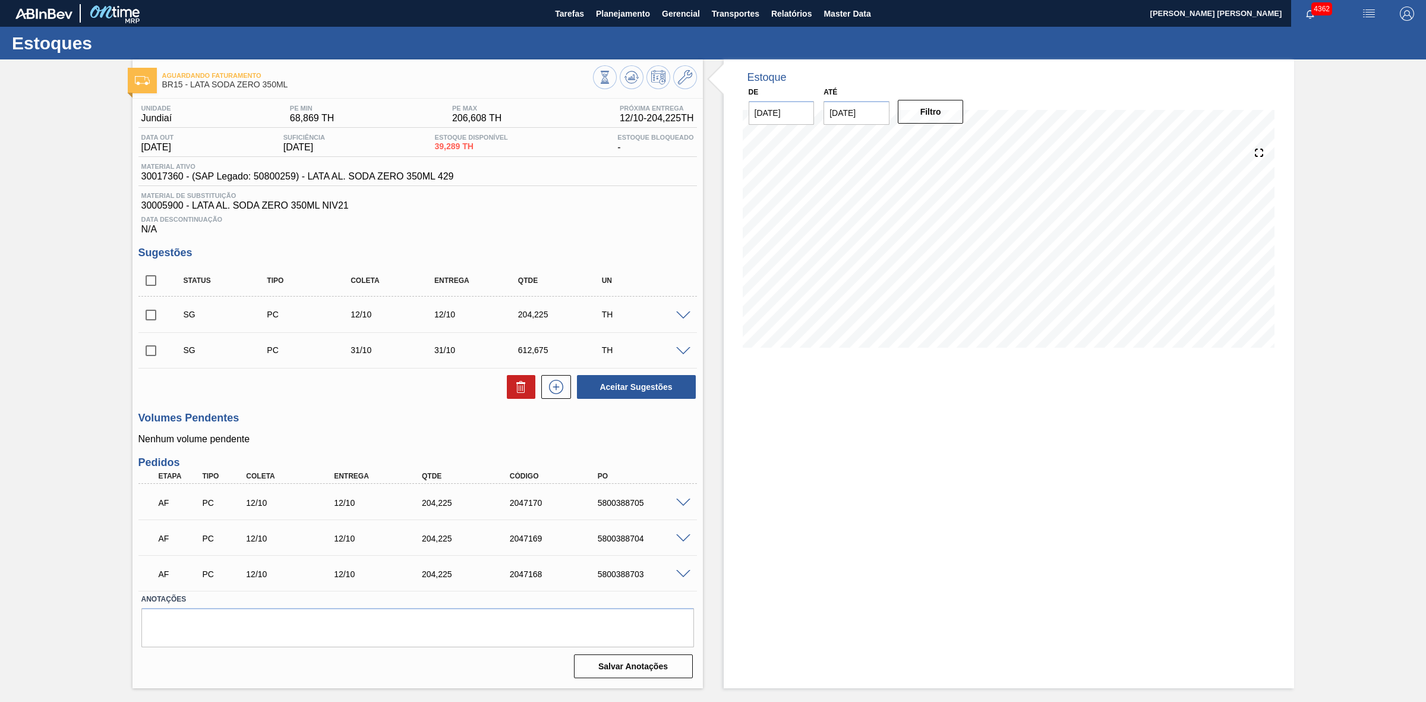
click at [153, 319] on input "checkbox" at bounding box center [150, 314] width 25 height 25
click at [516, 390] on icon at bounding box center [521, 387] width 14 height 14
checkbox input "false"
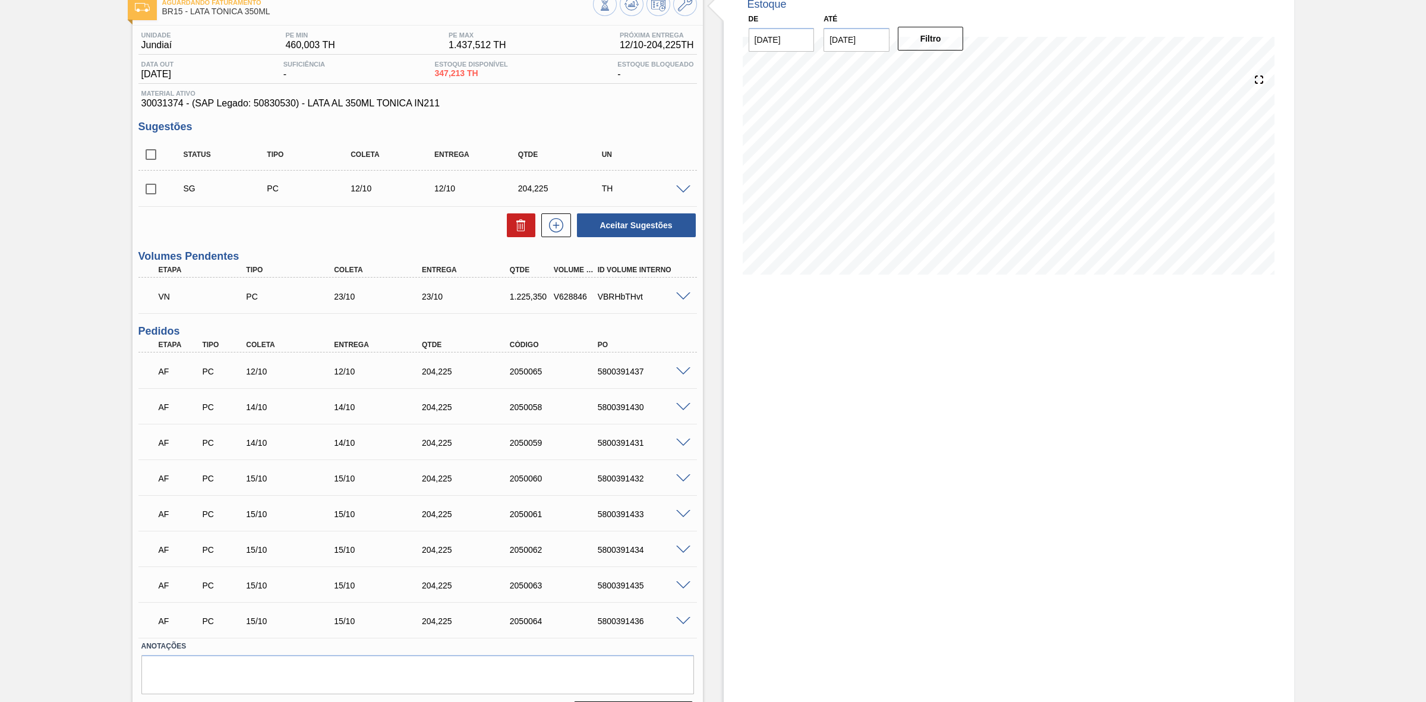
scroll to position [74, 0]
click at [155, 188] on input "checkbox" at bounding box center [150, 187] width 25 height 25
click at [522, 228] on icon at bounding box center [522, 225] width 1 height 6
checkbox input "false"
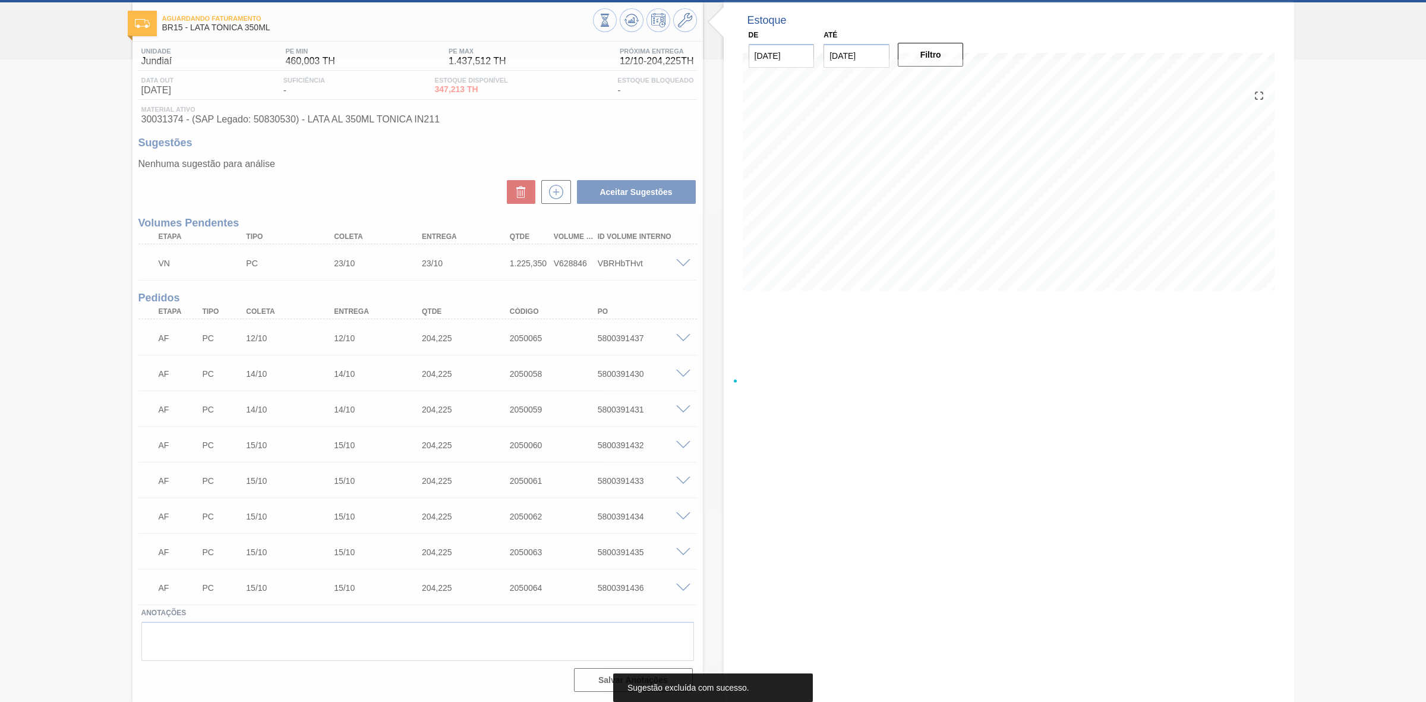
scroll to position [58, 0]
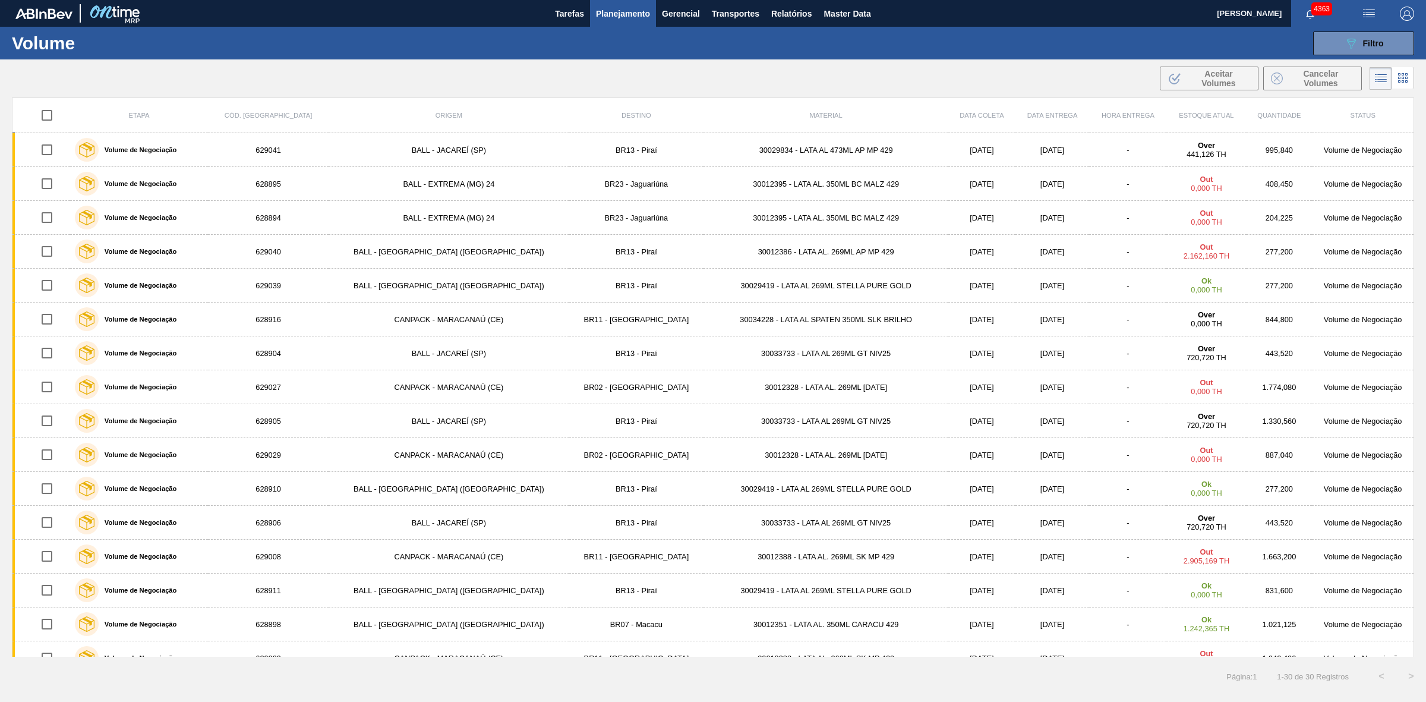
click at [601, 2] on button "Planejamento" at bounding box center [623, 13] width 66 height 27
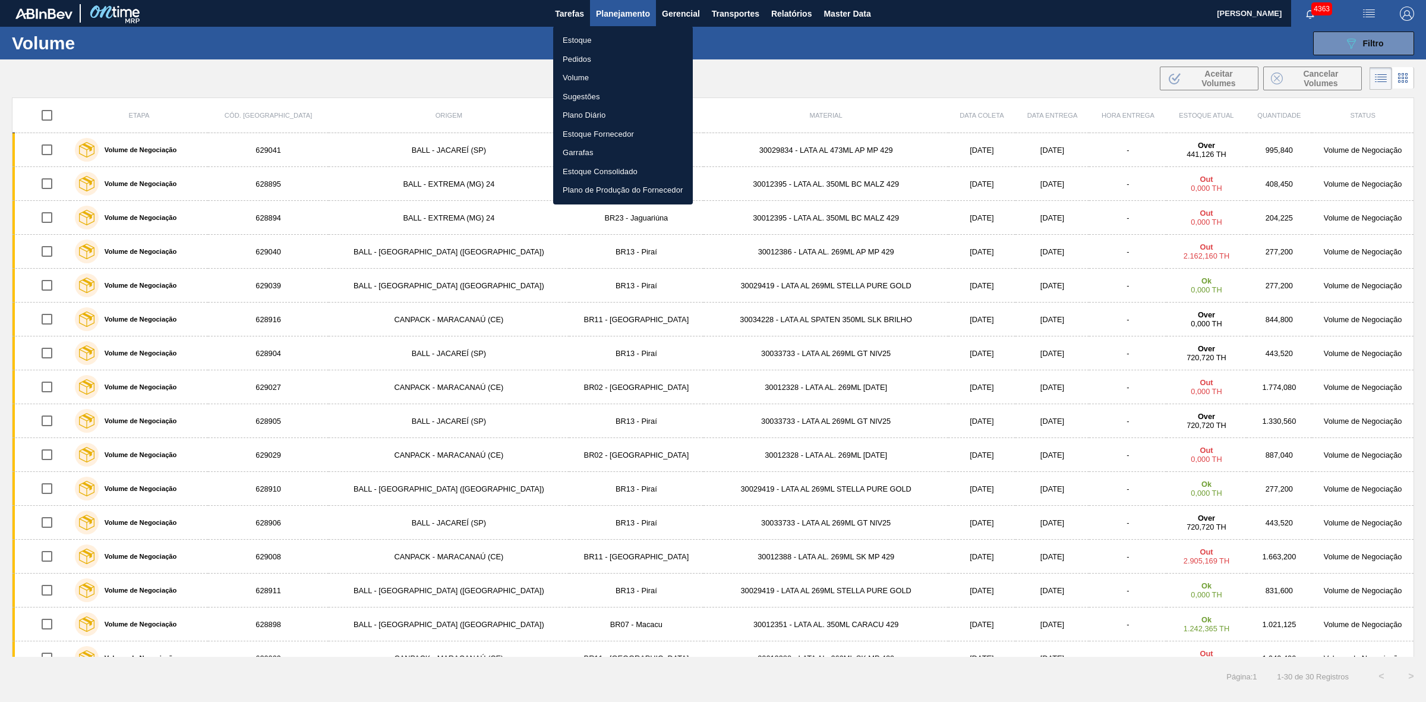
click at [580, 37] on li "Estoque" at bounding box center [623, 40] width 140 height 19
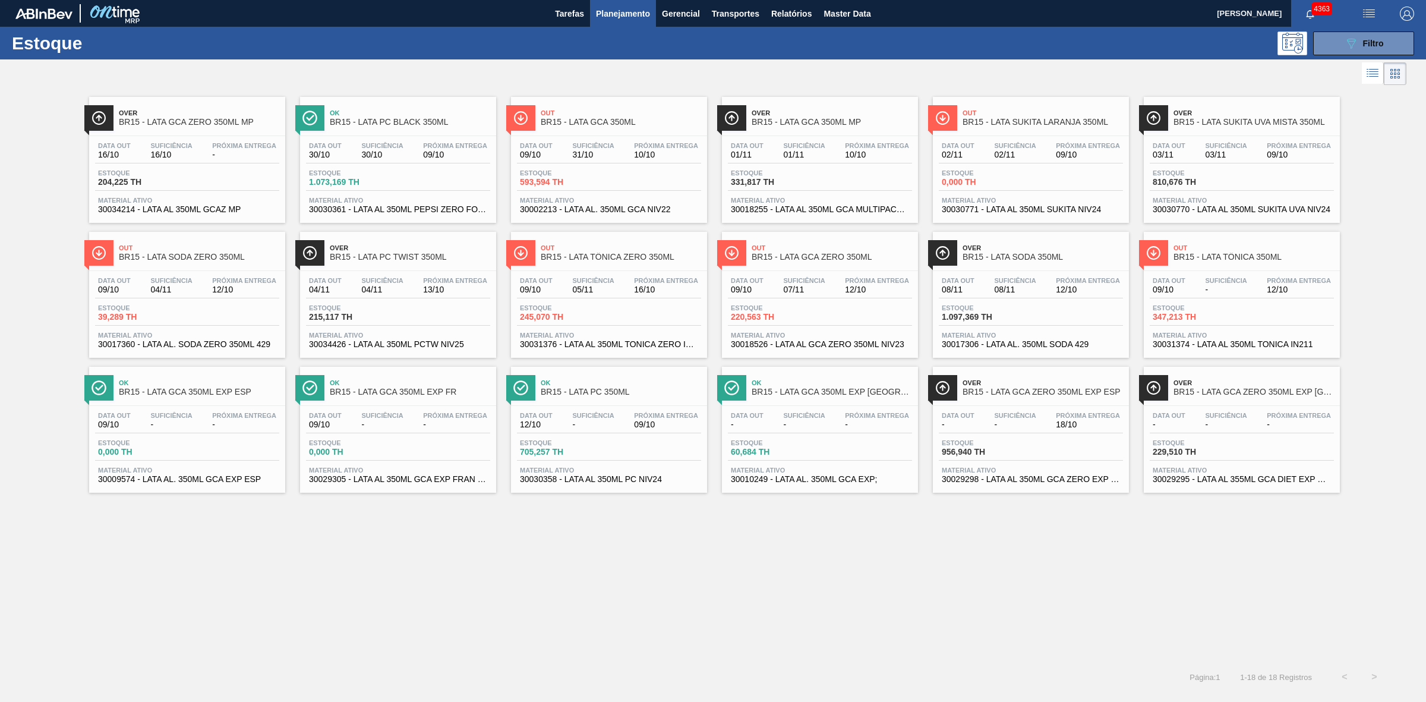
drag, startPoint x: 868, startPoint y: 250, endPoint x: 611, endPoint y: 116, distance: 289.6
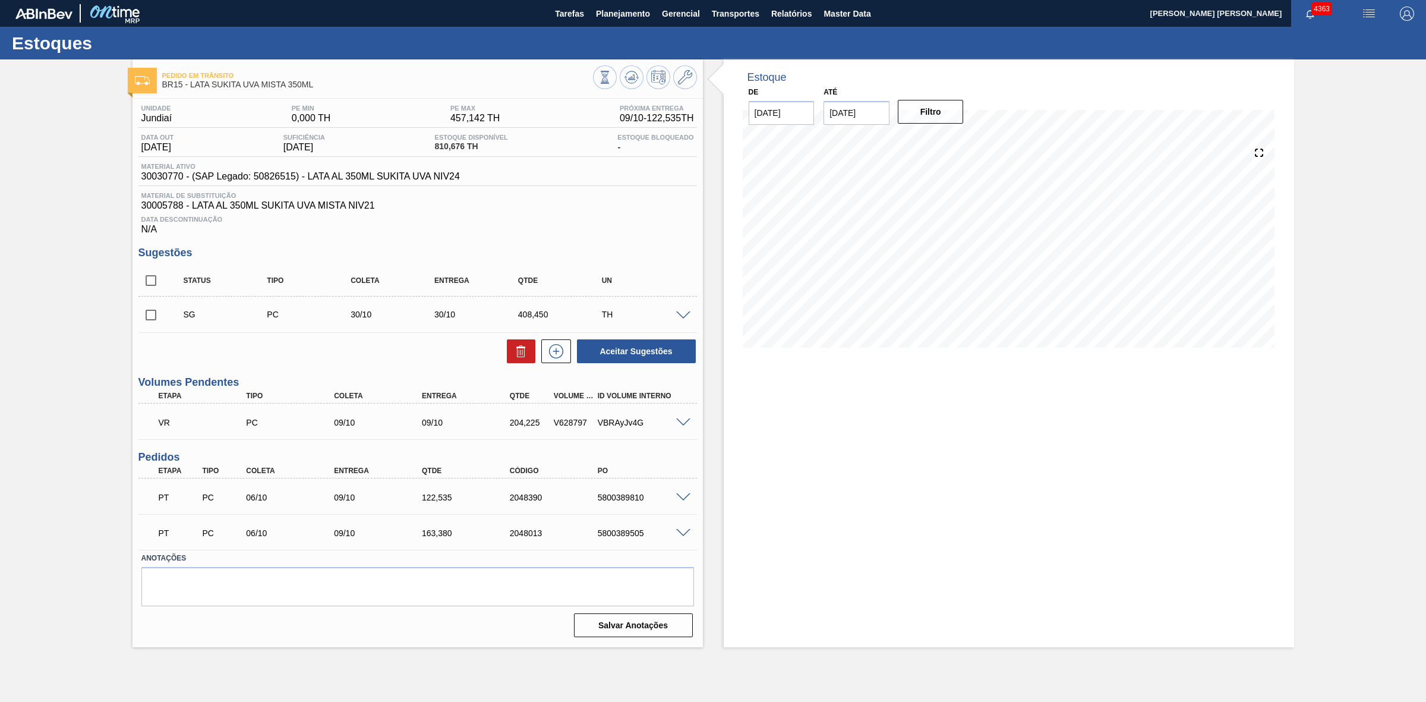
click at [682, 423] on span at bounding box center [683, 422] width 14 height 9
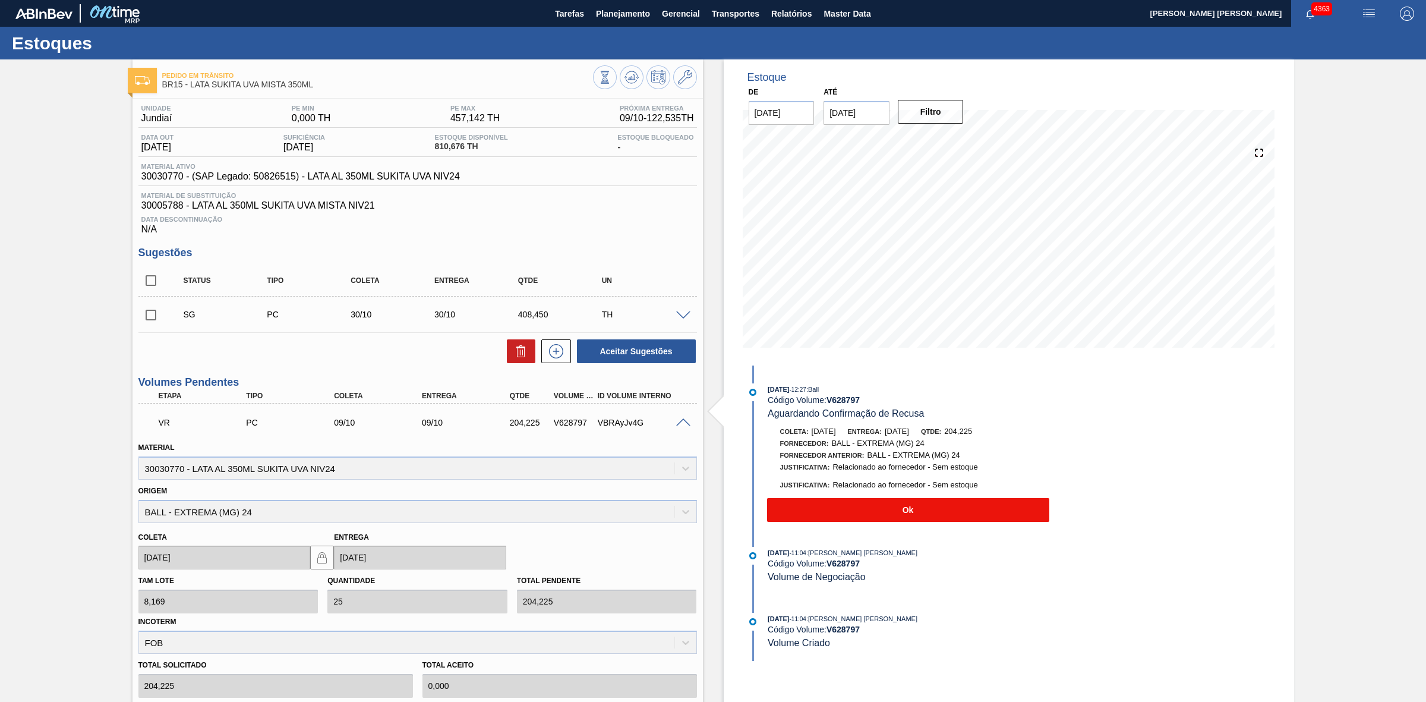
click at [893, 509] on button "Ok" at bounding box center [908, 510] width 282 height 24
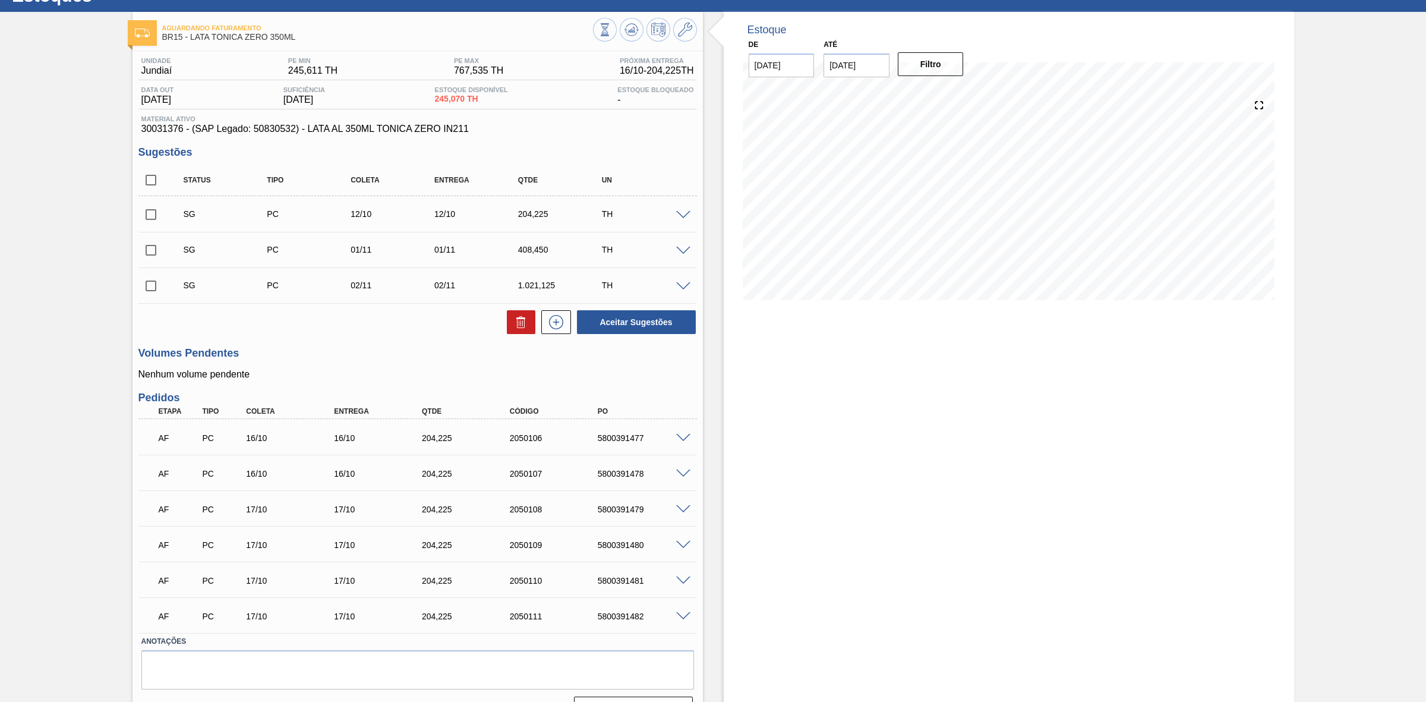
scroll to position [74, 0]
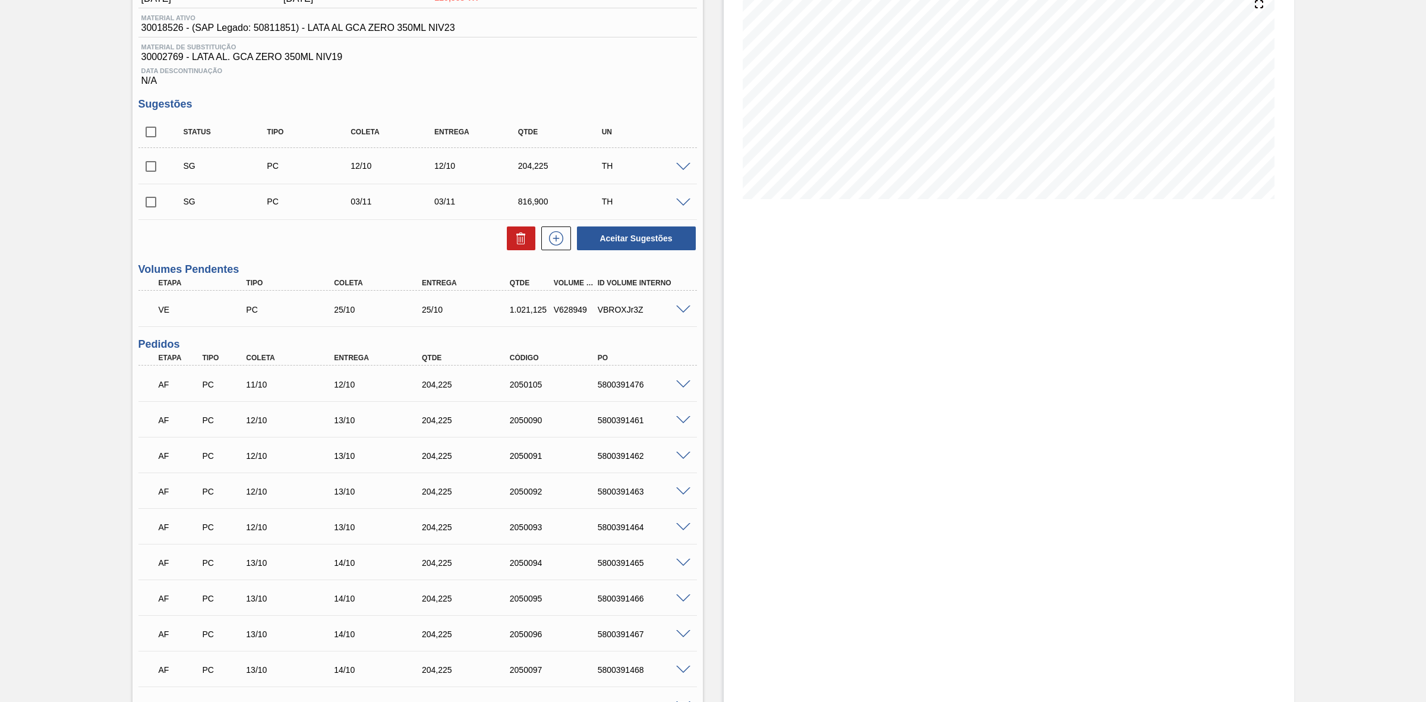
scroll to position [74, 0]
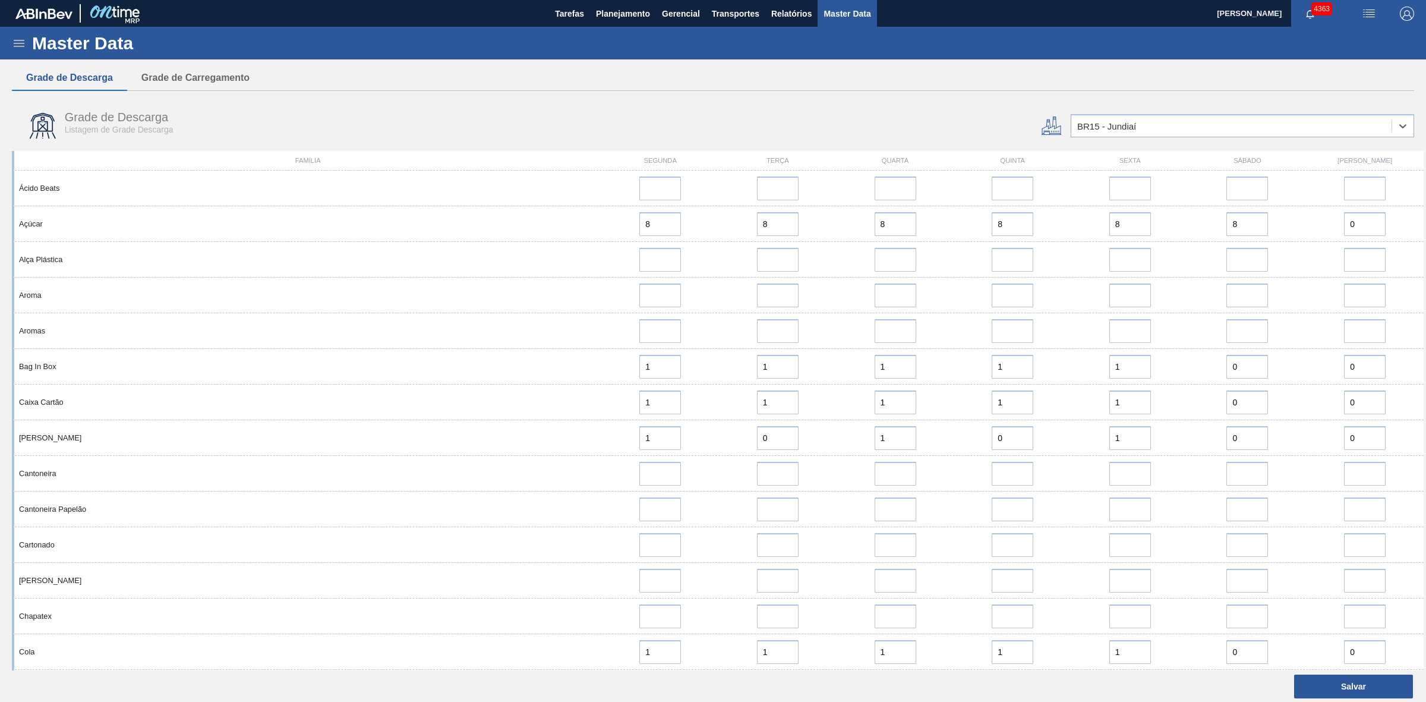
scroll to position [712, 0]
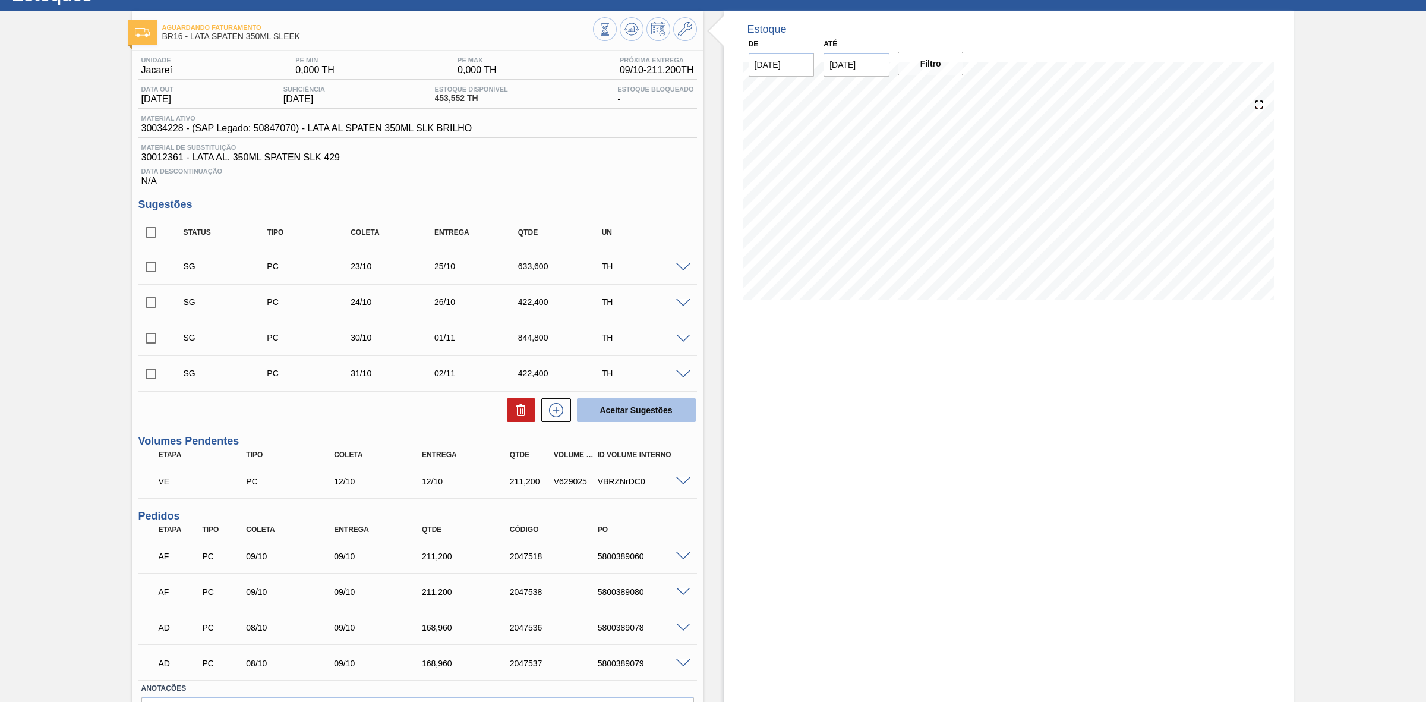
scroll to position [74, 0]
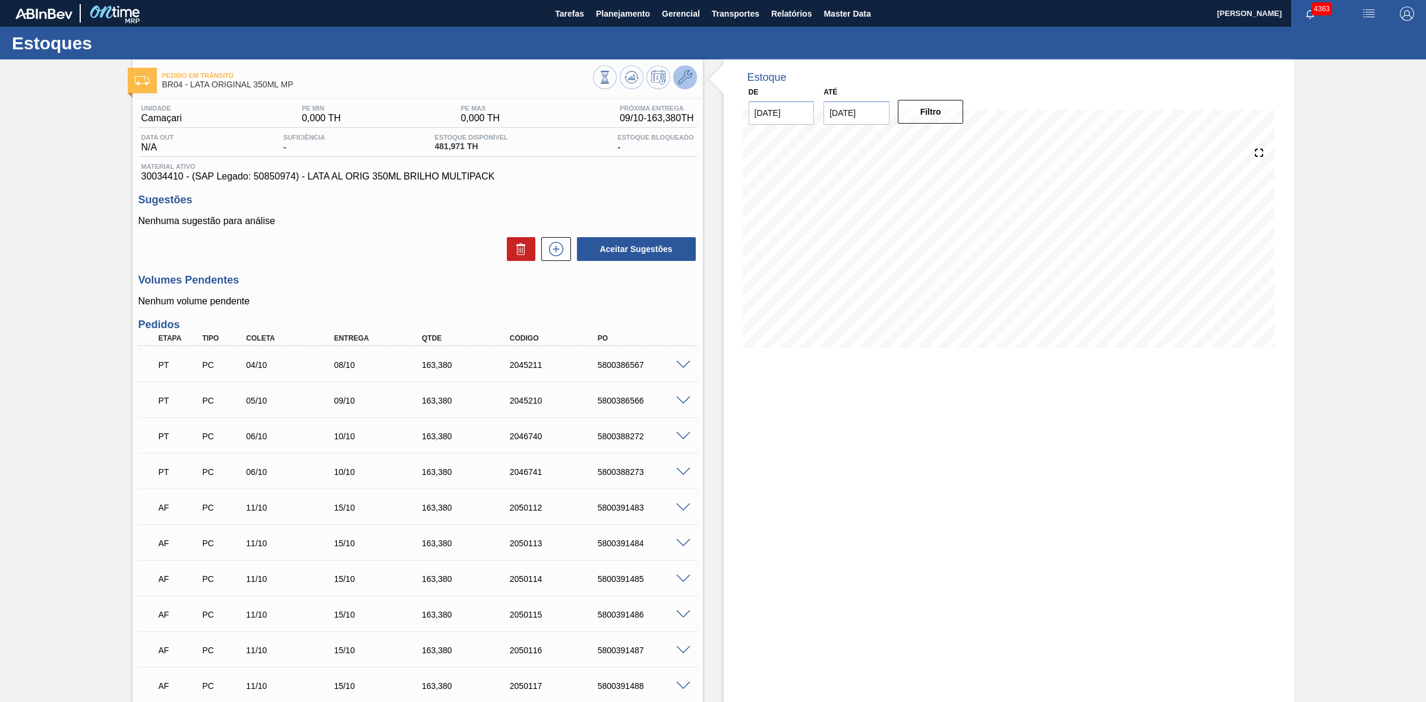
click at [686, 78] on icon at bounding box center [685, 77] width 14 height 14
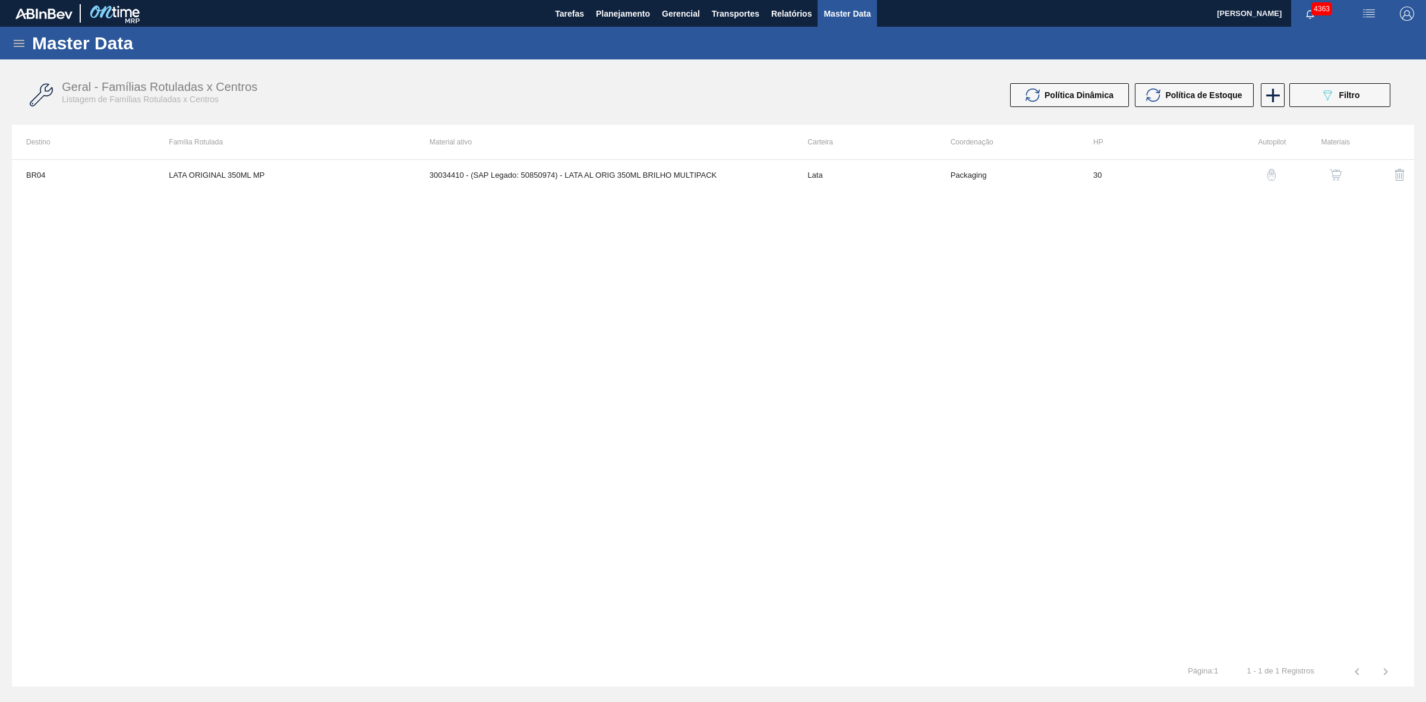
click at [1338, 173] on img "button" at bounding box center [1336, 175] width 12 height 12
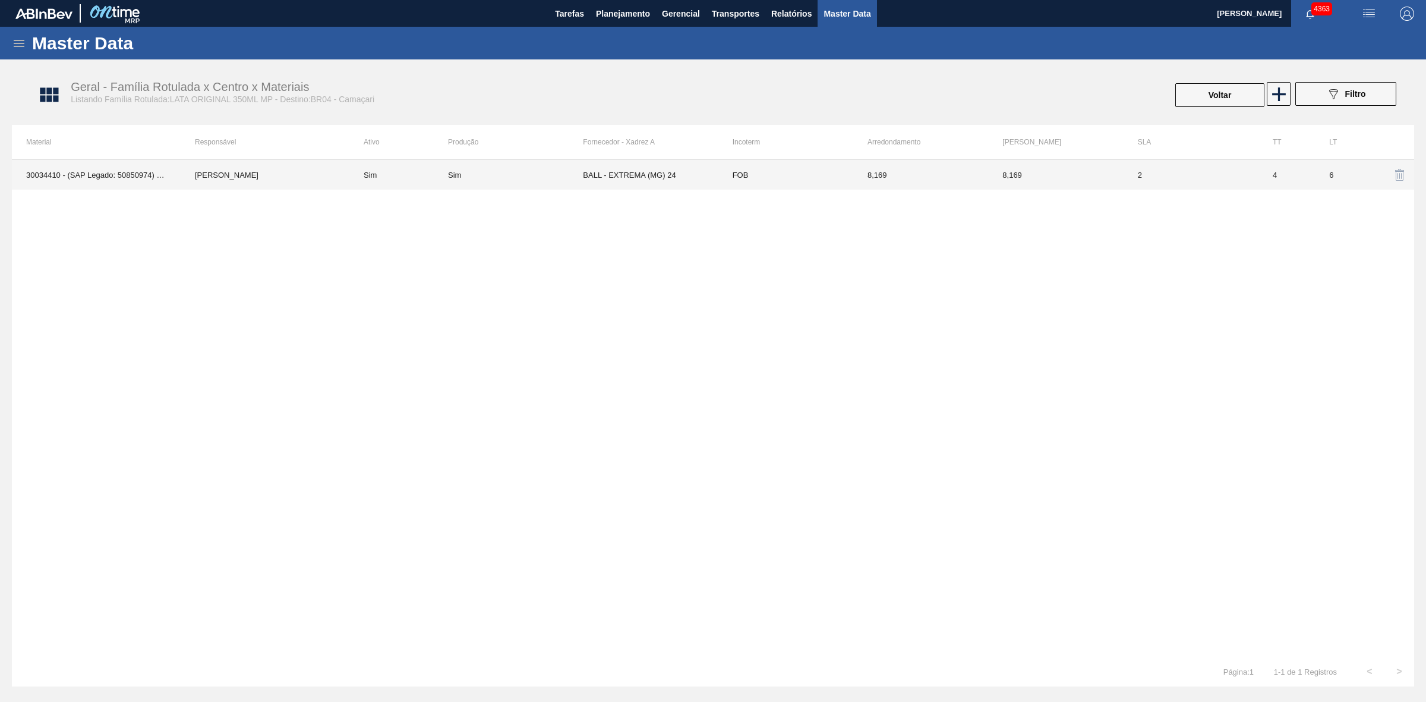
click at [633, 173] on td "BALL - EXTREMA (MG) 24" at bounding box center [650, 175] width 135 height 30
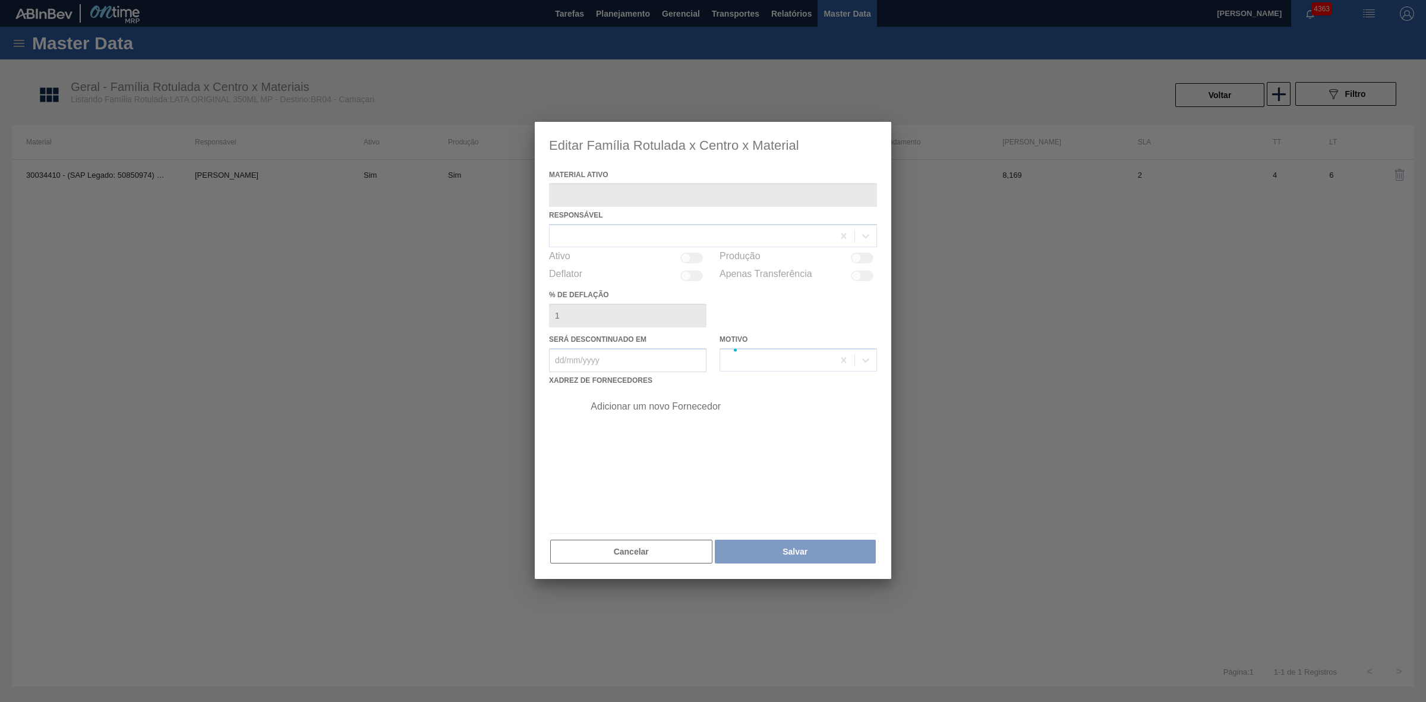
type ativo "30034410 - (SAP Legado: 50850974) - LATA AL ORIG 350ML BRILHO MULTIPACK"
checkbox input "true"
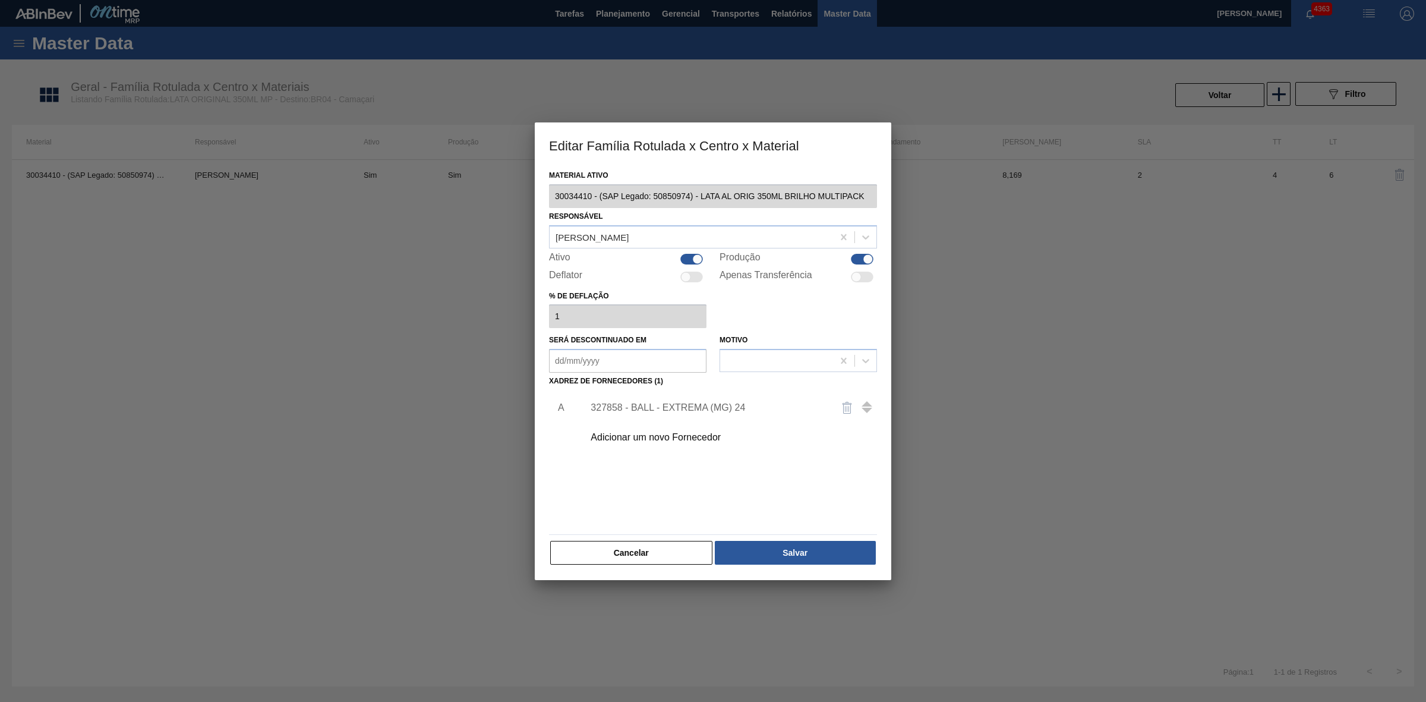
click at [699, 432] on div "Adicionar um novo Fornecedor" at bounding box center [707, 437] width 233 height 11
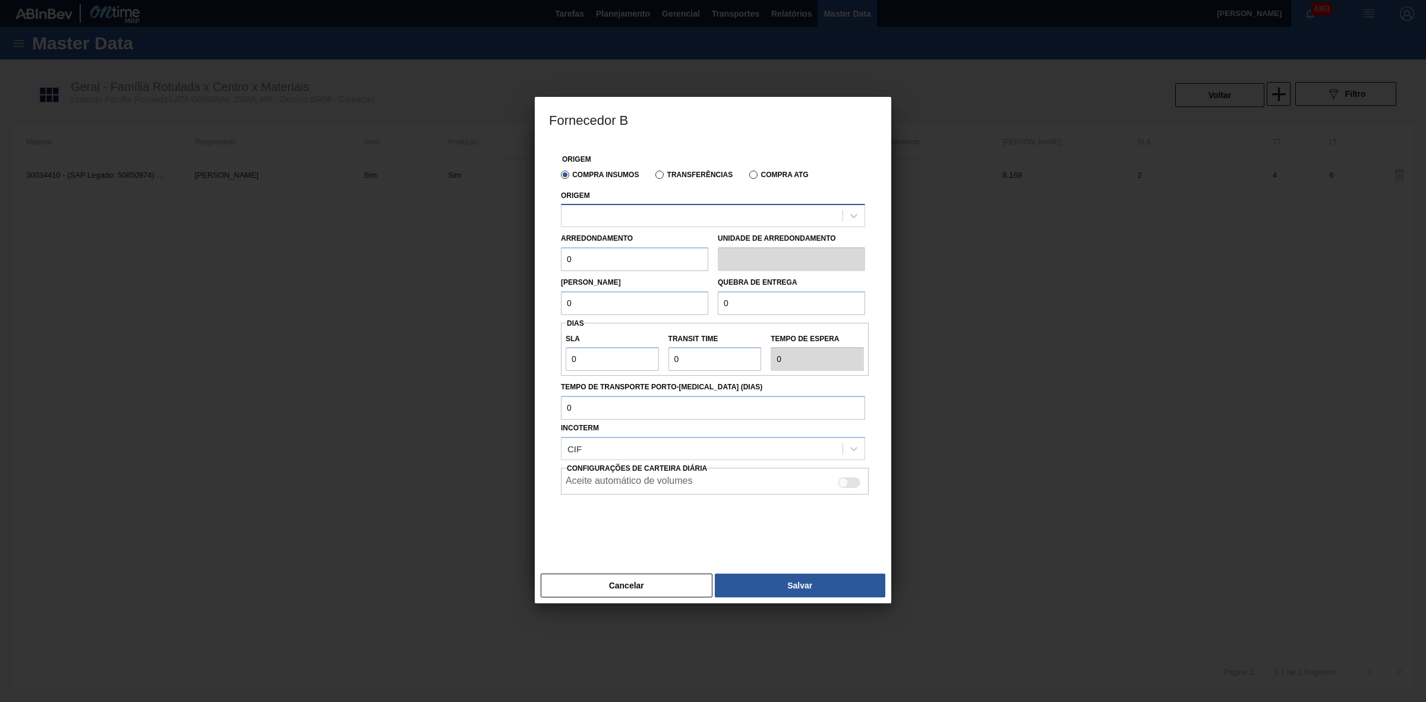
click at [631, 218] on div at bounding box center [701, 215] width 281 height 17
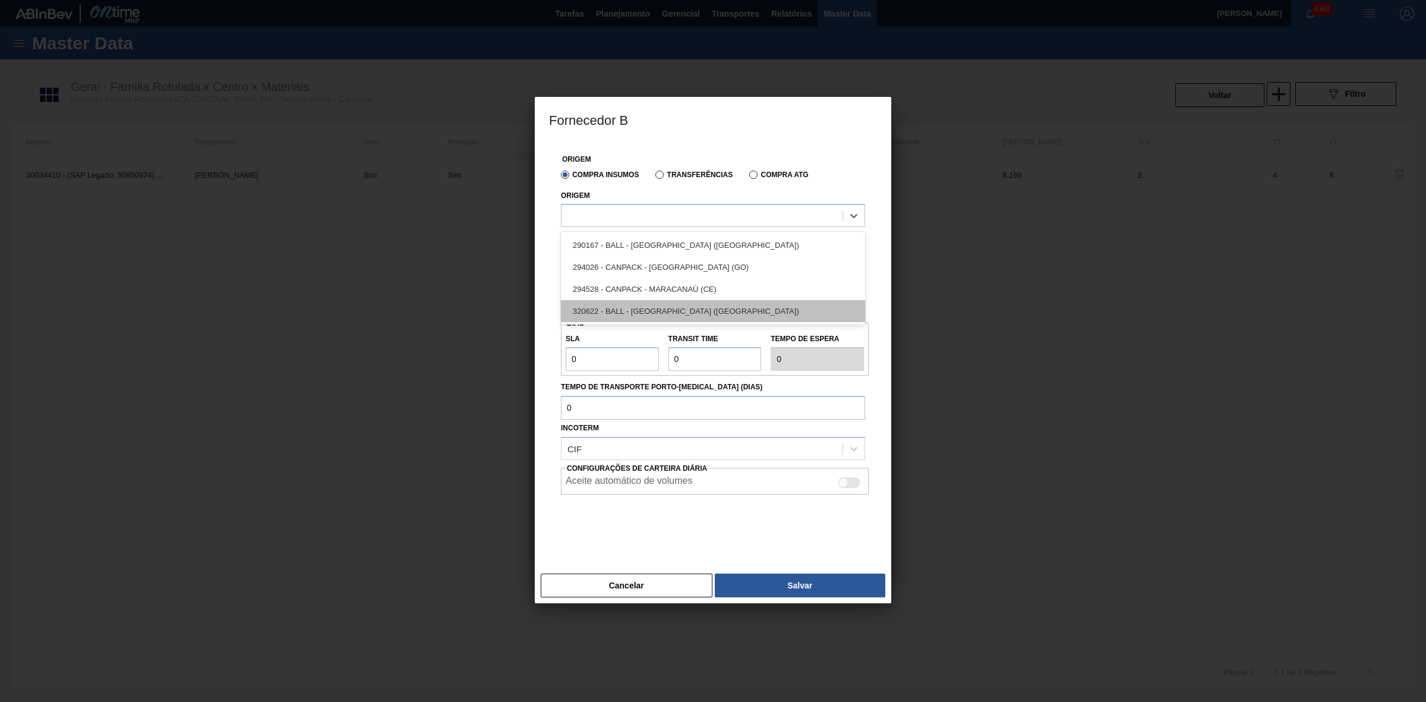
click at [627, 308] on div "320622 - BALL - [GEOGRAPHIC_DATA] ([GEOGRAPHIC_DATA])" at bounding box center [713, 311] width 304 height 22
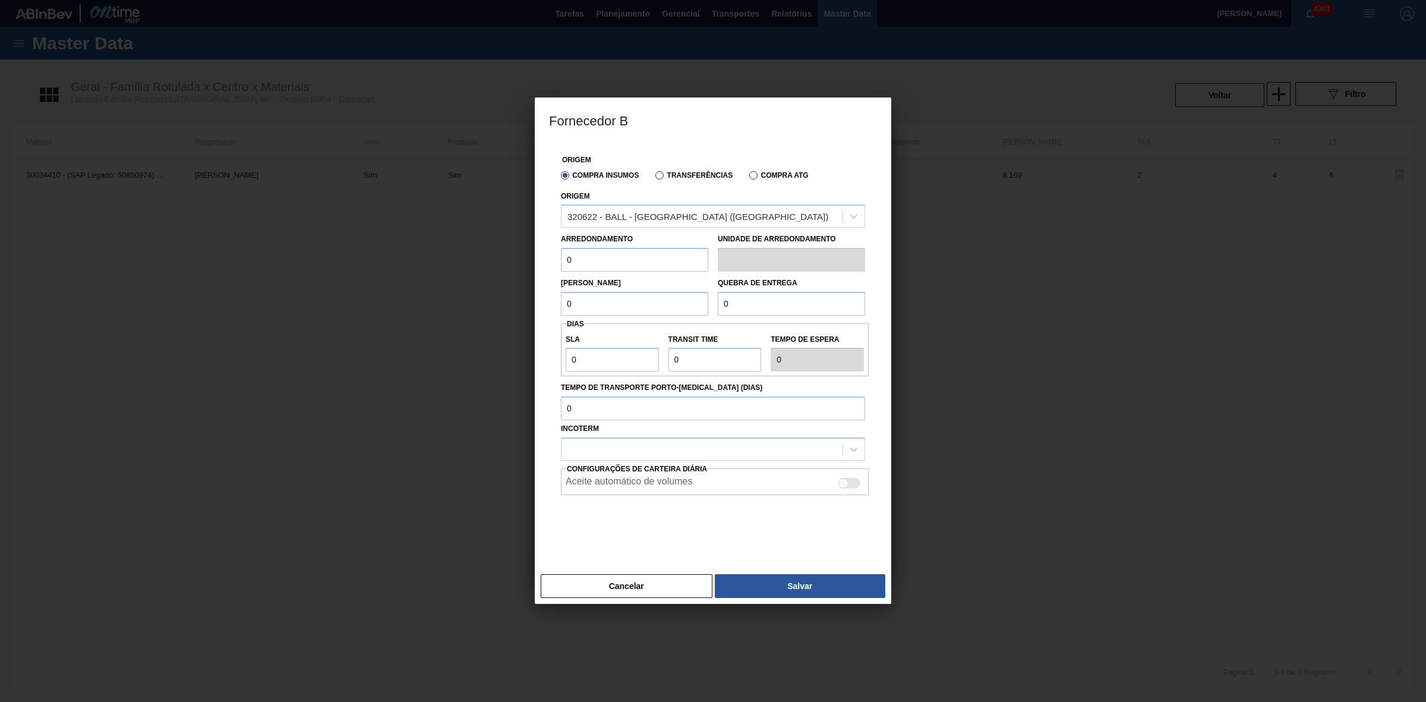
drag, startPoint x: 586, startPoint y: 257, endPoint x: 559, endPoint y: 257, distance: 27.3
click at [559, 257] on div "Arredondamento 0" at bounding box center [634, 250] width 157 height 41
type input "8,169"
drag, startPoint x: 580, startPoint y: 302, endPoint x: 545, endPoint y: 308, distance: 35.6
click at [547, 307] on div "Origem Compra Insumos Transferências Compra ATG Origem 320622 - BALL - [GEOGRAP…" at bounding box center [713, 355] width 356 height 427
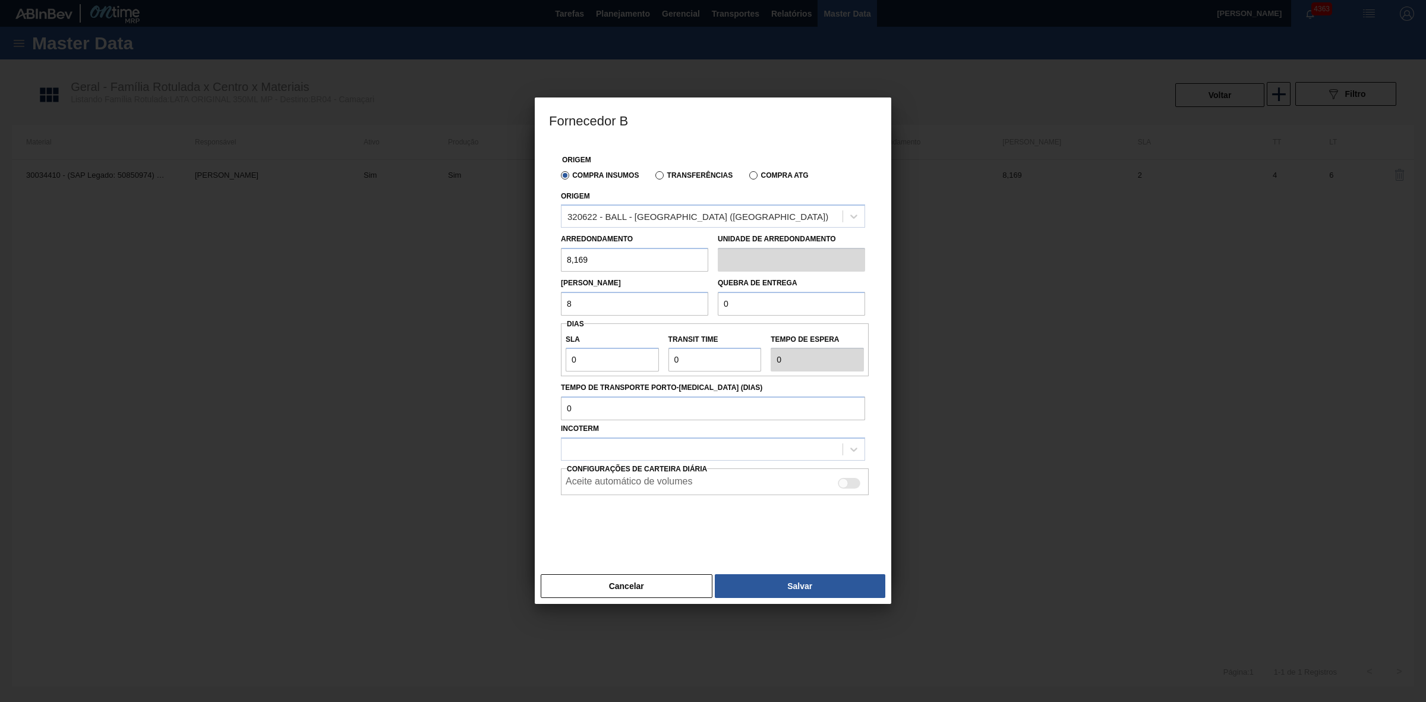
type input "8,169"
drag, startPoint x: 559, startPoint y: 352, endPoint x: 544, endPoint y: 349, distance: 15.7
click at [544, 349] on div "Origem Compra Insumos Transferências Compra ATG Origem 320622 - BALL - [GEOGRAP…" at bounding box center [713, 355] width 356 height 427
type input "2"
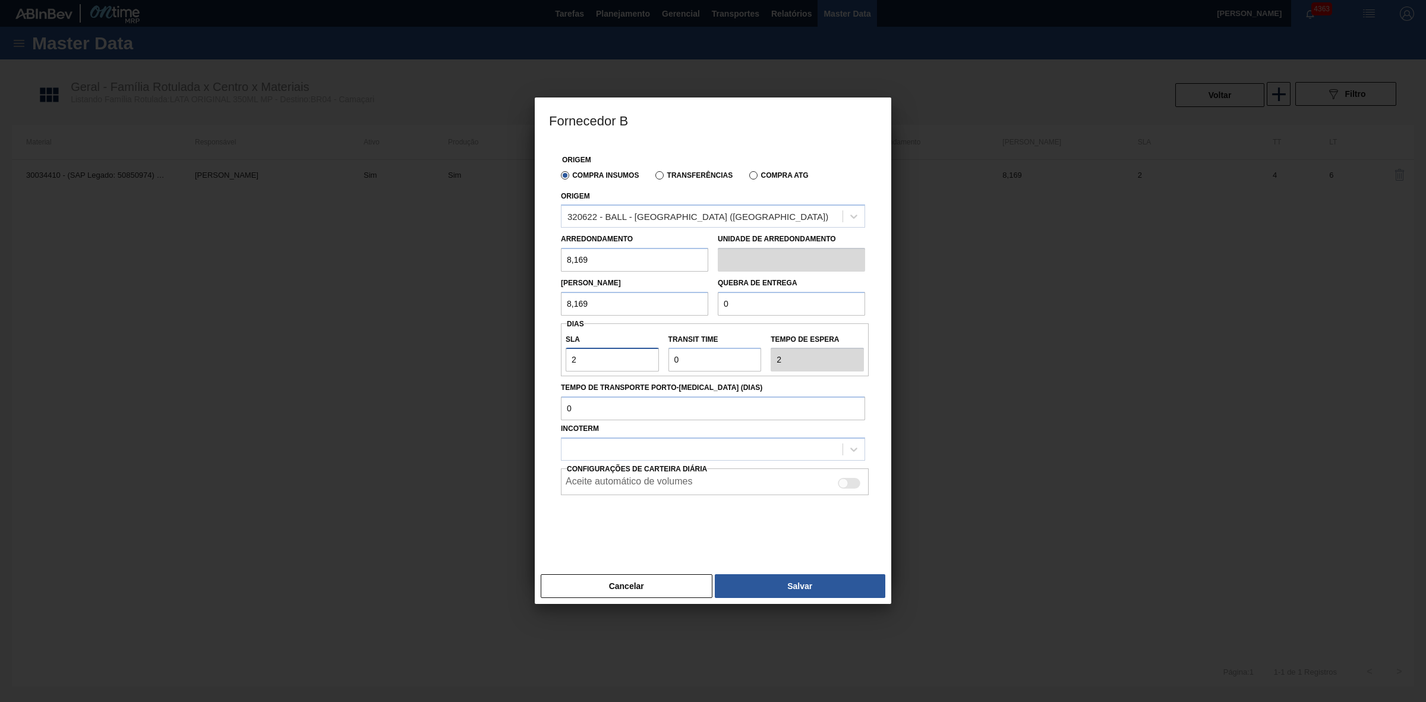
type input "2"
drag, startPoint x: 692, startPoint y: 361, endPoint x: 639, endPoint y: 359, distance: 53.5
click at [639, 359] on div "SLA 2 Transit Time Tempo de espera 2" at bounding box center [715, 350] width 308 height 44
type input "2"
type input "4"
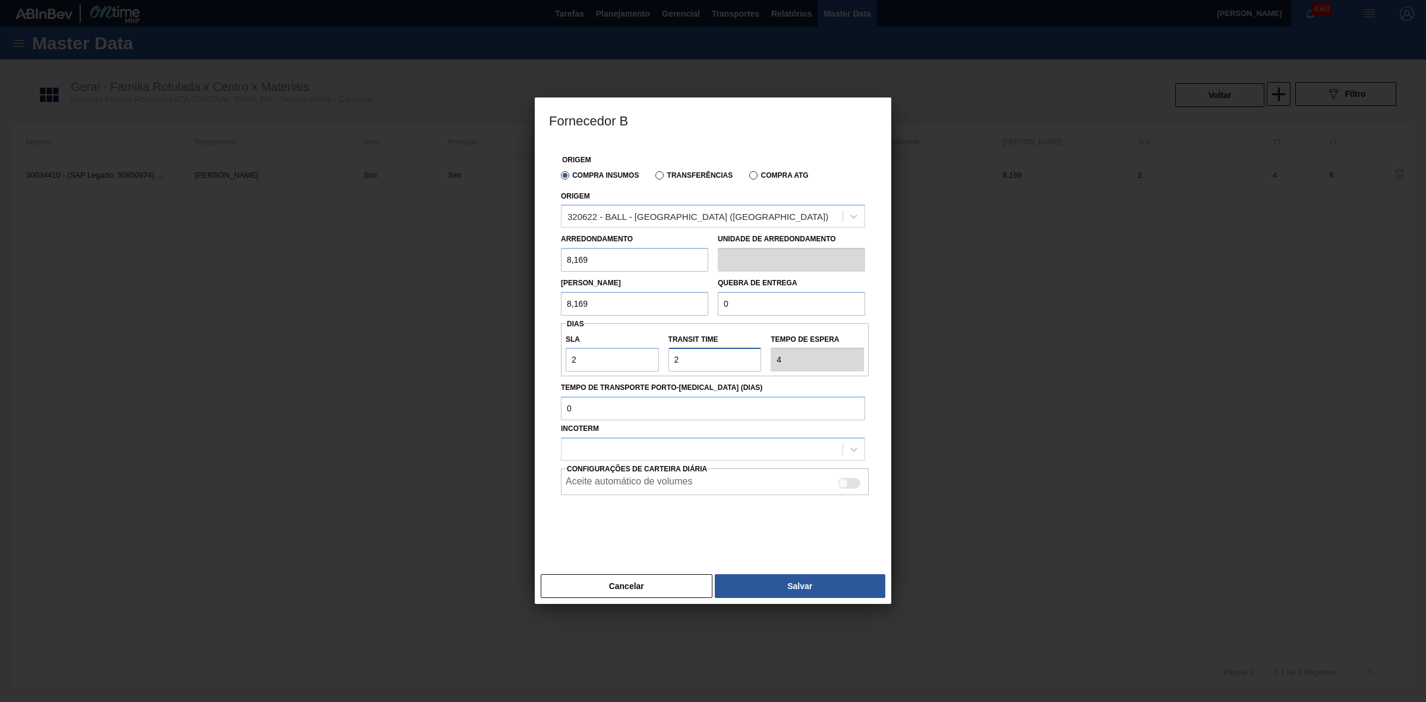
type input "2"
drag, startPoint x: 740, startPoint y: 304, endPoint x: 720, endPoint y: 304, distance: 19.6
click at [719, 304] on input "0" at bounding box center [791, 304] width 147 height 24
type input "163,38"
click at [658, 450] on div at bounding box center [701, 449] width 281 height 17
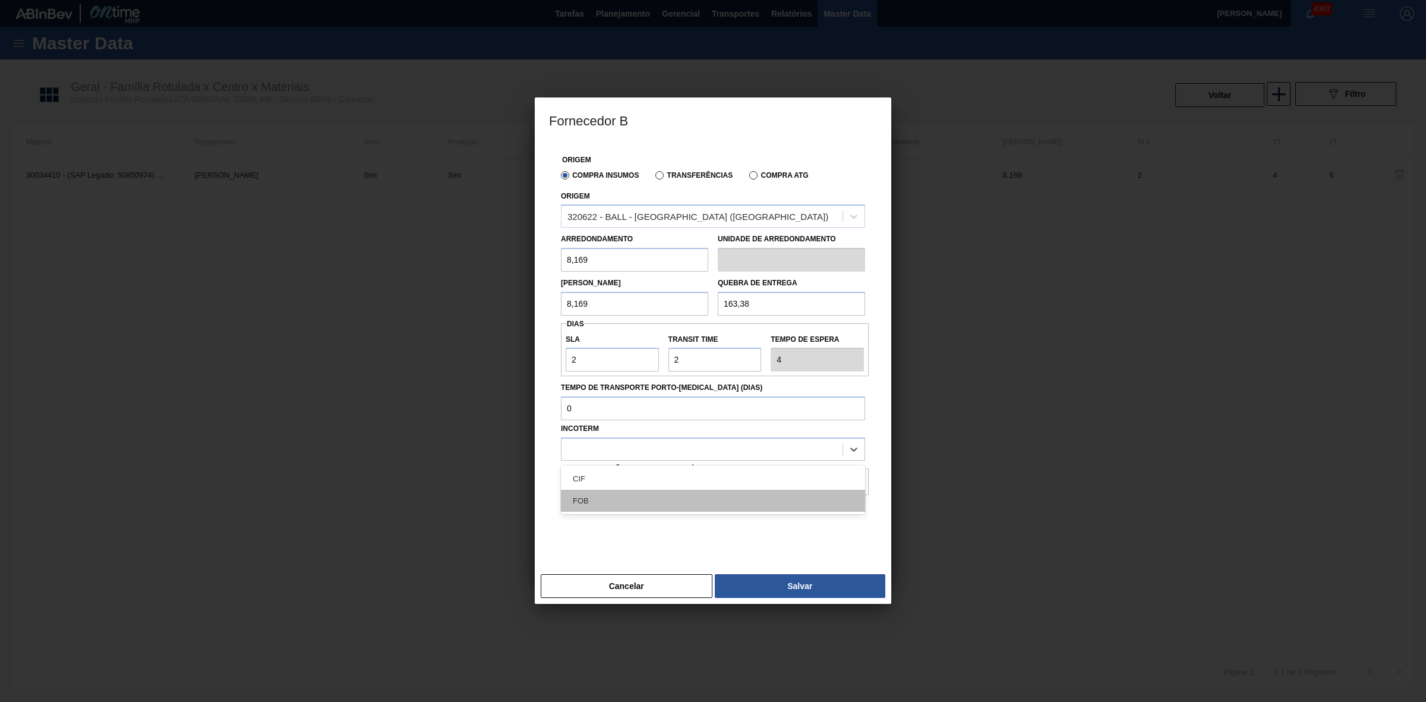
click at [611, 498] on div "FOB" at bounding box center [713, 501] width 304 height 22
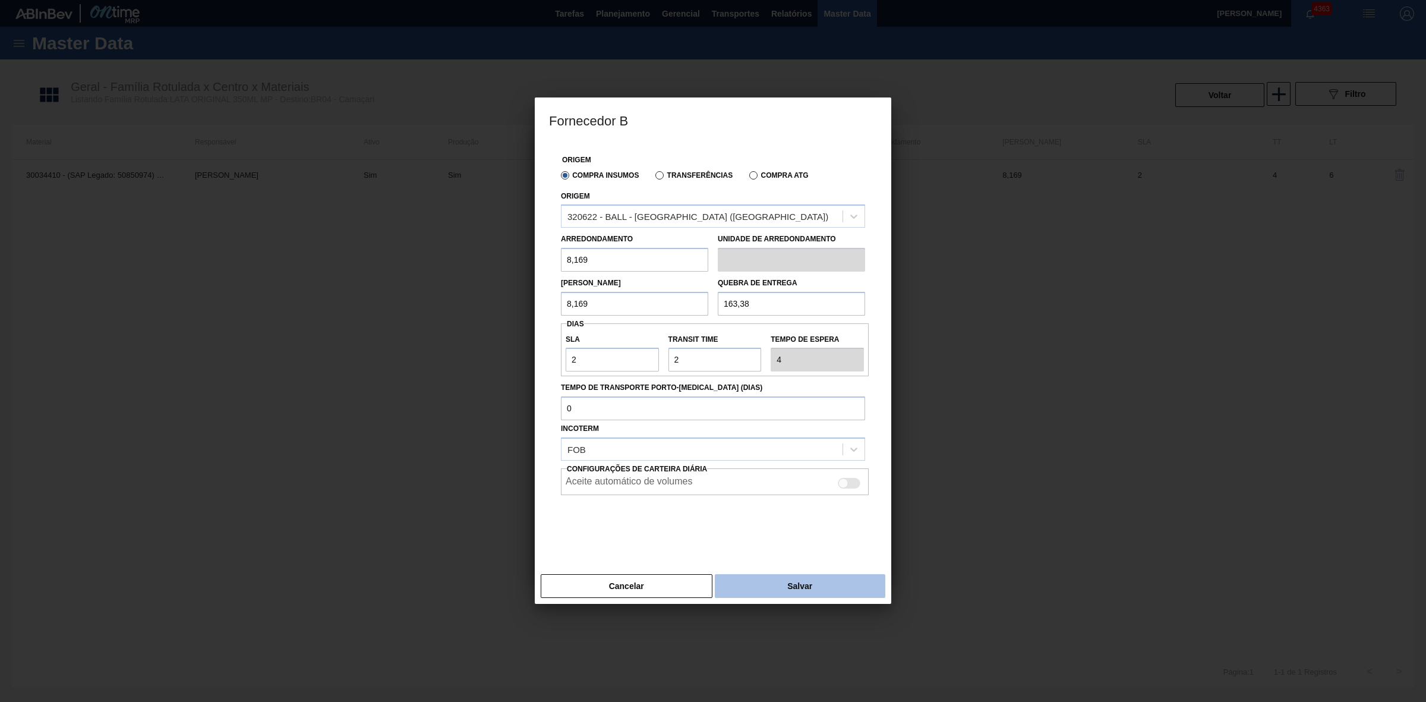
click at [771, 585] on button "Salvar" at bounding box center [800, 586] width 170 height 24
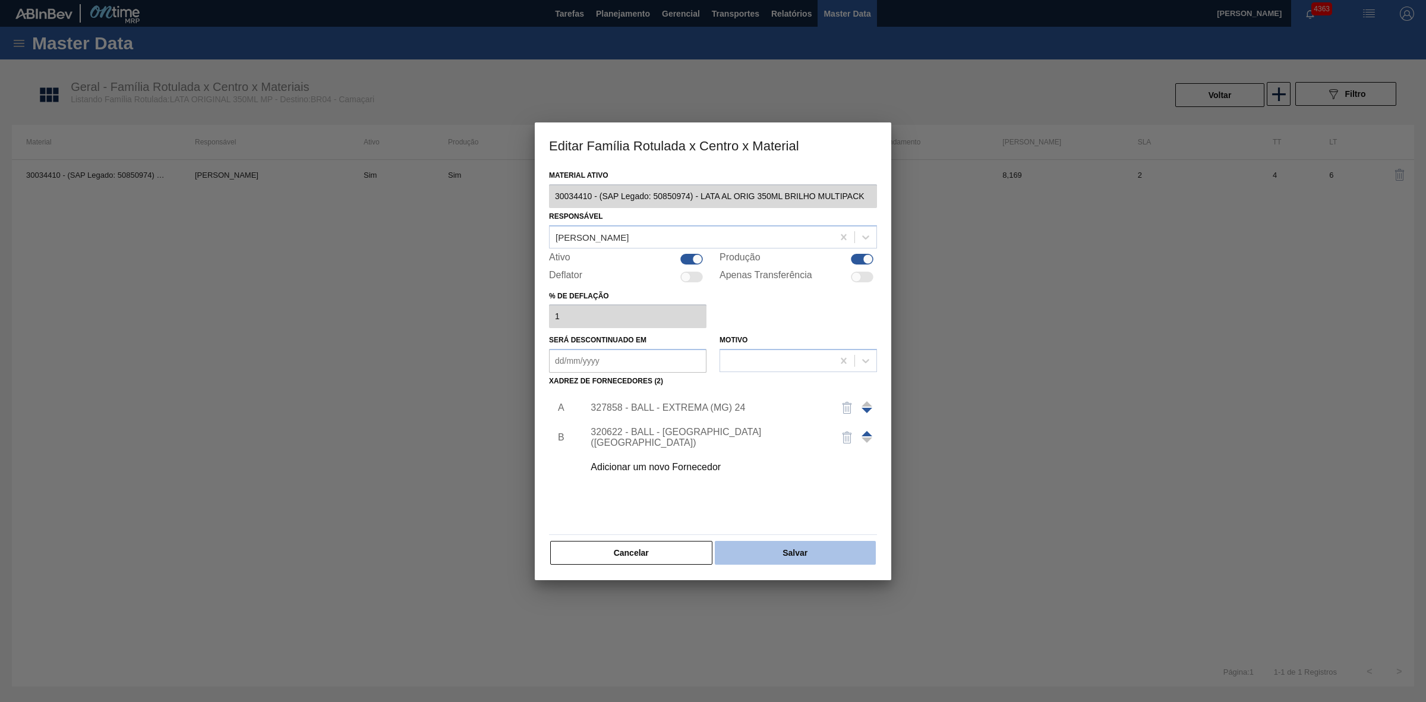
click at [796, 557] on button "Salvar" at bounding box center [795, 553] width 161 height 24
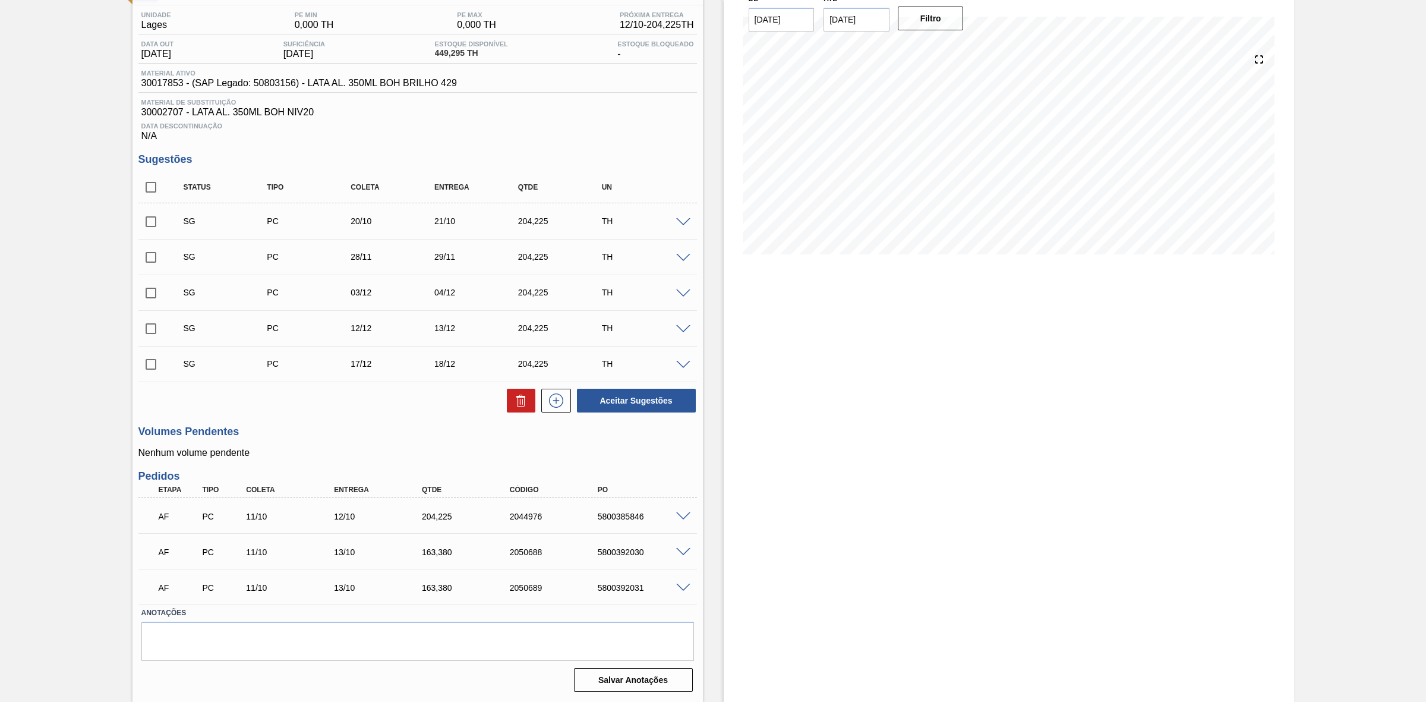
scroll to position [96, 0]
click at [678, 514] on span at bounding box center [683, 516] width 14 height 9
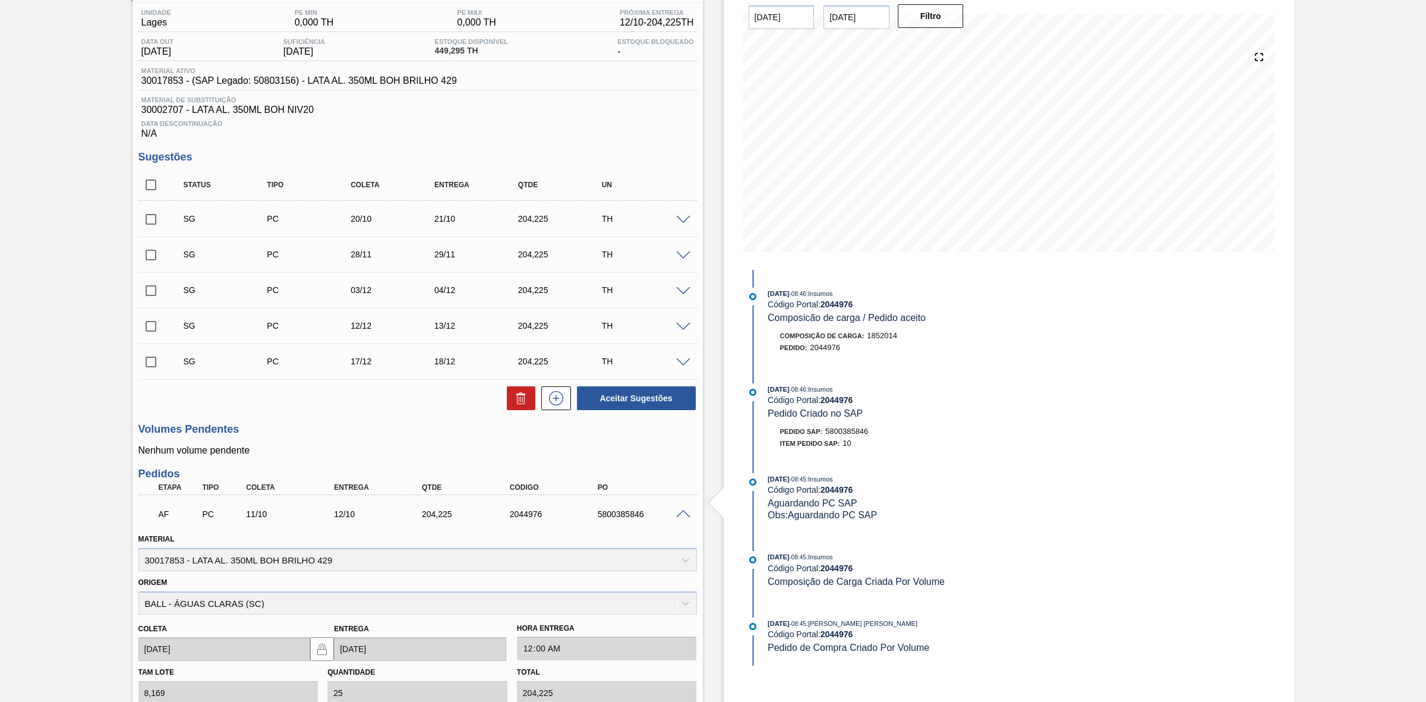
click at [686, 518] on span at bounding box center [683, 514] width 14 height 9
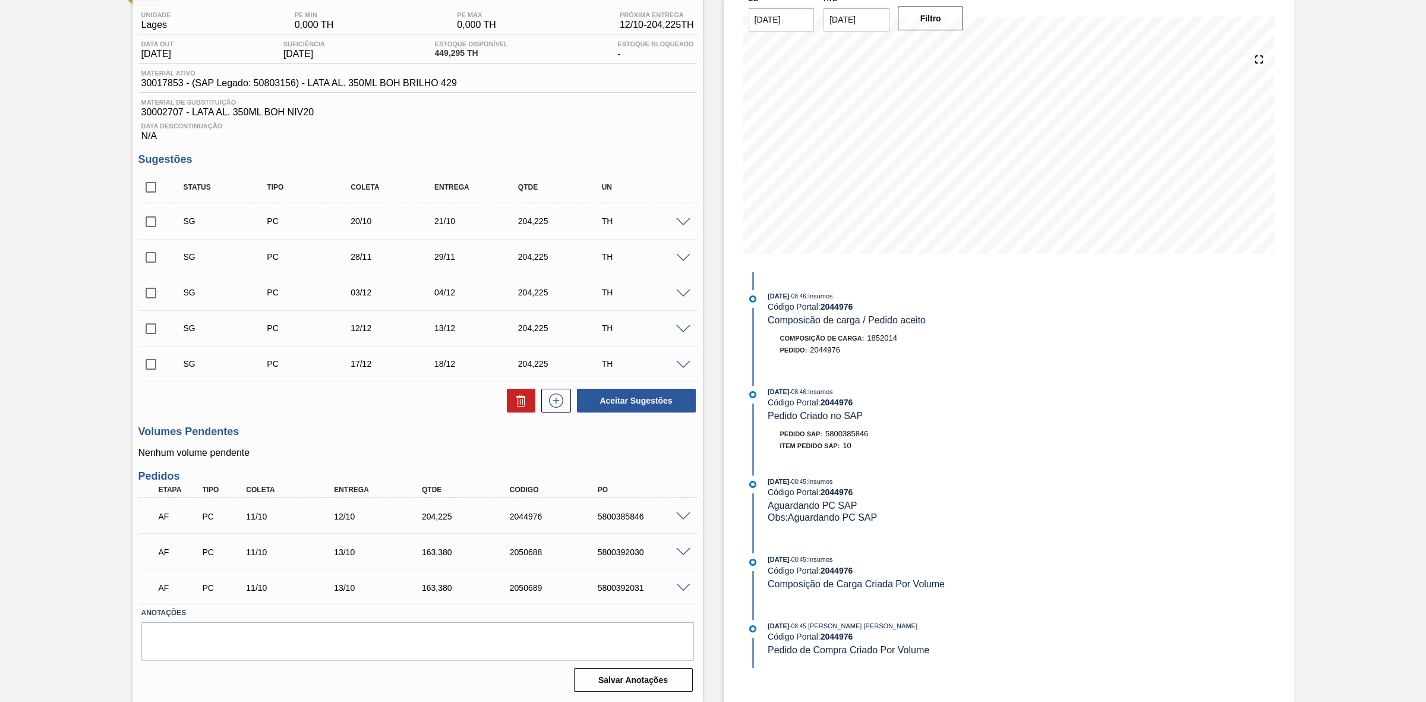
click at [681, 550] on span at bounding box center [683, 552] width 14 height 9
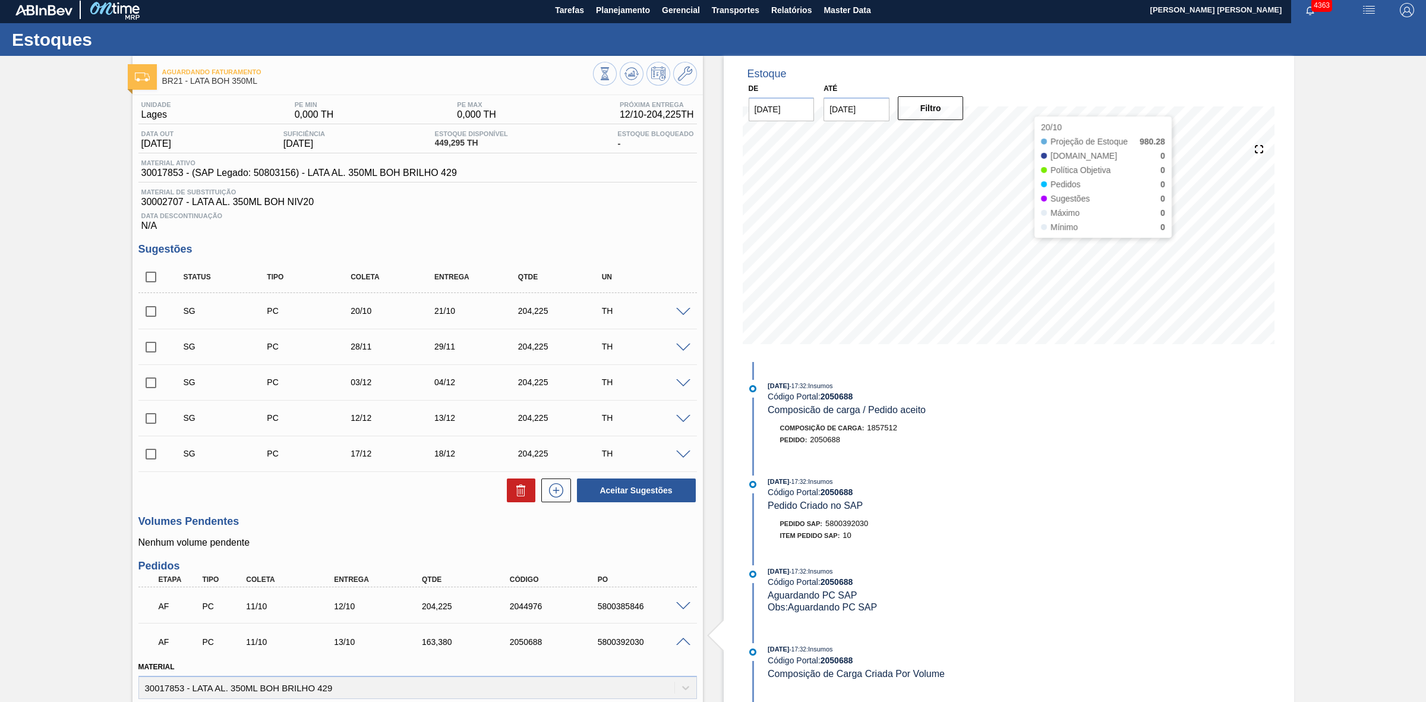
scroll to position [0, 0]
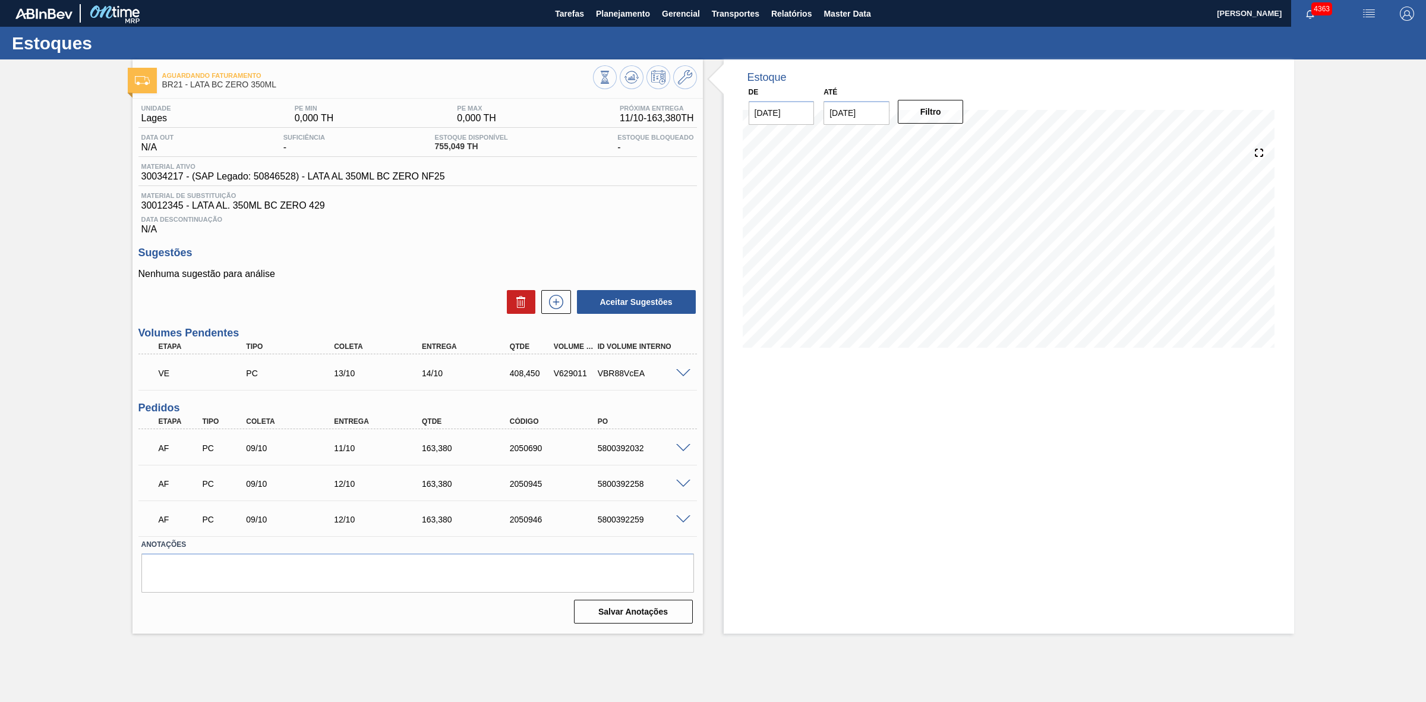
click at [685, 483] on span at bounding box center [683, 483] width 14 height 9
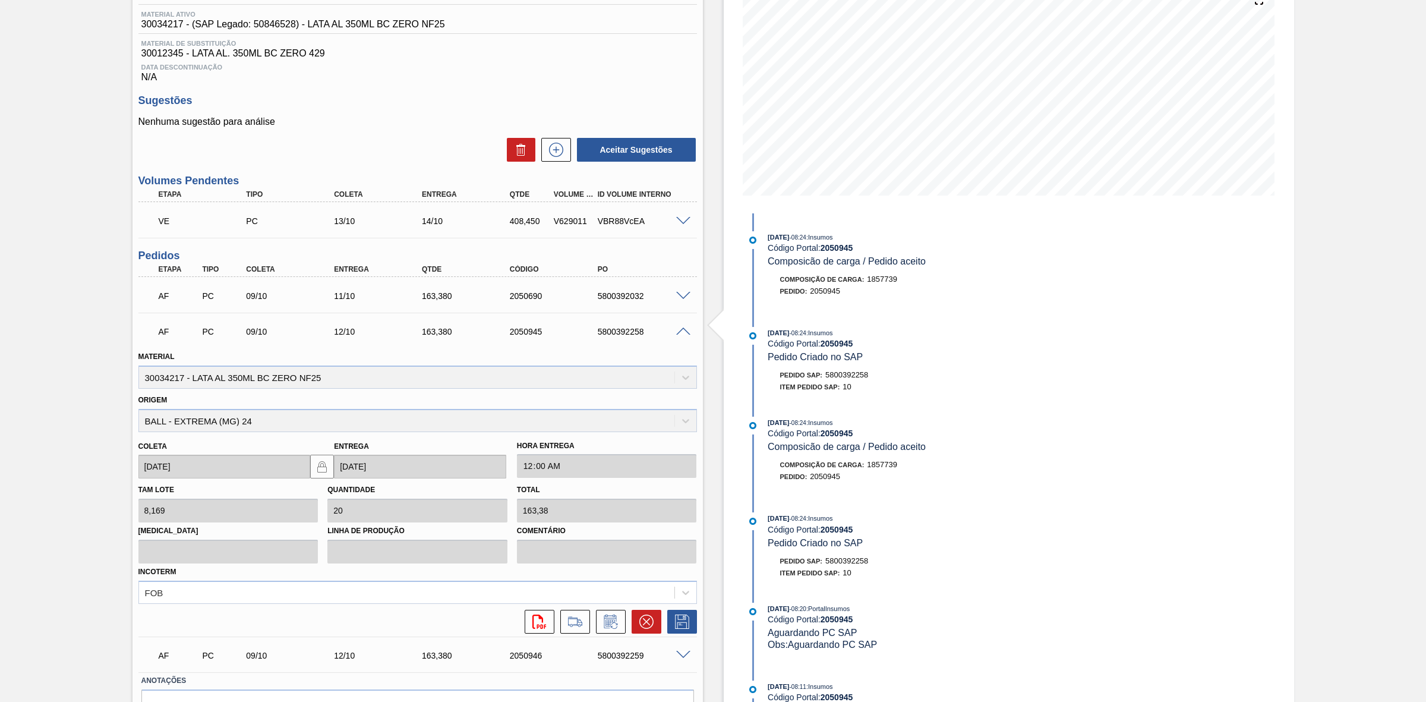
scroll to position [221, 0]
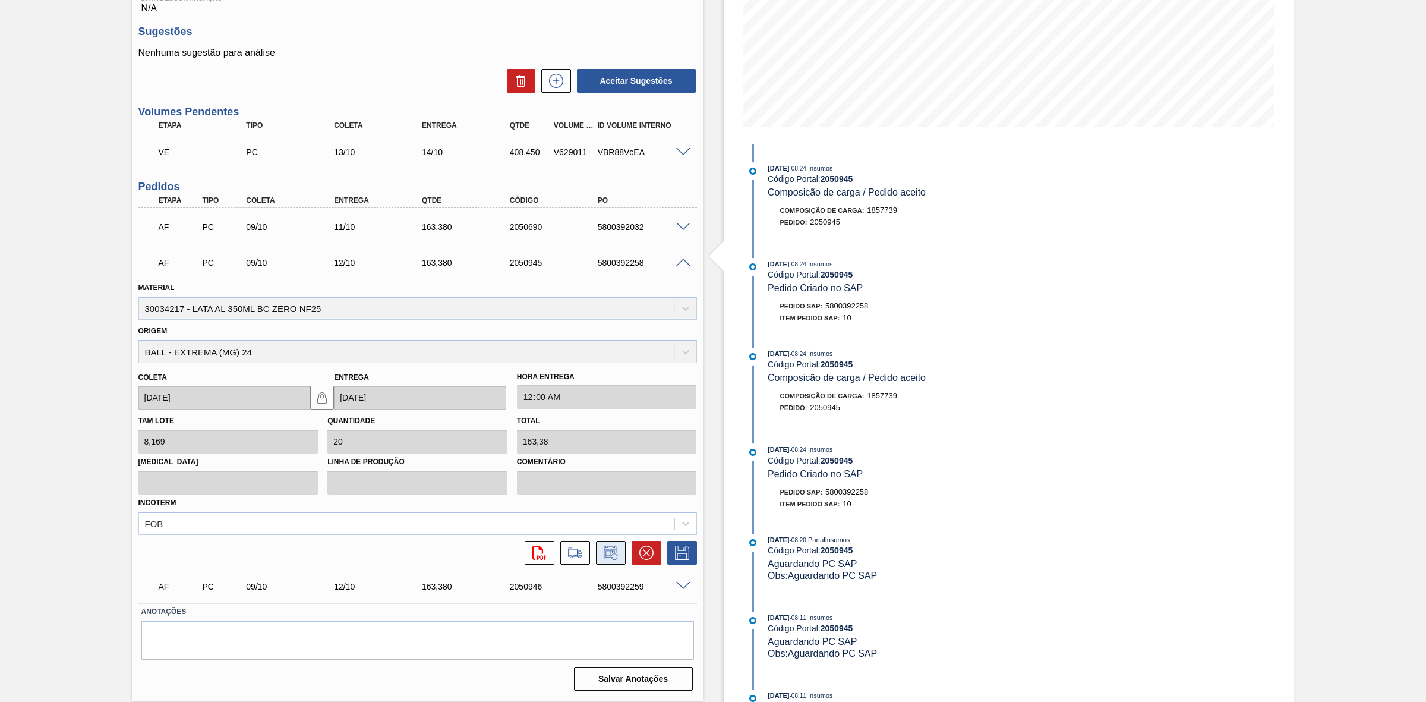
click at [606, 557] on icon at bounding box center [609, 553] width 9 height 7
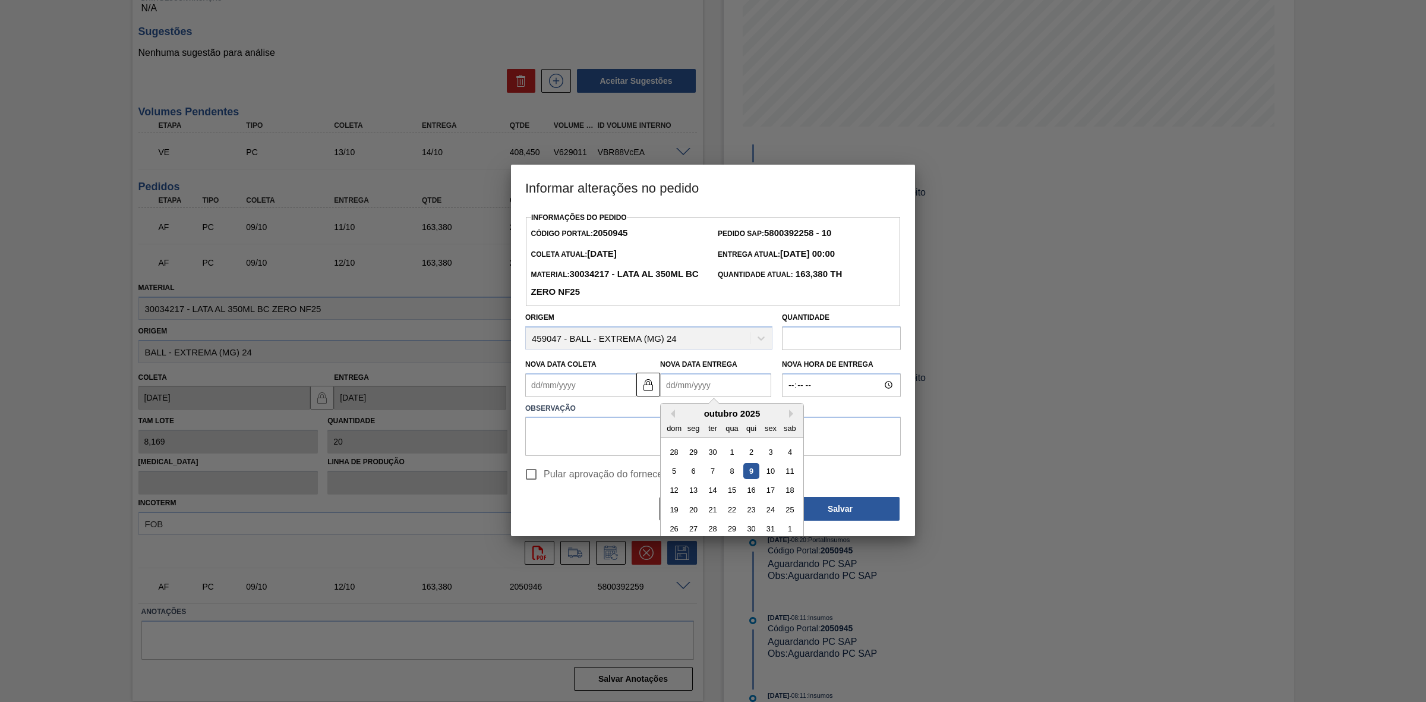
click at [692, 387] on Entrega2050945 "Nova Data Entrega" at bounding box center [715, 385] width 111 height 24
click at [786, 471] on div "11" at bounding box center [790, 471] width 16 height 16
type Coleta2050945 "[DATE]"
type Entrega2050945 "[DATE]"
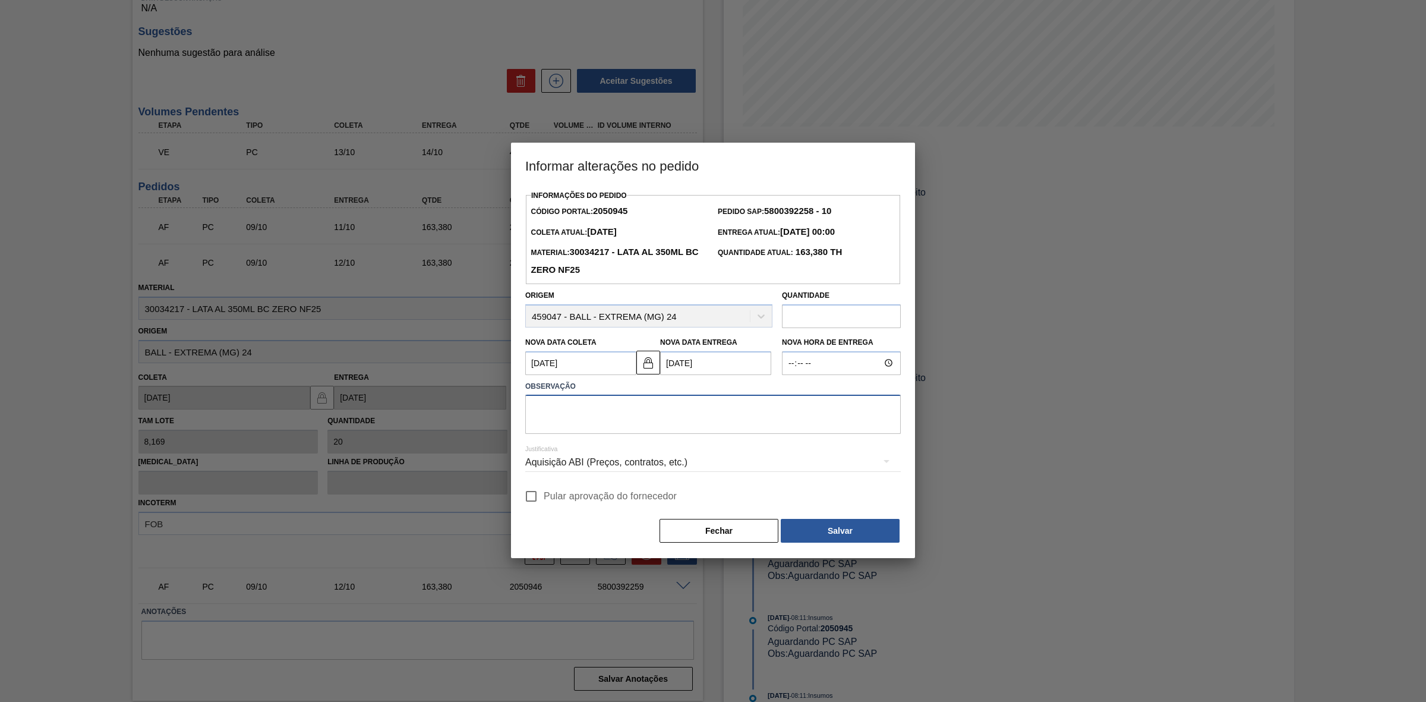
click at [620, 419] on textarea at bounding box center [712, 413] width 375 height 39
drag, startPoint x: 561, startPoint y: 405, endPoint x: 514, endPoint y: 402, distance: 47.0
click at [514, 402] on div "Informações do Pedido Código Portal: 2050945 Pedido SAP: 5800392258 - 10 Coleta…" at bounding box center [713, 372] width 404 height 371
type textarea "Leadtime errado"
click at [662, 460] on div "Aquisição ABI (Preços, contratos, etc.)" at bounding box center [712, 462] width 375 height 33
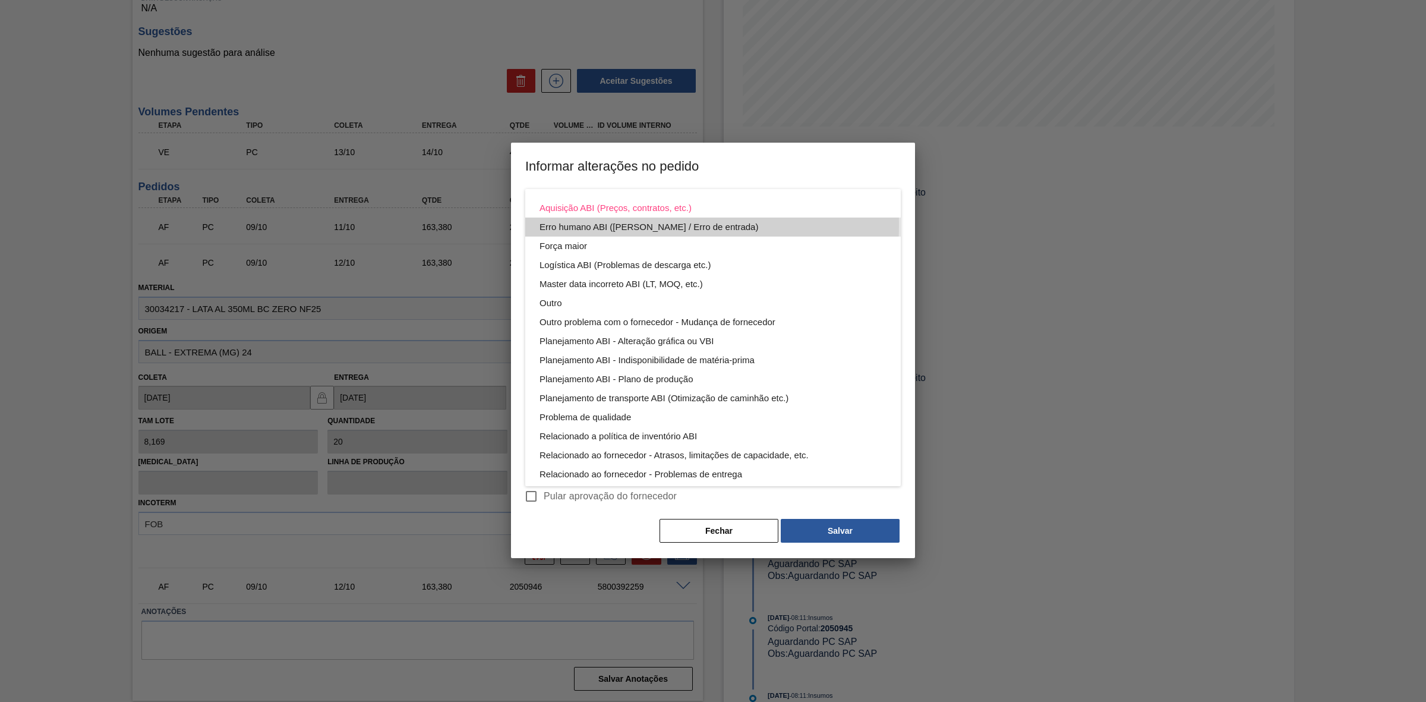
drag, startPoint x: 572, startPoint y: 224, endPoint x: 557, endPoint y: 396, distance: 173.0
click at [573, 224] on div "Erro humano ABI ([PERSON_NAME] / Erro de entrada)" at bounding box center [712, 226] width 347 height 19
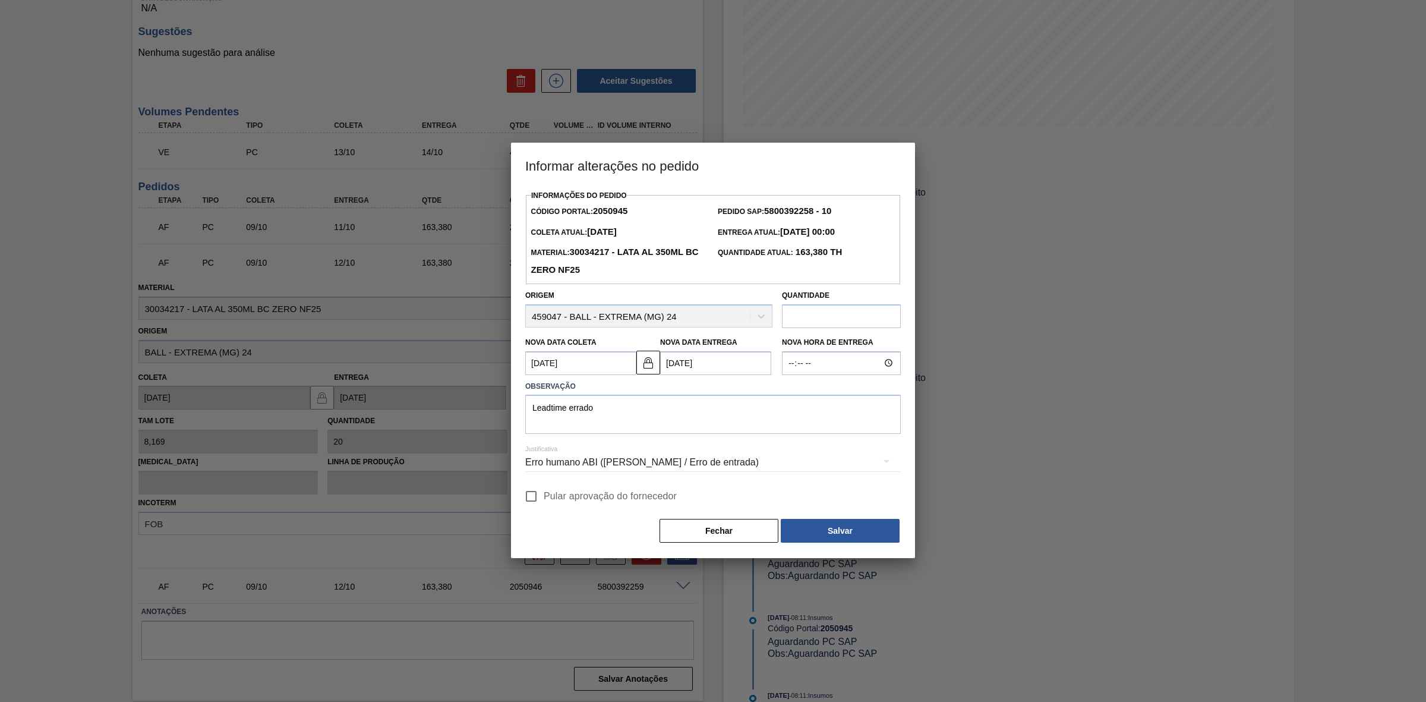
click at [529, 494] on input "Pular aprovação do fornecedor" at bounding box center [531, 496] width 25 height 25
checkbox input "true"
drag, startPoint x: 624, startPoint y: 406, endPoint x: 492, endPoint y: 408, distance: 131.9
click at [492, 408] on div "Informar alterações no pedido Informações do Pedido Código Portal: 2050945 Pedi…" at bounding box center [713, 351] width 1426 height 702
click at [823, 526] on button "Salvar" at bounding box center [840, 531] width 119 height 24
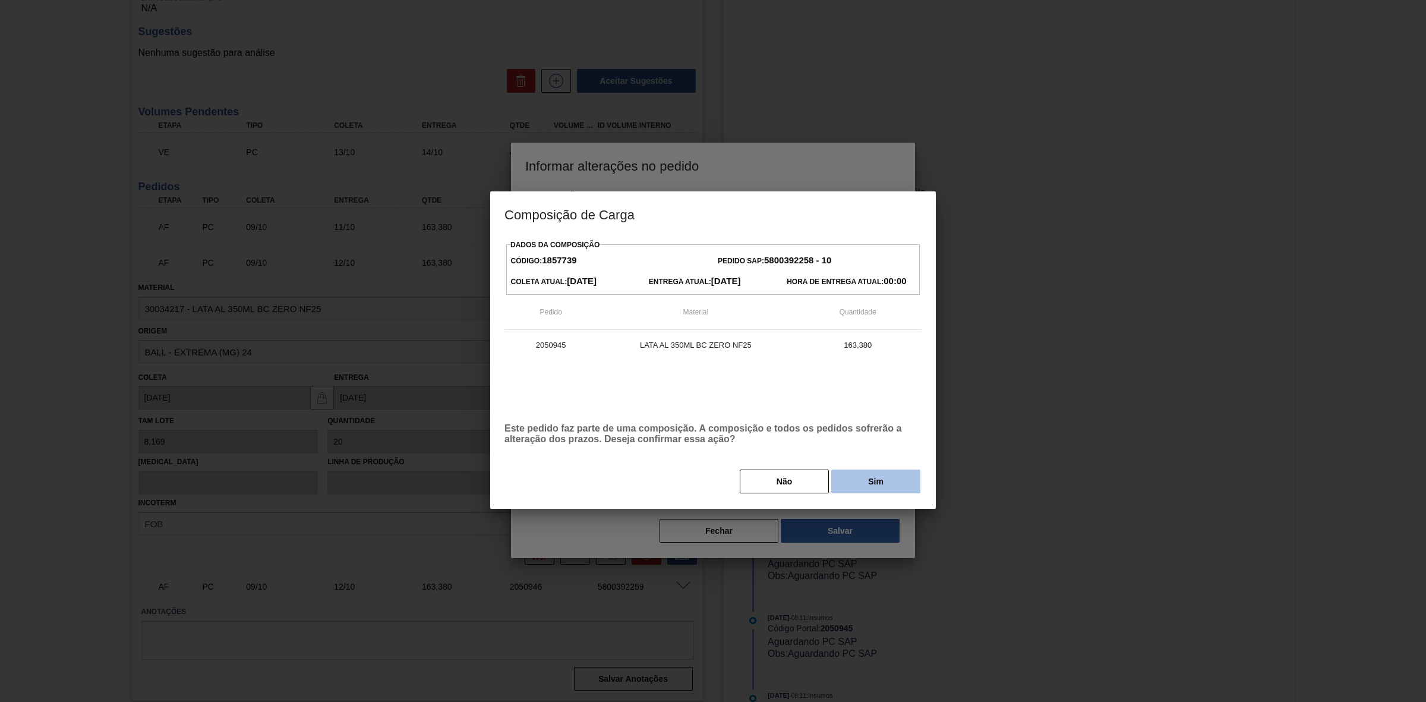
click at [842, 487] on button "Sim" at bounding box center [875, 481] width 89 height 24
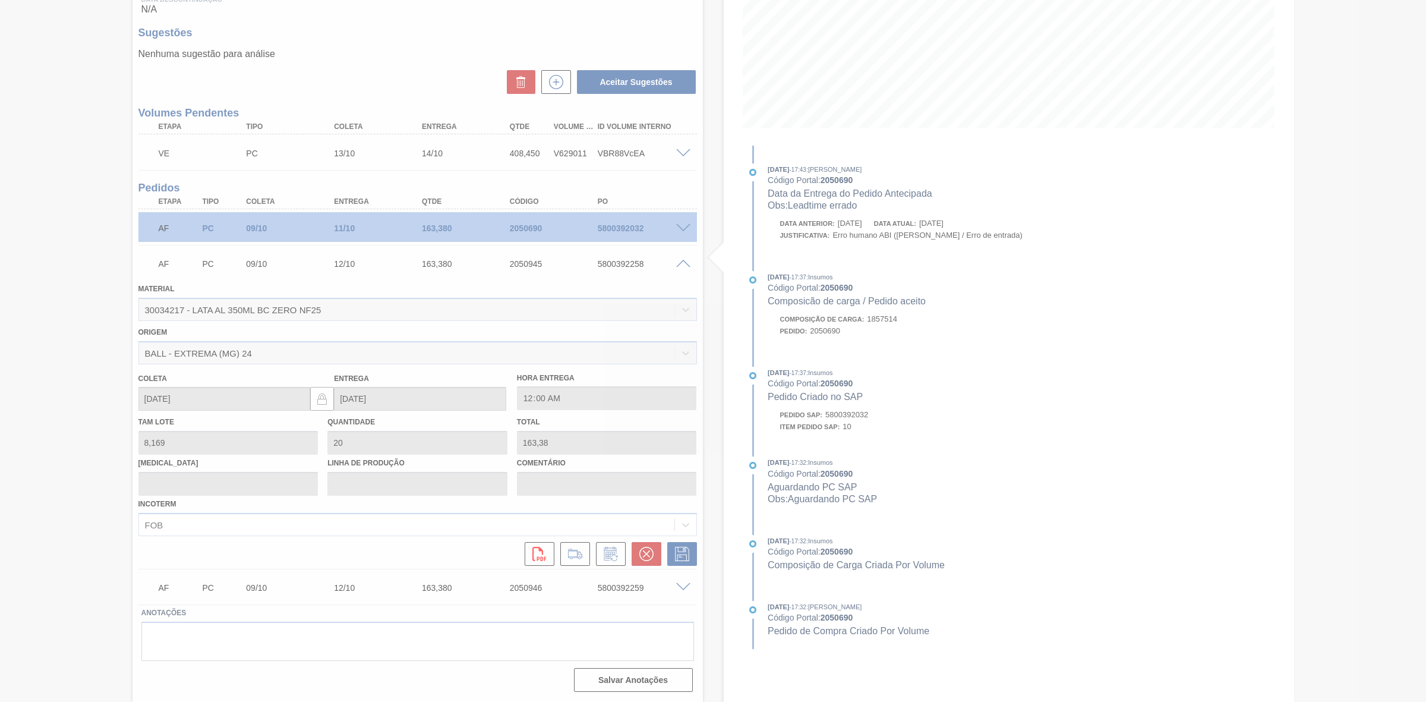
type input "Leadtime errado"
type input "[DATE]"
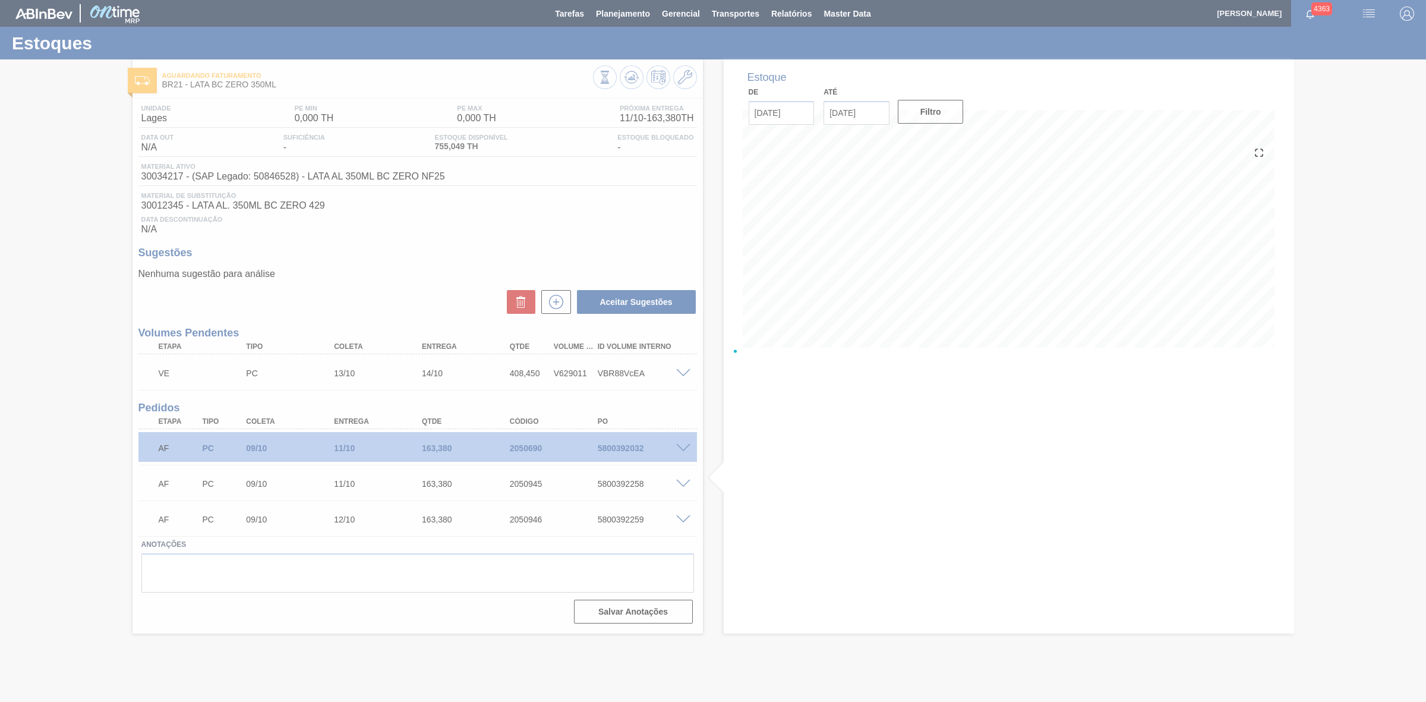
scroll to position [0, 0]
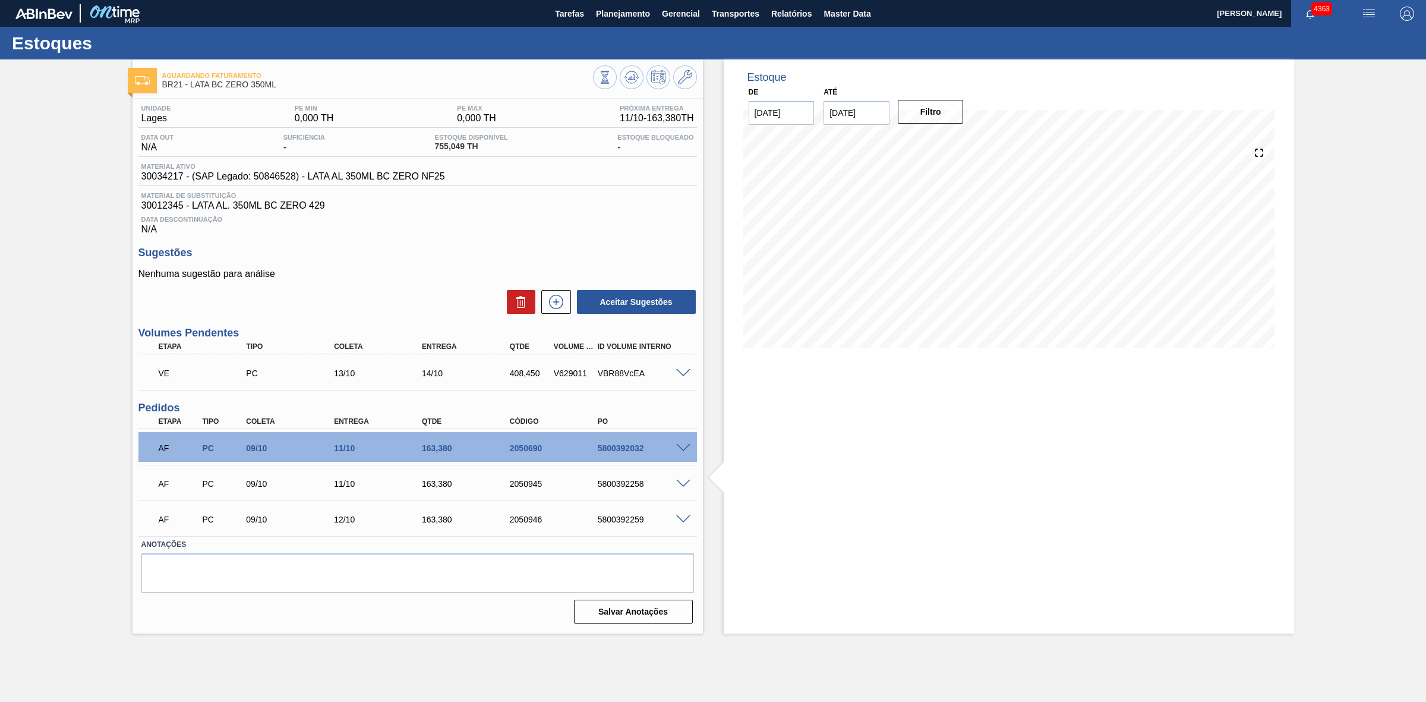
click at [678, 521] on span at bounding box center [683, 519] width 14 height 9
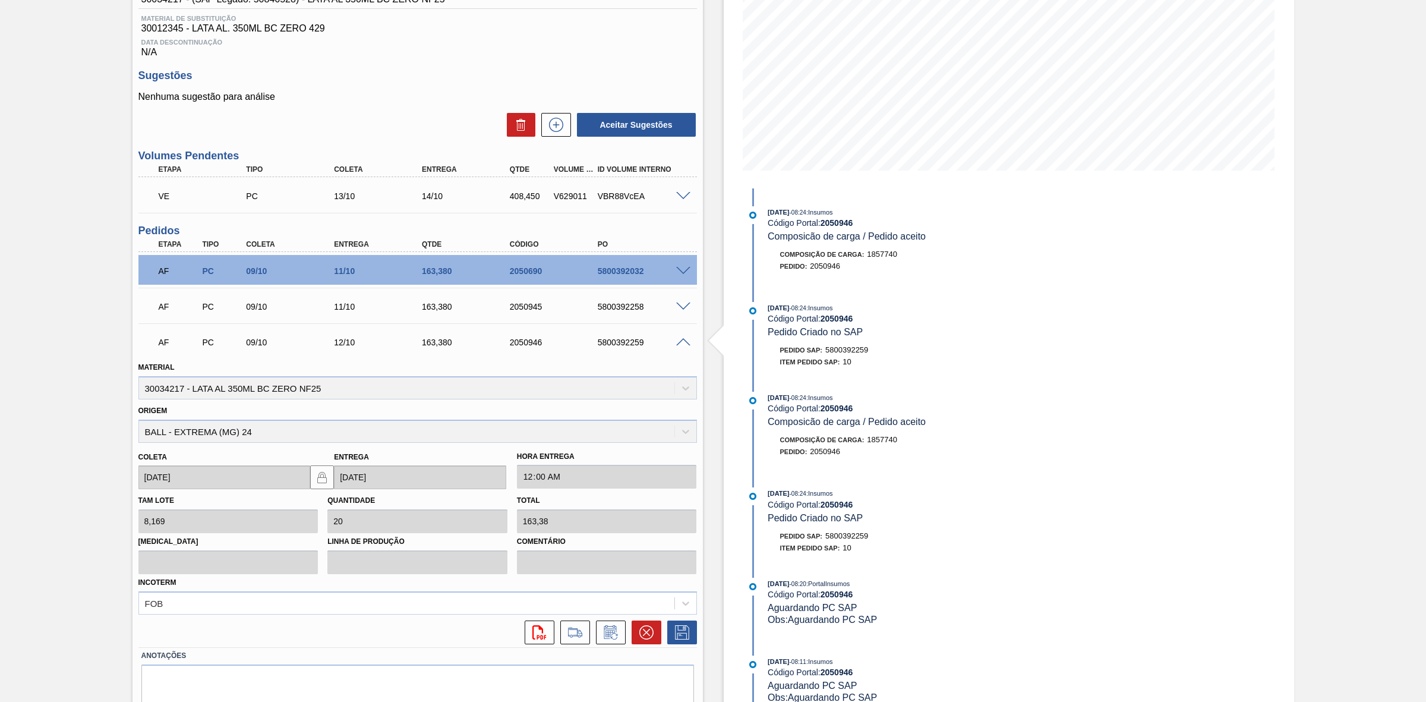
scroll to position [221, 0]
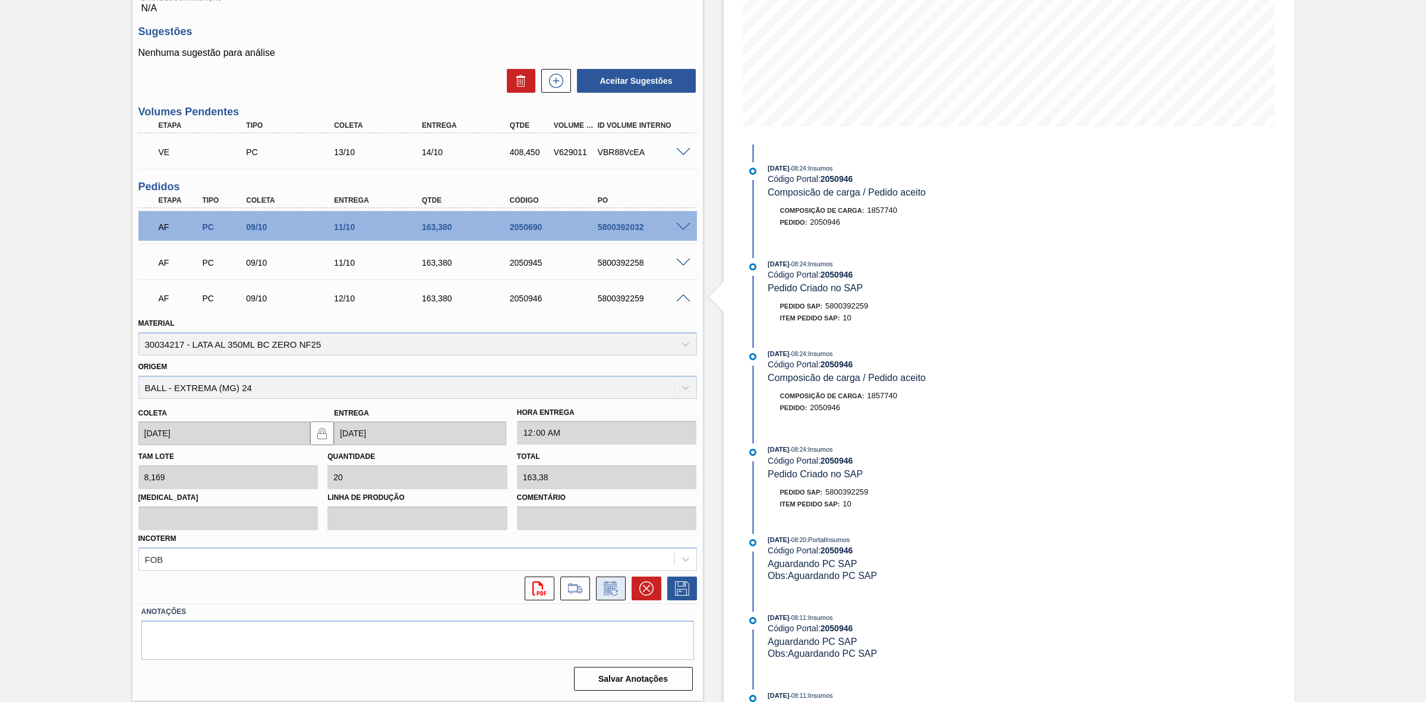
click at [610, 586] on icon at bounding box center [610, 588] width 19 height 14
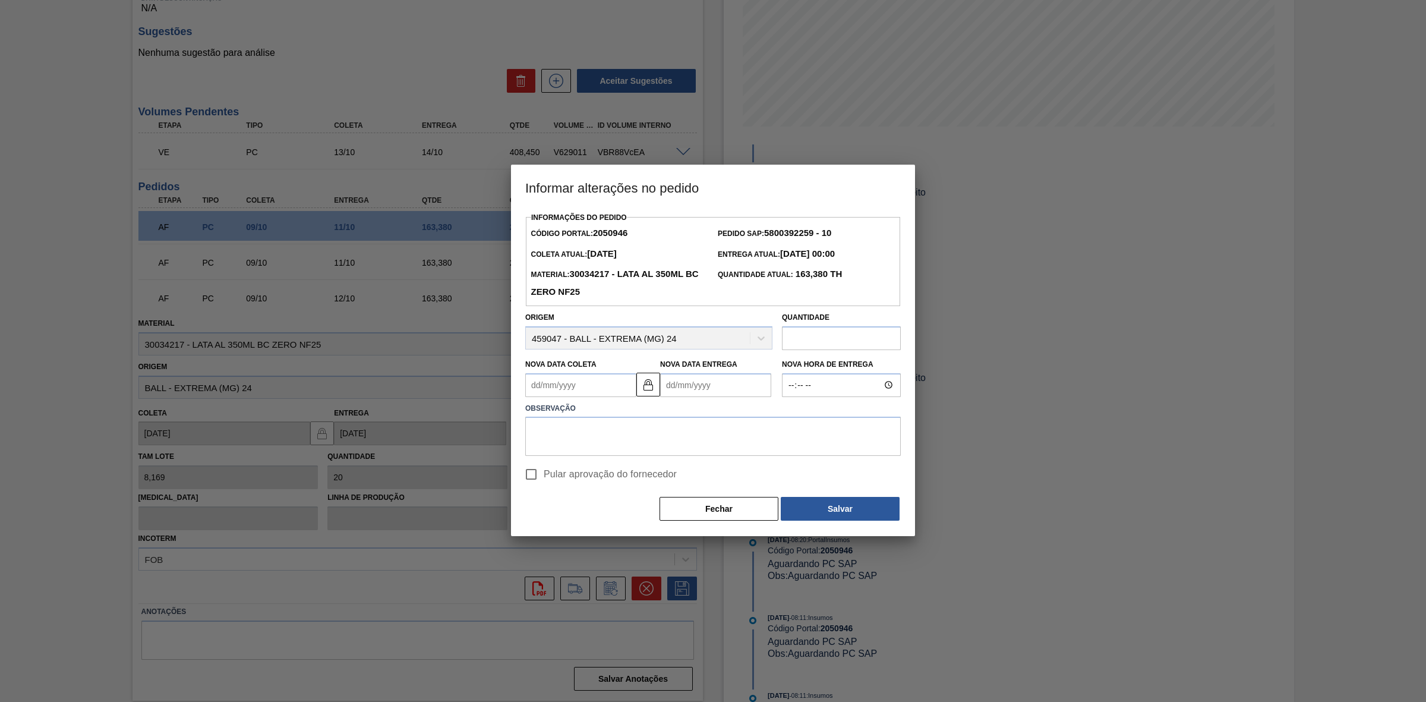
click at [697, 392] on Entrega2050946 "Nova Data Entrega" at bounding box center [715, 385] width 111 height 24
click at [783, 468] on div "11" at bounding box center [790, 471] width 16 height 16
type Coleta2050946 "[DATE]"
type Entrega2050946 "[DATE]"
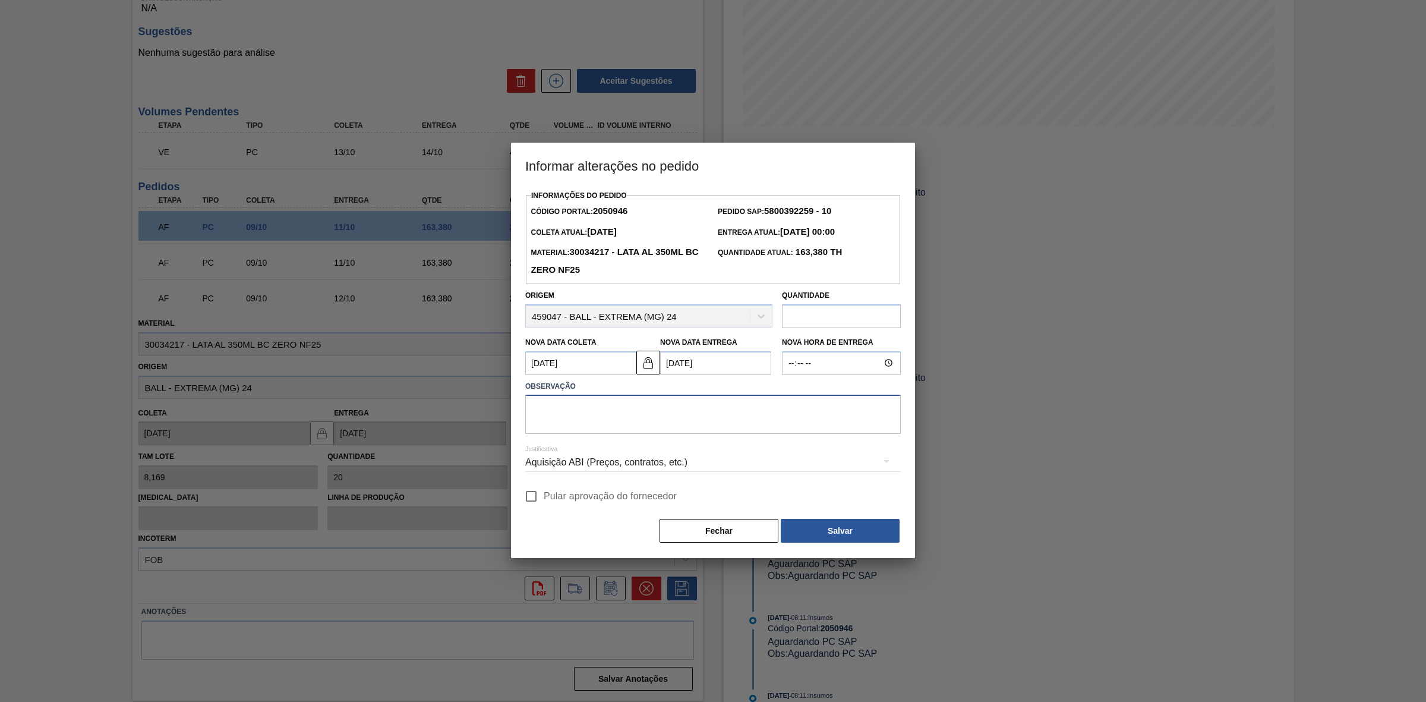
click at [578, 422] on textarea at bounding box center [712, 413] width 375 height 39
paste textarea "Leadtime errado"
type textarea "Leadtime errado"
click at [607, 456] on div "Aquisição ABI (Preços, contratos, etc.)" at bounding box center [712, 462] width 375 height 33
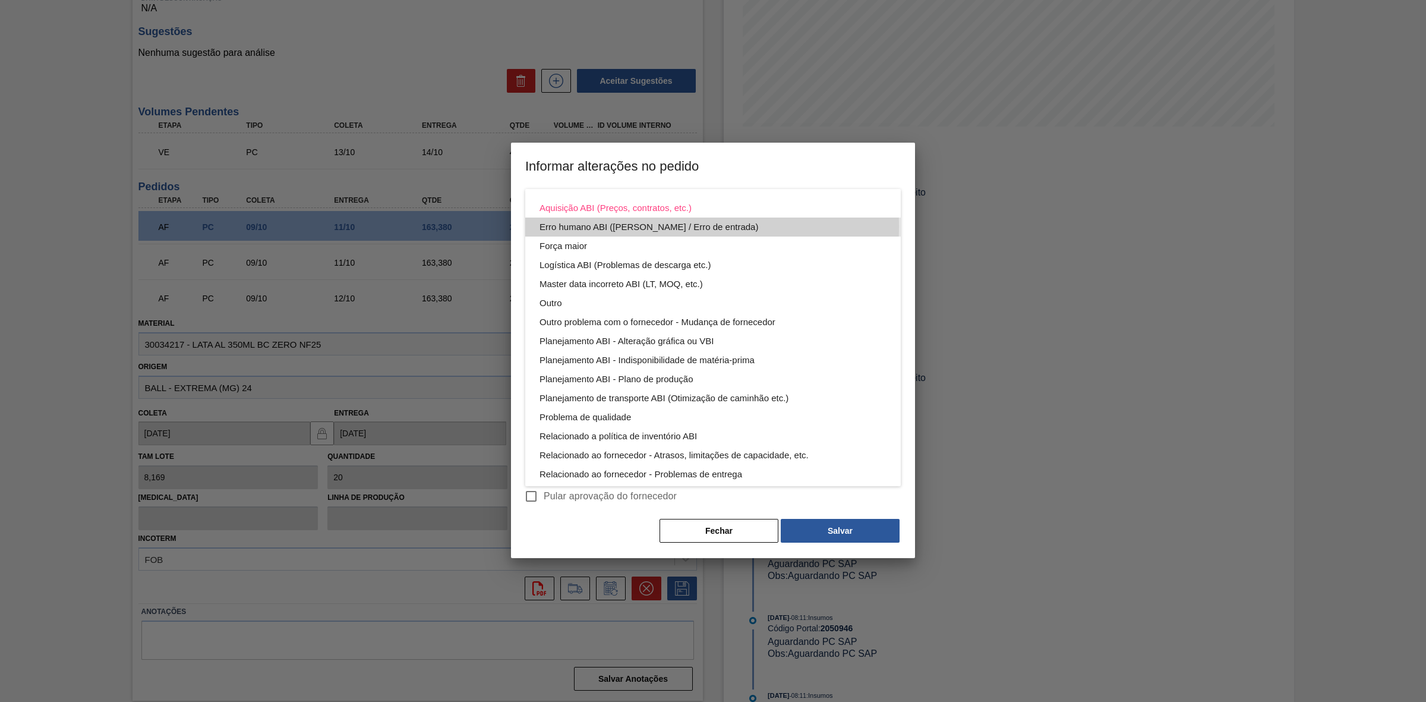
click at [592, 226] on div "Erro humano ABI ([PERSON_NAME] / Erro de entrada)" at bounding box center [712, 226] width 347 height 19
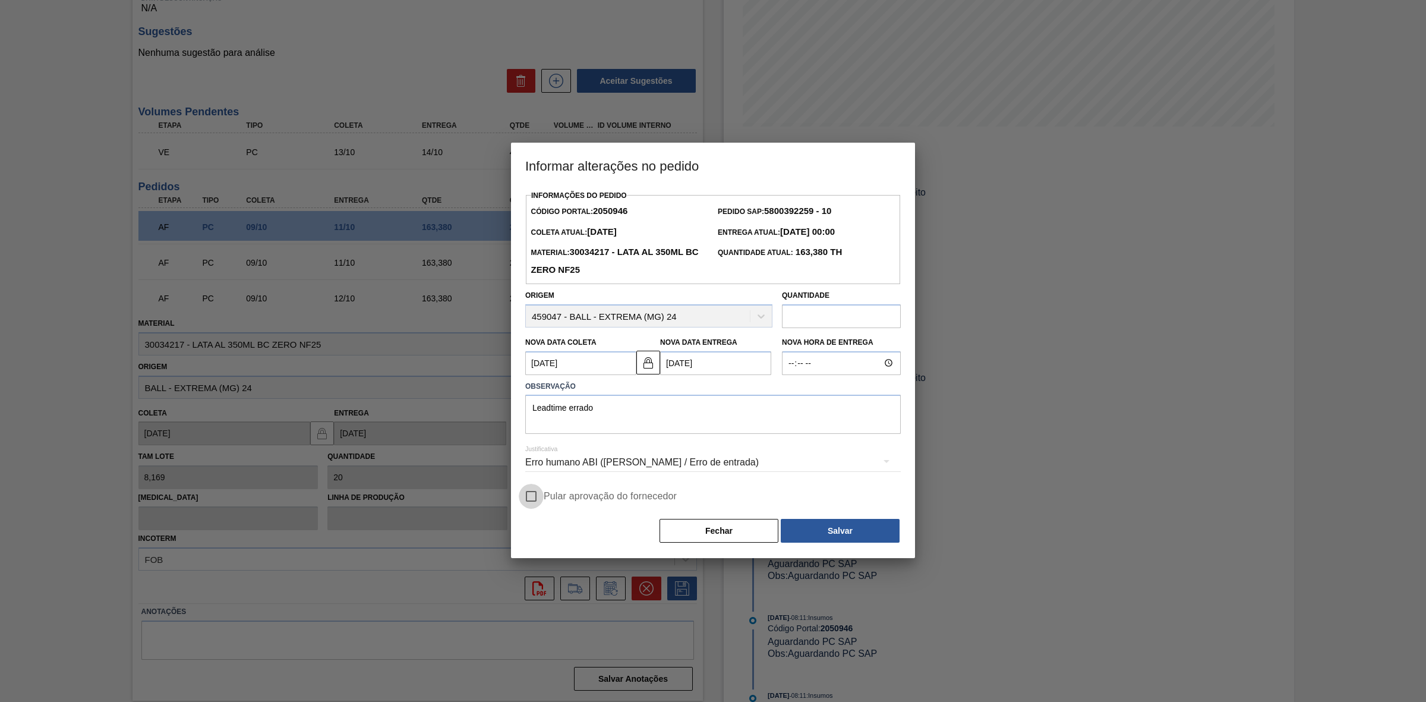
click at [532, 500] on input "Pular aprovação do fornecedor" at bounding box center [531, 496] width 25 height 25
checkbox input "true"
click at [841, 532] on button "Salvar" at bounding box center [840, 531] width 119 height 24
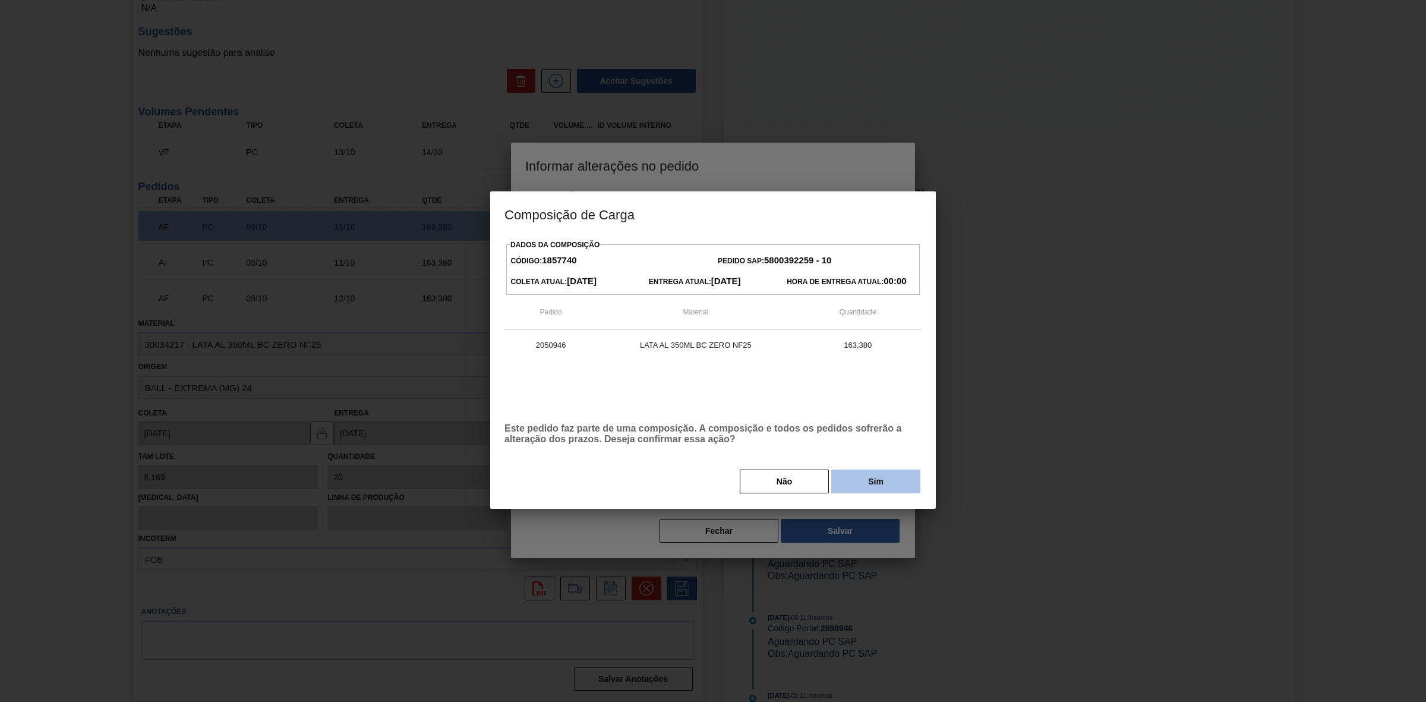
click at [866, 487] on button "Sim" at bounding box center [875, 481] width 89 height 24
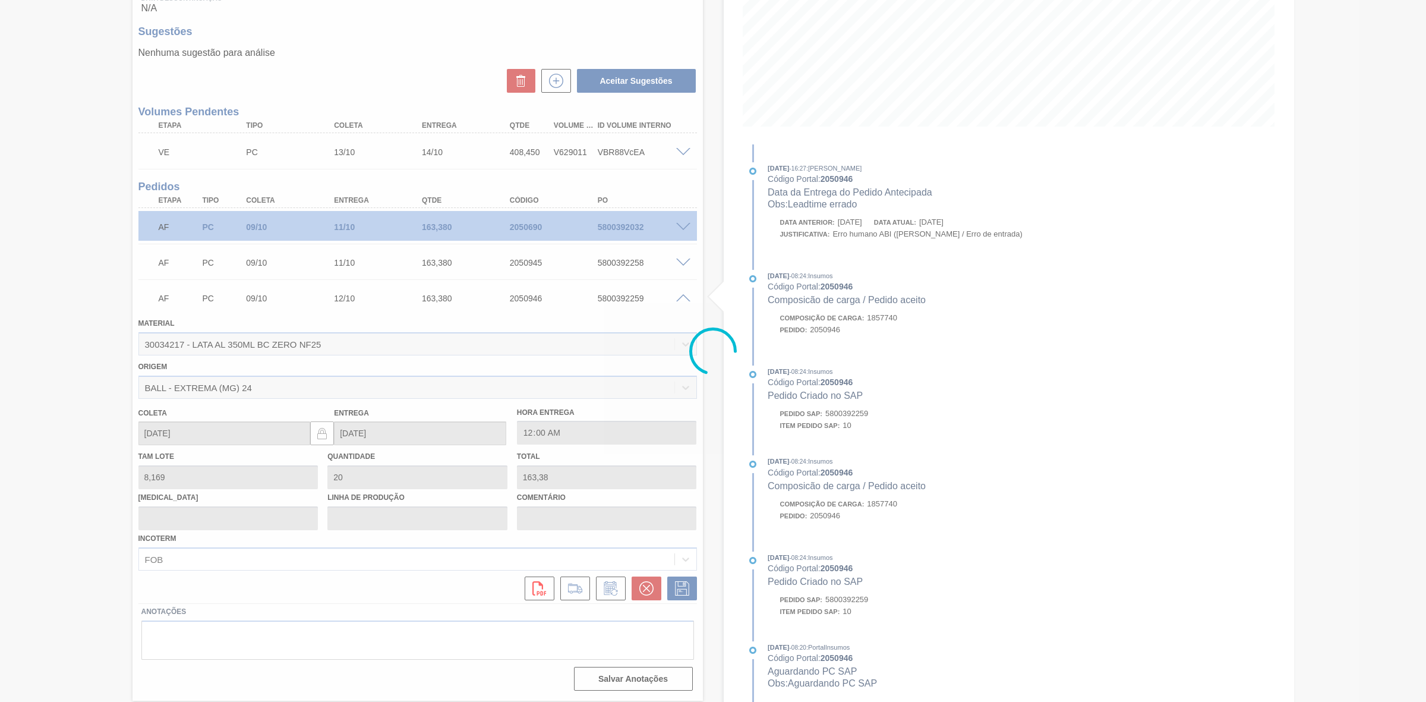
type input "Leadtime errado"
type input "[DATE]"
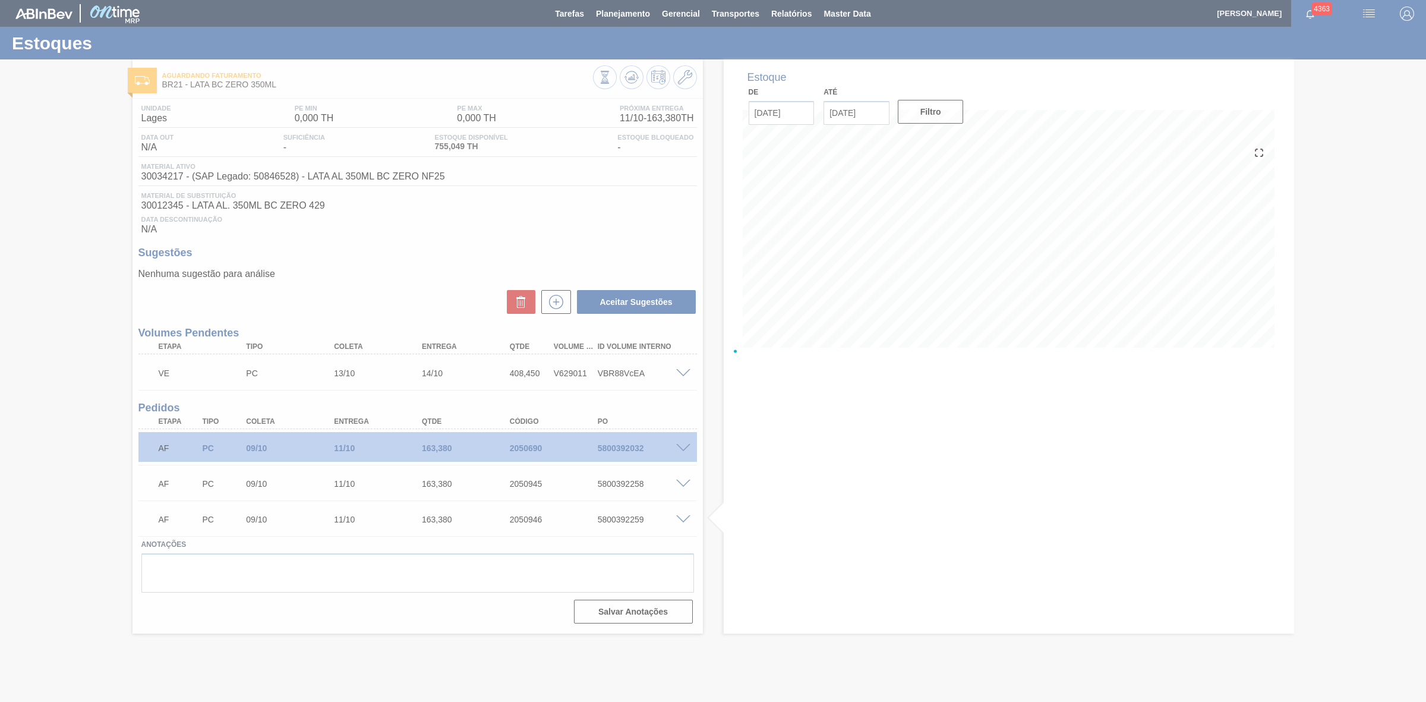
scroll to position [0, 0]
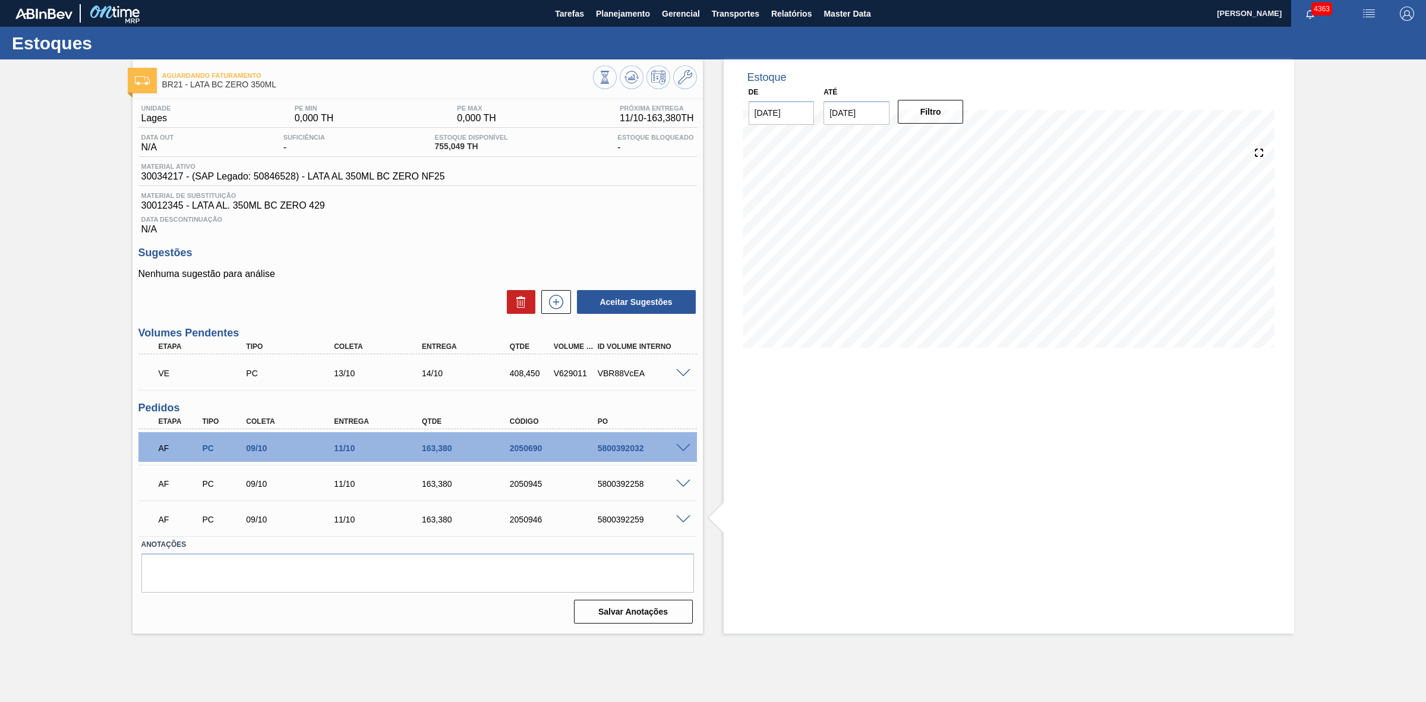
click at [1371, 17] on img "button" at bounding box center [1369, 14] width 14 height 14
click at [1315, 42] on li "Pedido Contingência" at bounding box center [1362, 41] width 109 height 21
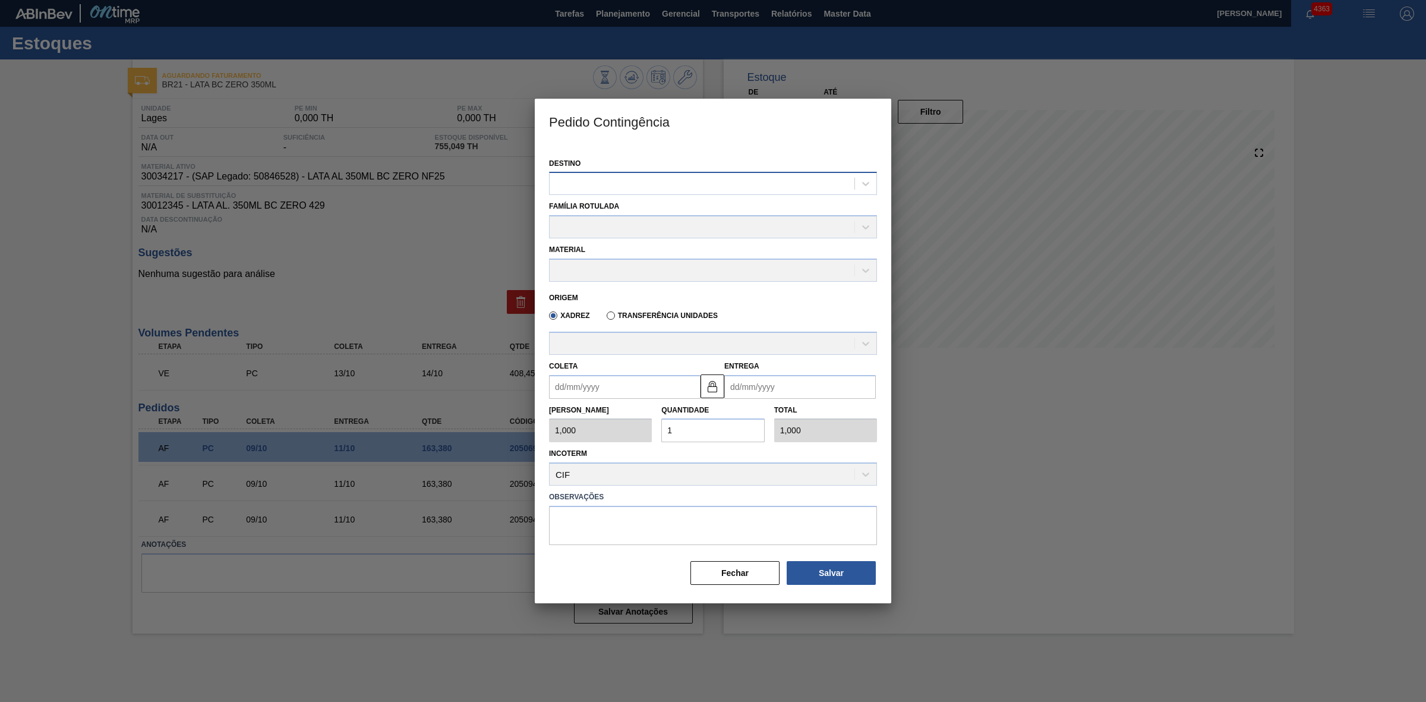
click at [717, 187] on div at bounding box center [702, 183] width 305 height 17
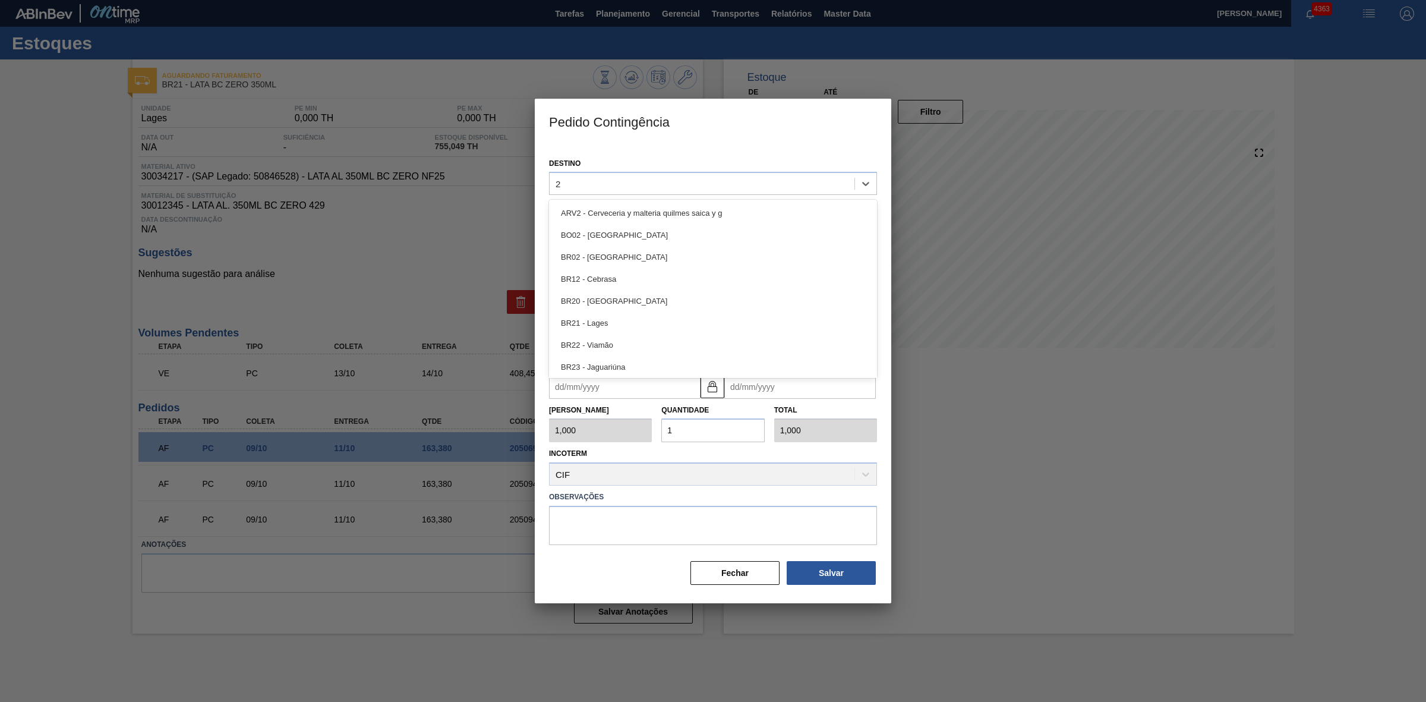
type input "21"
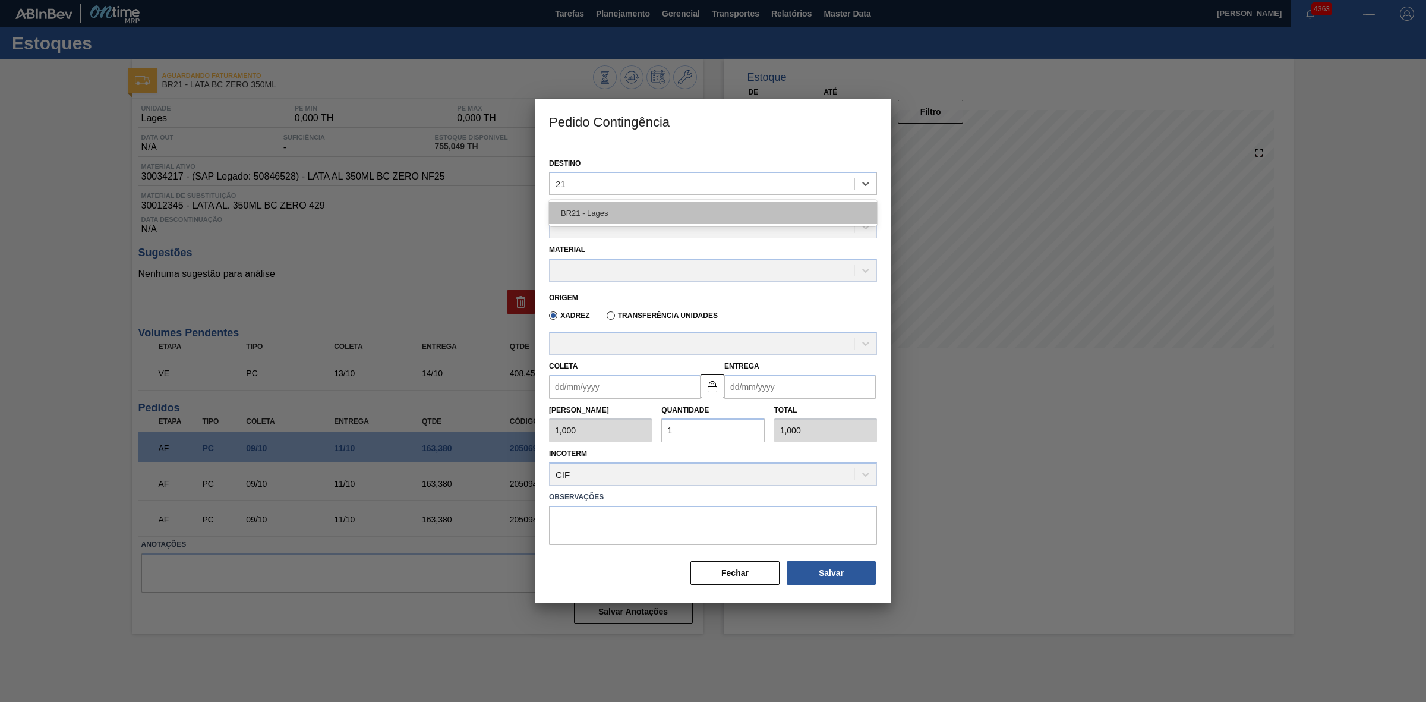
click at [660, 210] on div "BR21 - Lages" at bounding box center [713, 213] width 328 height 22
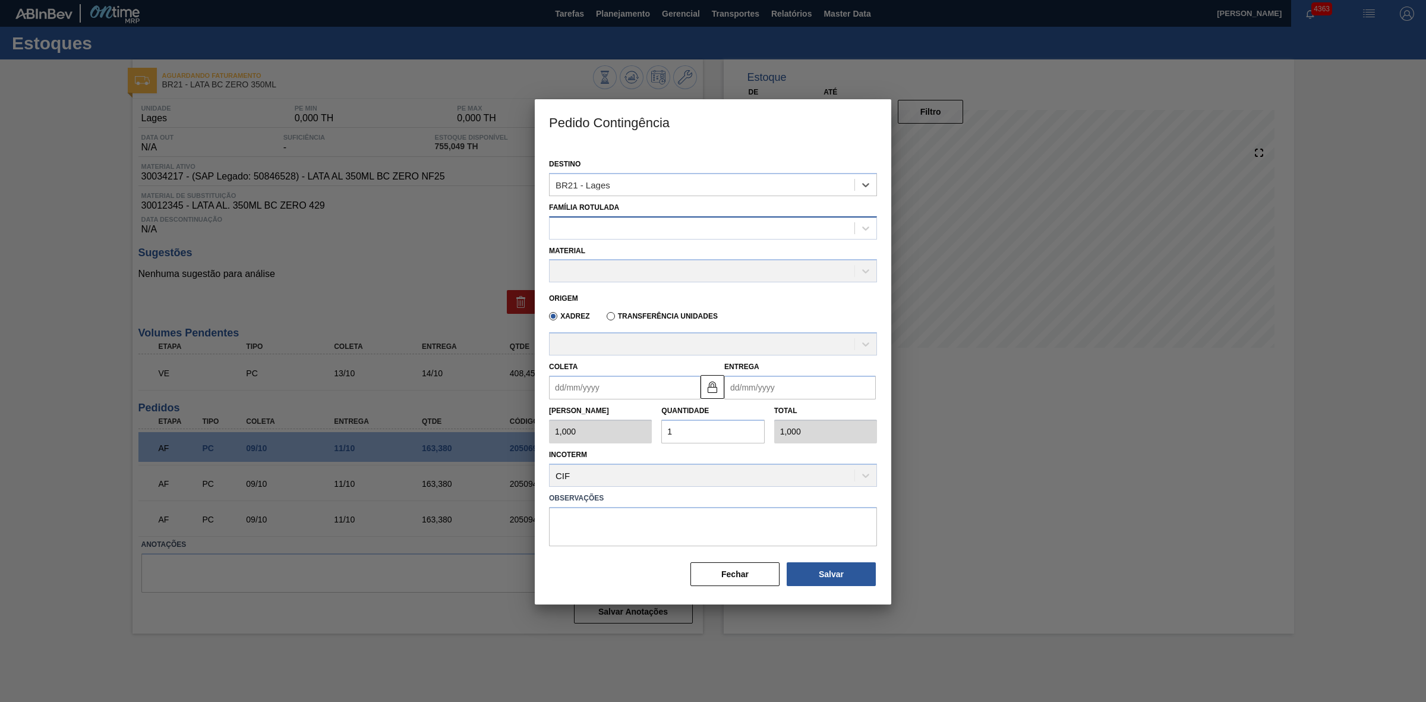
click at [636, 226] on div at bounding box center [702, 227] width 305 height 17
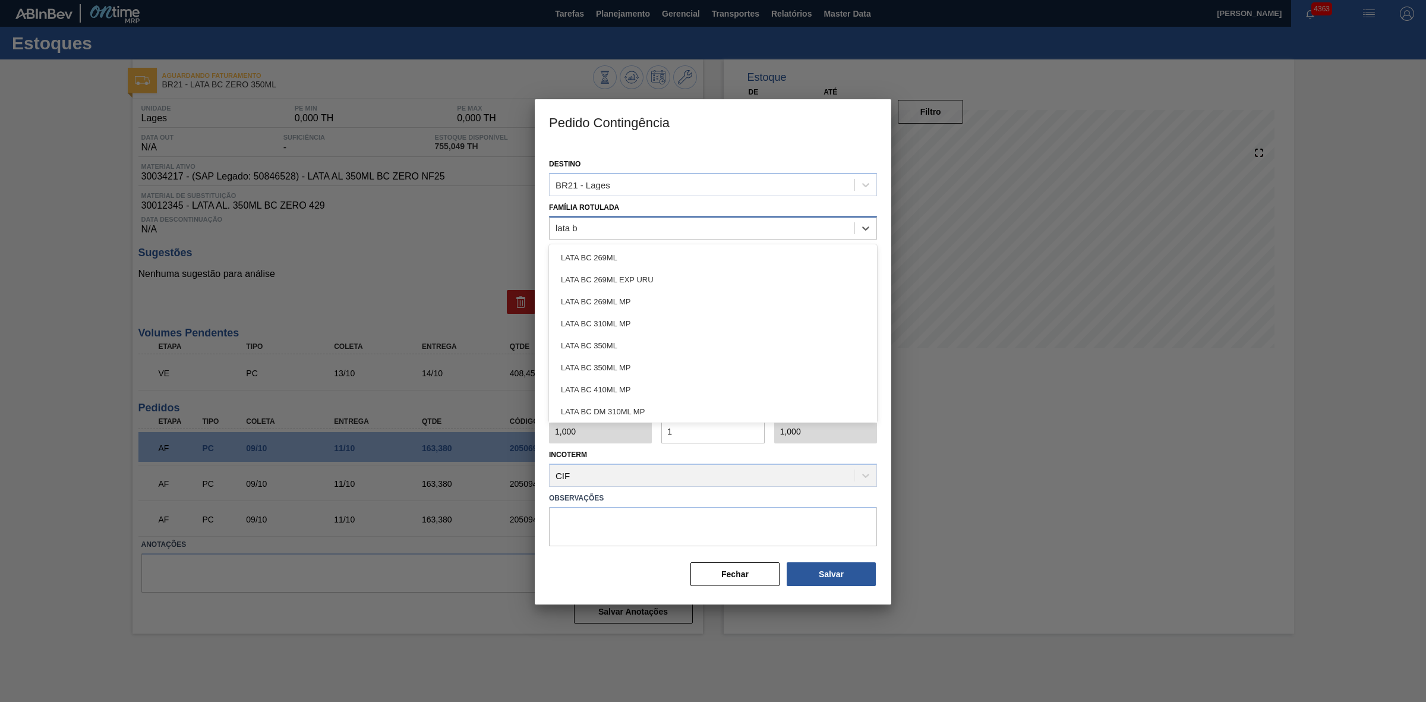
type Rotulada "lata bc"
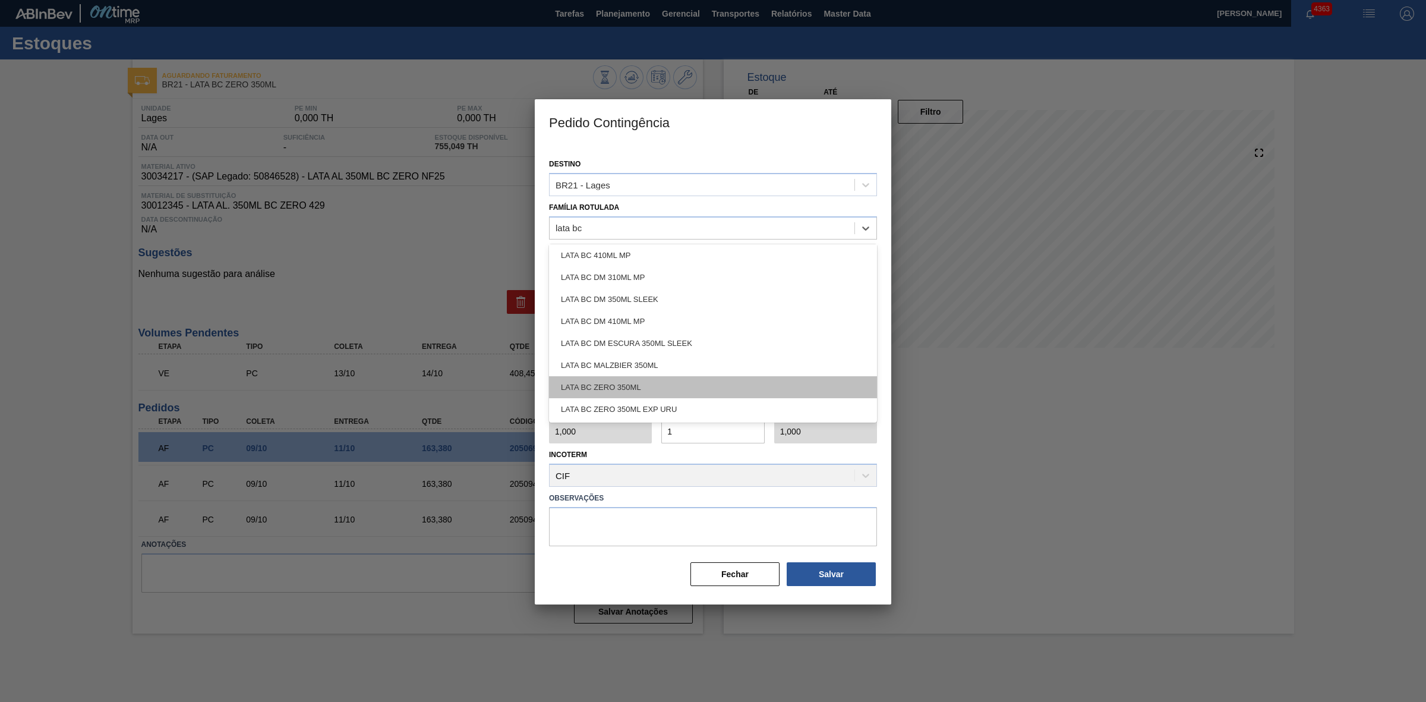
click at [618, 378] on div "LATA BC ZERO 350ML" at bounding box center [713, 387] width 328 height 22
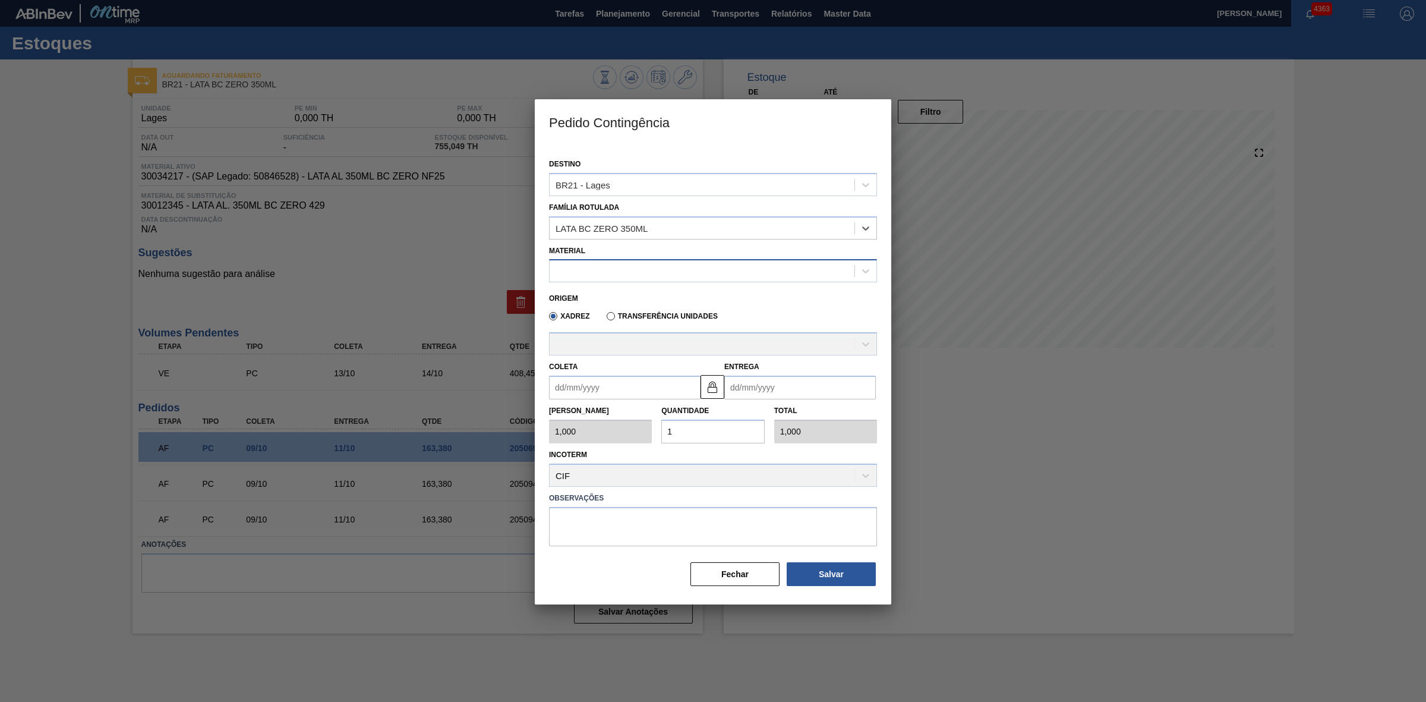
click at [604, 263] on div at bounding box center [702, 271] width 305 height 17
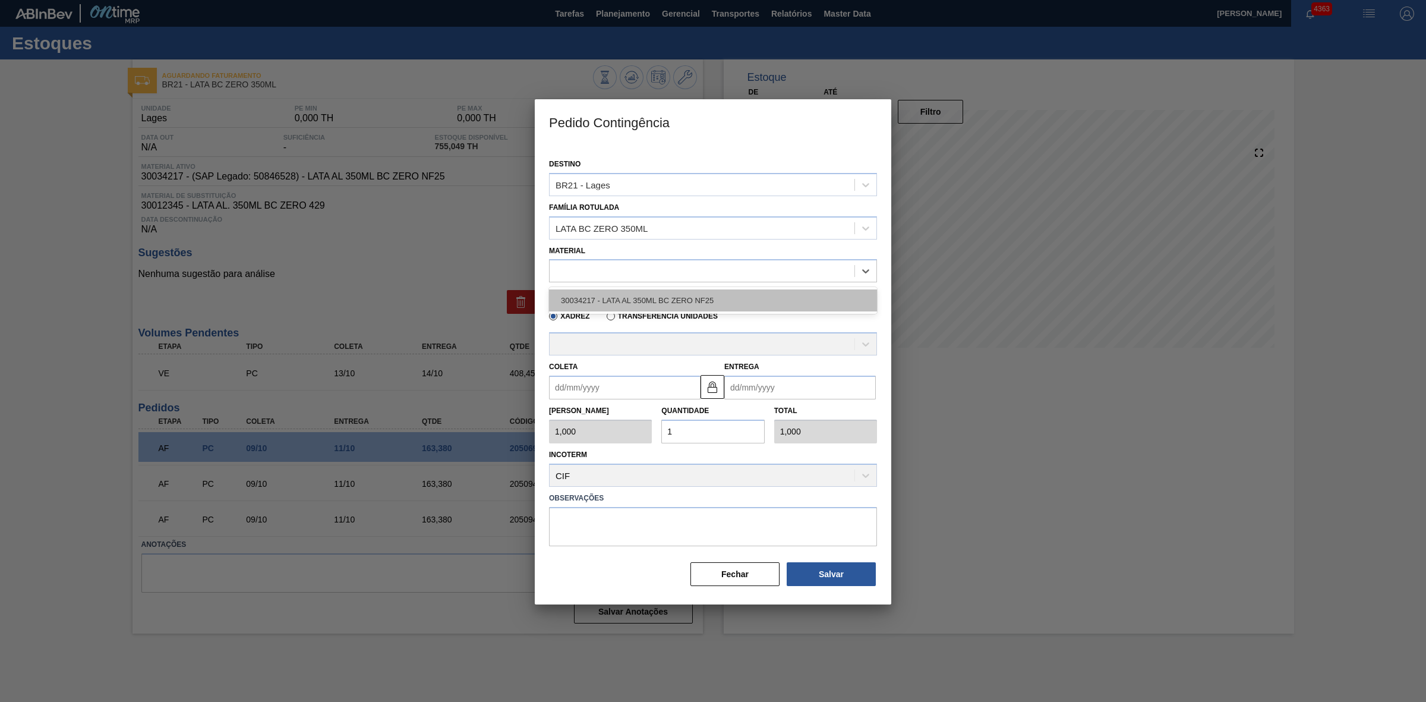
click at [636, 295] on div "30034217 - LATA AL 350ML BC ZERO NF25" at bounding box center [713, 300] width 328 height 22
type input "8,169"
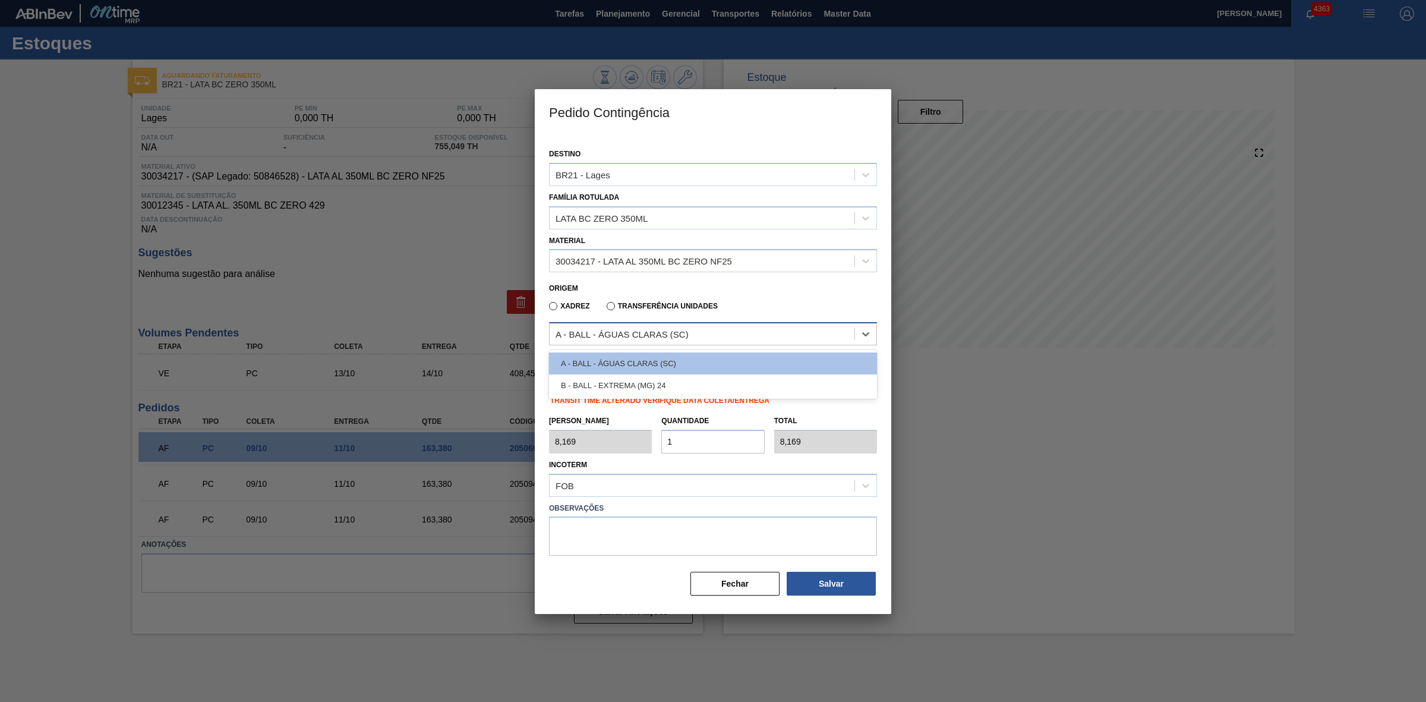
click at [627, 333] on div "A - BALL - ÁGUAS CLARAS (SC)" at bounding box center [621, 334] width 133 height 10
click at [643, 386] on div "B - BALL - EXTREMA (MG) 24" at bounding box center [713, 385] width 328 height 22
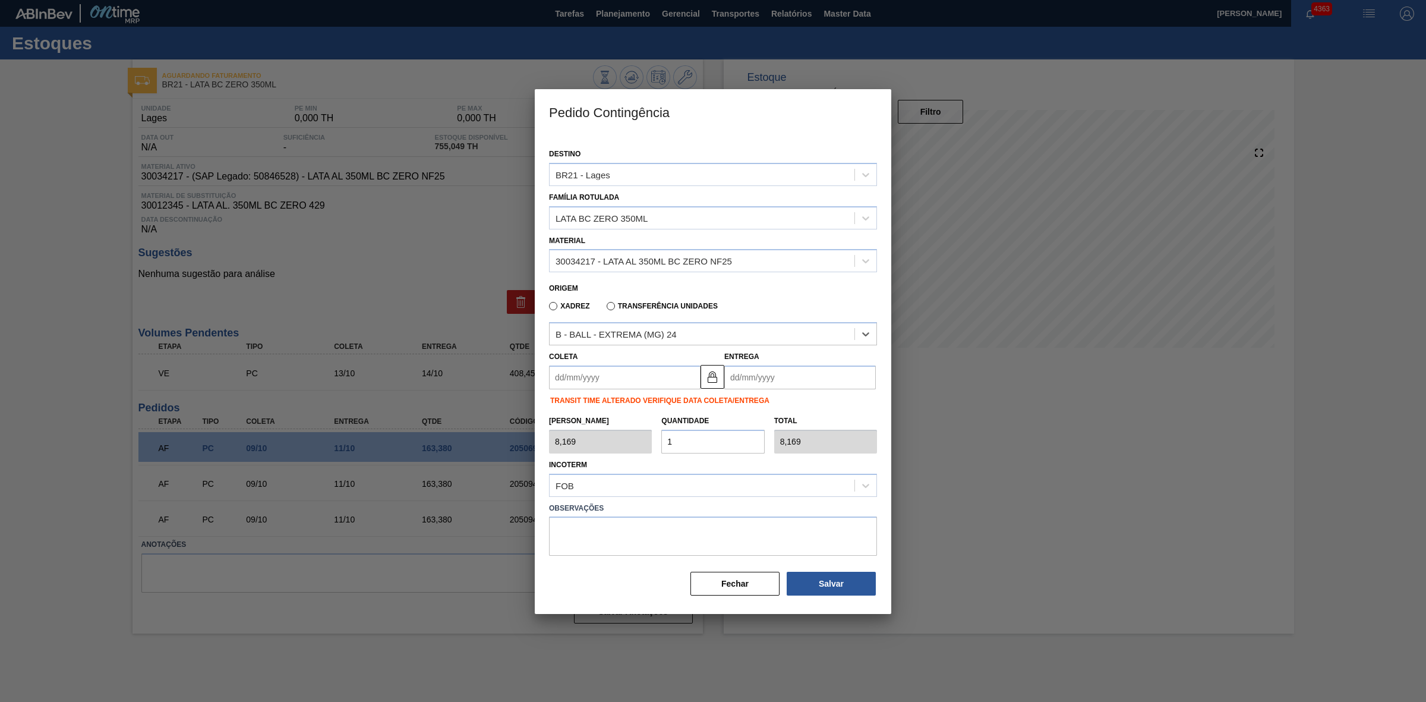
click at [627, 377] on input "Coleta" at bounding box center [624, 377] width 151 height 24
click at [572, 406] on div "outubro 2025" at bounding box center [621, 405] width 143 height 10
click at [640, 462] on div "9" at bounding box center [640, 463] width 16 height 16
type input "[DATE]"
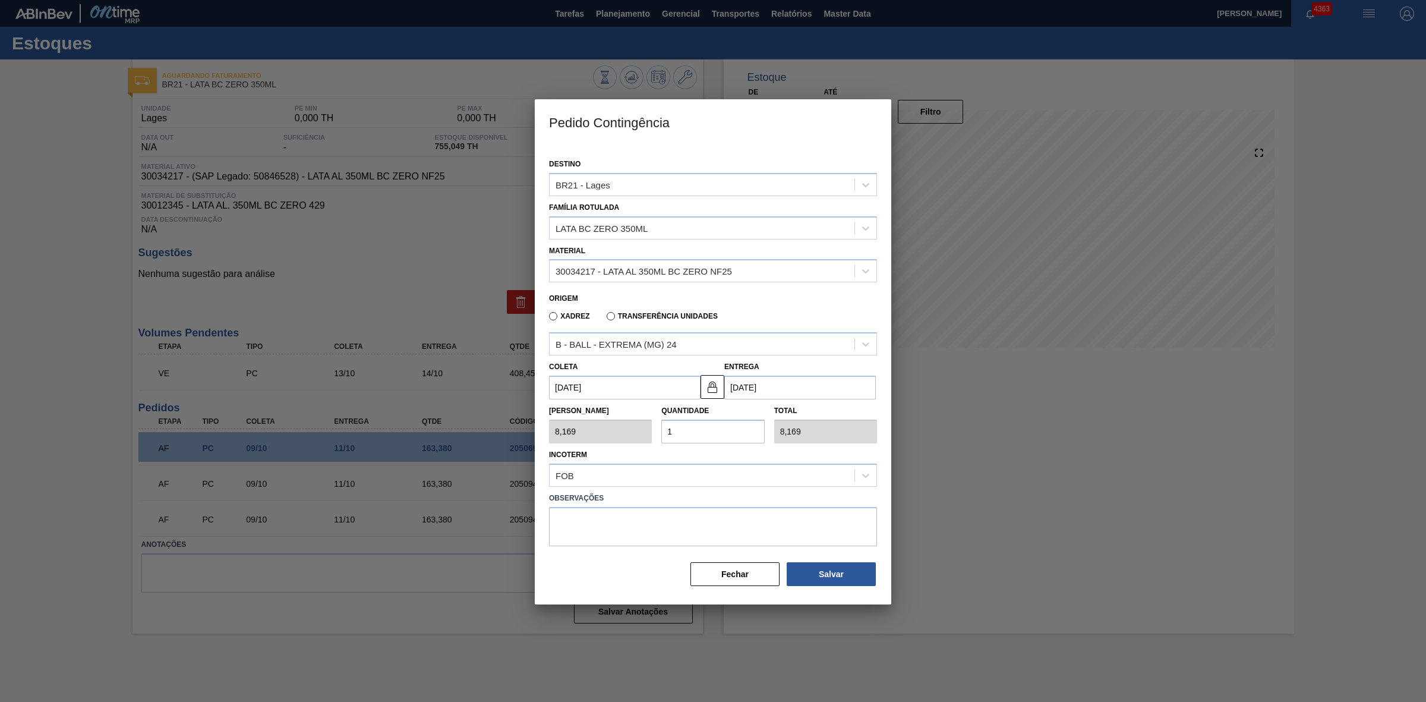
drag, startPoint x: 679, startPoint y: 432, endPoint x: 657, endPoint y: 427, distance: 22.8
click at [657, 427] on div "Quantidade 1" at bounding box center [712, 422] width 112 height 41
type input "2"
type input "16,338"
type input "20"
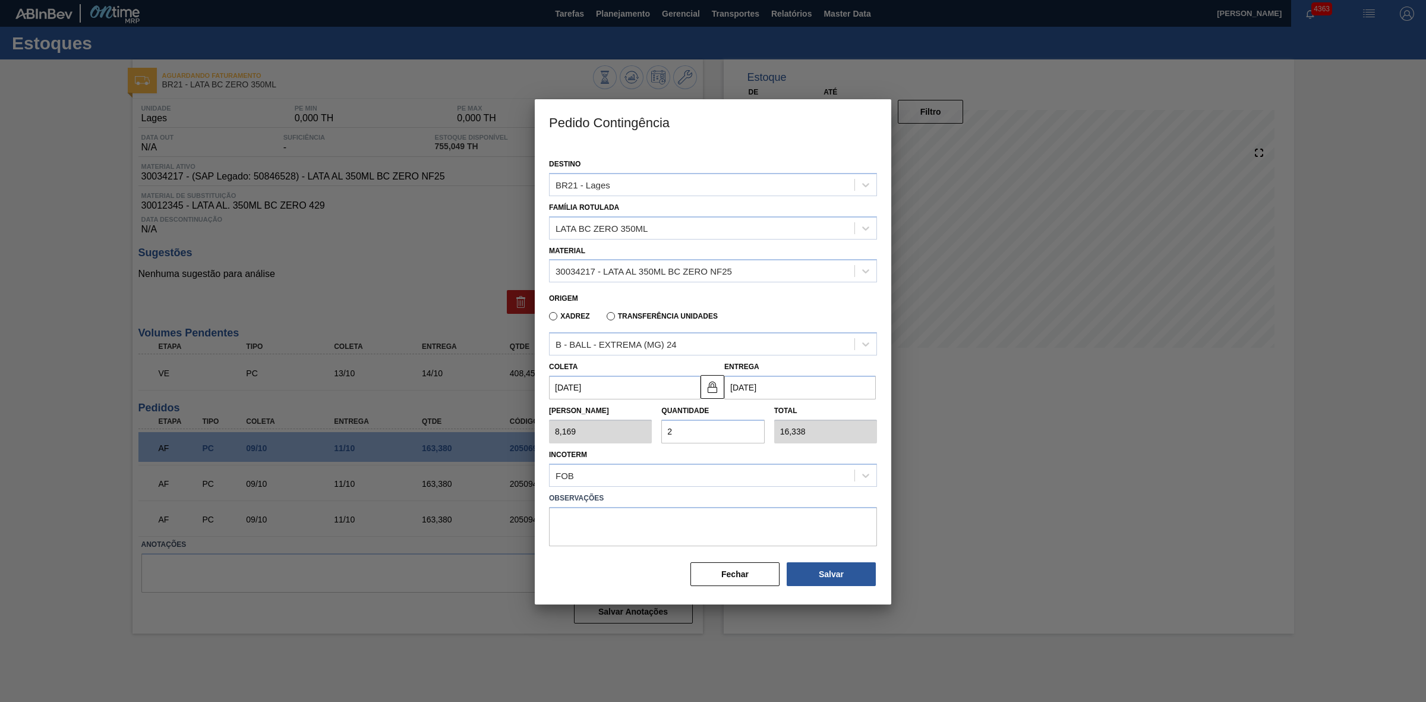
type input "163,380"
type input "20"
click at [838, 563] on button "Salvar" at bounding box center [831, 574] width 89 height 24
type input "1,000"
type input "1"
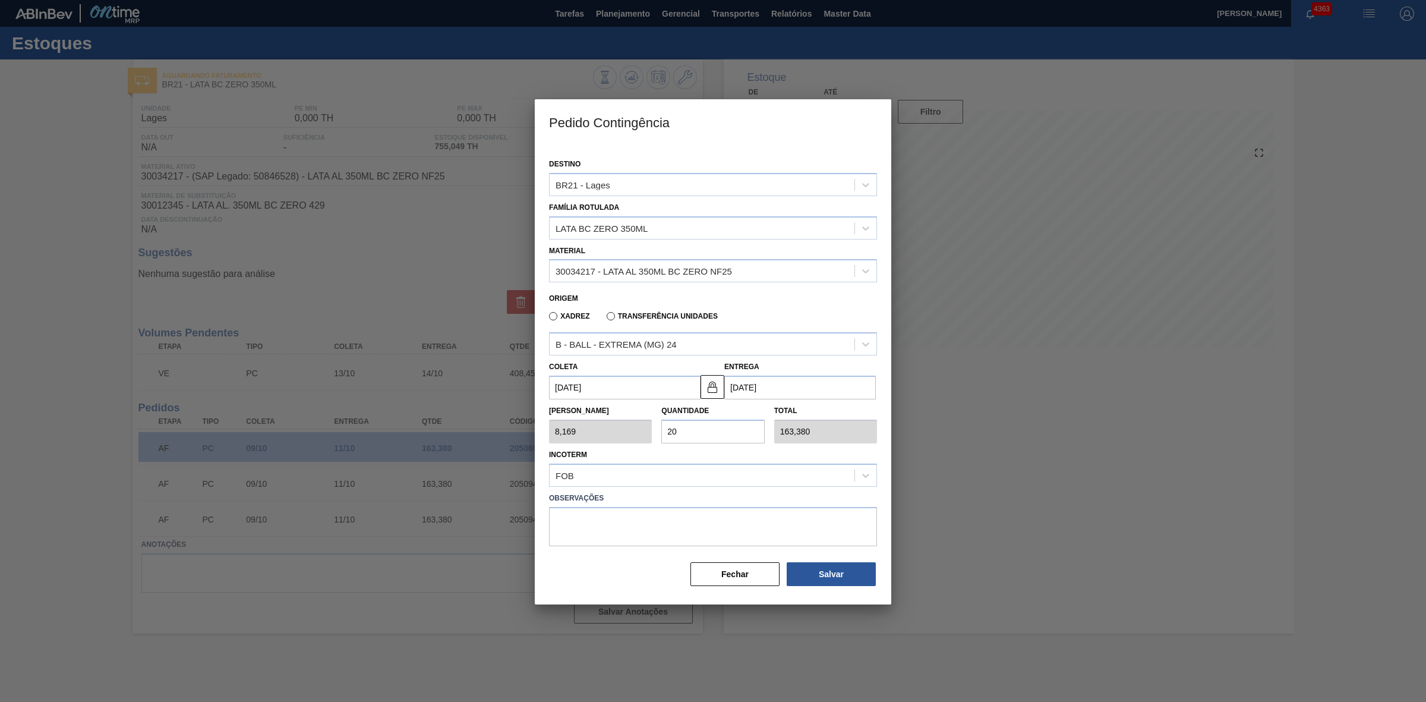
type input "1,000"
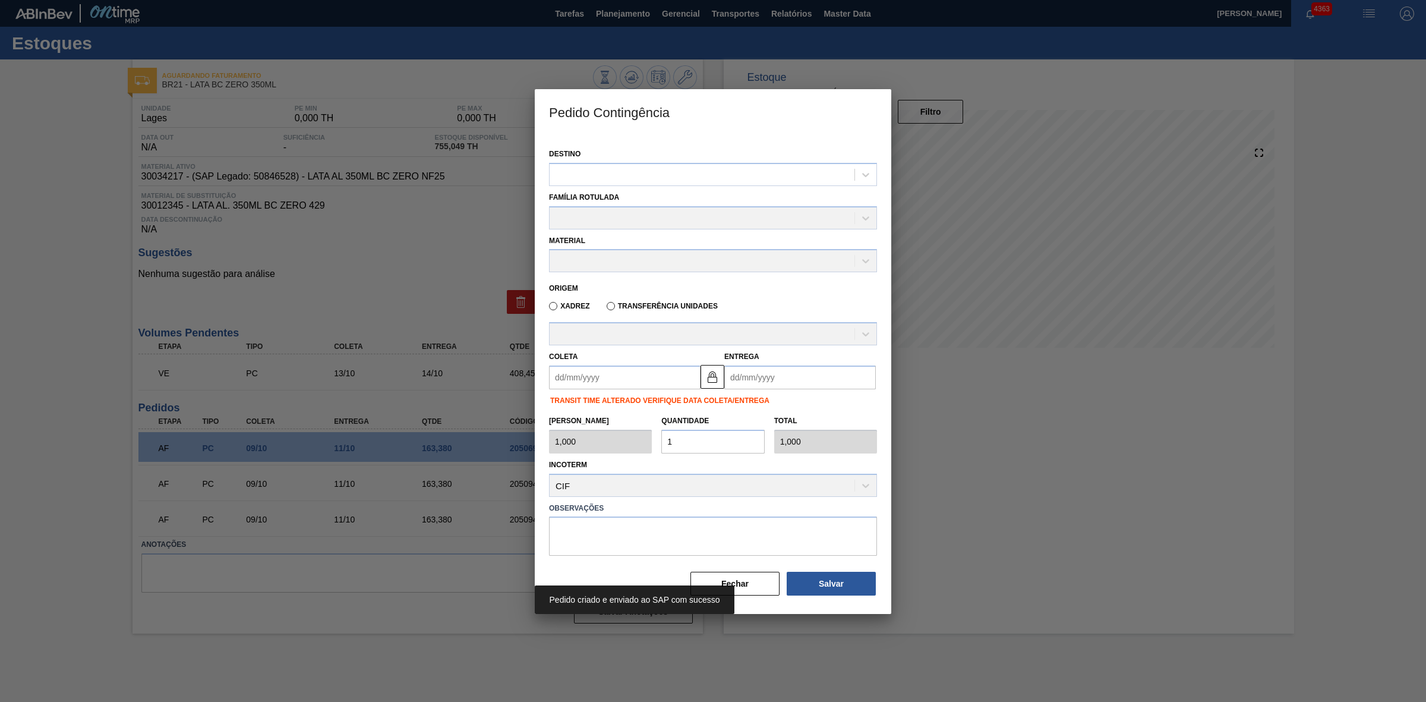
click at [998, 497] on div at bounding box center [713, 351] width 1426 height 702
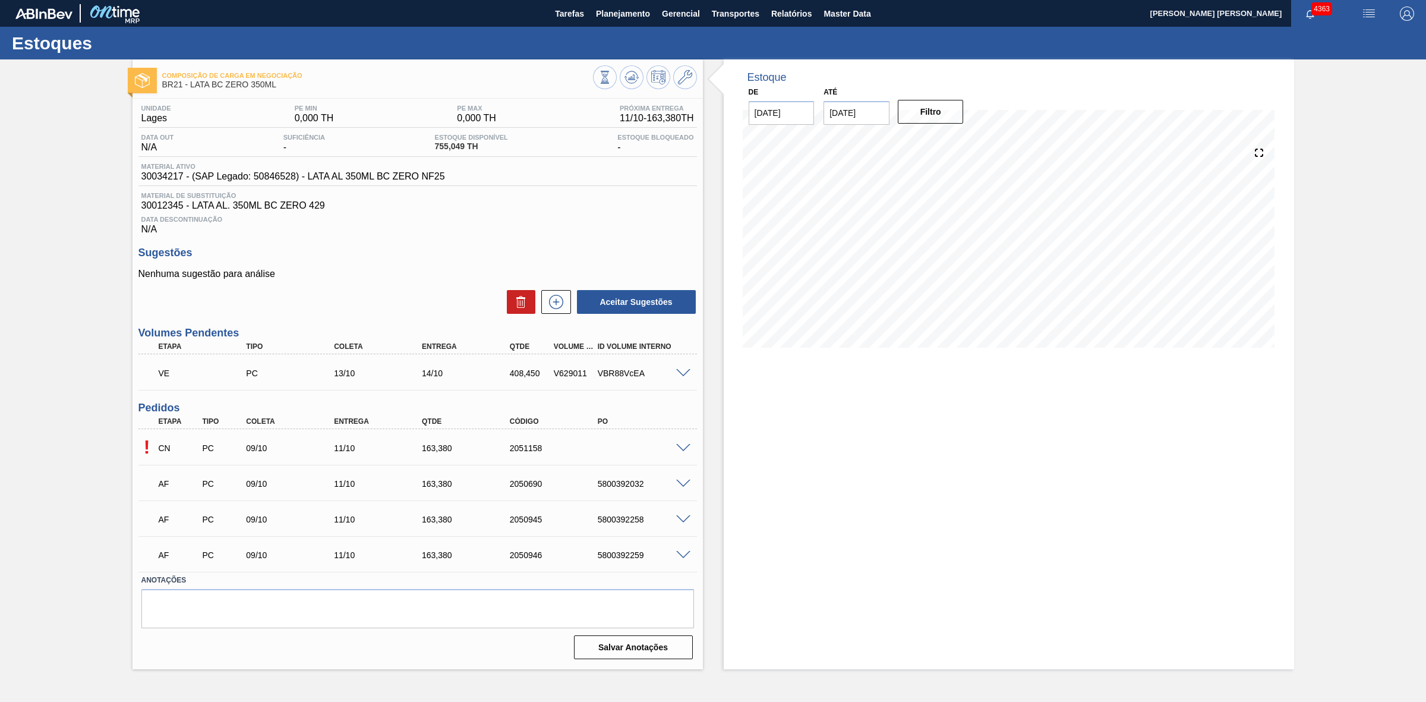
click at [684, 449] on span at bounding box center [683, 448] width 14 height 9
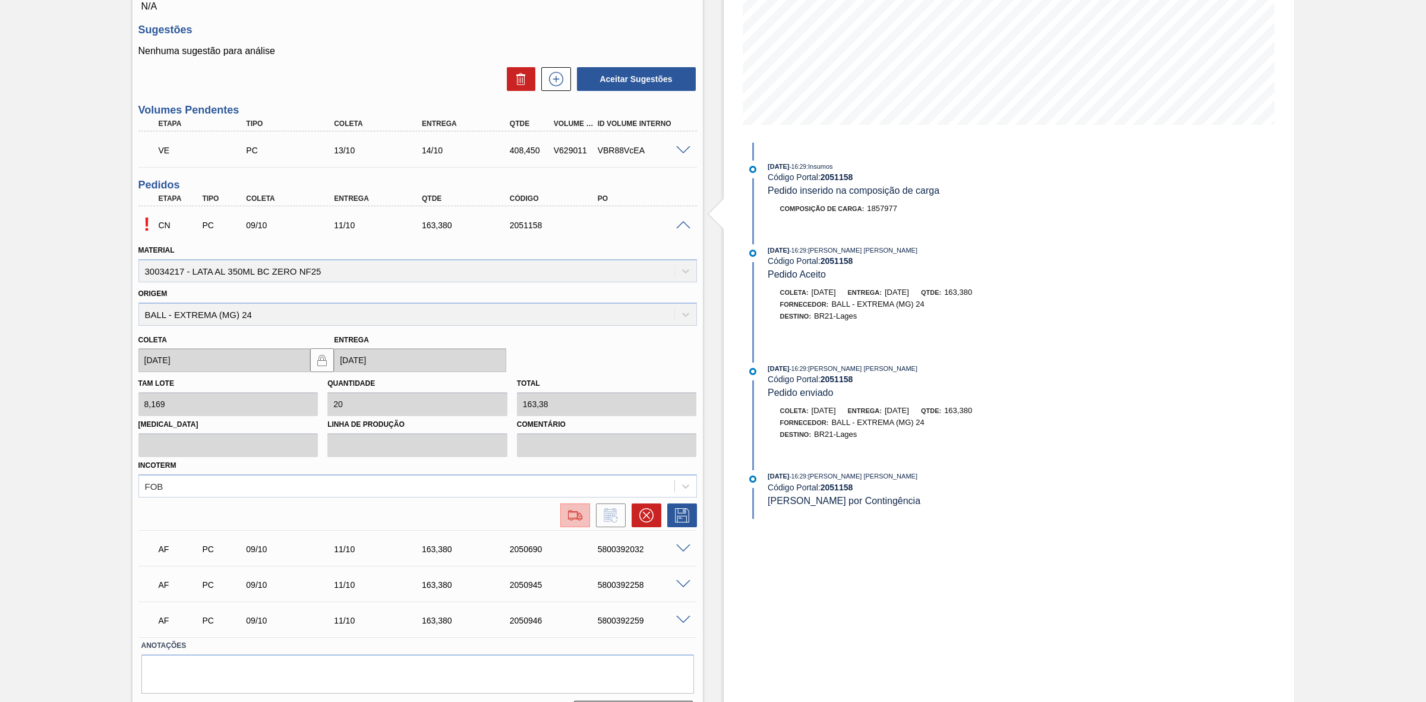
click at [569, 518] on img at bounding box center [575, 515] width 19 height 14
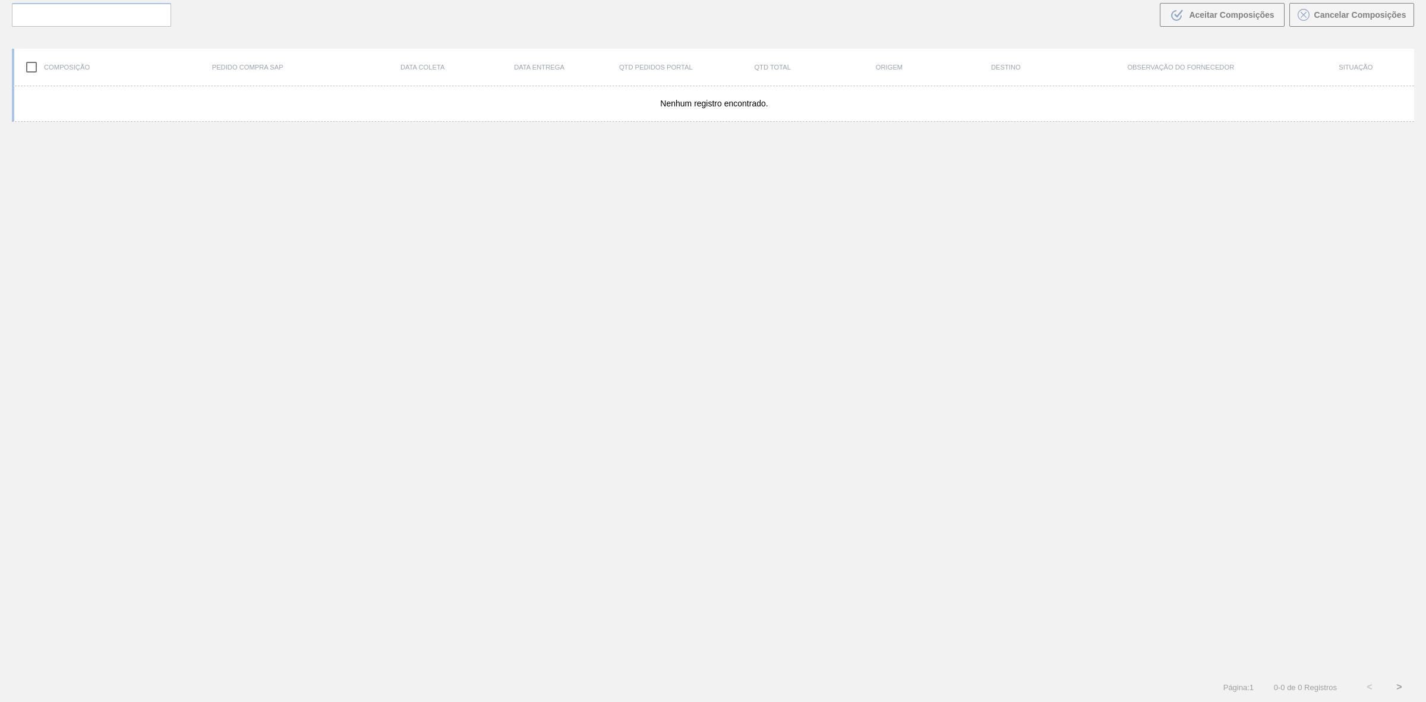
scroll to position [85, 0]
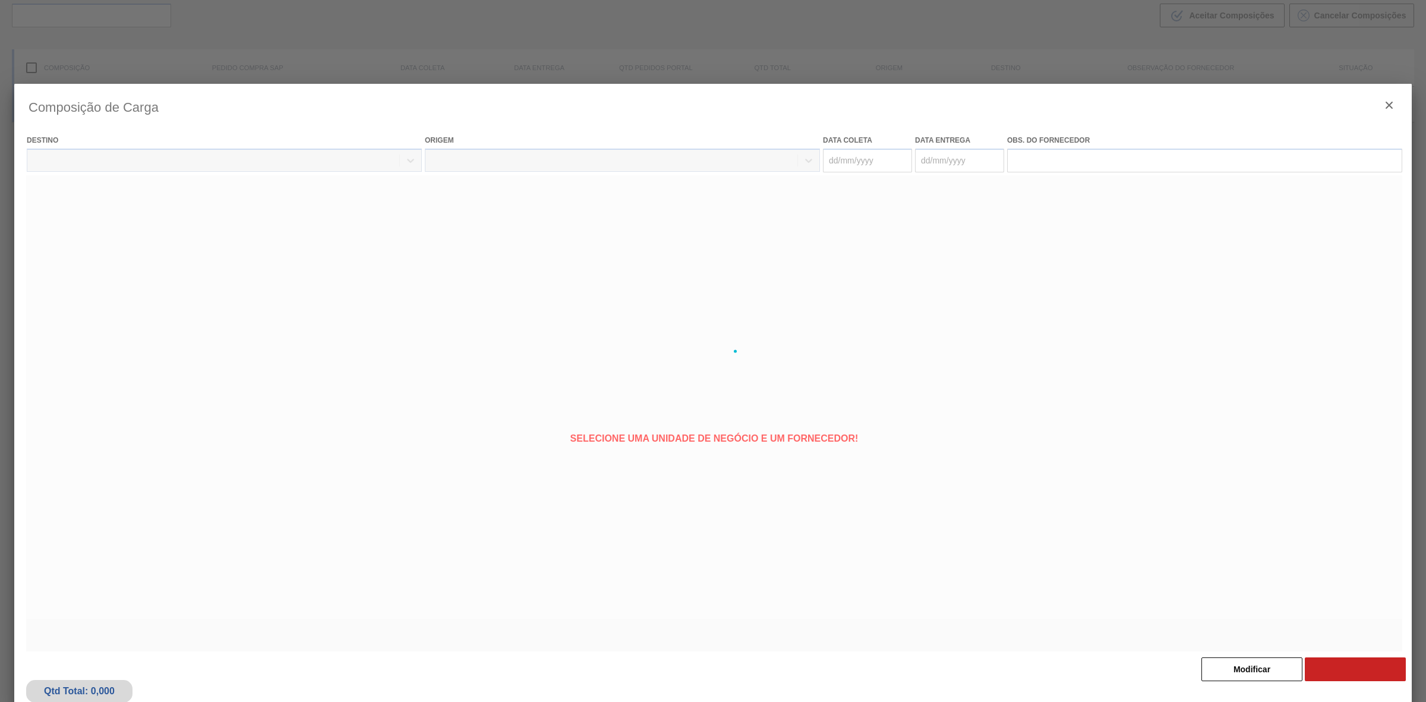
type coleta "[DATE]"
type Entrega "[DATE]"
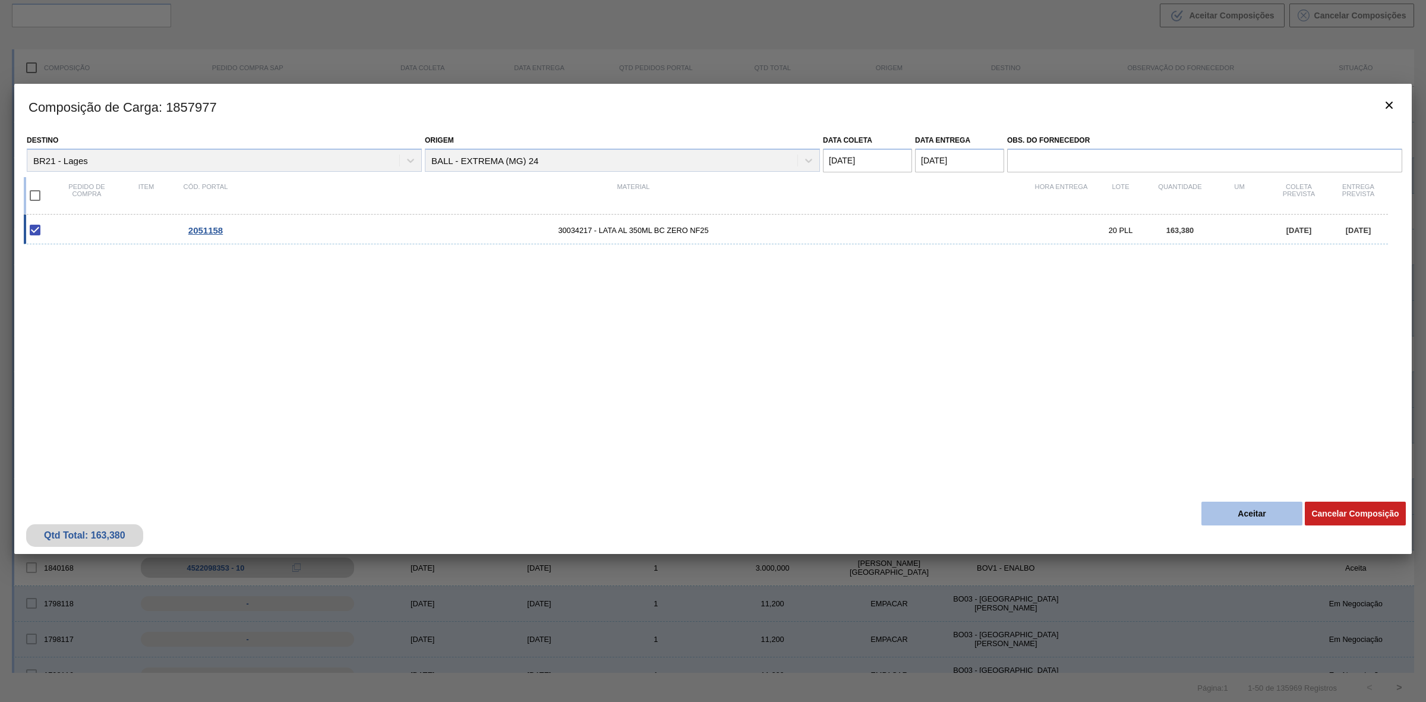
click at [1246, 519] on button "Aceitar" at bounding box center [1251, 513] width 101 height 24
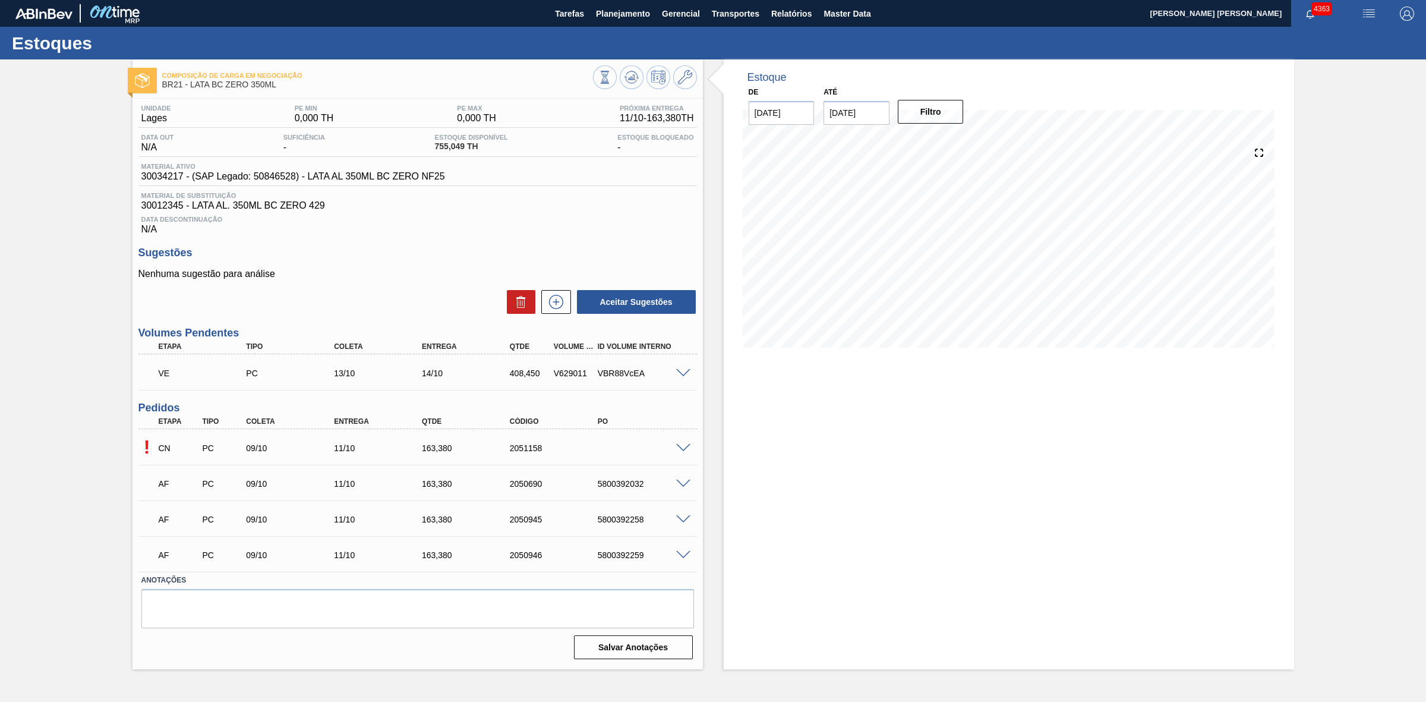
click at [681, 449] on span at bounding box center [683, 448] width 14 height 9
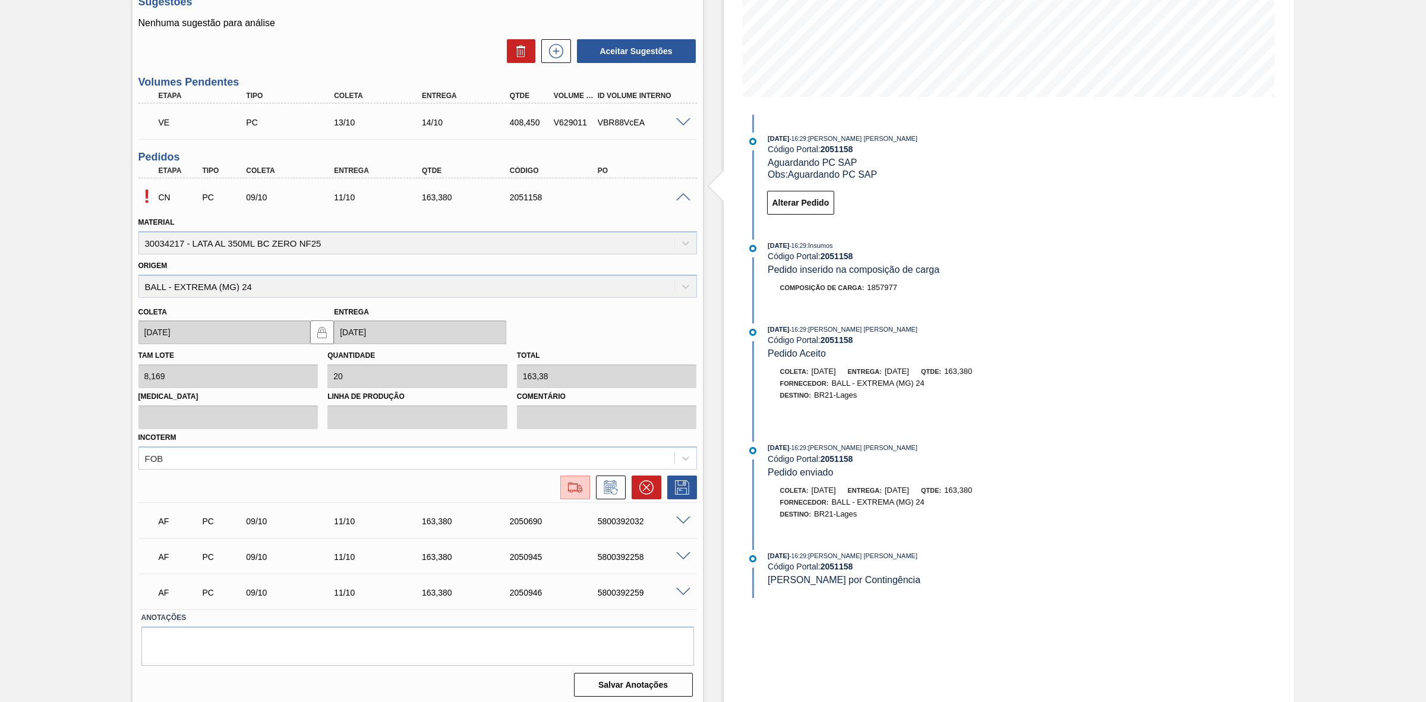
scroll to position [257, 0]
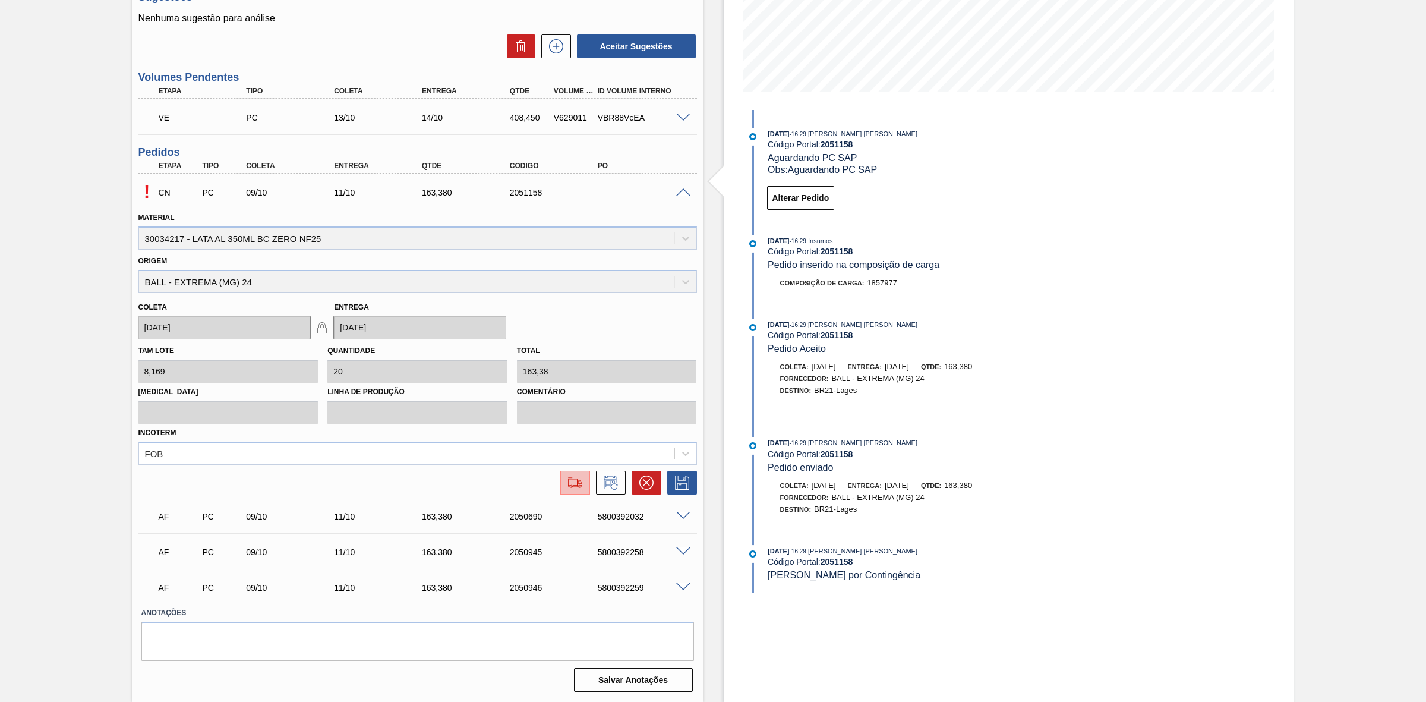
click at [569, 483] on img at bounding box center [575, 482] width 19 height 14
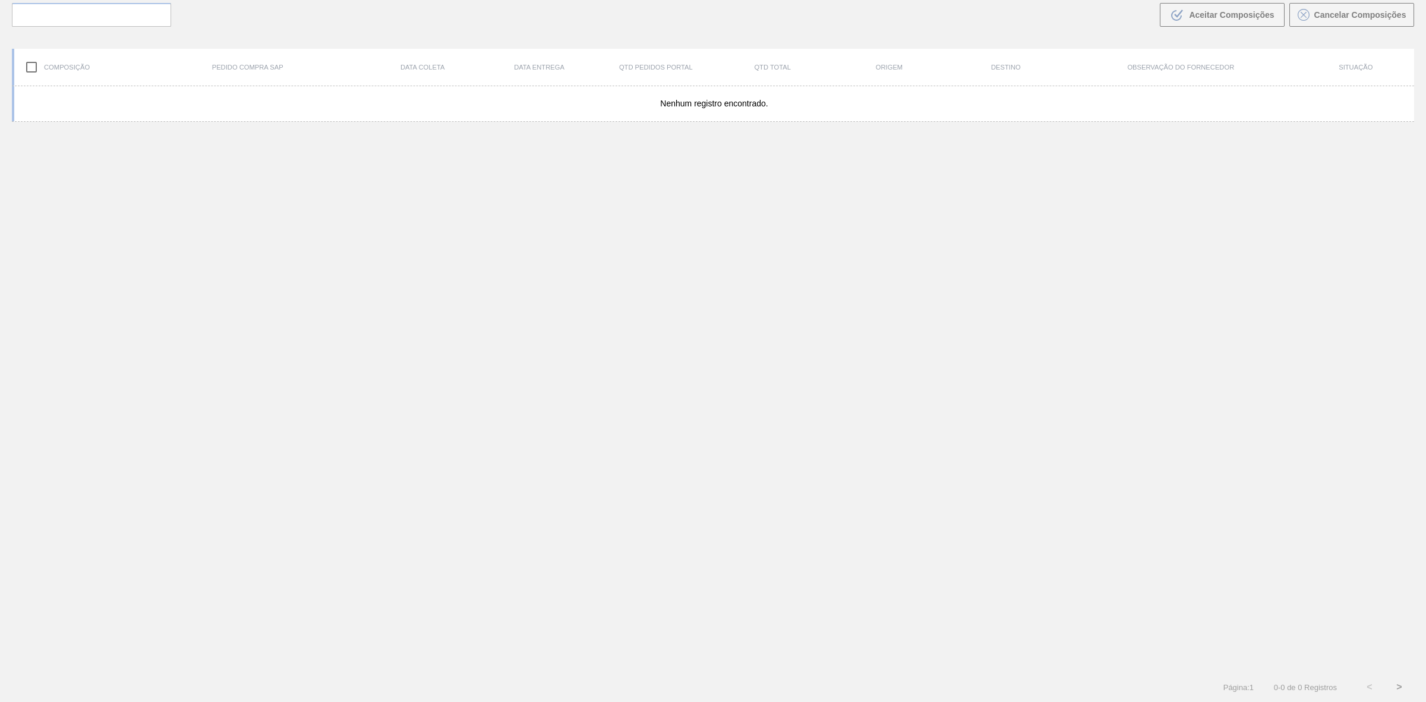
scroll to position [85, 0]
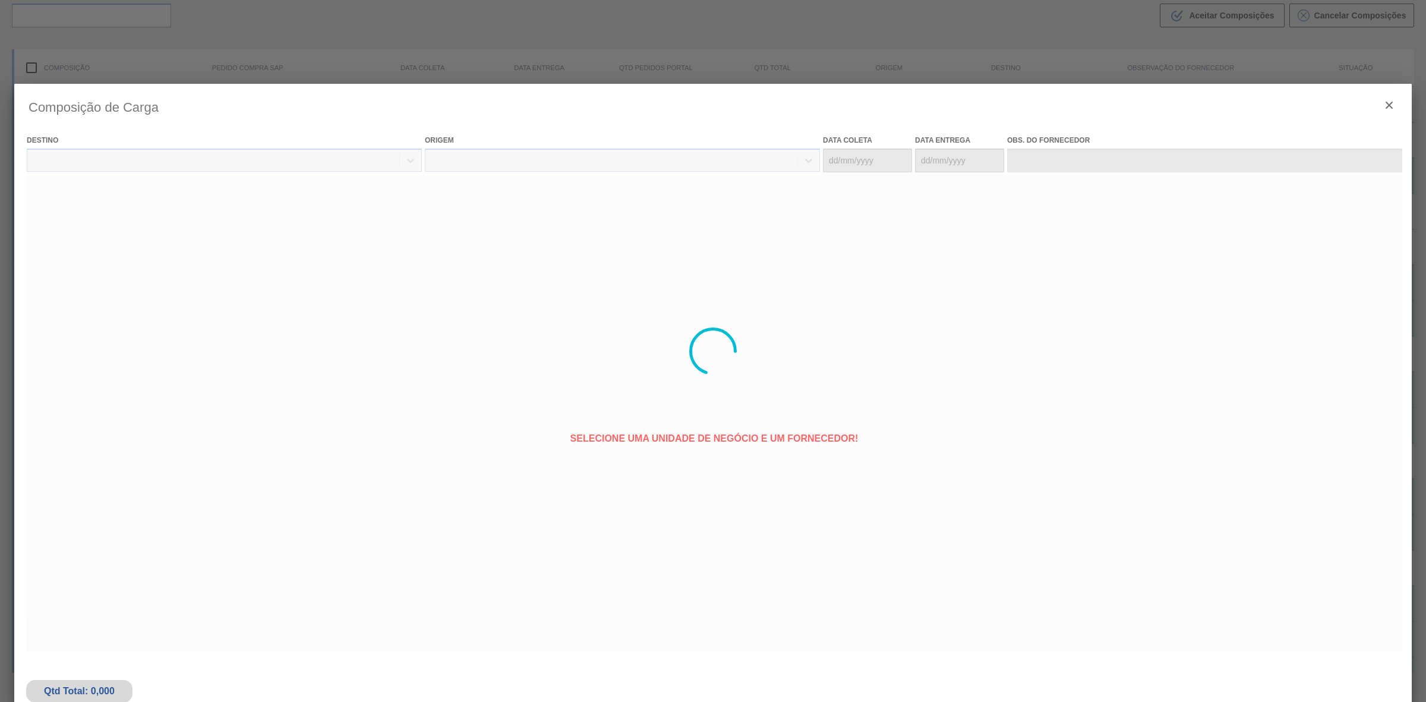
type coleta "[DATE]"
type Entrega "[DATE]"
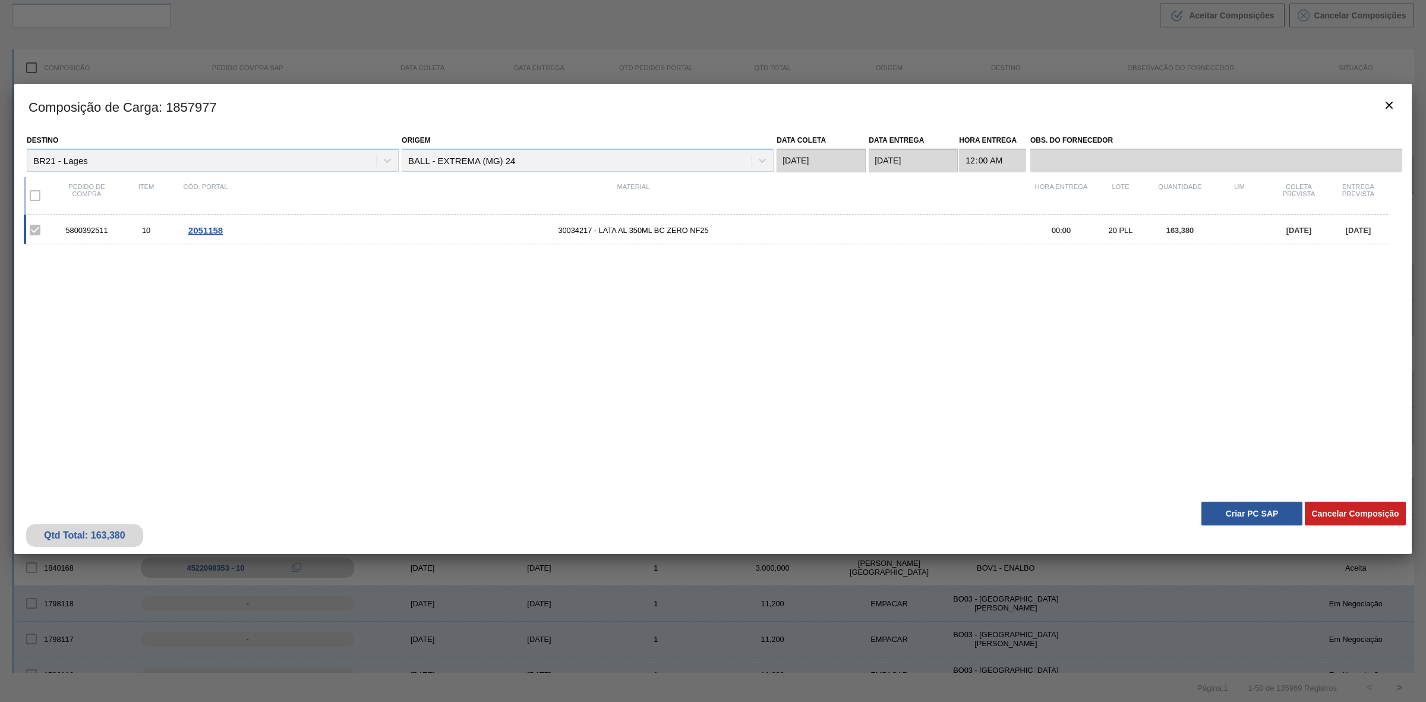
click at [93, 229] on div "5800392511" at bounding box center [86, 230] width 59 height 9
copy div "5800392511"
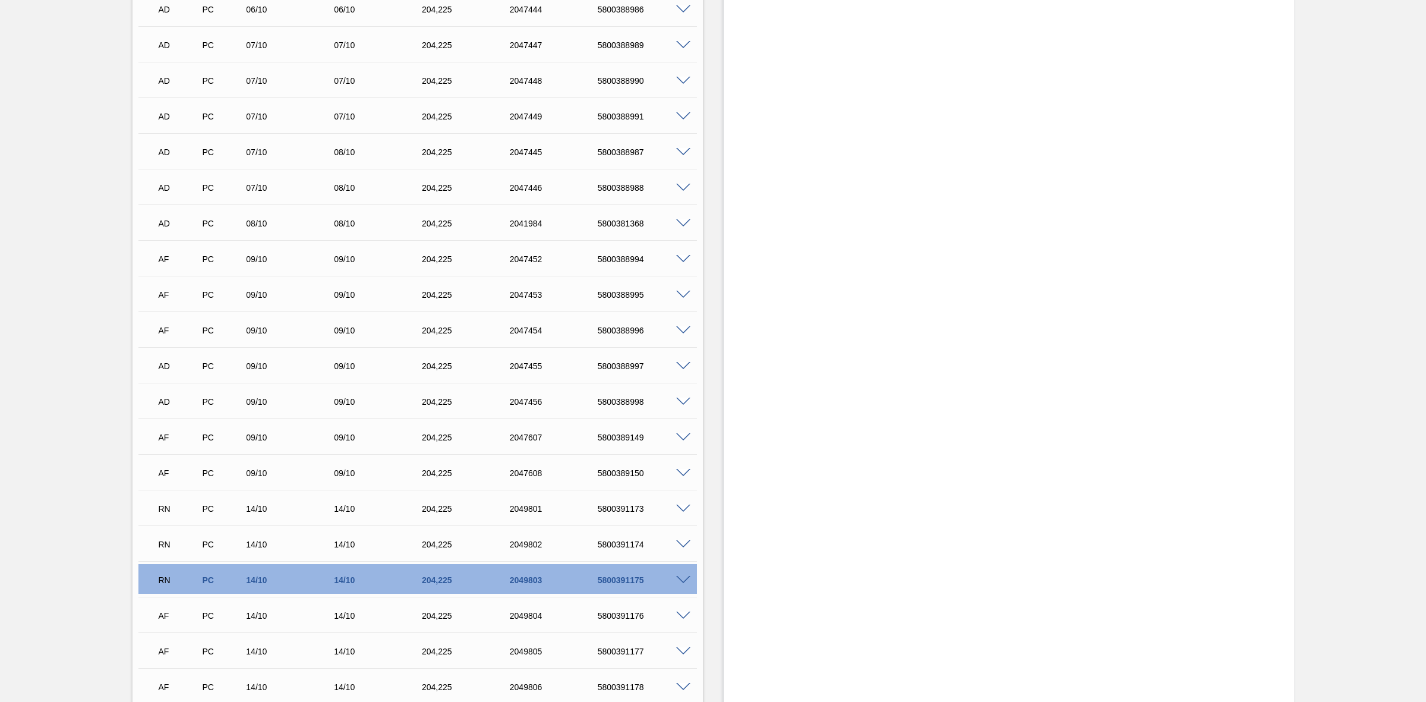
scroll to position [743, 0]
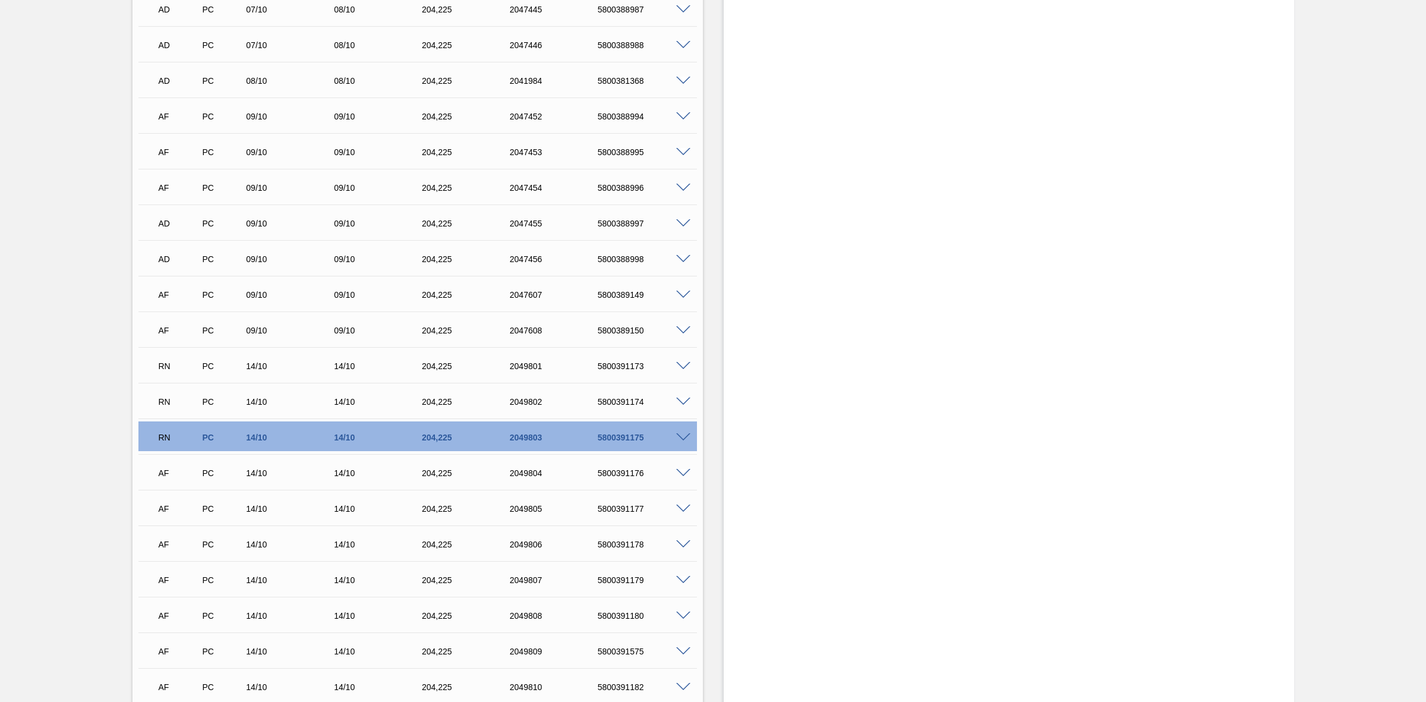
click at [681, 438] on span at bounding box center [683, 437] width 14 height 9
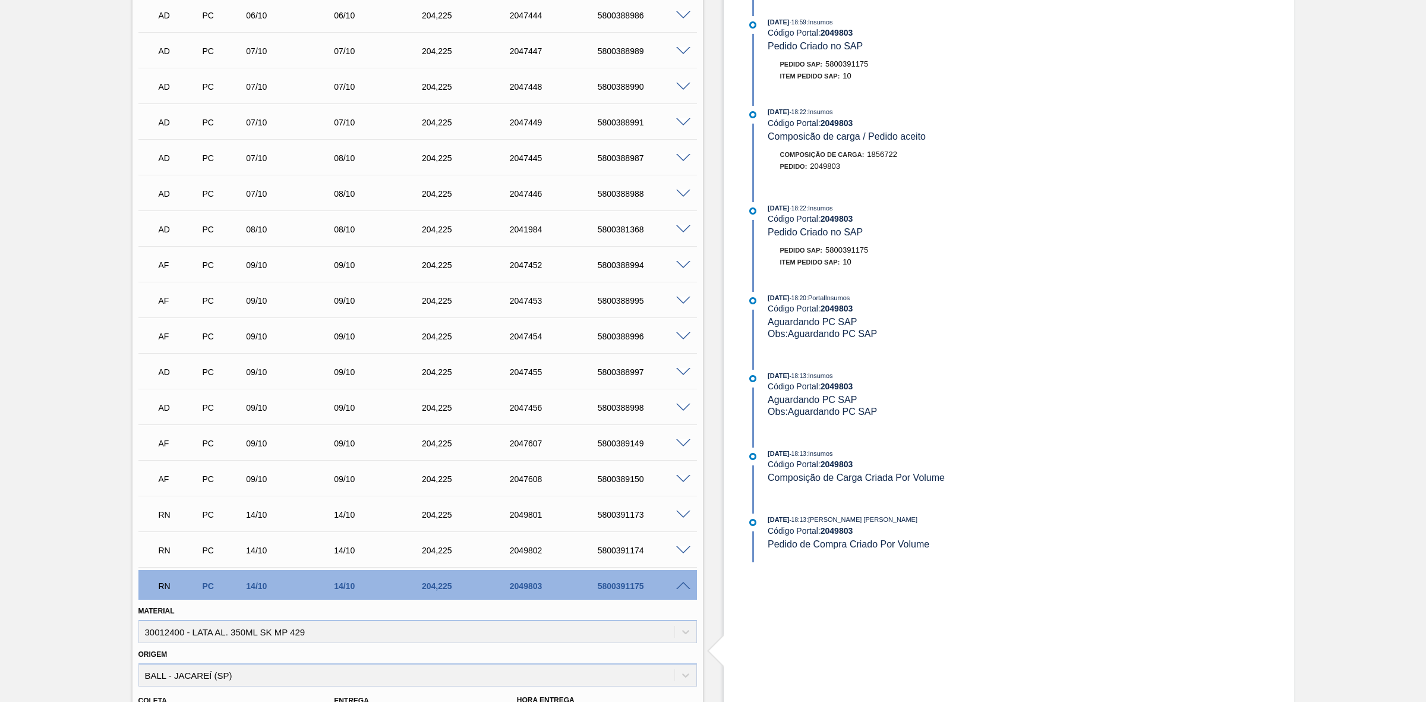
scroll to position [817, 0]
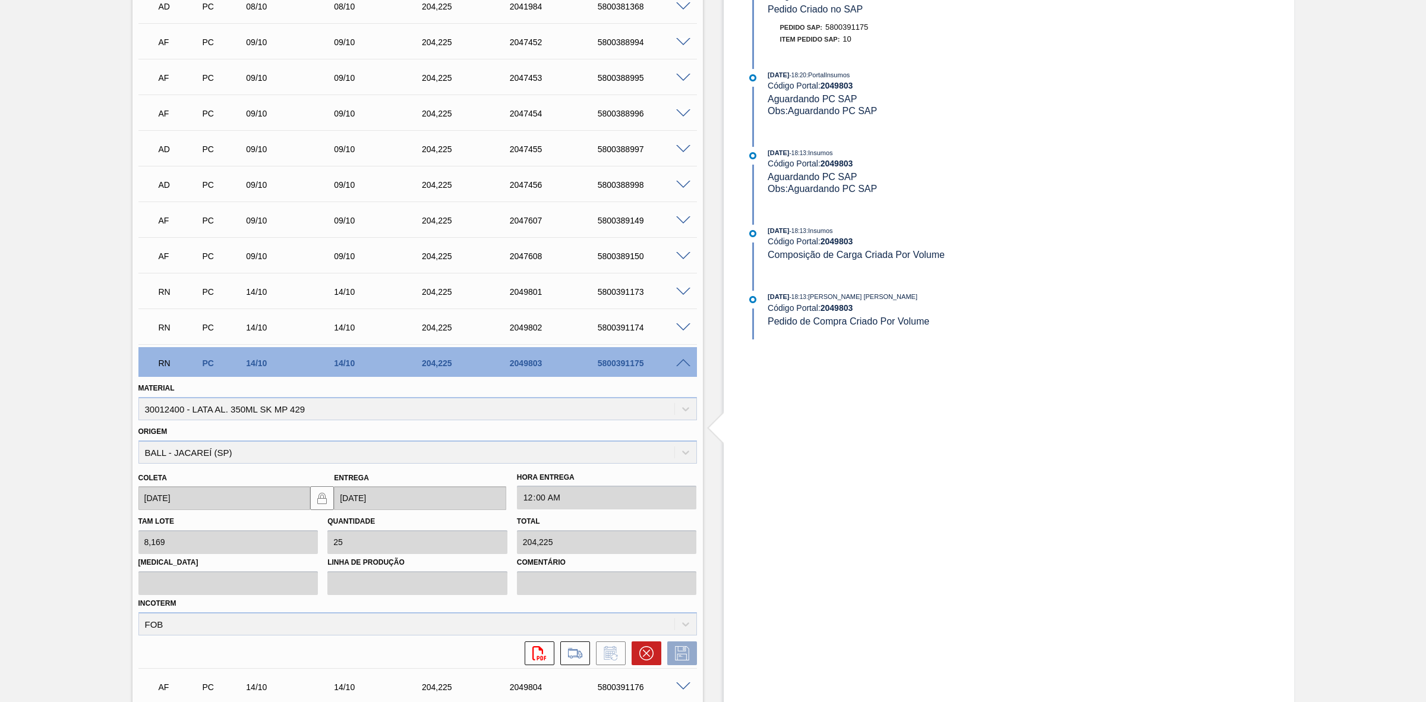
click at [680, 367] on span at bounding box center [683, 363] width 14 height 9
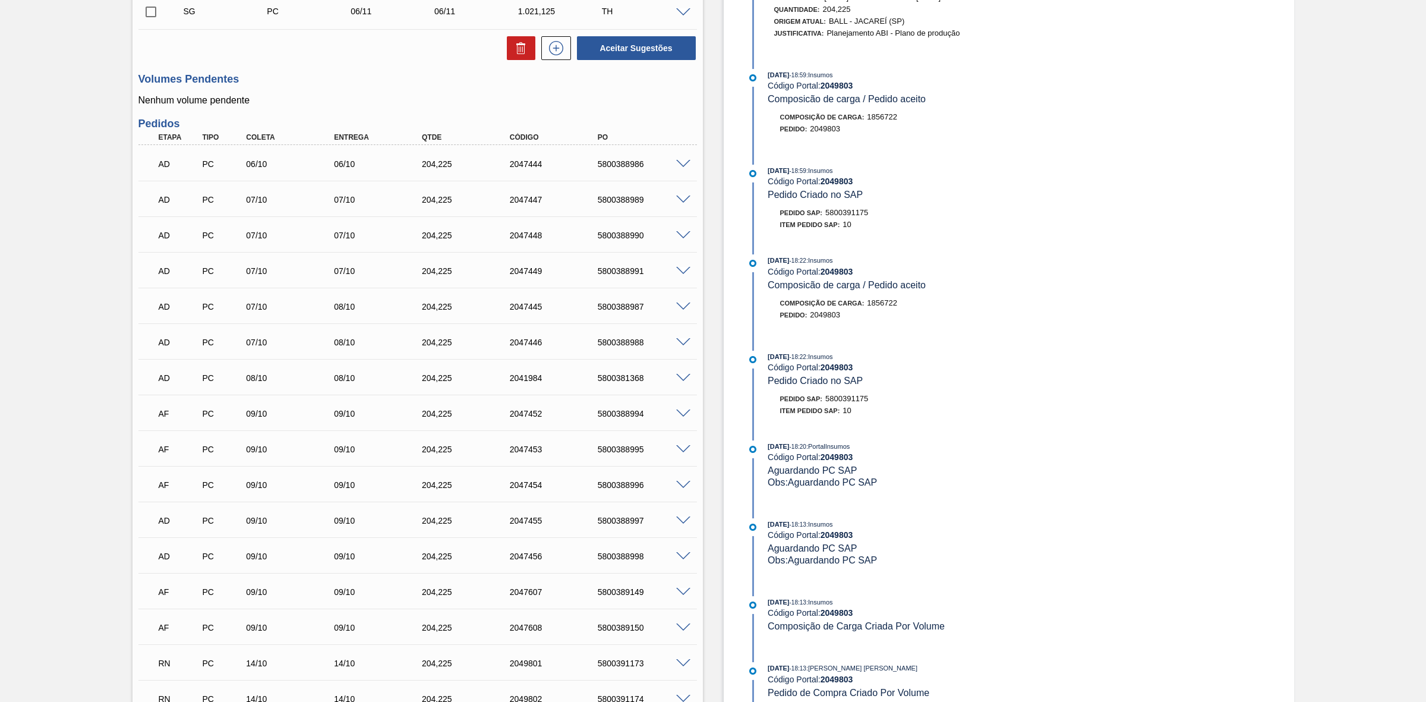
scroll to position [0, 0]
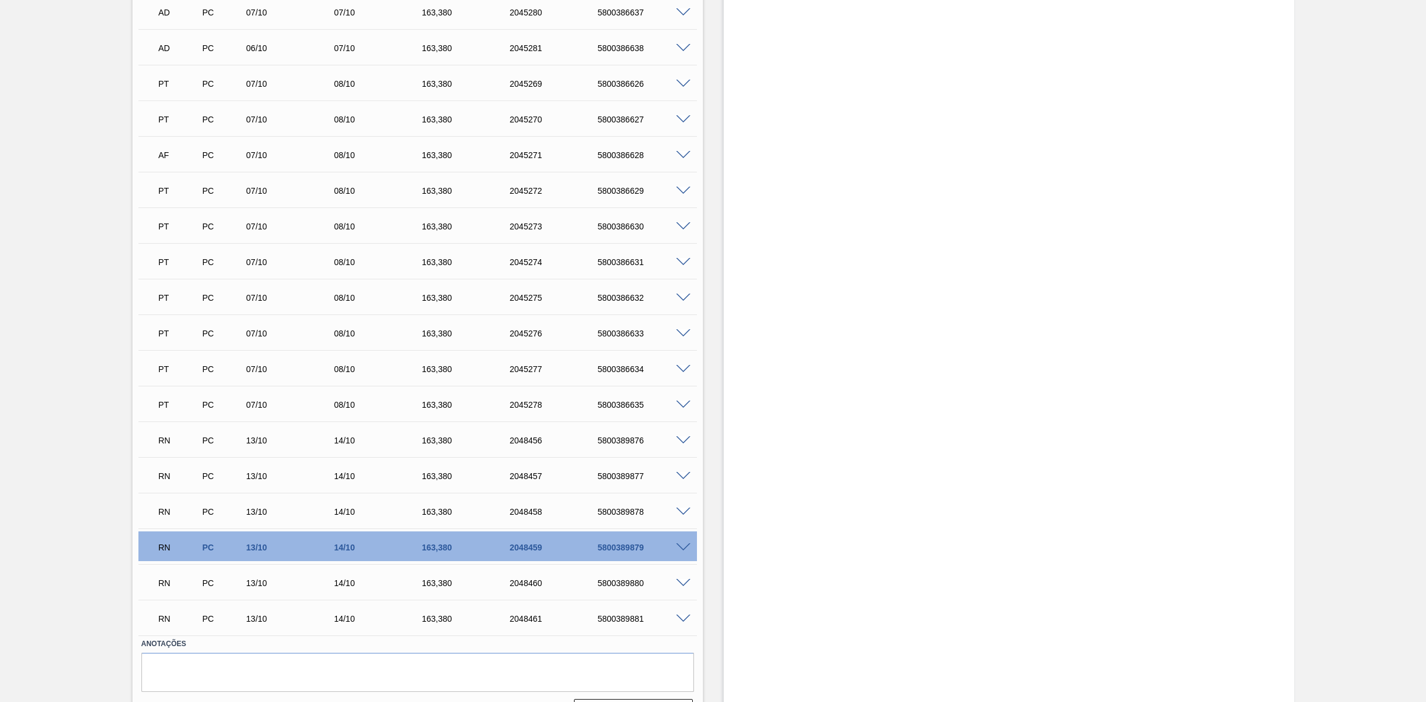
scroll to position [910, 0]
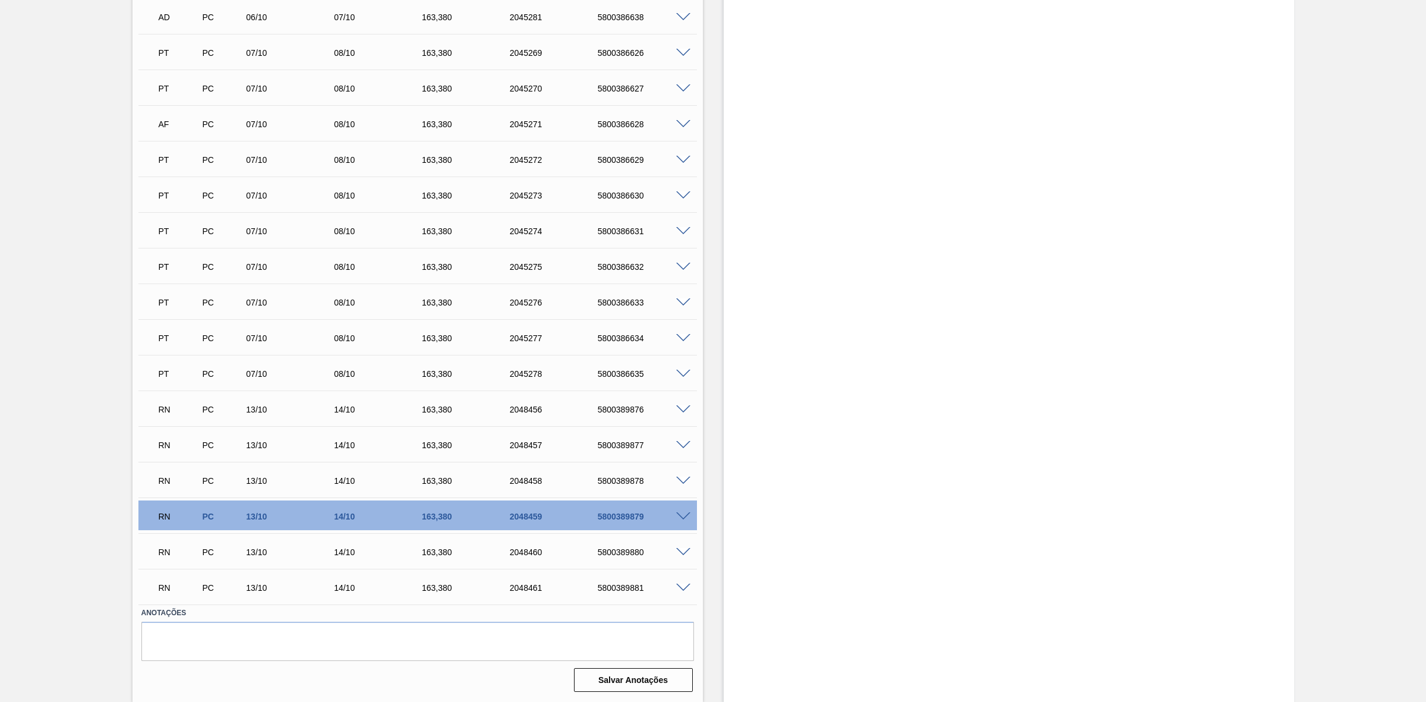
click at [683, 405] on span at bounding box center [683, 409] width 14 height 9
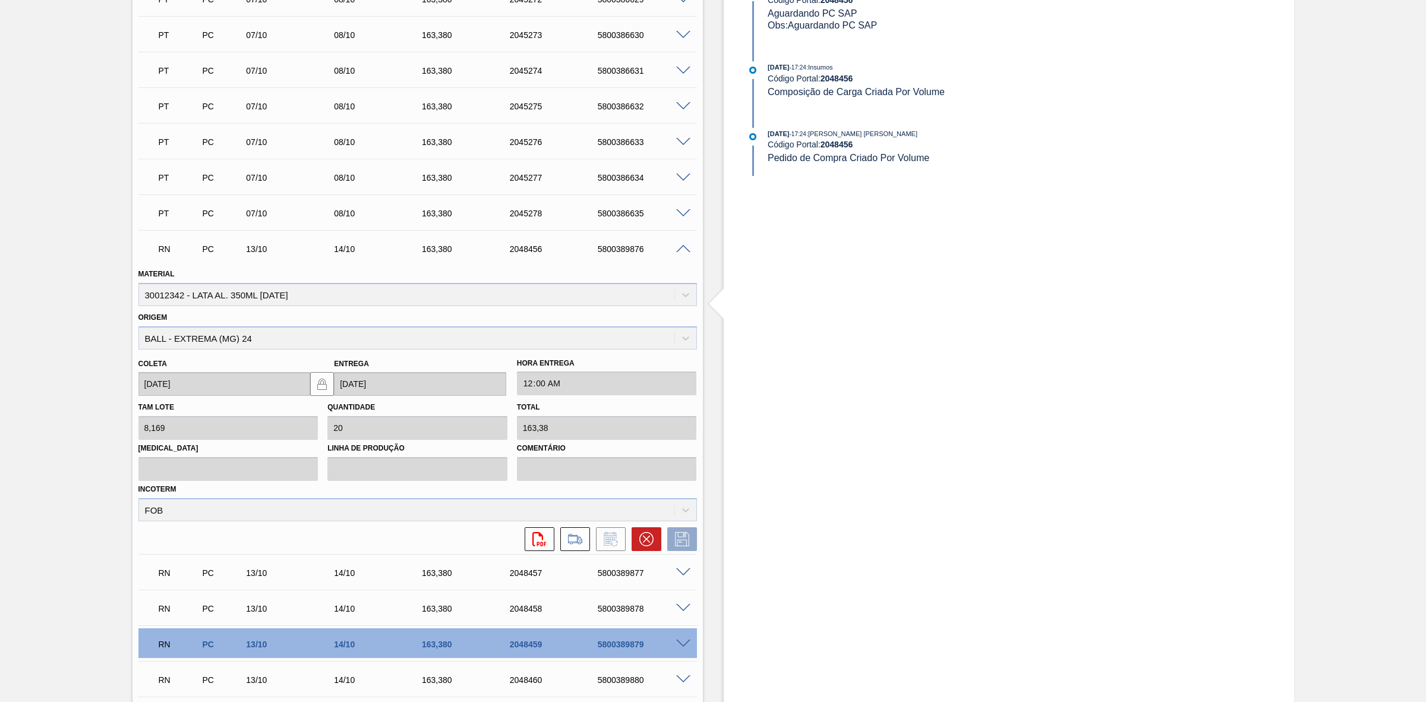
scroll to position [1049, 0]
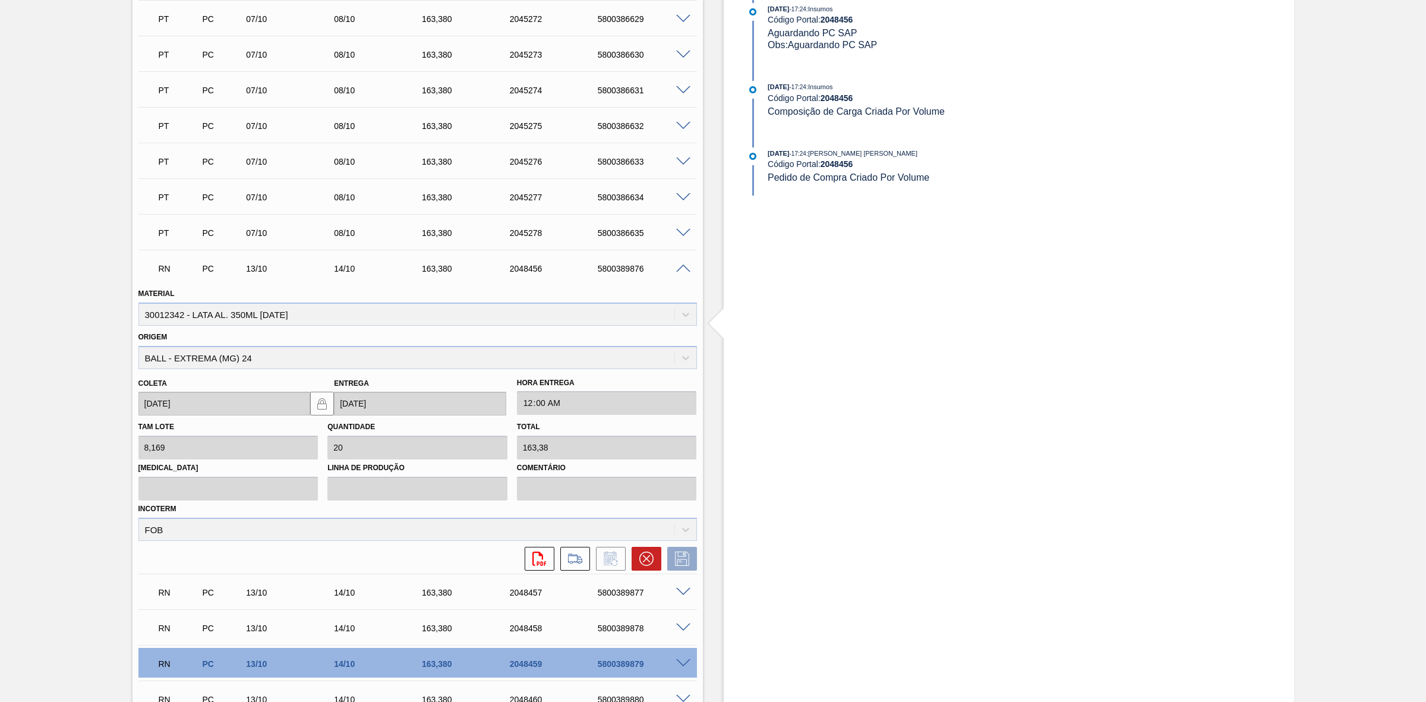
click at [681, 271] on span at bounding box center [683, 268] width 14 height 9
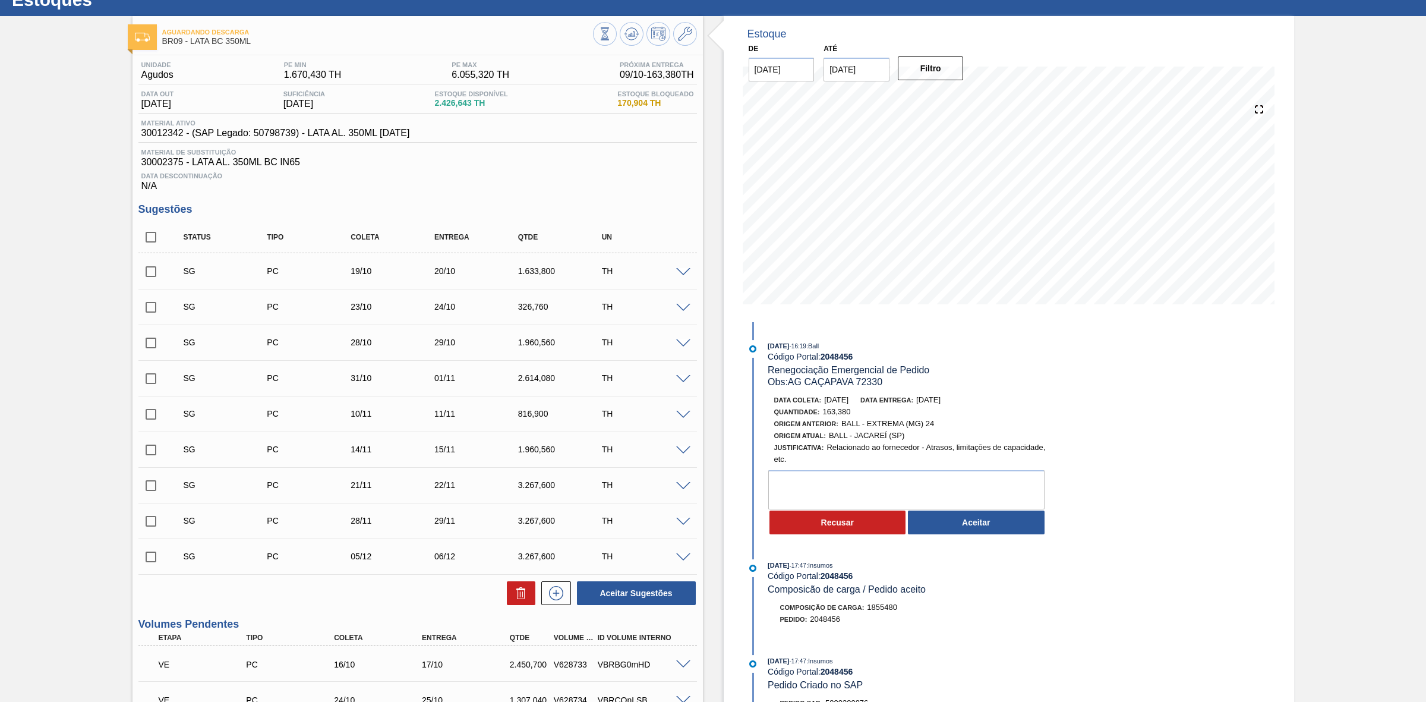
scroll to position [0, 0]
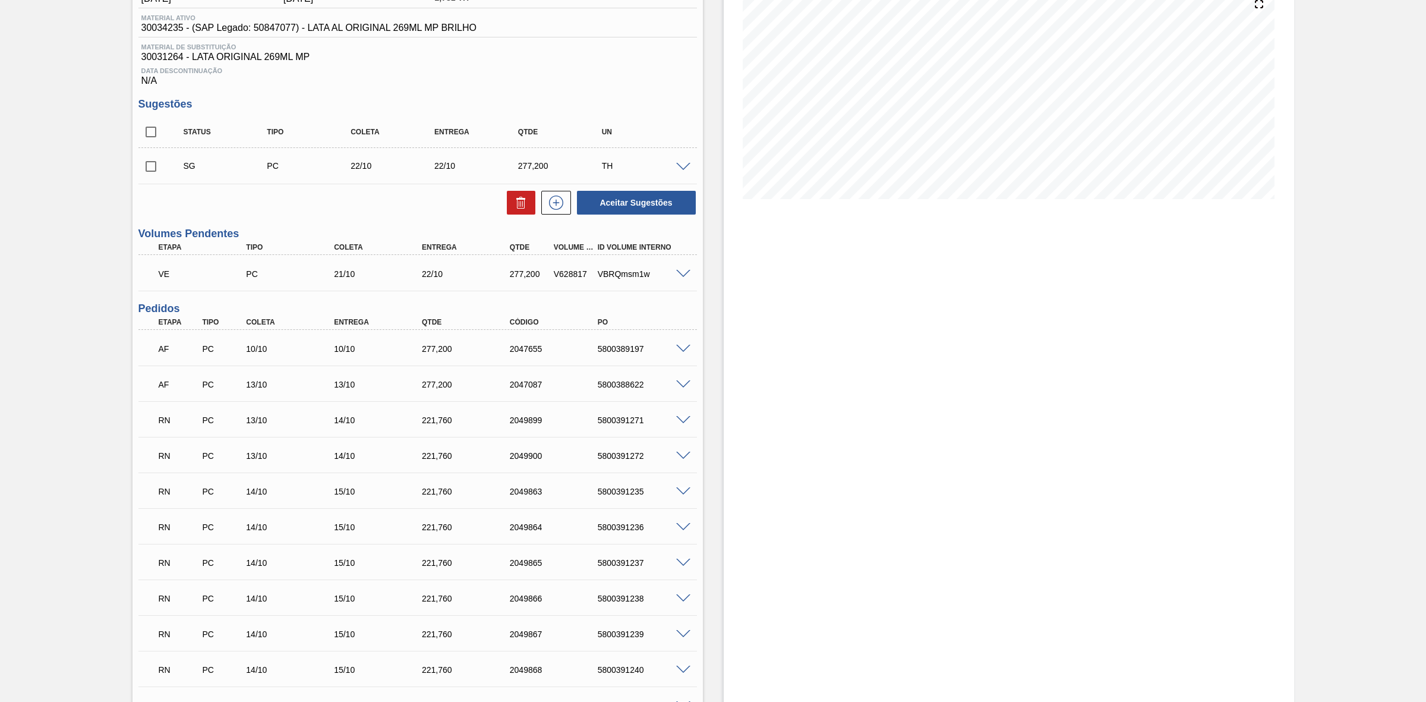
scroll to position [297, 0]
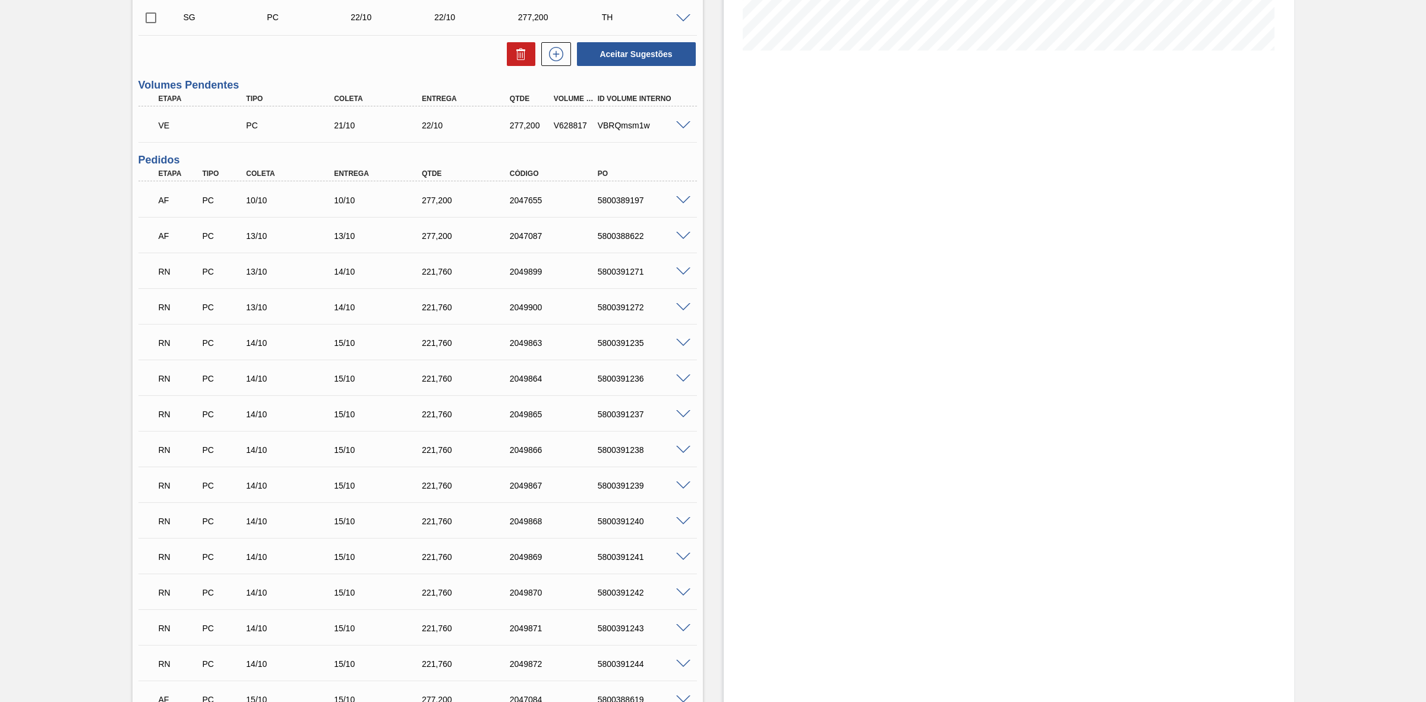
click at [678, 272] on span at bounding box center [683, 271] width 14 height 9
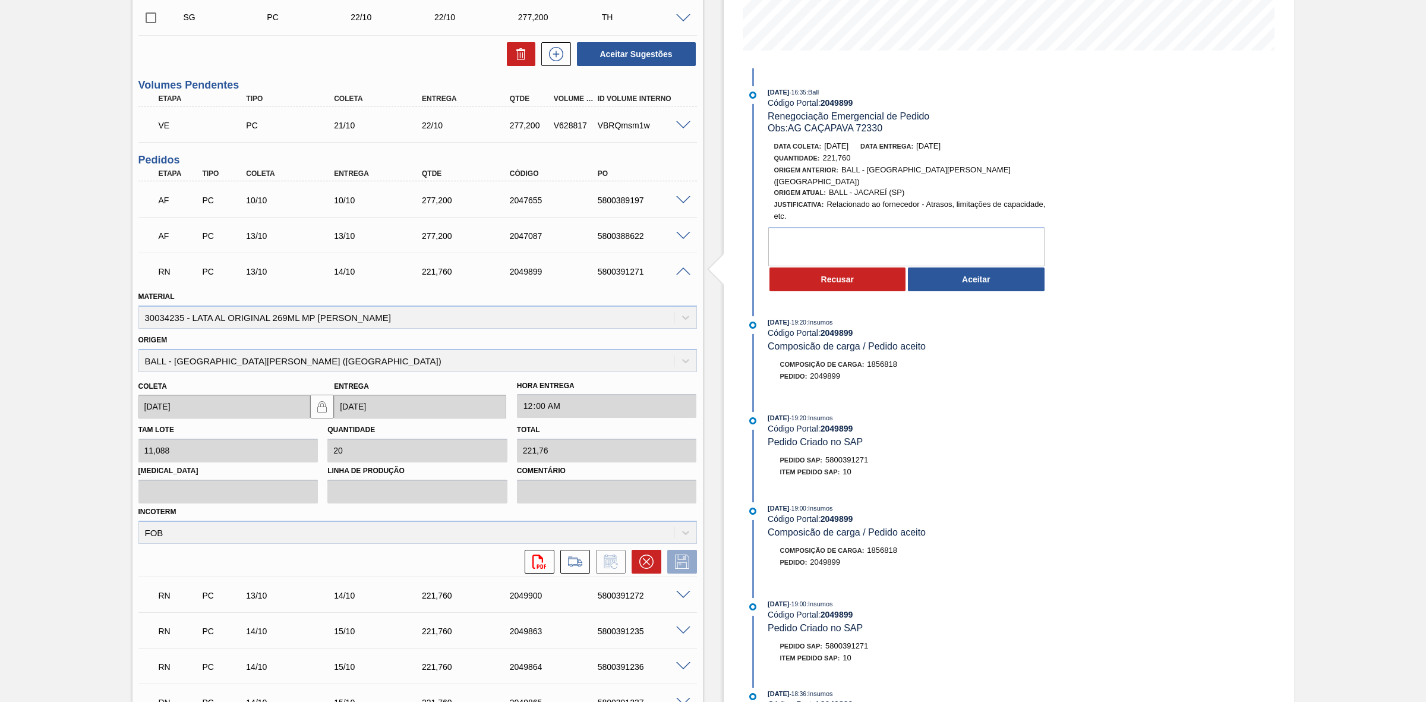
click at [678, 273] on span at bounding box center [683, 271] width 14 height 9
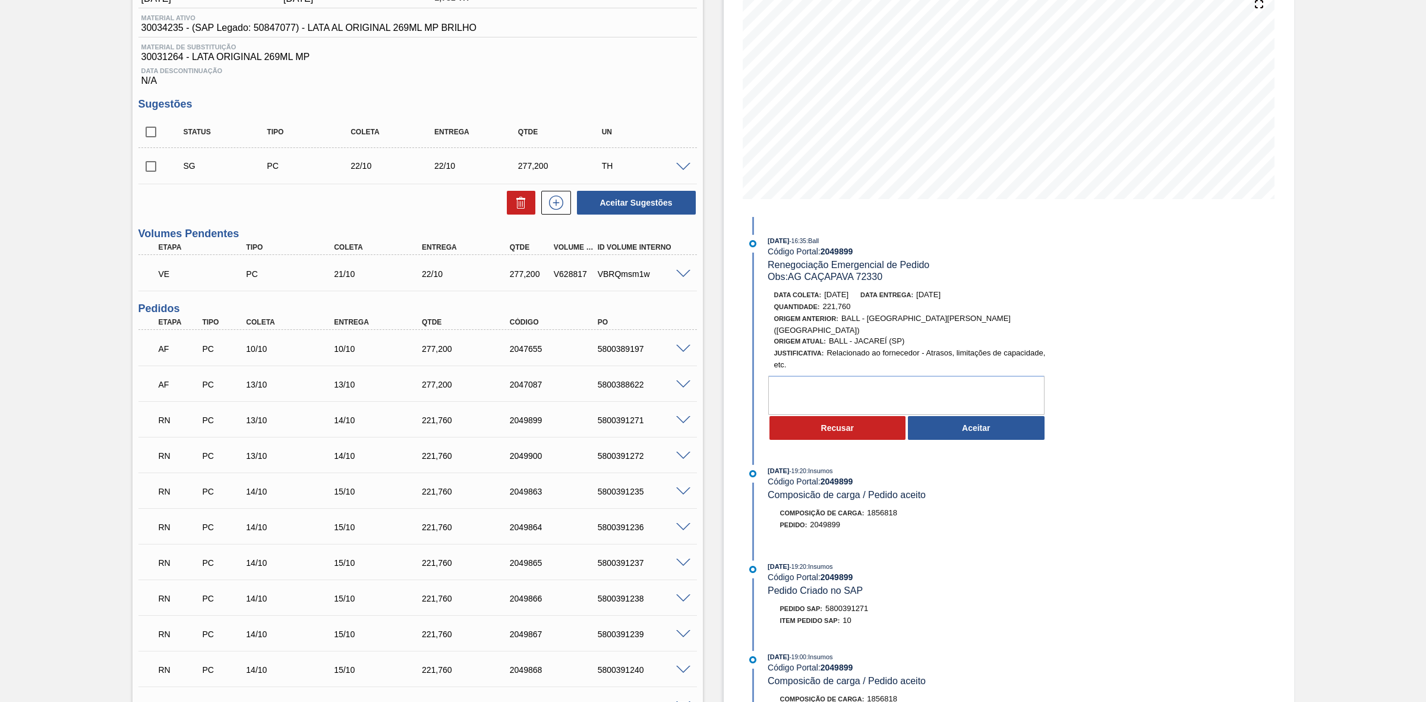
scroll to position [0, 0]
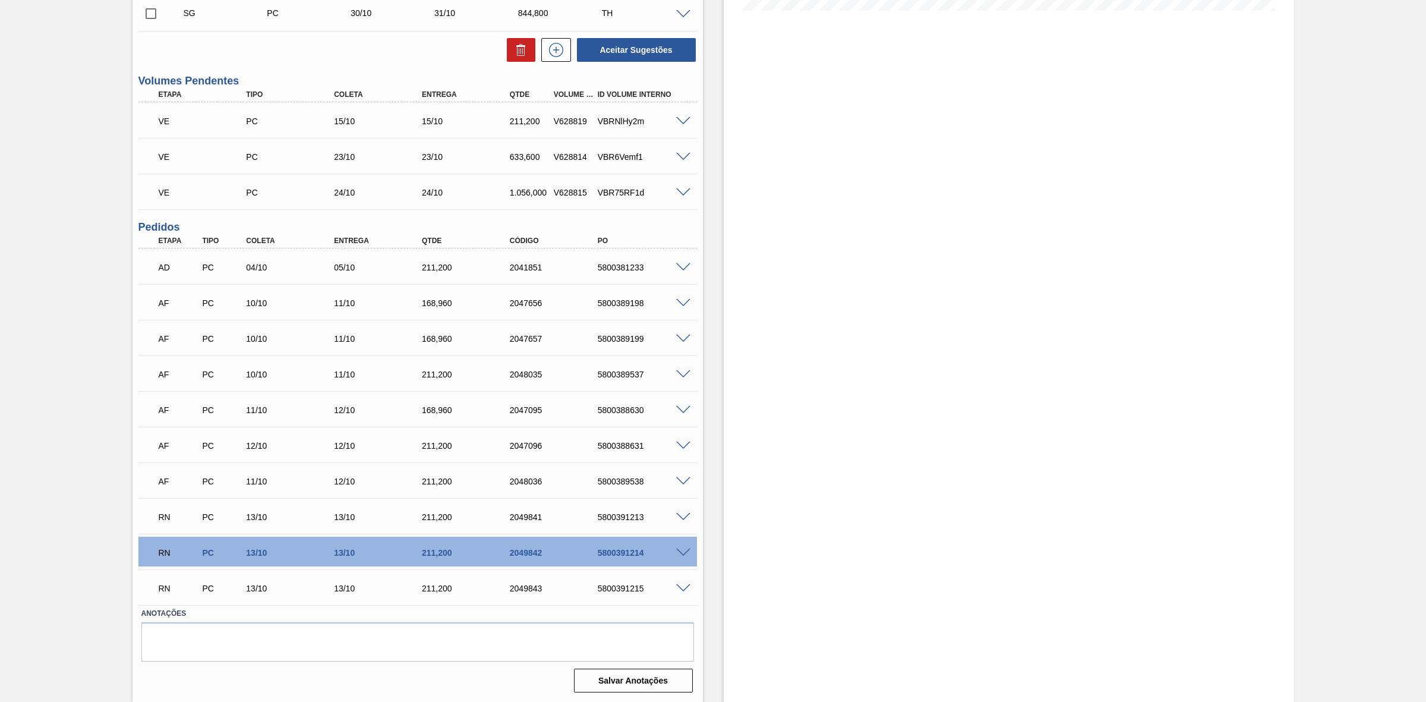
scroll to position [339, 0]
click at [682, 514] on span at bounding box center [683, 516] width 14 height 9
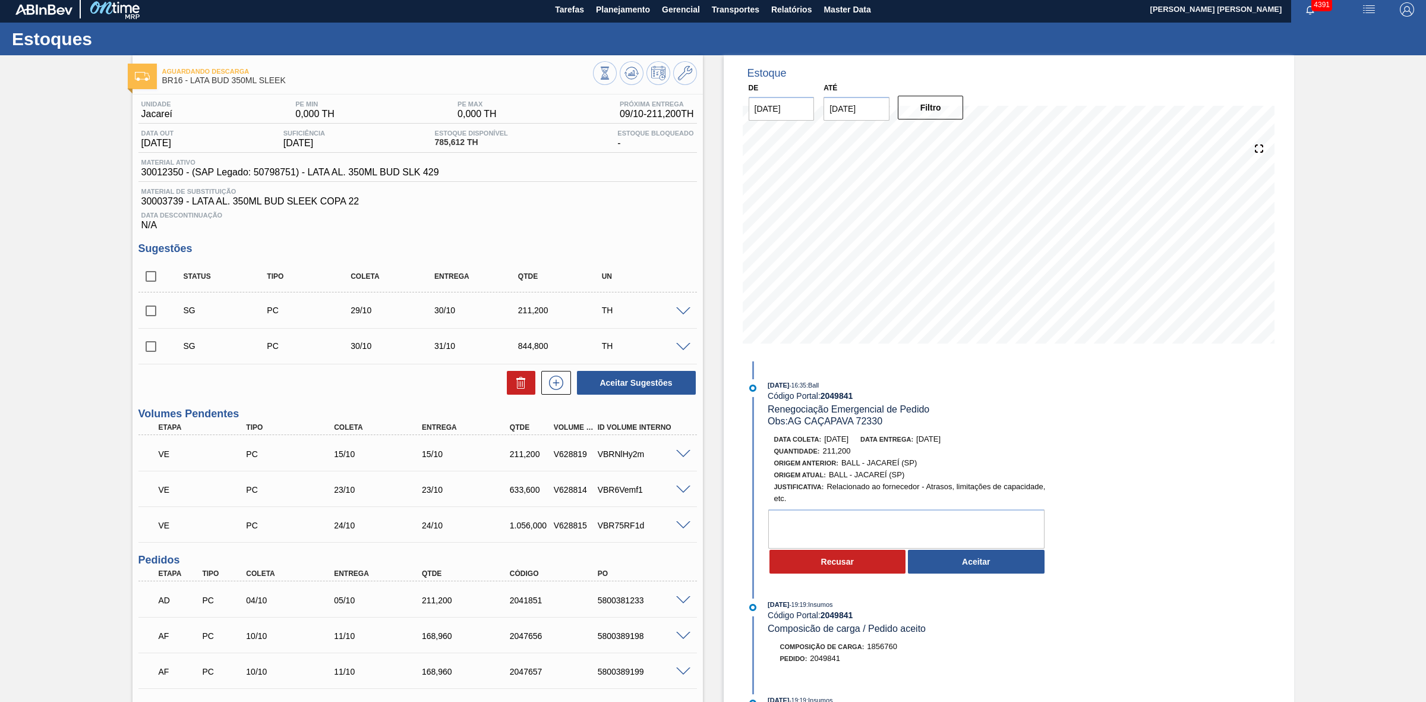
scroll to position [0, 0]
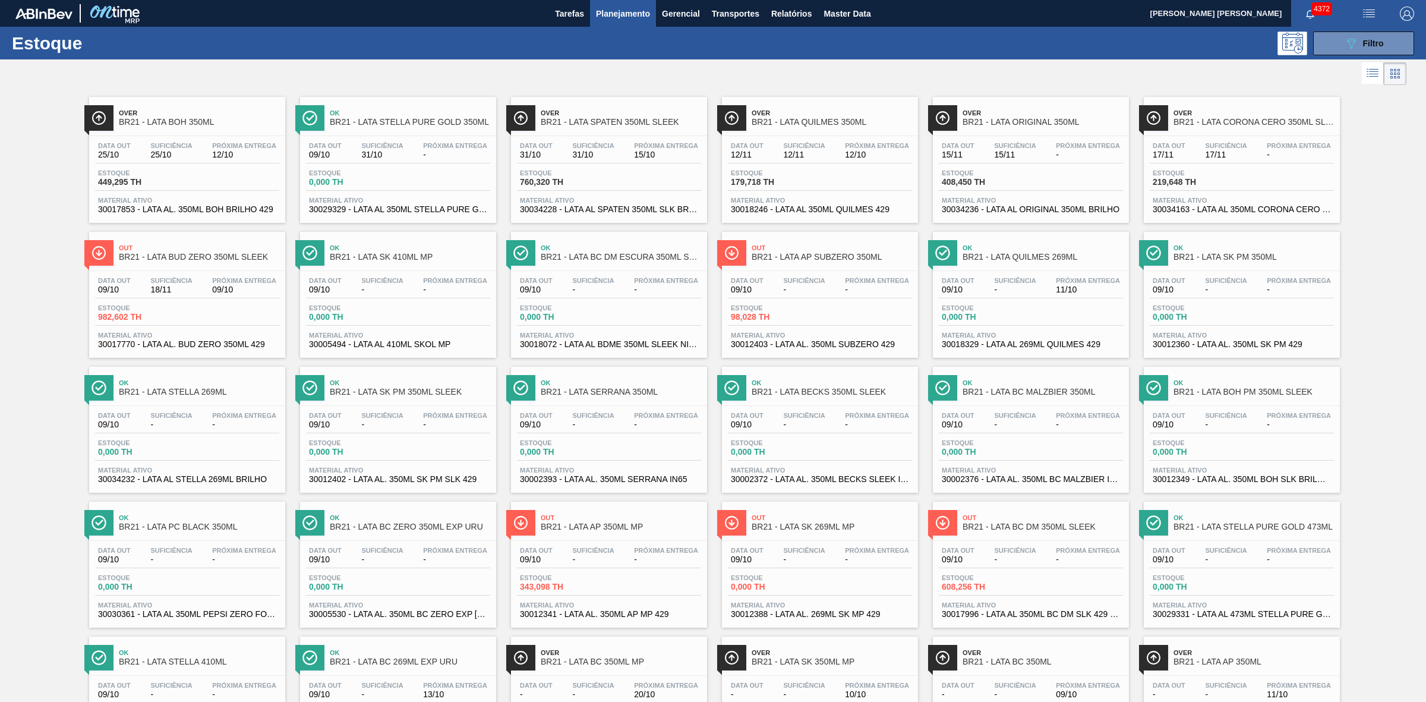
click at [622, 11] on span "Planejamento" at bounding box center [623, 14] width 54 height 14
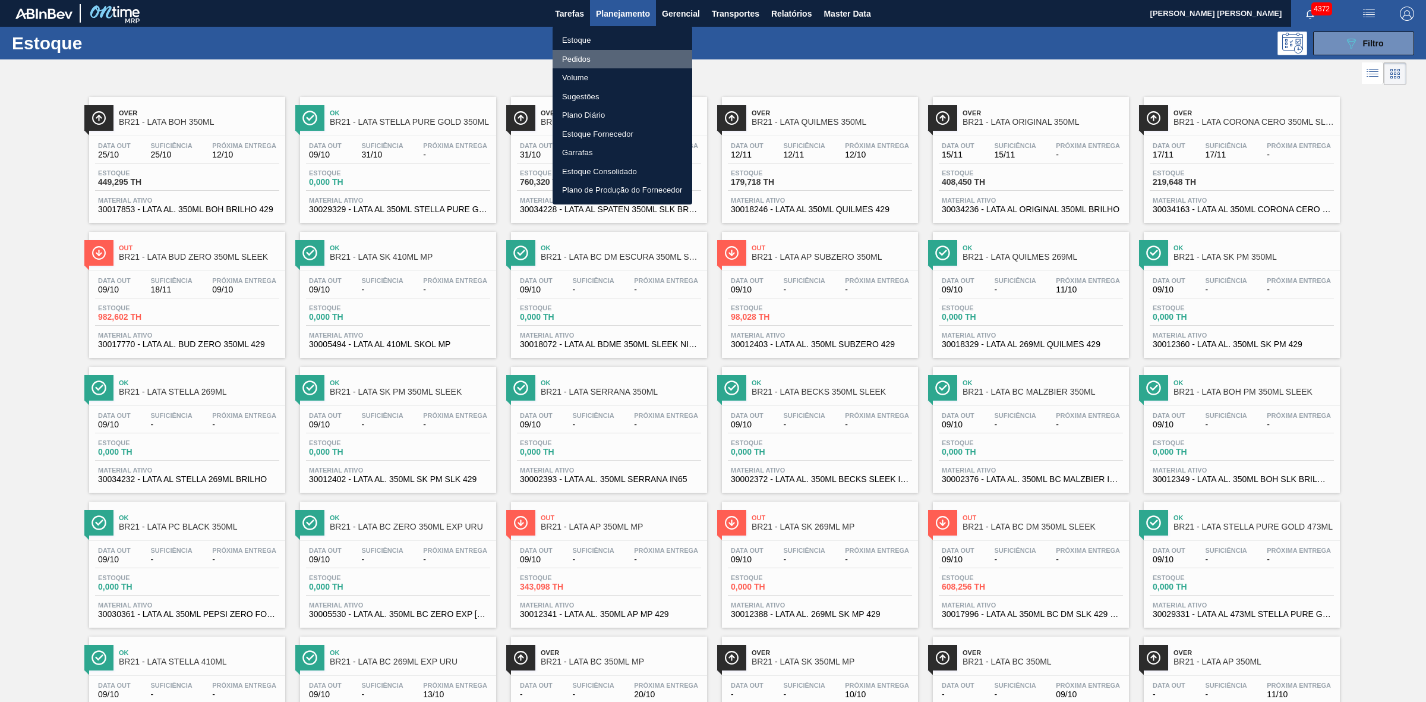
click at [574, 55] on li "Pedidos" at bounding box center [622, 59] width 140 height 19
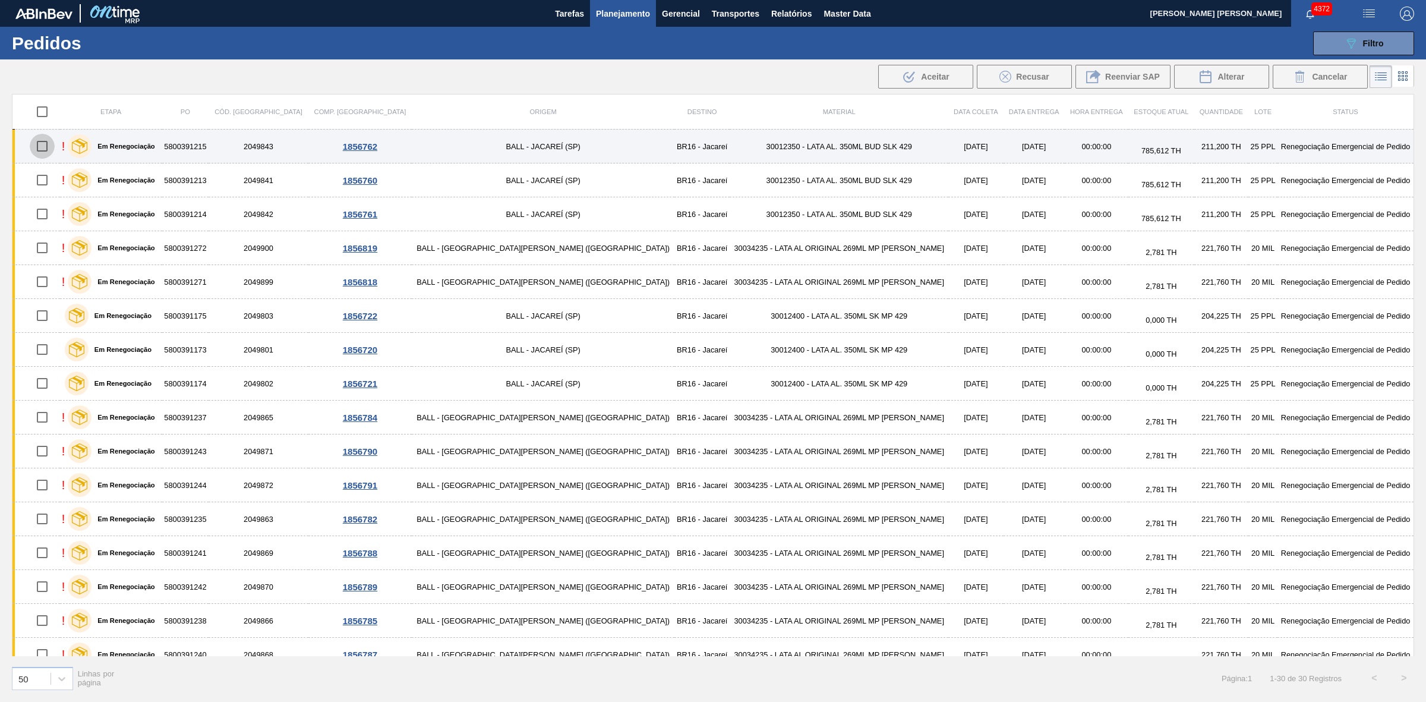
click at [48, 149] on input "checkbox" at bounding box center [42, 146] width 25 height 25
checkbox input "true"
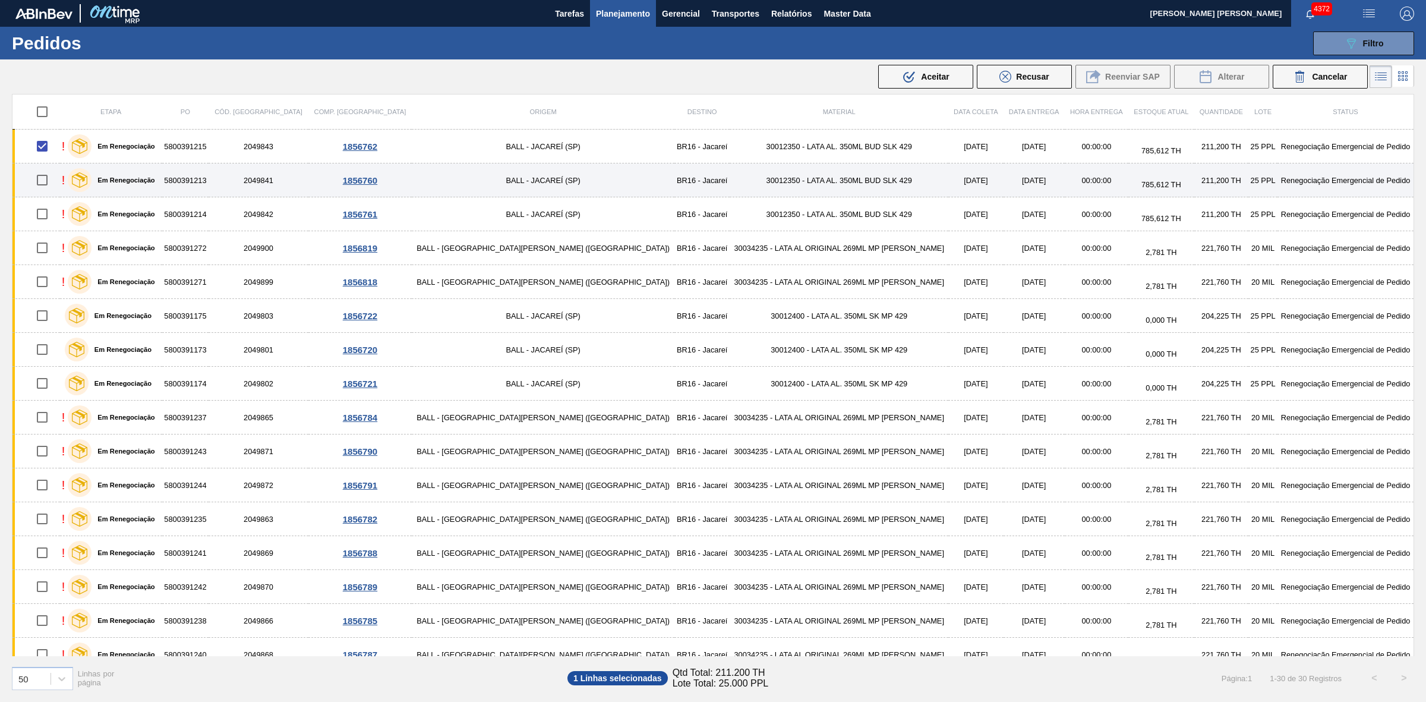
click at [52, 180] on input "checkbox" at bounding box center [42, 180] width 25 height 25
checkbox input "true"
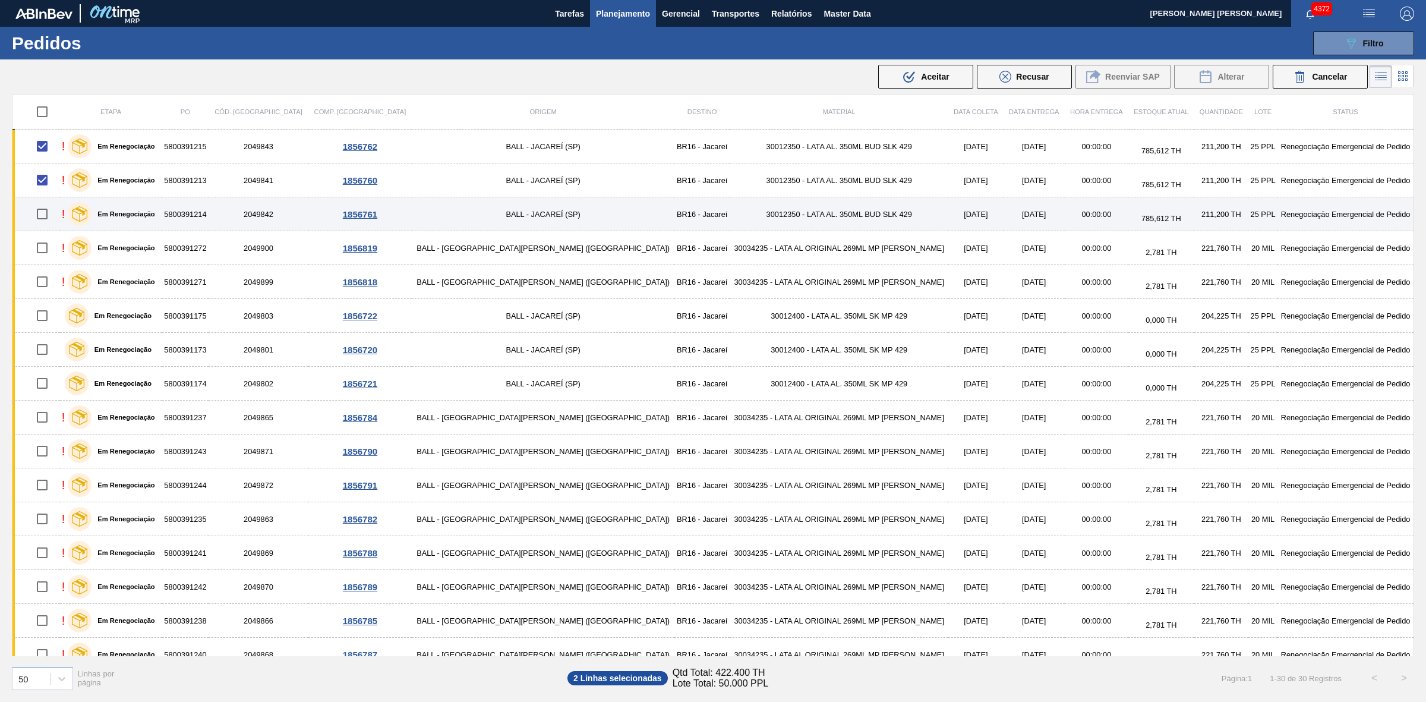
click at [49, 210] on input "checkbox" at bounding box center [42, 213] width 25 height 25
checkbox input "true"
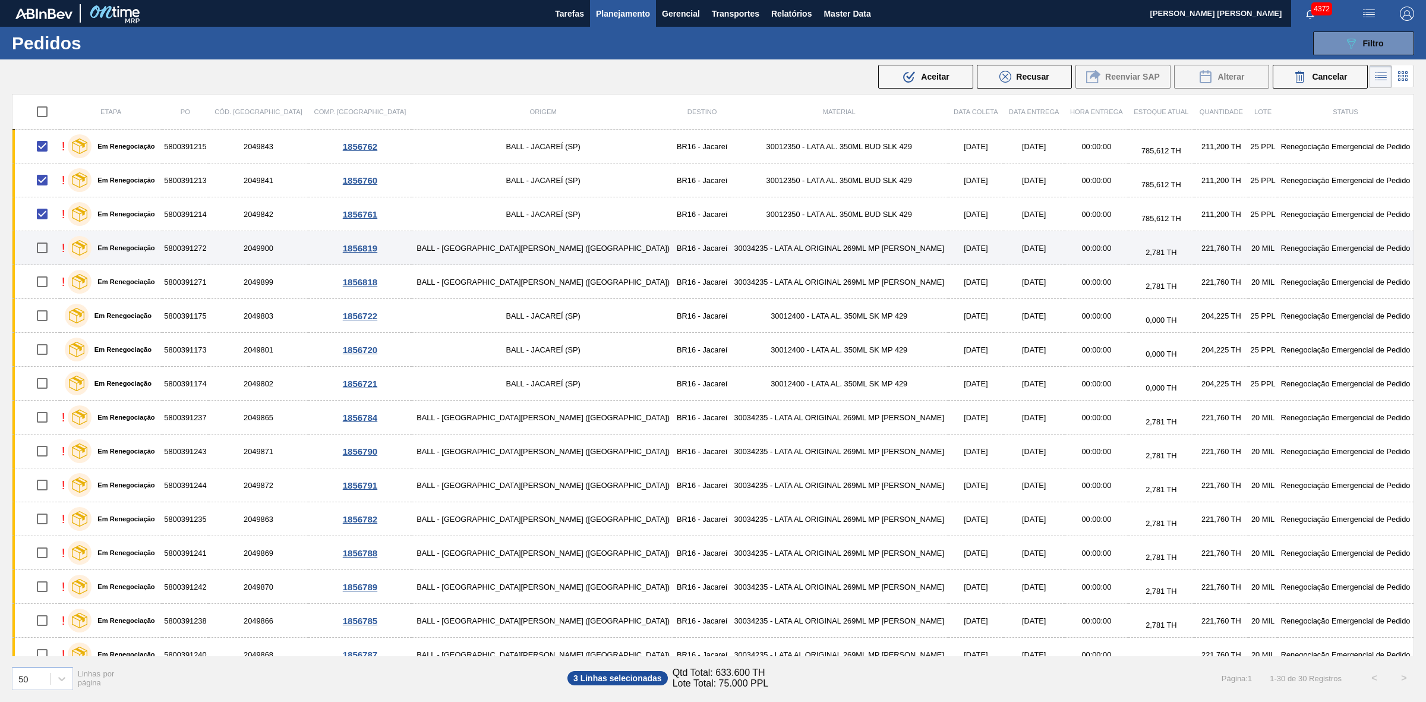
click at [48, 250] on input "checkbox" at bounding box center [42, 247] width 25 height 25
checkbox input "true"
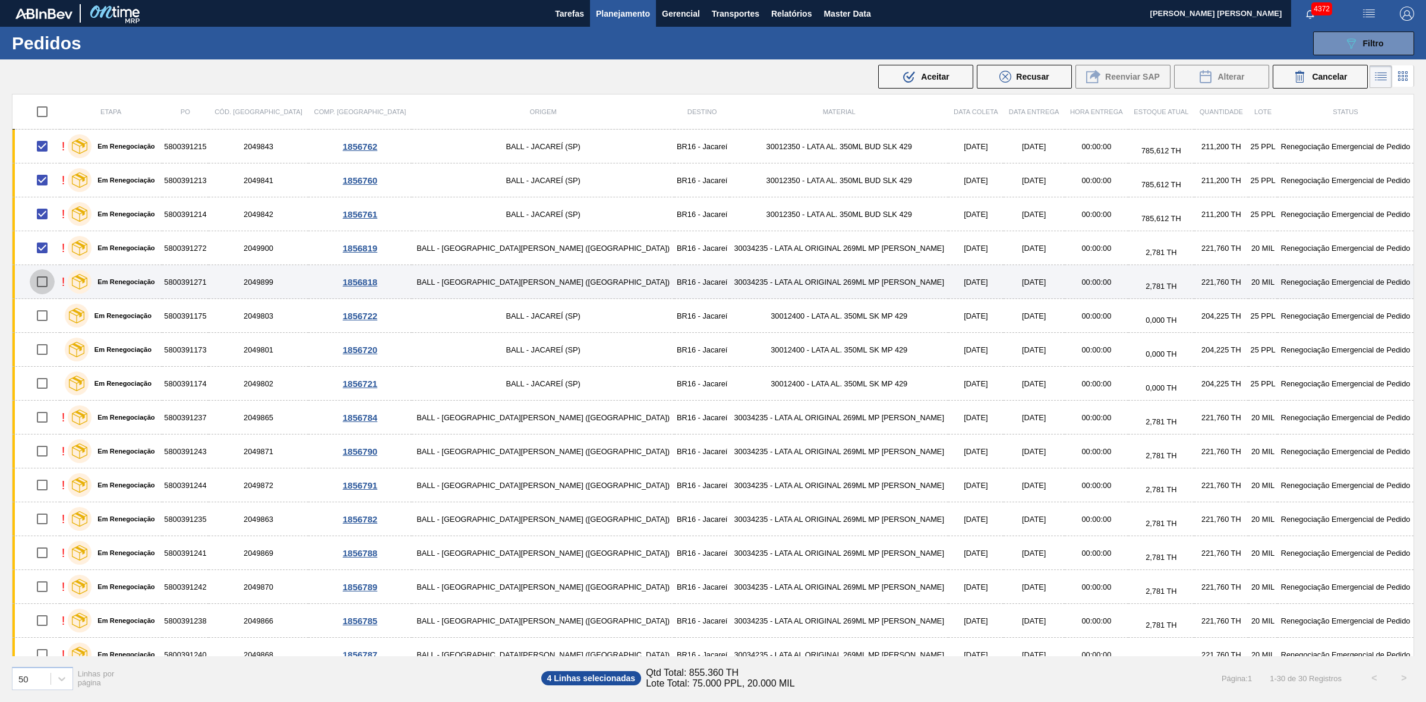
click at [48, 285] on input "checkbox" at bounding box center [42, 281] width 25 height 25
checkbox input "true"
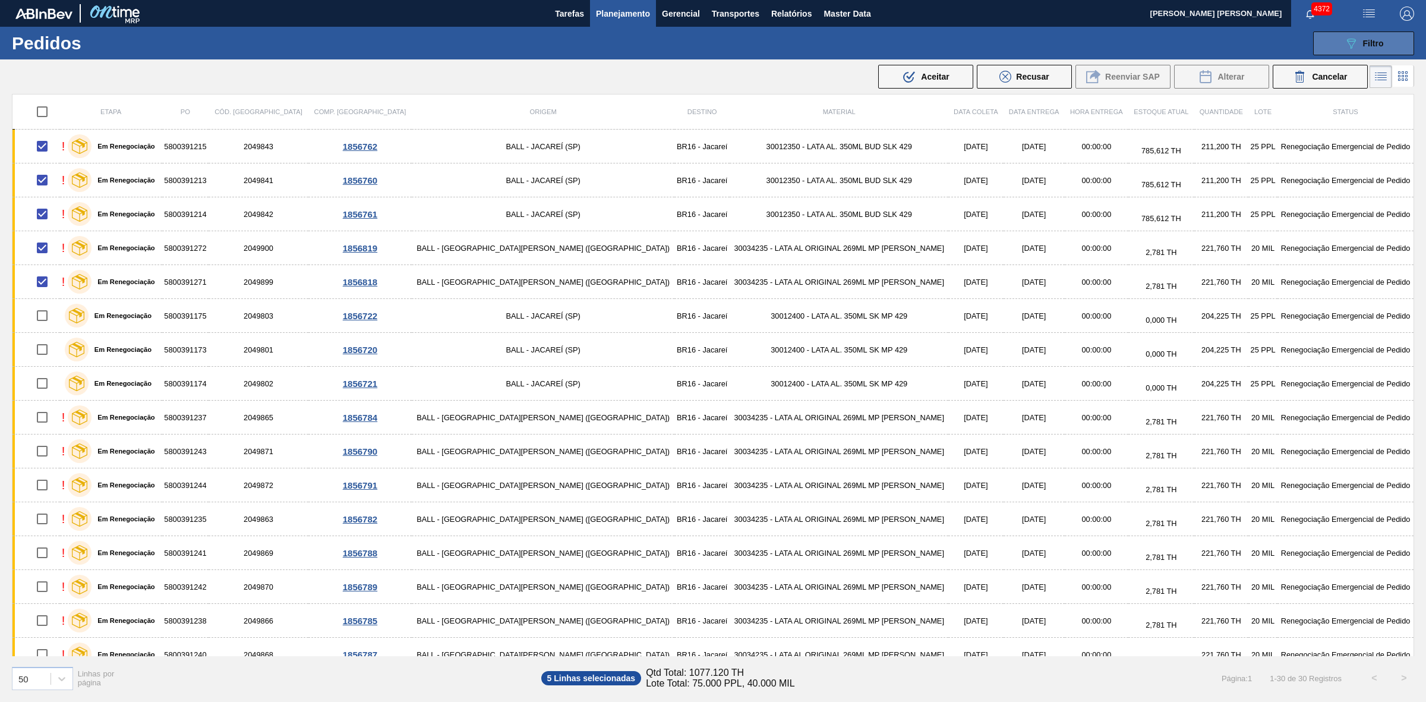
click at [1343, 49] on button "089F7B8B-B2A5-4AFE-B5C0-19BA573D28AC Filtro" at bounding box center [1363, 43] width 101 height 24
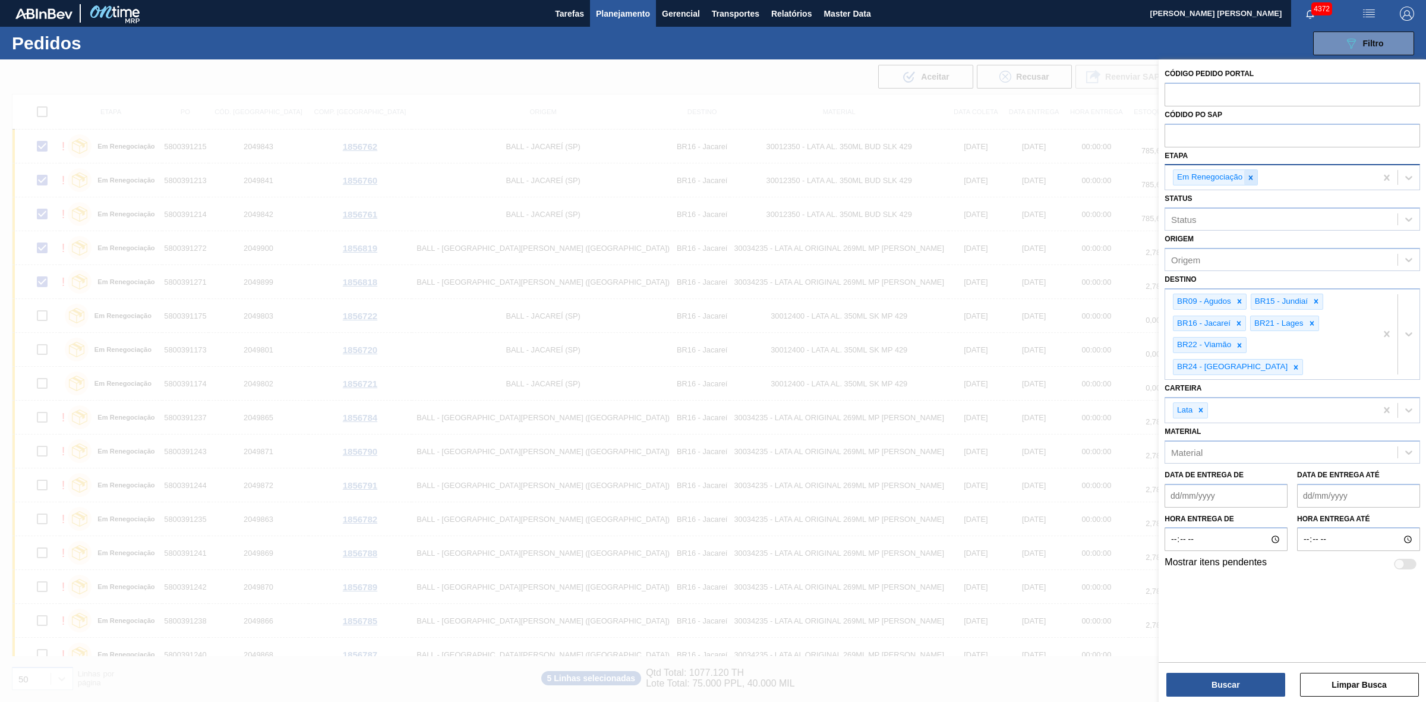
click at [1248, 178] on icon at bounding box center [1250, 177] width 8 height 8
click at [1227, 179] on div "Etapa" at bounding box center [1281, 176] width 232 height 17
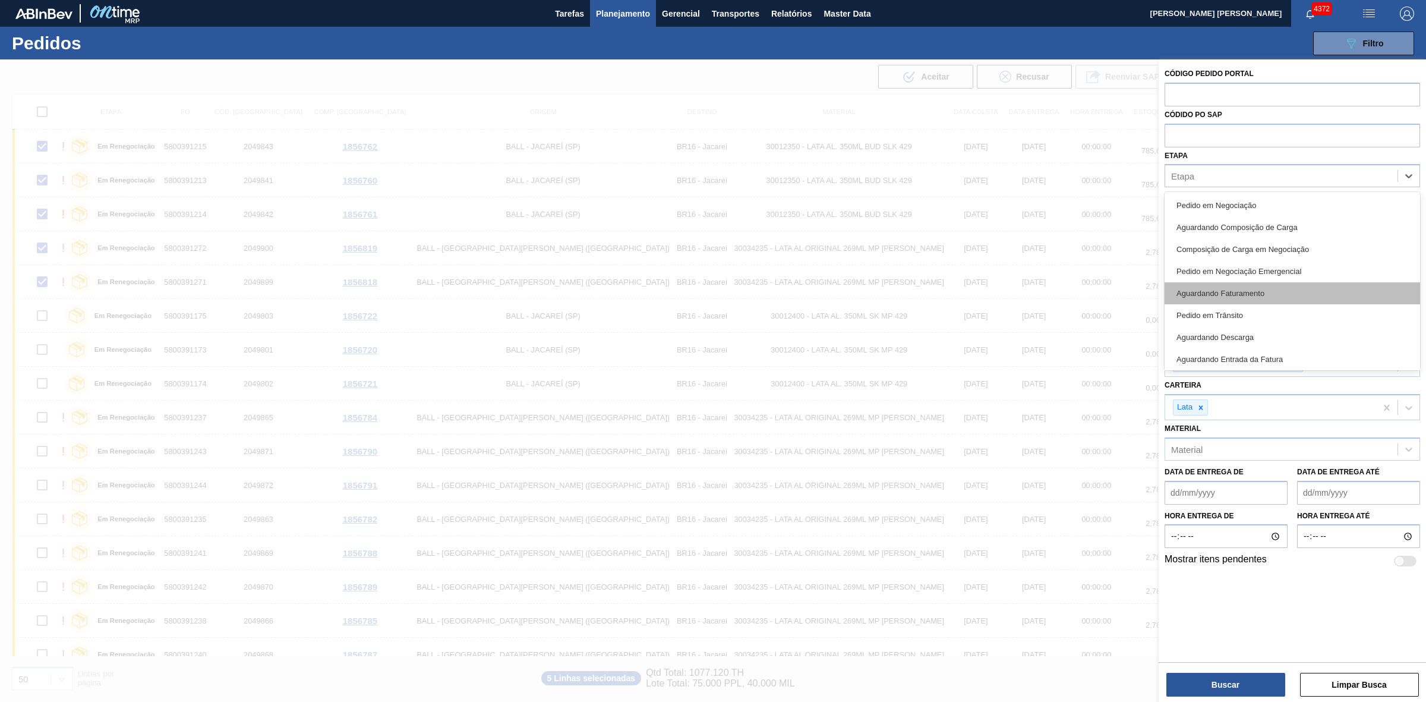
click at [1240, 290] on div "Aguardando Faturamento" at bounding box center [1291, 293] width 255 height 22
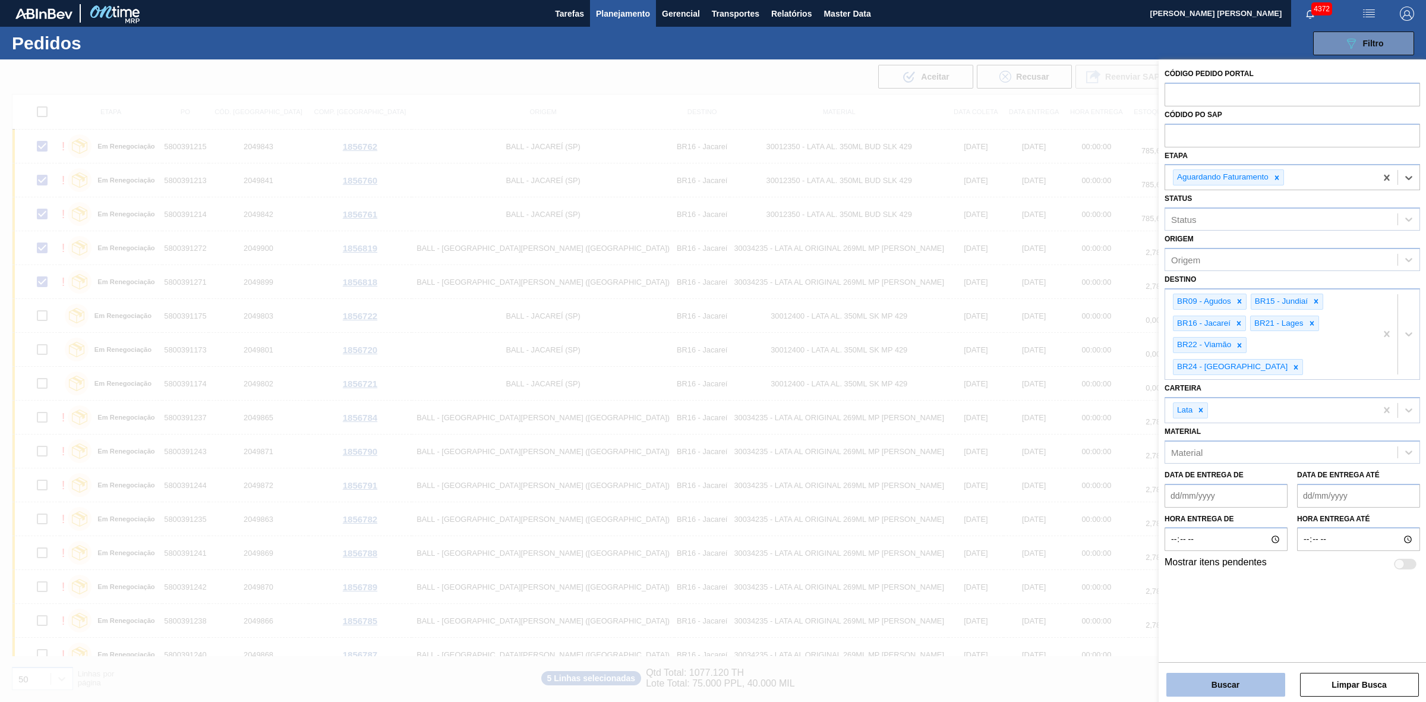
click at [1236, 684] on button "Buscar" at bounding box center [1225, 684] width 119 height 24
checkbox input "false"
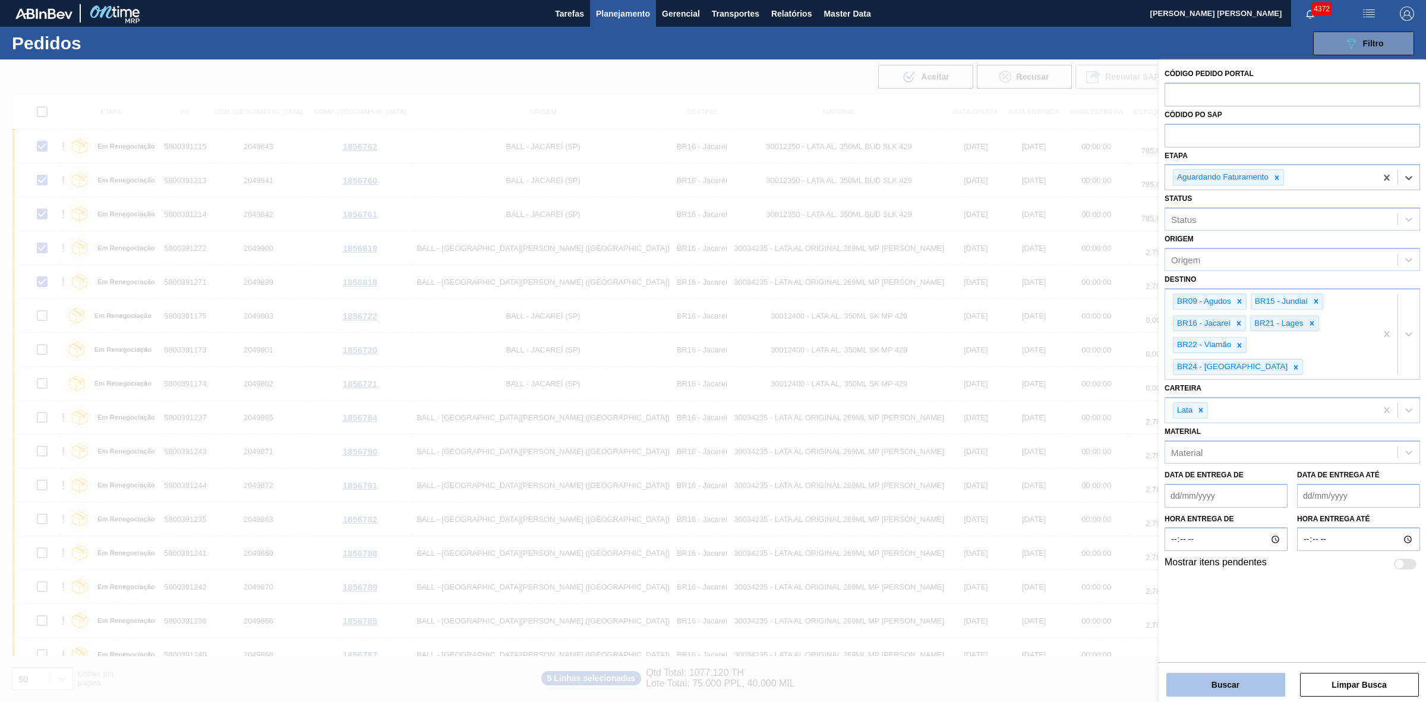
checkbox input "false"
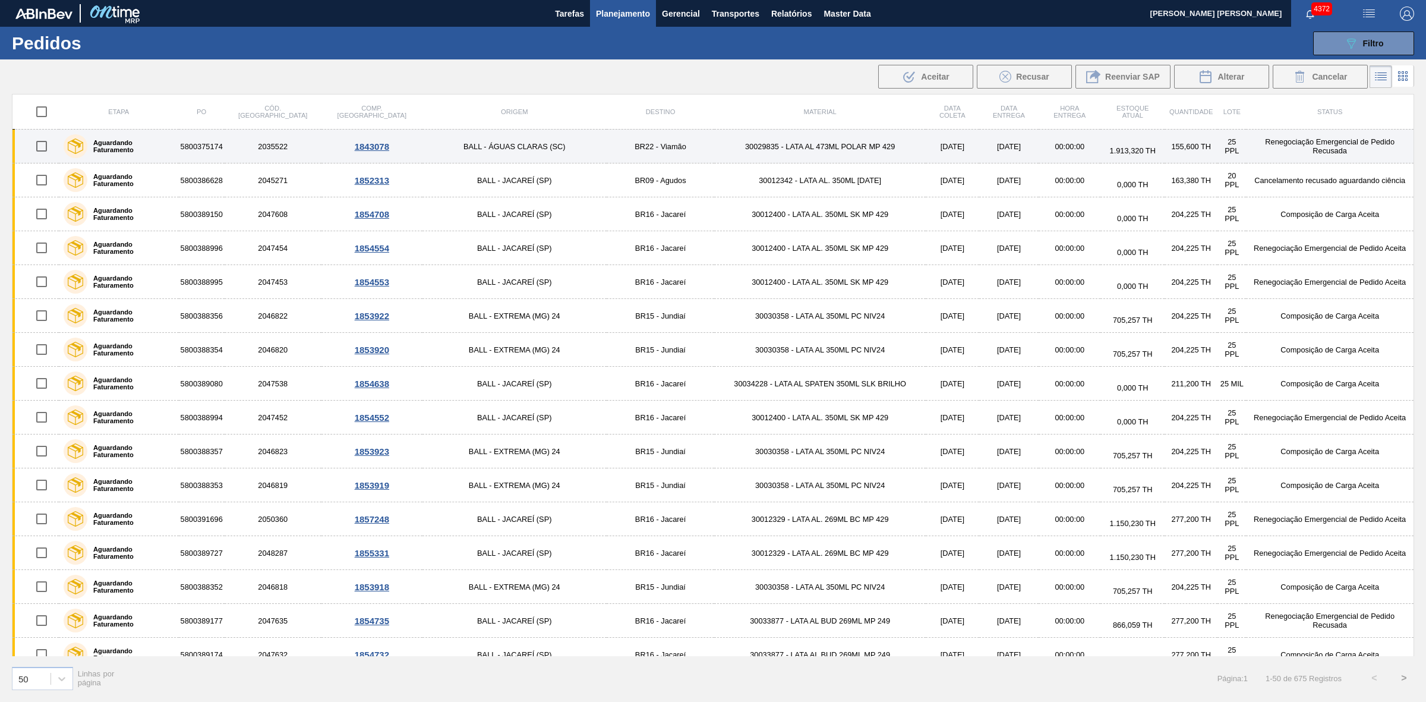
click at [50, 144] on input "checkbox" at bounding box center [41, 146] width 25 height 25
checkbox input "true"
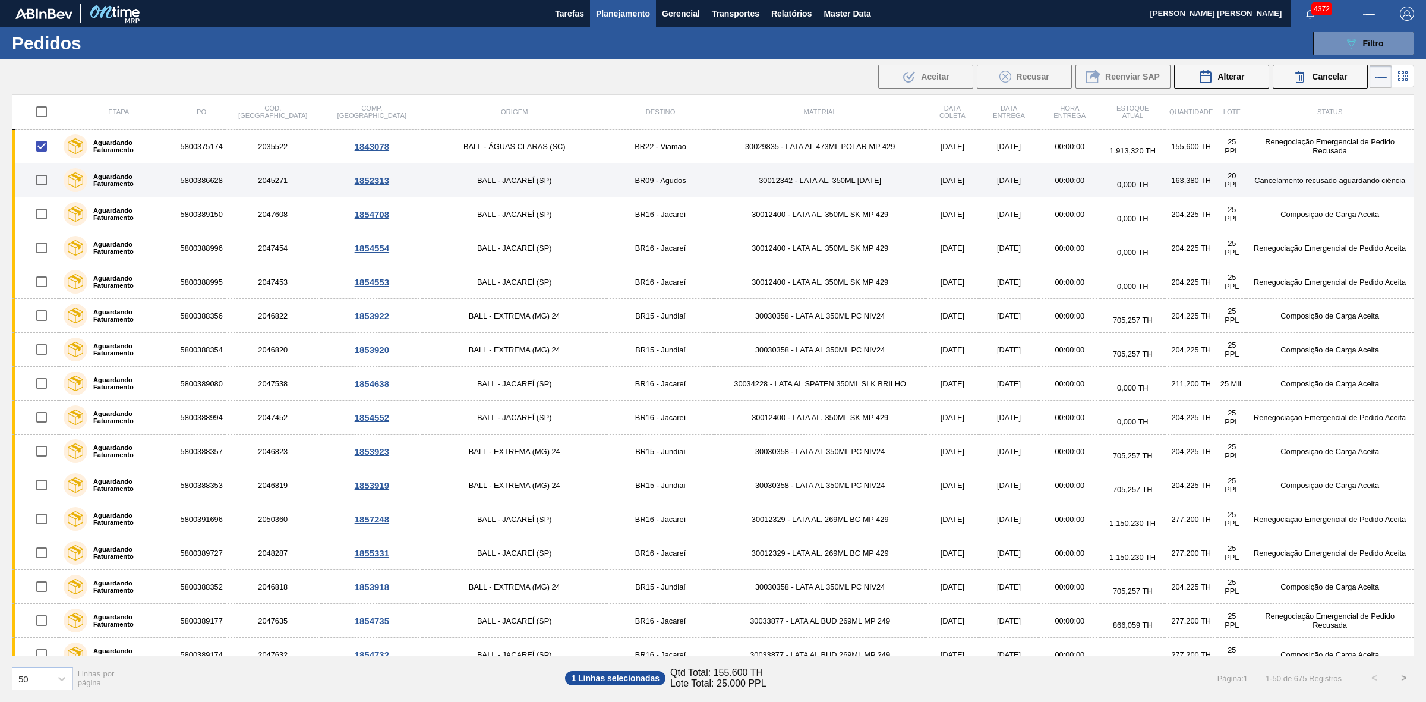
click at [49, 180] on input "checkbox" at bounding box center [41, 180] width 25 height 25
checkbox input "true"
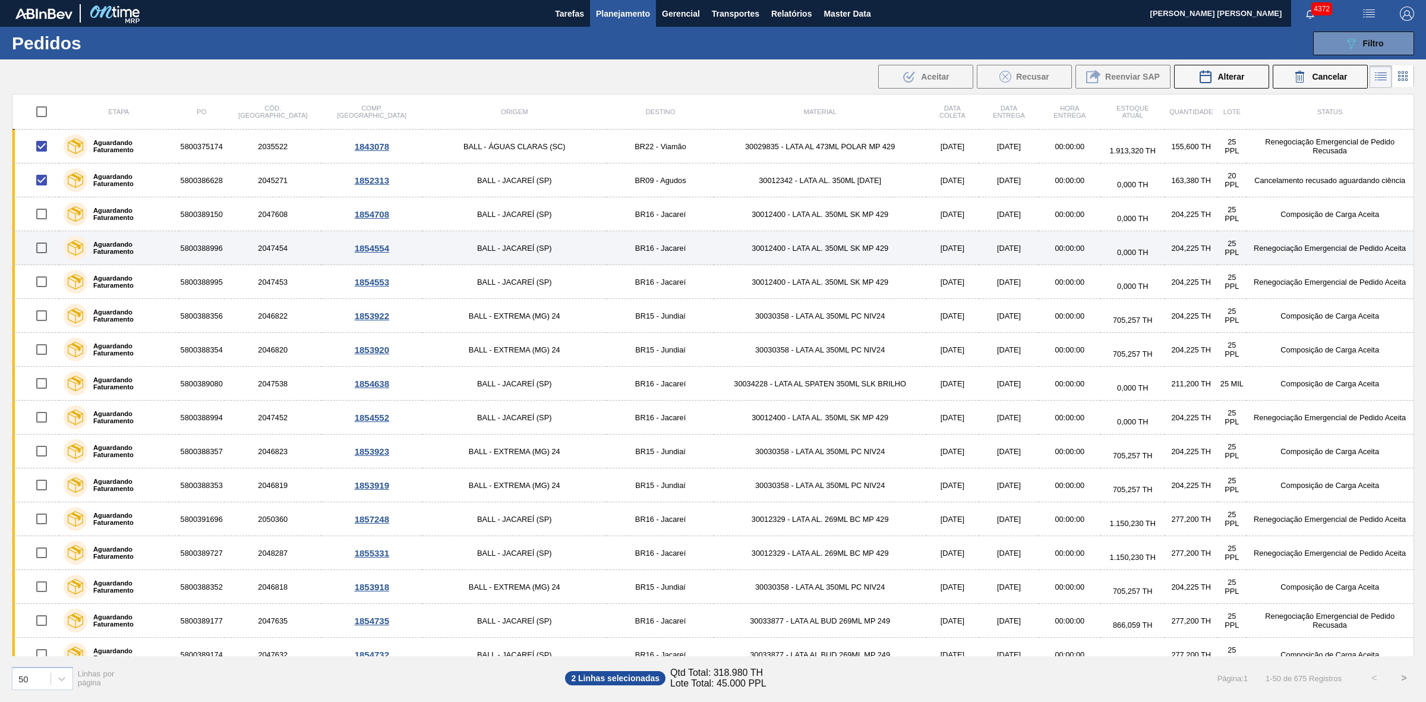
drag, startPoint x: 43, startPoint y: 211, endPoint x: 48, endPoint y: 233, distance: 22.4
click at [45, 211] on input "checkbox" at bounding box center [41, 213] width 25 height 25
checkbox input "true"
click at [45, 242] on input "checkbox" at bounding box center [41, 247] width 25 height 25
checkbox input "true"
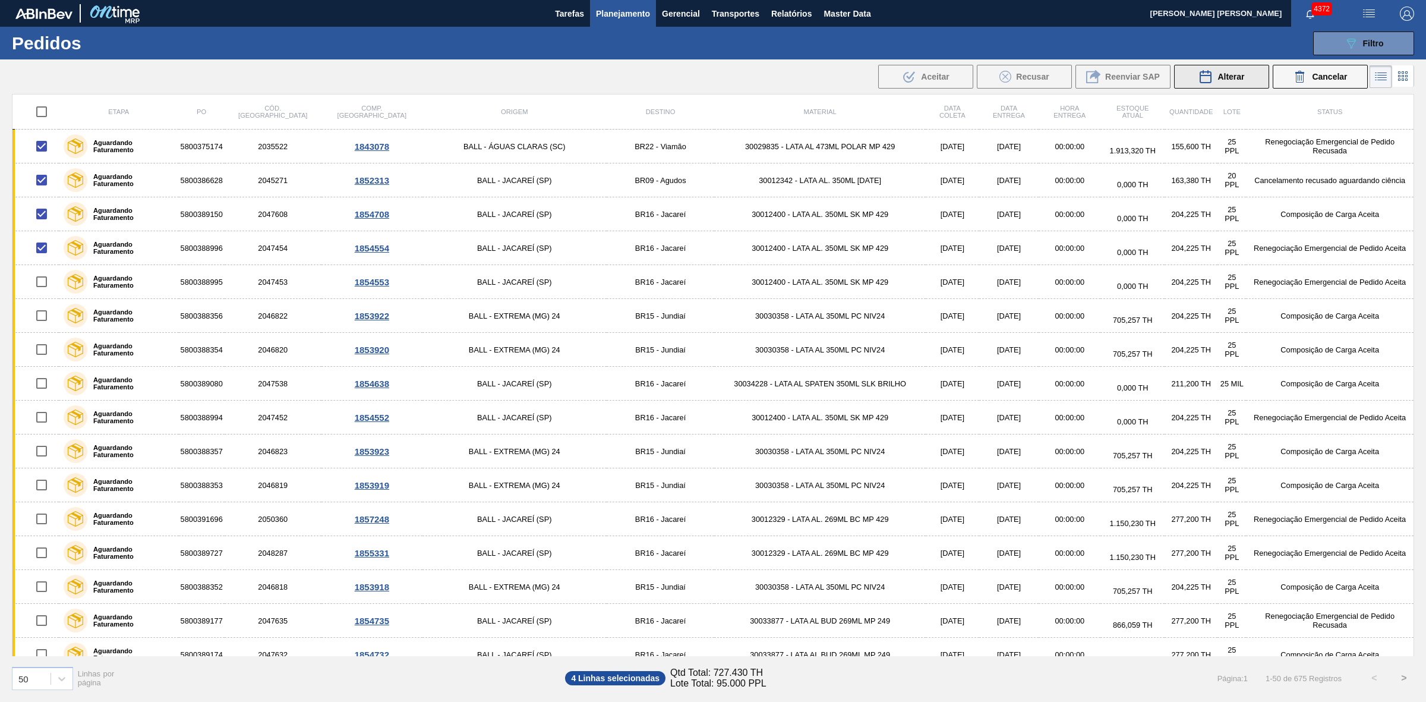
click at [1212, 78] on div "Alterar" at bounding box center [1221, 77] width 46 height 14
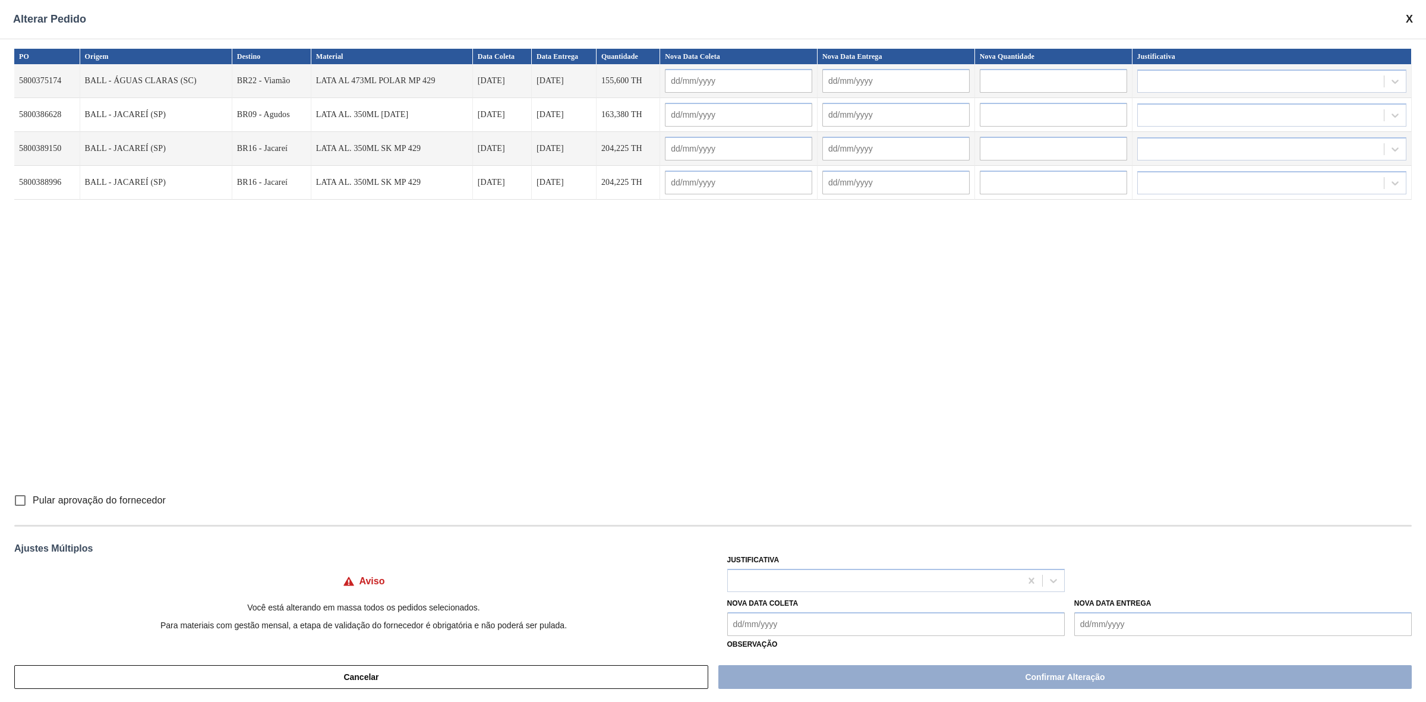
click at [19, 501] on input "Pular aprovação do fornecedor" at bounding box center [20, 500] width 25 height 25
click at [1409, 16] on span at bounding box center [1409, 19] width 7 height 12
checkbox input "false"
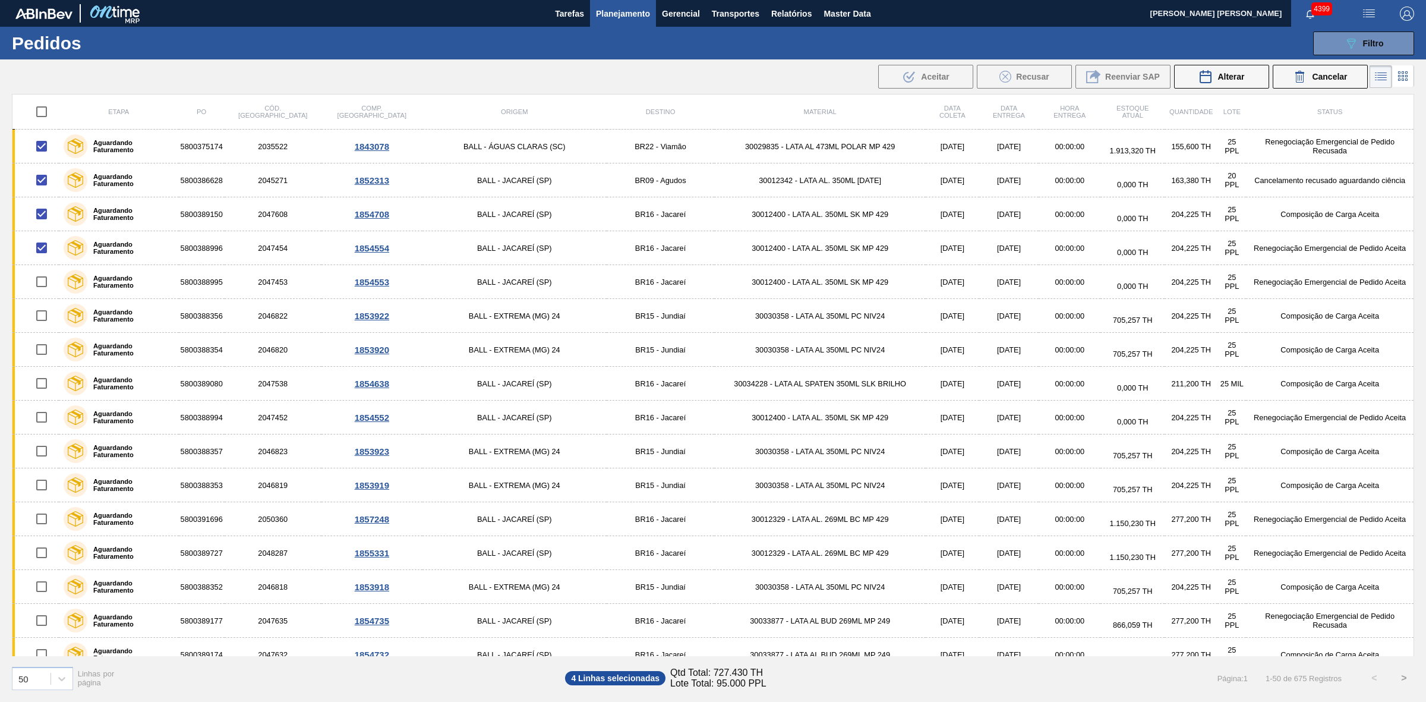
click at [618, 9] on span "Planejamento" at bounding box center [623, 14] width 54 height 14
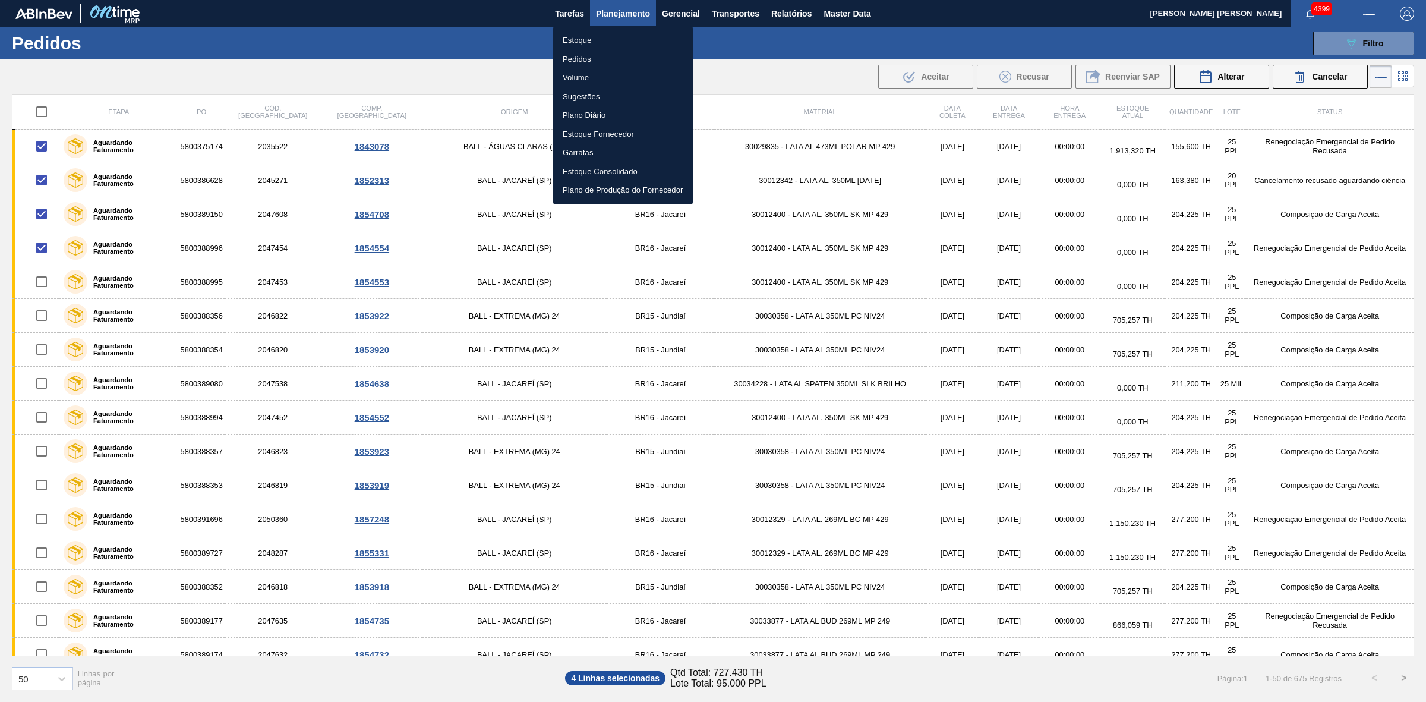
click at [581, 40] on li "Estoque" at bounding box center [623, 40] width 140 height 19
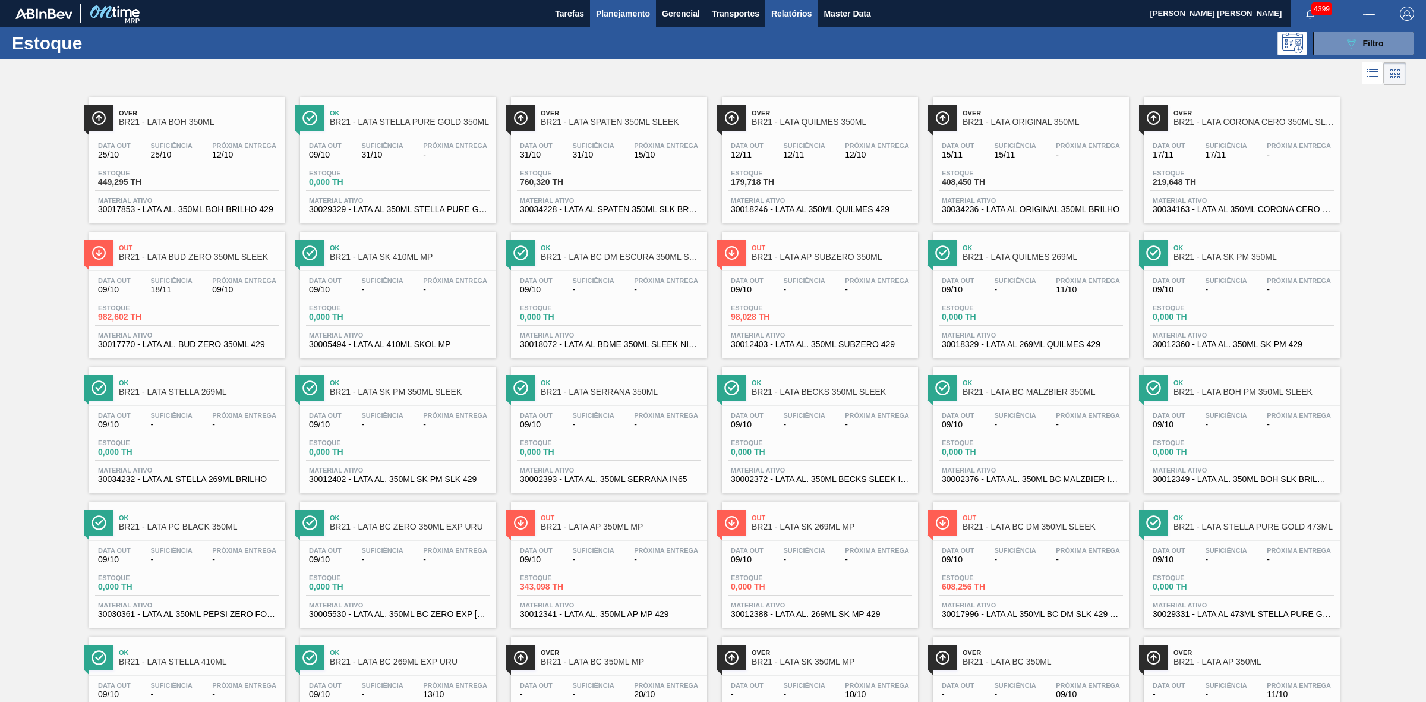
click at [779, 15] on span "Relatórios" at bounding box center [791, 14] width 40 height 14
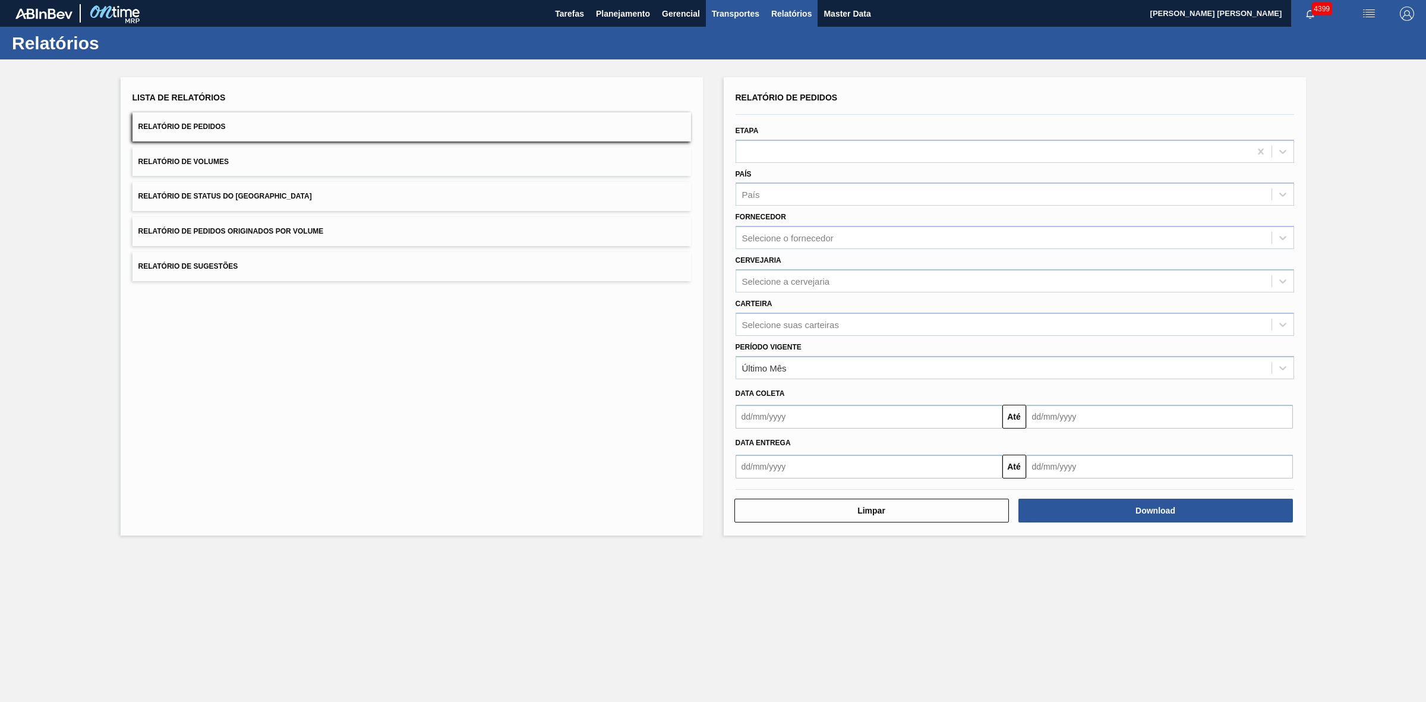
click at [741, 18] on span "Transportes" at bounding box center [736, 14] width 48 height 14
click at [738, 61] on li "Otimização de Carga" at bounding box center [735, 59] width 97 height 19
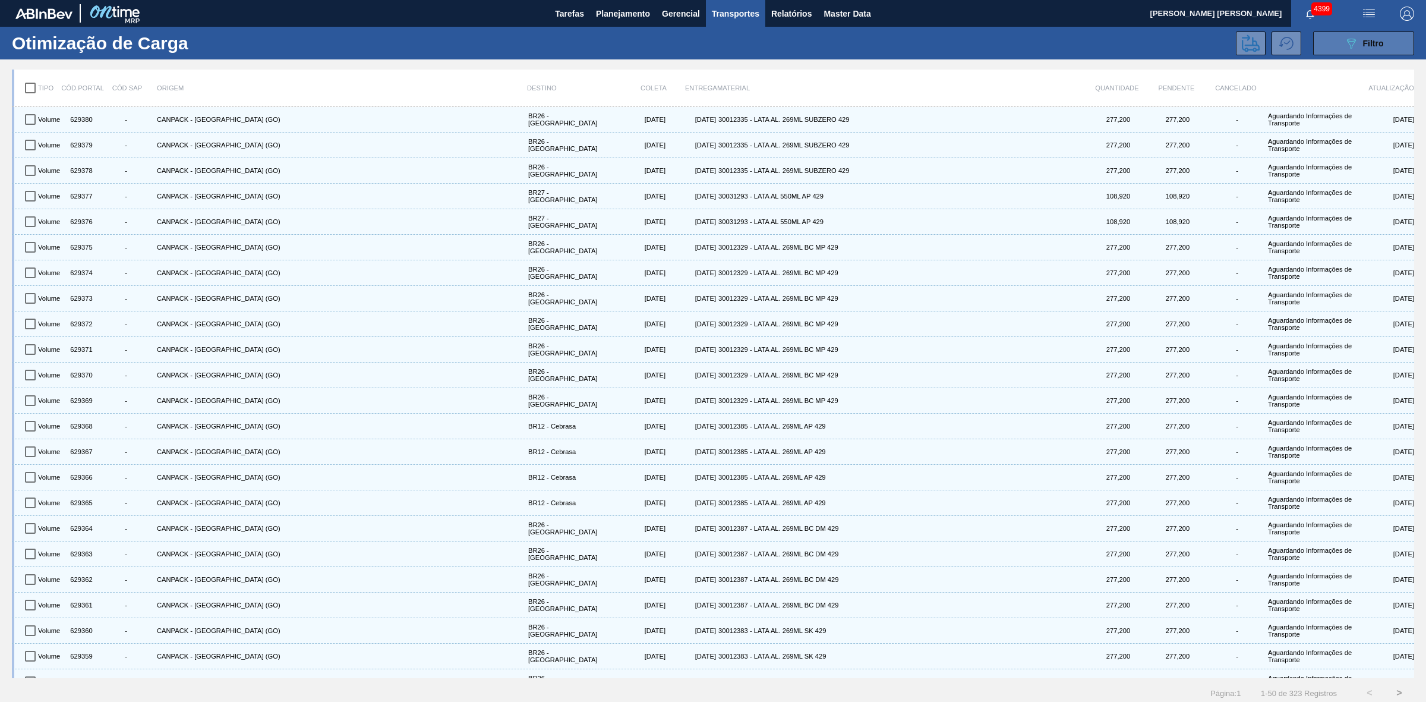
click at [1337, 43] on button "089F7B8B-B2A5-4AFE-B5C0-19BA573D28AC Filtro" at bounding box center [1363, 43] width 101 height 24
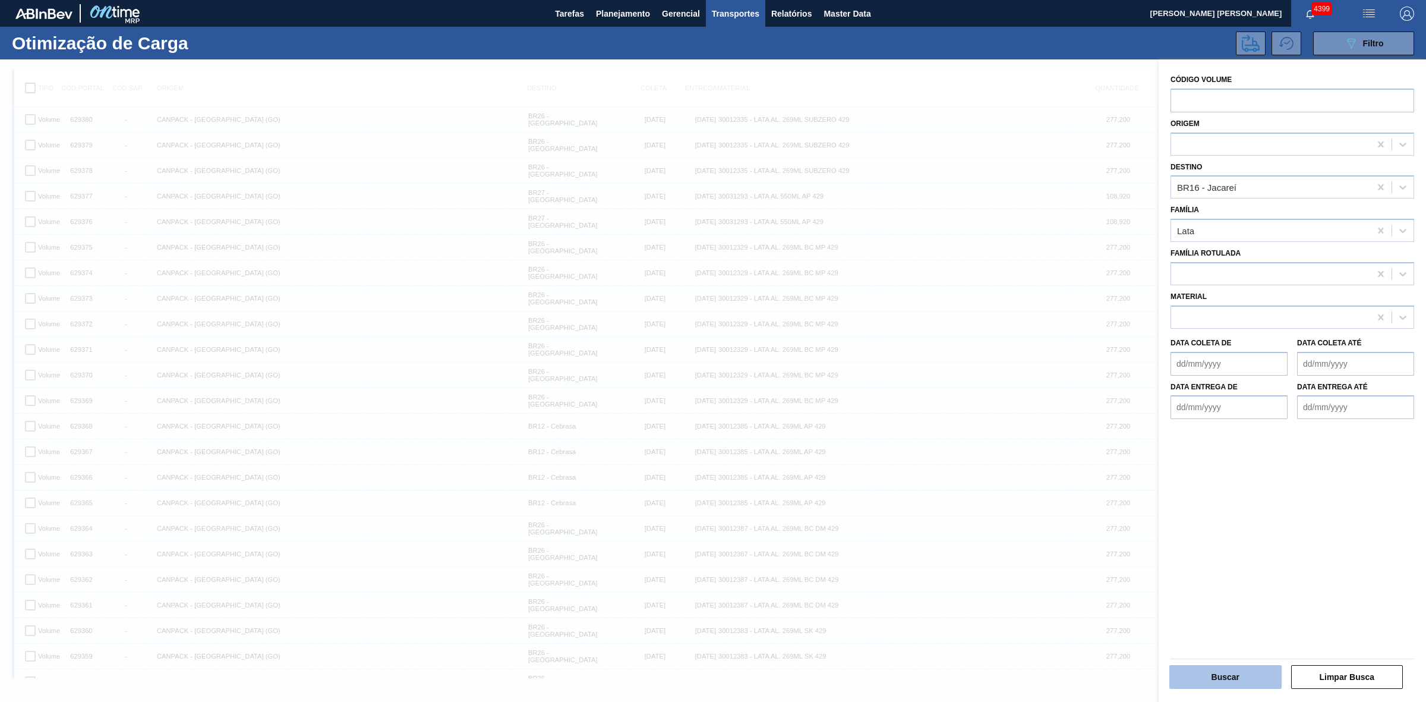
click at [1217, 670] on button "Buscar" at bounding box center [1225, 677] width 112 height 24
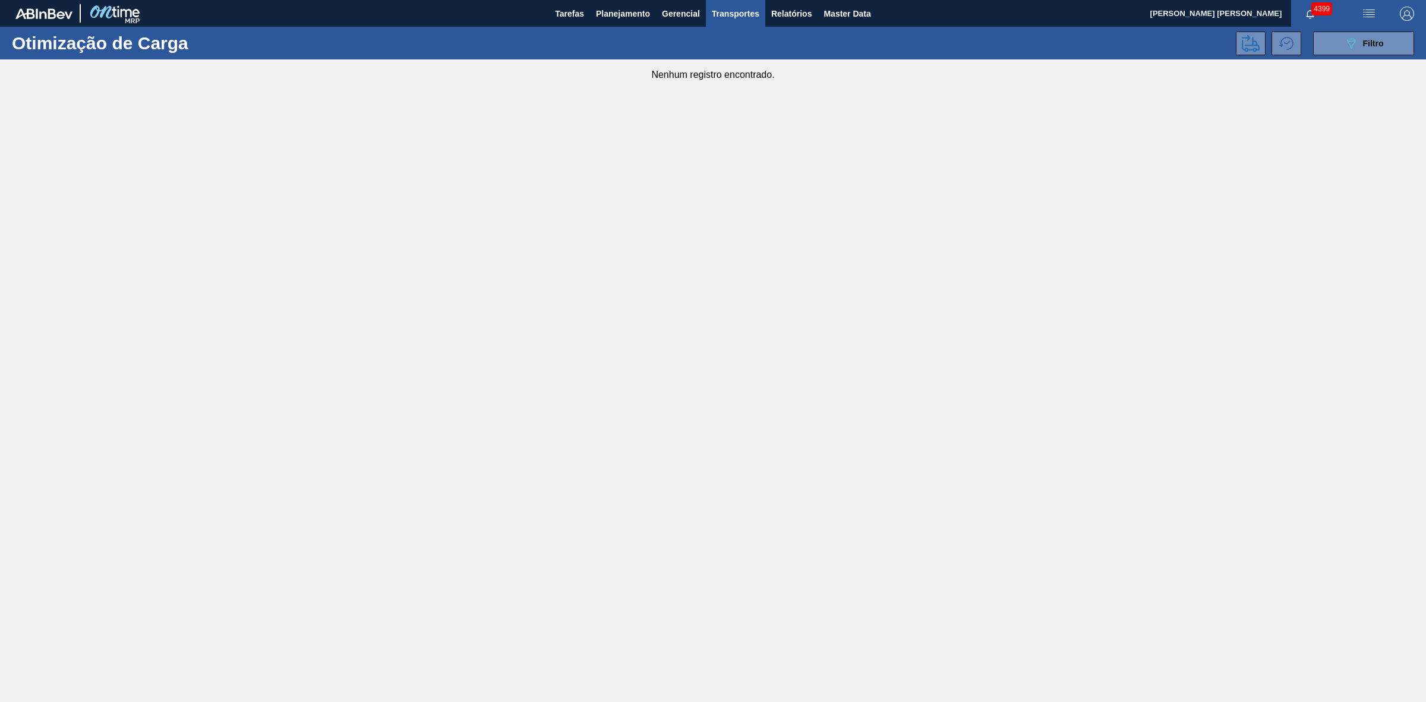
drag, startPoint x: 1391, startPoint y: 45, endPoint x: 1379, endPoint y: 58, distance: 17.7
click at [1391, 45] on button "089F7B8B-B2A5-4AFE-B5C0-19BA573D28AC Filtro" at bounding box center [1363, 43] width 101 height 24
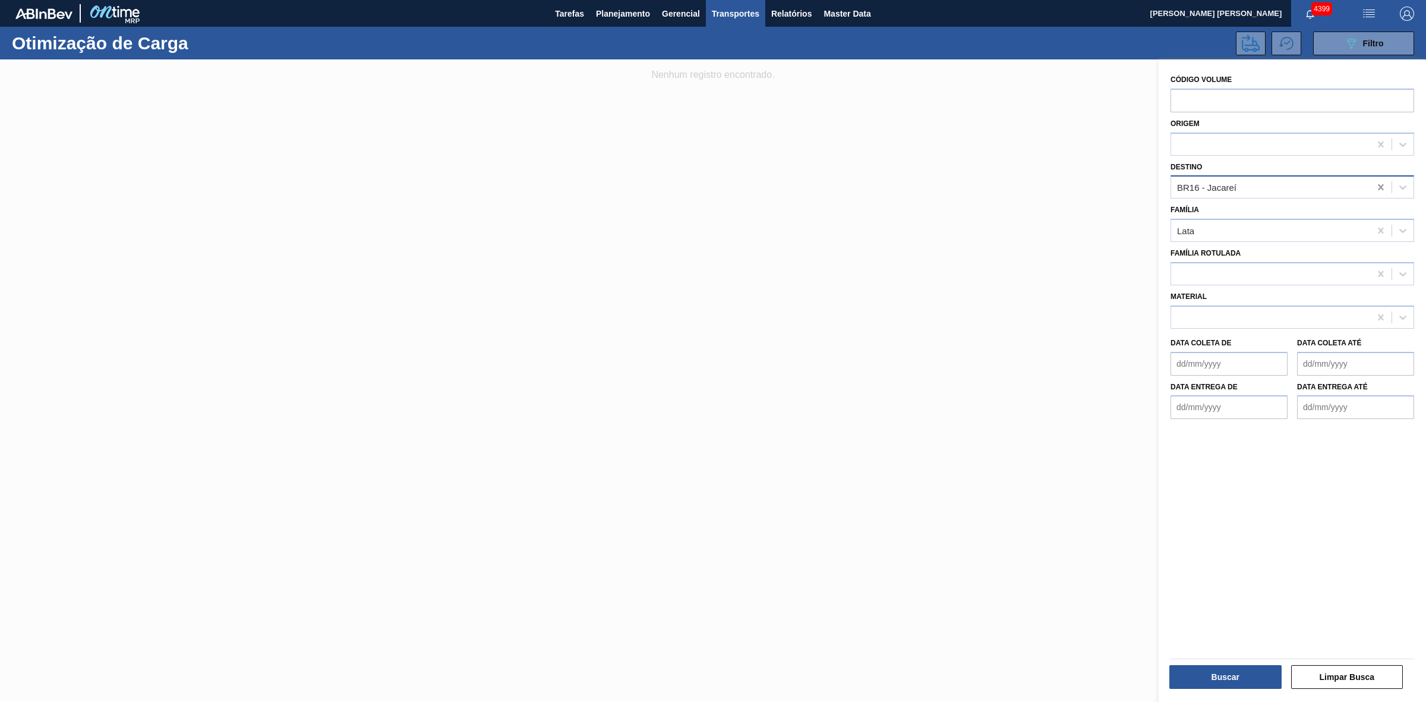
click at [1381, 185] on icon at bounding box center [1381, 187] width 12 height 12
type input "15"
click at [1305, 211] on div "BR15 - Jundiaí" at bounding box center [1292, 217] width 244 height 22
click at [1233, 673] on button "Buscar" at bounding box center [1225, 677] width 112 height 24
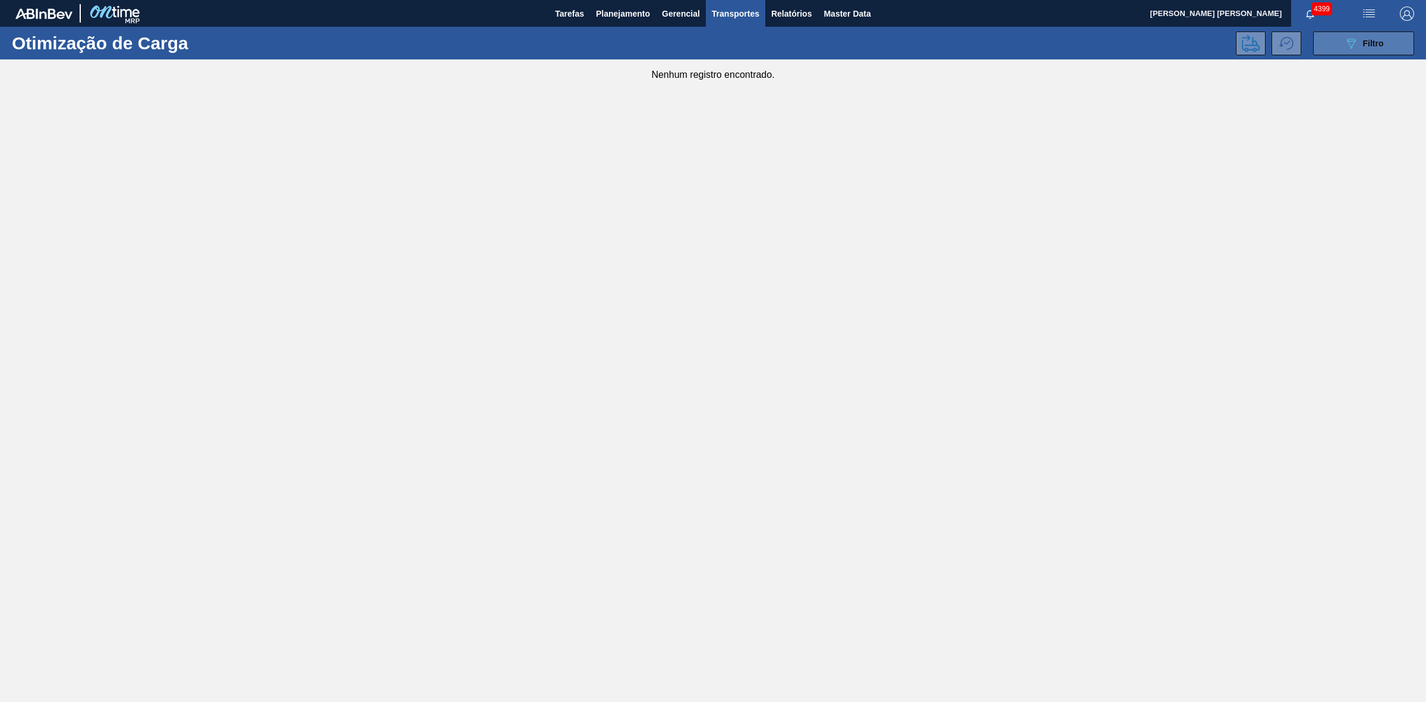
click at [1341, 45] on button "089F7B8B-B2A5-4AFE-B5C0-19BA573D28AC Filtro" at bounding box center [1363, 43] width 101 height 24
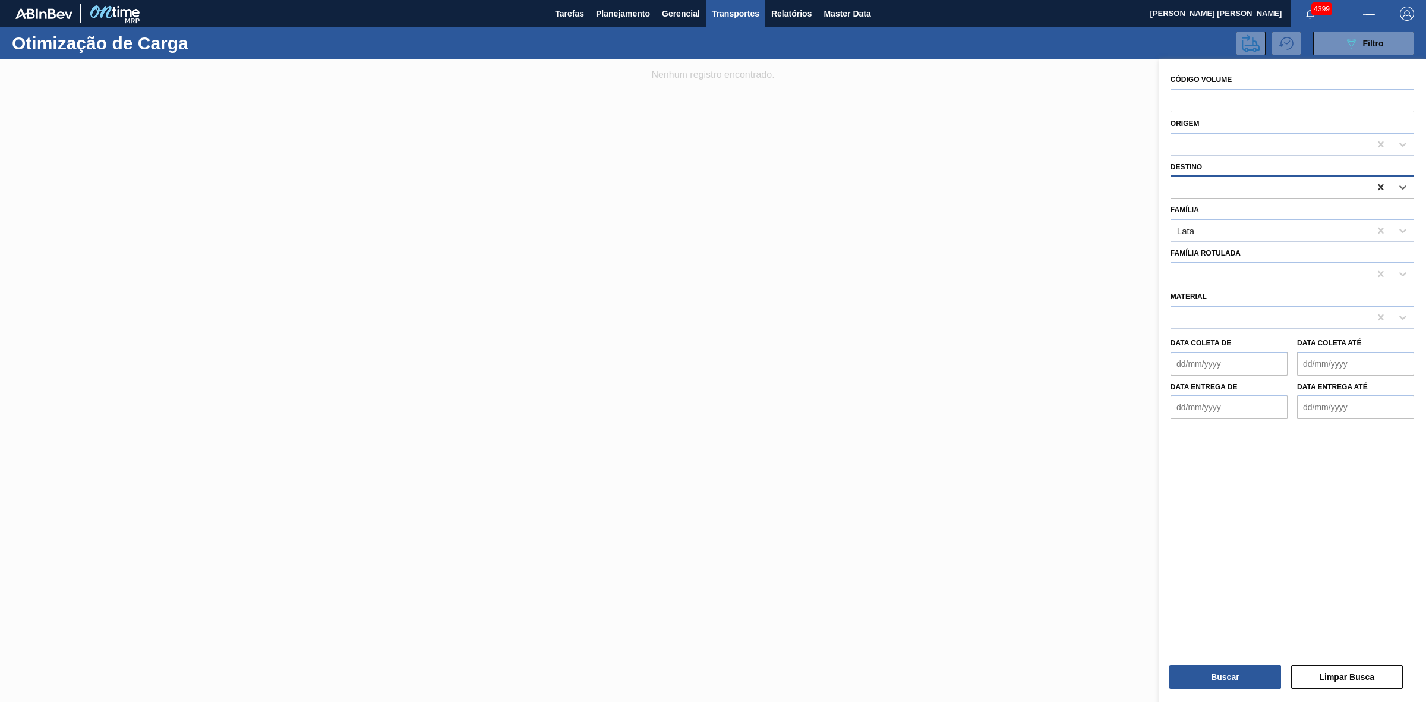
click at [1375, 188] on icon at bounding box center [1381, 187] width 12 height 12
click at [1258, 182] on div at bounding box center [1270, 187] width 199 height 17
type input "09"
click at [1237, 209] on div "BR09 - Agudos" at bounding box center [1292, 217] width 244 height 22
click at [1224, 670] on button "Buscar" at bounding box center [1225, 677] width 112 height 24
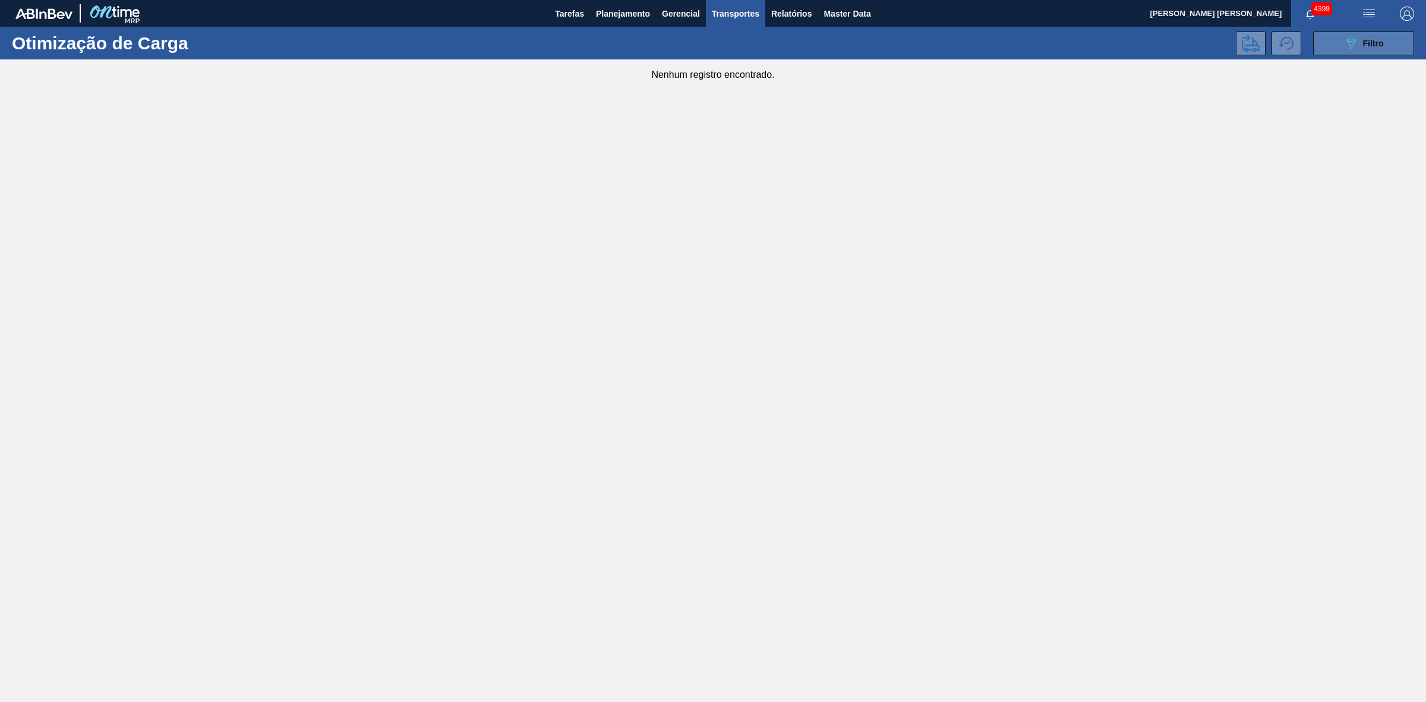
click at [1335, 45] on button "089F7B8B-B2A5-4AFE-B5C0-19BA573D28AC Filtro" at bounding box center [1363, 43] width 101 height 24
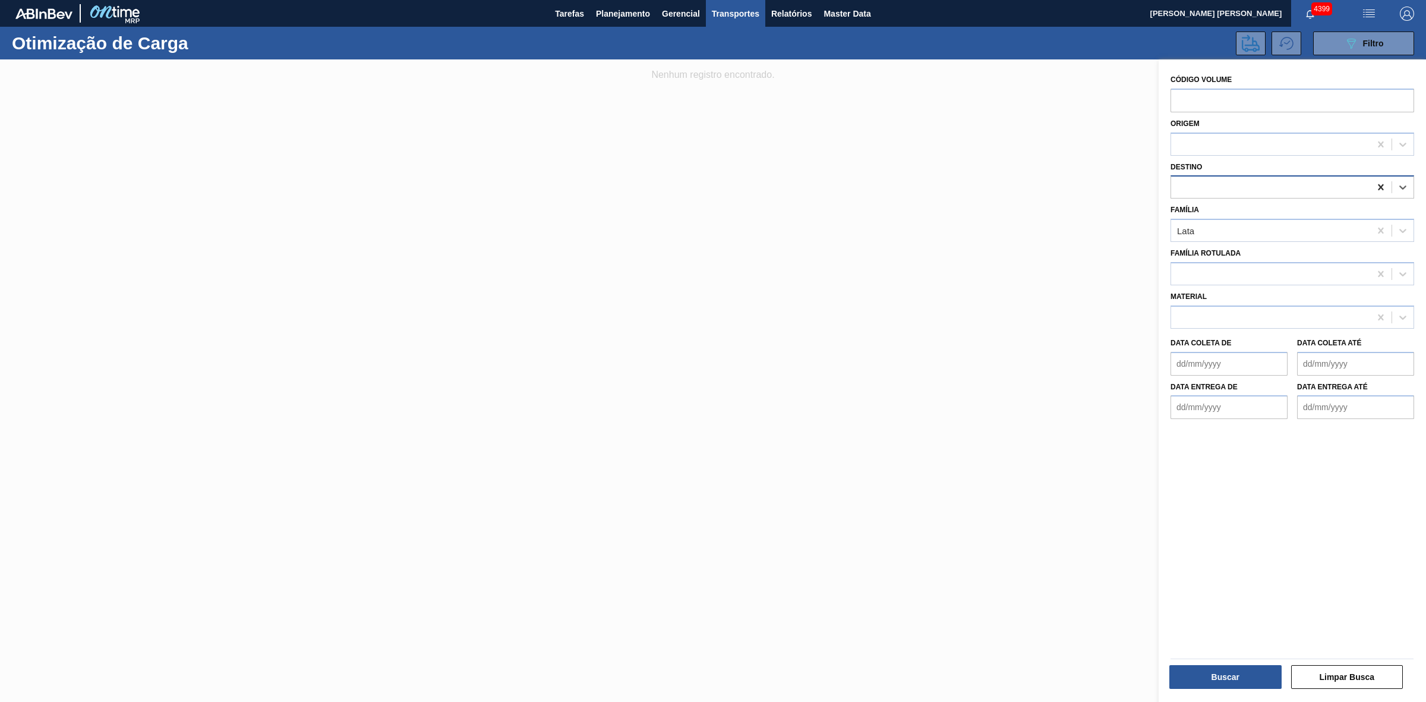
click at [1375, 182] on icon at bounding box center [1381, 187] width 12 height 12
type input "21"
click at [1258, 211] on div "BR21 - Lages" at bounding box center [1292, 217] width 244 height 22
click at [1239, 678] on button "Buscar" at bounding box center [1225, 677] width 112 height 24
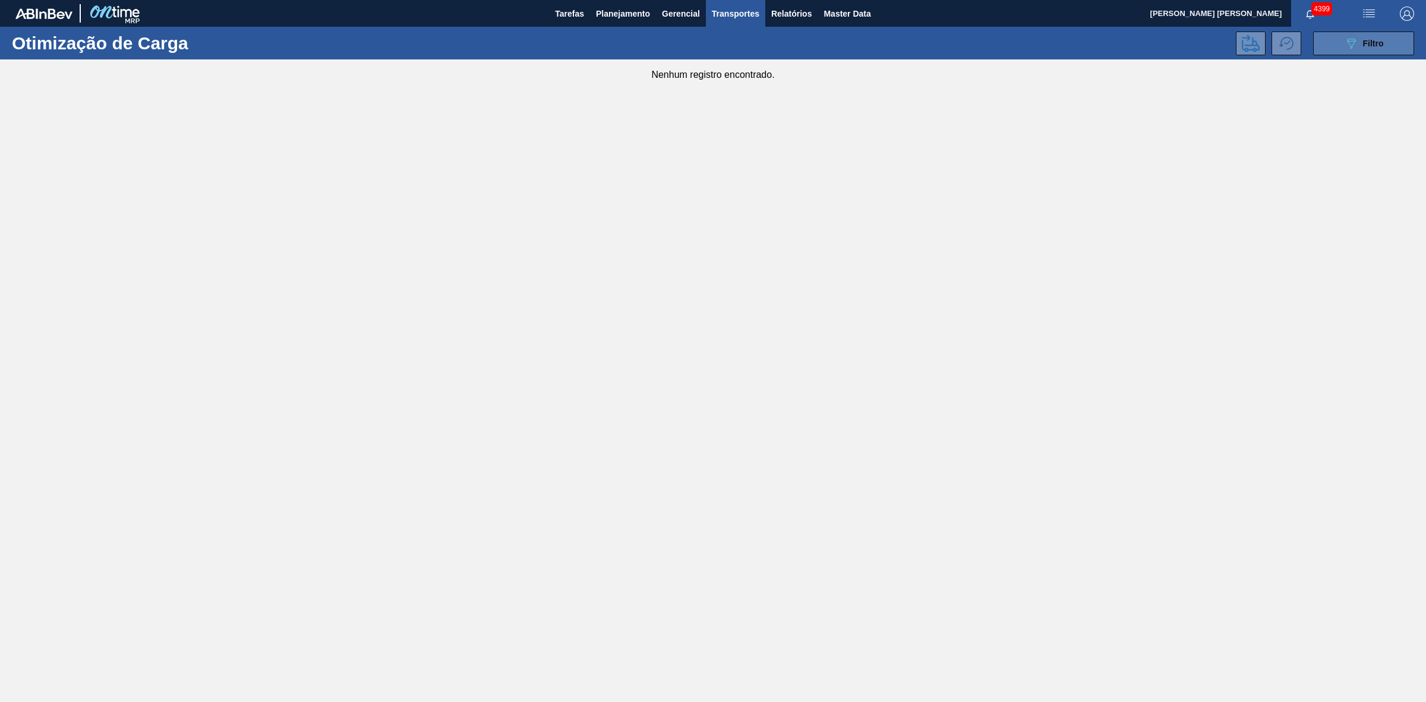
click at [1340, 42] on button "089F7B8B-B2A5-4AFE-B5C0-19BA573D28AC Filtro" at bounding box center [1363, 43] width 101 height 24
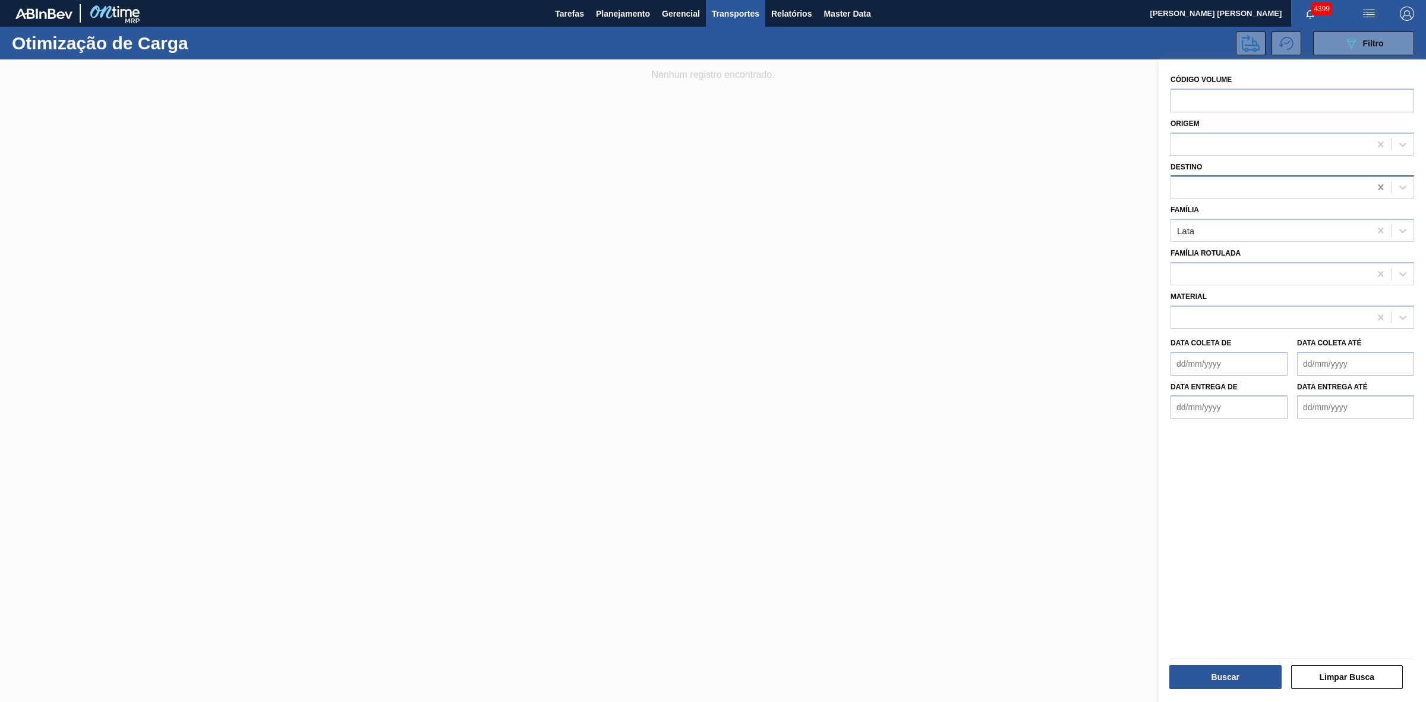
click at [1378, 186] on icon at bounding box center [1380, 187] width 5 height 6
type input "22"
click at [1239, 215] on div "BR22 - Viamão" at bounding box center [1292, 217] width 244 height 22
click at [1230, 679] on button "Buscar" at bounding box center [1225, 677] width 112 height 24
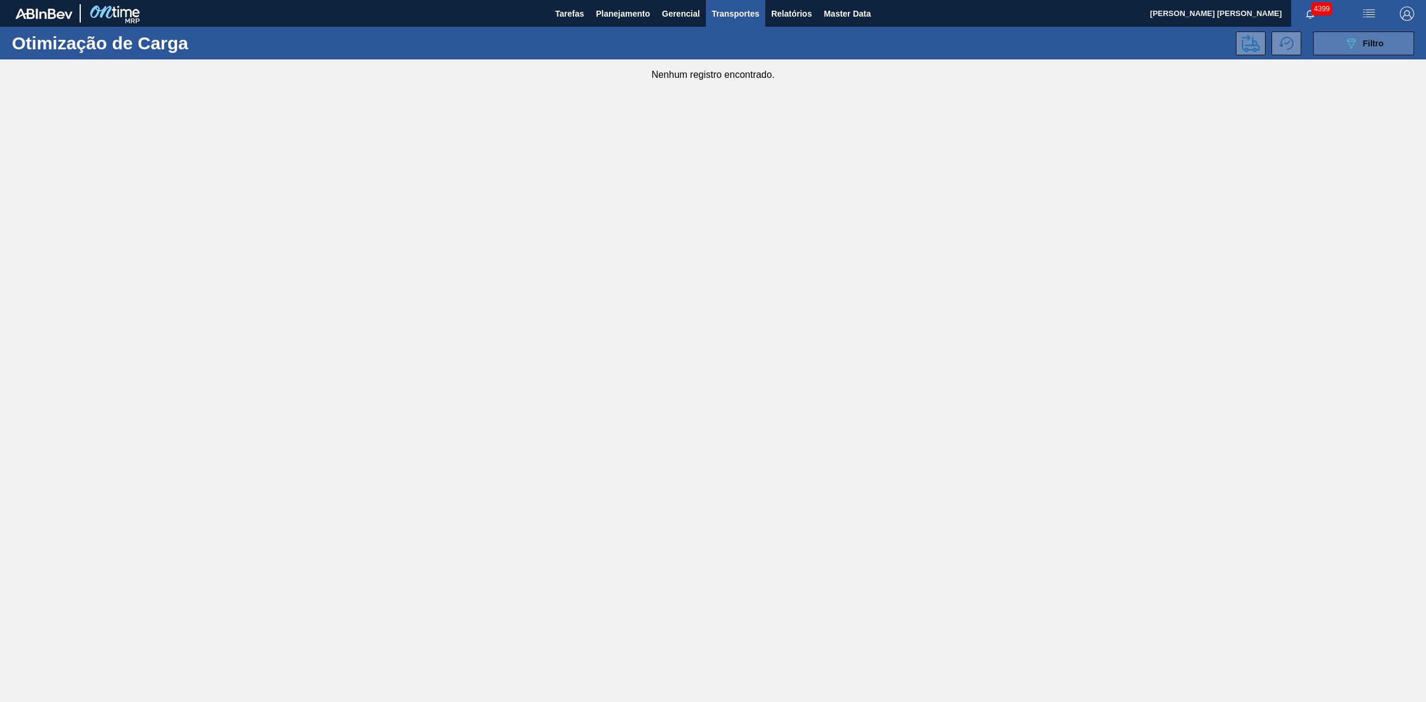
click at [1341, 45] on button "089F7B8B-B2A5-4AFE-B5C0-19BA573D28AC Filtro" at bounding box center [1363, 43] width 101 height 24
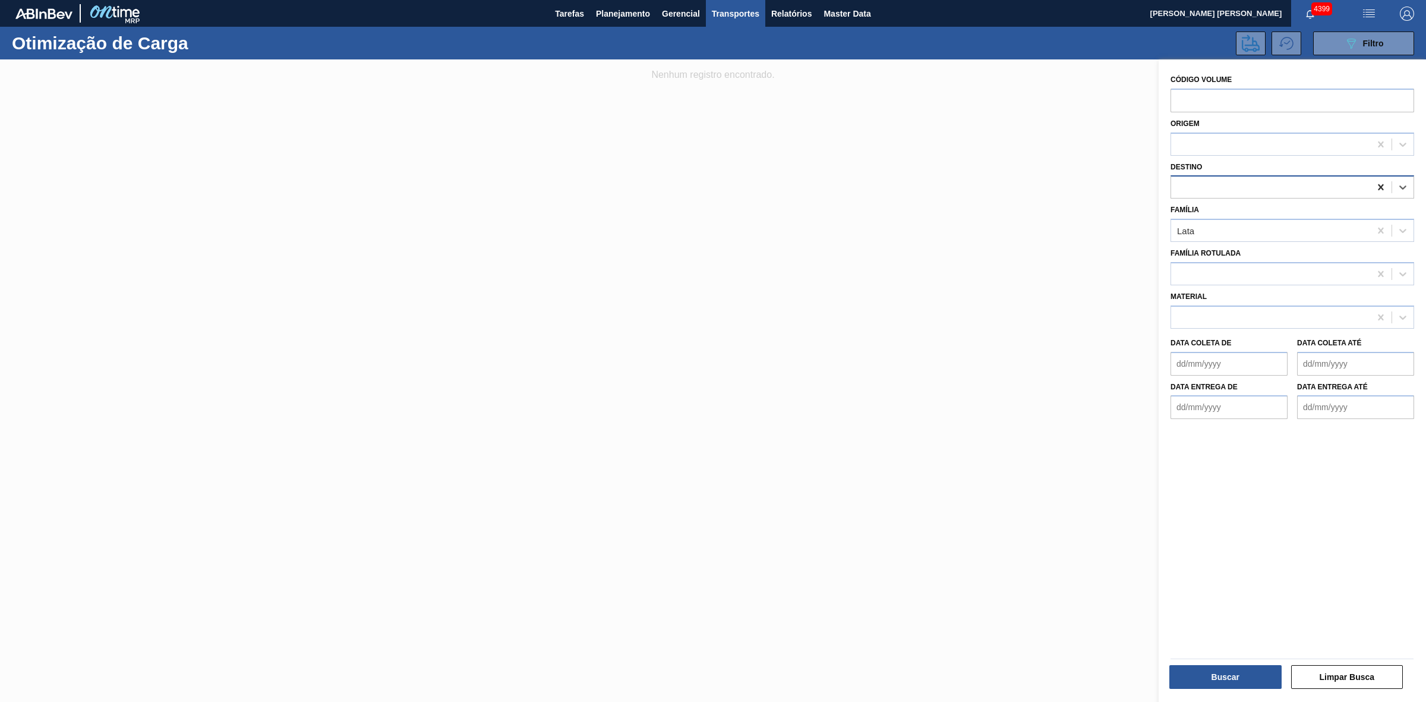
click at [1378, 188] on icon at bounding box center [1381, 187] width 12 height 12
type input "24"
click at [1210, 217] on div "BR24 - Ponta Grossa" at bounding box center [1292, 217] width 244 height 22
click at [1232, 678] on button "Buscar" at bounding box center [1225, 677] width 112 height 24
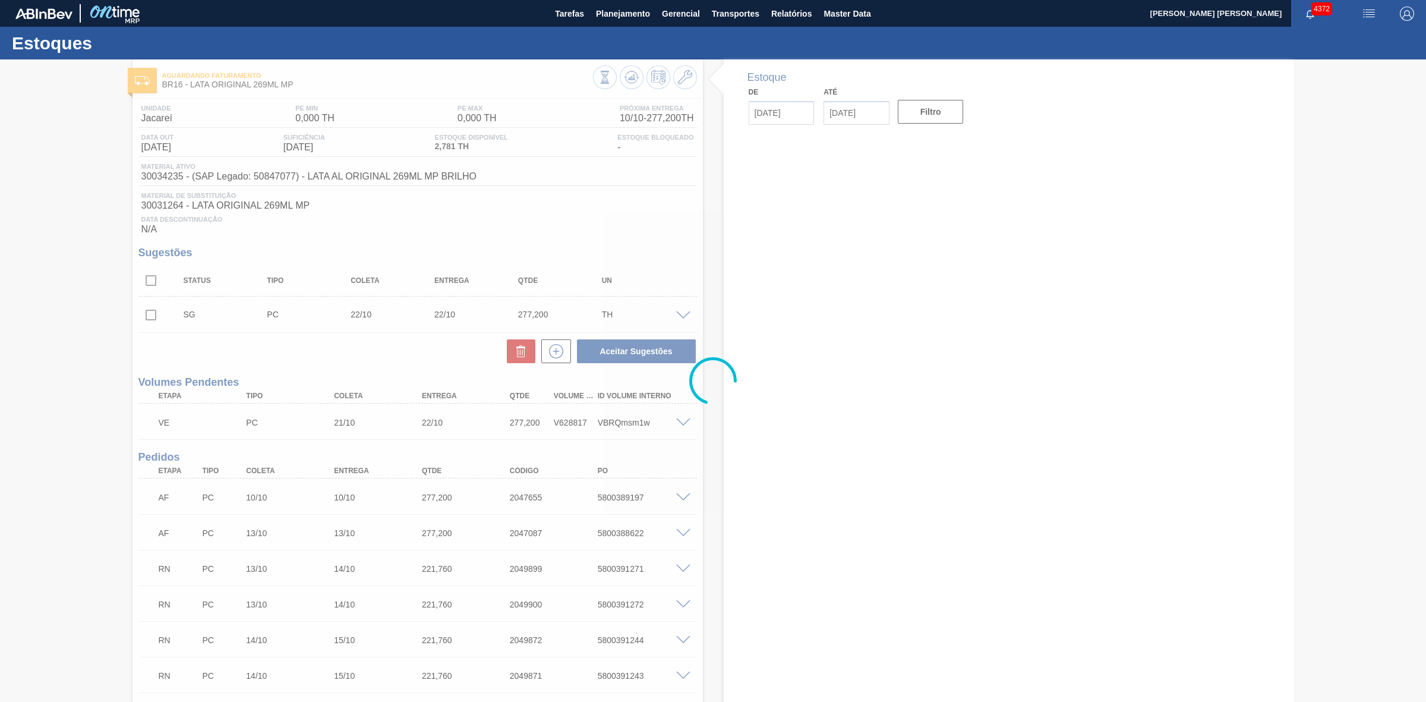
type input "[DATE]"
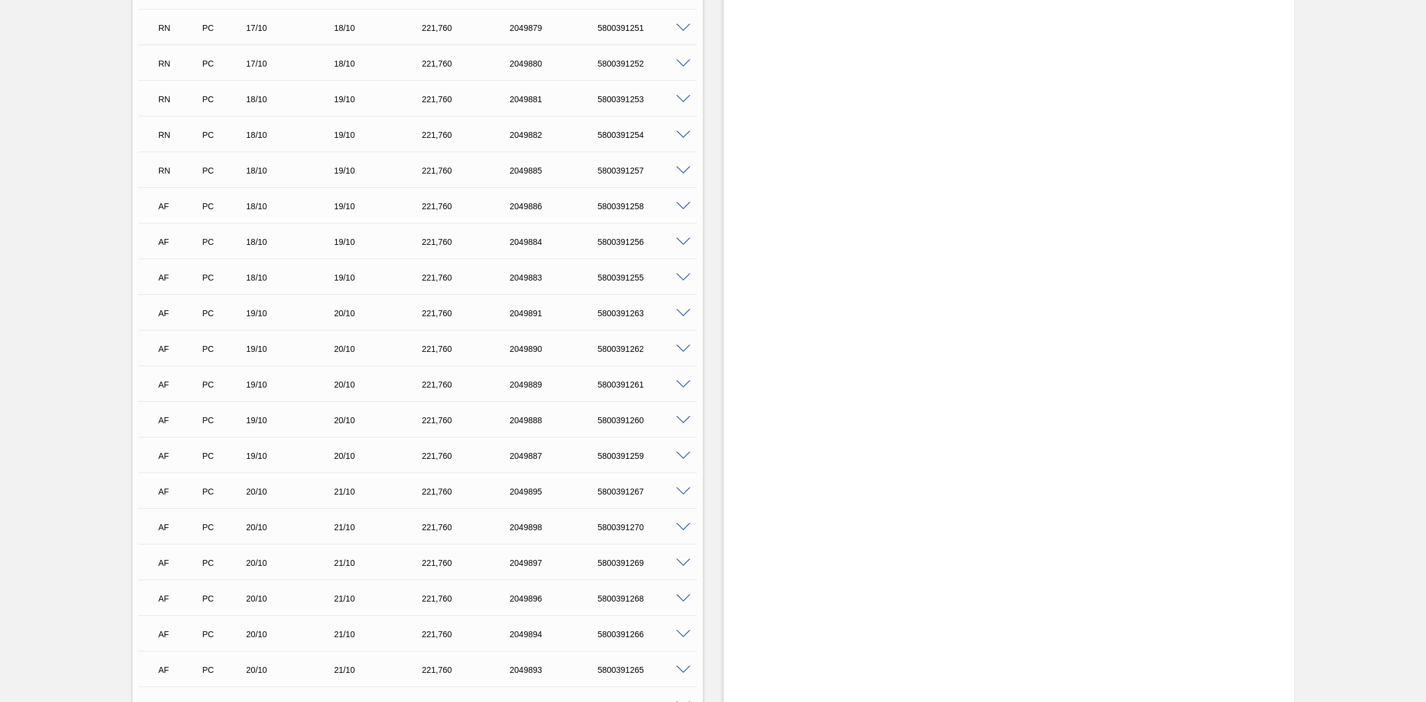
scroll to position [1262, 0]
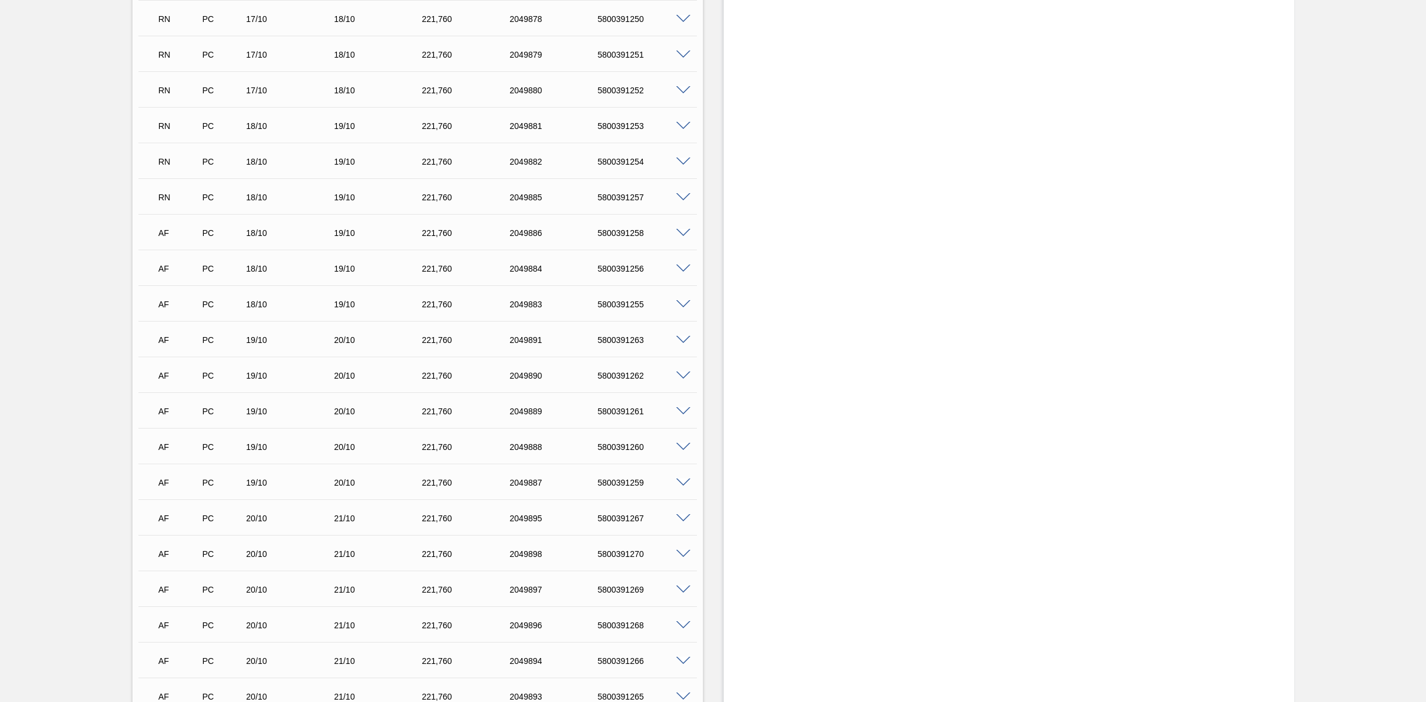
click at [683, 202] on span at bounding box center [683, 197] width 14 height 9
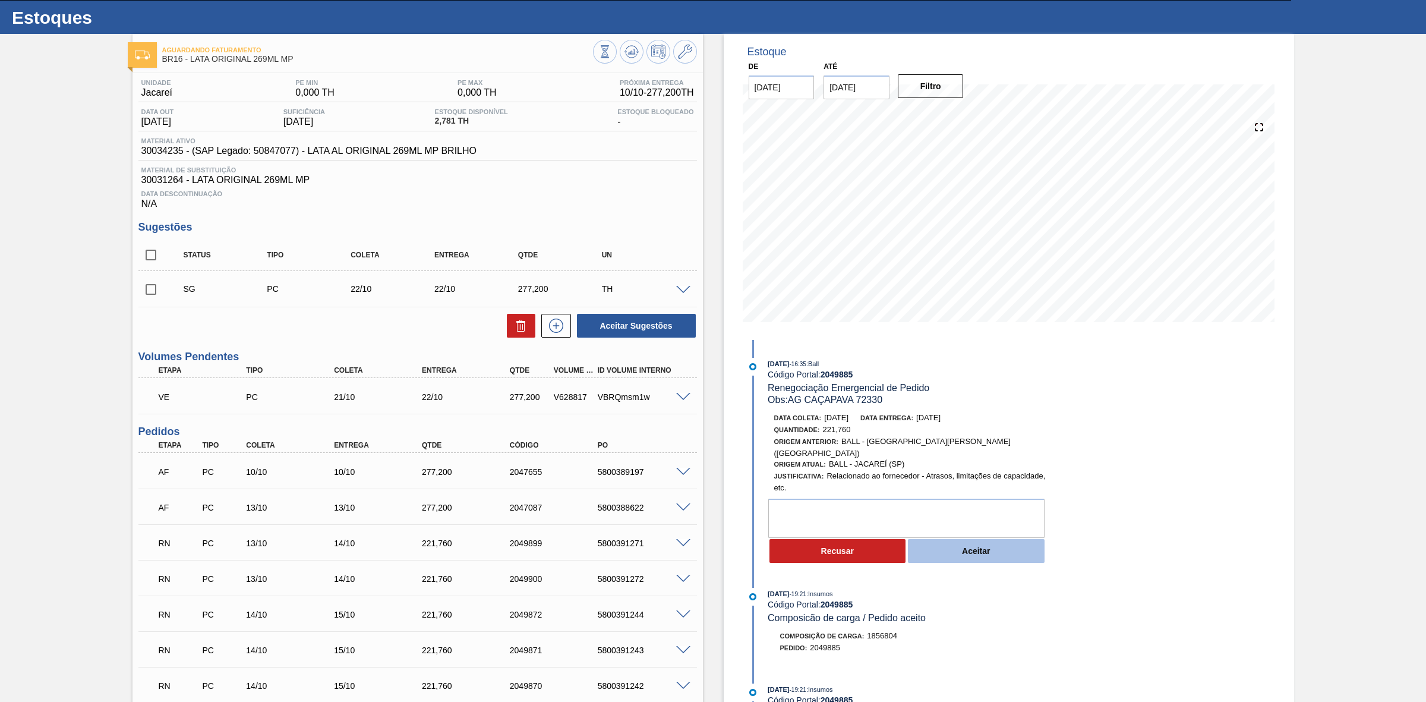
scroll to position [0, 0]
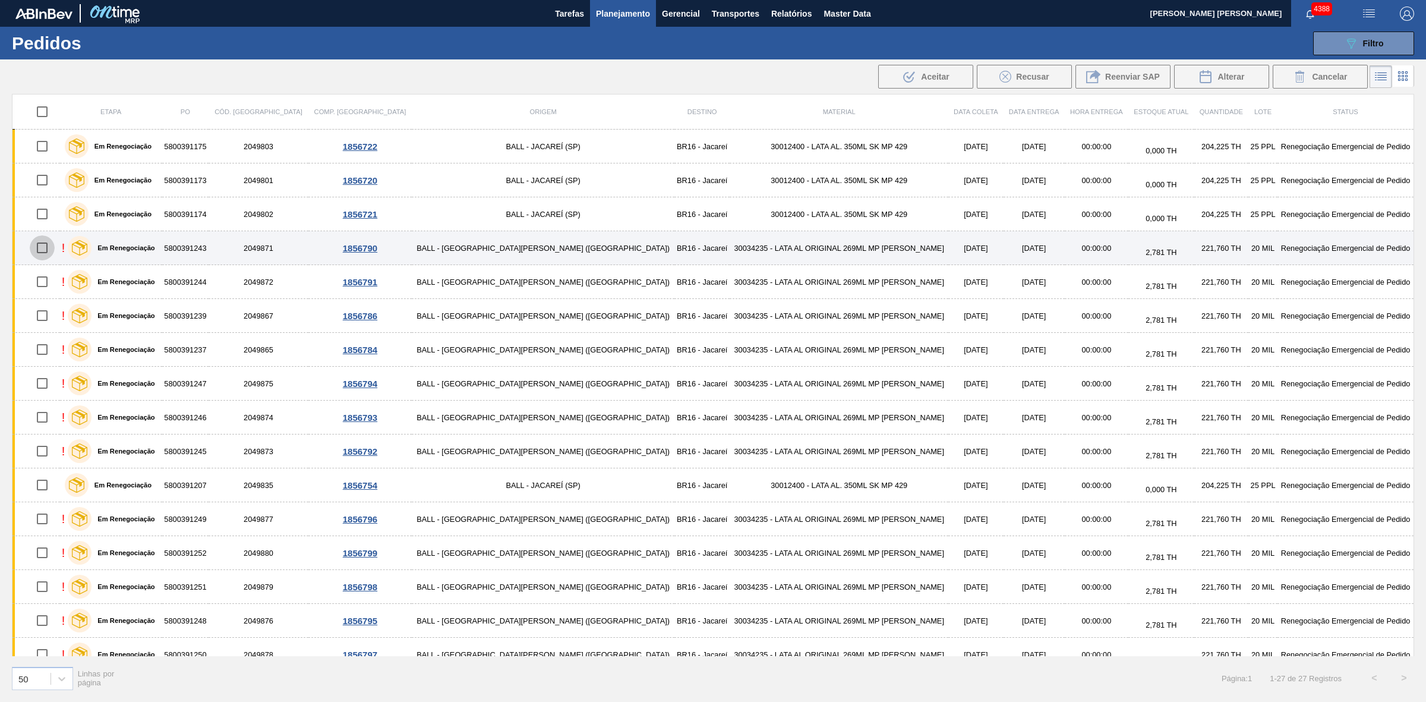
click at [51, 250] on input "checkbox" at bounding box center [42, 247] width 25 height 25
checkbox input "true"
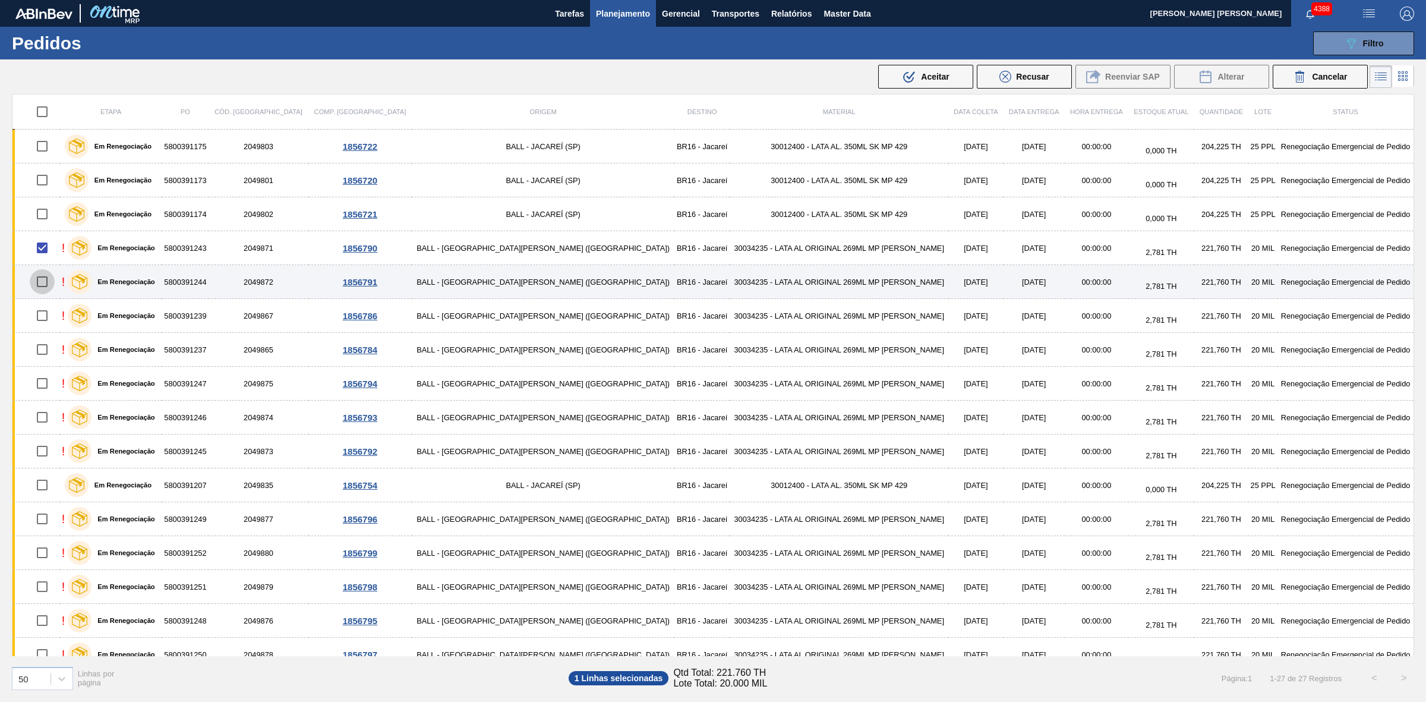
click at [52, 282] on input "checkbox" at bounding box center [42, 281] width 25 height 25
checkbox input "true"
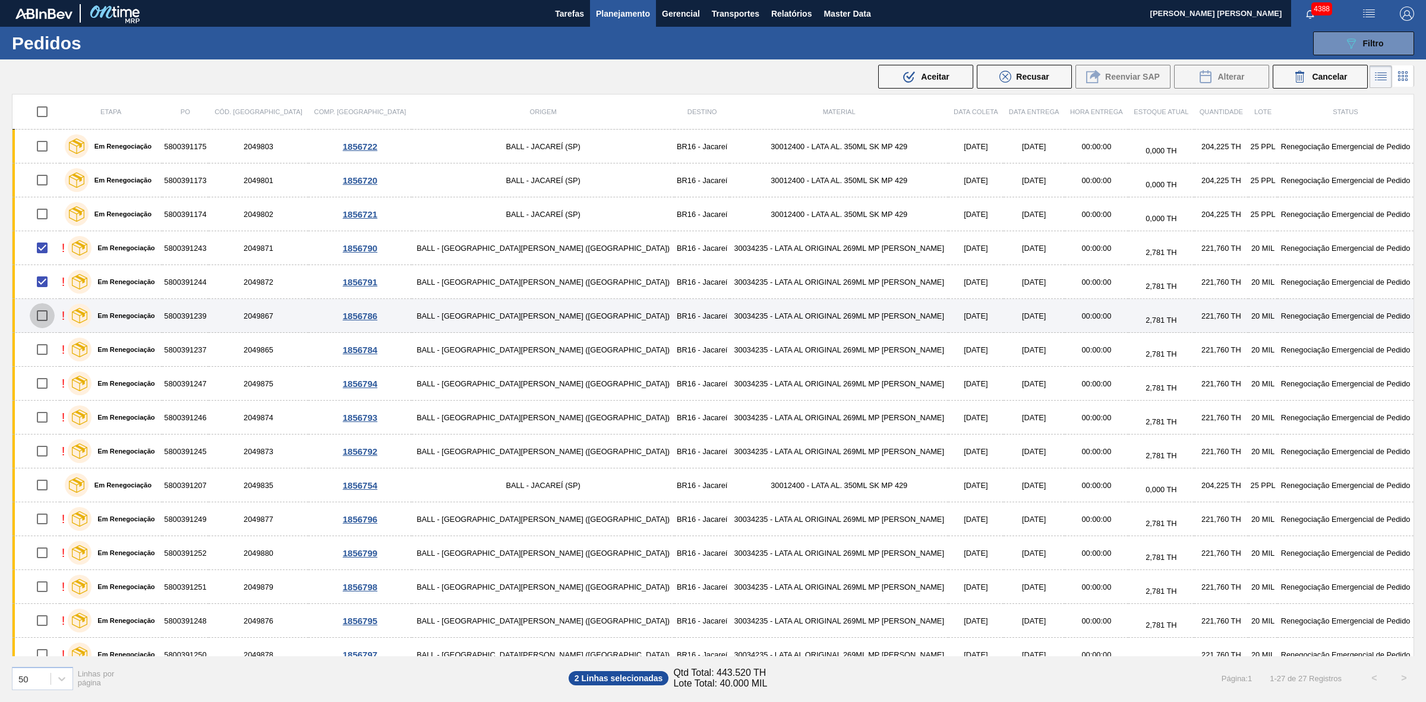
drag, startPoint x: 48, startPoint y: 320, endPoint x: 48, endPoint y: 331, distance: 11.3
click at [48, 320] on input "checkbox" at bounding box center [42, 315] width 25 height 25
checkbox input "true"
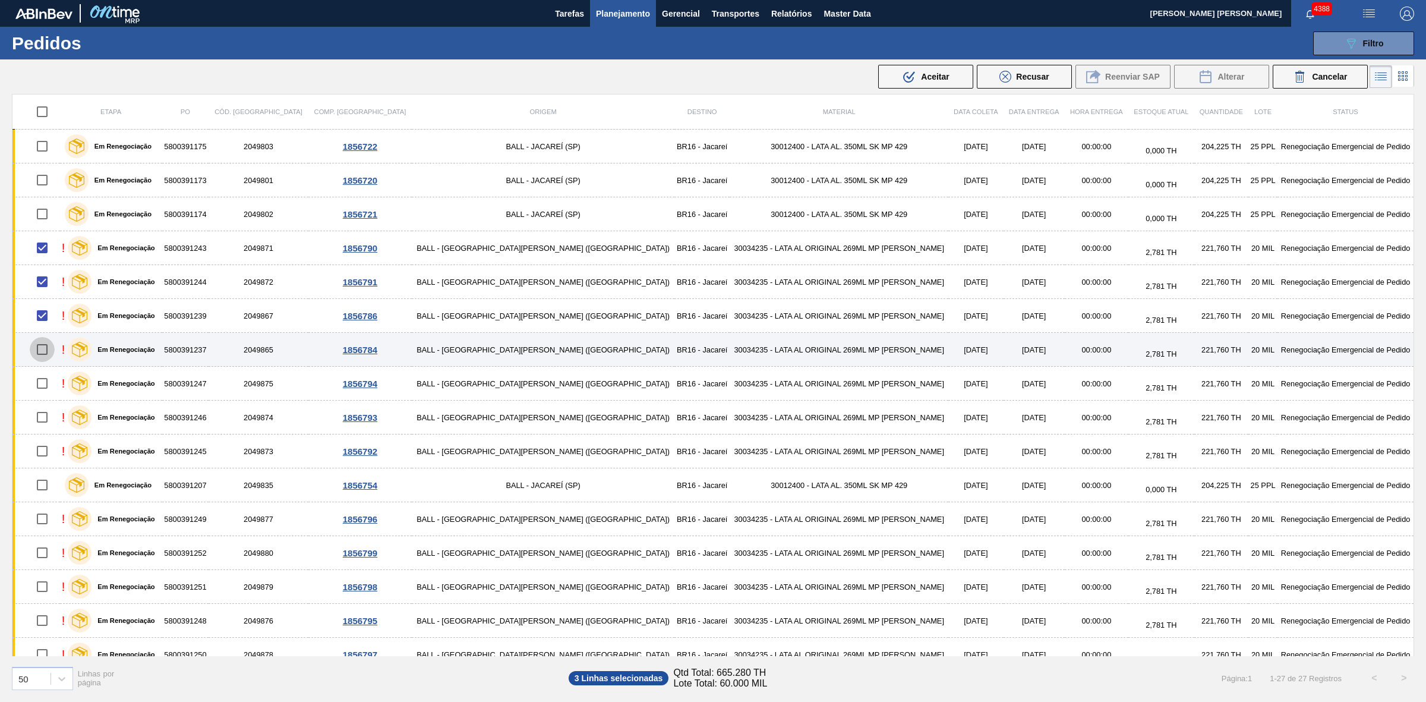
click at [51, 355] on input "checkbox" at bounding box center [42, 349] width 25 height 25
checkbox input "true"
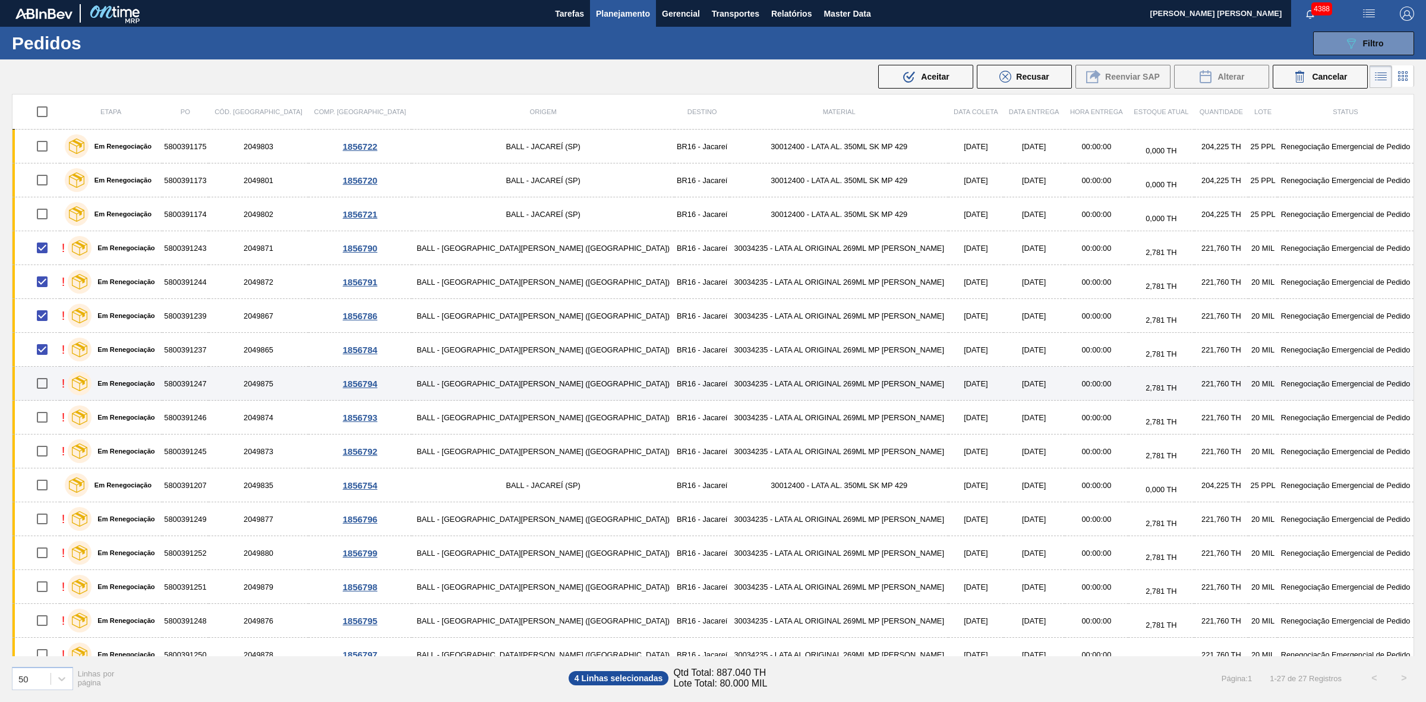
click at [54, 383] on input "checkbox" at bounding box center [42, 383] width 25 height 25
checkbox input "true"
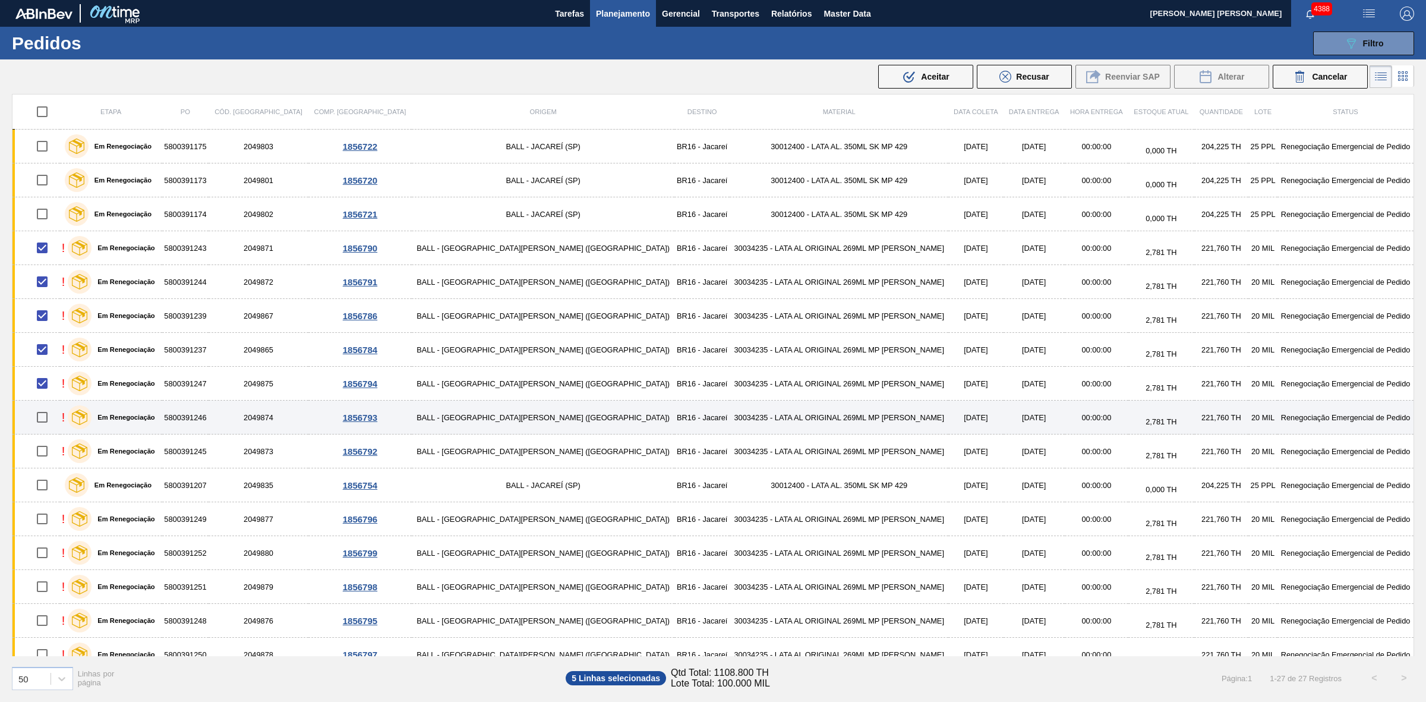
click at [49, 416] on input "checkbox" at bounding box center [42, 417] width 25 height 25
checkbox input "true"
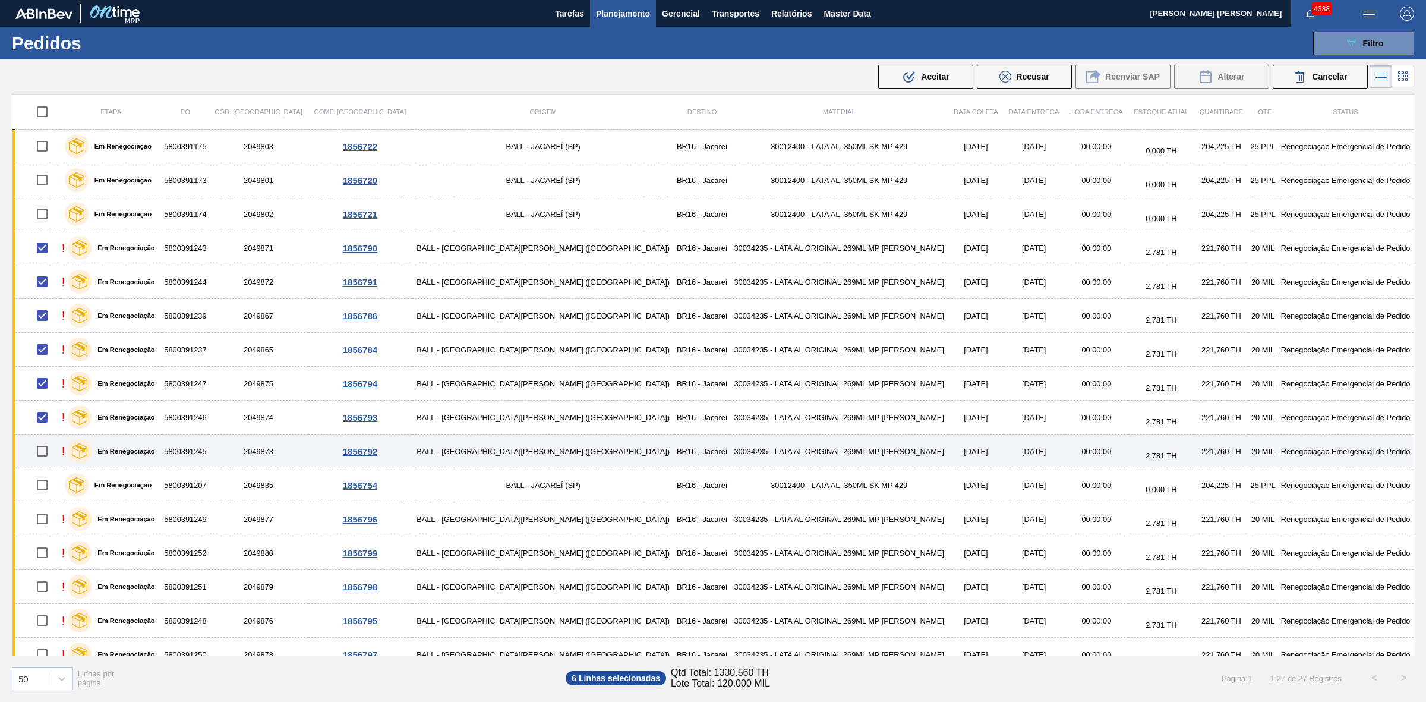
click at [49, 455] on input "checkbox" at bounding box center [42, 450] width 25 height 25
checkbox input "true"
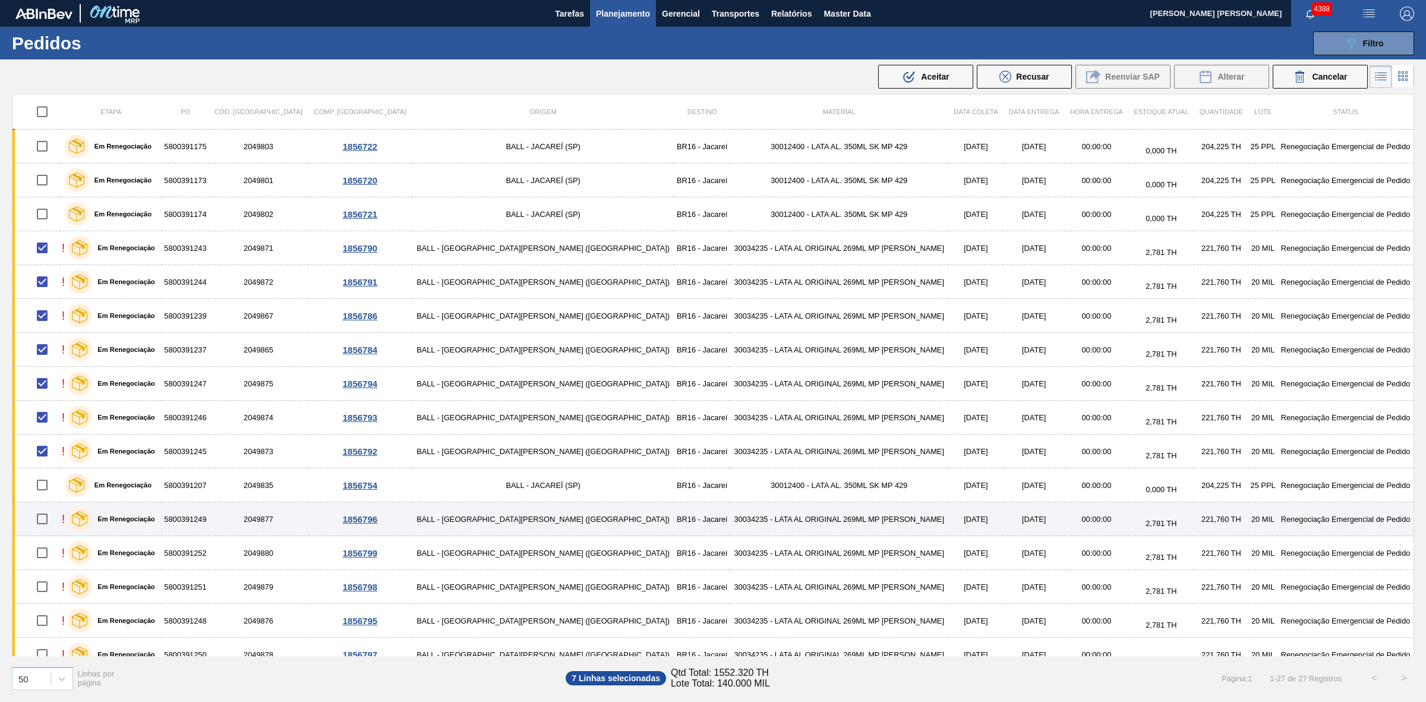
click at [49, 523] on input "checkbox" at bounding box center [42, 518] width 25 height 25
checkbox input "true"
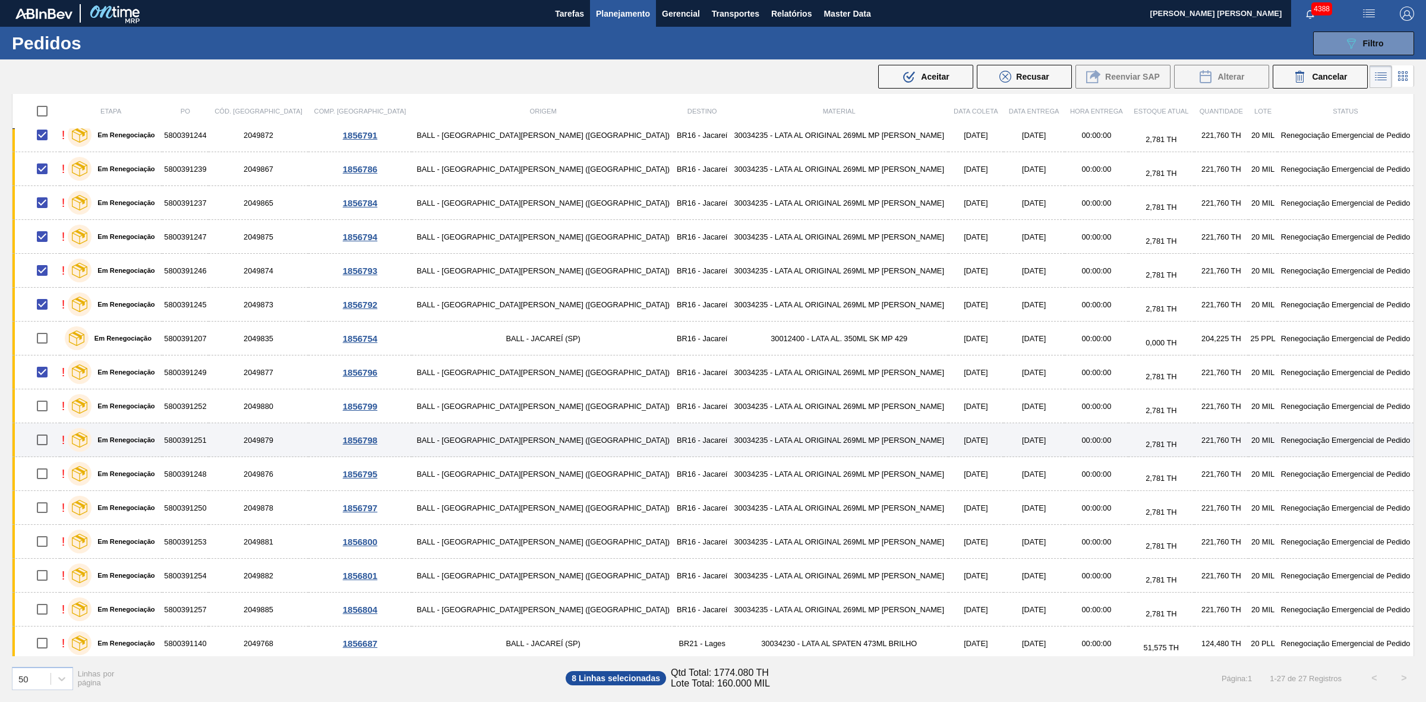
scroll to position [149, 0]
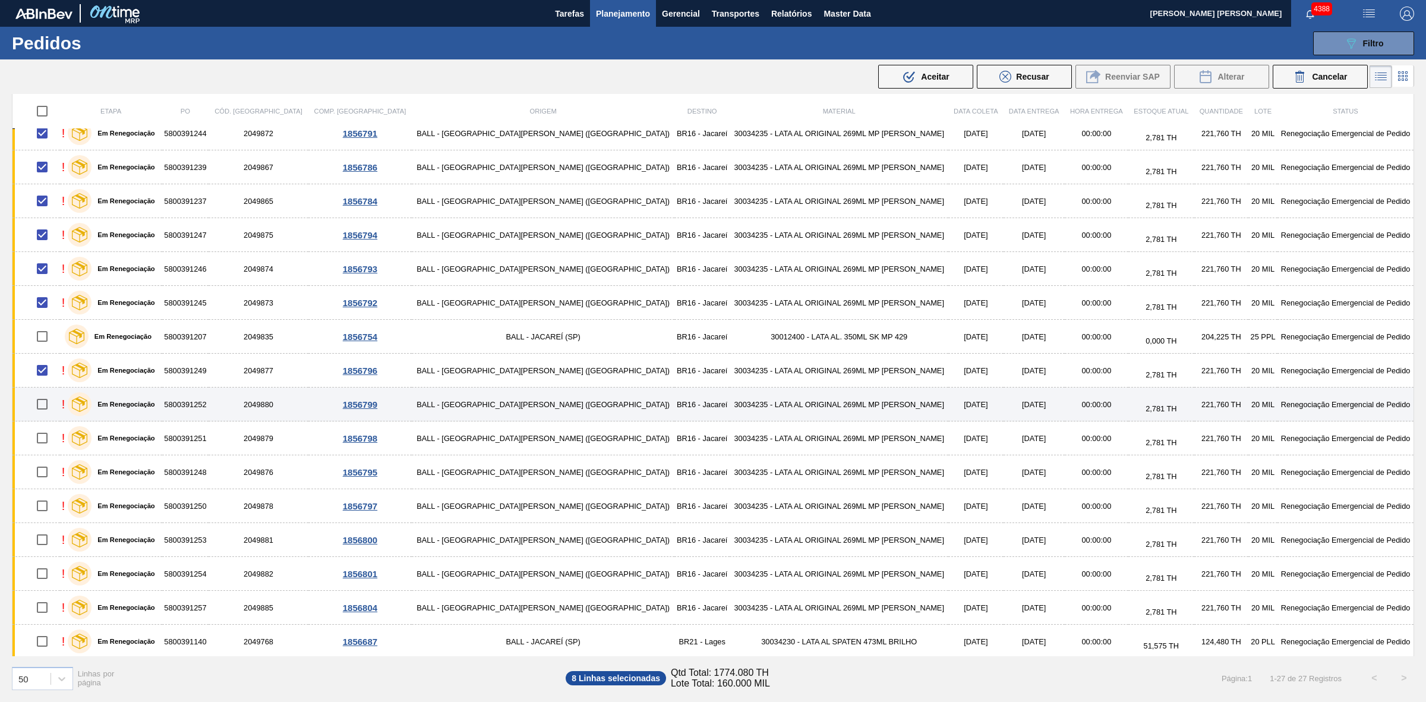
click at [50, 407] on input "checkbox" at bounding box center [42, 403] width 25 height 25
checkbox input "true"
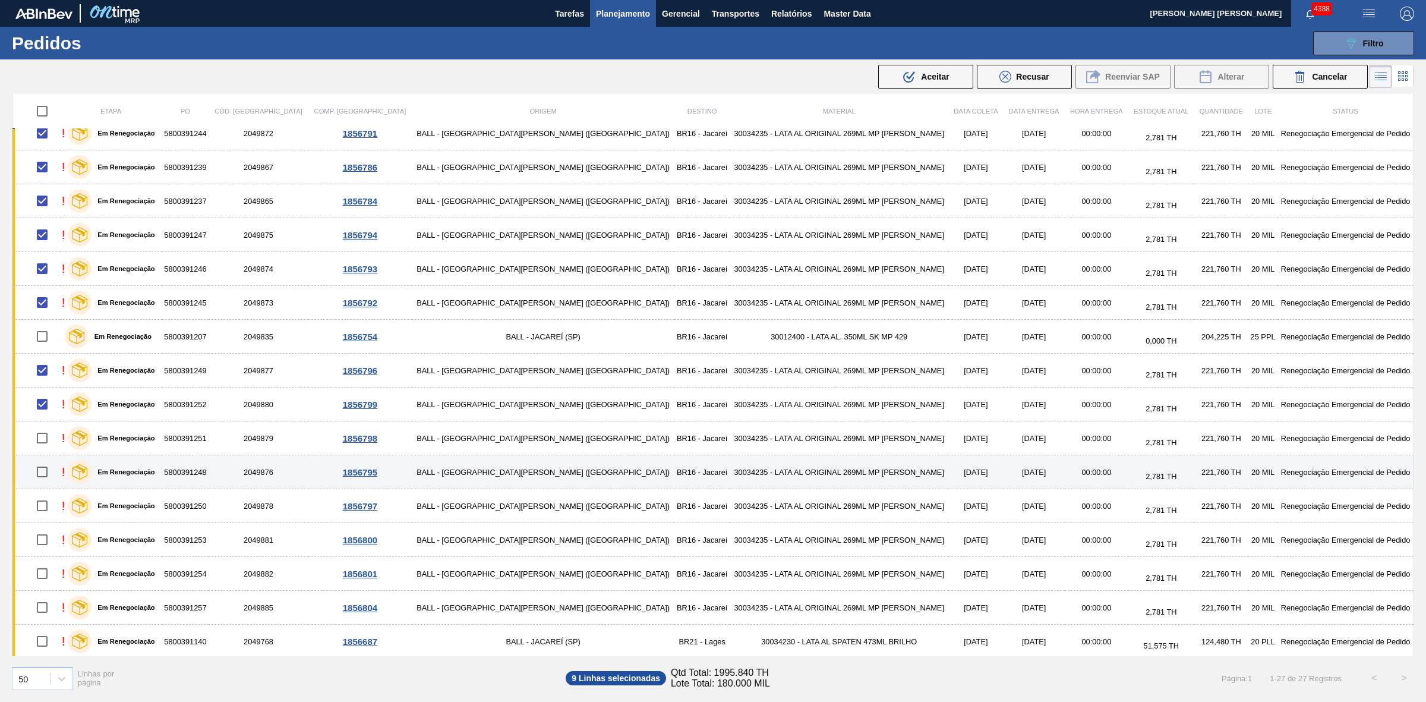
drag, startPoint x: 57, startPoint y: 443, endPoint x: 45, endPoint y: 464, distance: 23.9
click at [55, 444] on input "checkbox" at bounding box center [42, 437] width 25 height 25
checkbox input "true"
click at [45, 481] on input "checkbox" at bounding box center [42, 471] width 25 height 25
checkbox input "true"
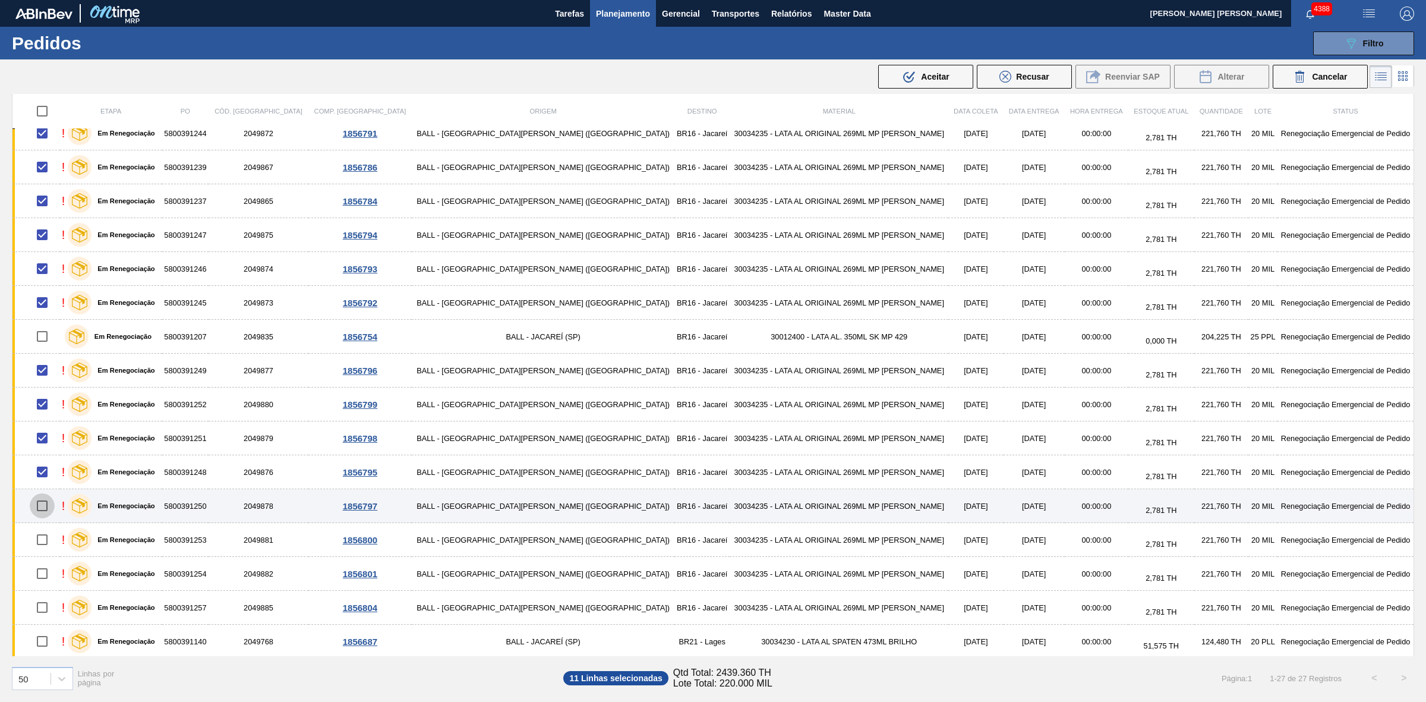
click at [45, 509] on input "checkbox" at bounding box center [42, 505] width 25 height 25
checkbox input "true"
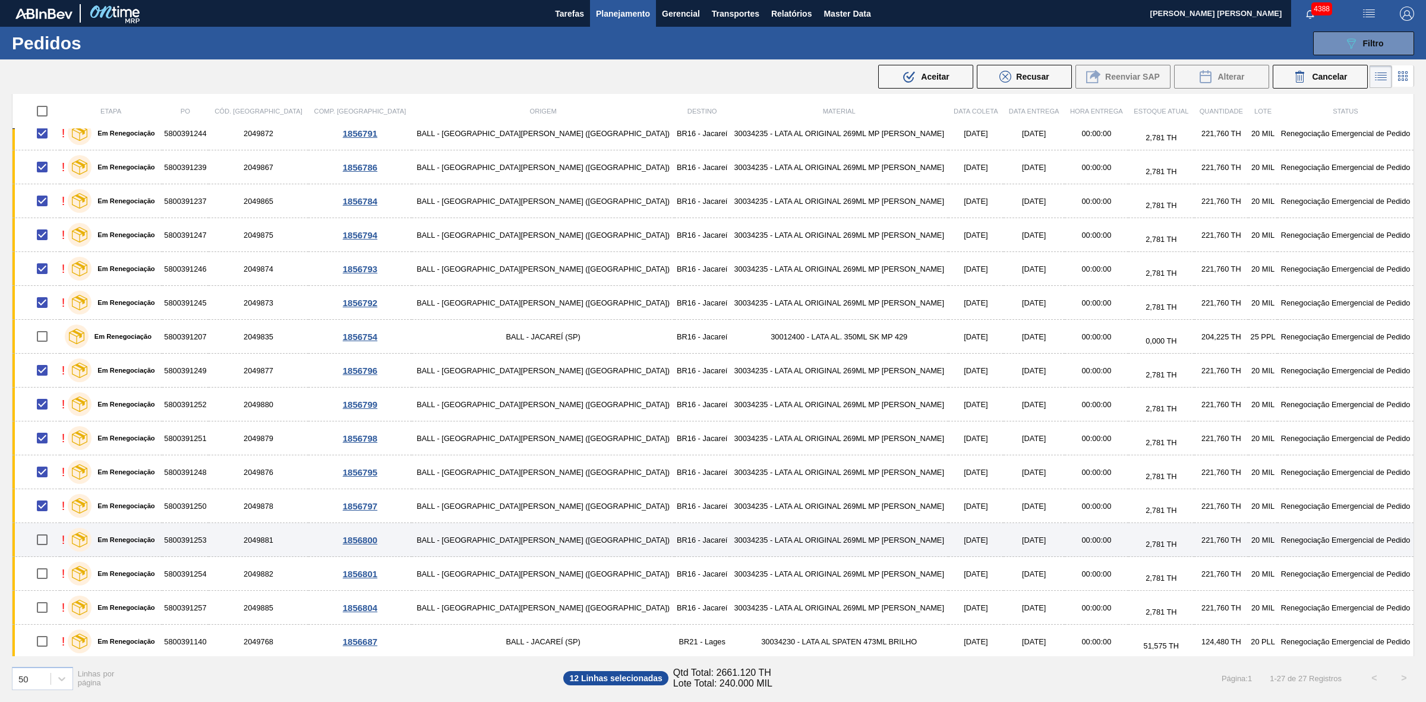
click at [48, 542] on input "checkbox" at bounding box center [42, 539] width 25 height 25
checkbox input "true"
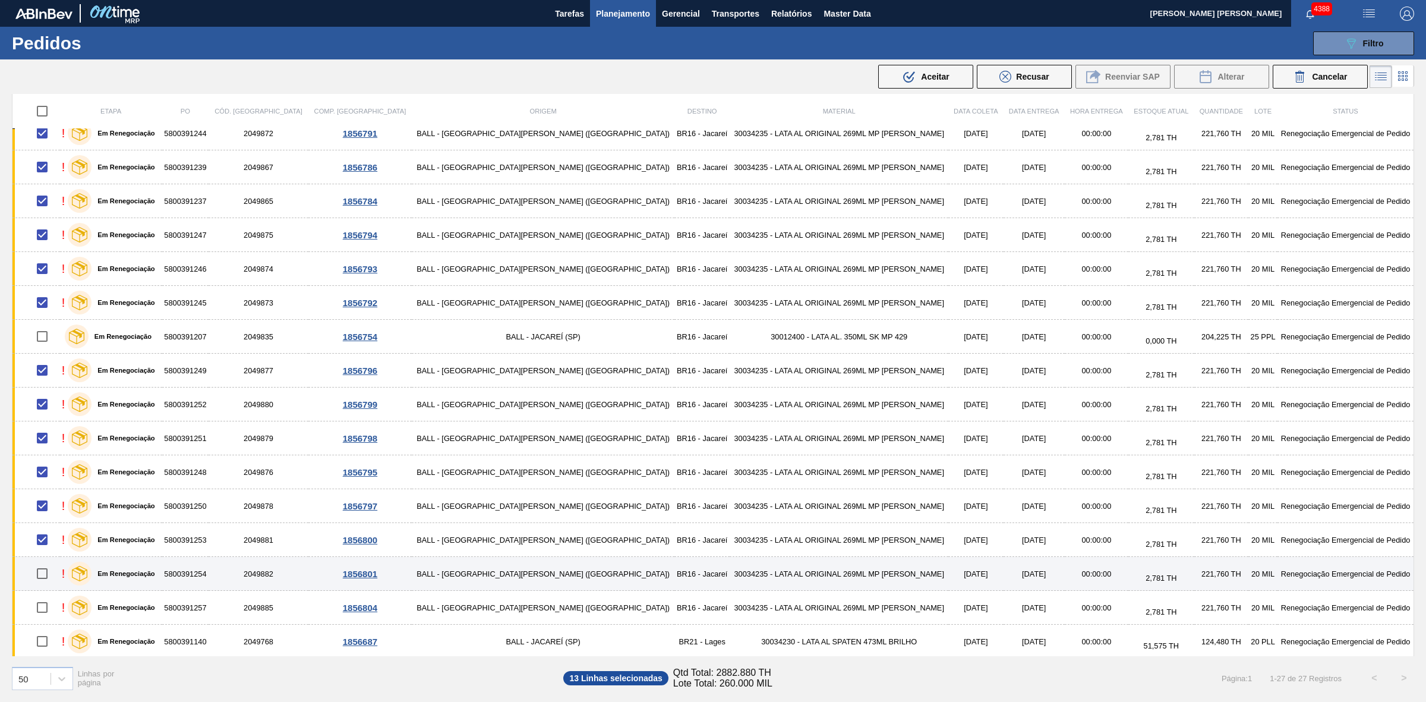
click at [49, 578] on input "checkbox" at bounding box center [42, 573] width 25 height 25
checkbox input "true"
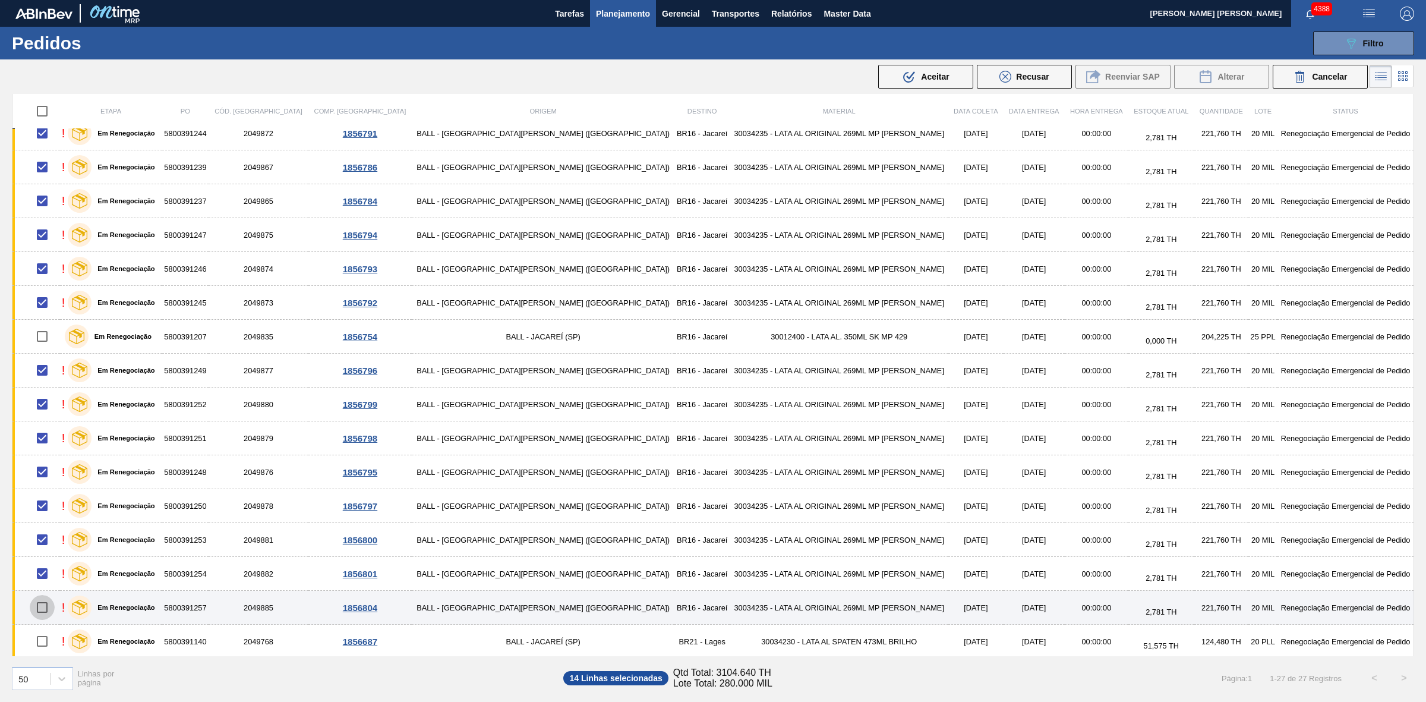
click at [48, 609] on input "checkbox" at bounding box center [42, 607] width 25 height 25
checkbox input "true"
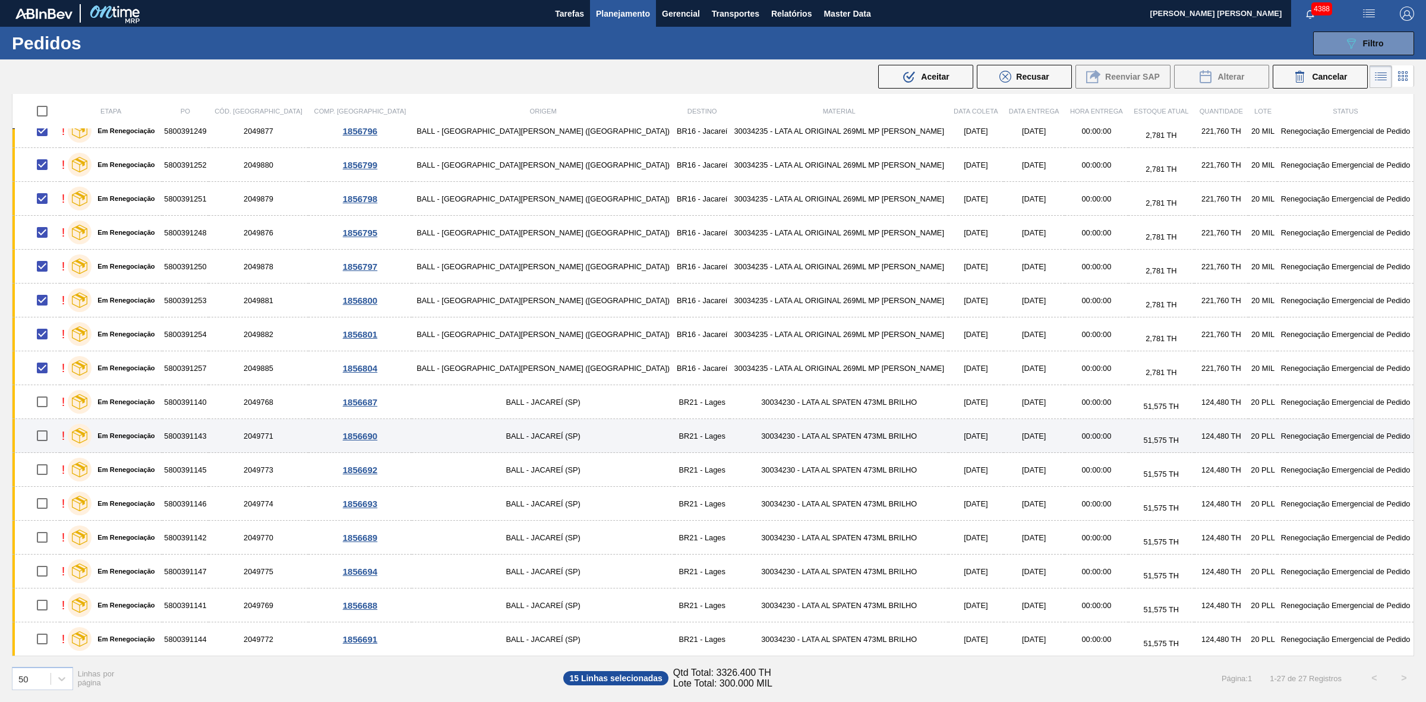
scroll to position [391, 0]
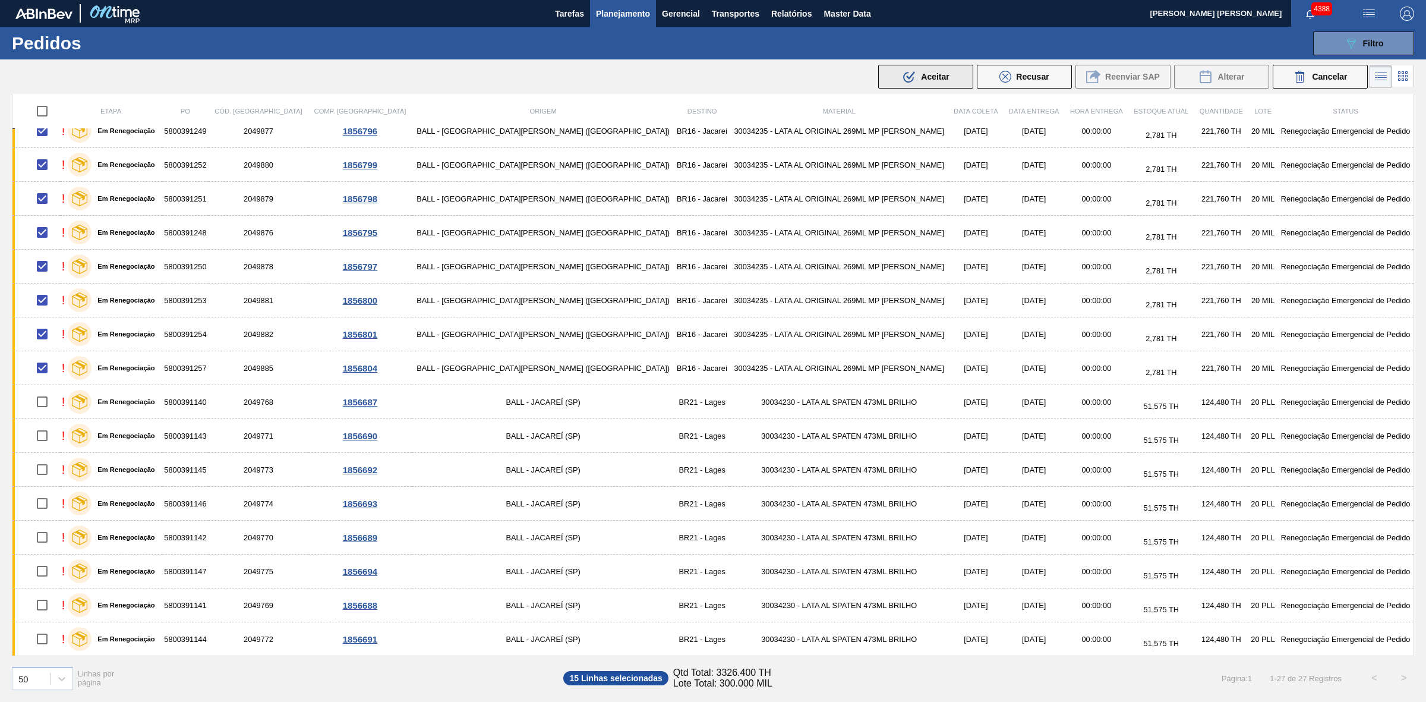
click at [921, 77] on span "Aceitar" at bounding box center [935, 77] width 28 height 10
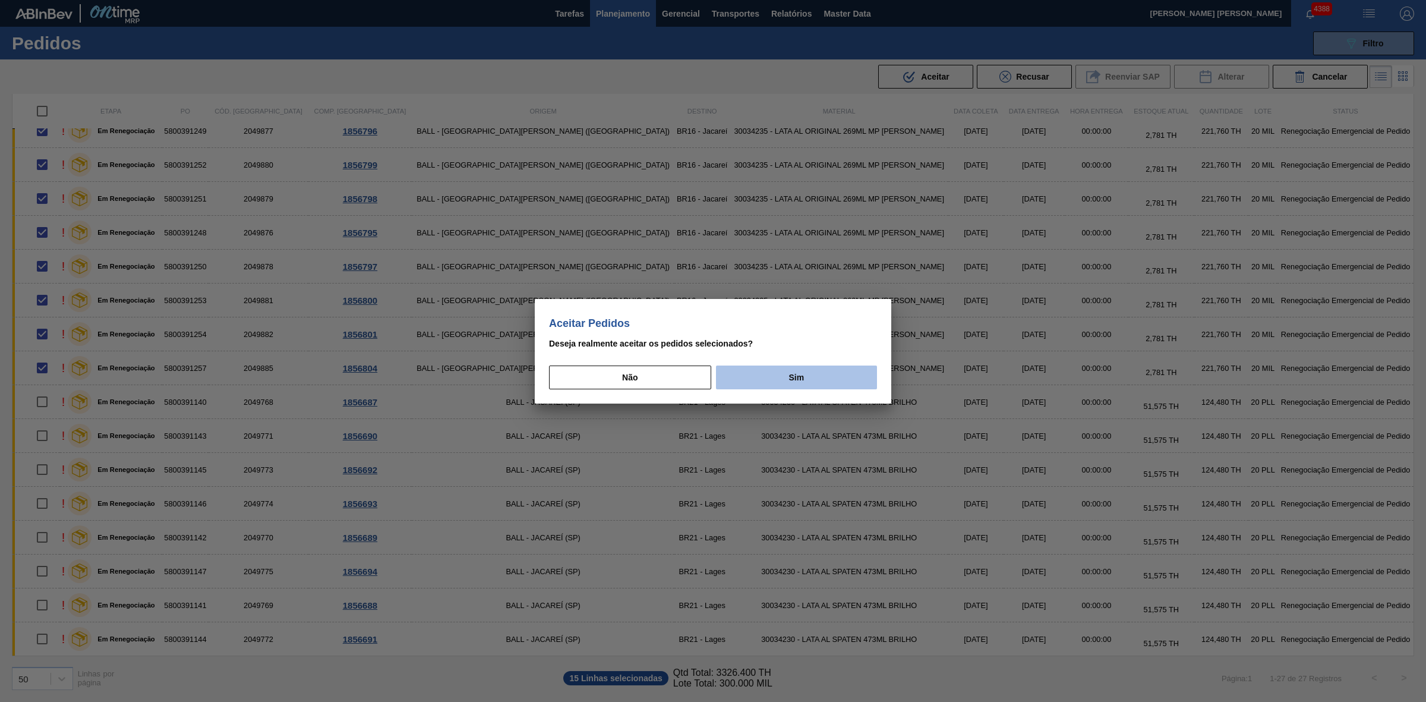
click at [785, 378] on button "Sim" at bounding box center [796, 377] width 161 height 24
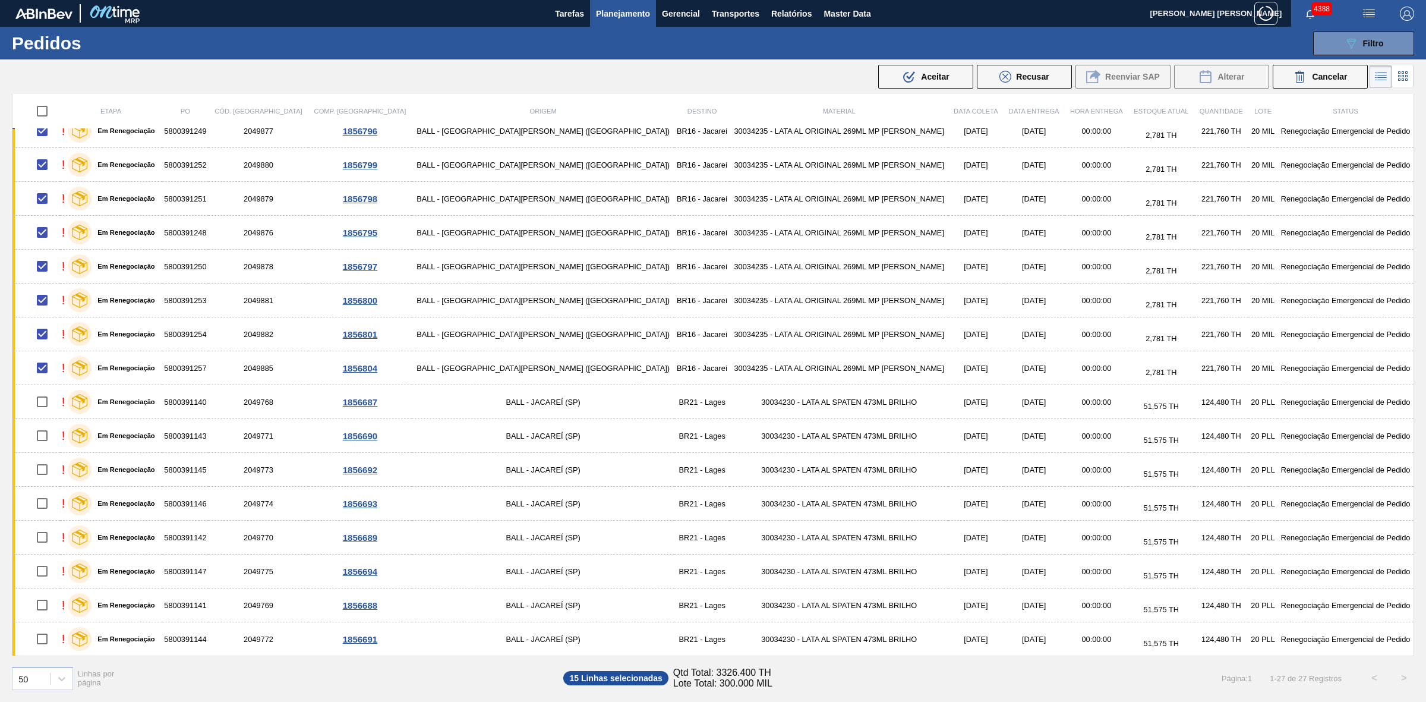
checkbox input "false"
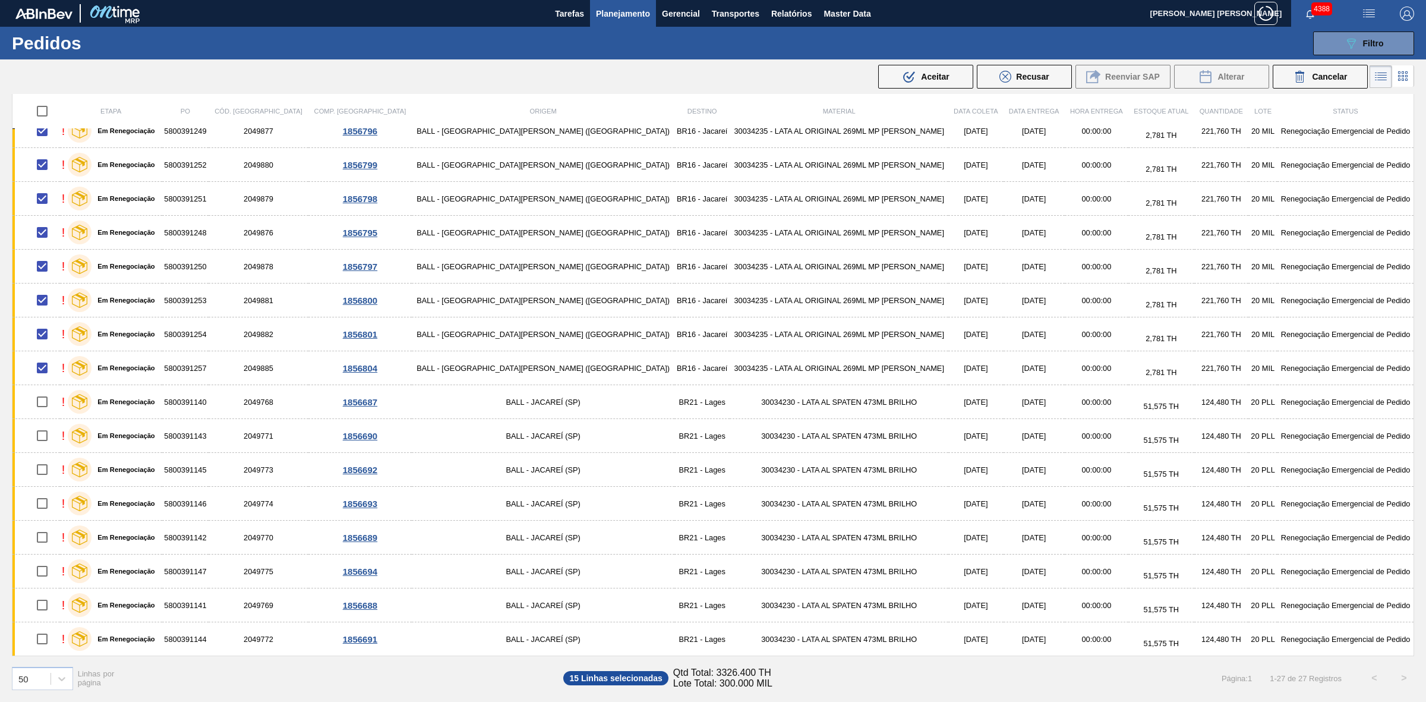
checkbox input "false"
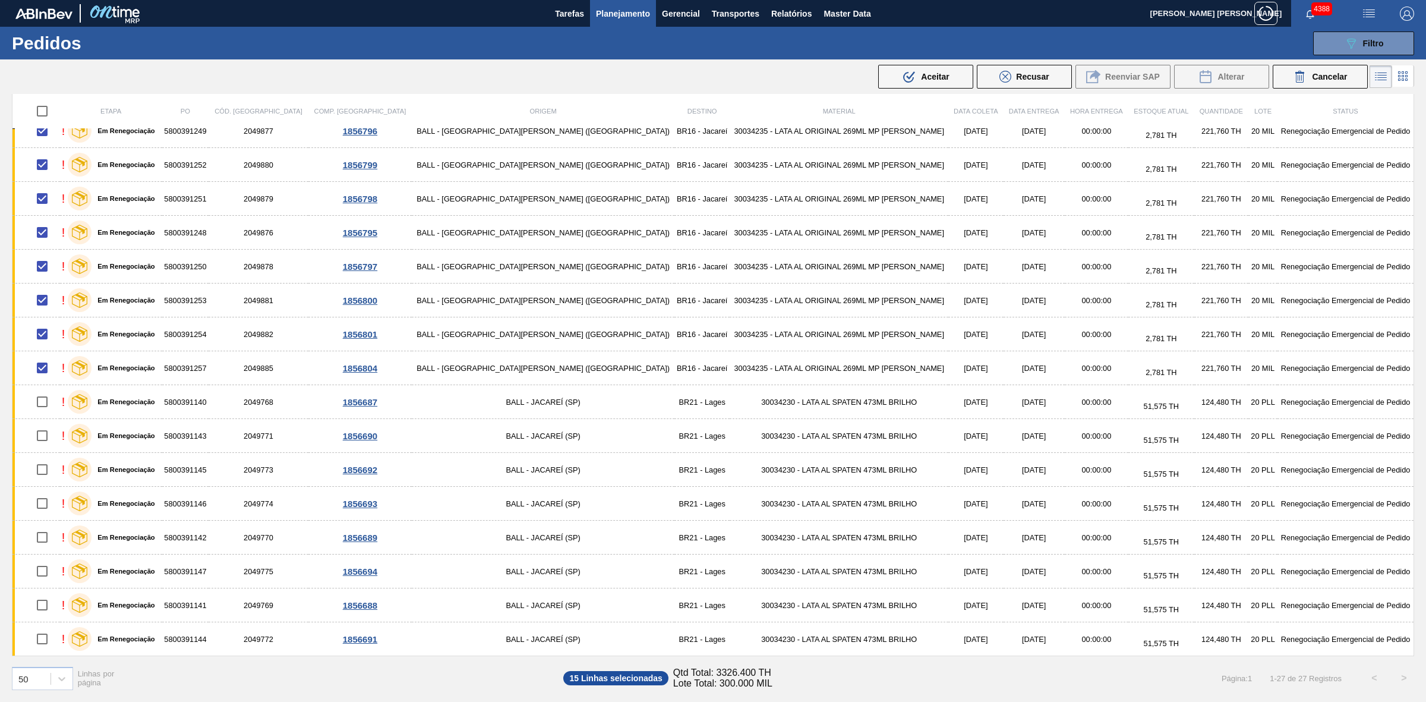
checkbox input "false"
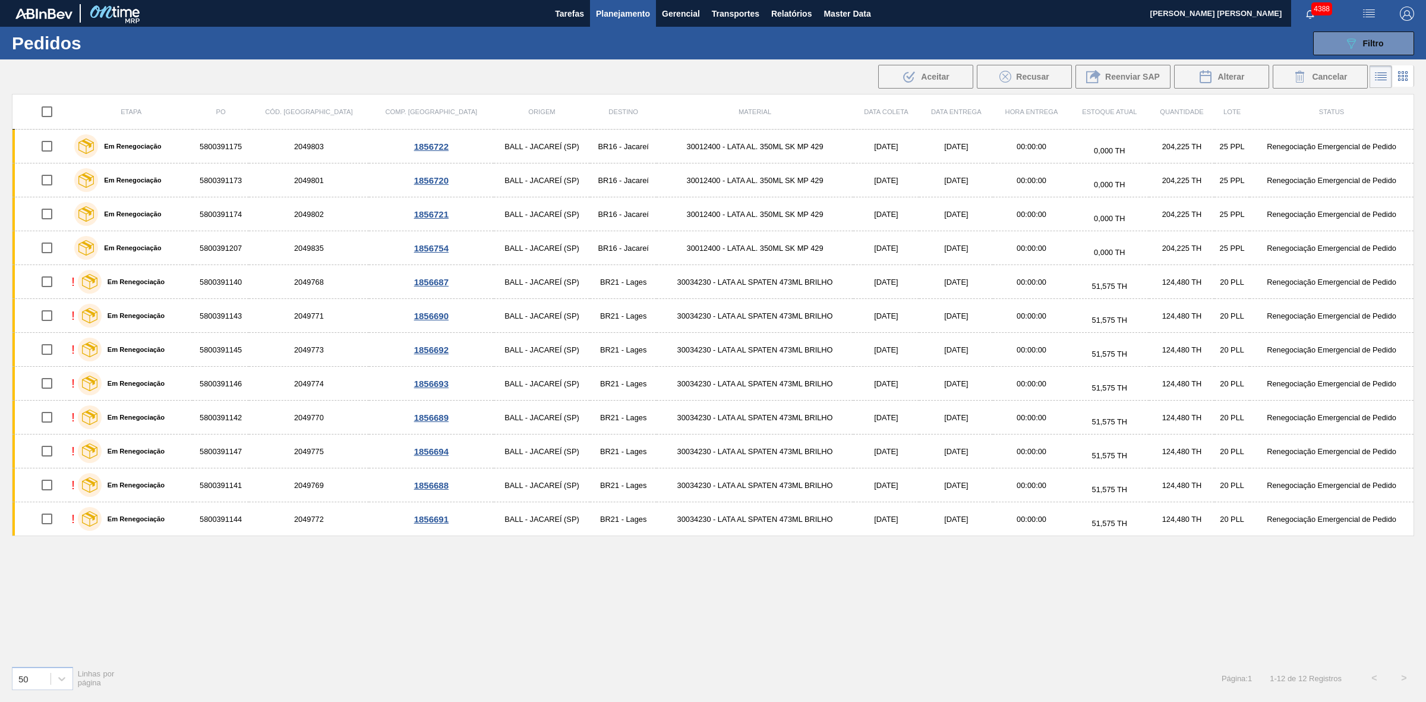
scroll to position [0, 0]
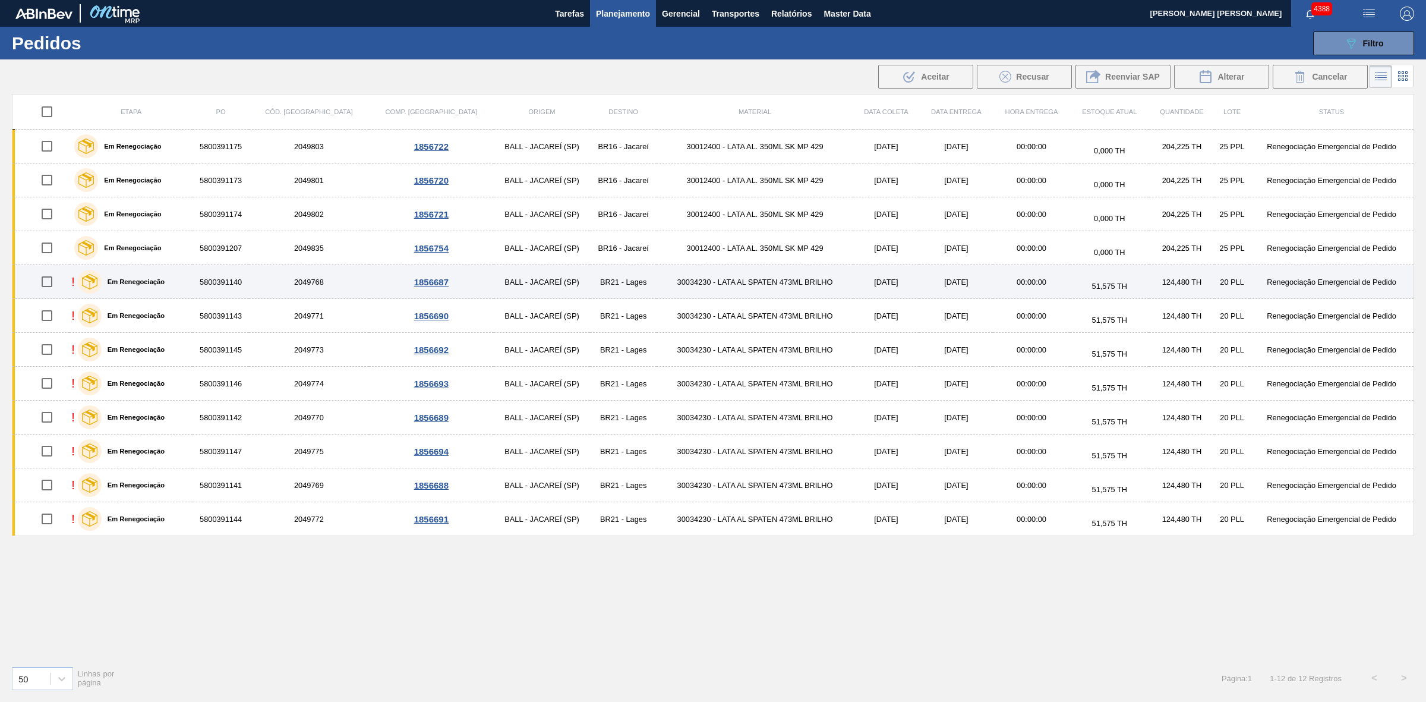
click at [48, 280] on input "checkbox" at bounding box center [46, 281] width 25 height 25
checkbox input "true"
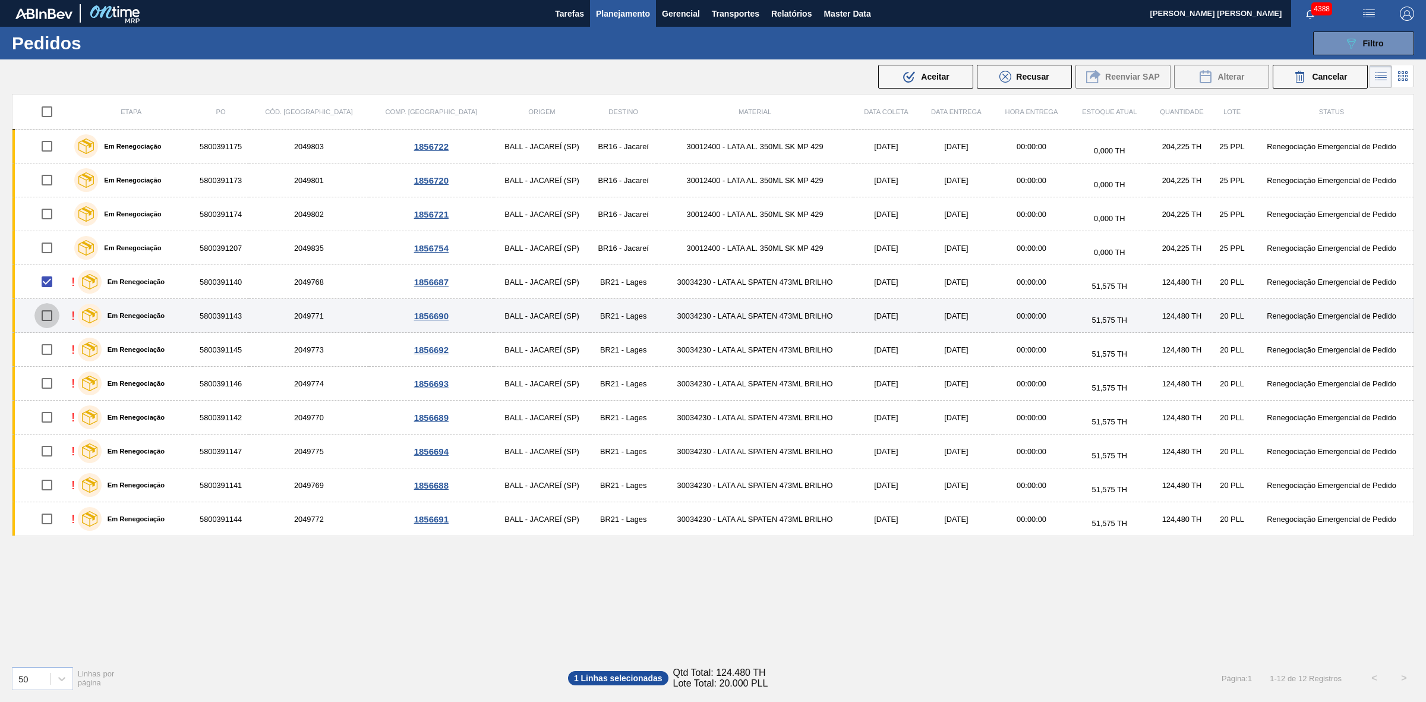
click at [48, 308] on input "checkbox" at bounding box center [46, 315] width 25 height 25
checkbox input "true"
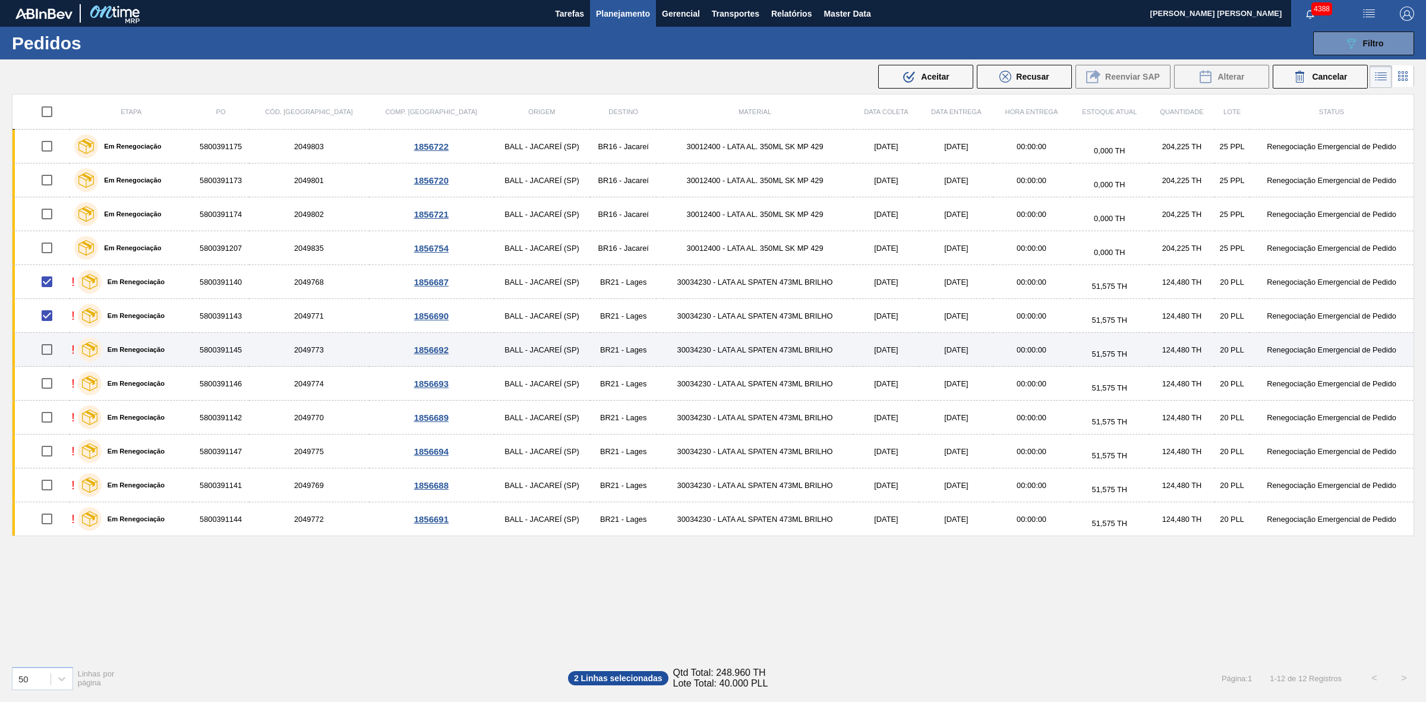
click at [49, 353] on input "checkbox" at bounding box center [46, 349] width 25 height 25
checkbox input "true"
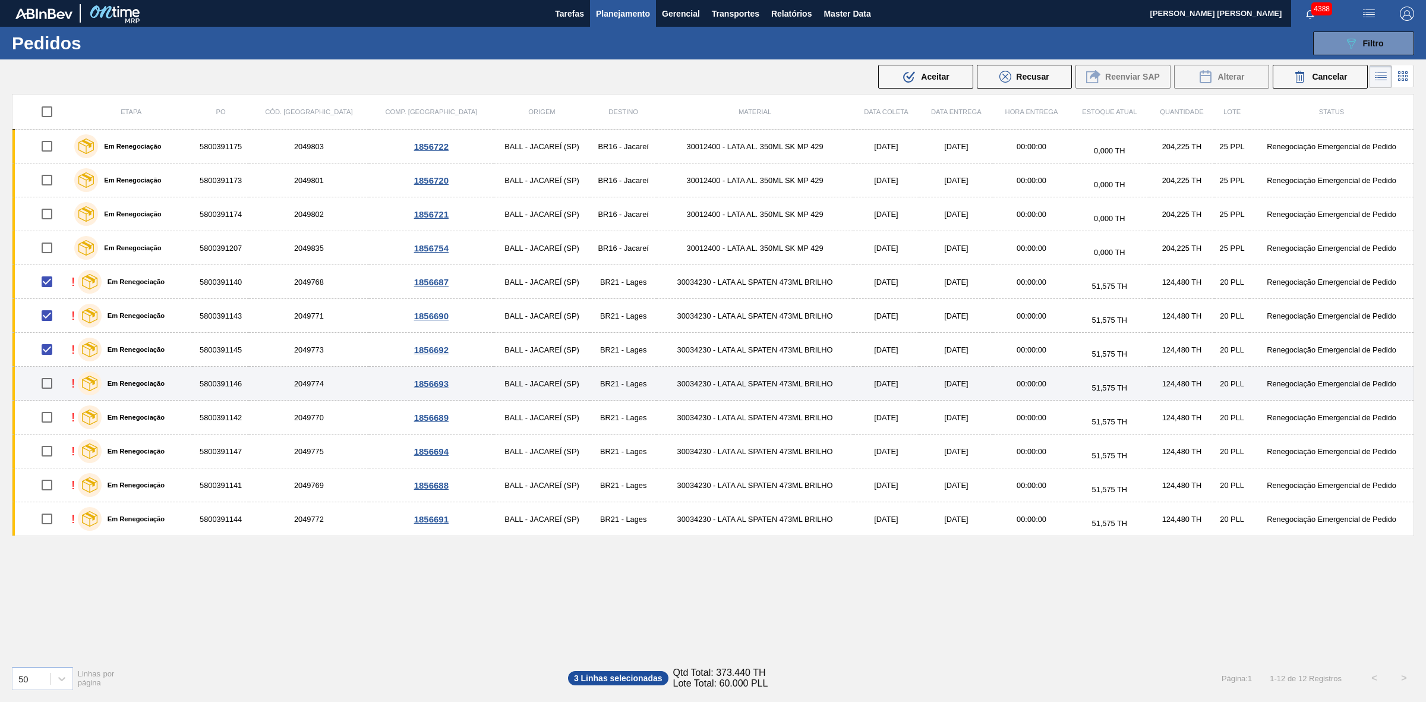
click at [45, 384] on input "checkbox" at bounding box center [46, 383] width 25 height 25
checkbox input "true"
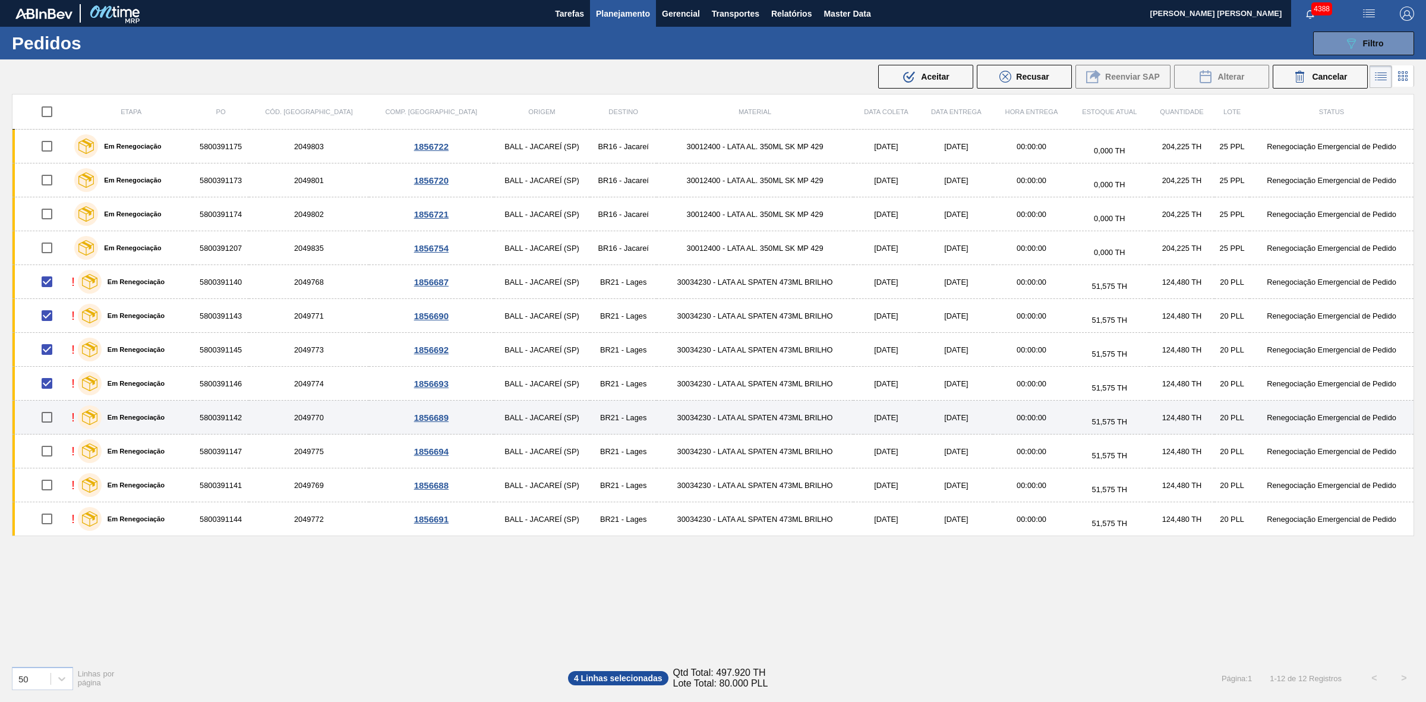
click at [46, 418] on input "checkbox" at bounding box center [46, 417] width 25 height 25
checkbox input "true"
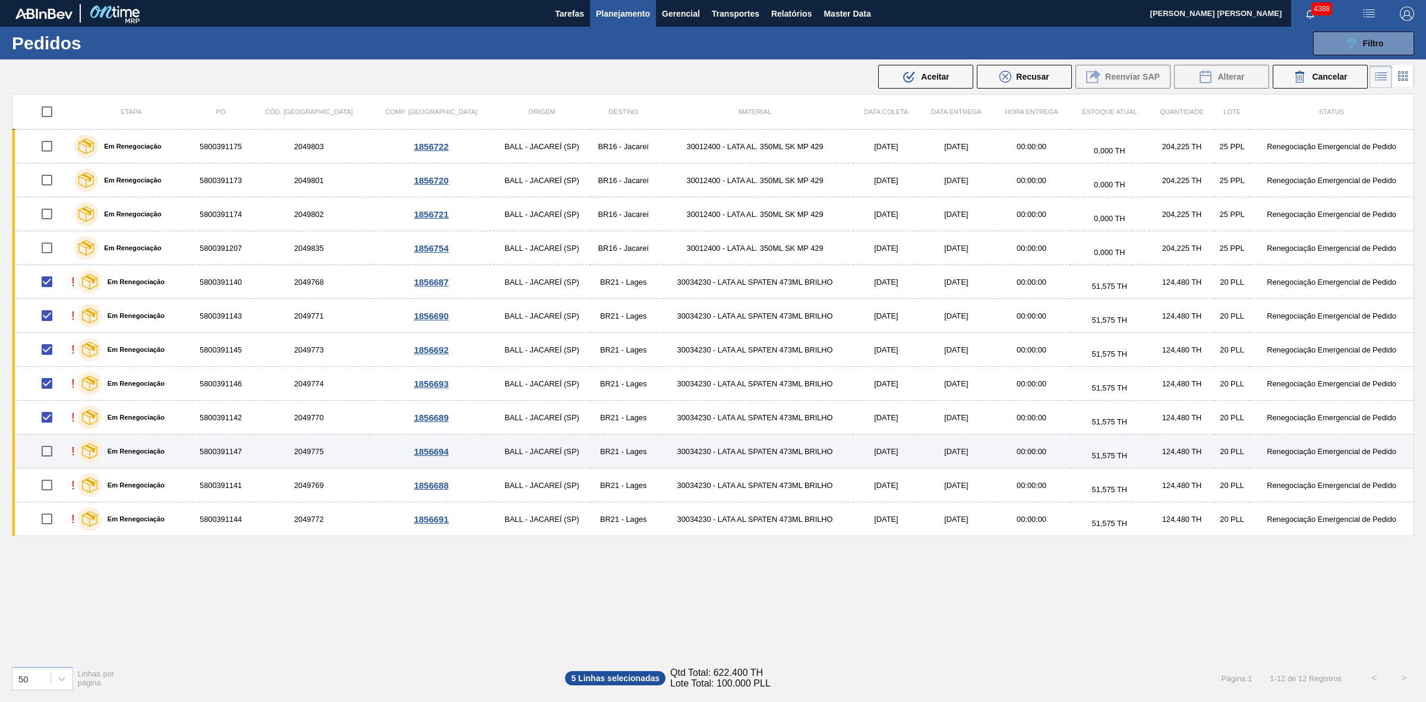
click at [54, 449] on input "checkbox" at bounding box center [46, 450] width 25 height 25
checkbox input "true"
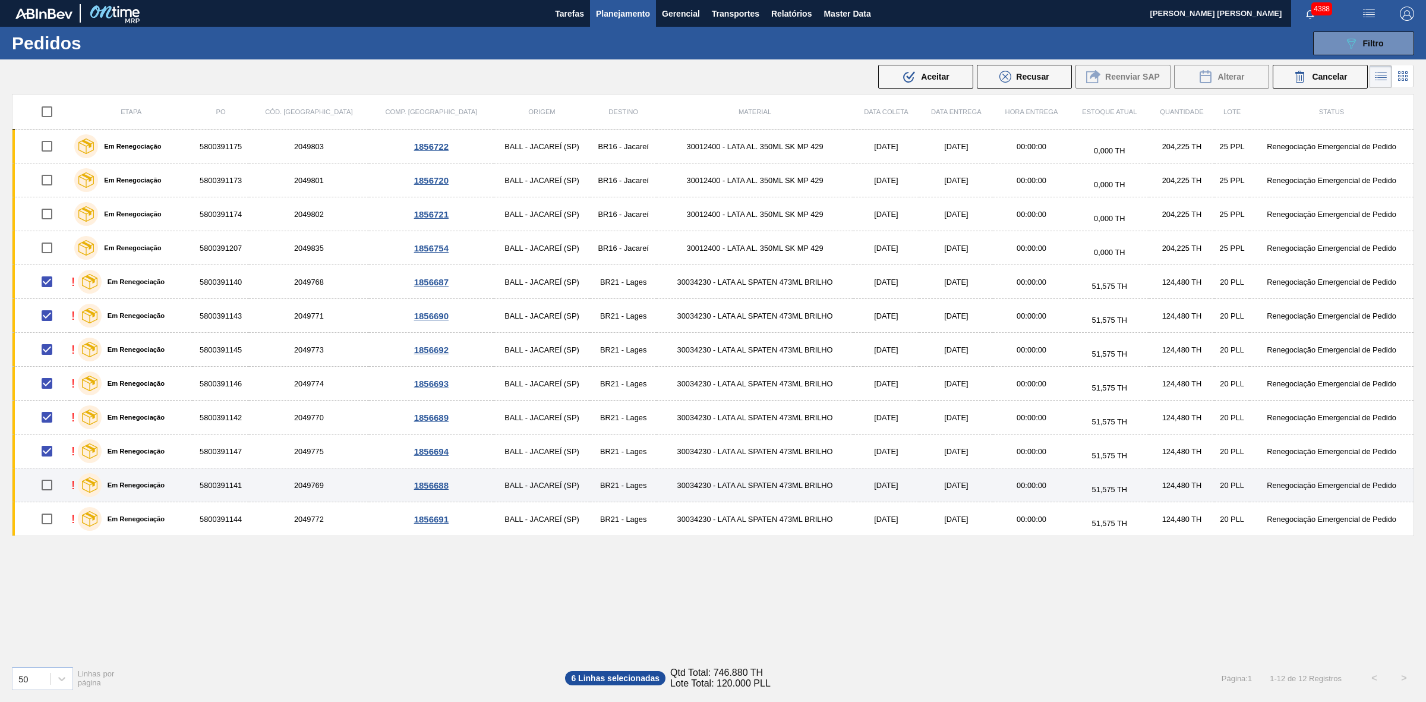
click at [49, 488] on input "checkbox" at bounding box center [46, 484] width 25 height 25
checkbox input "true"
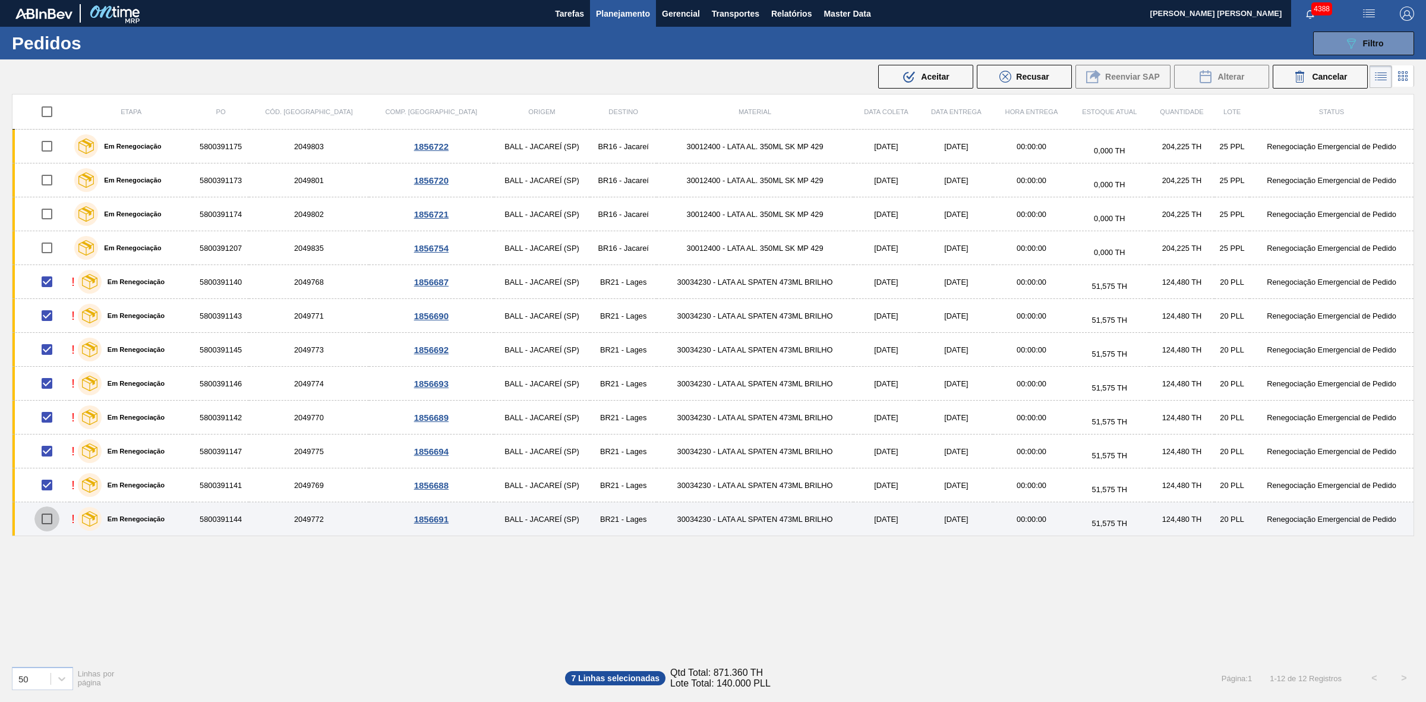
click at [51, 516] on input "checkbox" at bounding box center [46, 518] width 25 height 25
checkbox input "true"
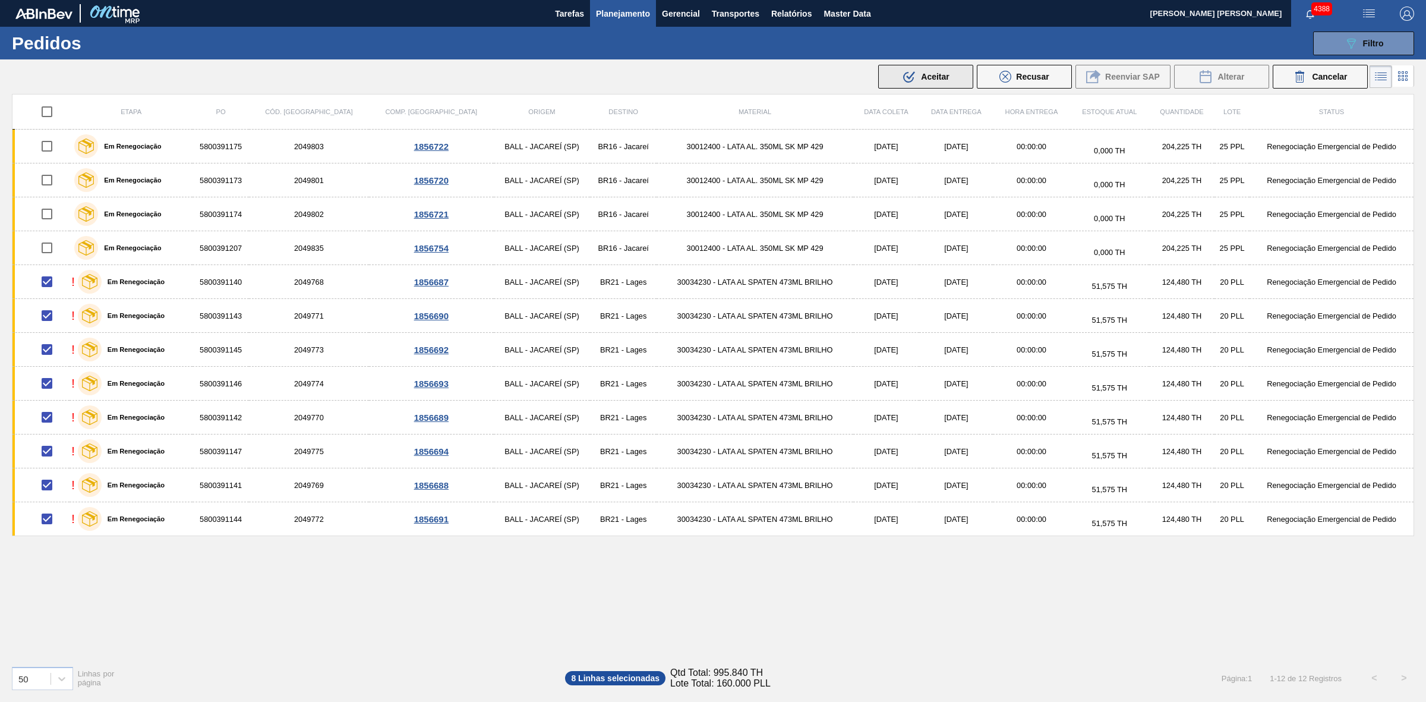
click at [909, 71] on icon ".b{fill:var(--color-action-default)}" at bounding box center [909, 77] width 14 height 14
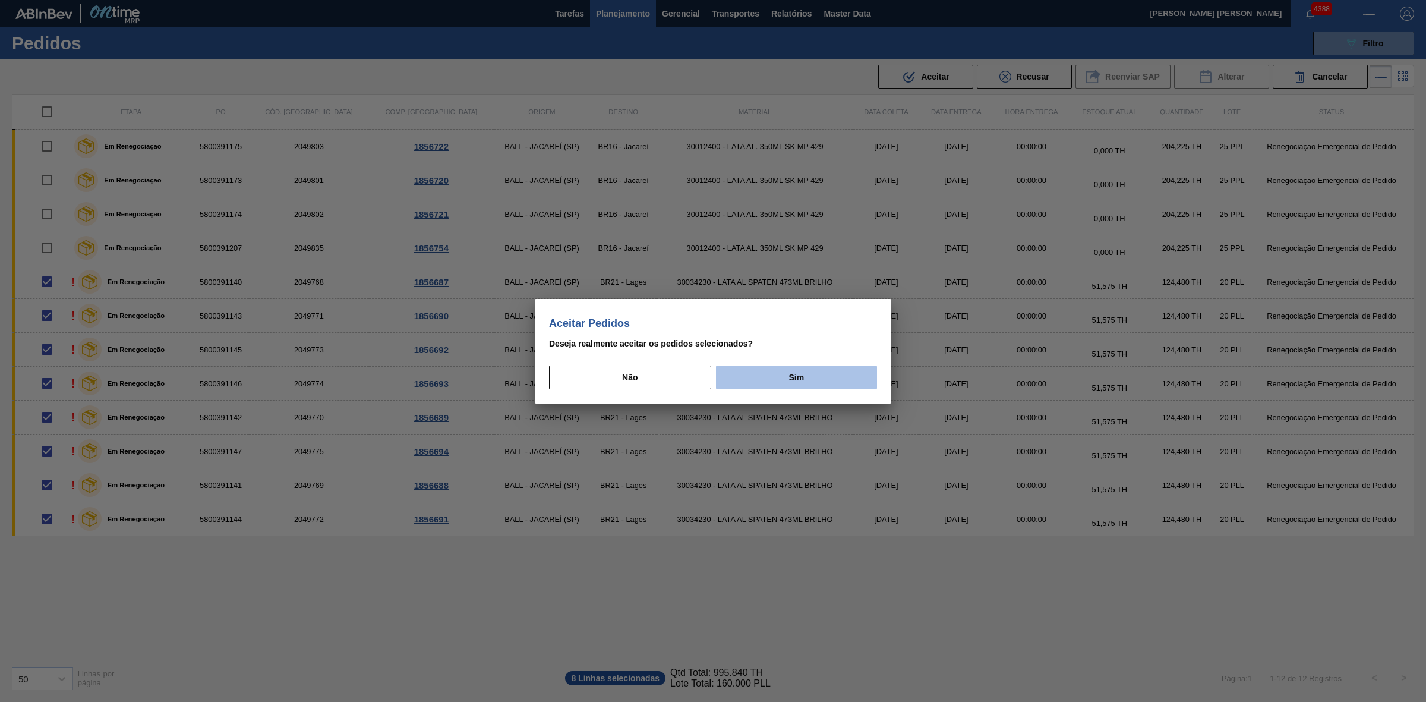
click at [784, 382] on button "Sim" at bounding box center [796, 377] width 161 height 24
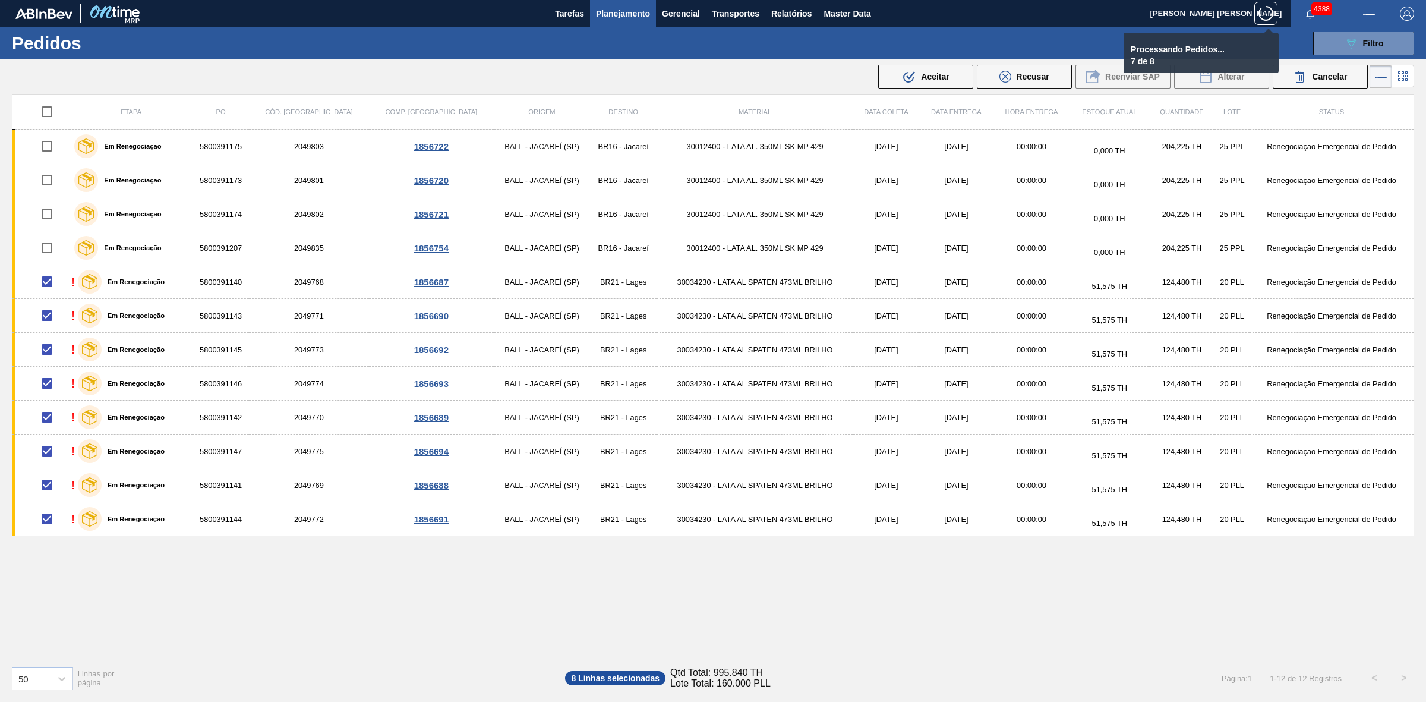
checkbox input "false"
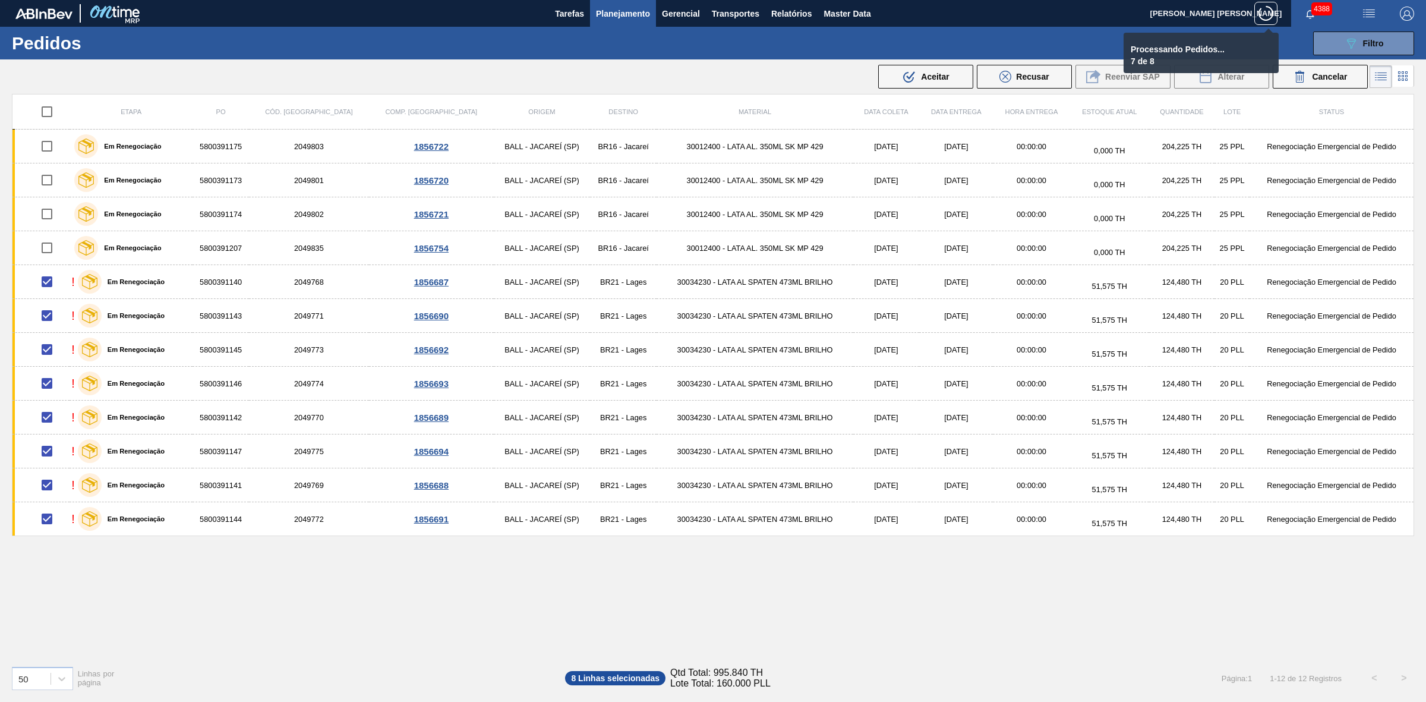
checkbox input "false"
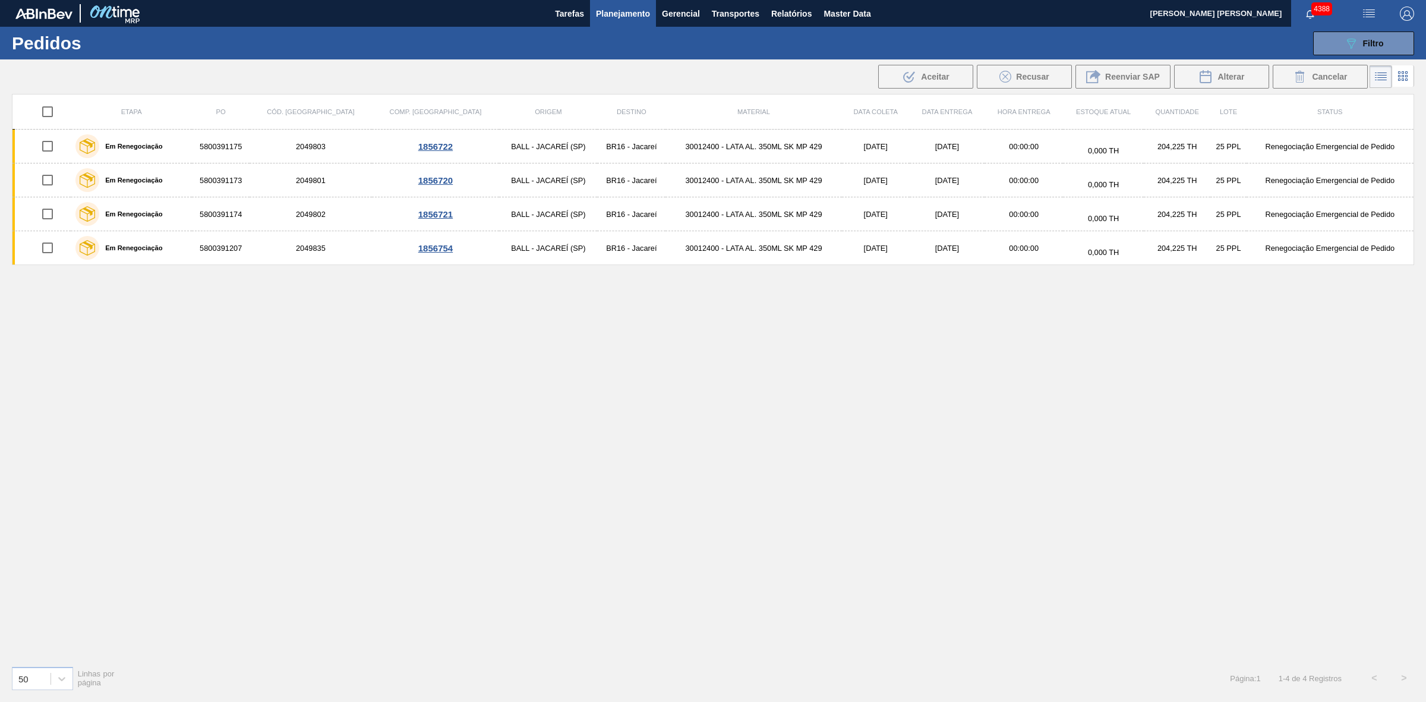
click at [627, 7] on span "Planejamento" at bounding box center [623, 14] width 54 height 14
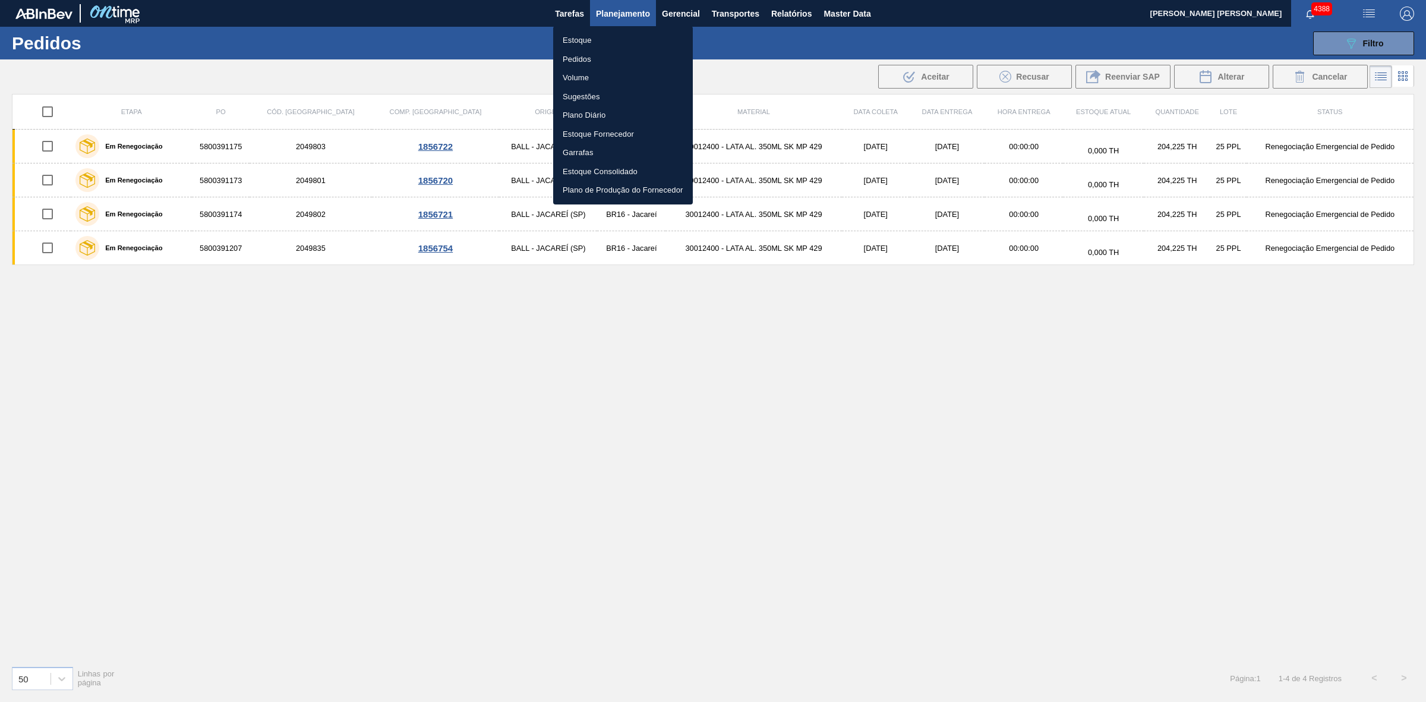
click at [577, 74] on li "Volume" at bounding box center [623, 77] width 140 height 19
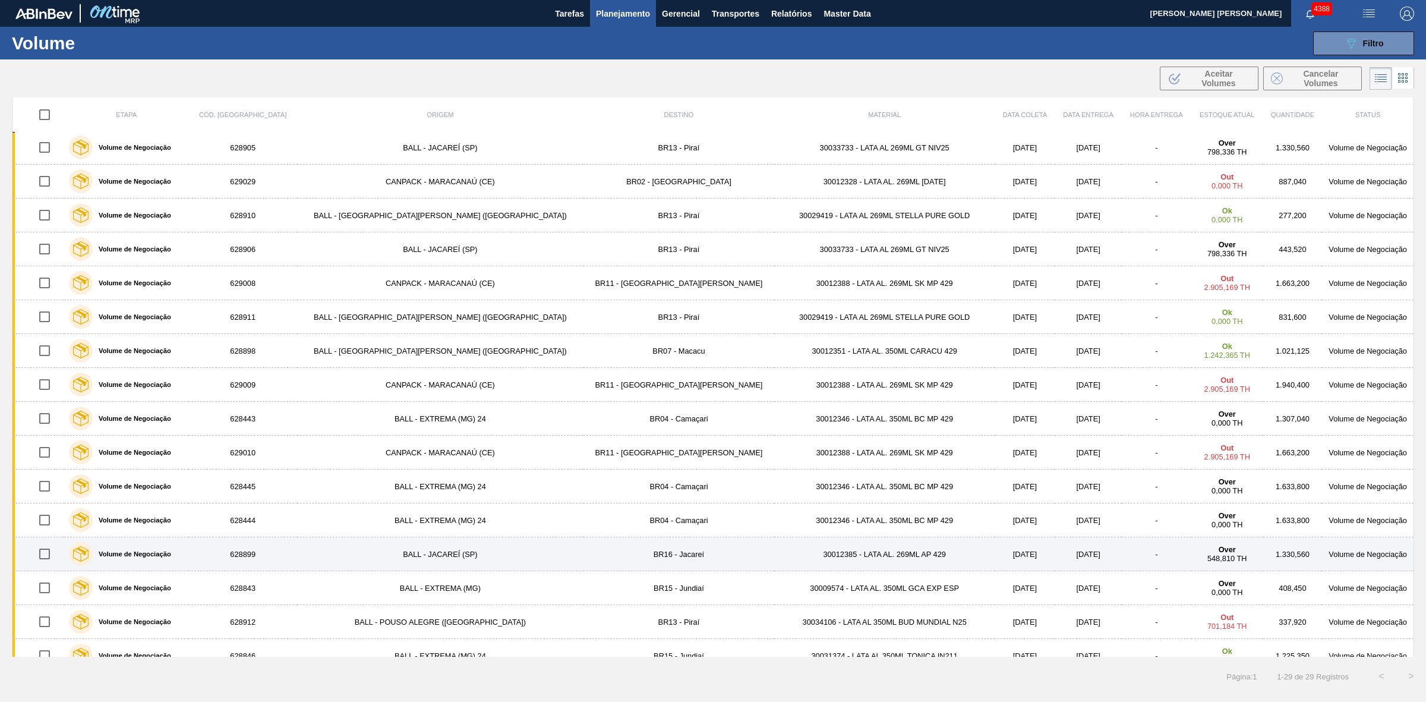
scroll to position [165, 0]
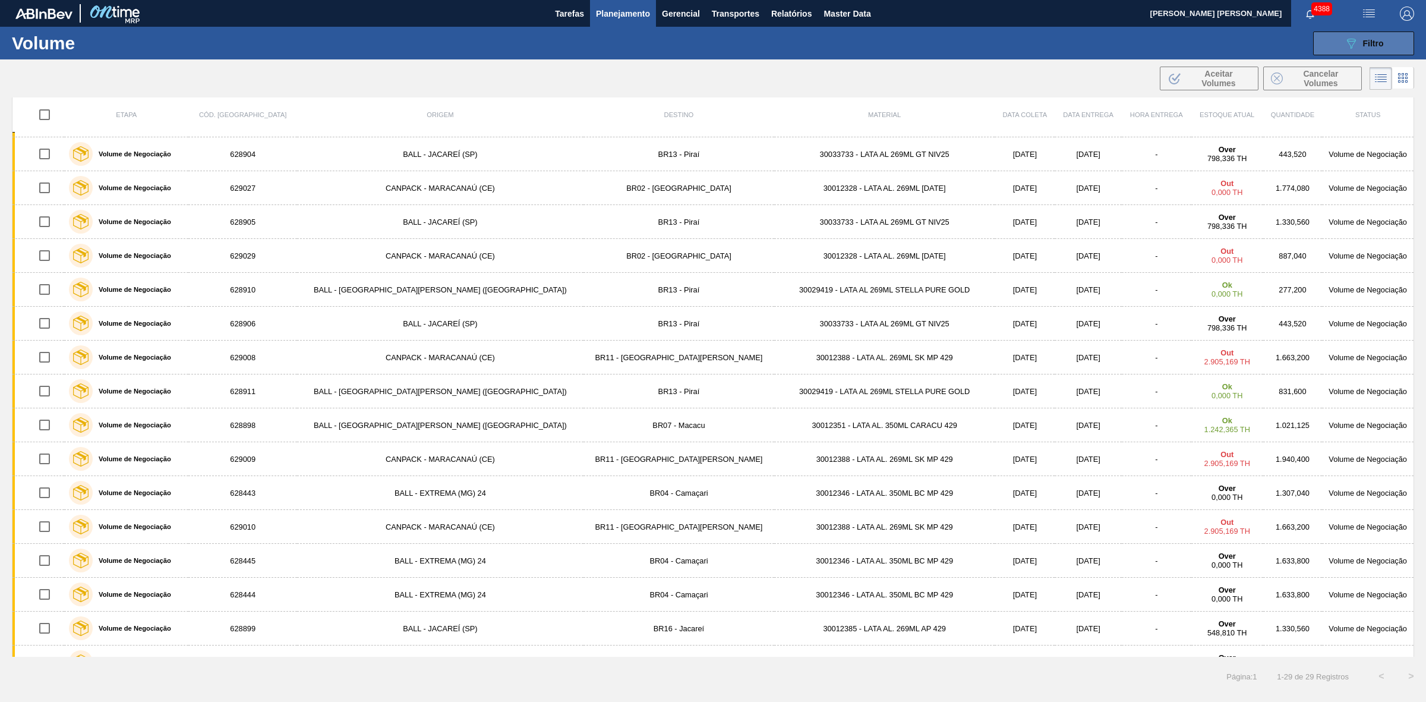
click at [1349, 48] on icon "089F7B8B-B2A5-4AFE-B5C0-19BA573D28AC" at bounding box center [1351, 43] width 14 height 14
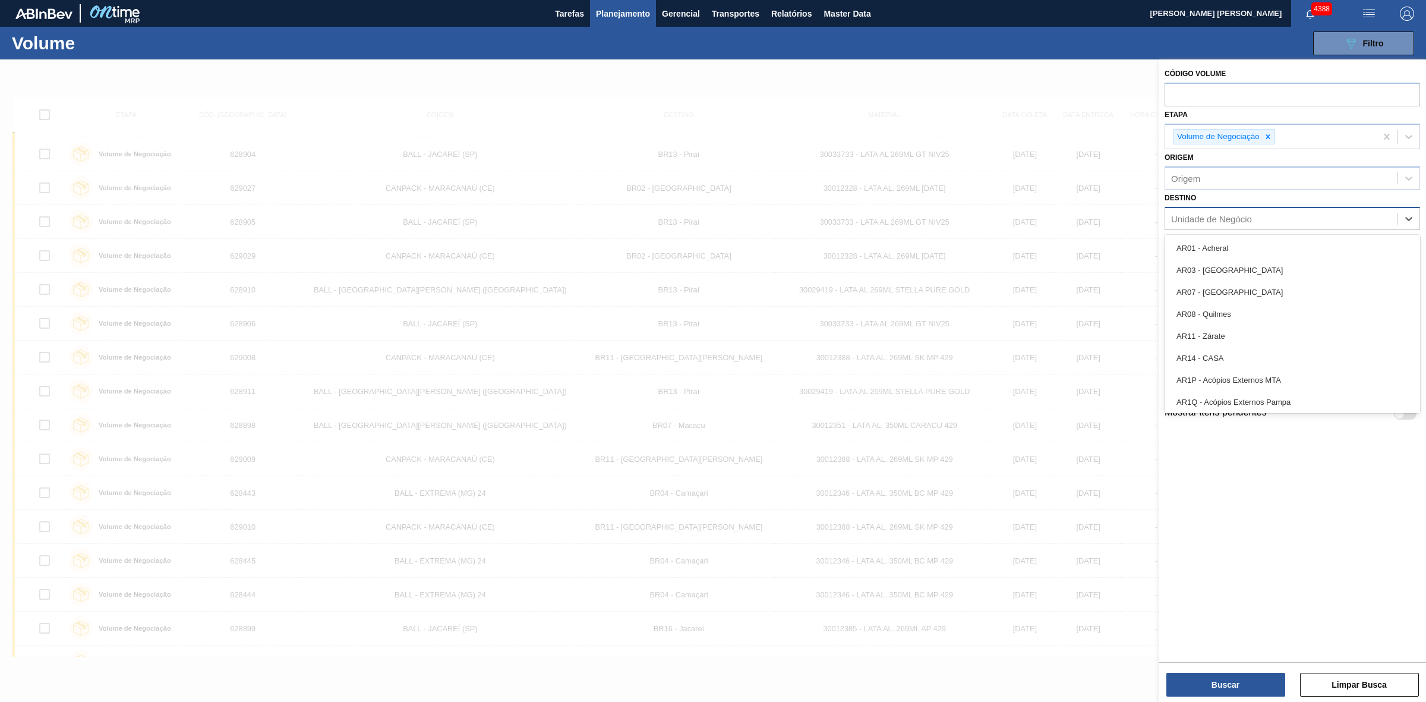
click at [1209, 220] on div "Unidade de Negócio" at bounding box center [1211, 219] width 81 height 10
type input "02"
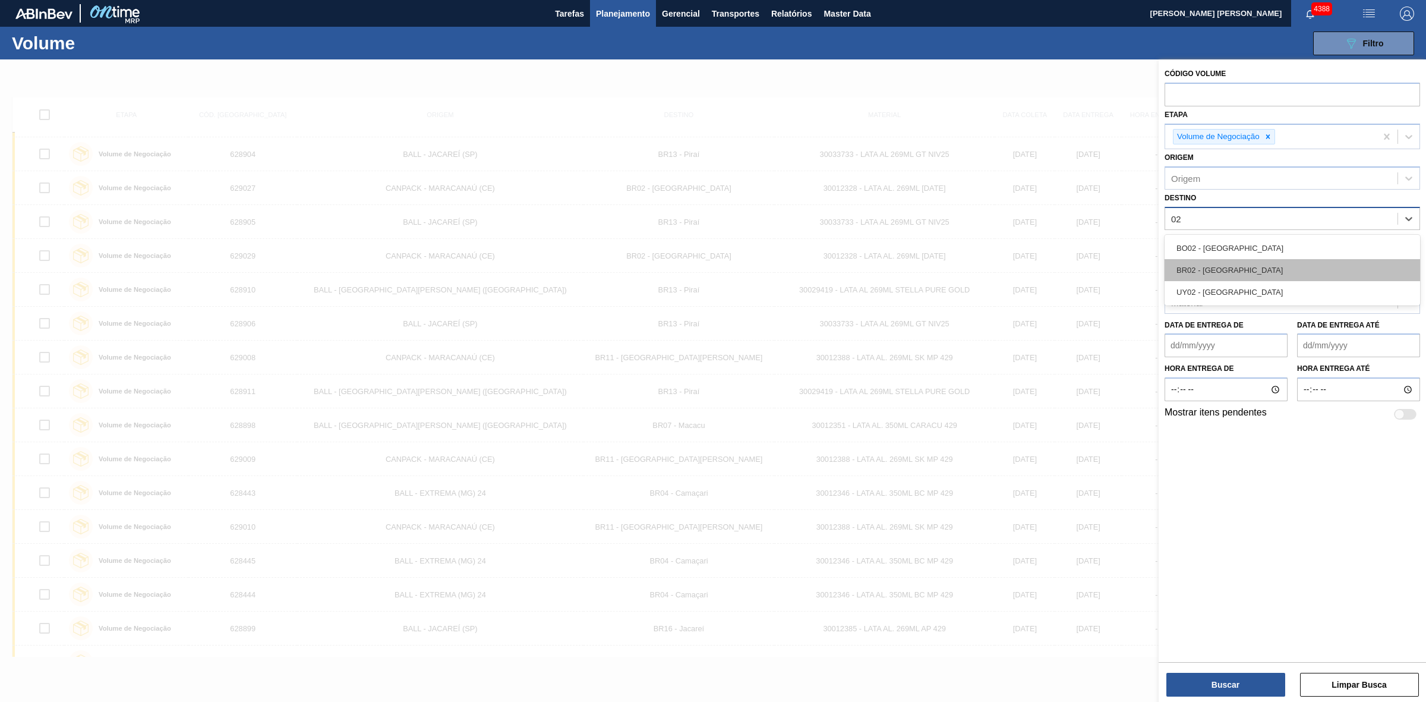
click at [1201, 263] on div "BR02 - Sergipe" at bounding box center [1291, 270] width 255 height 22
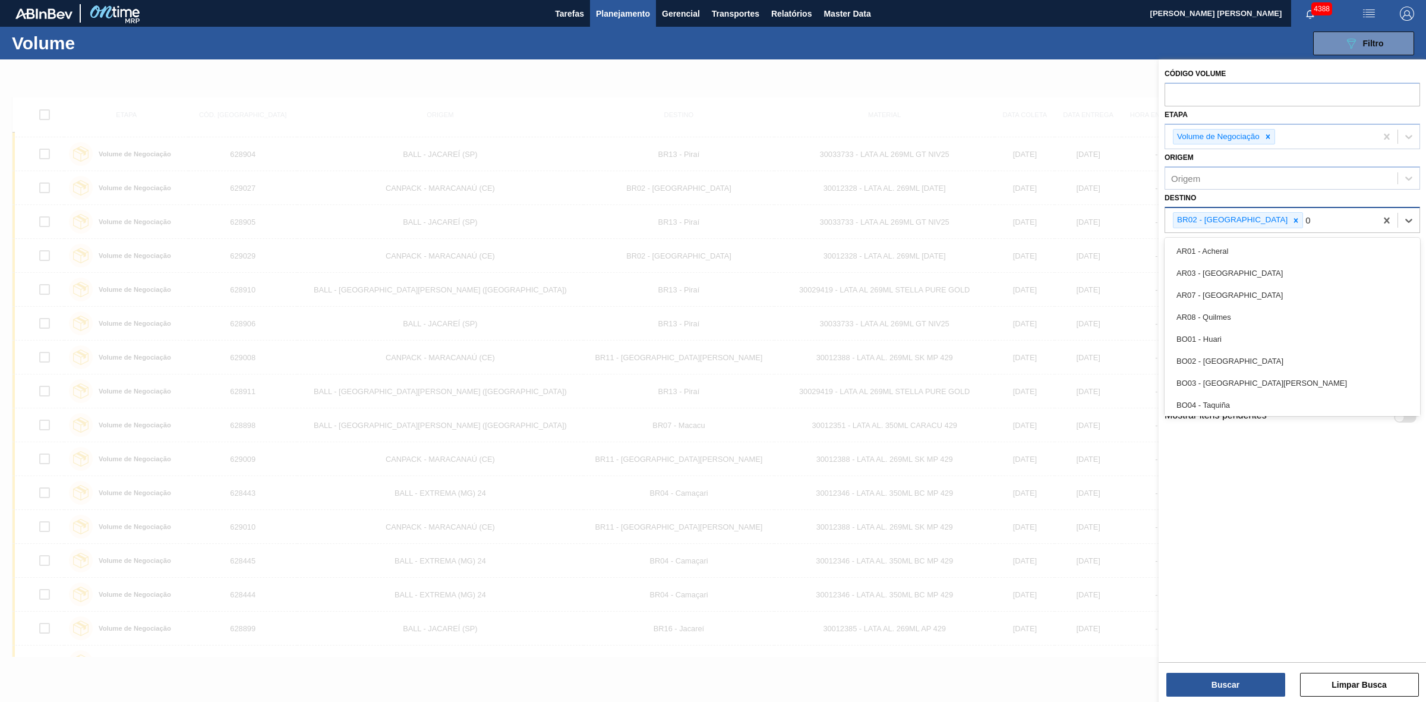
type input "04"
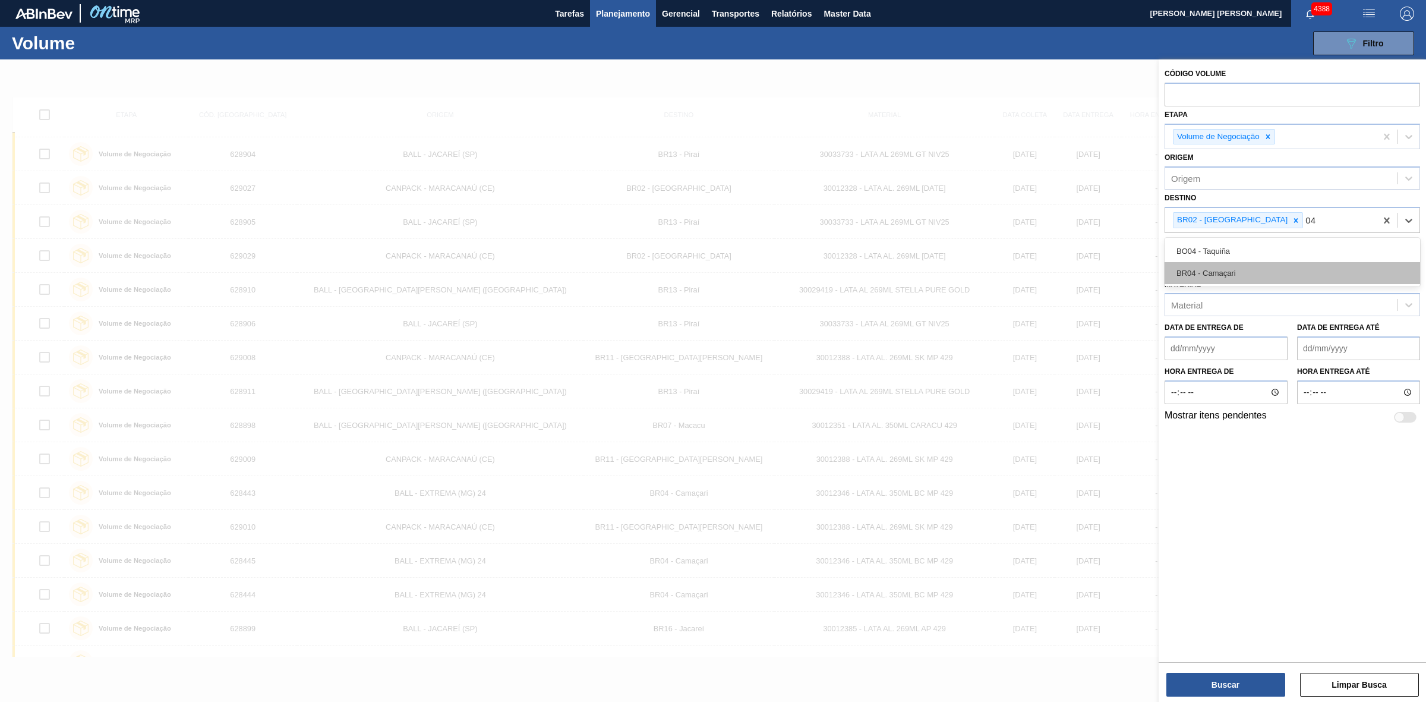
click at [1220, 266] on div "BR04 - Camaçari" at bounding box center [1291, 273] width 255 height 22
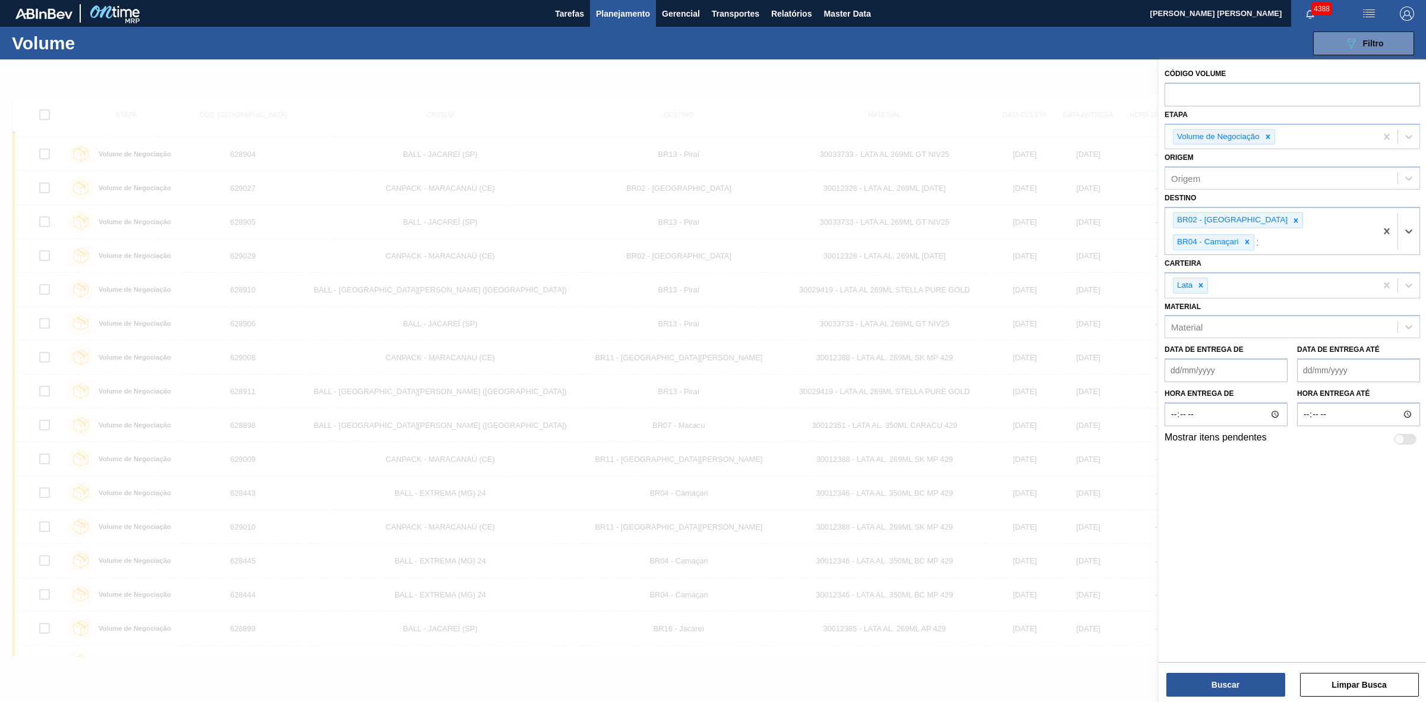
type input "11"
click at [1236, 284] on div "BR11 - São Luís" at bounding box center [1291, 295] width 255 height 22
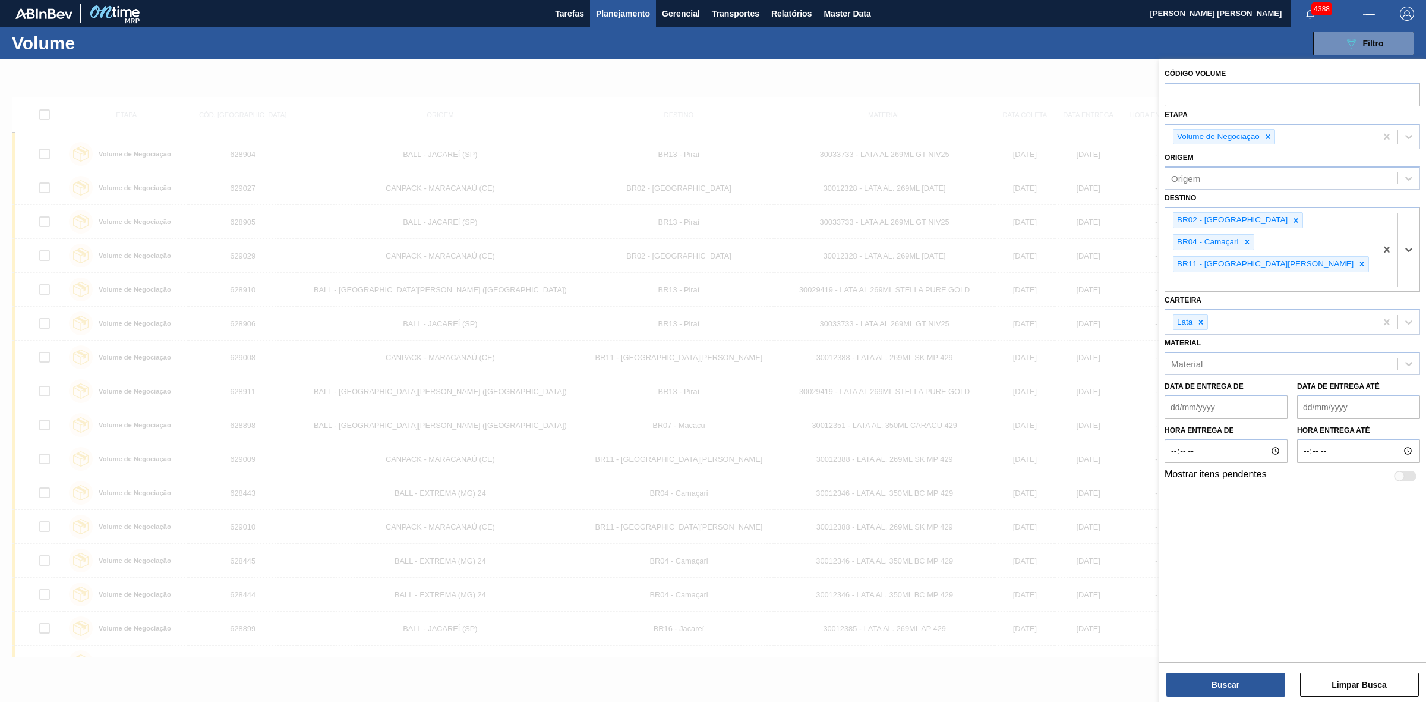
type input "8"
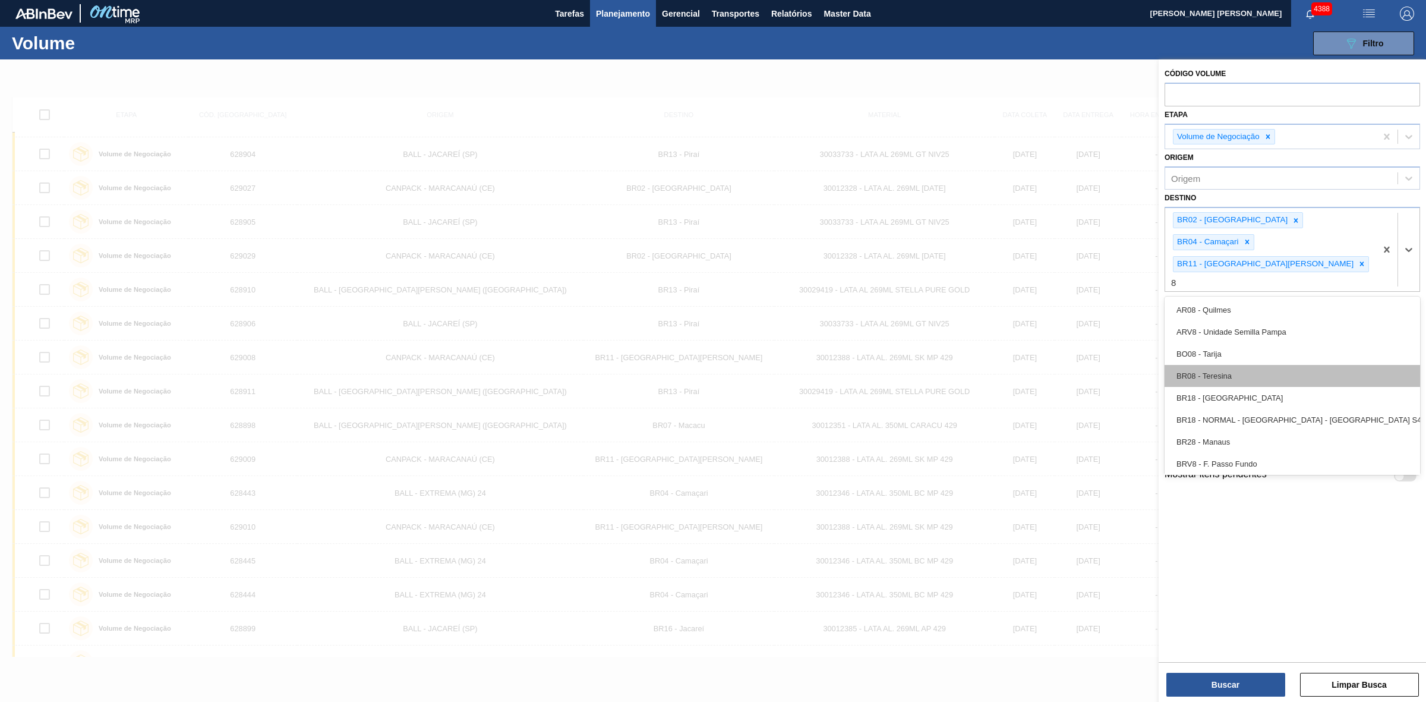
click at [1248, 365] on div "BR08 - Teresina" at bounding box center [1291, 376] width 255 height 22
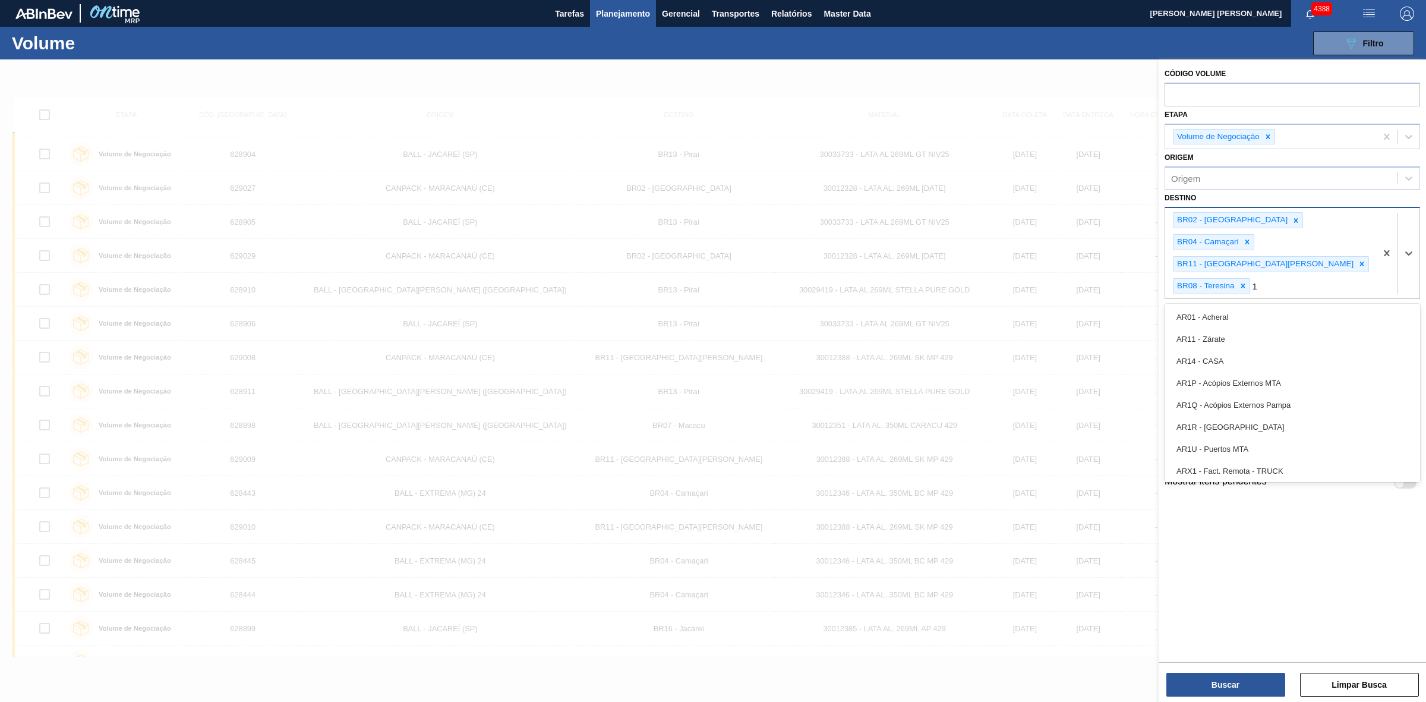
type input "18"
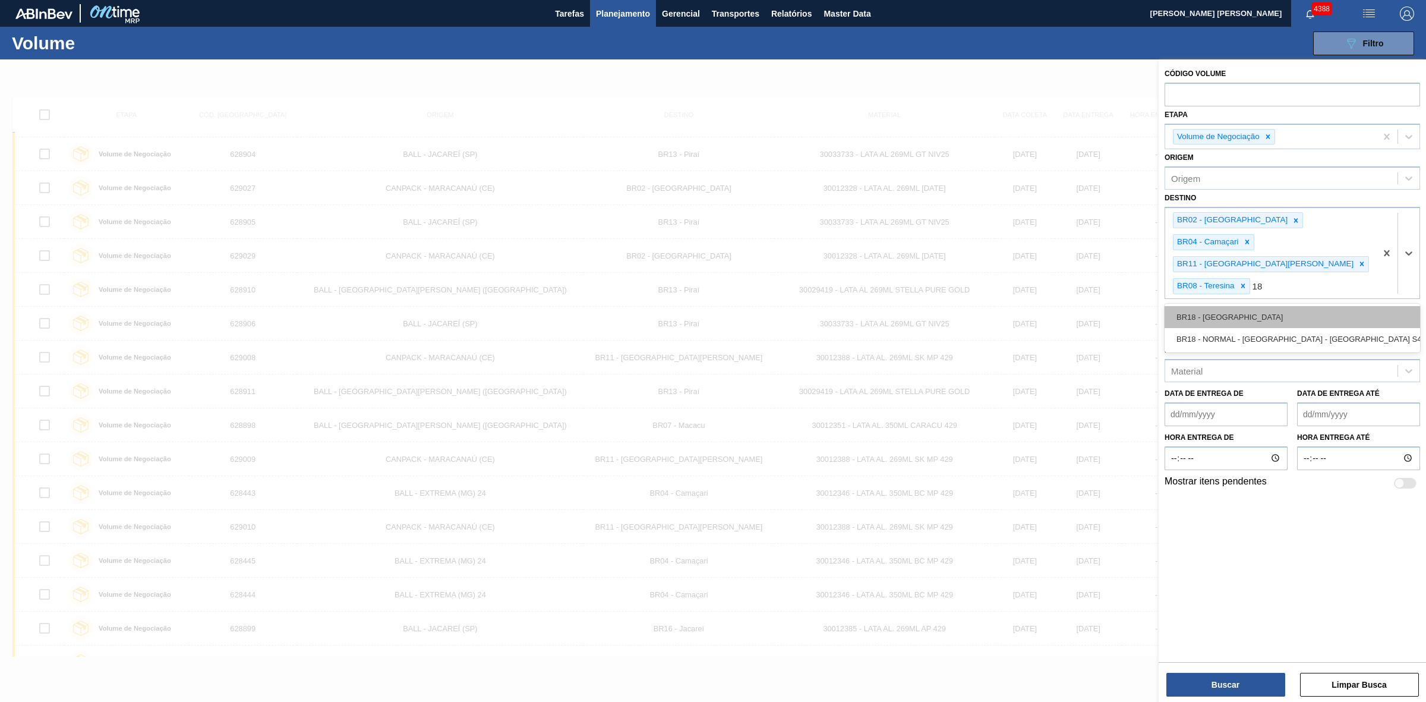
click at [1232, 306] on div "BR18 - Pernambuco" at bounding box center [1291, 317] width 255 height 22
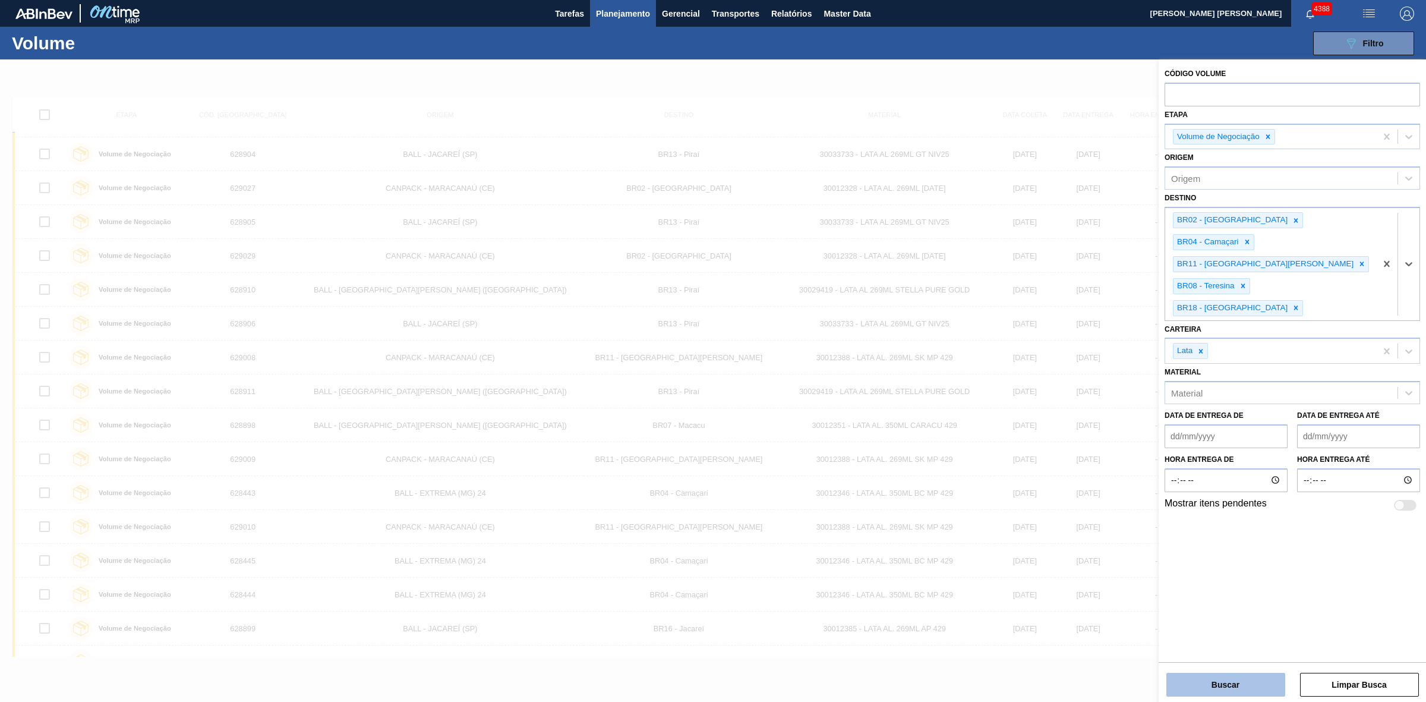
click at [1251, 682] on button "Buscar" at bounding box center [1225, 684] width 119 height 24
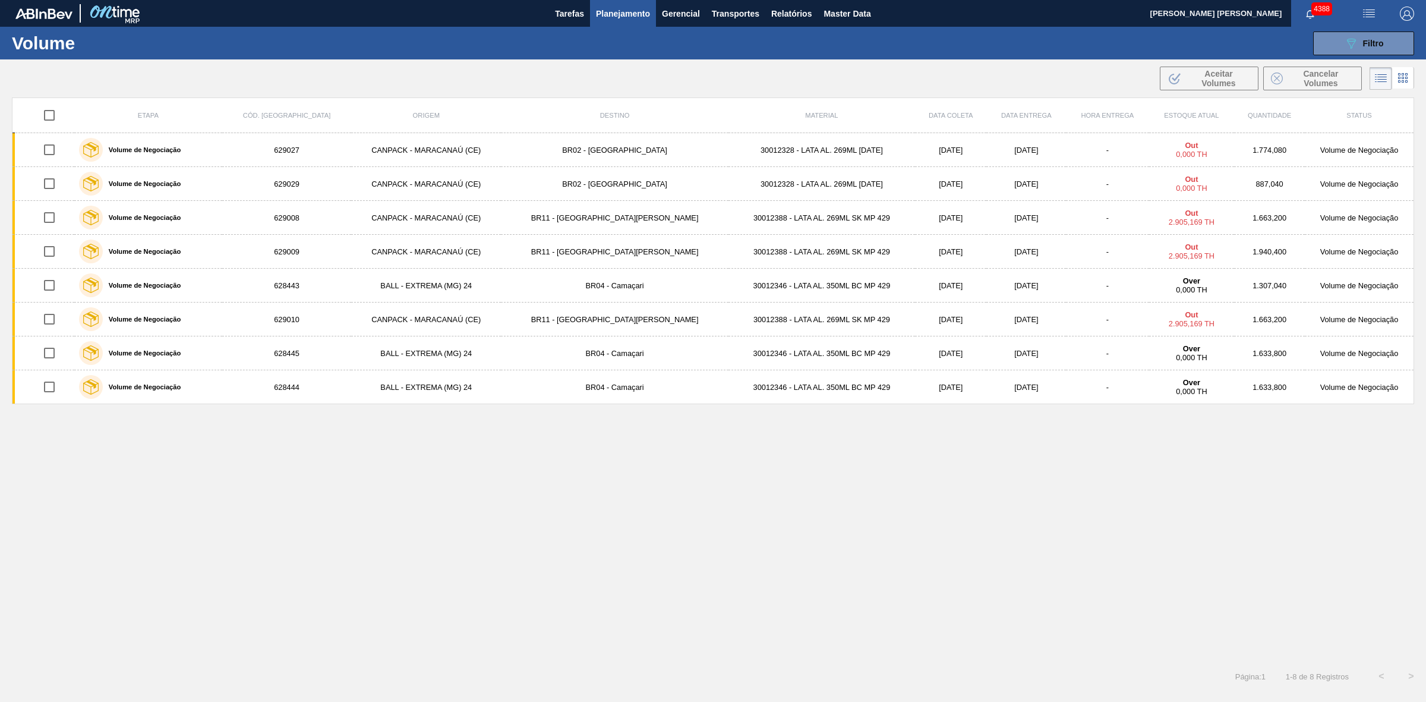
scroll to position [0, 0]
click at [1359, 43] on div "089F7B8B-B2A5-4AFE-B5C0-19BA573D28AC Filtro" at bounding box center [1364, 43] width 40 height 14
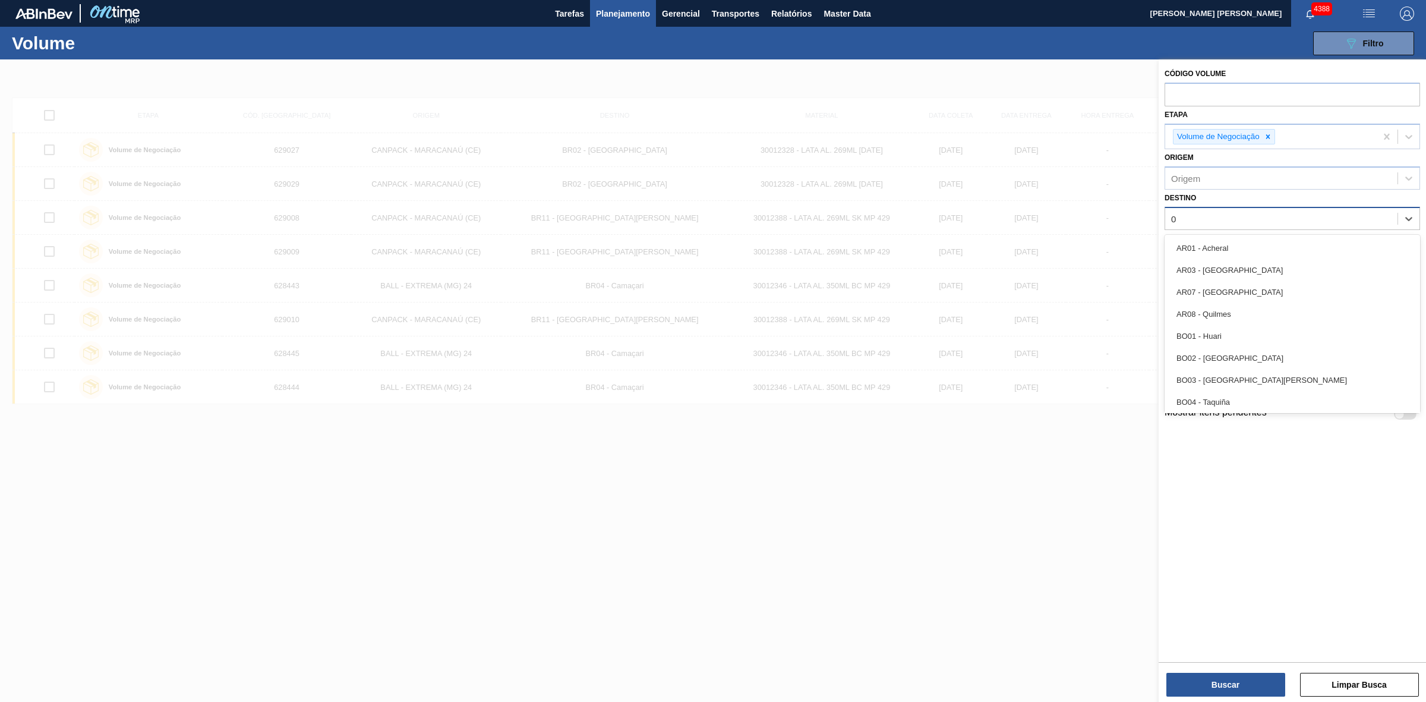
type input "07"
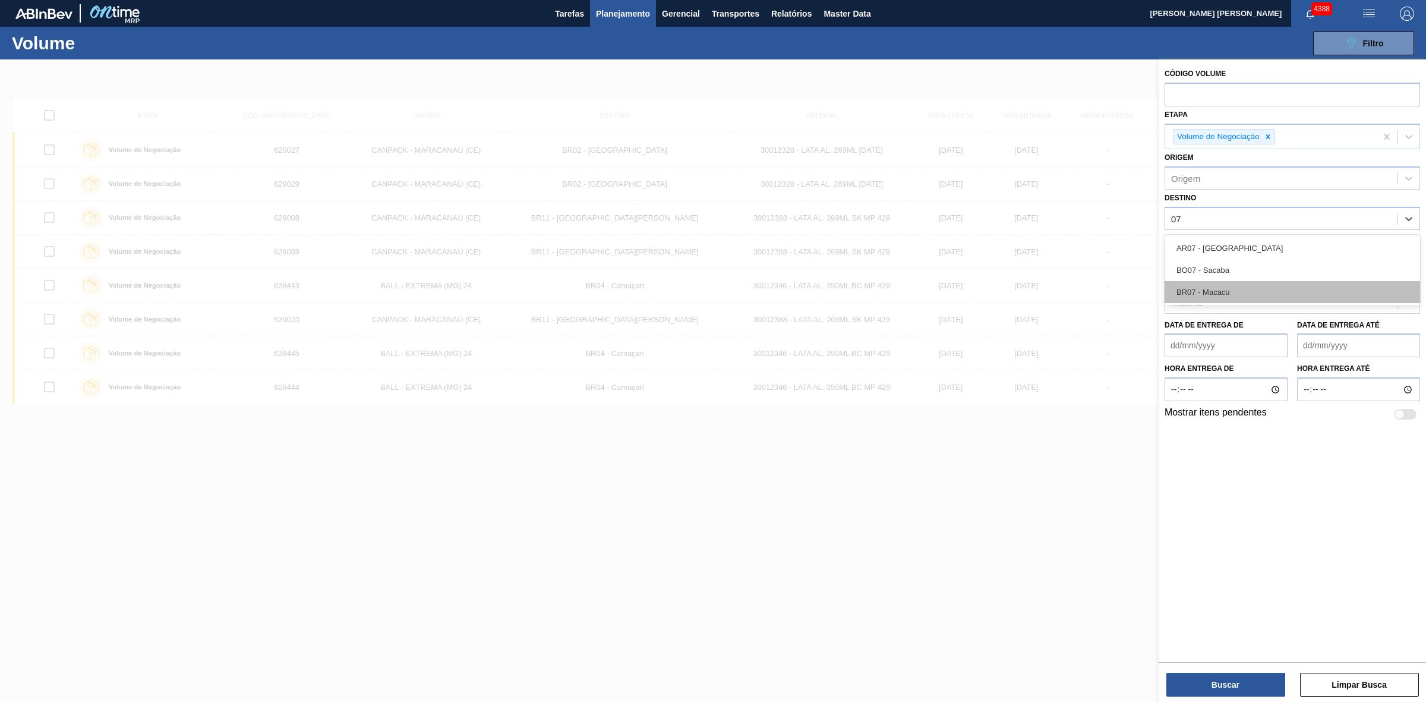
click at [1246, 289] on div "BR07 - Macacu" at bounding box center [1291, 292] width 255 height 22
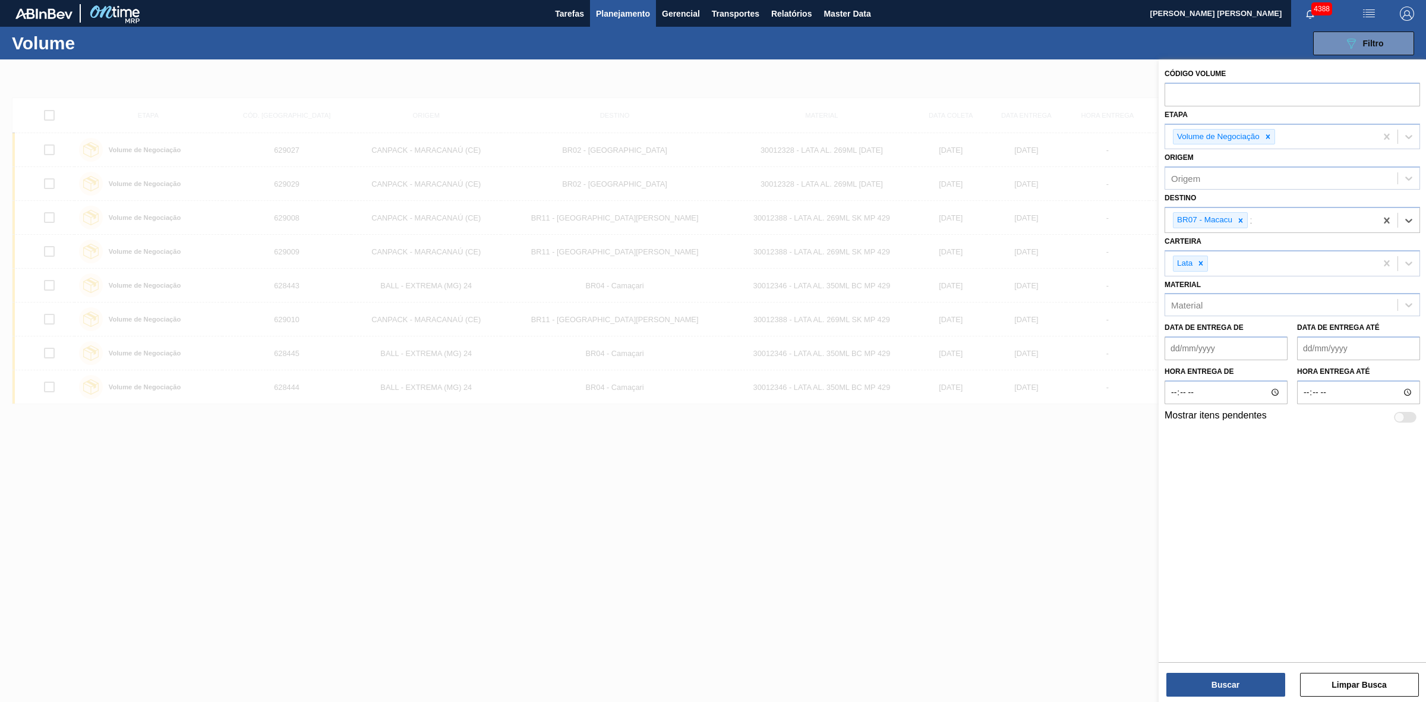
type input "10"
click at [1221, 254] on div "BR10 - Guarulhos" at bounding box center [1291, 251] width 255 height 22
type input "13"
click at [1214, 253] on div "BR13 - Piraí" at bounding box center [1291, 251] width 255 height 22
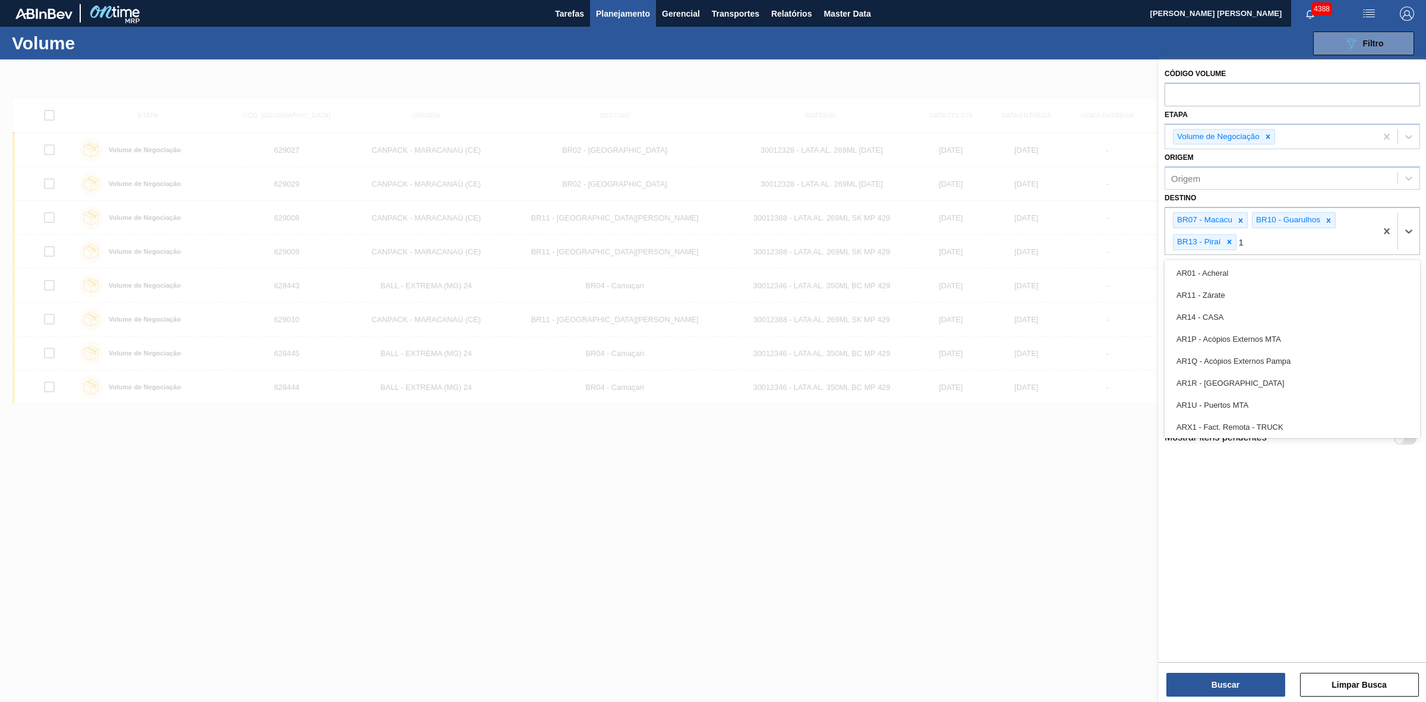
type input "19"
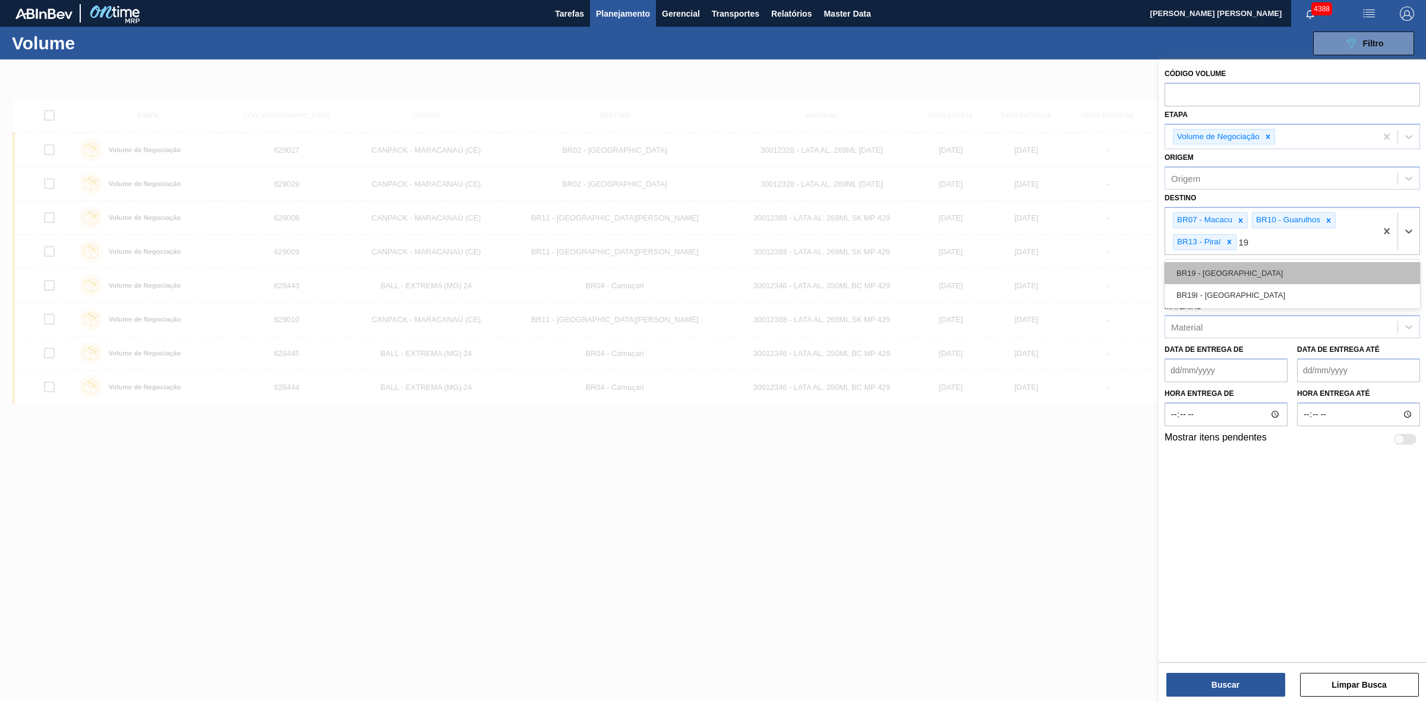
click at [1218, 274] on div "BR19 - Nova Rio" at bounding box center [1291, 273] width 255 height 22
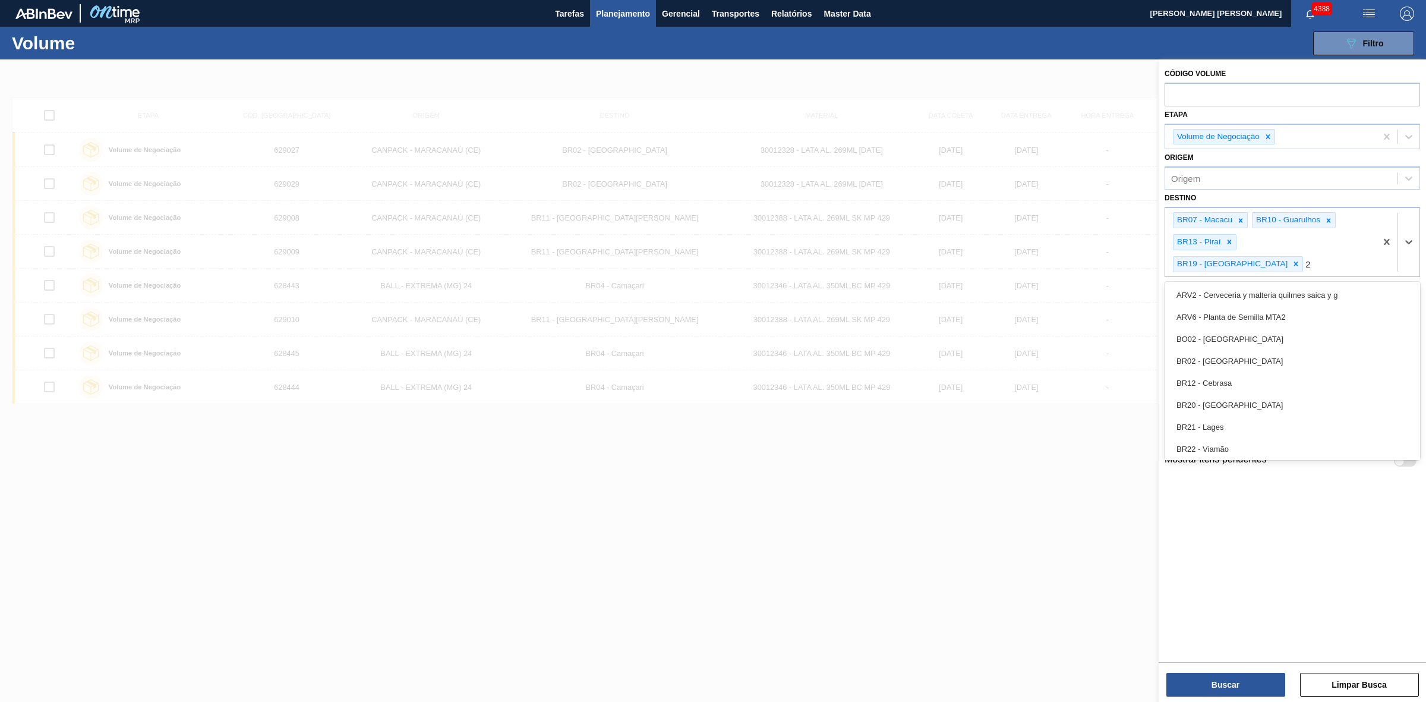
type input "23"
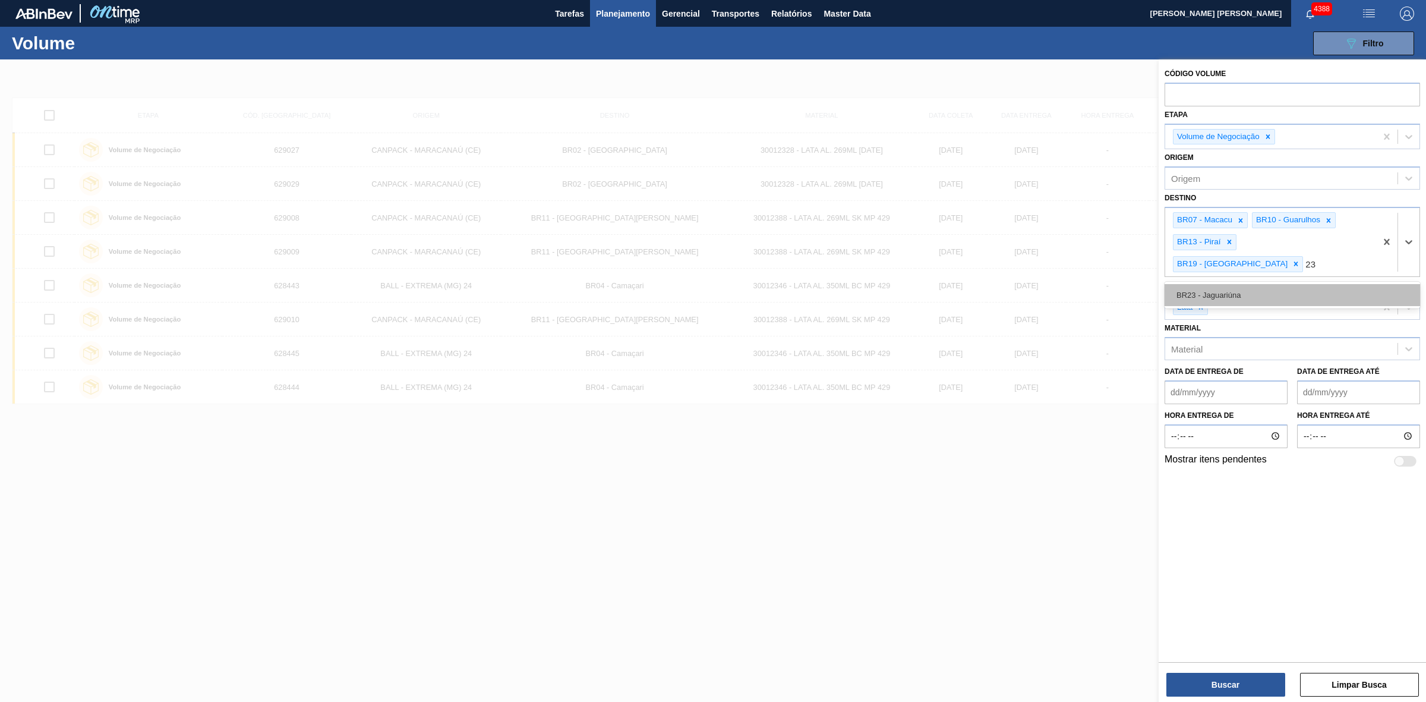
click at [1217, 284] on div "BR23 - Jaguariúna" at bounding box center [1291, 295] width 255 height 22
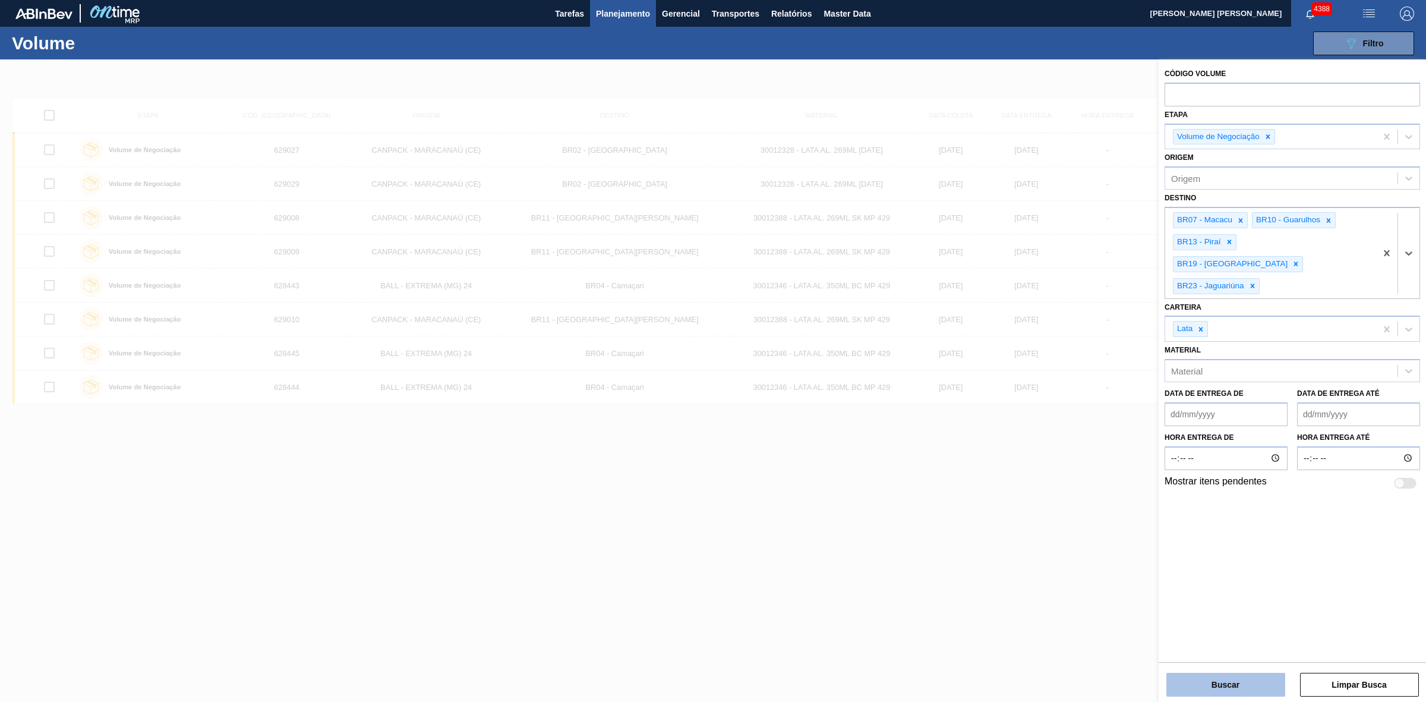
click at [1253, 685] on button "Buscar" at bounding box center [1225, 684] width 119 height 24
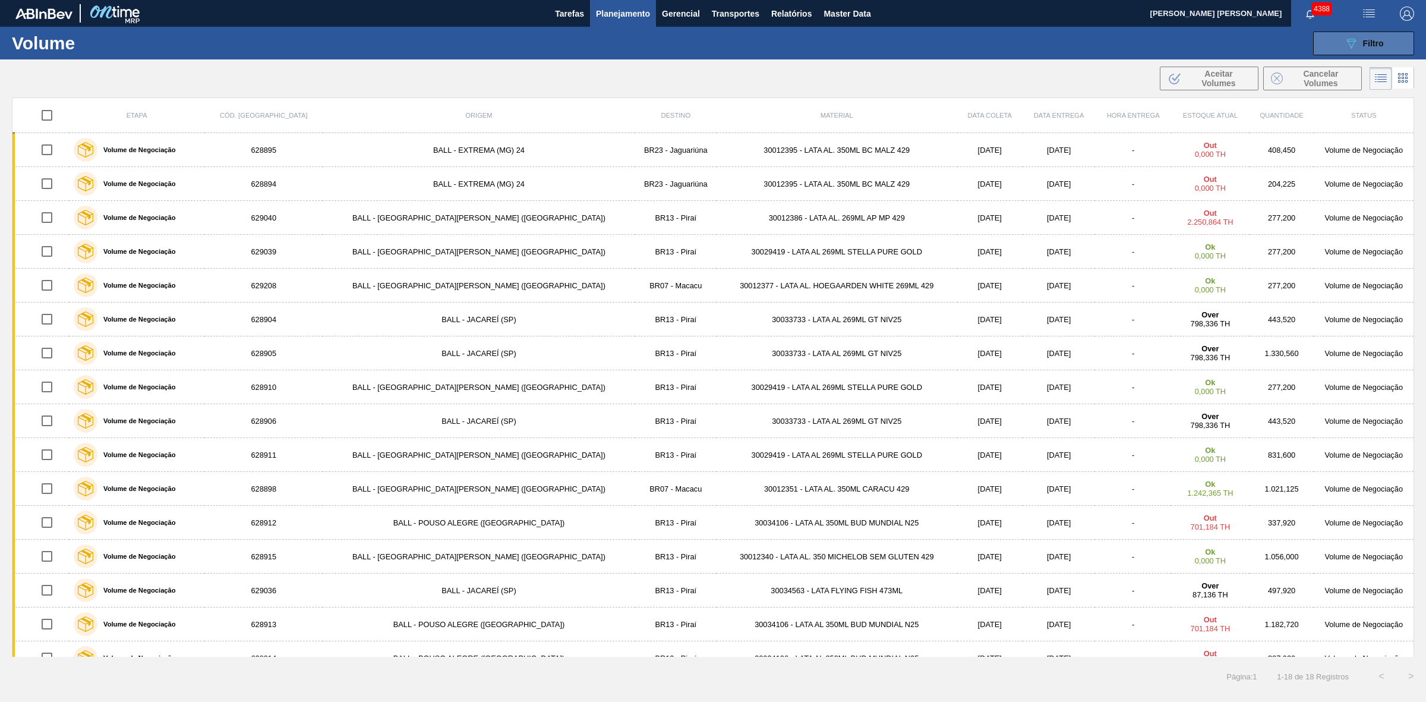
click at [1328, 40] on button "089F7B8B-B2A5-4AFE-B5C0-19BA573D28AC Filtro" at bounding box center [1363, 43] width 101 height 24
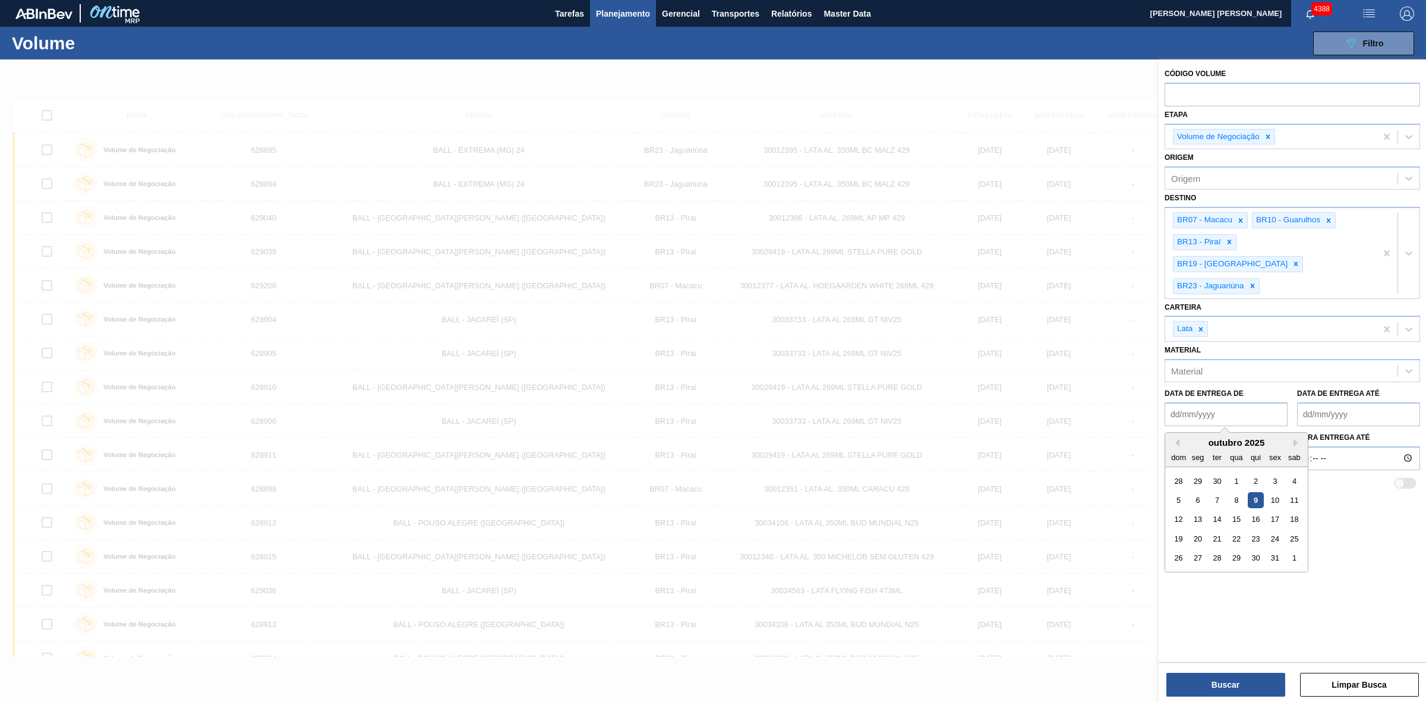
click at [1230, 402] on de "Data de Entrega de" at bounding box center [1225, 414] width 123 height 24
click at [1077, 349] on div at bounding box center [713, 410] width 1426 height 702
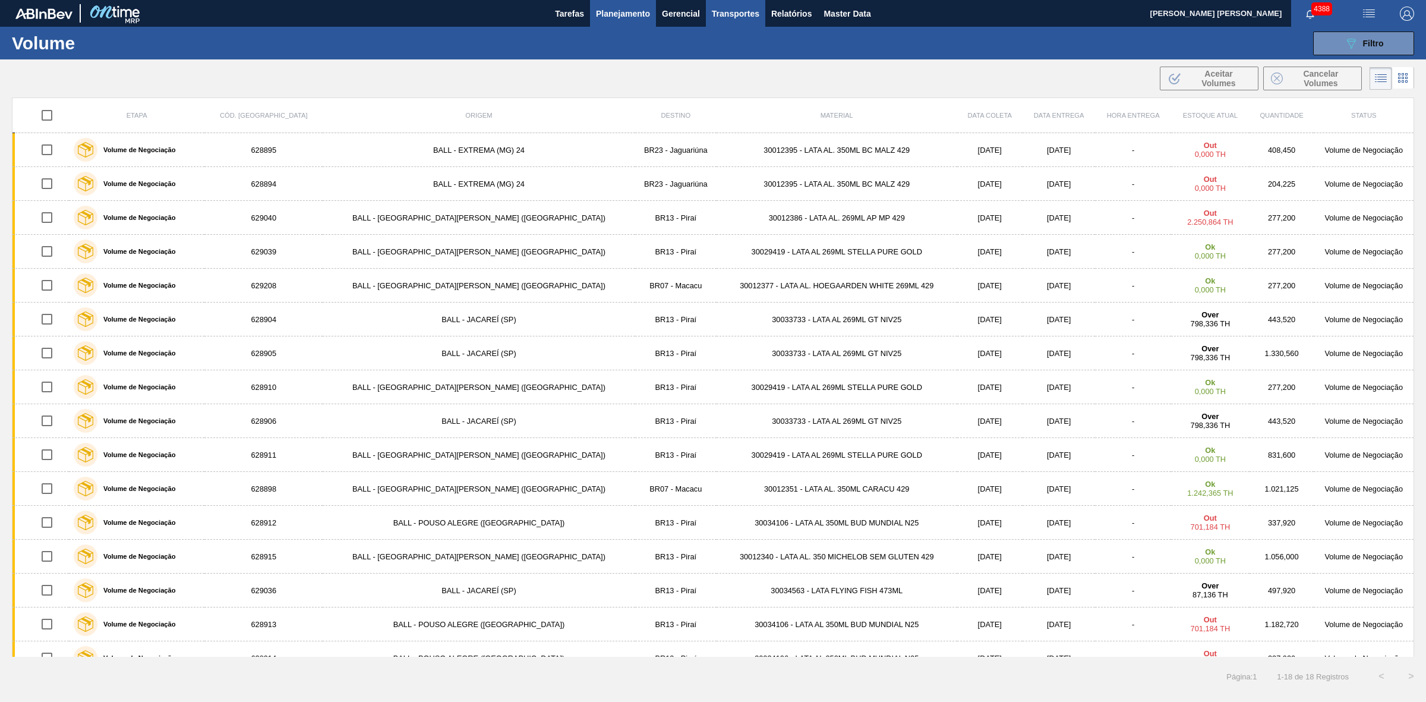
click at [749, 14] on span "Transportes" at bounding box center [736, 14] width 48 height 14
click at [1350, 46] on div at bounding box center [713, 351] width 1426 height 702
click at [1356, 39] on icon "089F7B8B-B2A5-4AFE-B5C0-19BA573D28AC" at bounding box center [1351, 43] width 14 height 14
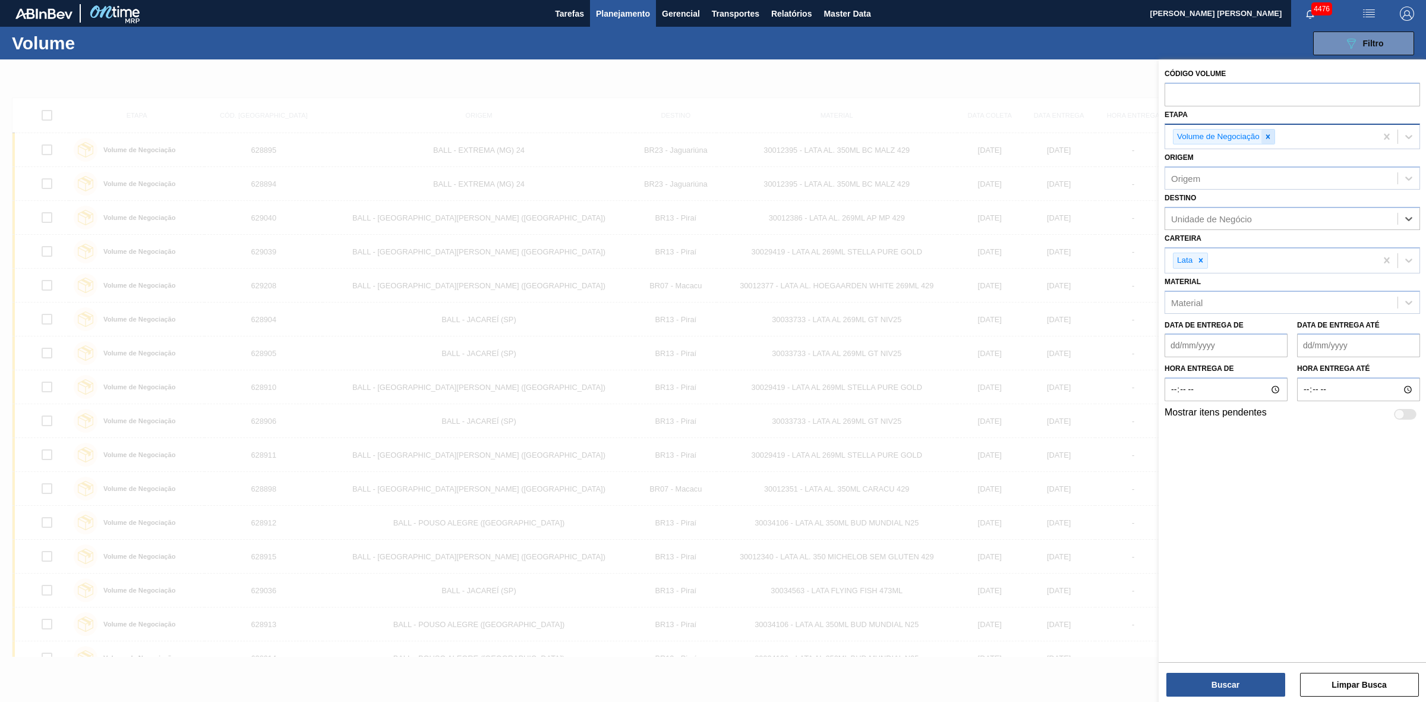
click at [1266, 134] on icon at bounding box center [1268, 136] width 8 height 8
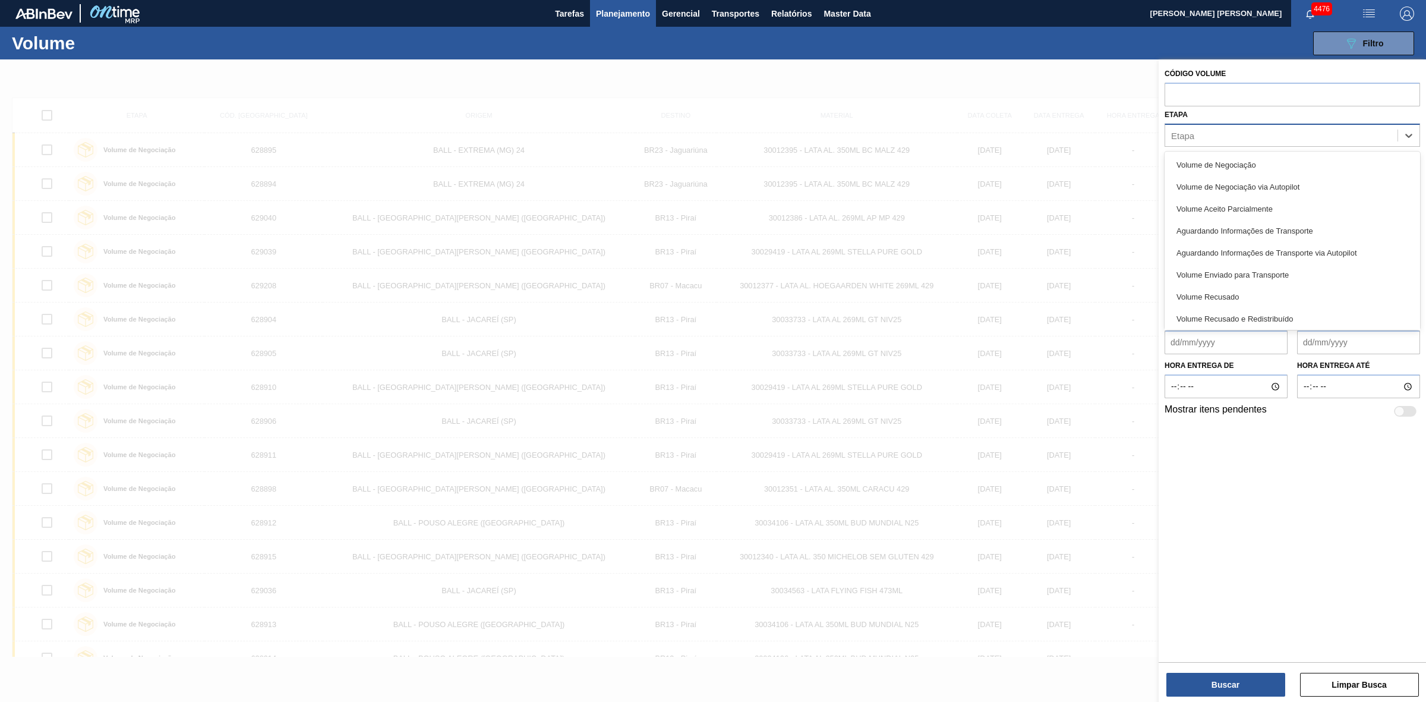
click at [1230, 134] on div "Etapa" at bounding box center [1281, 135] width 232 height 17
click at [1281, 312] on div "Aguardando Confirmação de Aceite Parcial" at bounding box center [1291, 316] width 255 height 22
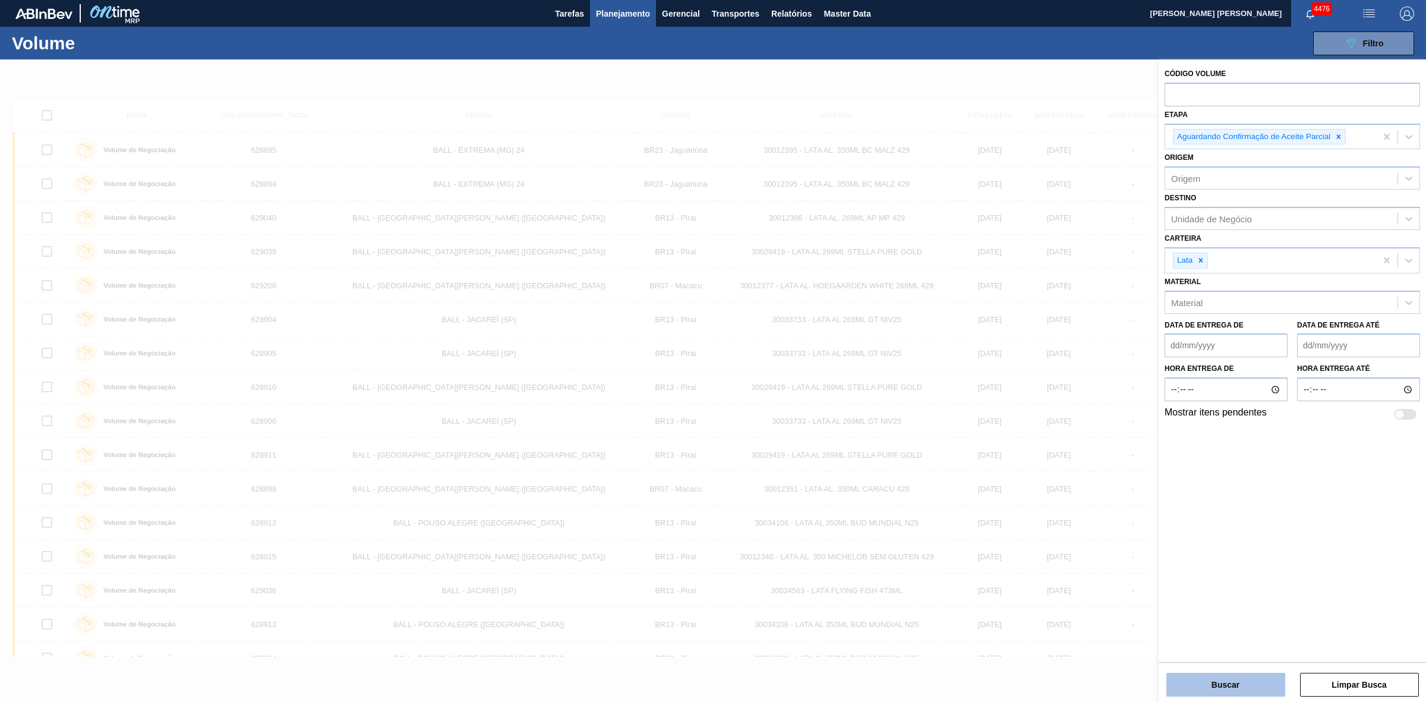
click at [1236, 678] on button "Buscar" at bounding box center [1225, 684] width 119 height 24
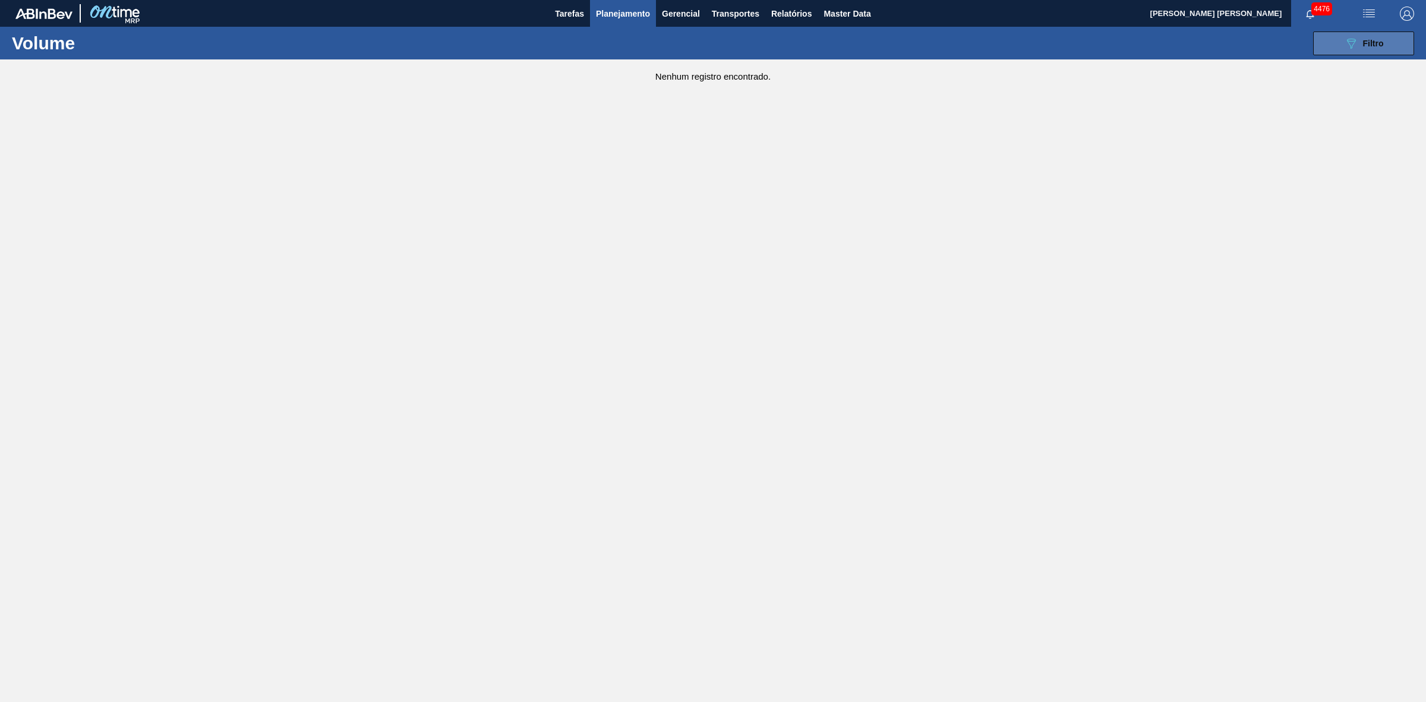
click at [1347, 33] on button "089F7B8B-B2A5-4AFE-B5C0-19BA573D28AC Filtro" at bounding box center [1363, 43] width 101 height 24
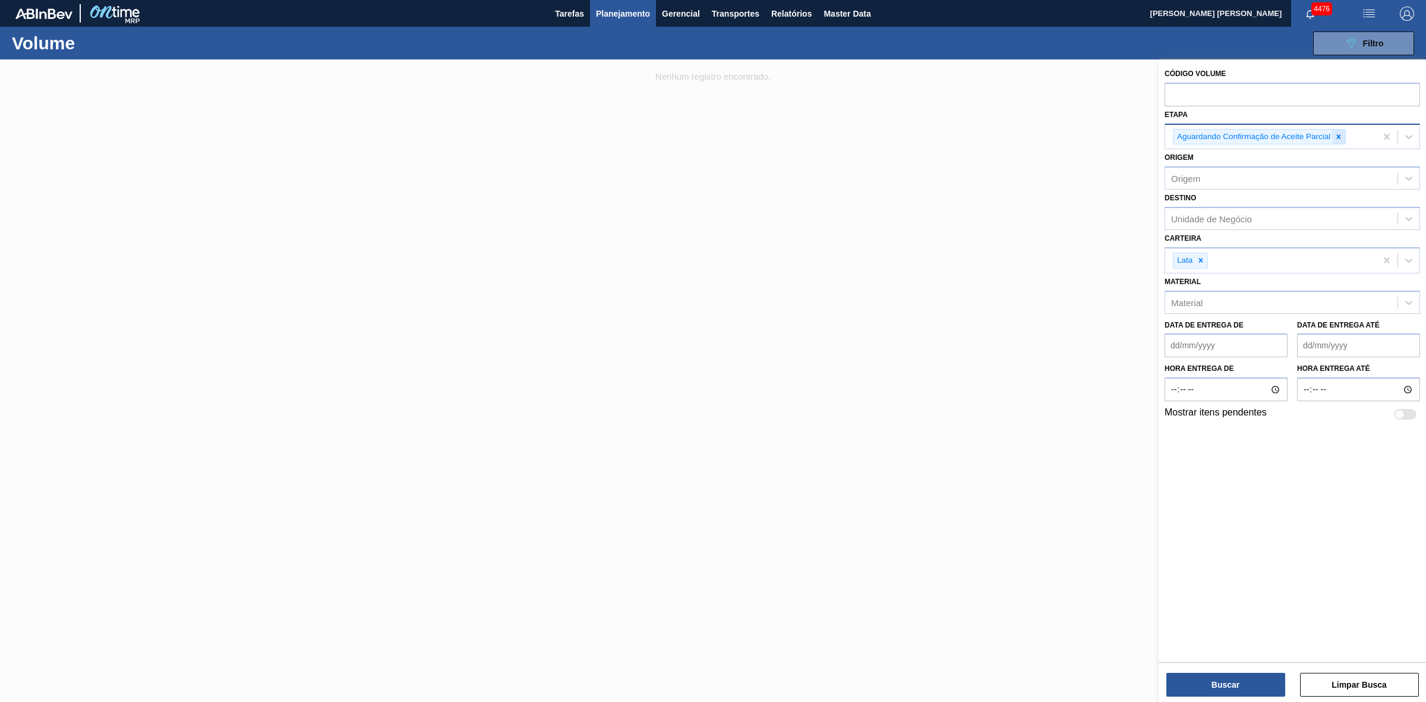
click at [1337, 138] on icon at bounding box center [1338, 136] width 8 height 8
click at [1298, 132] on div "Etapa" at bounding box center [1281, 135] width 232 height 17
click at [616, 12] on span "Planejamento" at bounding box center [623, 14] width 54 height 14
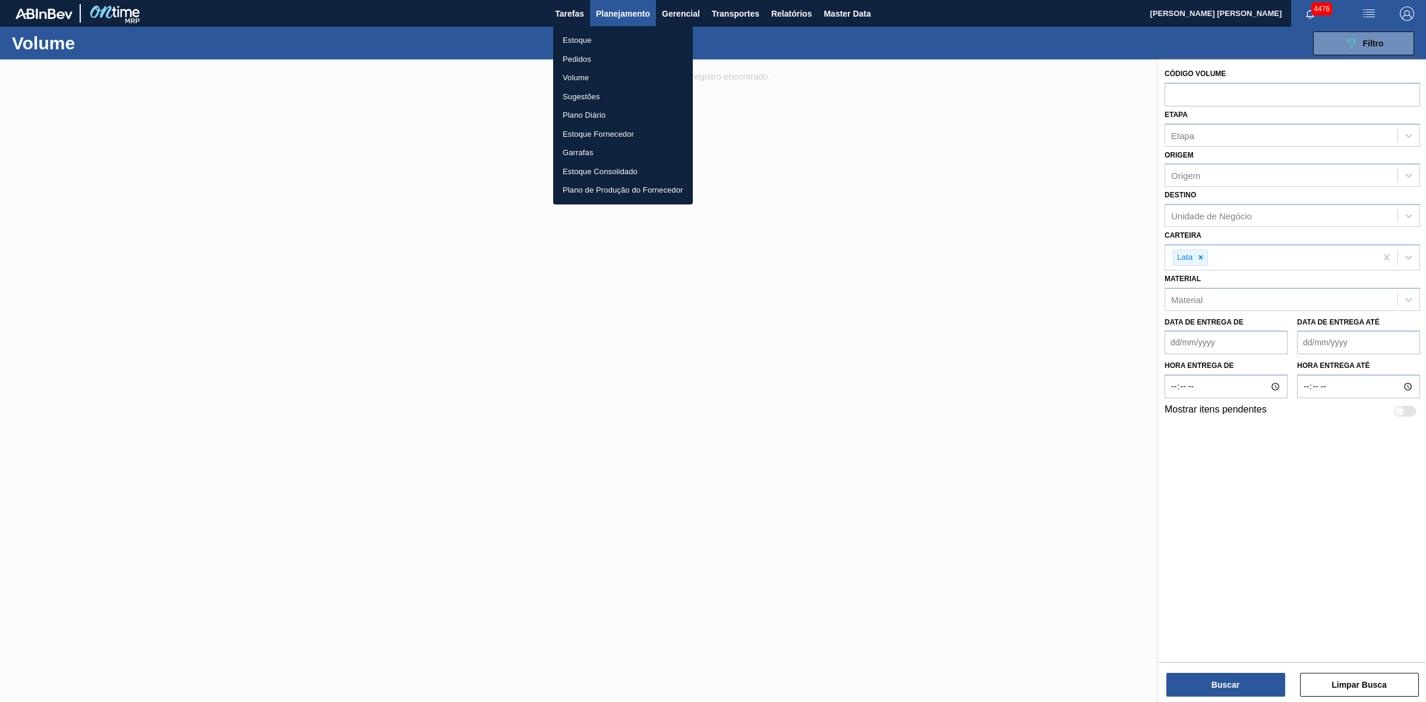
click at [577, 58] on li "Pedidos" at bounding box center [623, 59] width 140 height 19
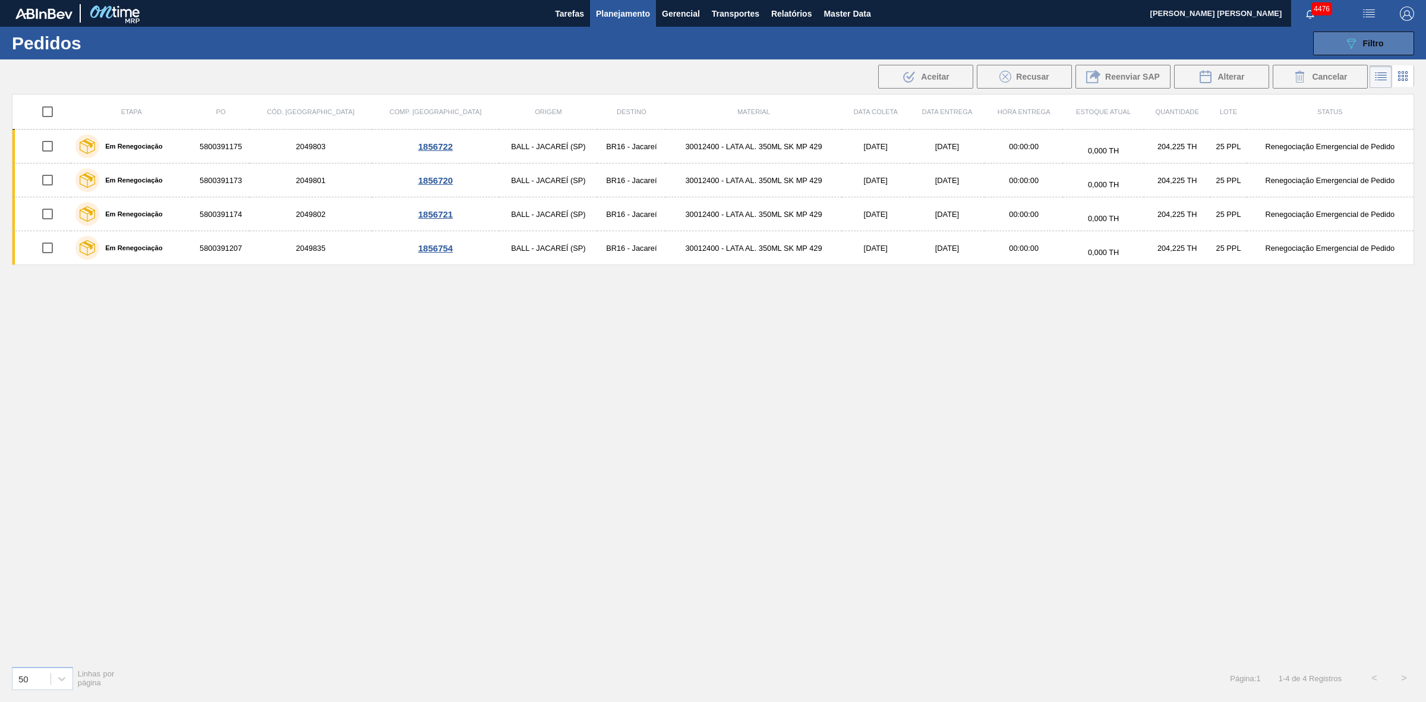
click at [1338, 40] on button "089F7B8B-B2A5-4AFE-B5C0-19BA573D28AC Filtro" at bounding box center [1363, 43] width 101 height 24
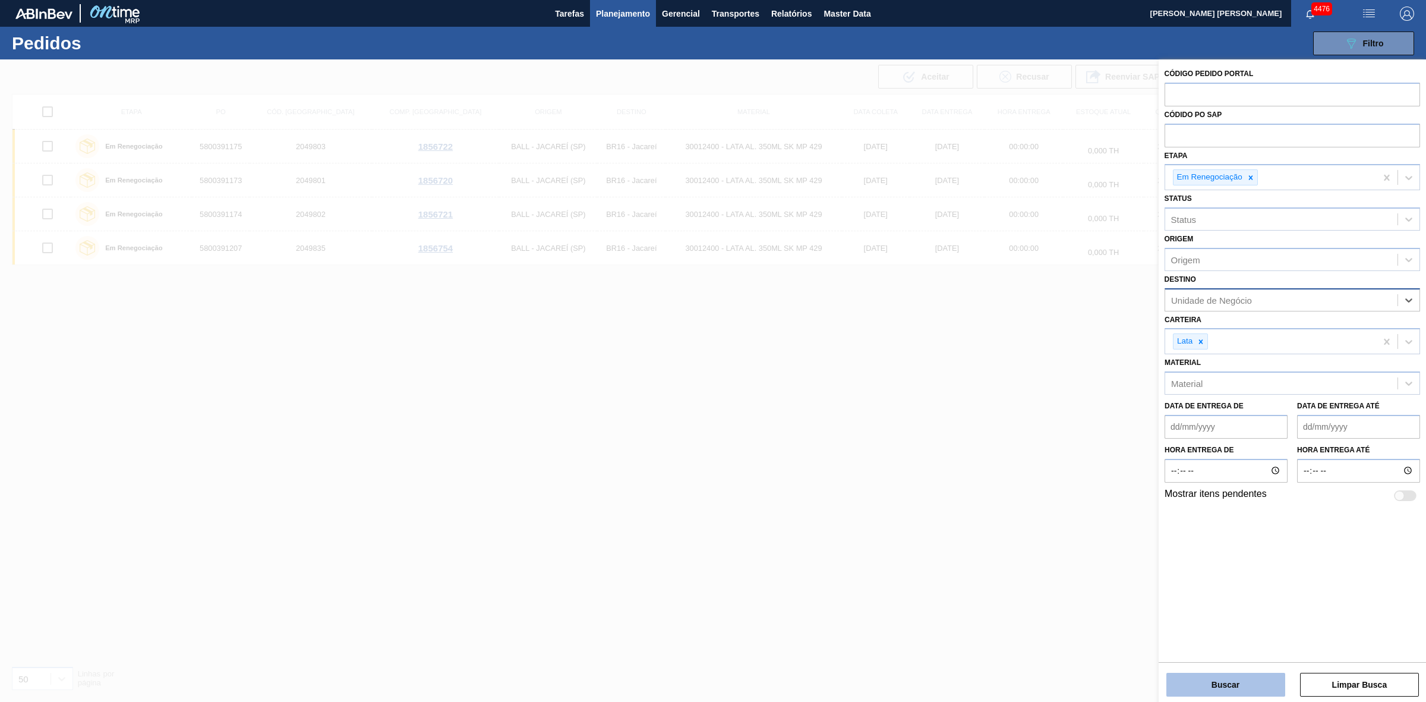
click at [1255, 681] on button "Buscar" at bounding box center [1225, 684] width 119 height 24
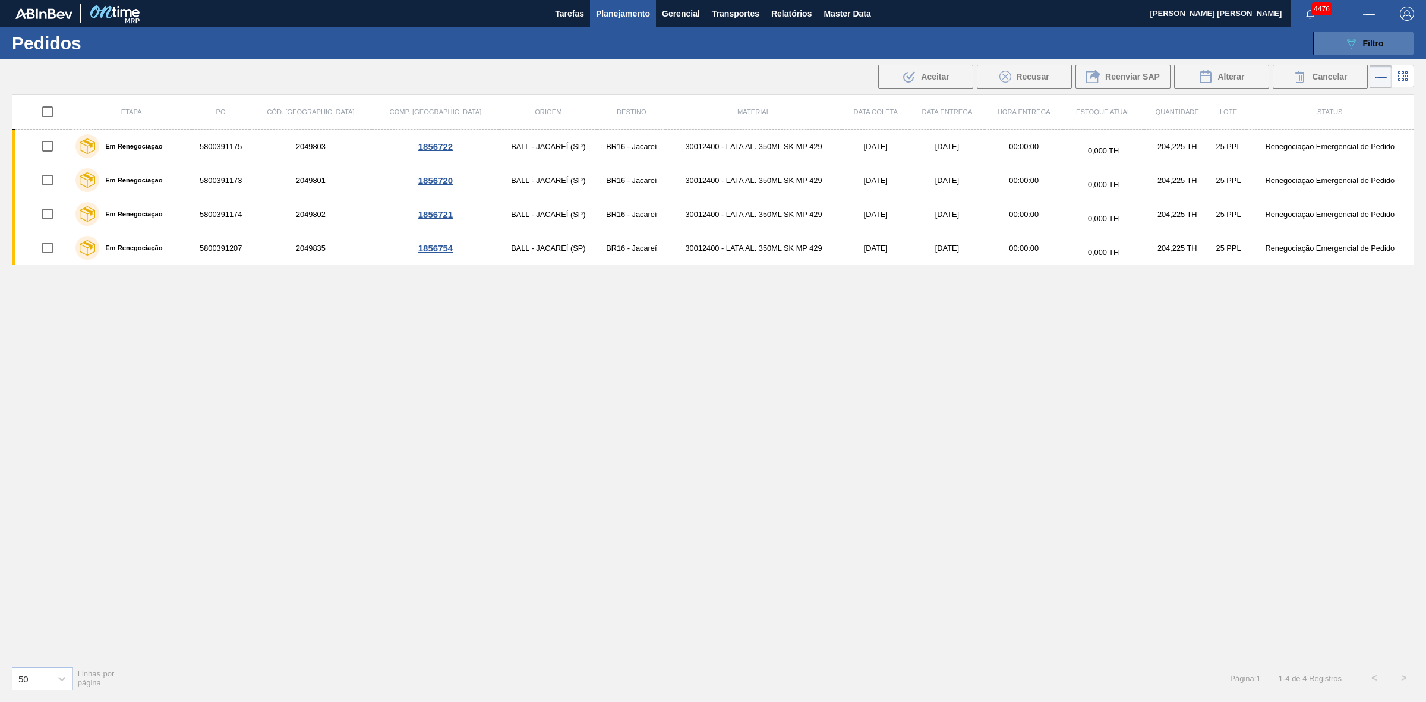
click at [1337, 46] on button "089F7B8B-B2A5-4AFE-B5C0-19BA573D28AC Filtro" at bounding box center [1363, 43] width 101 height 24
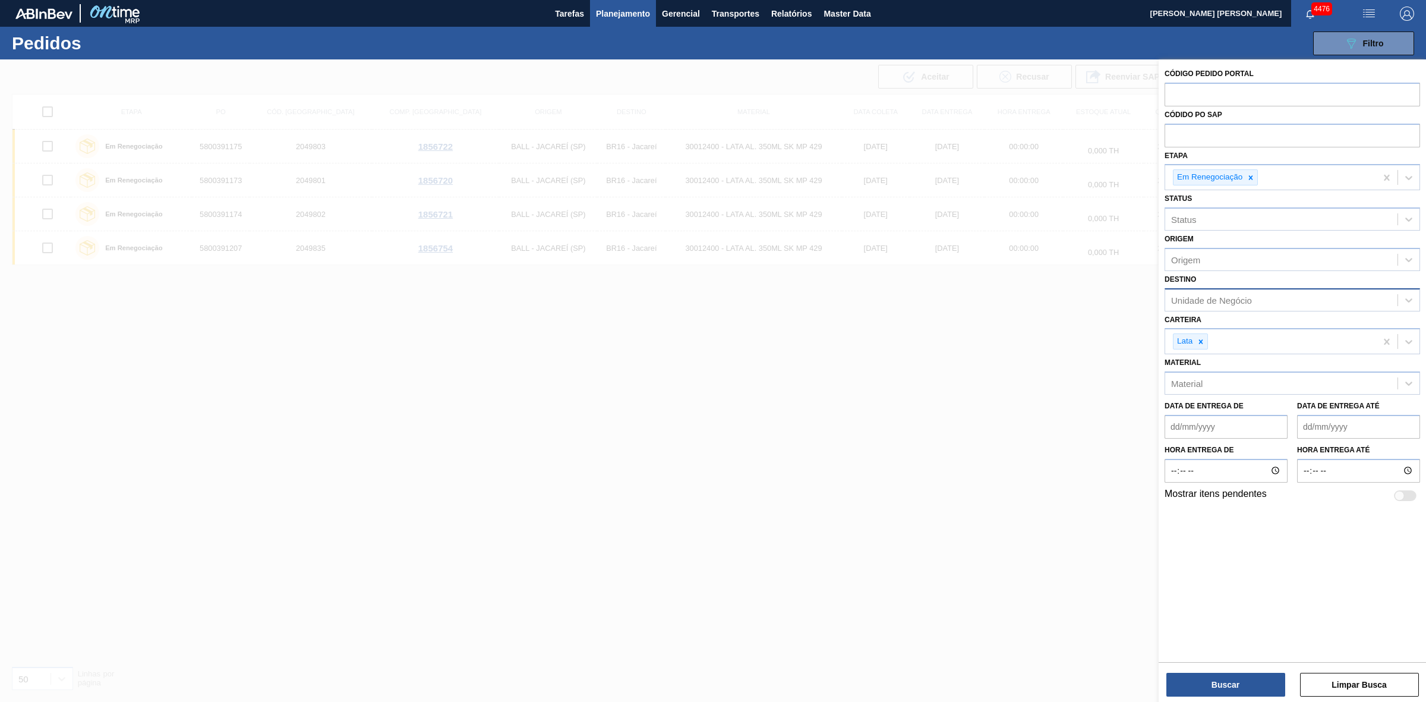
drag, startPoint x: 988, startPoint y: 435, endPoint x: 989, endPoint y: 428, distance: 7.2
click at [988, 434] on div at bounding box center [713, 410] width 1426 height 702
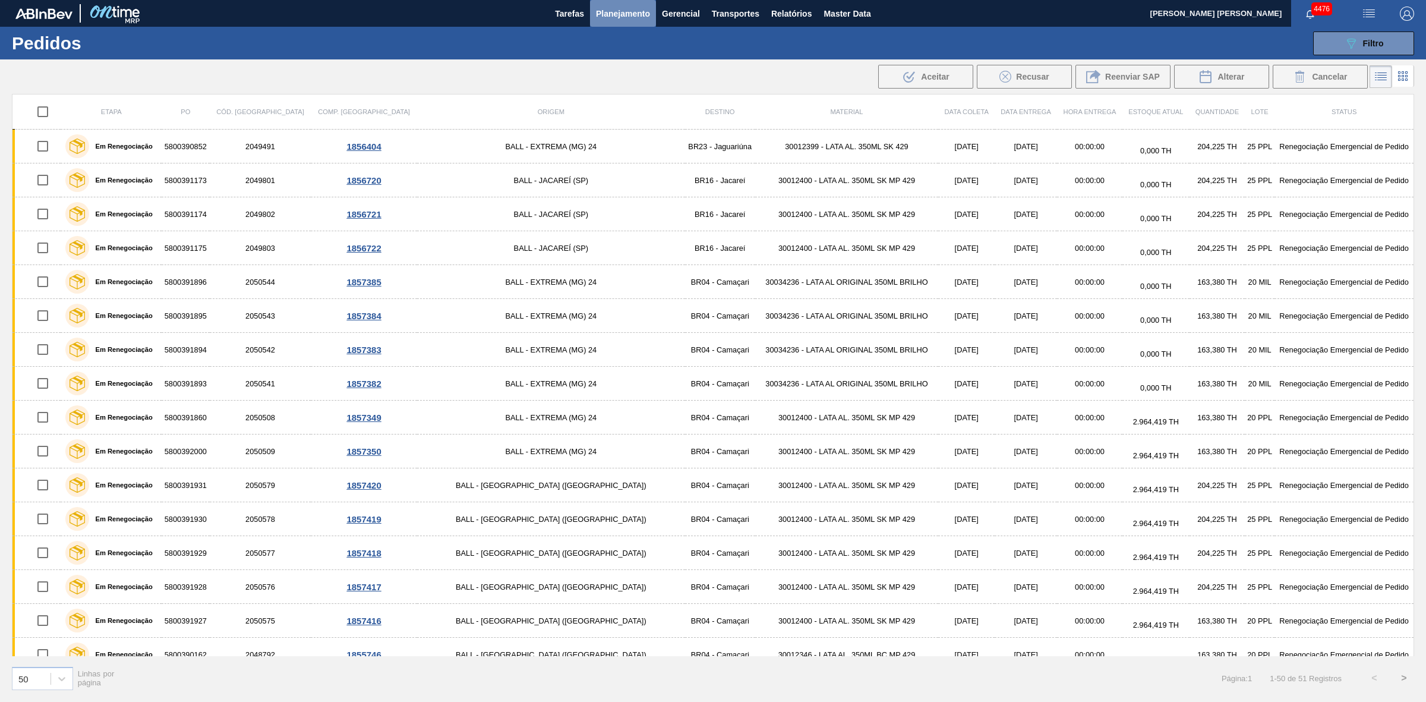
click at [621, 10] on span "Planejamento" at bounding box center [623, 14] width 54 height 14
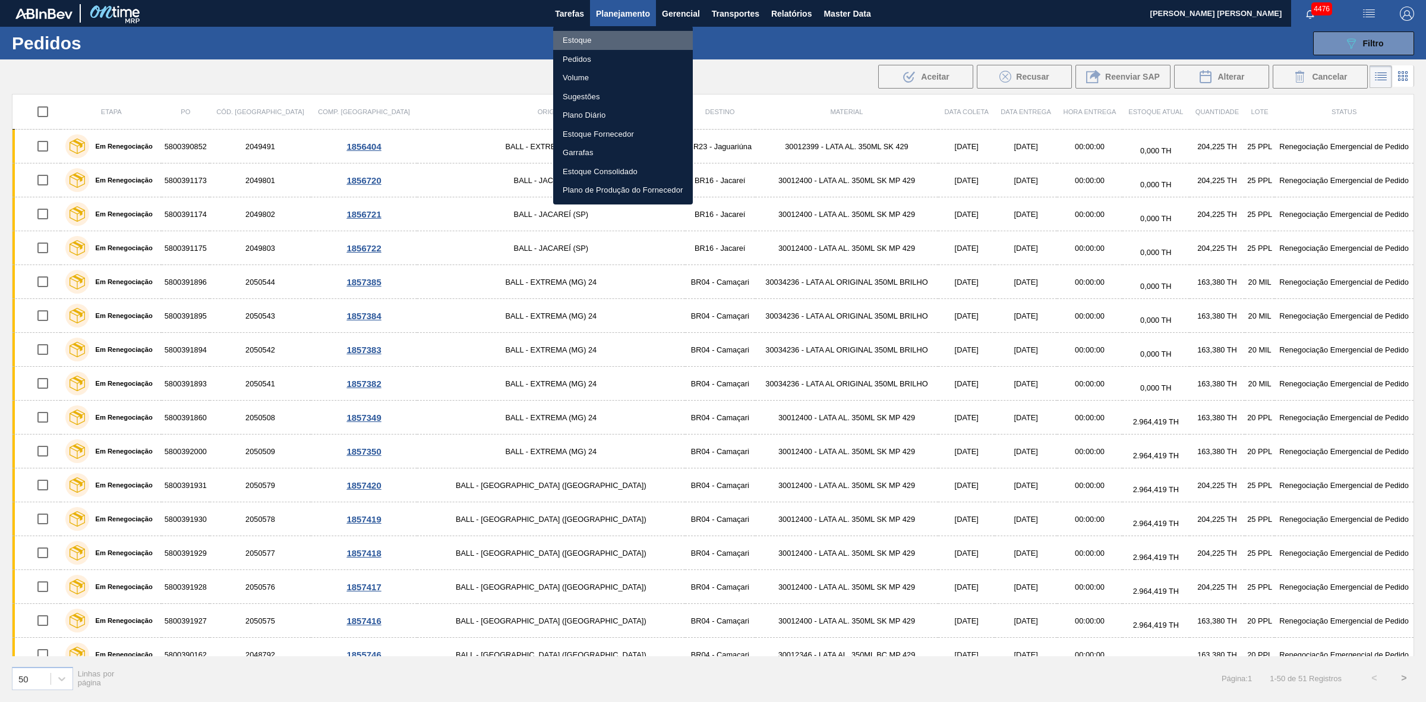
click at [579, 40] on li "Estoque" at bounding box center [623, 40] width 140 height 19
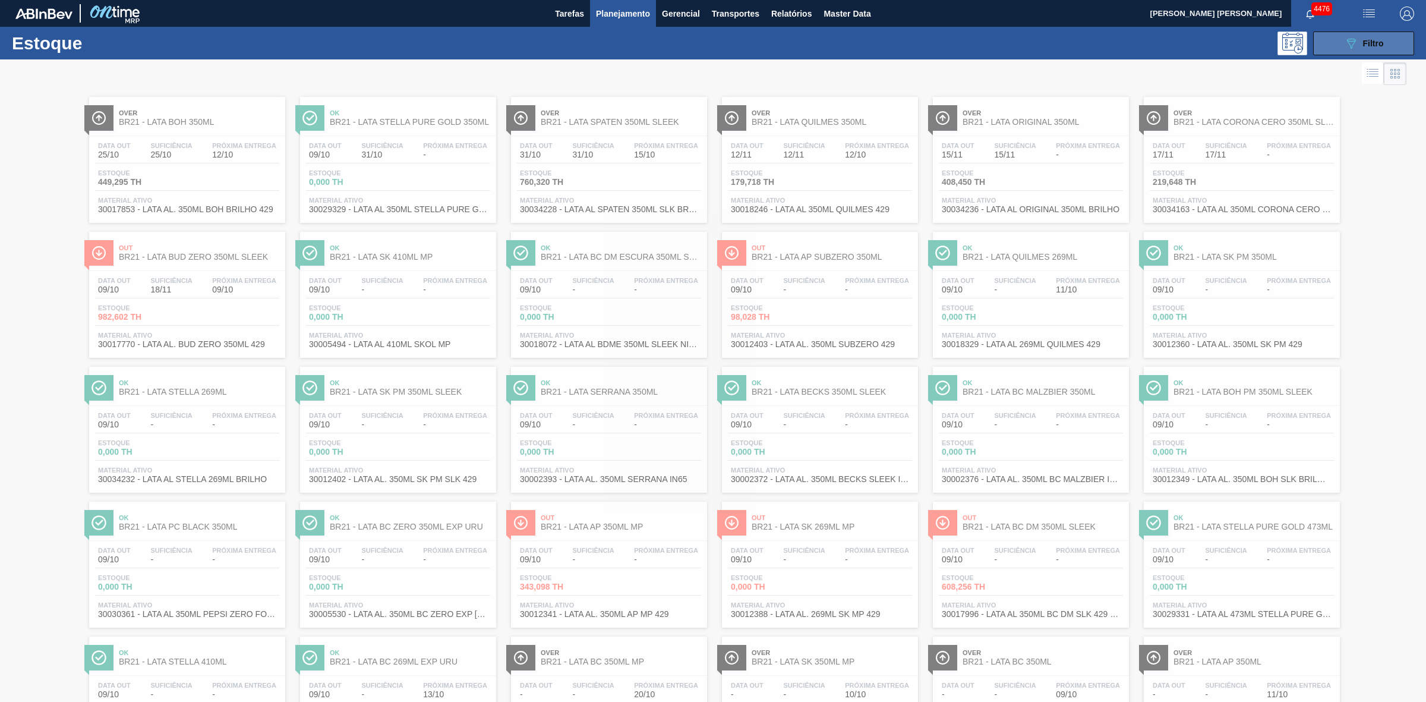
click at [1353, 42] on icon at bounding box center [1351, 44] width 9 height 10
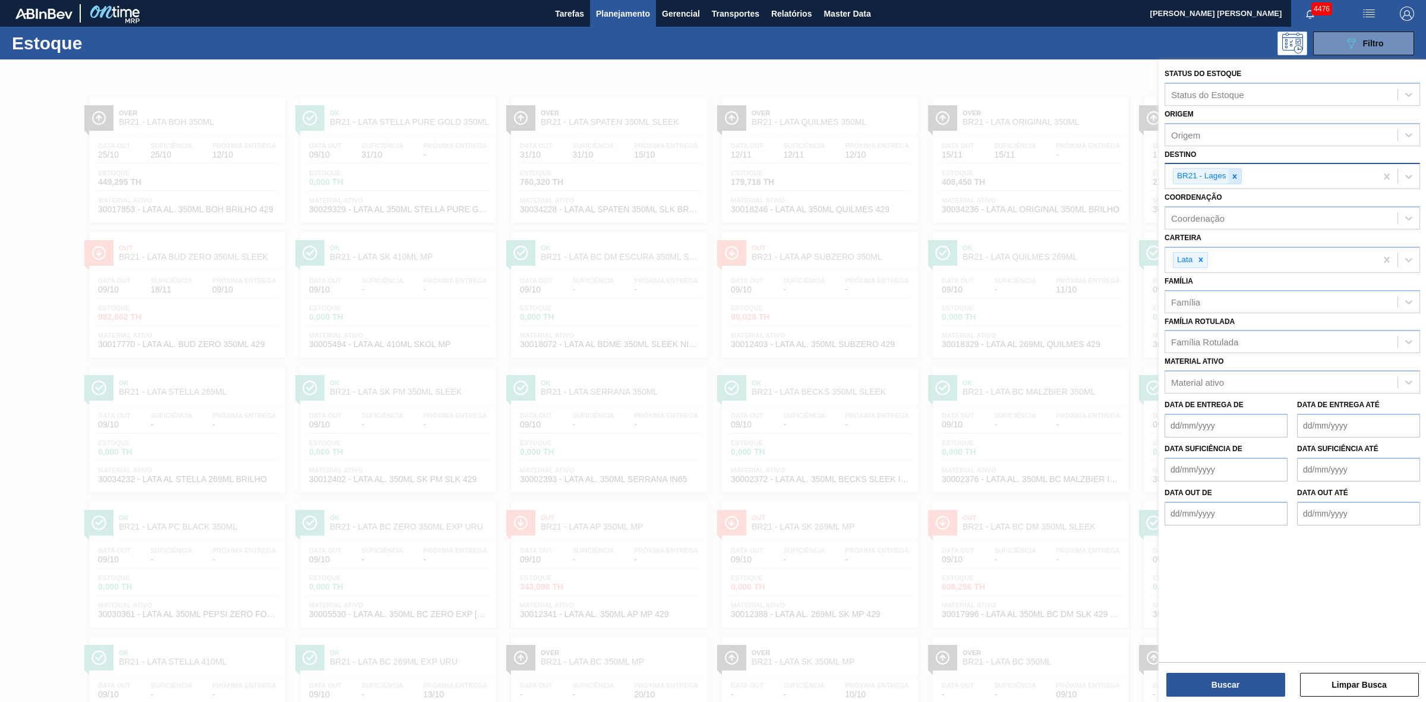
click at [1237, 174] on icon at bounding box center [1234, 176] width 8 height 8
type input "15"
click at [1208, 200] on div "BR15 - Jundiaí" at bounding box center [1291, 204] width 255 height 22
click at [1211, 691] on button "Buscar" at bounding box center [1225, 684] width 119 height 24
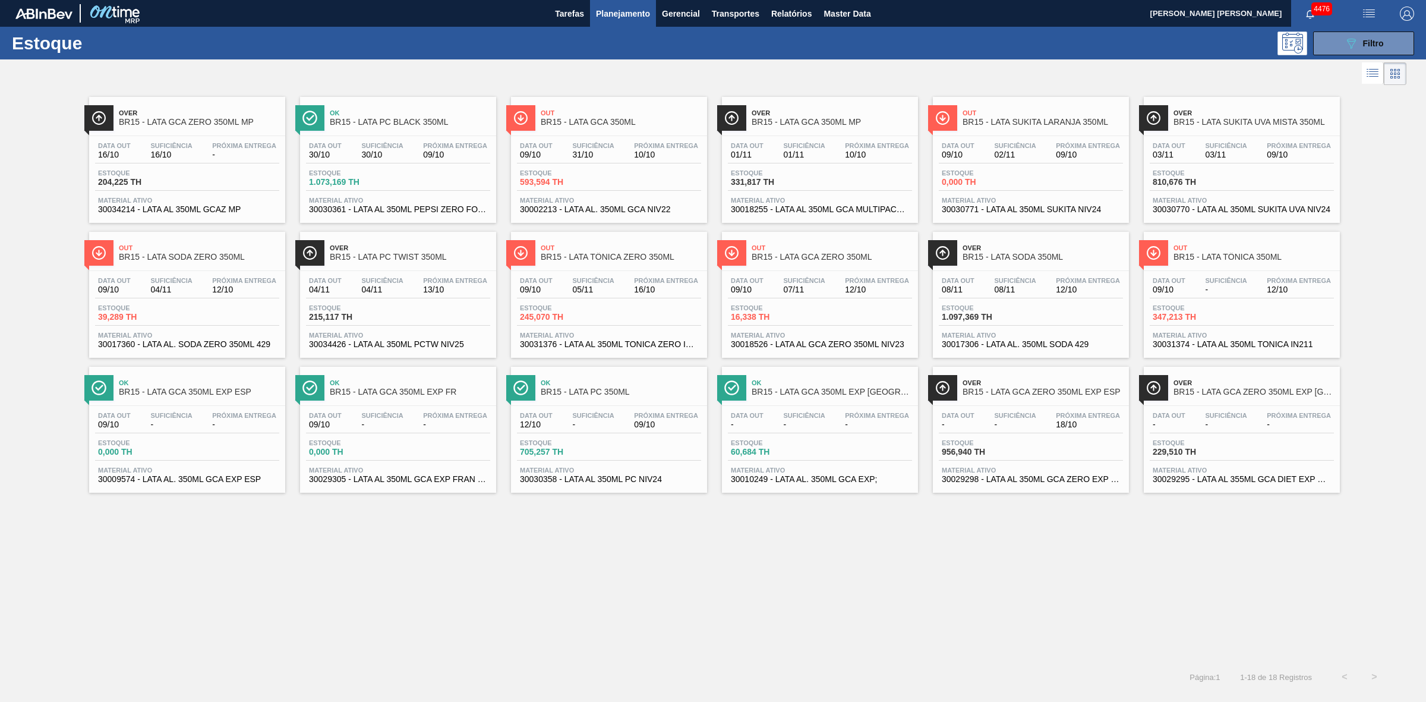
click at [833, 260] on span "BR15 - LATA GCA ZERO 350ML" at bounding box center [831, 256] width 160 height 9
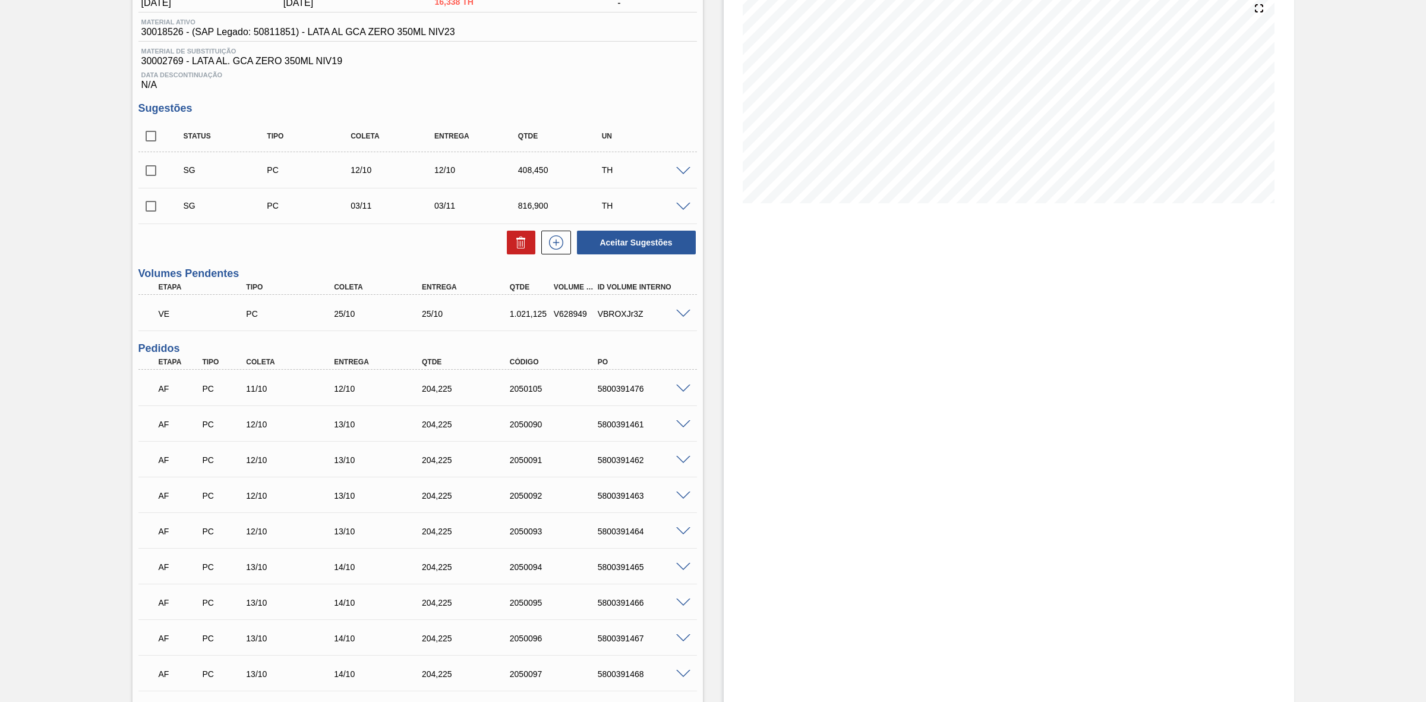
scroll to position [149, 0]
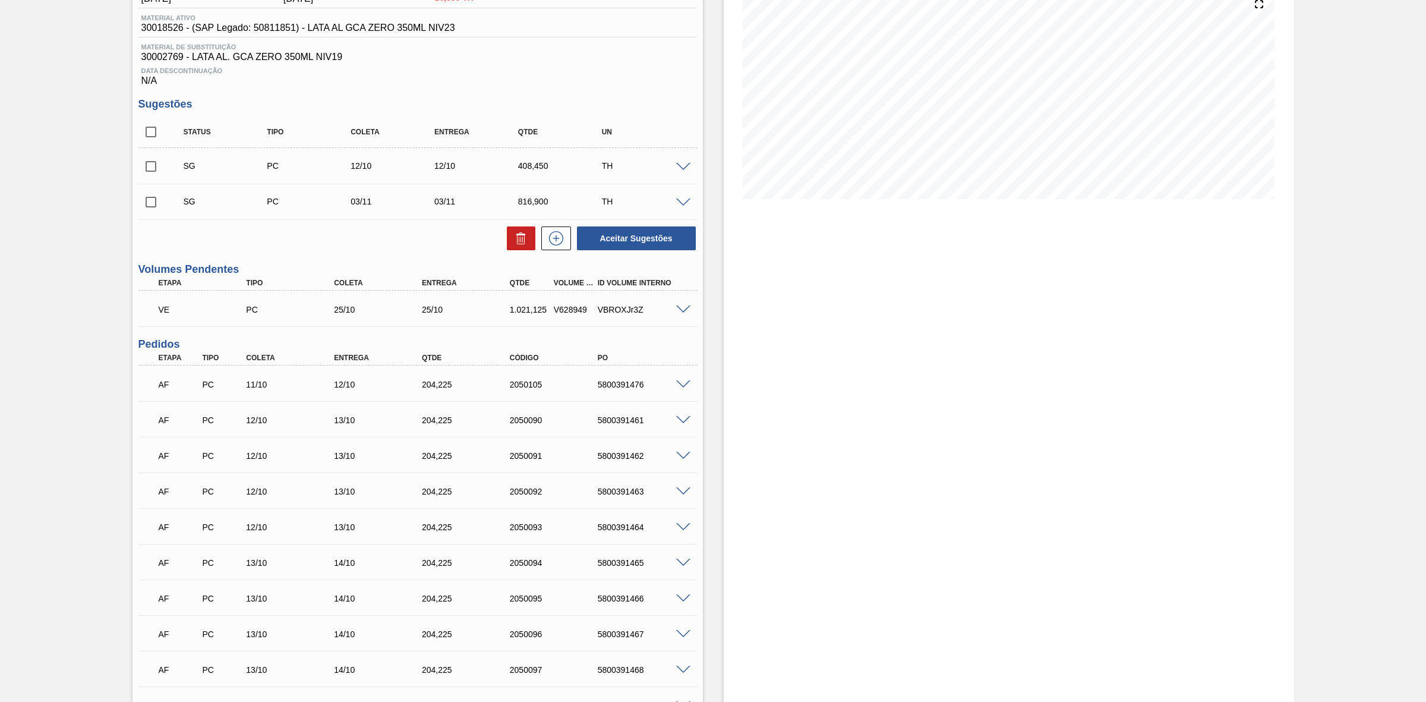
click at [683, 170] on span at bounding box center [683, 167] width 14 height 9
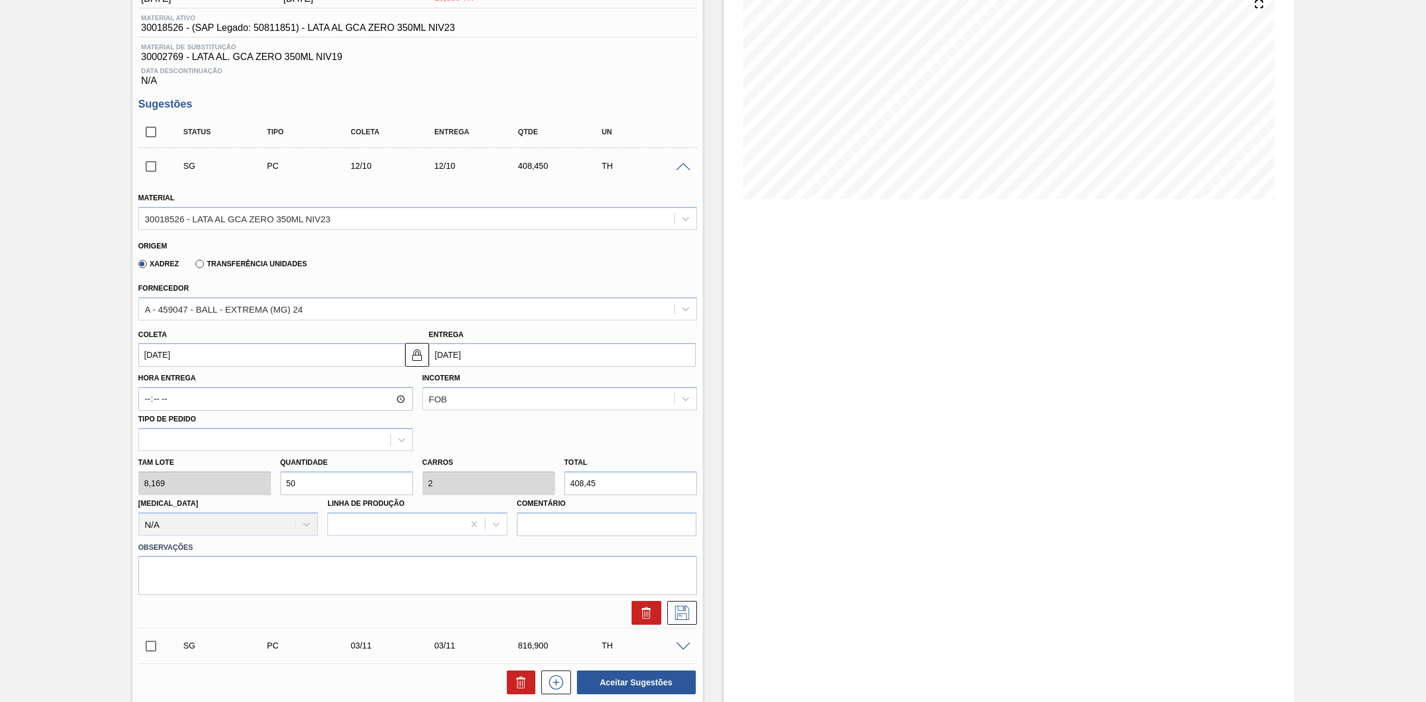
click at [254, 267] on label "Transferência Unidades" at bounding box center [250, 264] width 111 height 8
click at [194, 266] on input "Transferência Unidades" at bounding box center [194, 266] width 0 height 0
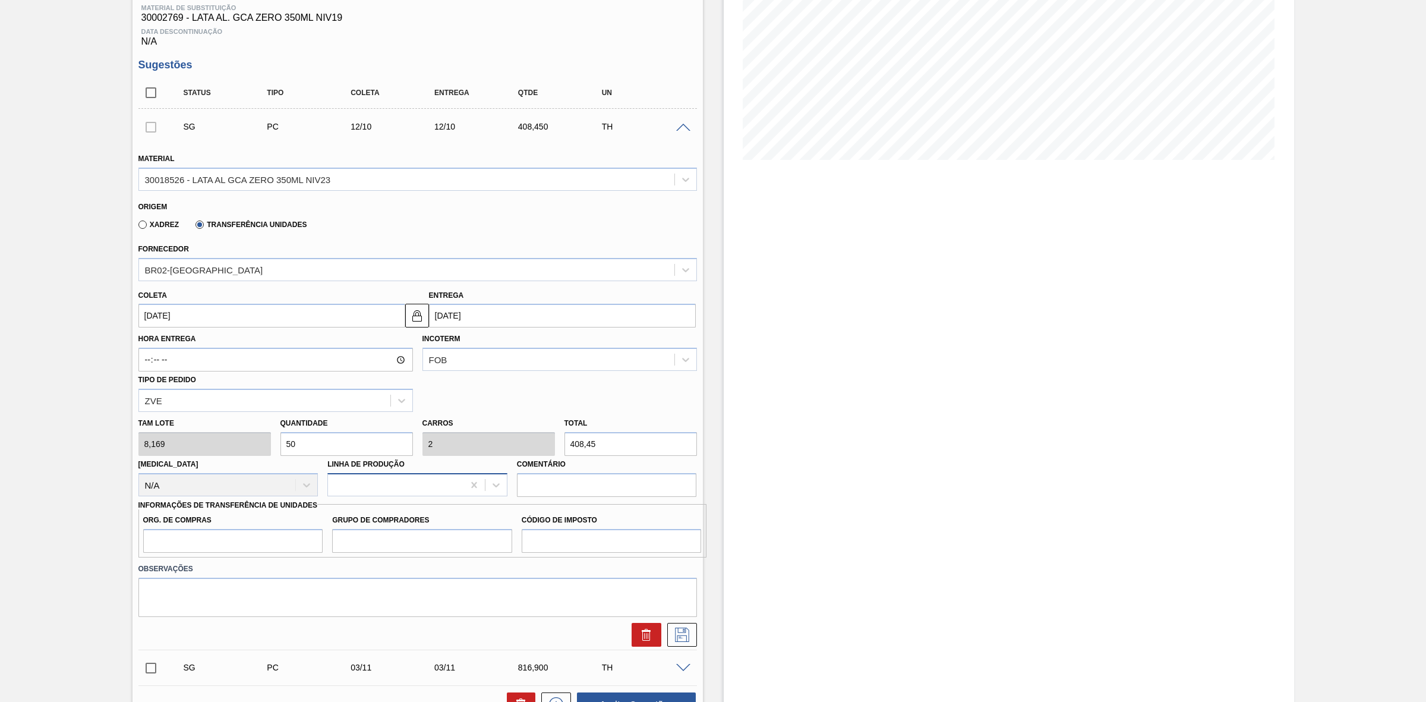
scroll to position [223, 0]
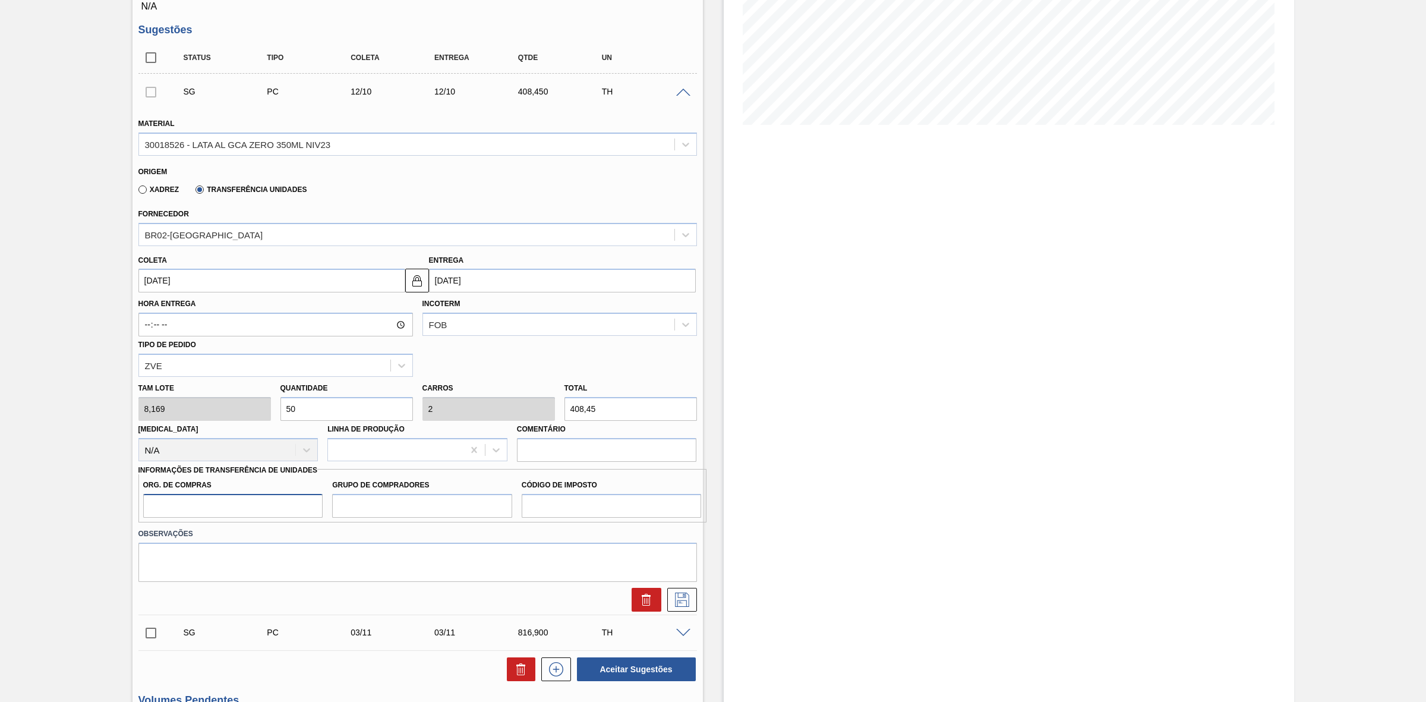
click at [272, 511] on input "Org. de Compras" at bounding box center [233, 506] width 180 height 24
click at [374, 517] on input "Grupo de Compradores" at bounding box center [422, 506] width 180 height 24
drag, startPoint x: 592, startPoint y: 506, endPoint x: 599, endPoint y: 505, distance: 7.2
click at [592, 506] on input "Código de Imposto" at bounding box center [612, 506] width 180 height 24
click at [754, 342] on div "Estoque De 09/10/2025 Até 31/10/2025 Filtro 09/10 Projeção de Estoque 16.338 Ne…" at bounding box center [1009, 650] width 570 height 1627
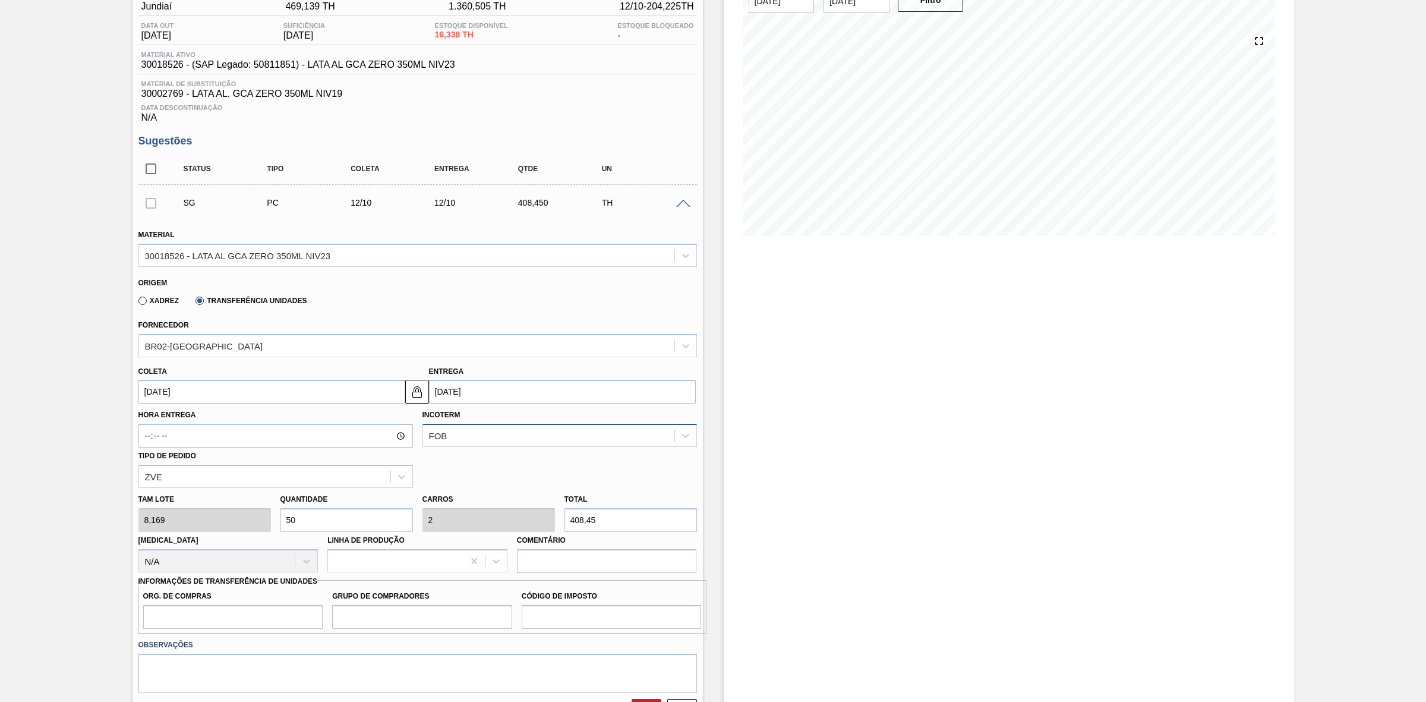
scroll to position [0, 0]
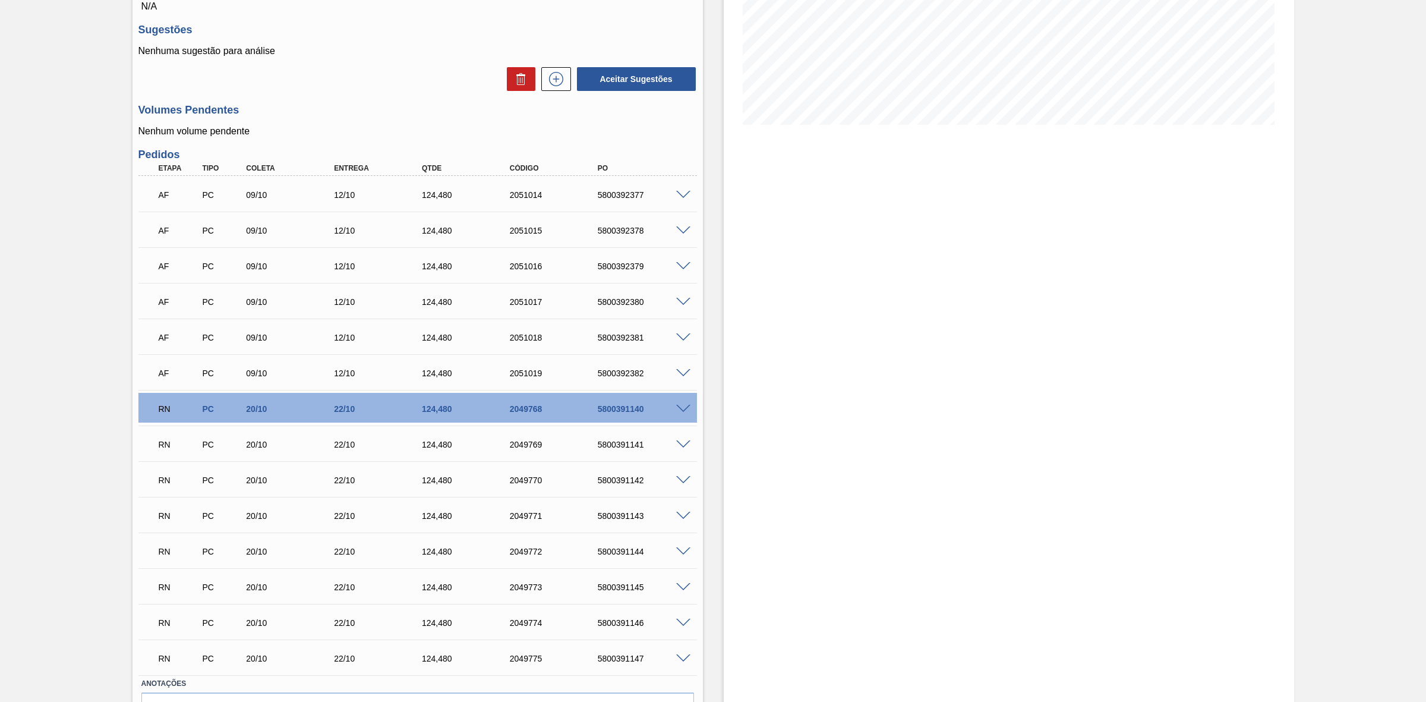
scroll to position [296, 0]
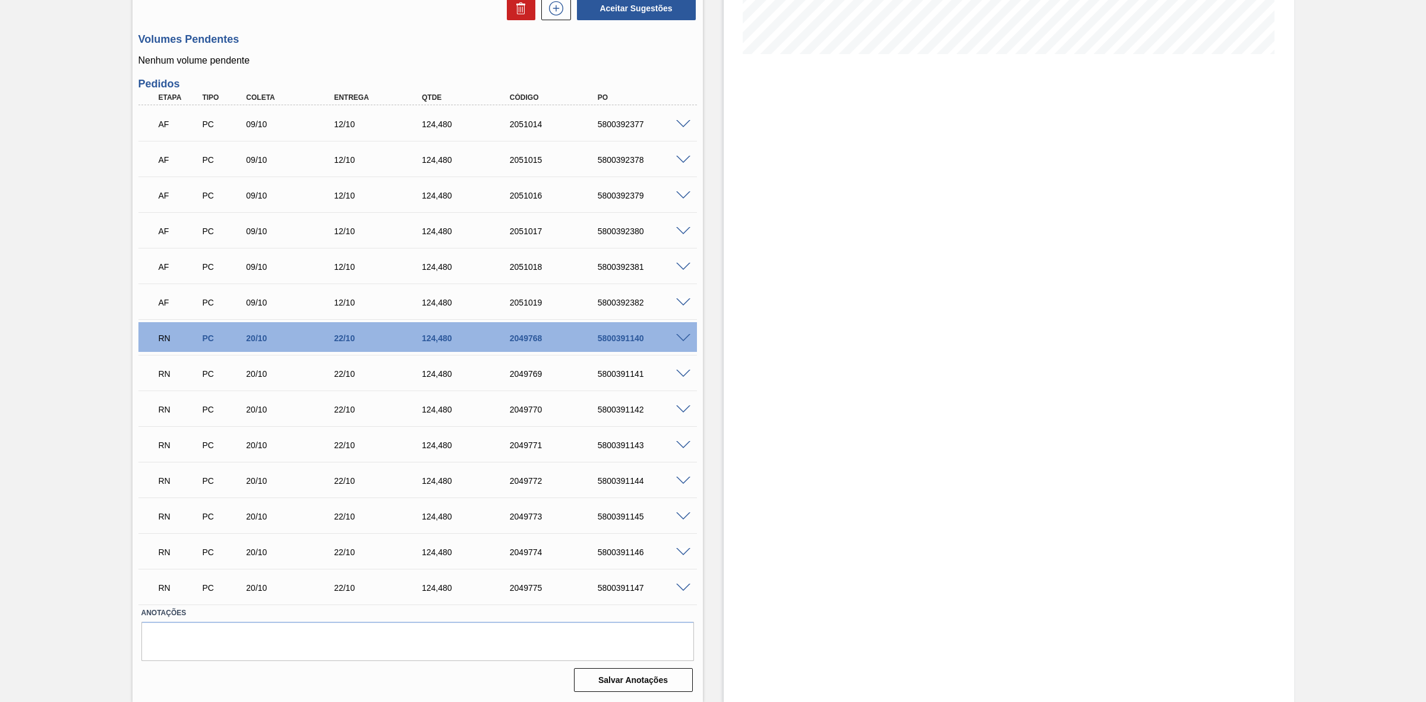
click at [682, 337] on span at bounding box center [683, 338] width 14 height 9
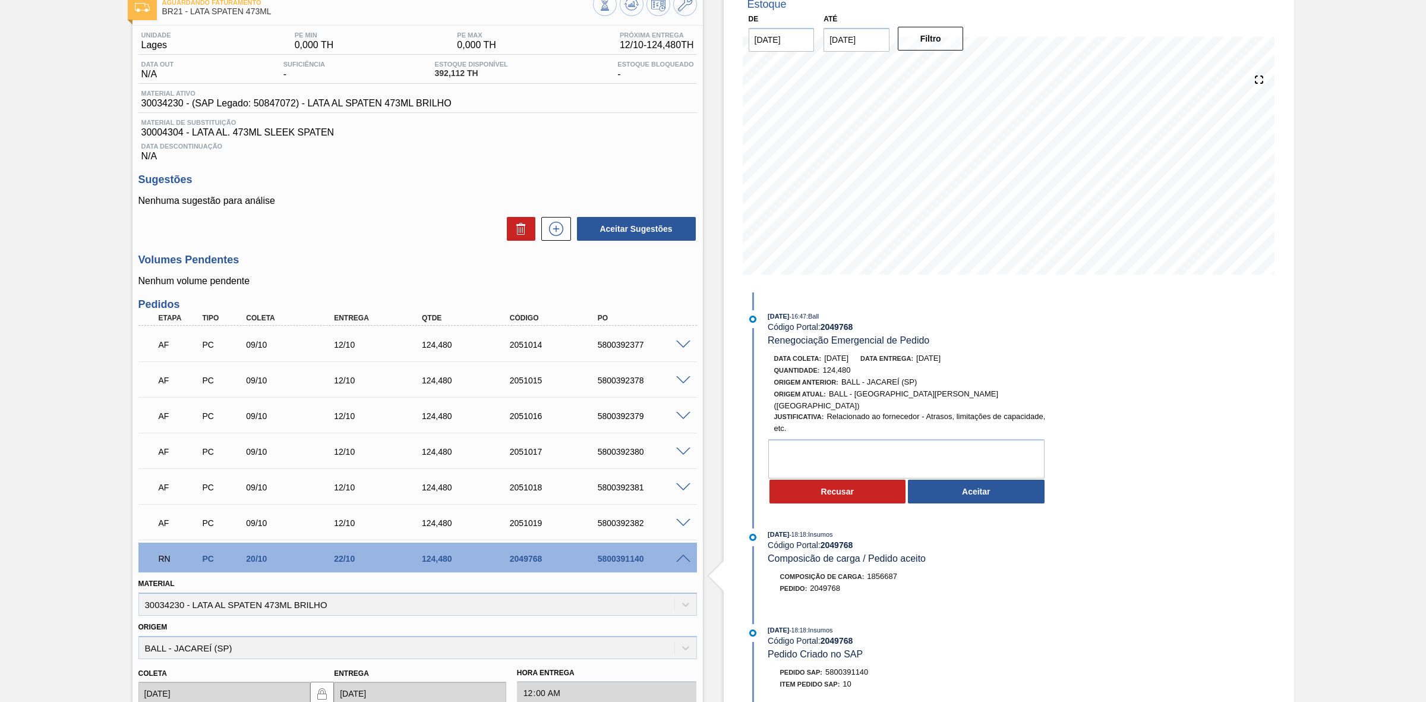
scroll to position [73, 0]
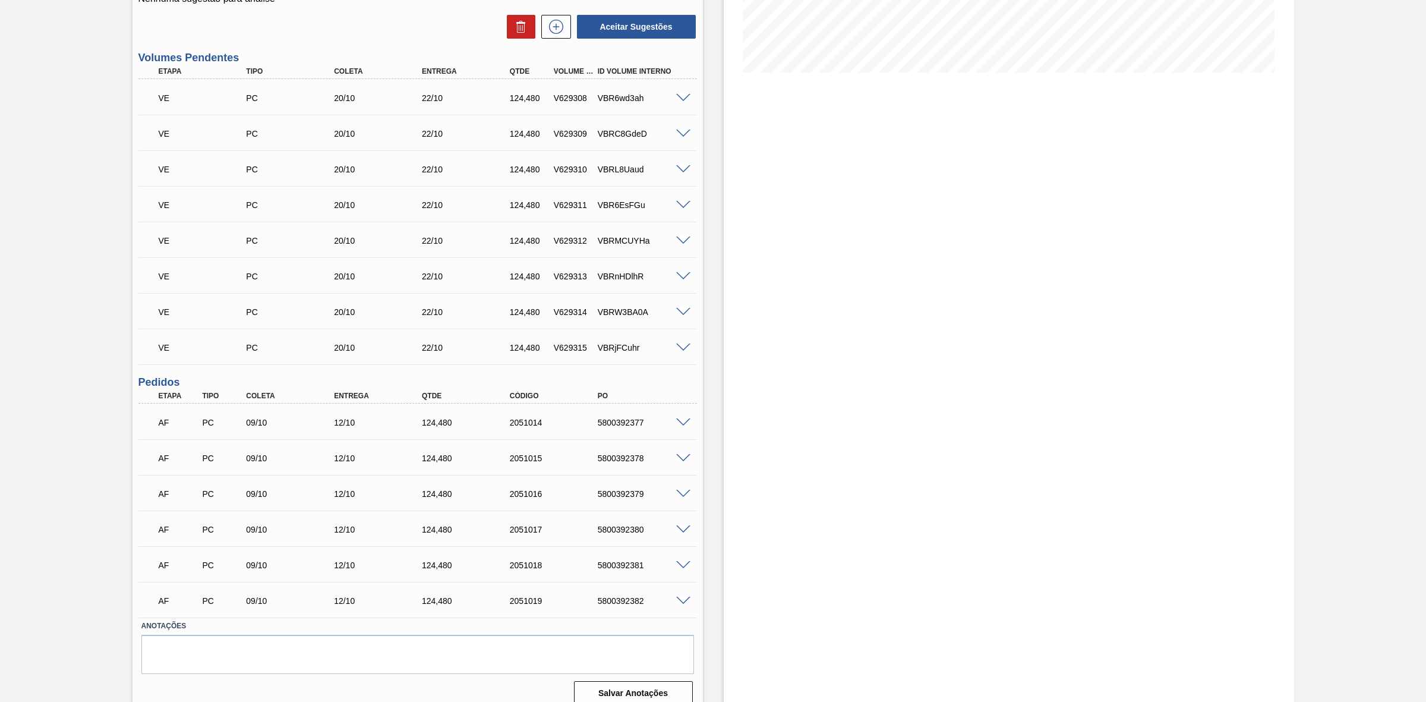
scroll to position [290, 0]
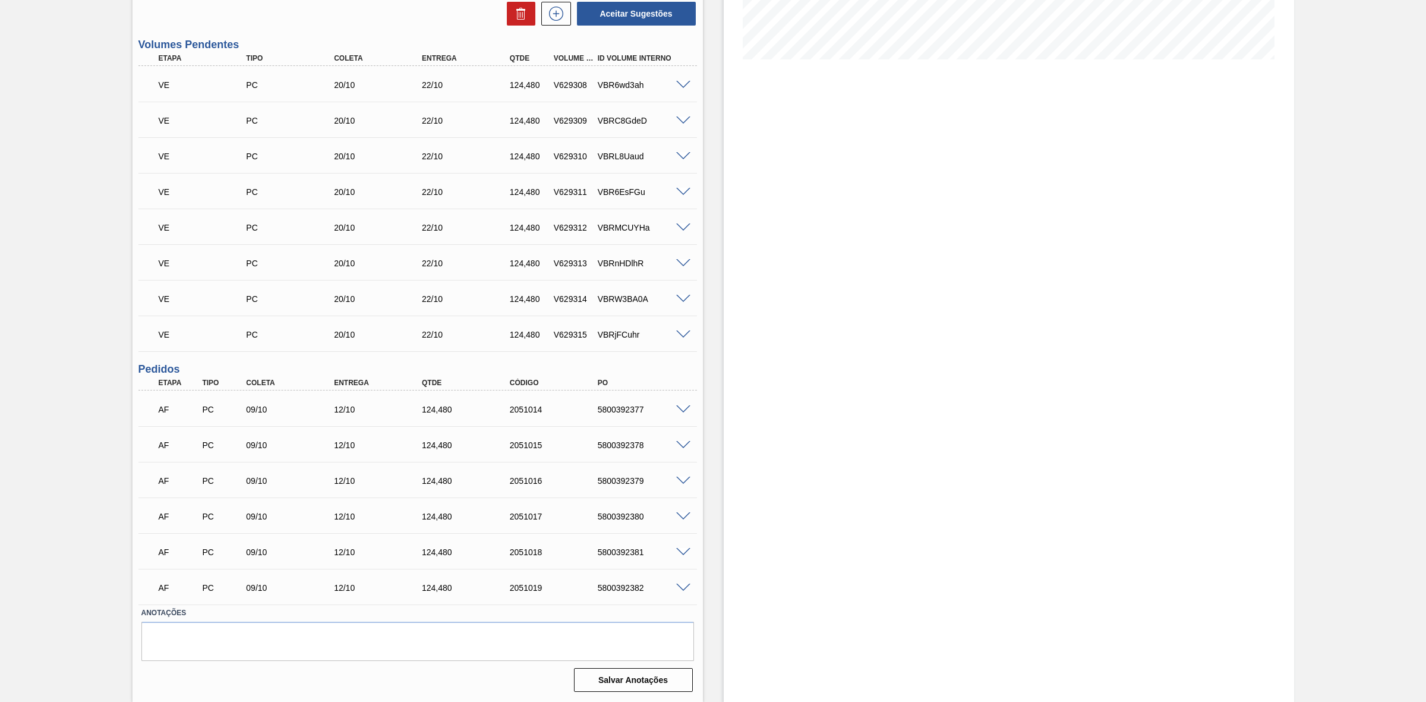
scroll to position [290, 0]
click at [678, 405] on span at bounding box center [683, 409] width 14 height 9
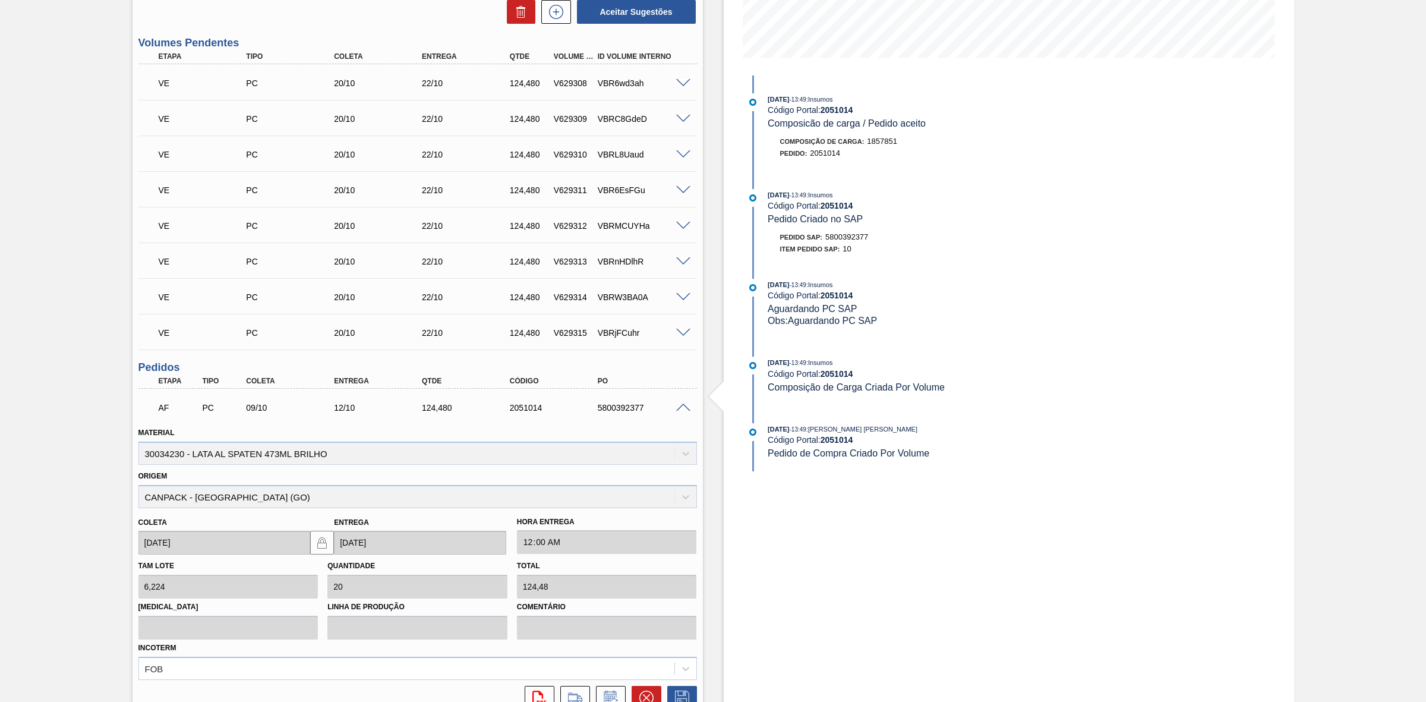
click at [681, 408] on span at bounding box center [683, 407] width 14 height 9
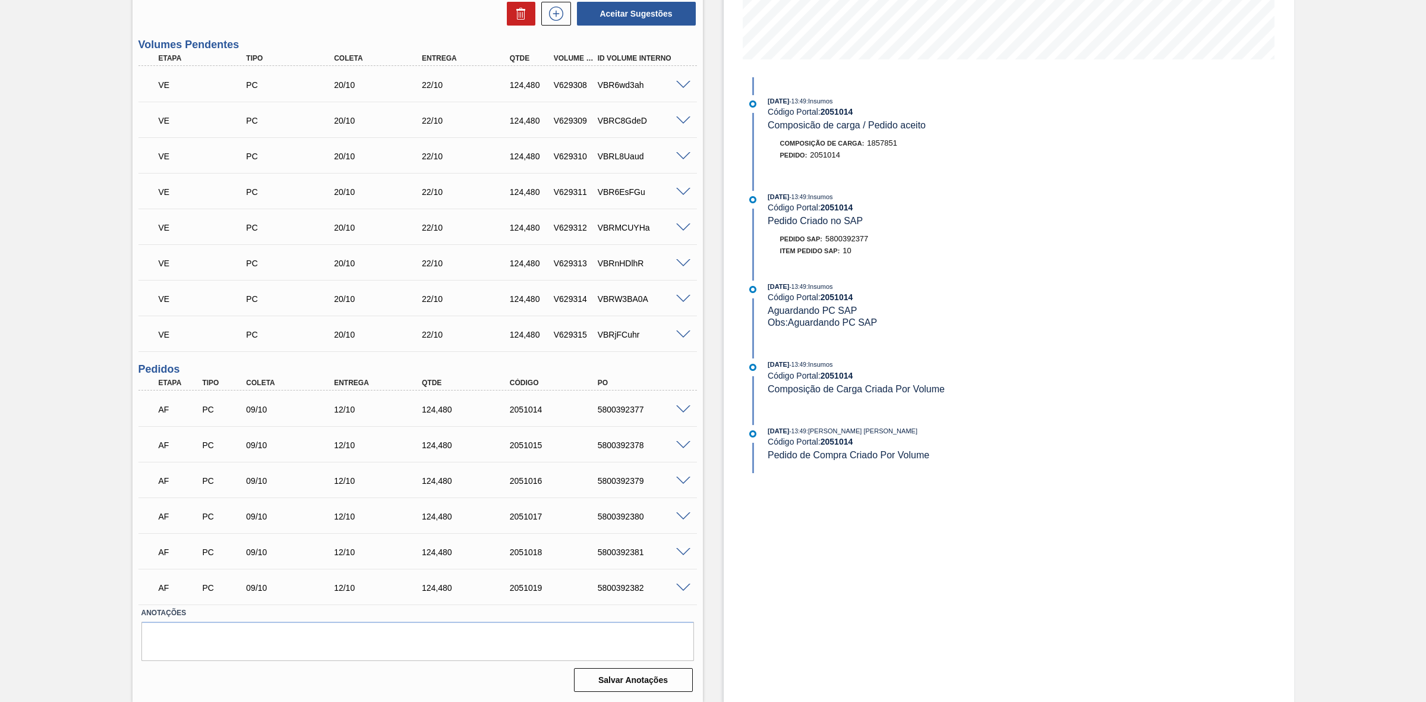
click at [679, 441] on span at bounding box center [683, 445] width 14 height 9
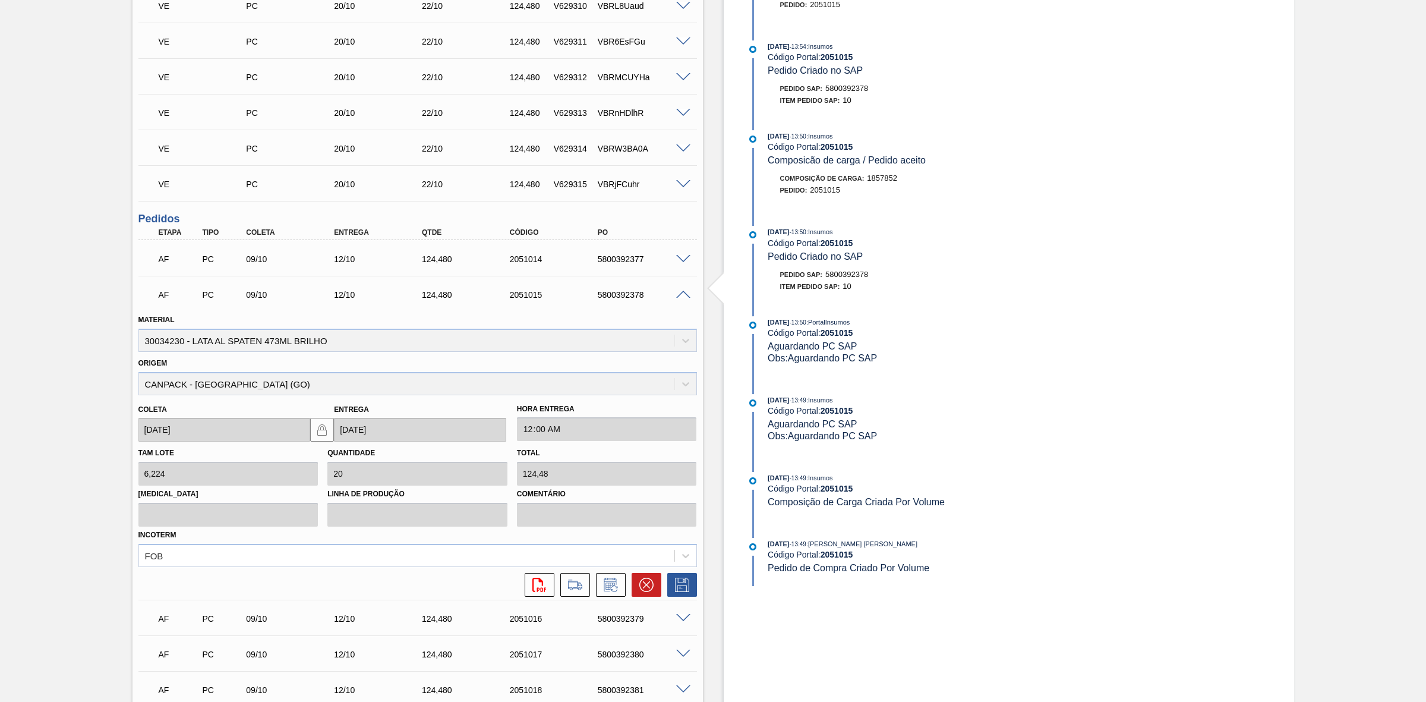
scroll to position [577, 0]
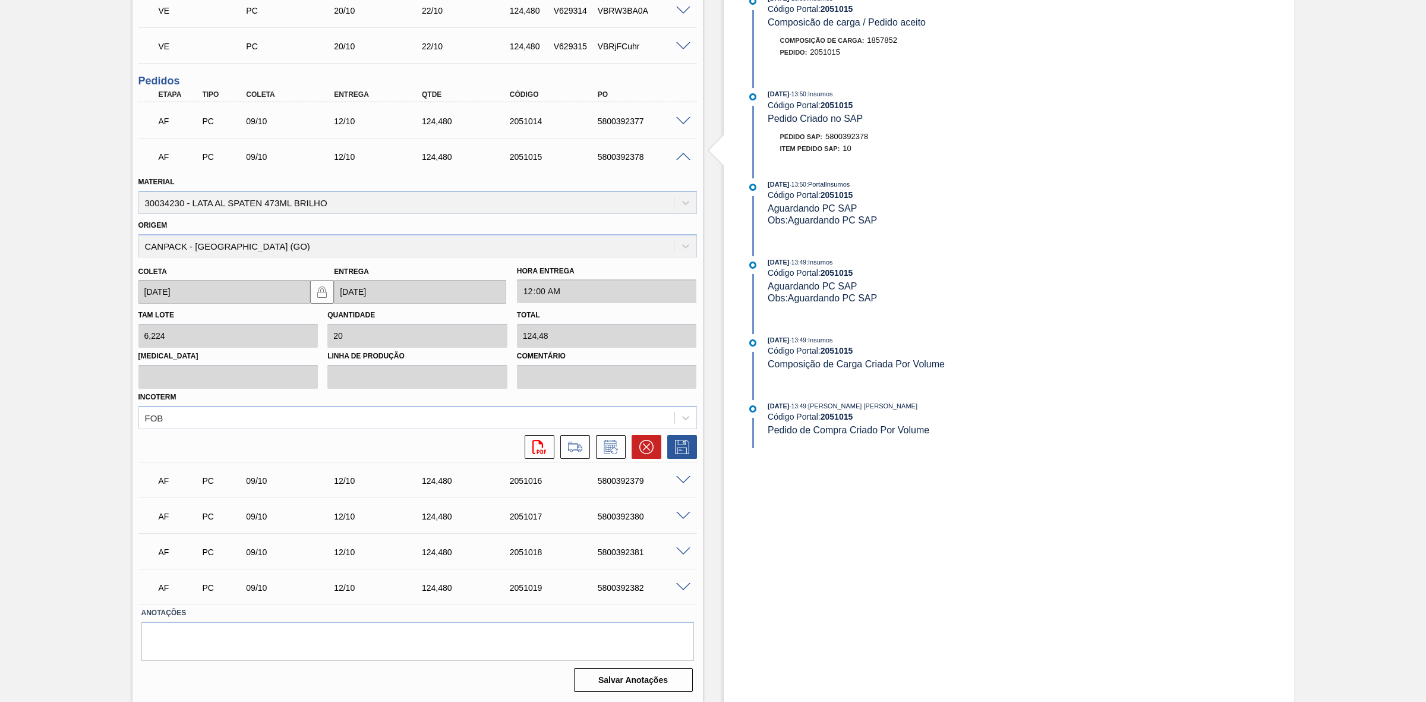
click at [684, 482] on span at bounding box center [683, 480] width 14 height 9
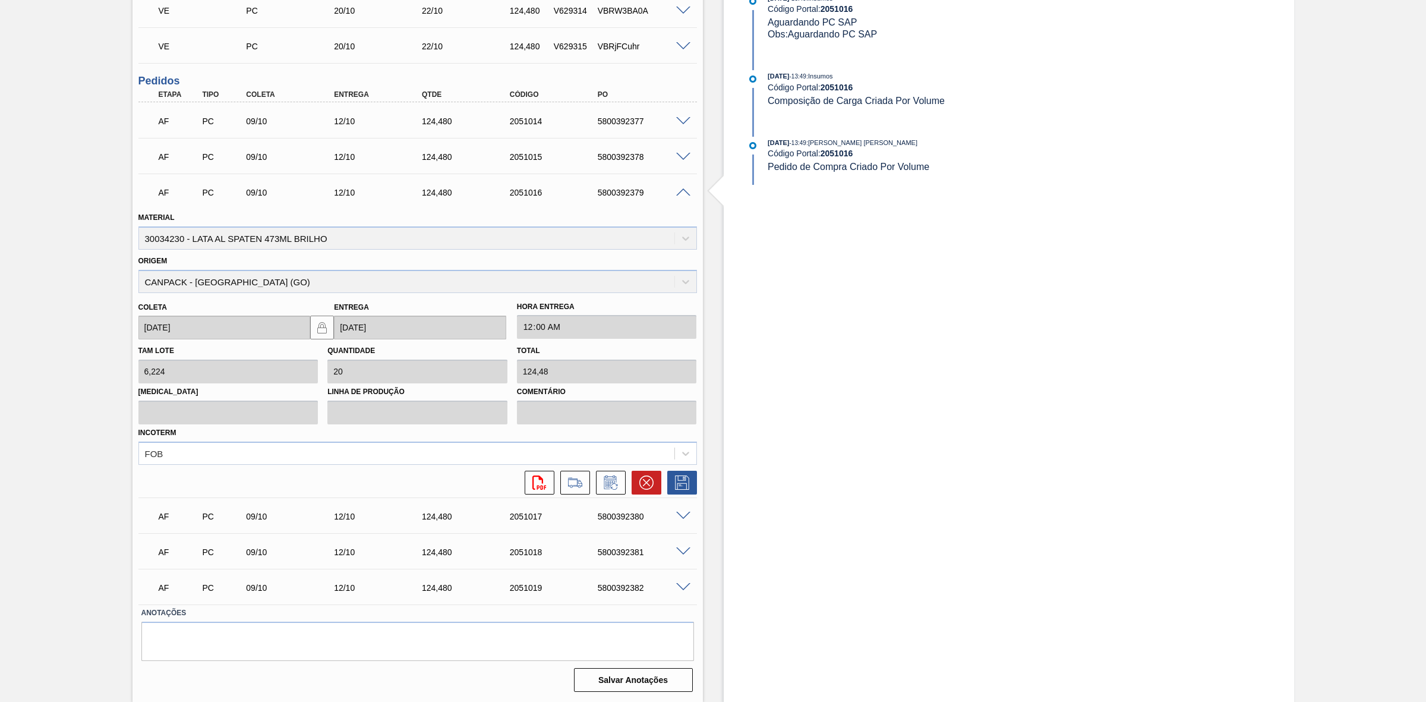
click at [679, 514] on span at bounding box center [683, 515] width 14 height 9
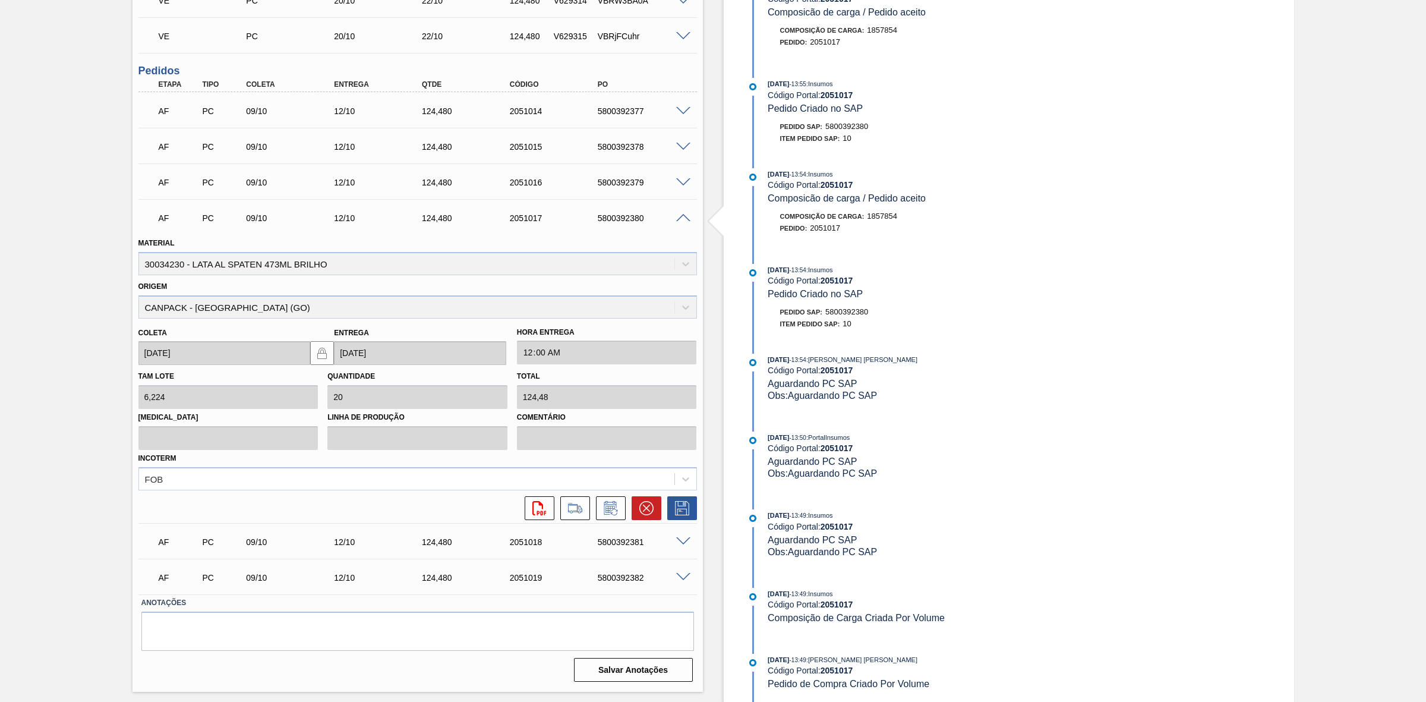
scroll to position [599, 0]
click at [681, 537] on span at bounding box center [683, 541] width 14 height 9
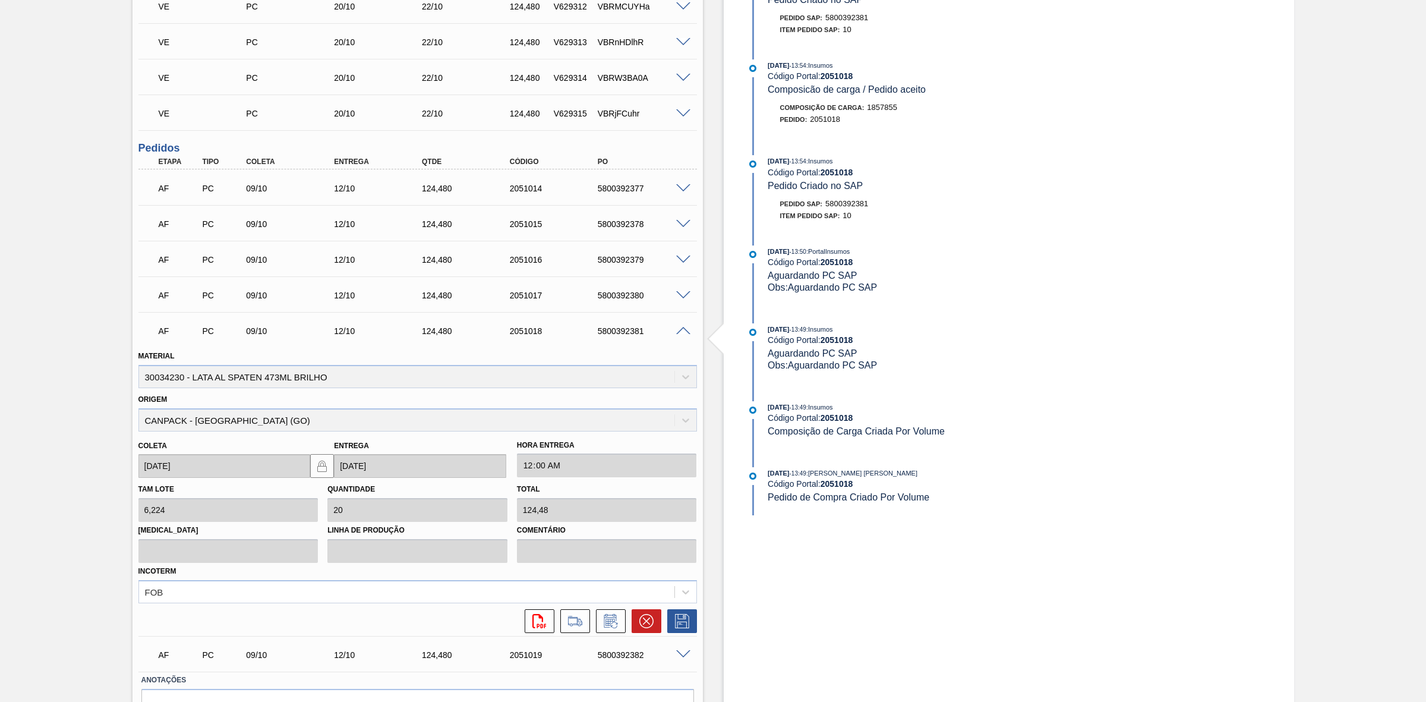
scroll to position [577, 0]
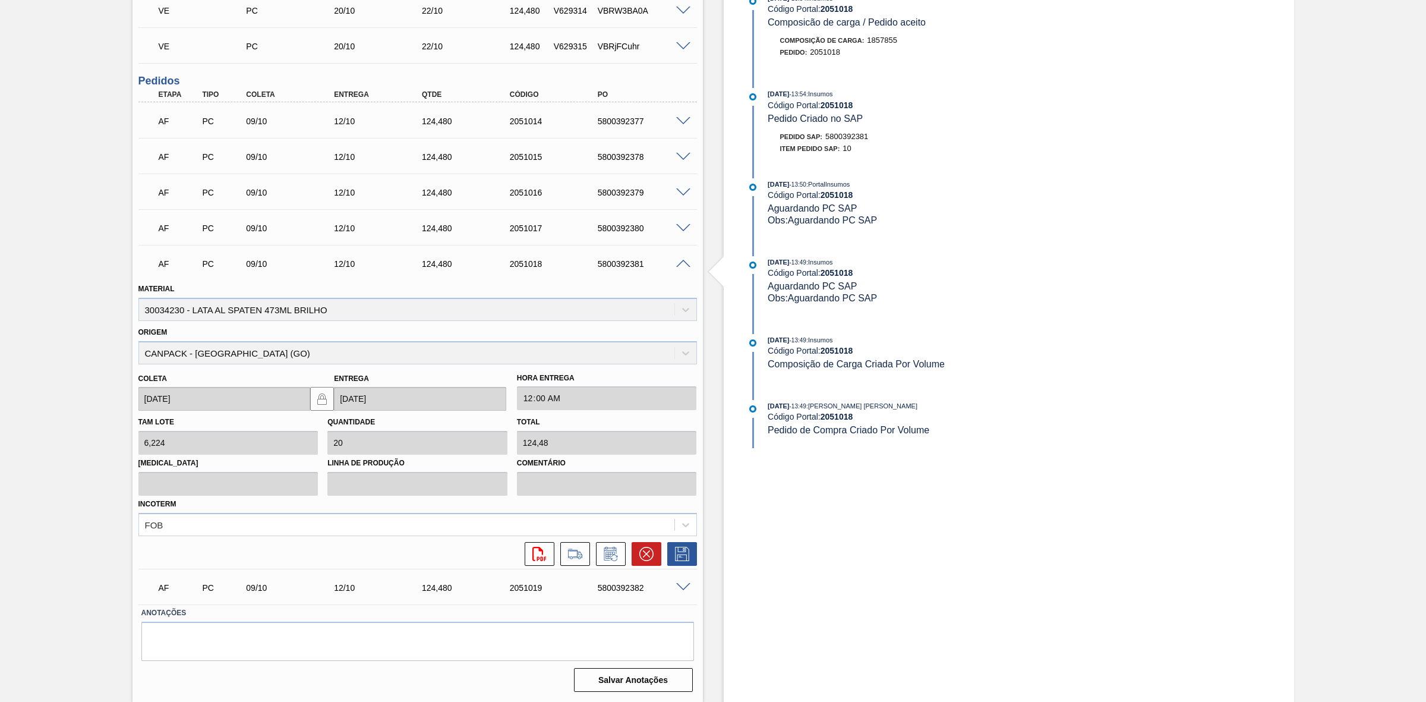
click at [682, 589] on span at bounding box center [683, 587] width 14 height 9
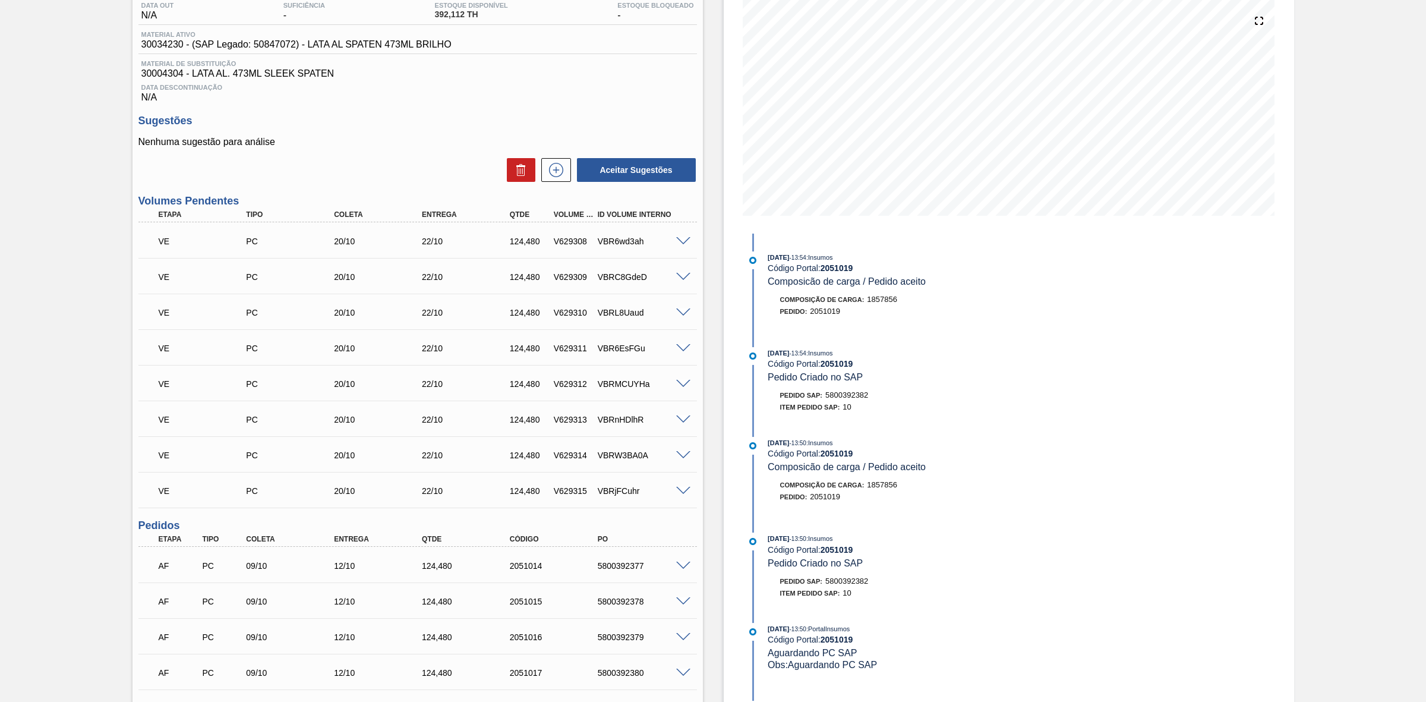
scroll to position [0, 0]
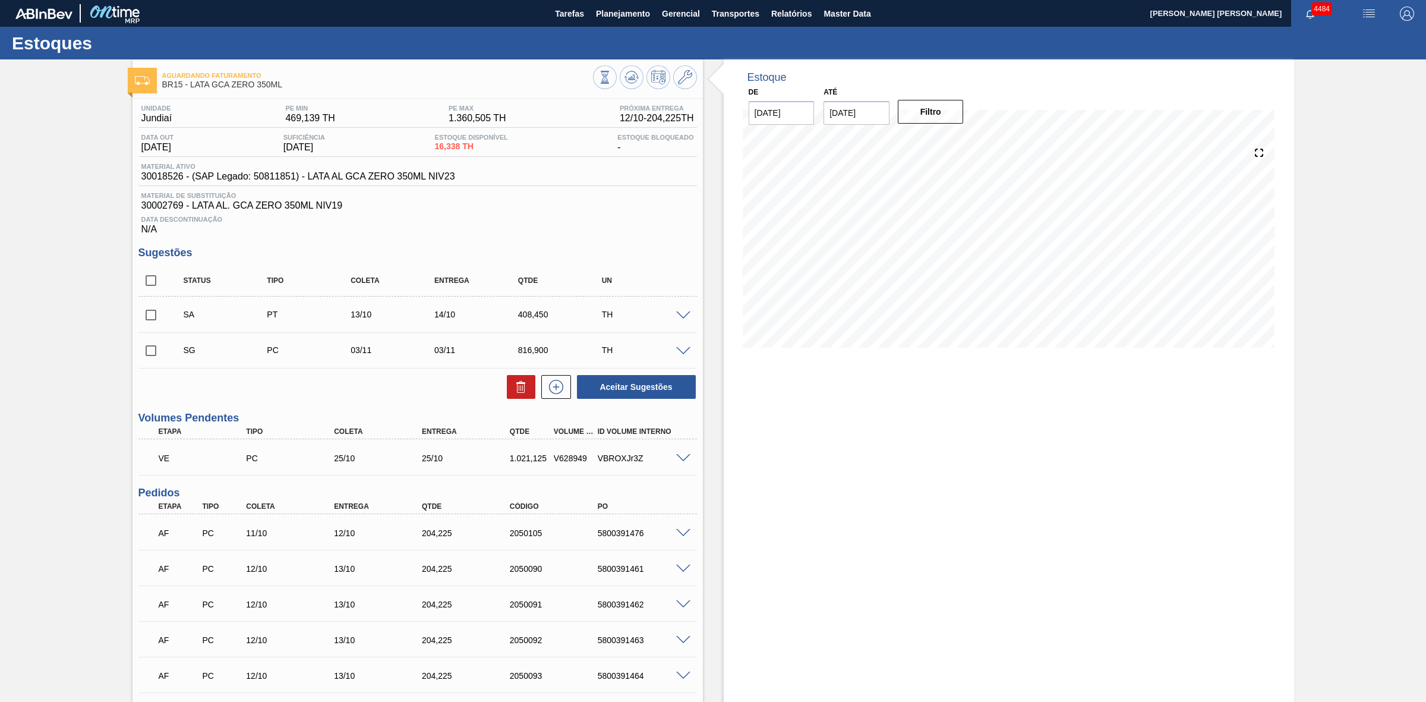
click at [684, 318] on span at bounding box center [683, 315] width 14 height 9
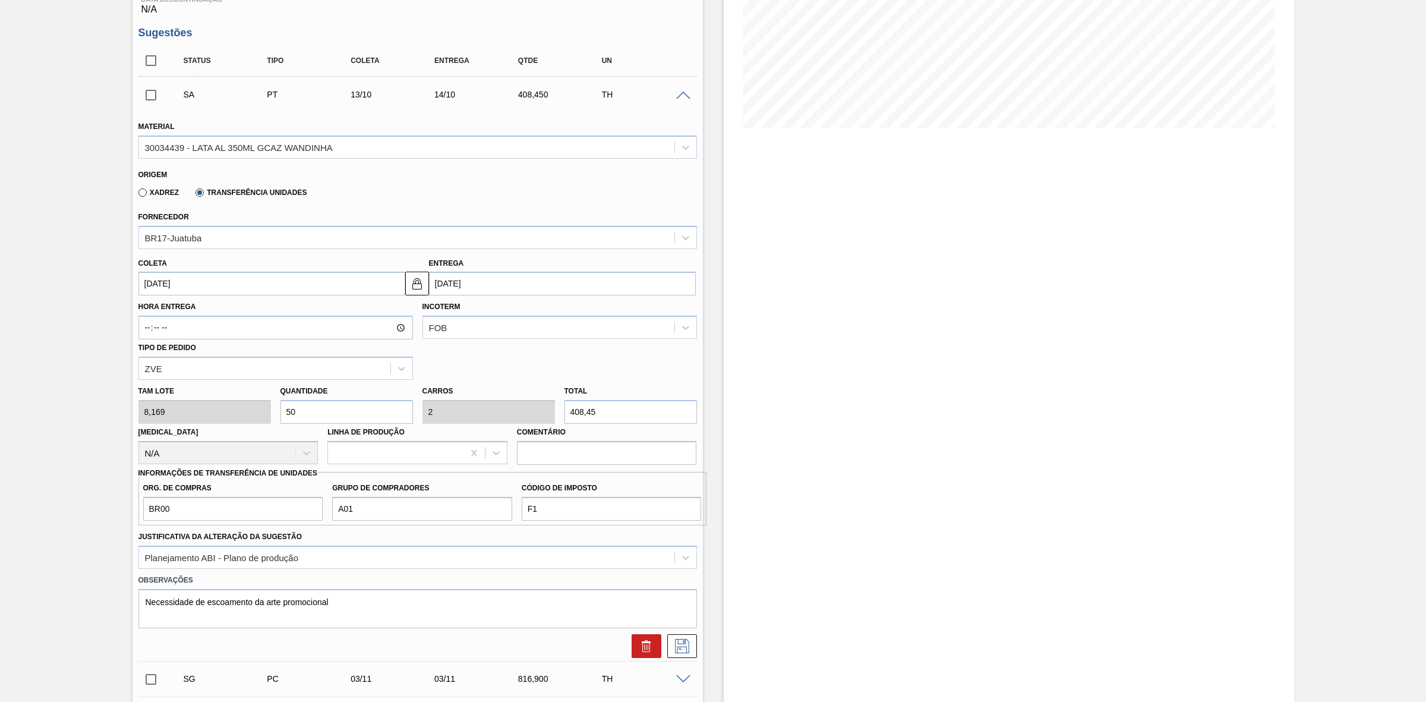
scroll to position [223, 0]
click at [681, 97] on span at bounding box center [683, 93] width 14 height 9
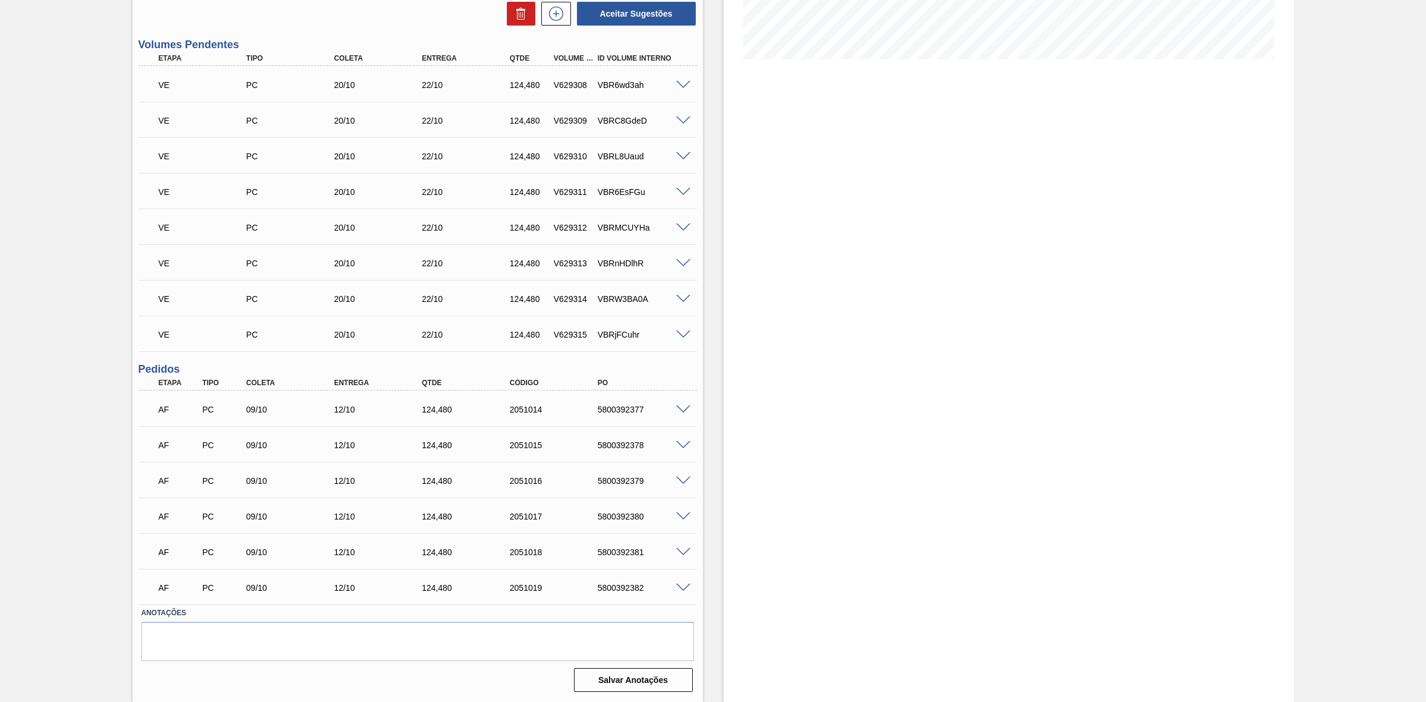
scroll to position [290, 0]
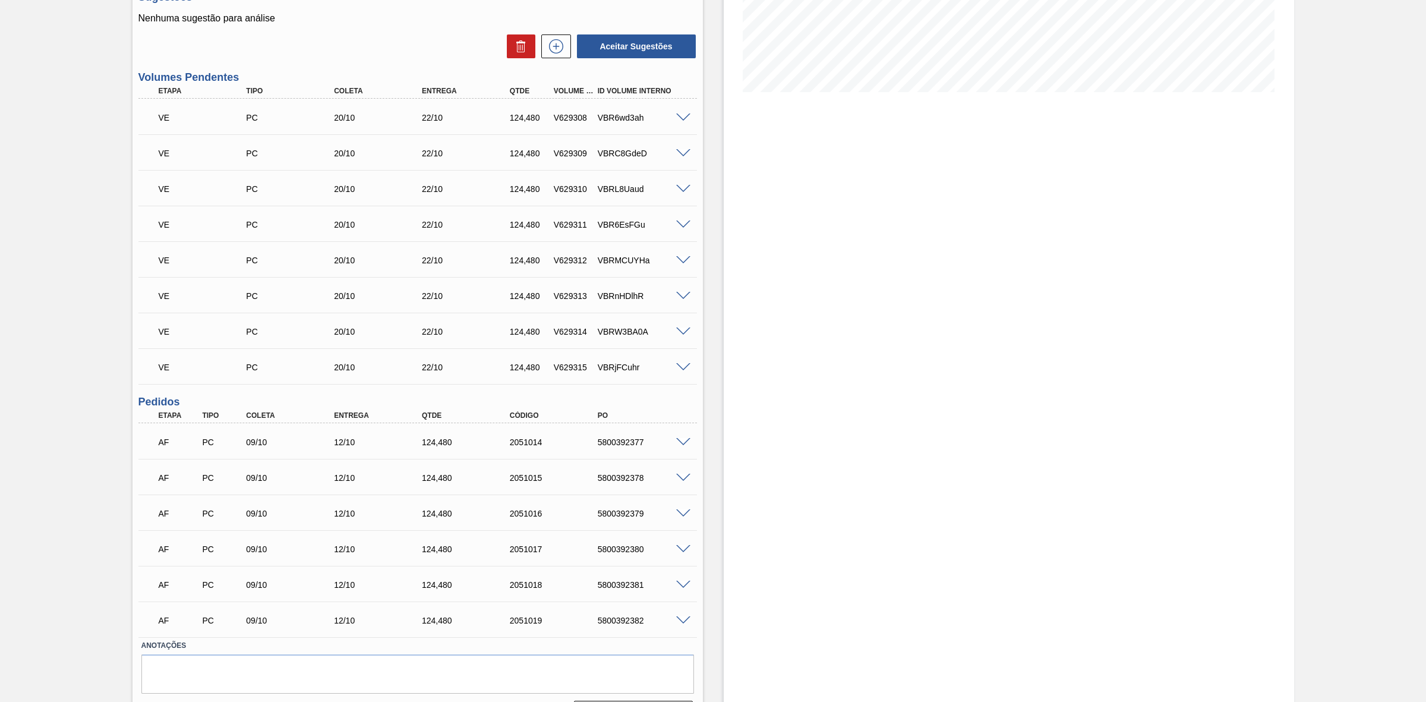
scroll to position [290, 0]
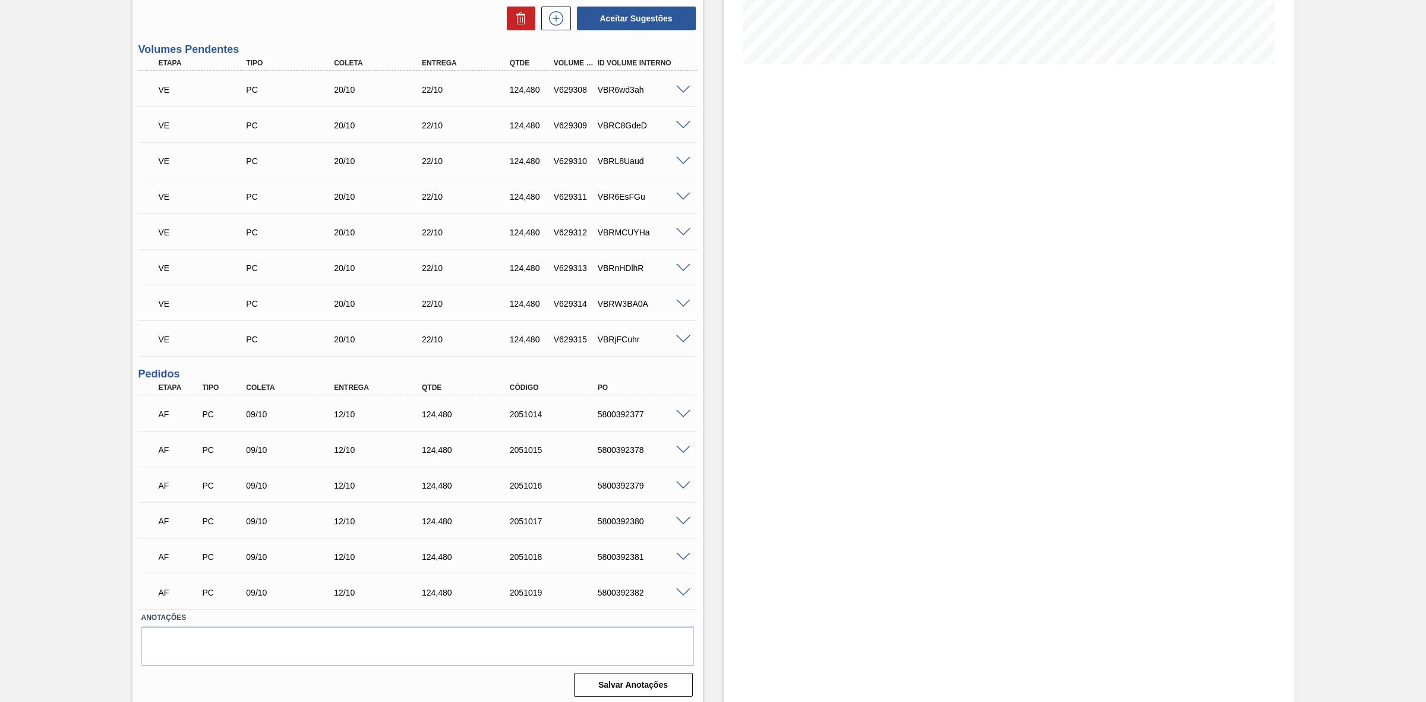
scroll to position [290, 0]
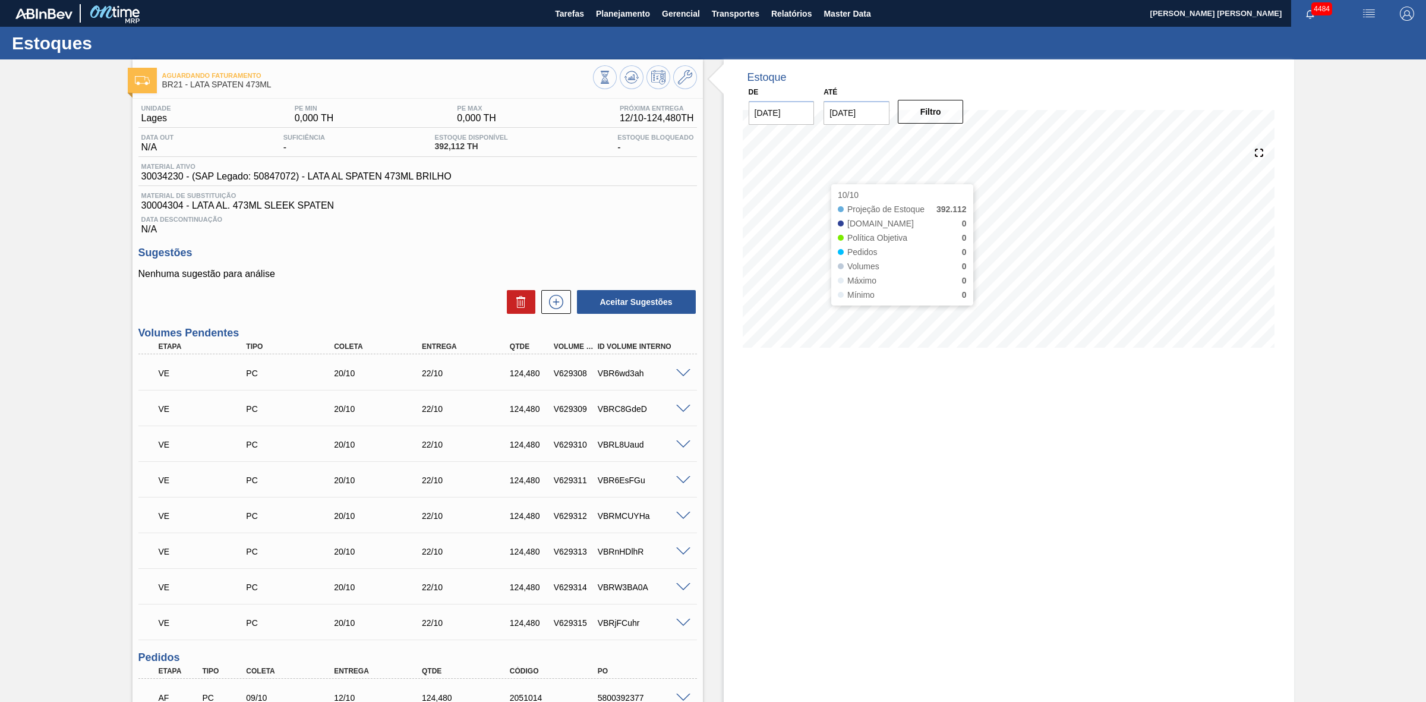
scroll to position [290, 0]
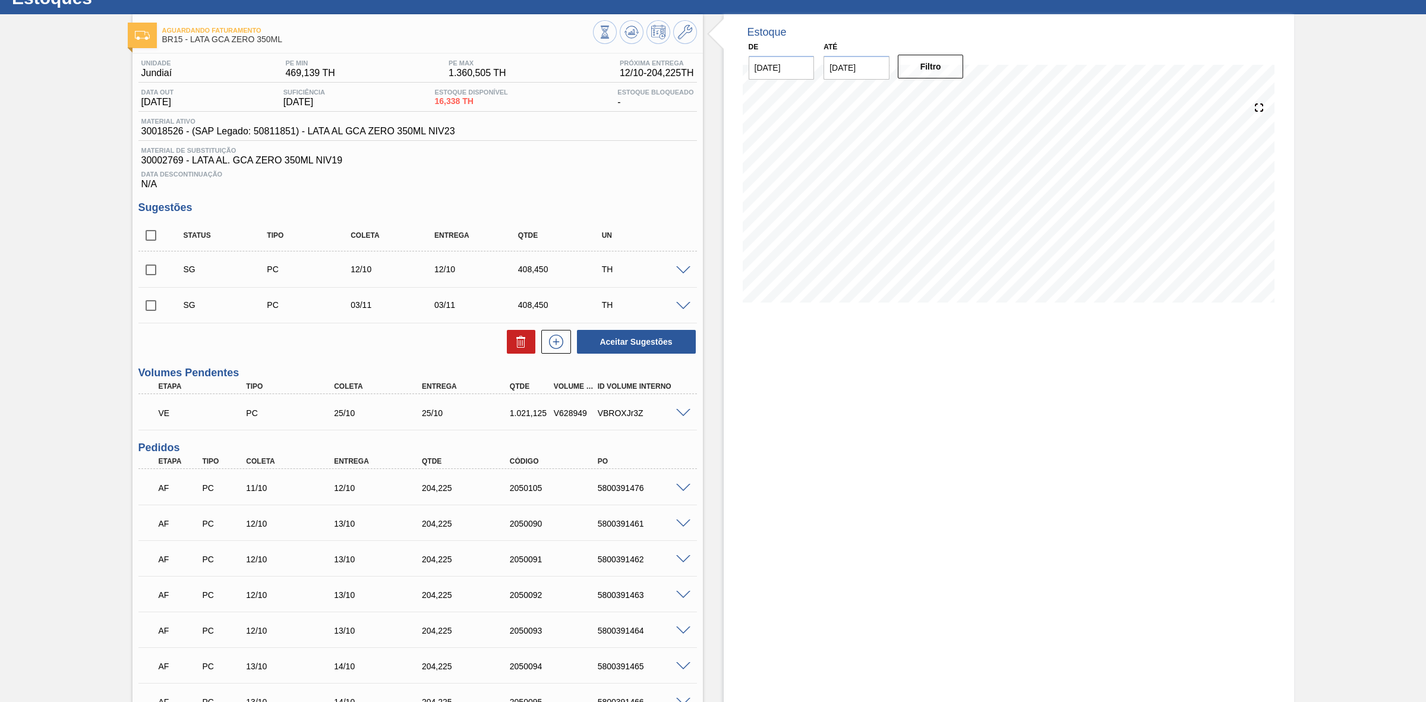
scroll to position [33, 0]
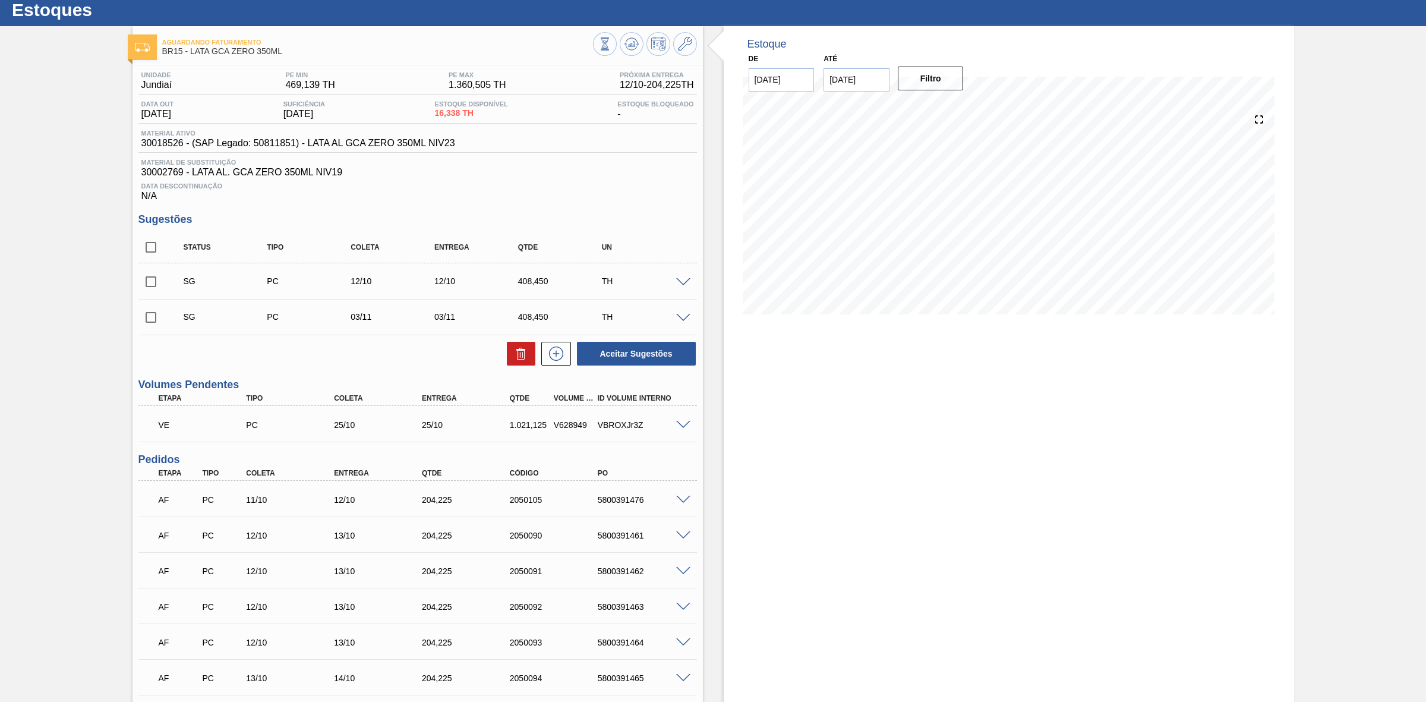
click at [683, 283] on span at bounding box center [683, 282] width 14 height 9
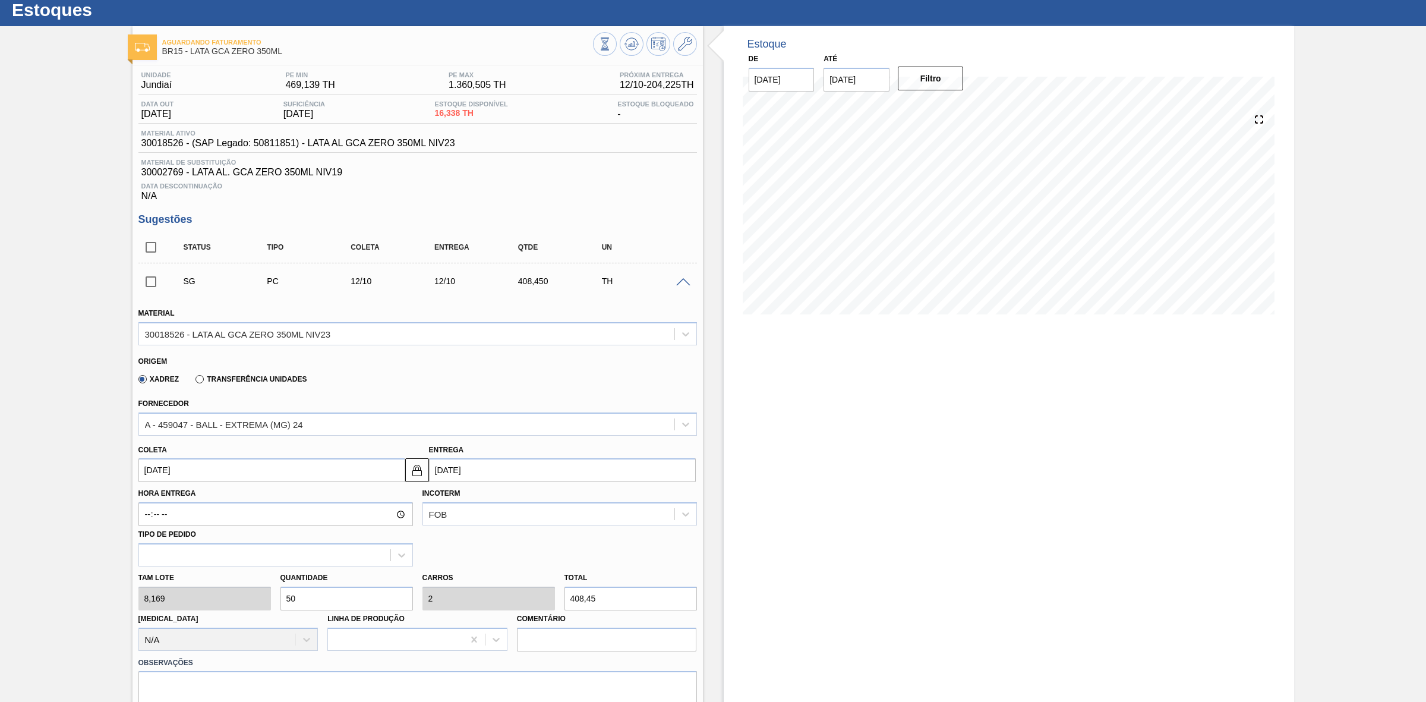
click at [683, 283] on span at bounding box center [683, 282] width 14 height 9
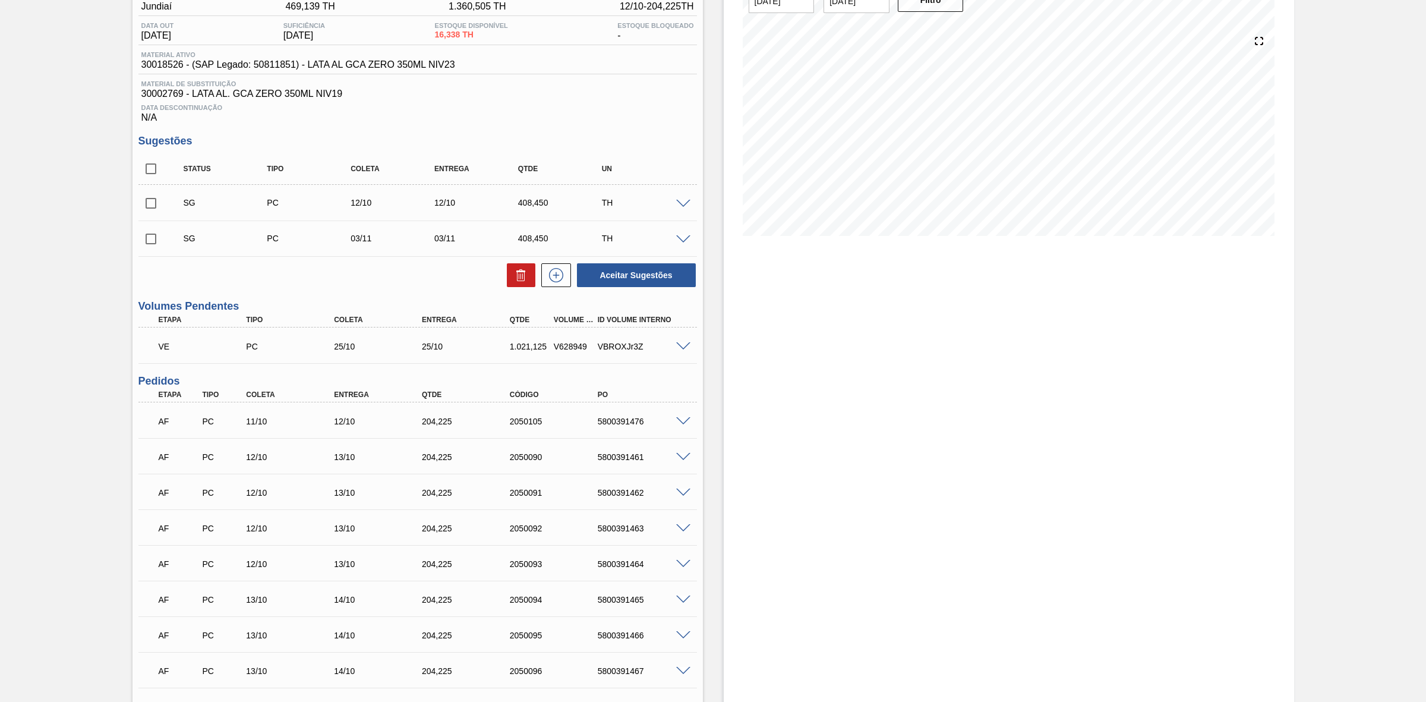
scroll to position [0, 0]
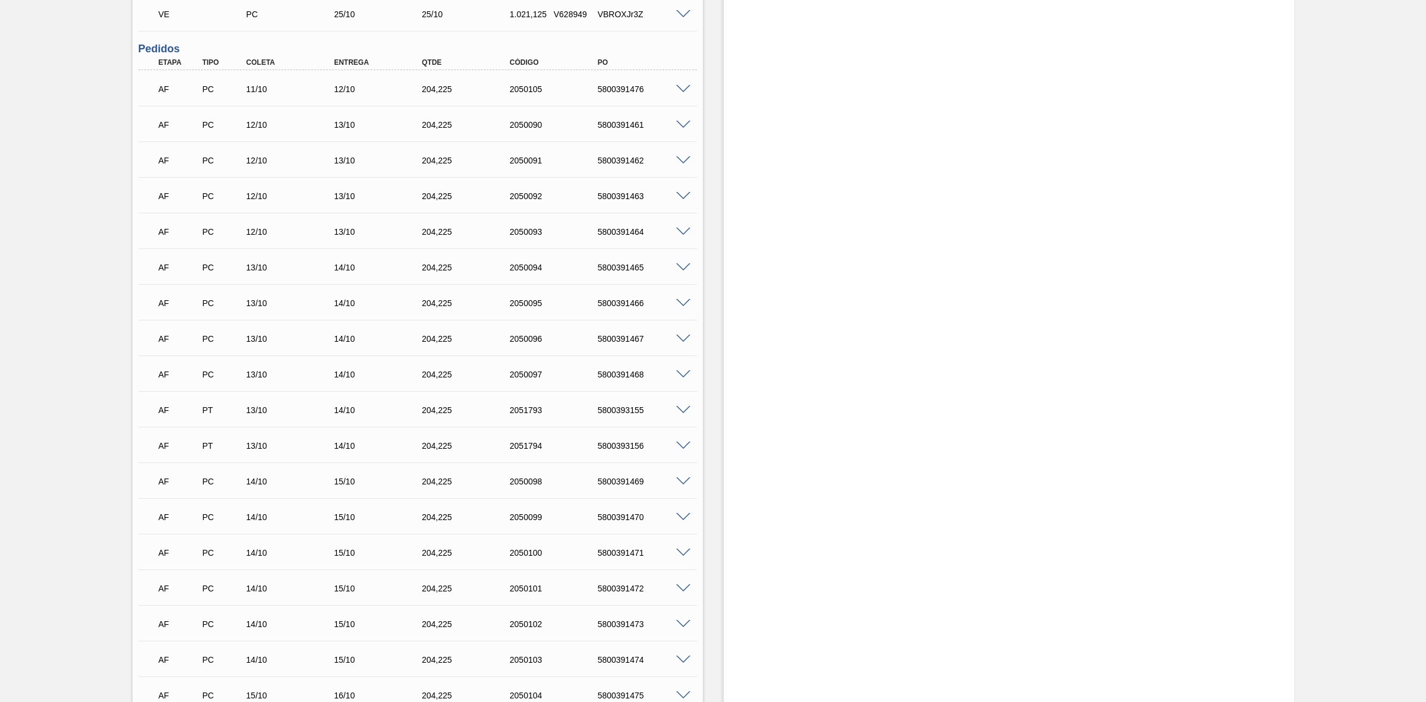
scroll to position [446, 0]
click at [680, 444] on span at bounding box center [683, 444] width 14 height 9
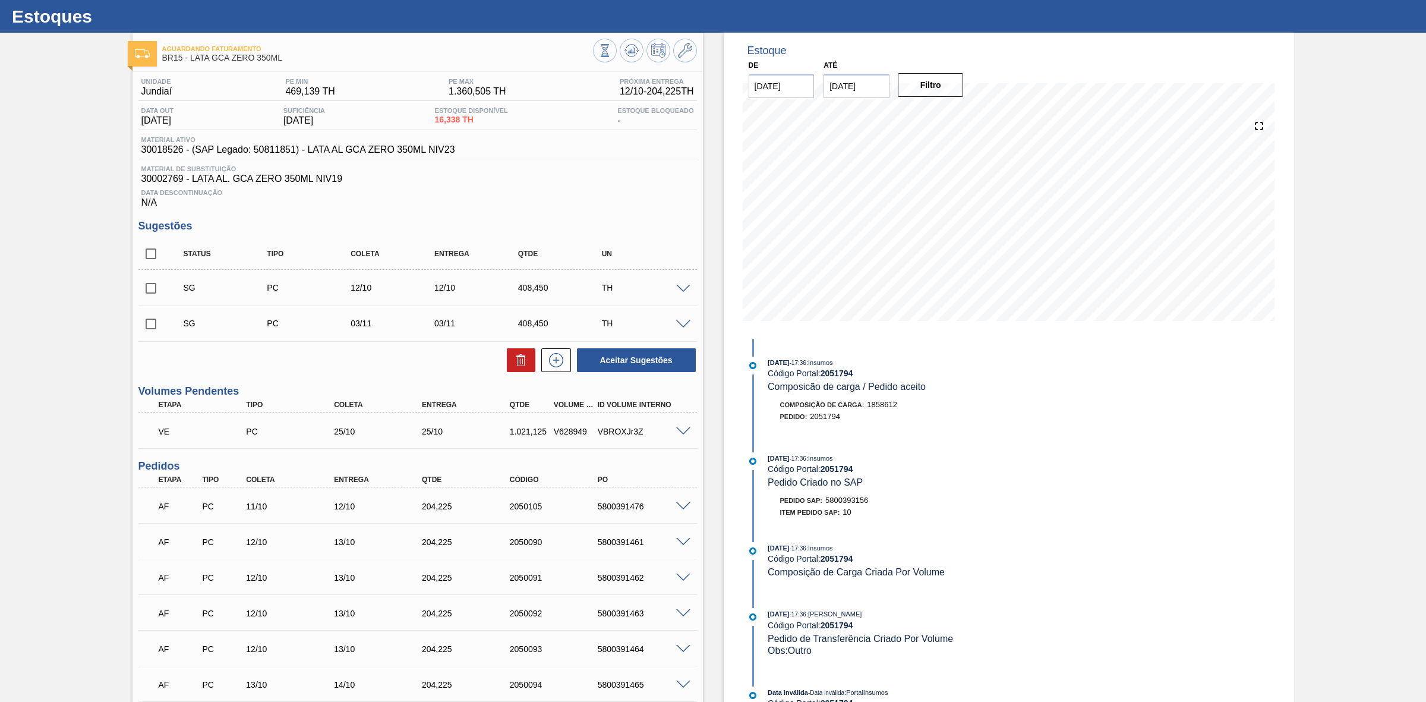
scroll to position [0, 0]
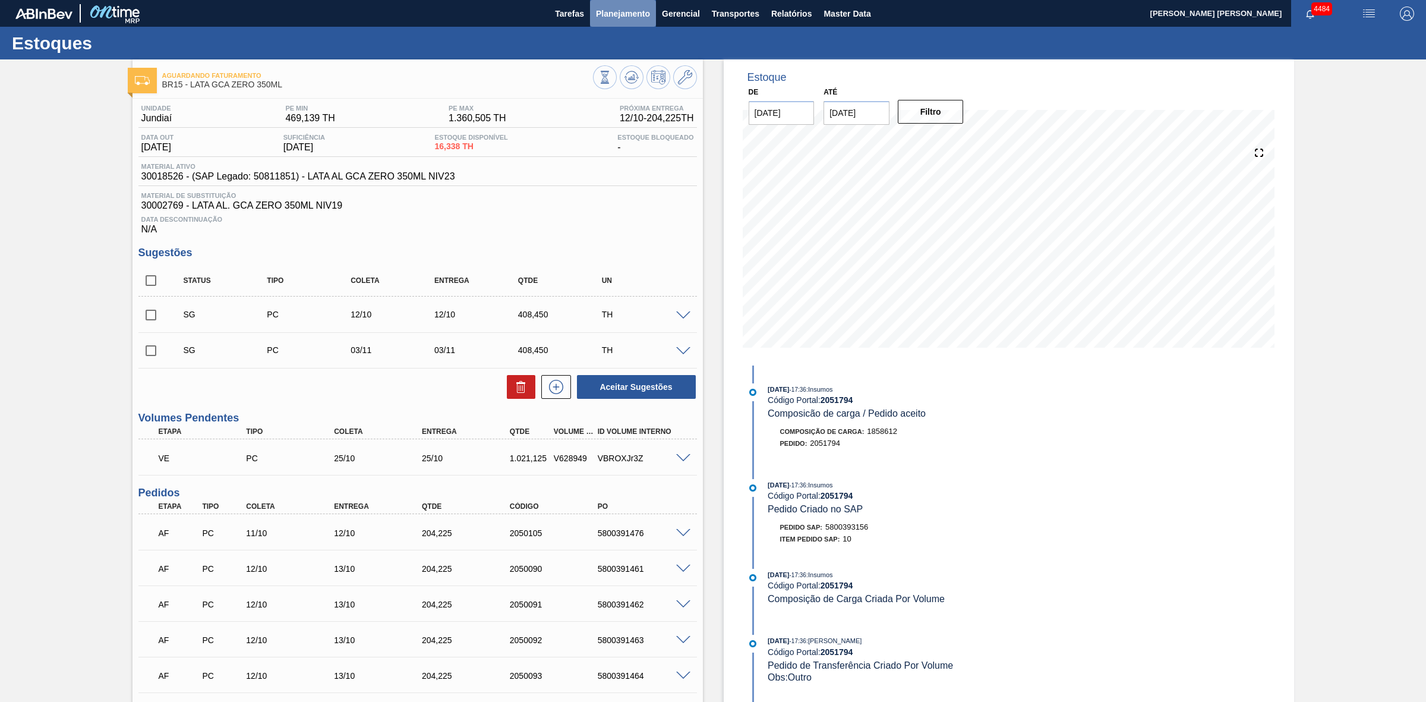
click at [618, 9] on span "Planejamento" at bounding box center [623, 14] width 54 height 14
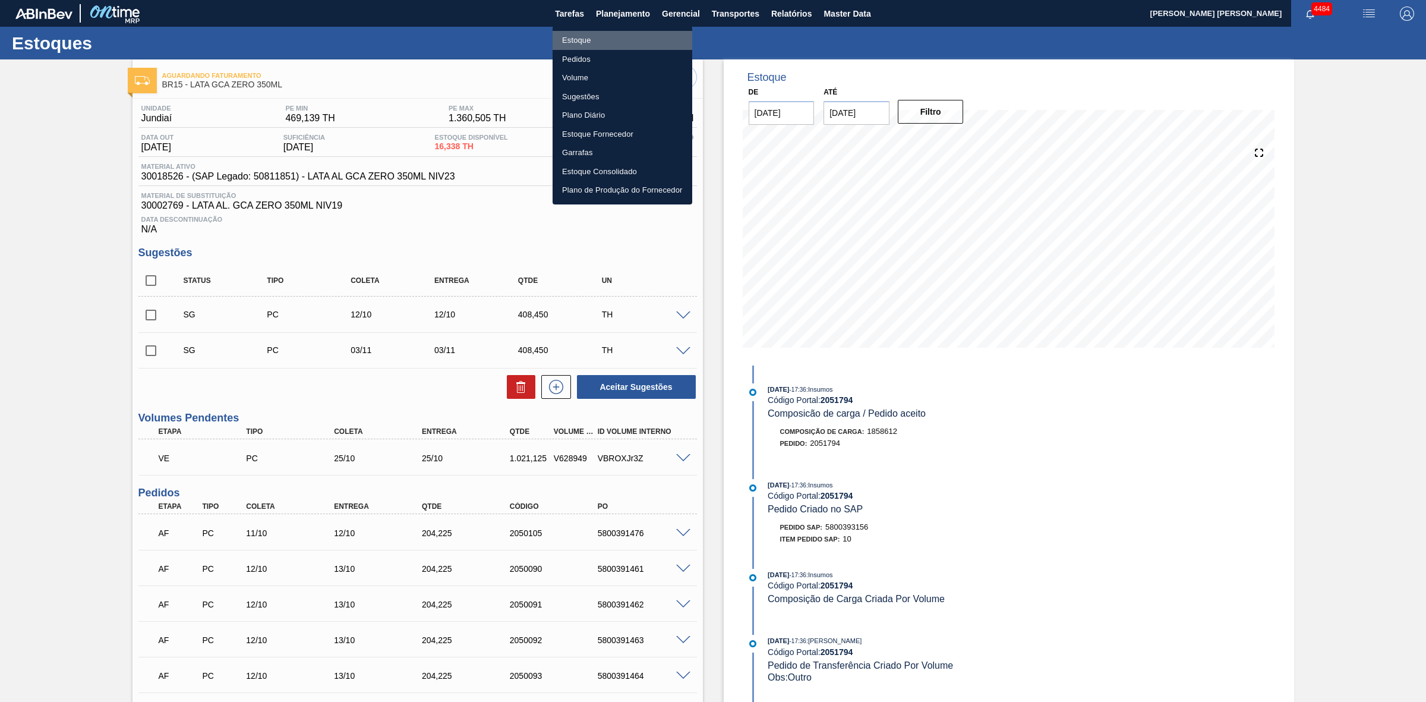
click at [579, 33] on li "Estoque" at bounding box center [622, 40] width 140 height 19
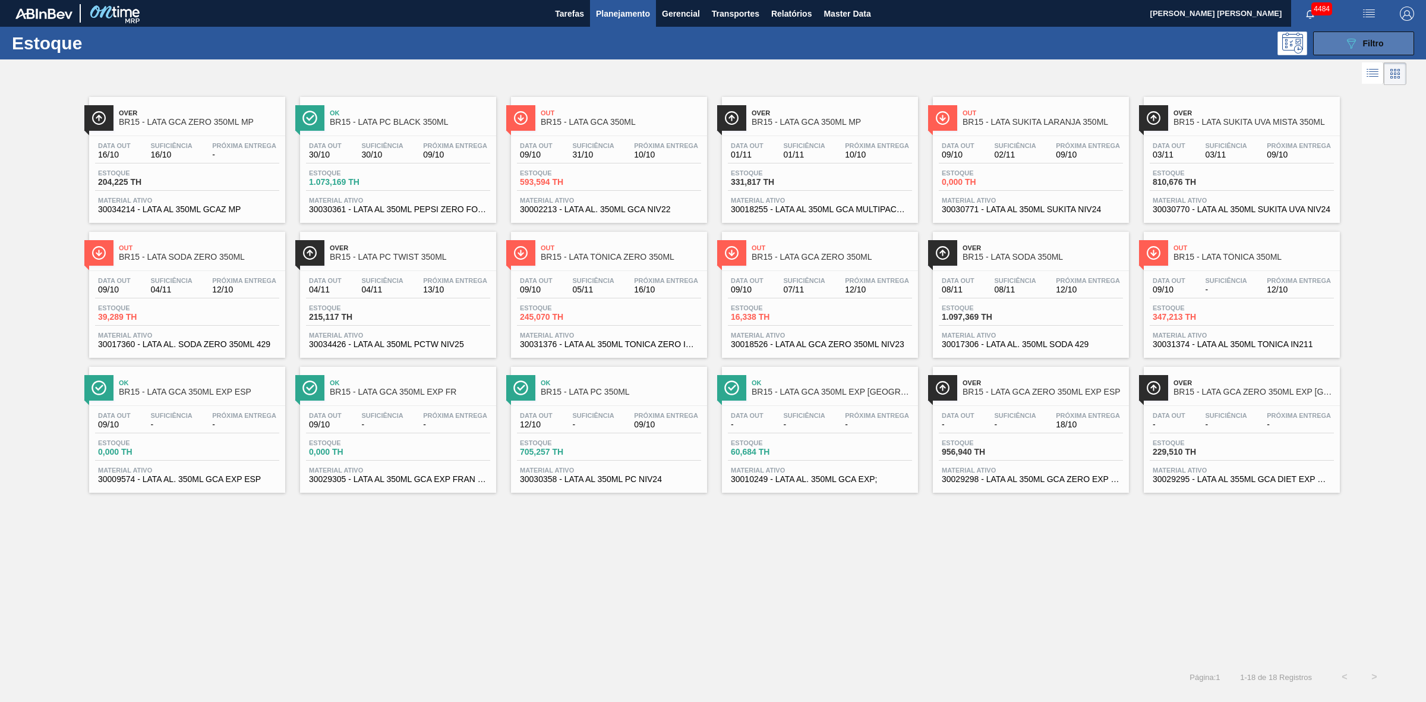
click at [1331, 43] on button "089F7B8B-B2A5-4AFE-B5C0-19BA573D28AC Filtro" at bounding box center [1363, 43] width 101 height 24
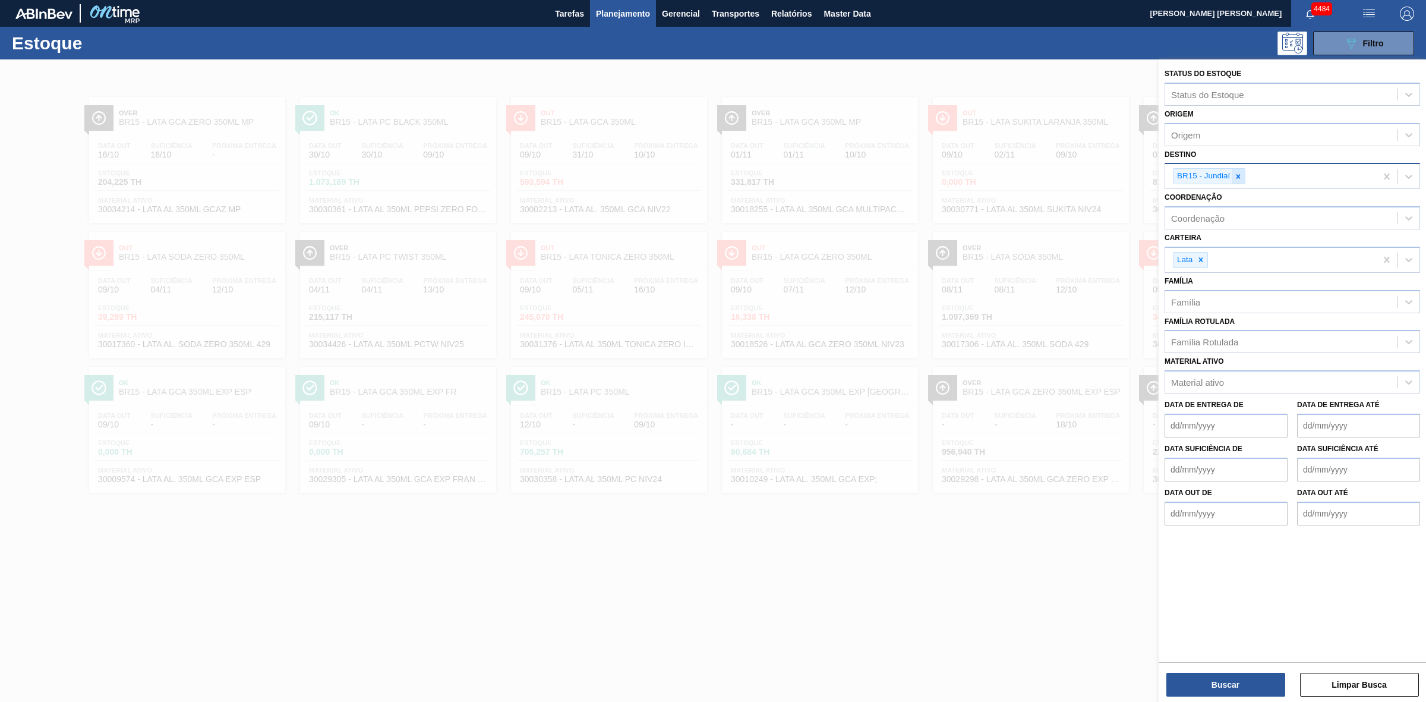
click at [1236, 181] on div at bounding box center [1238, 176] width 13 height 15
type input "1"
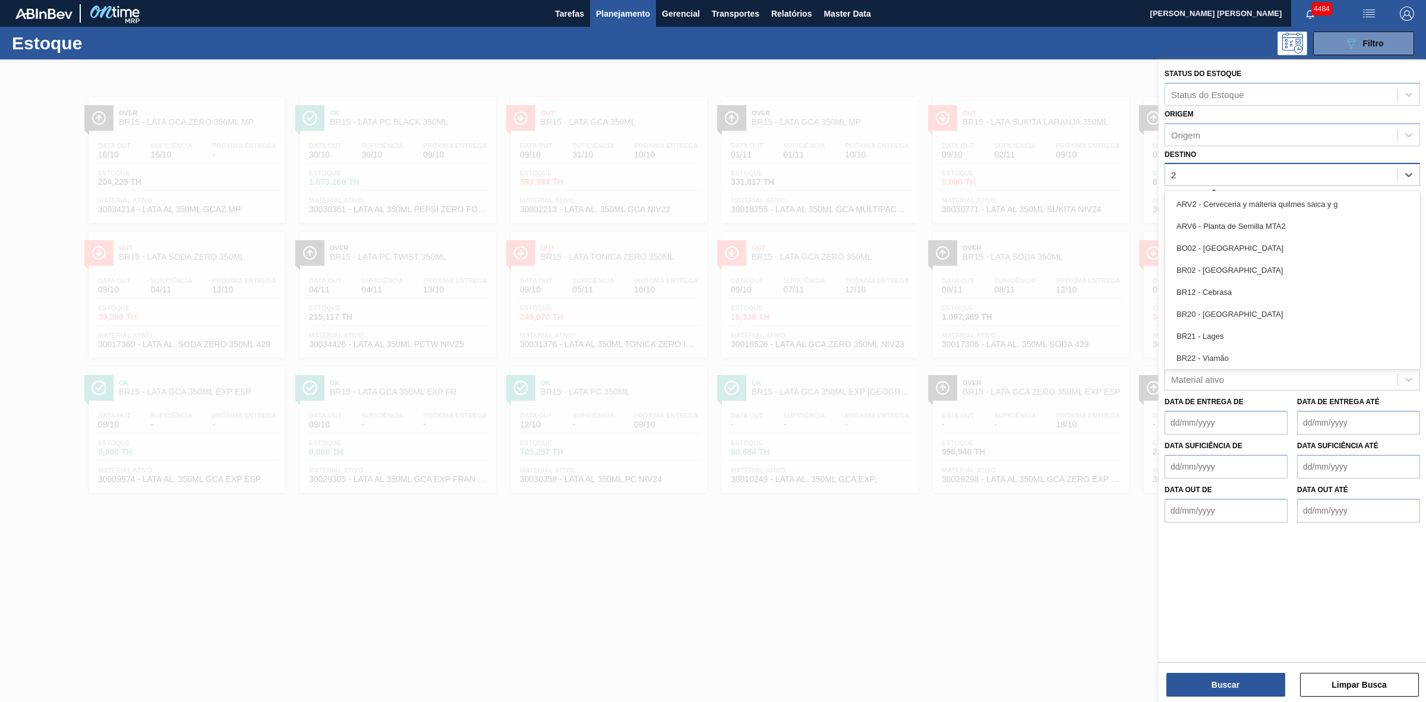
type input "23"
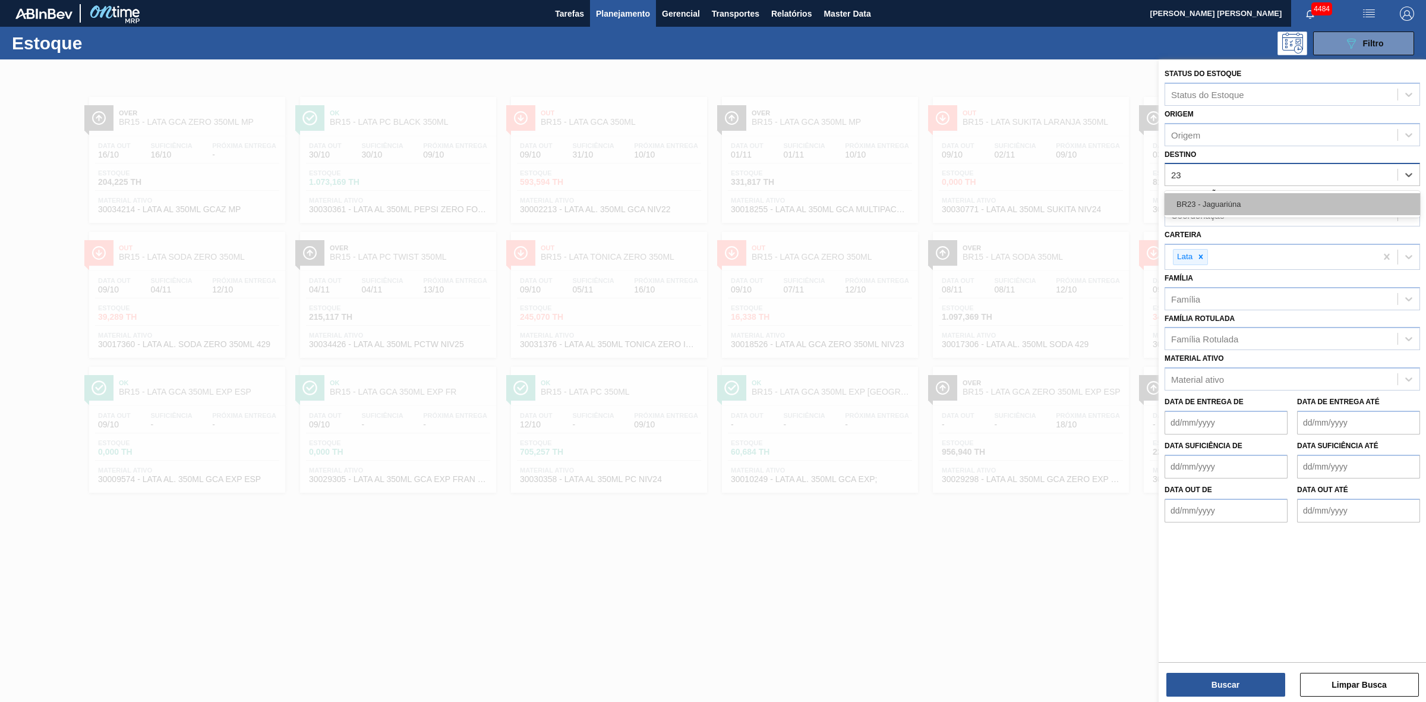
click at [1213, 211] on div "BR23 - Jaguariúna" at bounding box center [1291, 204] width 255 height 22
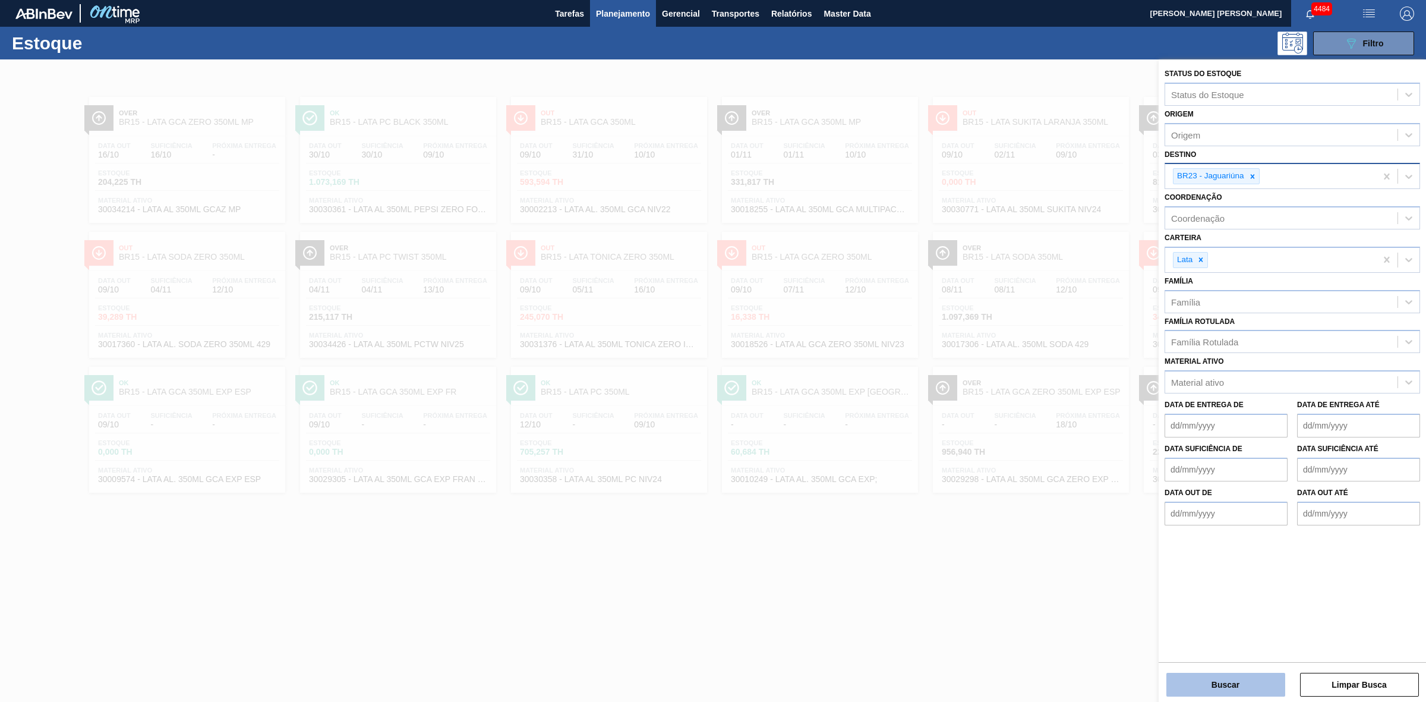
click at [1211, 681] on button "Buscar" at bounding box center [1225, 684] width 119 height 24
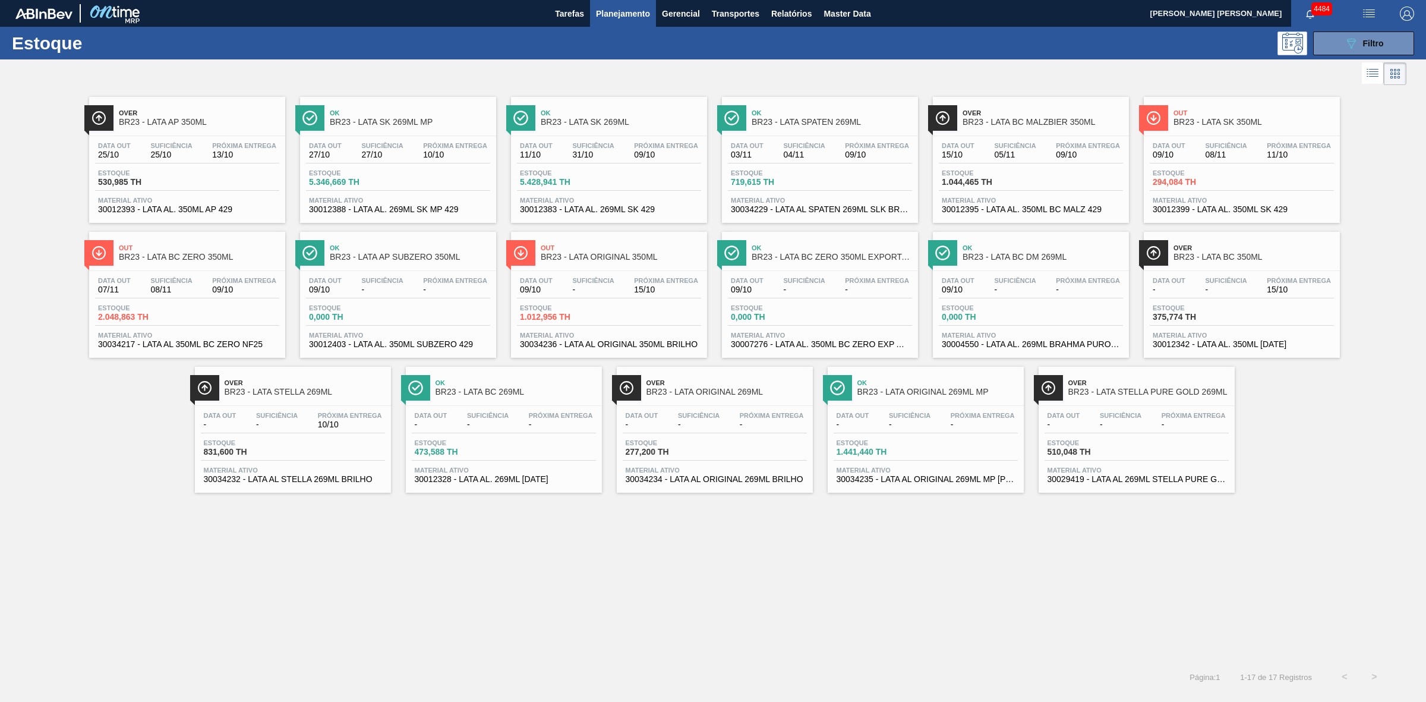
click at [624, 5] on button "Planejamento" at bounding box center [623, 13] width 66 height 27
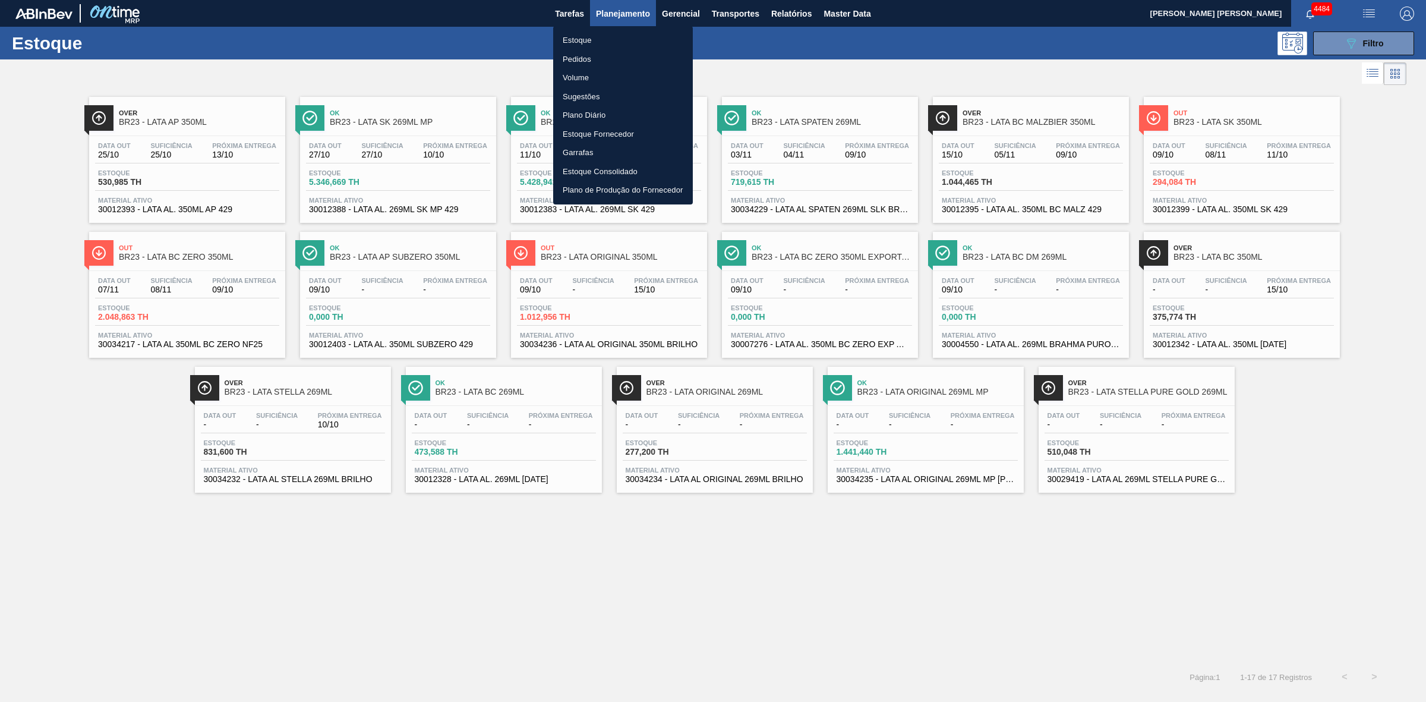
click at [579, 58] on li "Pedidos" at bounding box center [623, 59] width 140 height 19
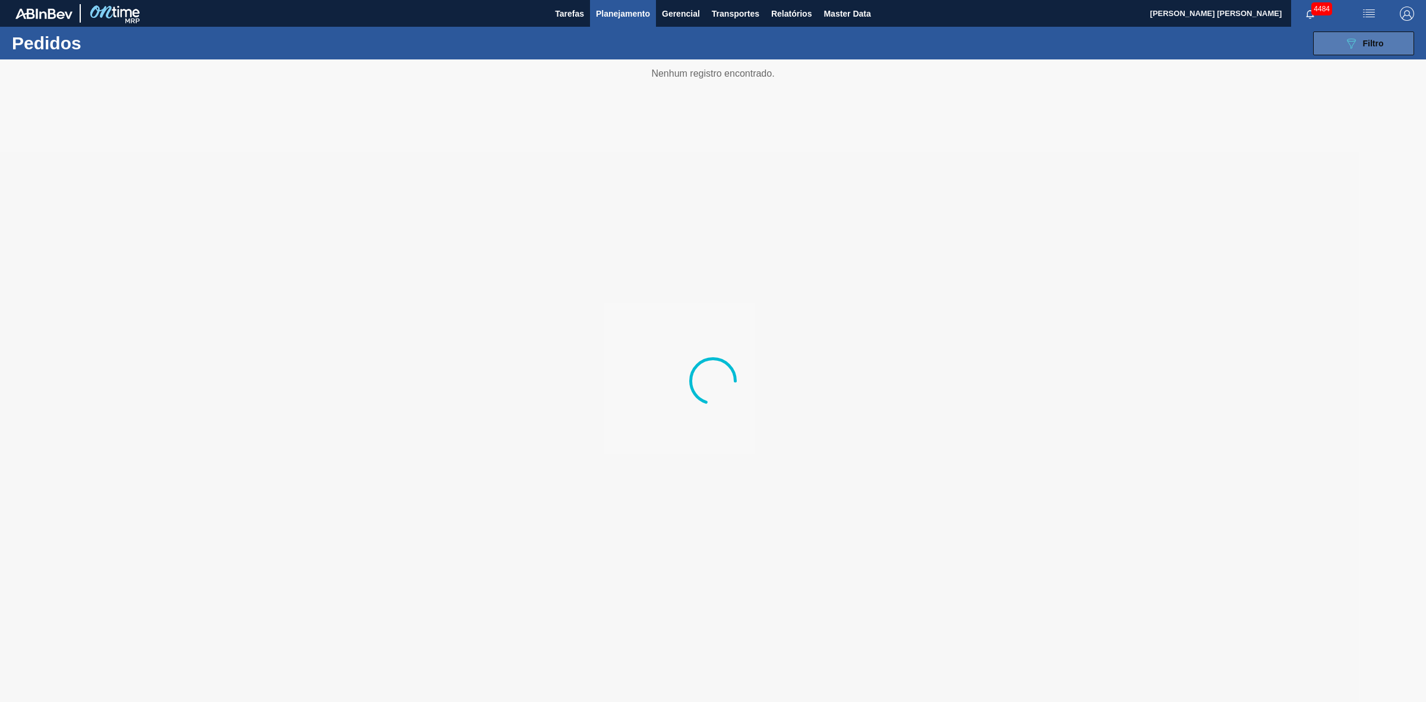
click at [1354, 39] on icon at bounding box center [1351, 44] width 9 height 10
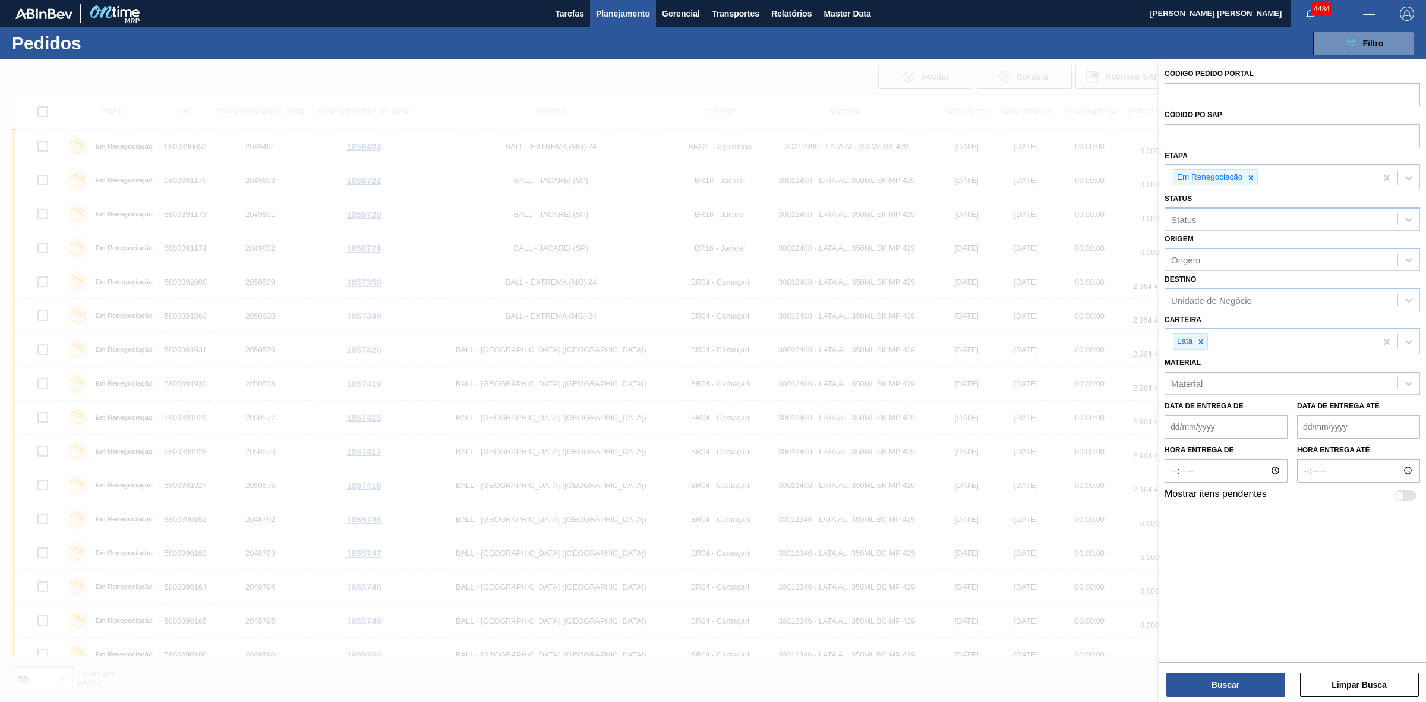
click at [957, 54] on div "089F7B8B-B2A5-4AFE-B5C0-19BA573D28AC Filtro Código Pedido Portal Códido PO SAP …" at bounding box center [807, 44] width 1224 height 36
click at [1252, 179] on icon at bounding box center [1251, 177] width 4 height 4
click at [1205, 134] on input "text" at bounding box center [1291, 135] width 255 height 23
paste input "text"
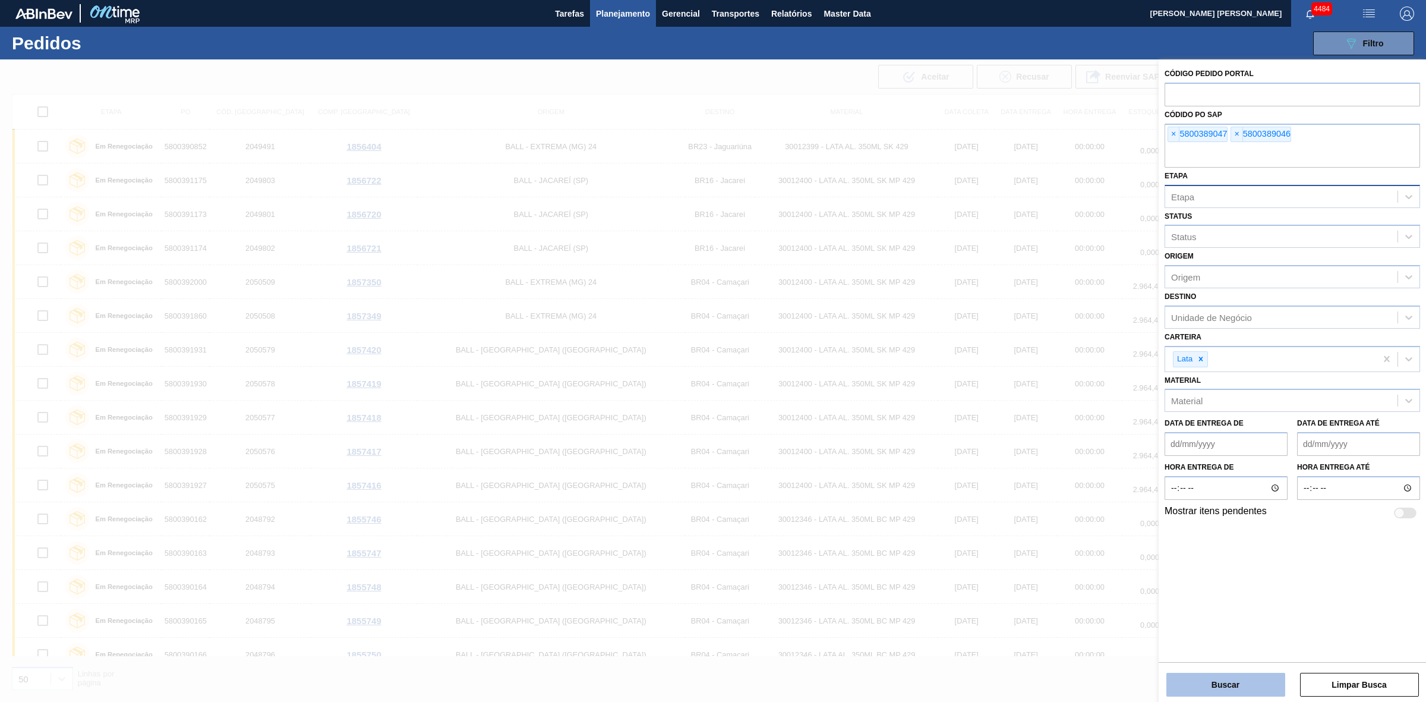
click at [1227, 676] on button "Buscar" at bounding box center [1225, 684] width 119 height 24
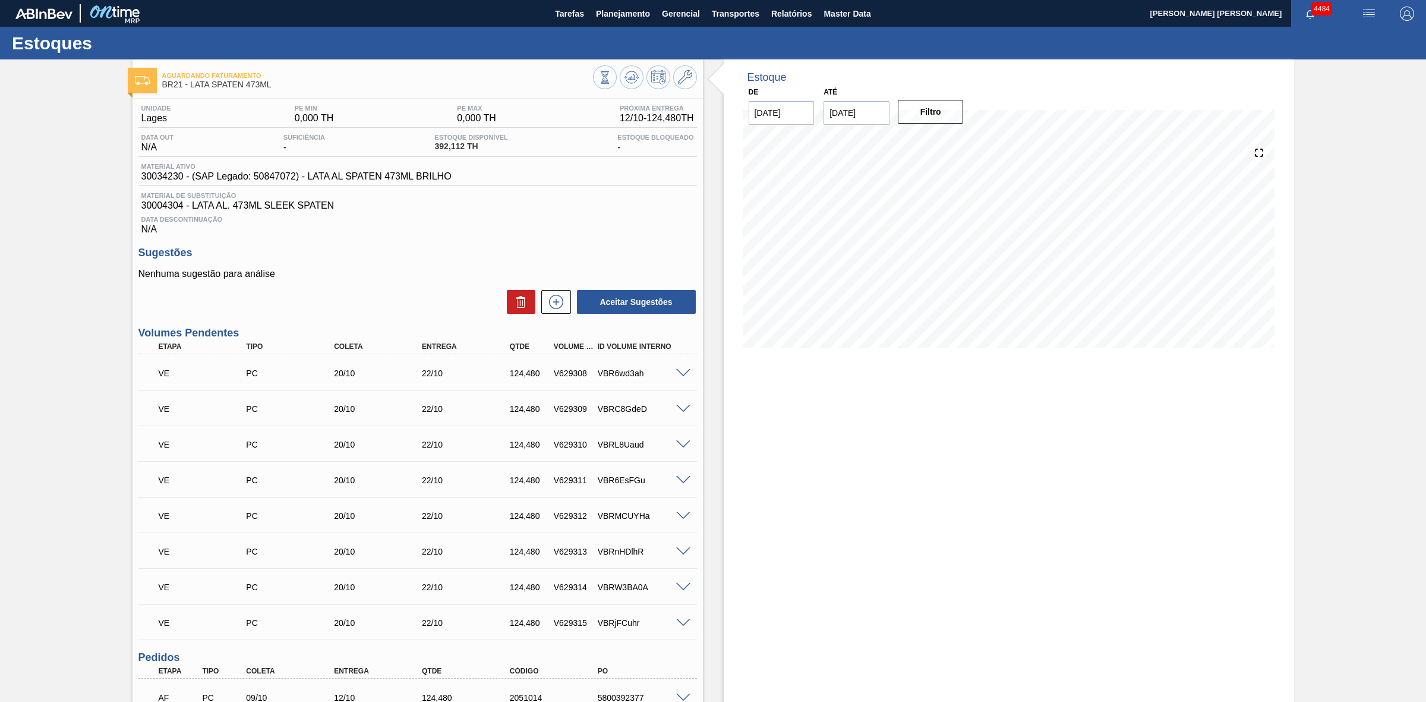
scroll to position [290, 0]
